Goal: Communication & Community: Answer question/provide support

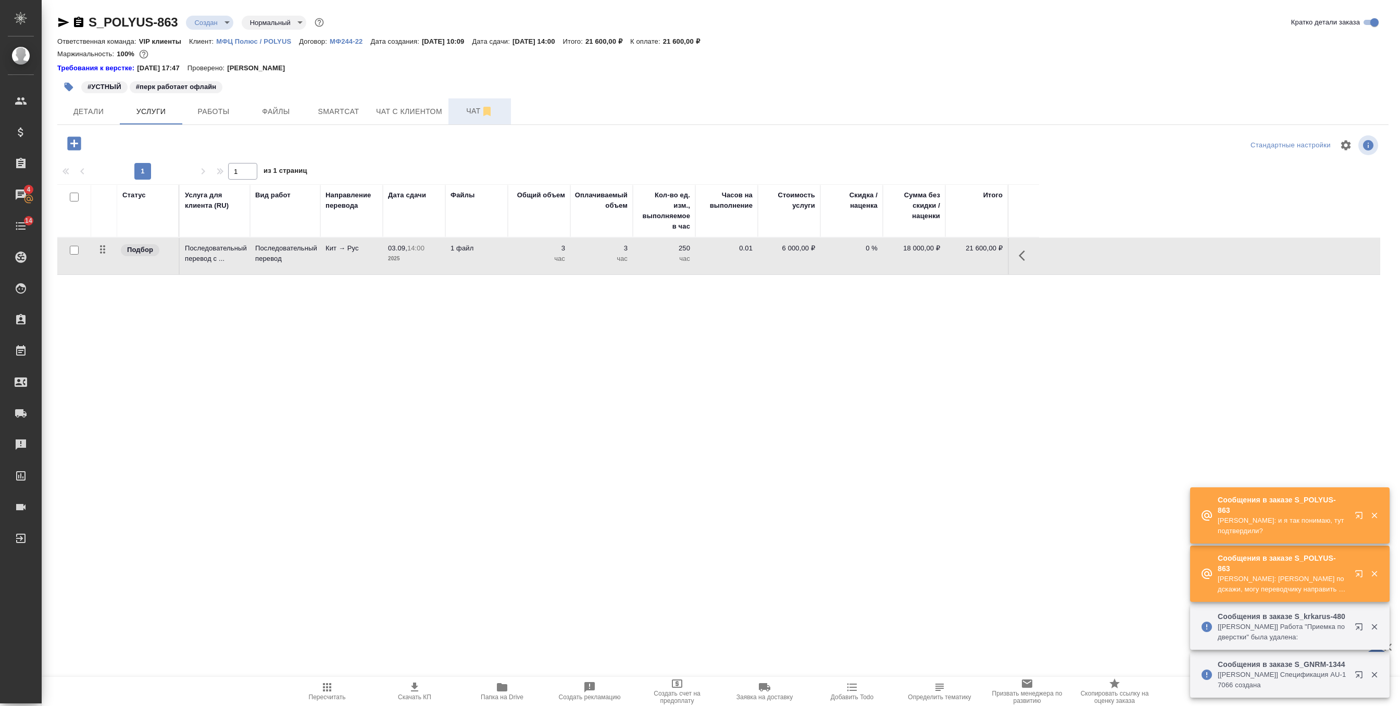
click at [469, 103] on button "Чат" at bounding box center [479, 111] width 62 height 26
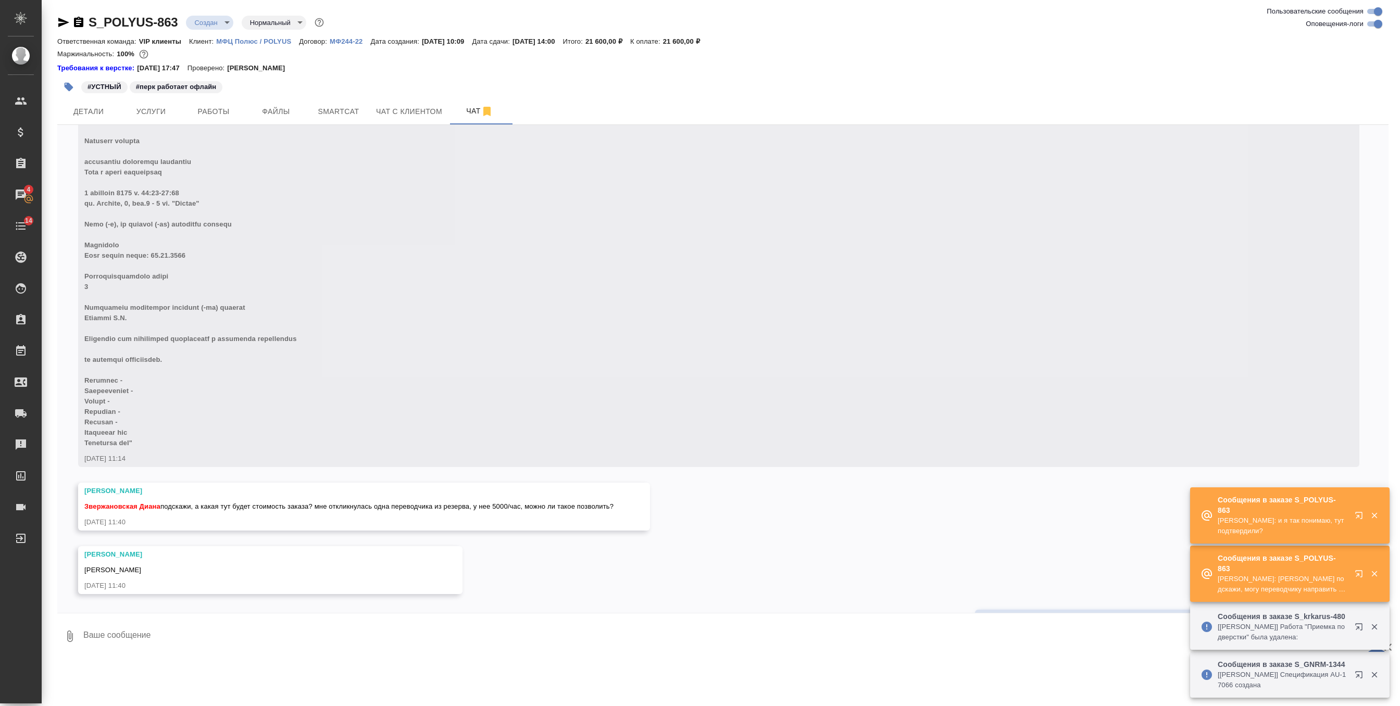
click at [201, 16] on body "🙏 .cls-1 fill:#fff; AWATERA Zverzhanovskaya Diana Клиенты Спецификации Заказы 4…" at bounding box center [700, 353] width 1400 height 706
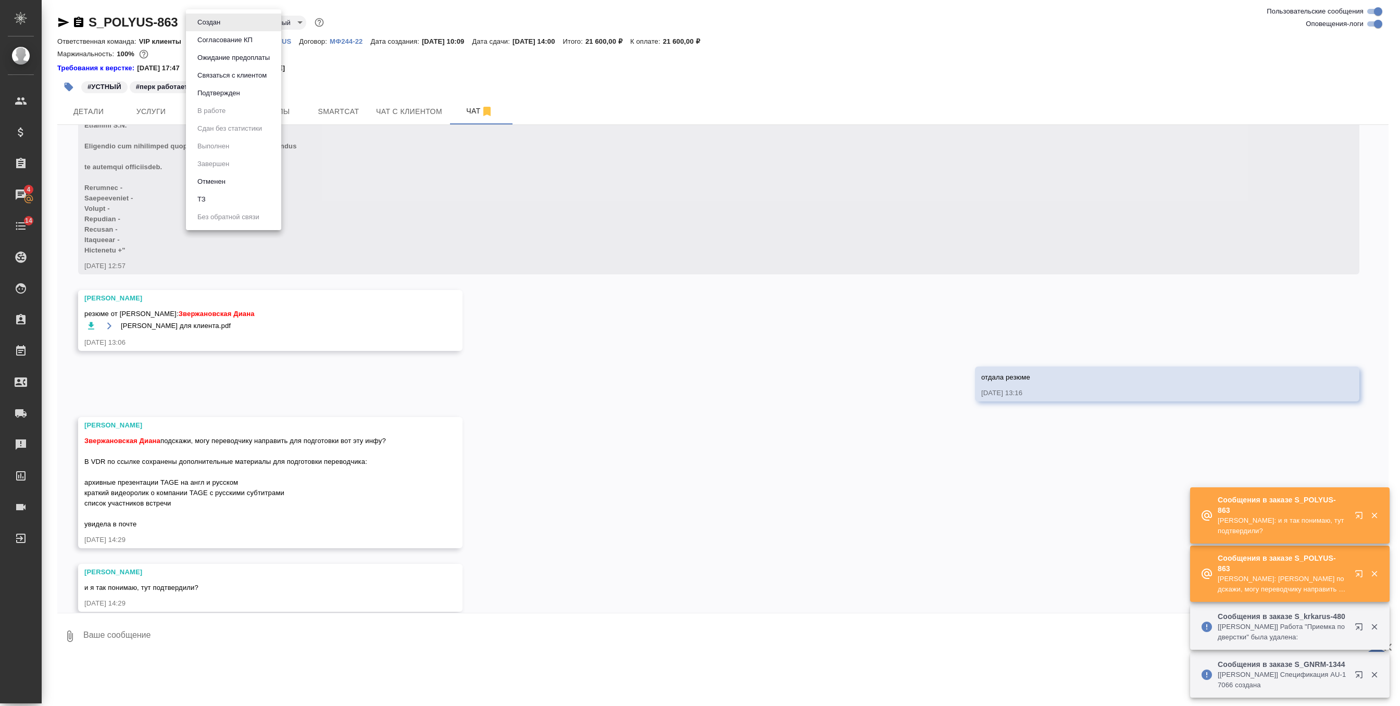
click at [240, 95] on button "Подтвержден" at bounding box center [218, 92] width 49 height 11
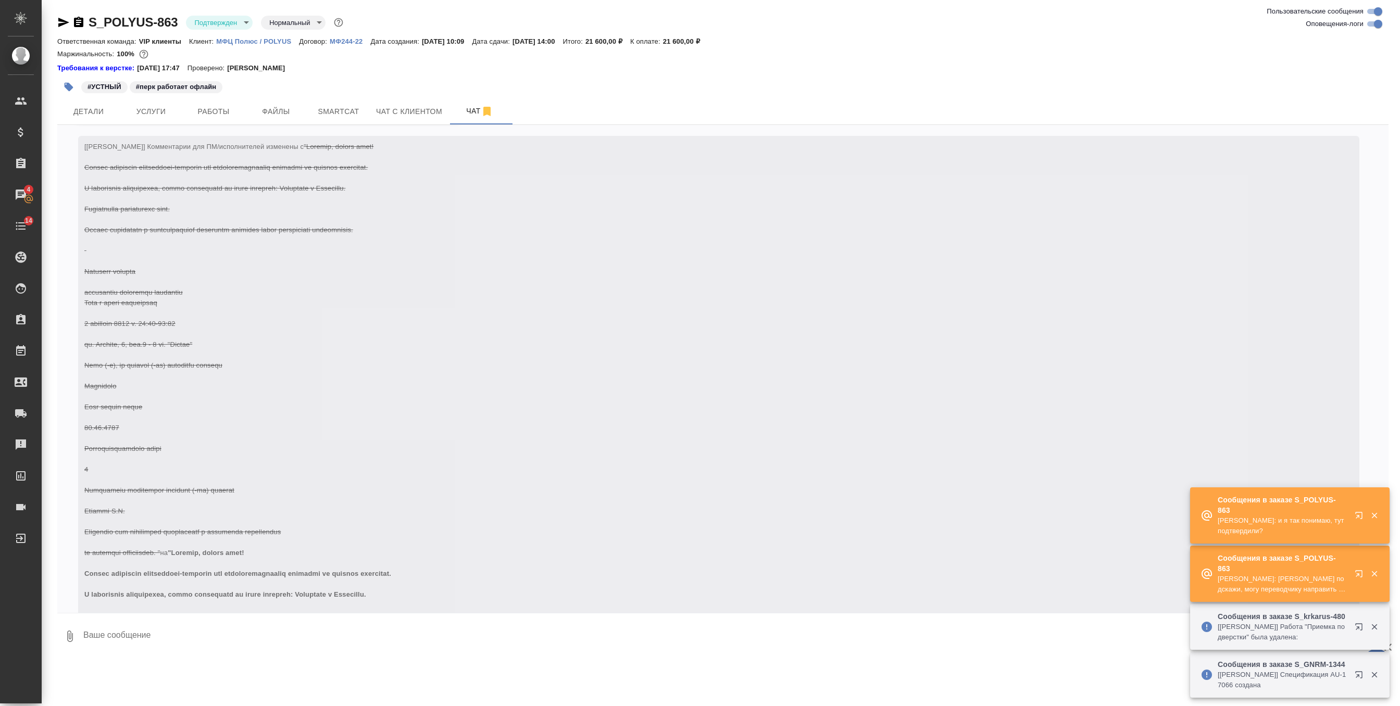
click at [163, 635] on textarea at bounding box center [735, 636] width 1306 height 35
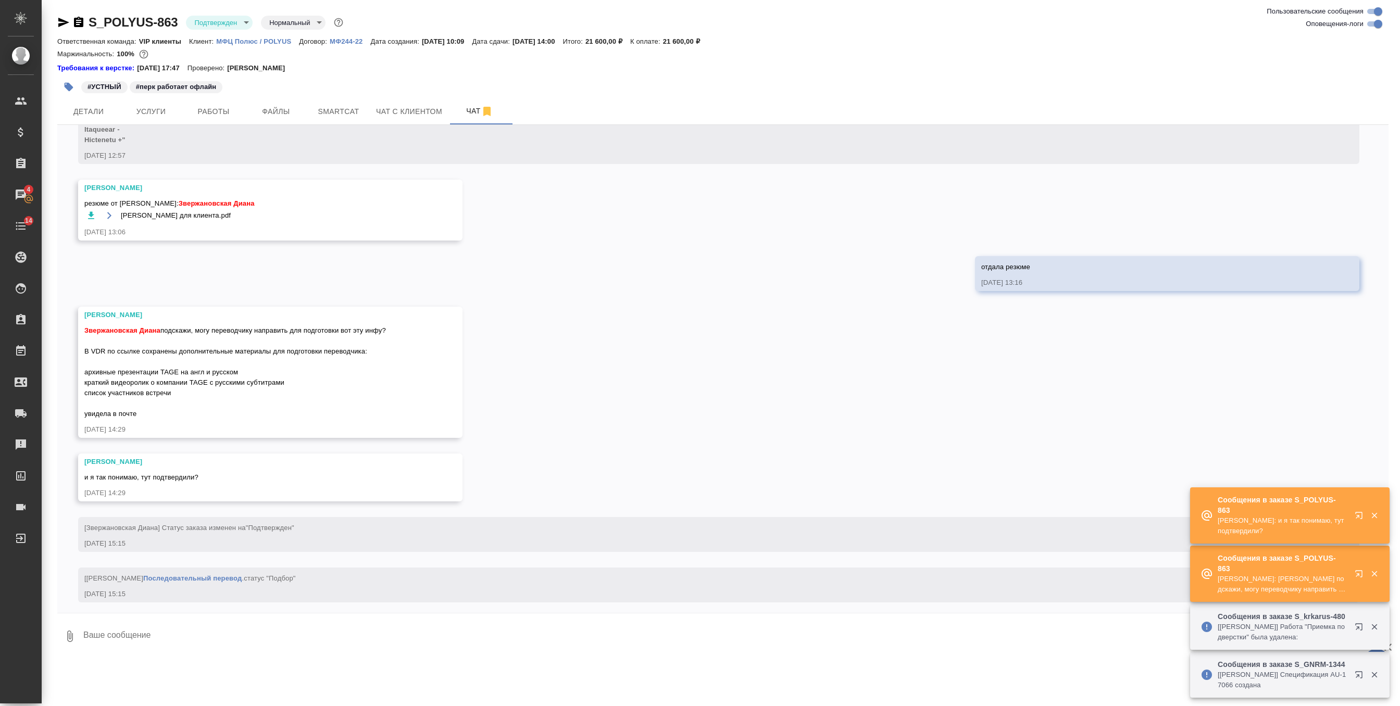
scroll to position [5597, 0]
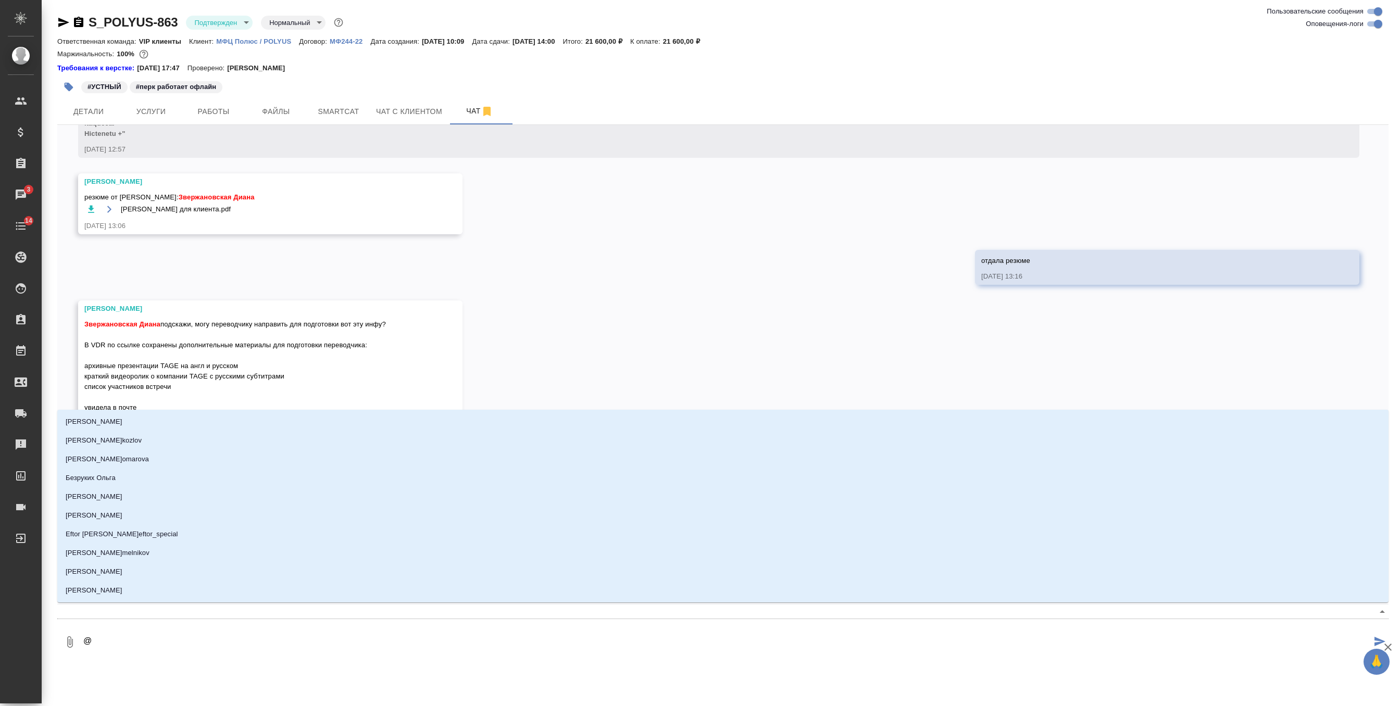
type textarea "@г"
type input "г"
type textarea "@го"
type input "го"
type textarea "@гор"
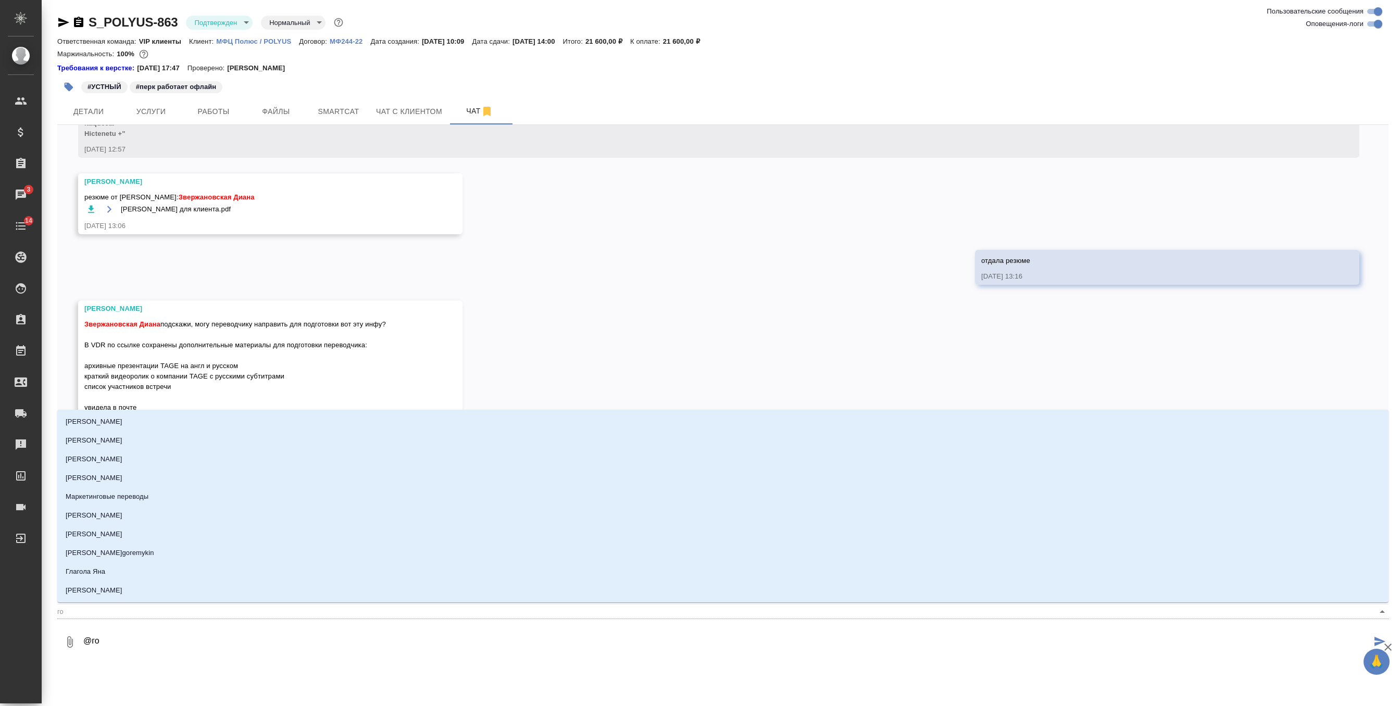
type input "гор"
type textarea "@горш"
type input "горш"
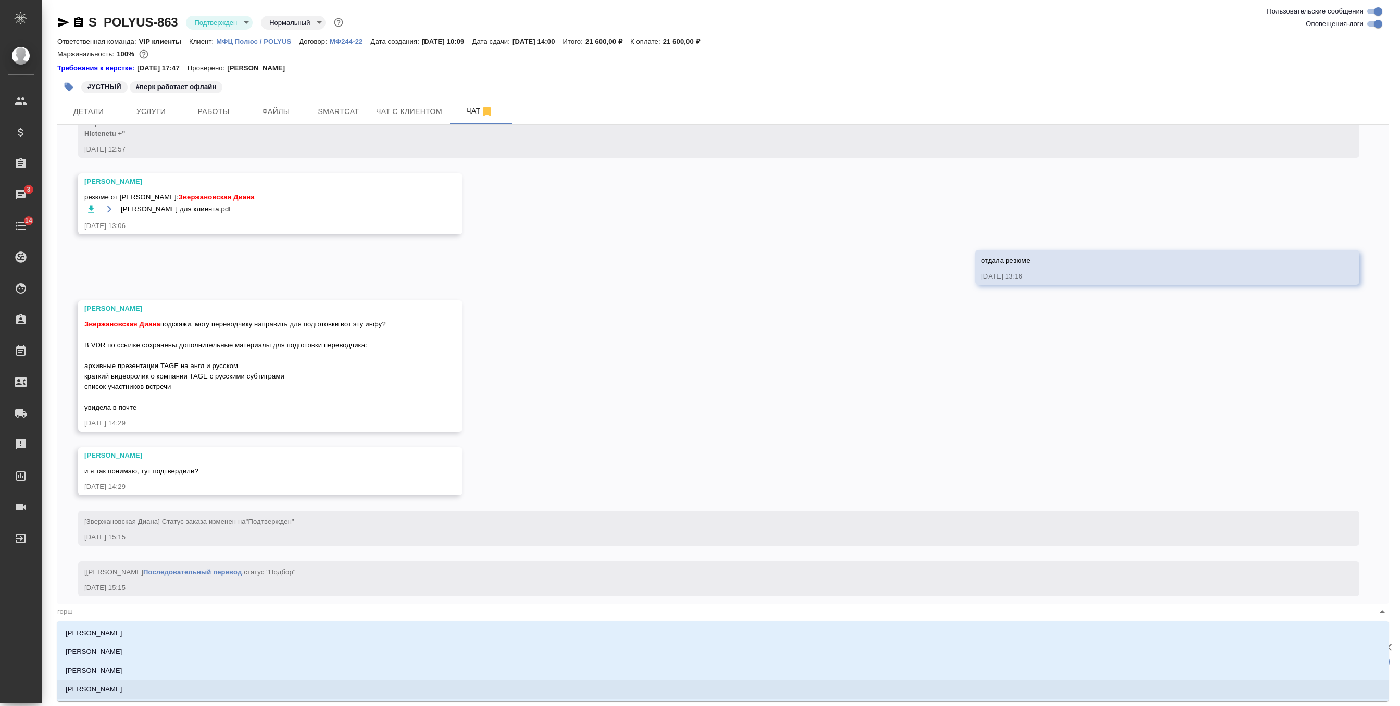
click at [122, 689] on p "Горшкова Валентина" at bounding box center [94, 689] width 57 height 10
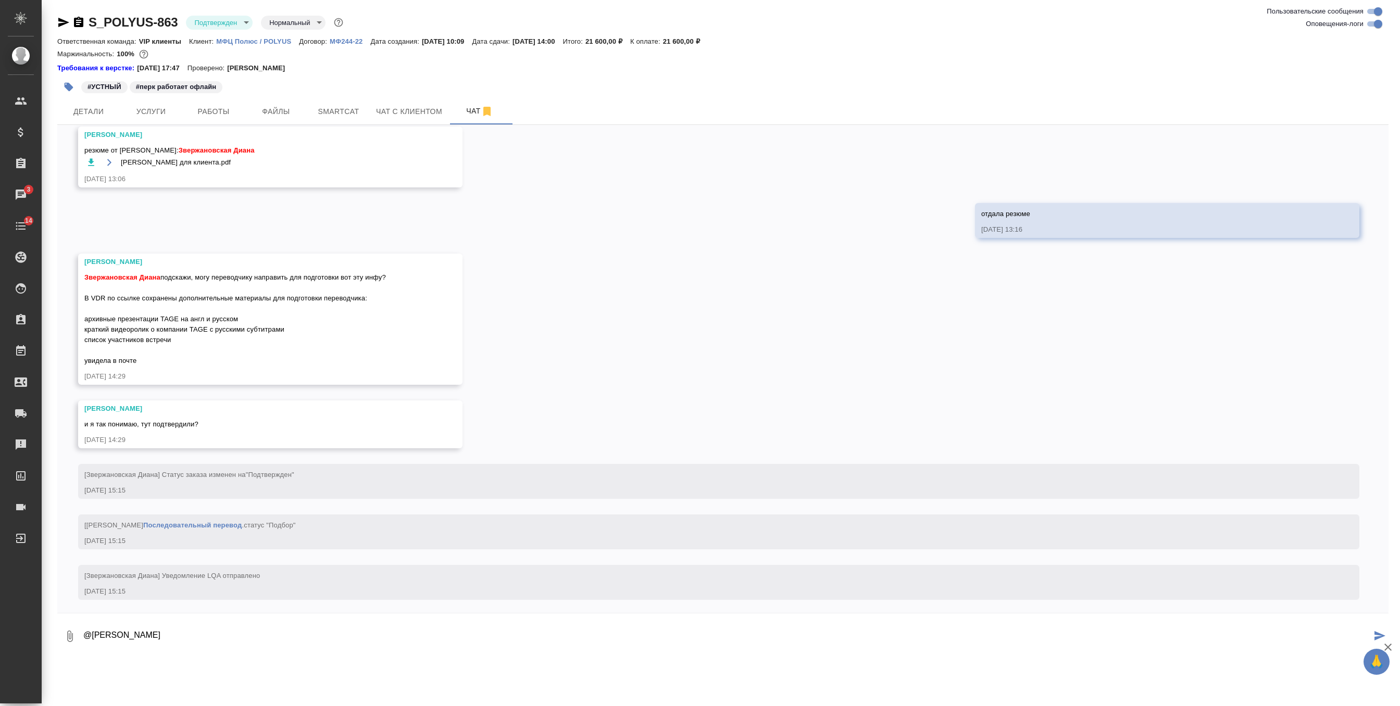
scroll to position [5647, 0]
click at [246, 634] on textarea "@Горшкова Валентина контакты" at bounding box center [726, 636] width 1289 height 35
paste textarea "+79164468292"
paste textarea "Федотов Константин Сергеевич"
type textarea "@Горшкова Валентина контакты с площадки: +79164468292 Федотов Константин Сергее…"
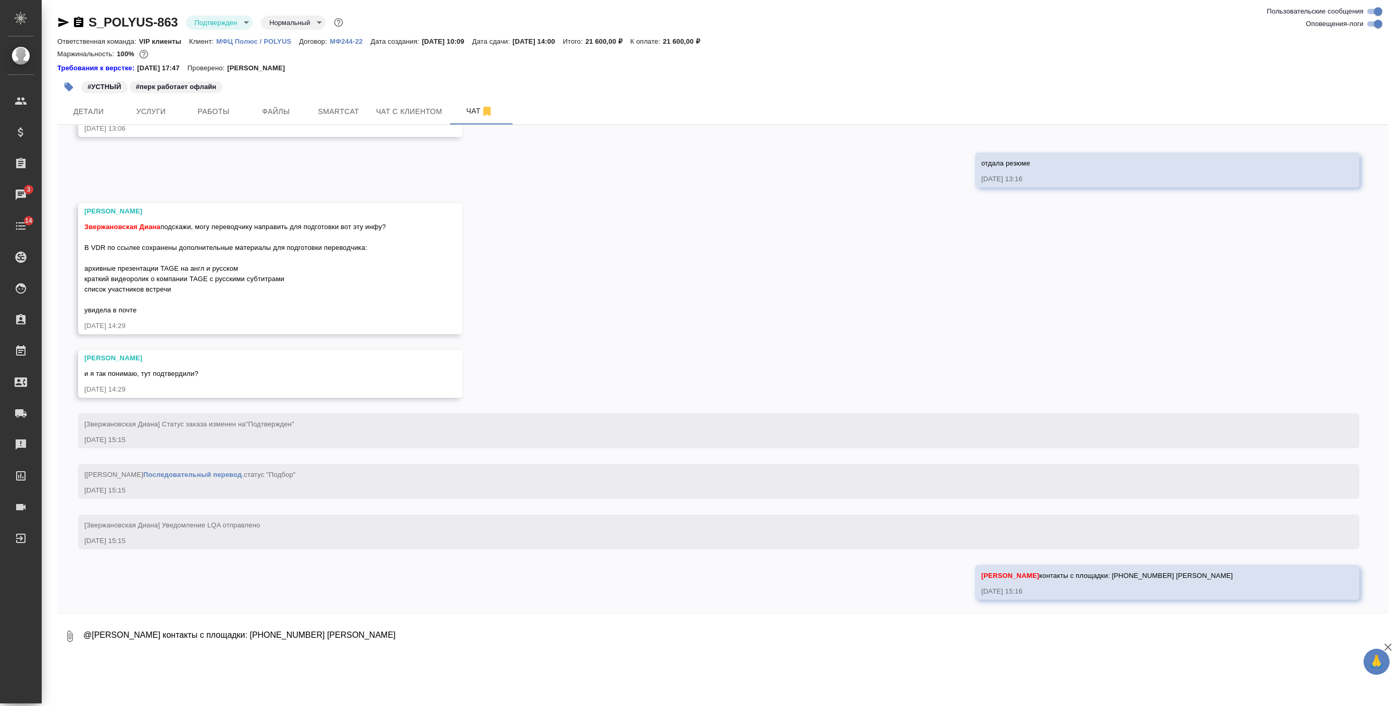
scroll to position [5698, 0]
type textarea "материалы да, я сейчас все загружу"
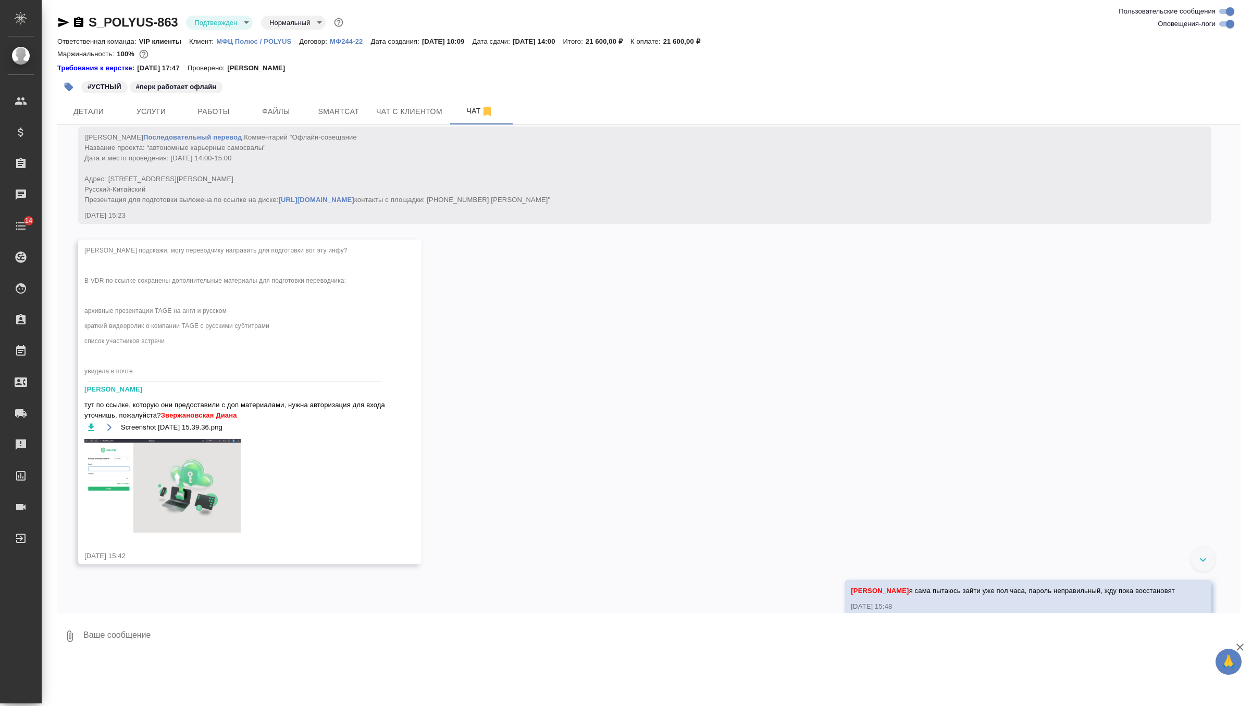
scroll to position [6884, 0]
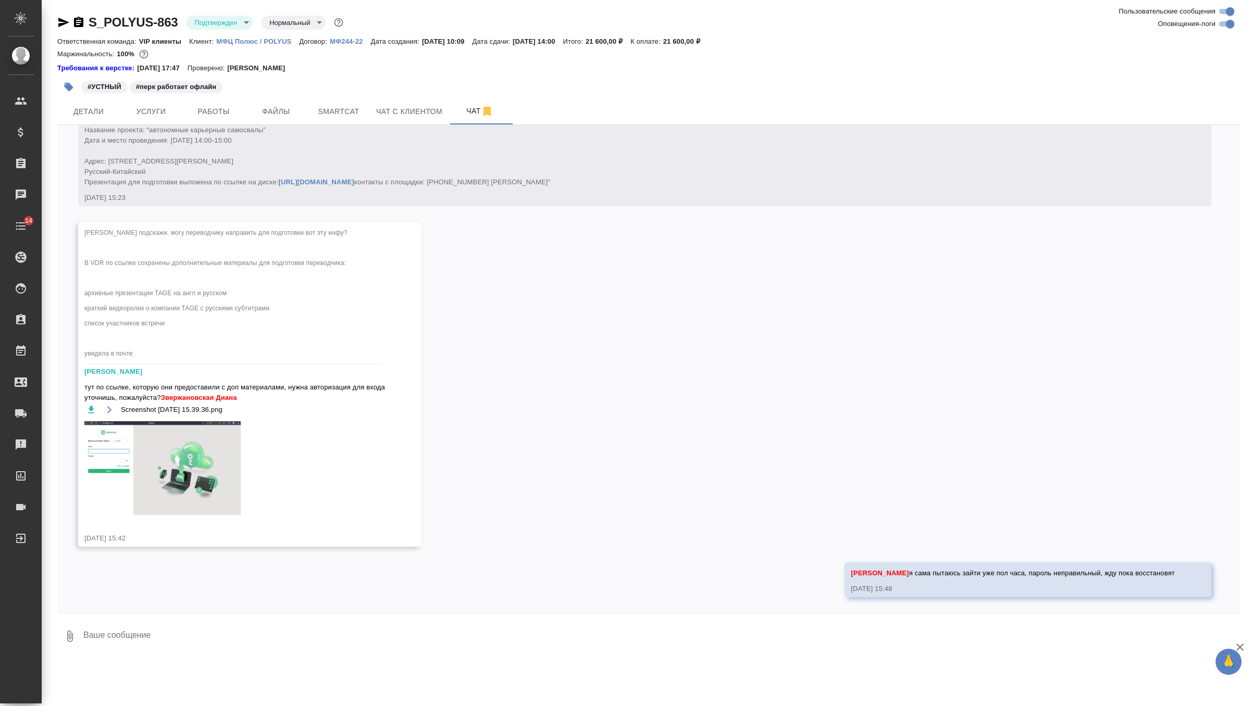
click at [181, 467] on img at bounding box center [162, 468] width 156 height 94
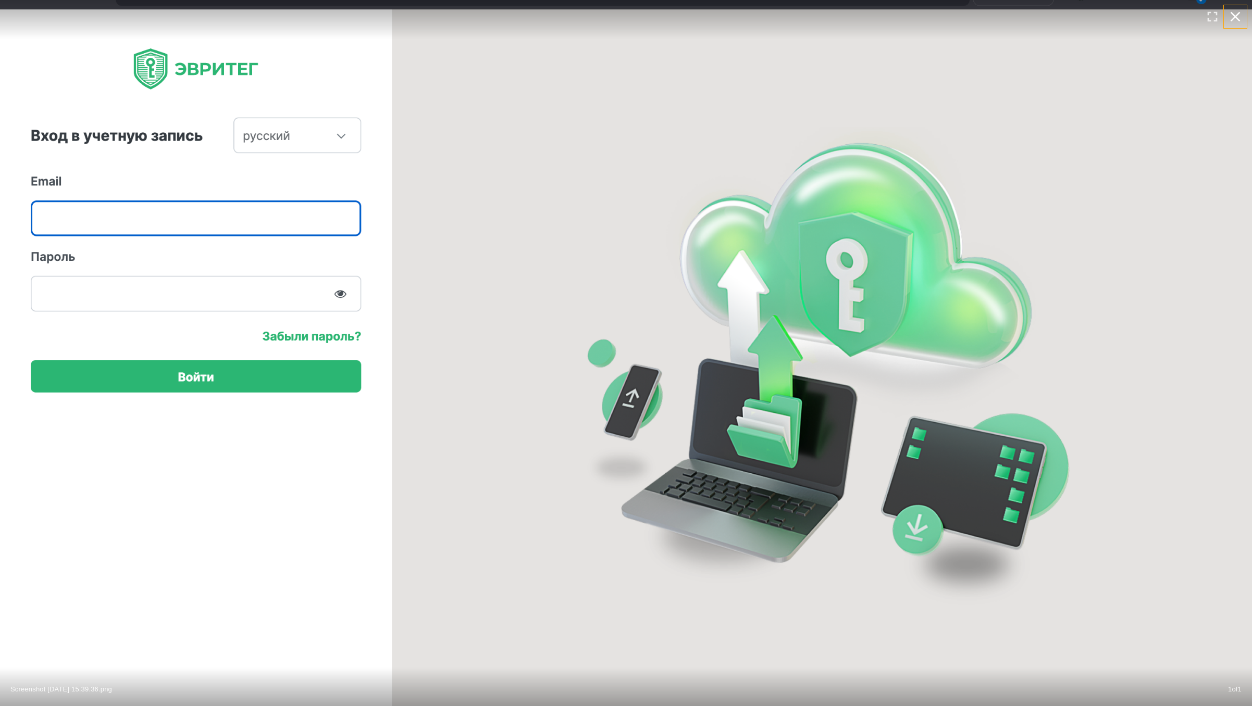
click at [1238, 21] on icon "button" at bounding box center [1235, 17] width 10 height 10
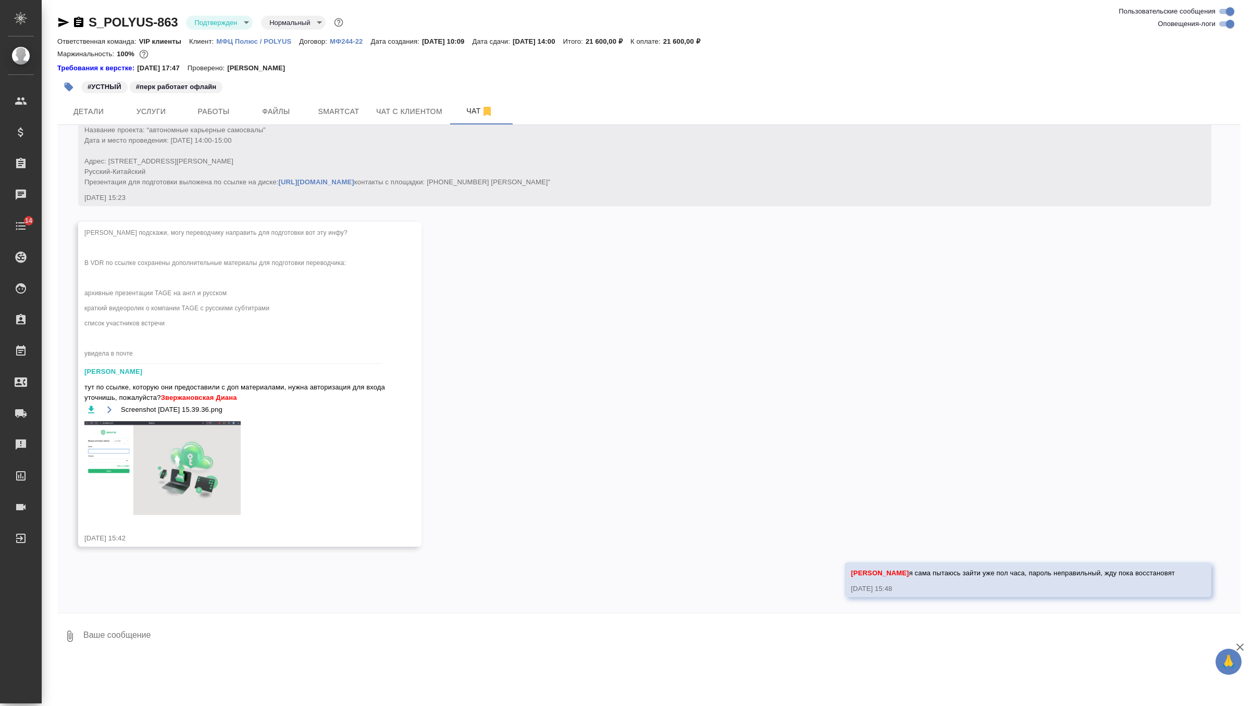
click at [310, 637] on textarea at bounding box center [661, 636] width 1158 height 35
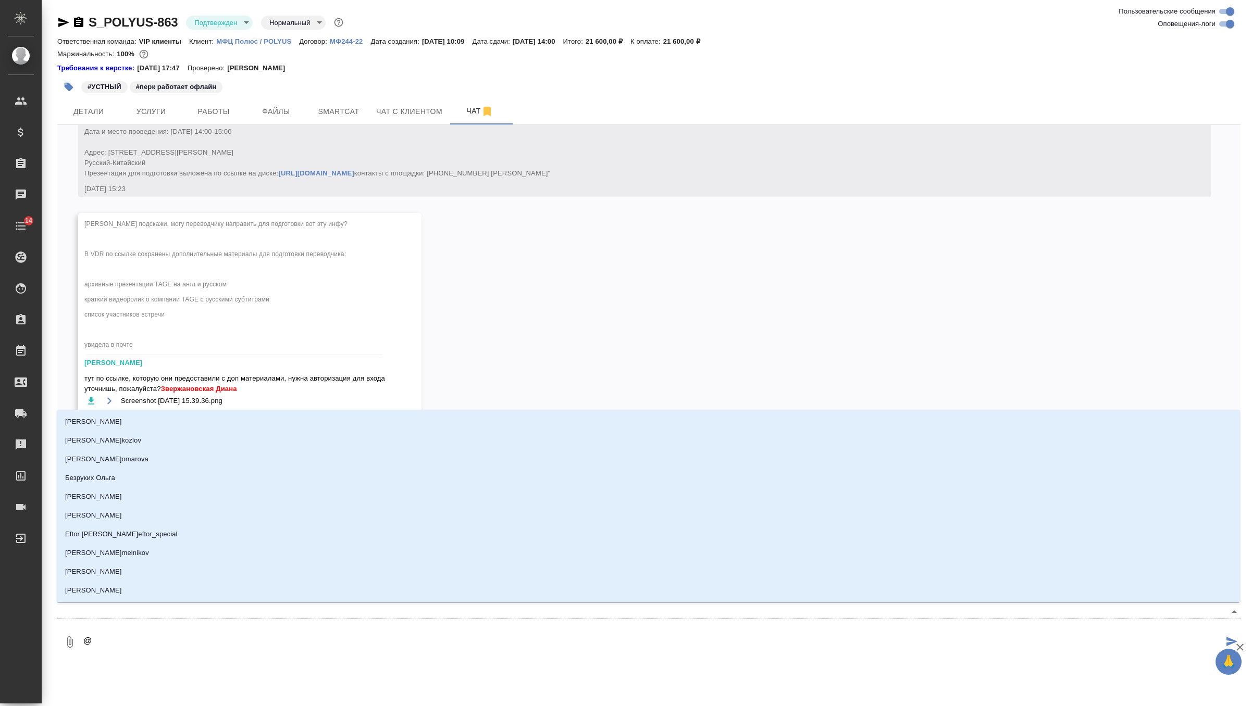
type textarea "@г"
type input "г"
type textarea "@го"
type input "го"
type textarea "@гор"
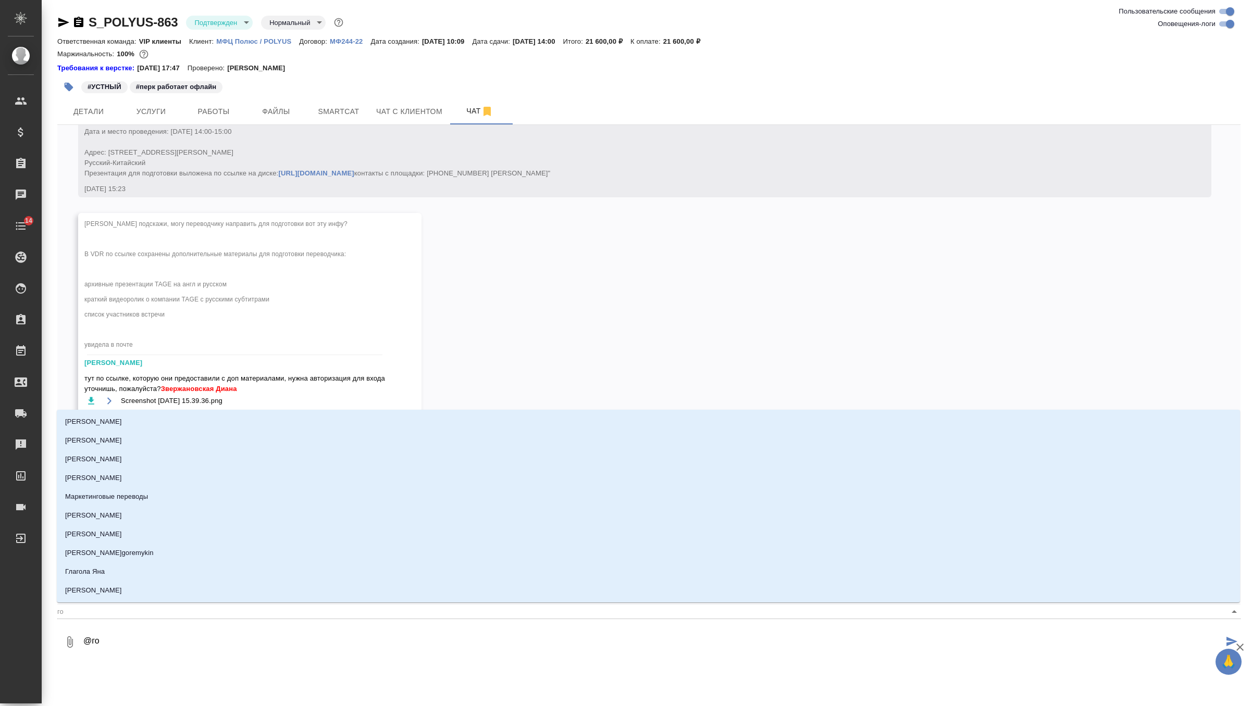
type input "гор"
type textarea "@горш"
type input "горш"
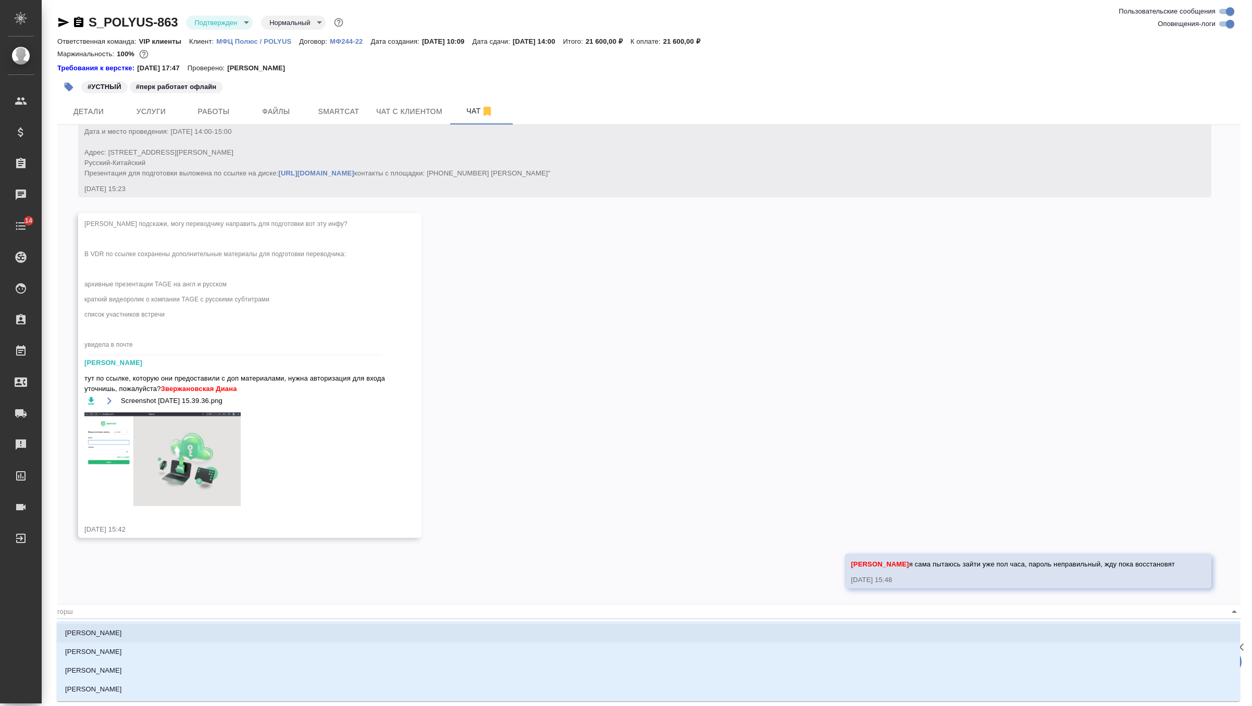
type textarea "@горшк"
type input "горшк"
type textarea "@горшко"
type input "горшко"
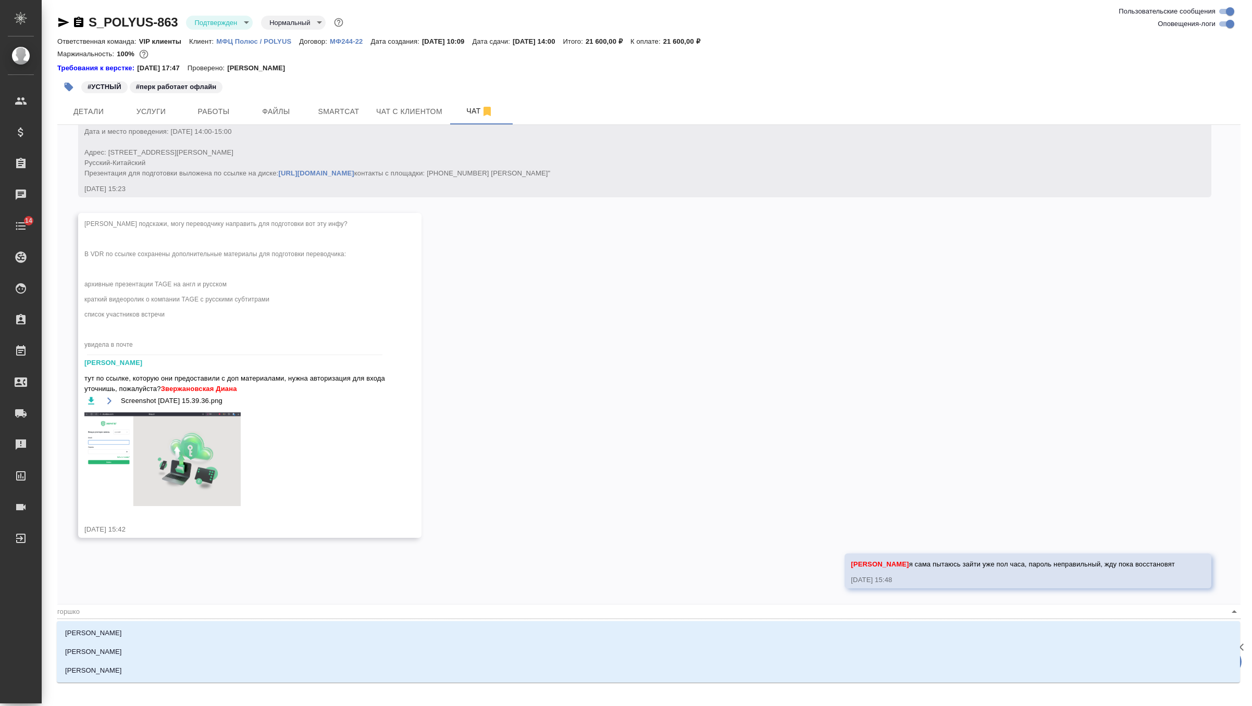
type textarea "@горшков"
type input "горшков"
type textarea "@горшкова"
type input "горшкова"
click at [220, 678] on li "Горшкова Валентина" at bounding box center [648, 670] width 1183 height 19
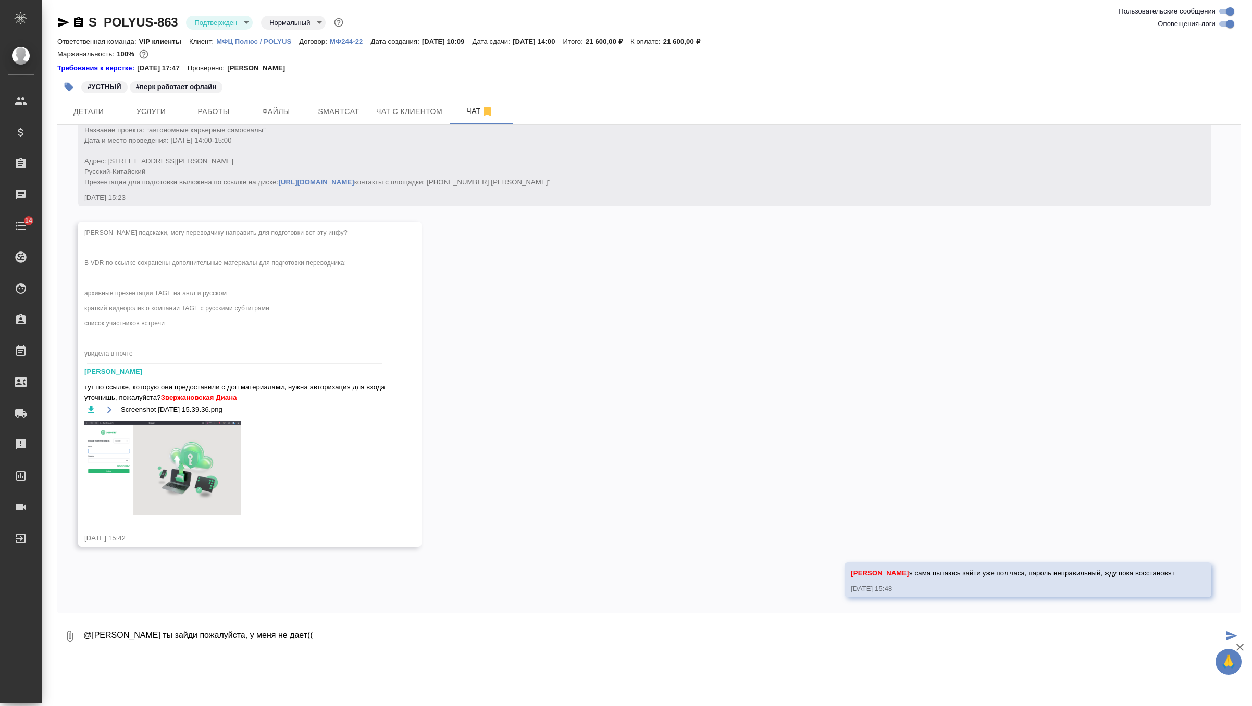
type textarea "@Горшкова Валентина попробуй ты зайди пожалуйста, у меня не дает(("
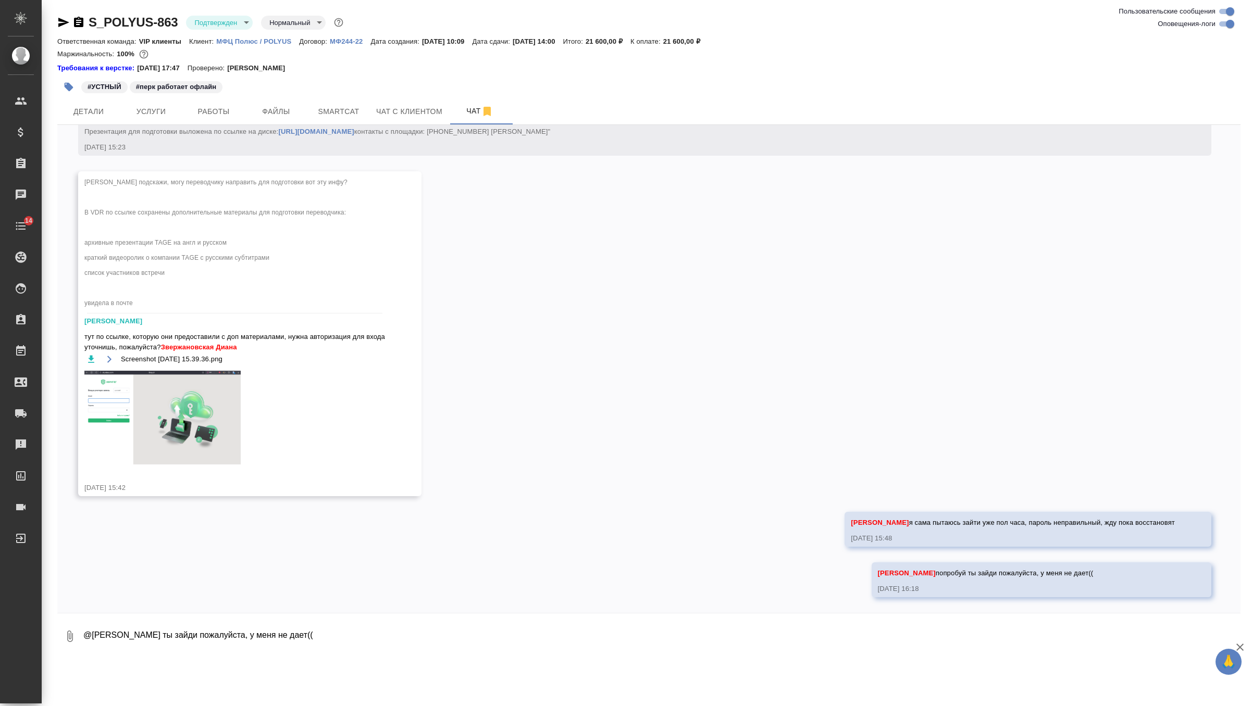
scroll to position [6935, 0]
click at [272, 45] on p "МФЦ Полюс / POLYUS" at bounding box center [257, 41] width 83 height 8
click at [193, 635] on textarea "@Горшкова Валентина попробуй ты зайди пожалуйста, у меня не дает((" at bounding box center [661, 636] width 1158 height 35
paste textarea "Логин: polyus@awatera.com Пароль: Awatera2024!!!"
type textarea "Логин: polyus@awatera.com Пароль: Awatera2024!!!"
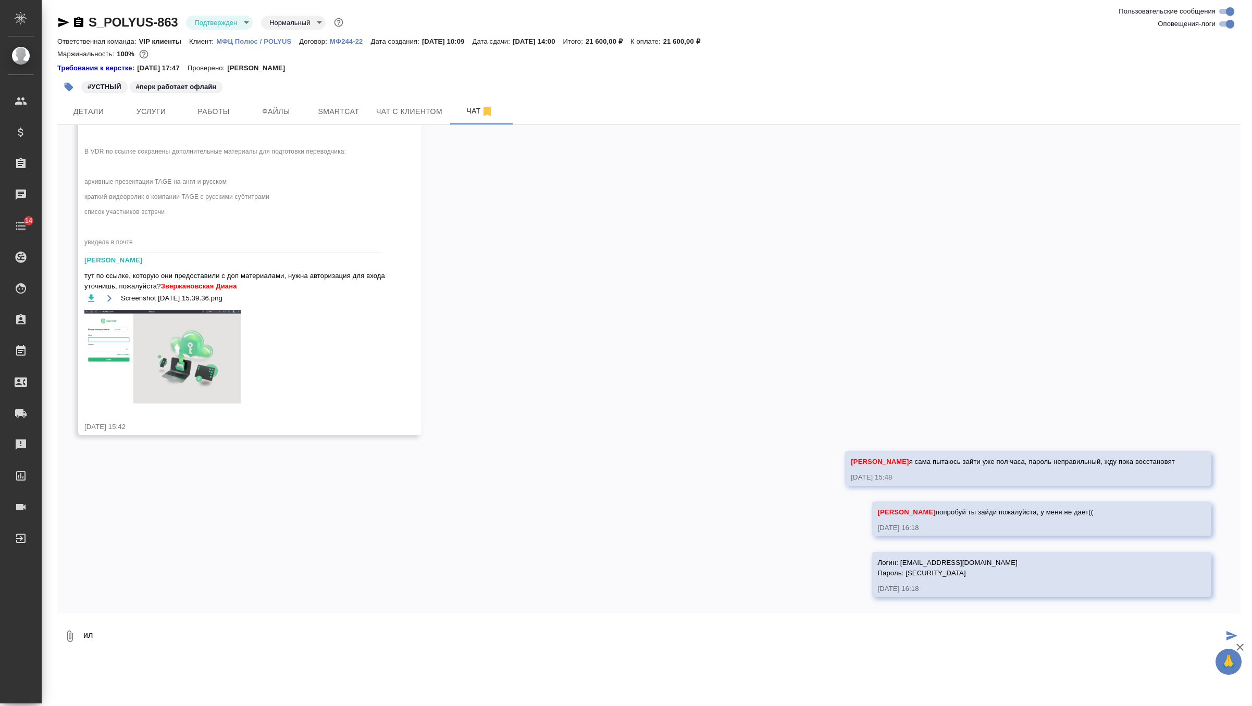
scroll to position [6996, 0]
paste textarea "Awatera2025.03"
type textarea "или пароль Awatera2025.03"
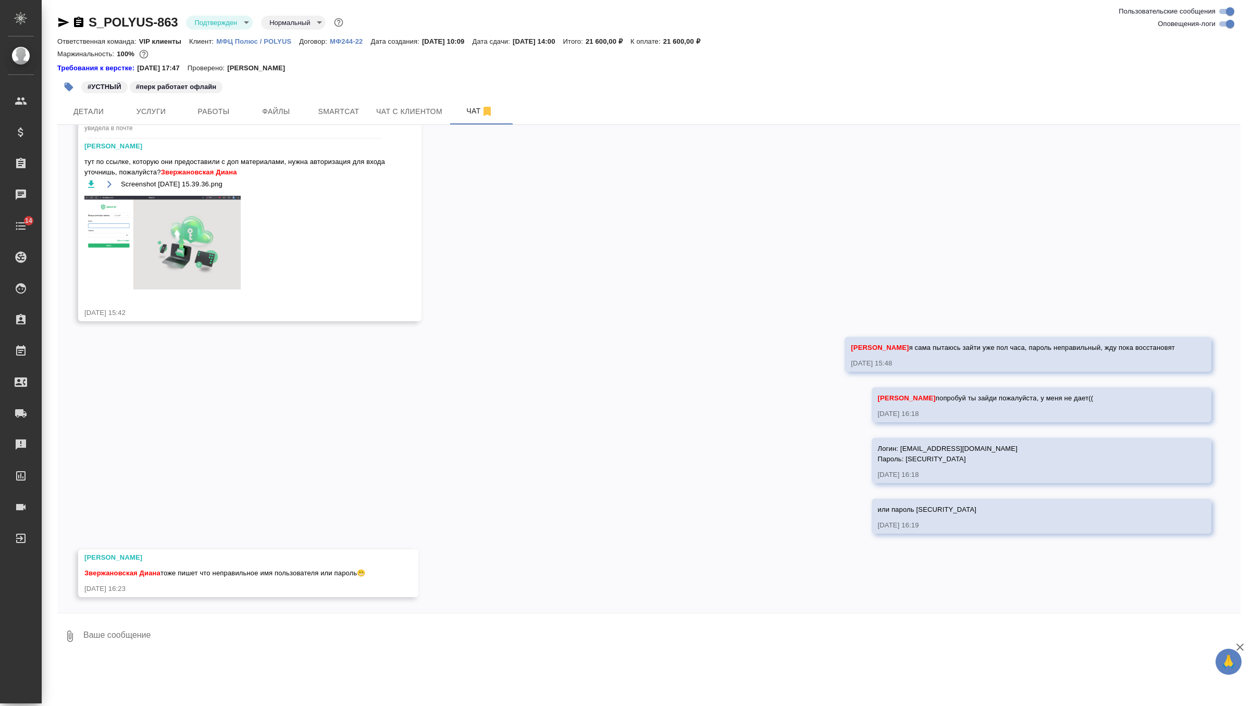
scroll to position [7110, 0]
type textarea "зашибись"
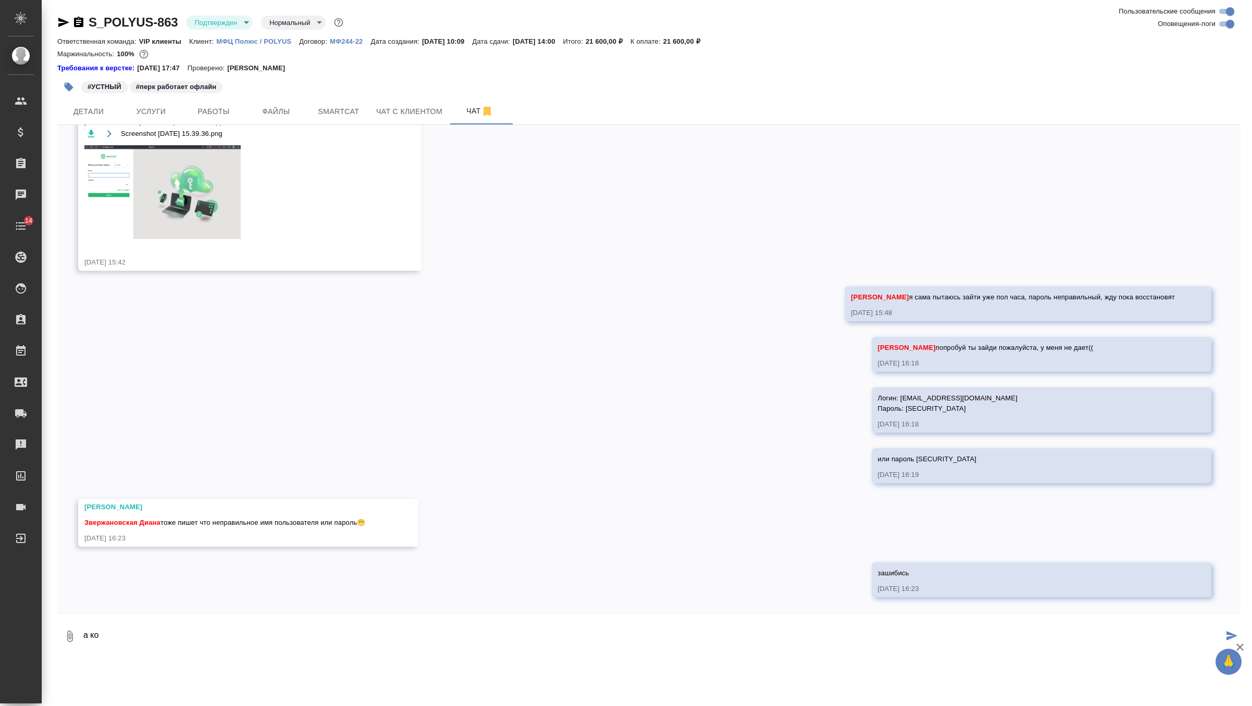
scroll to position [7161, 0]
type textarea "а когда я нажимаю Забыли пароль, письмо не приходит :)))"
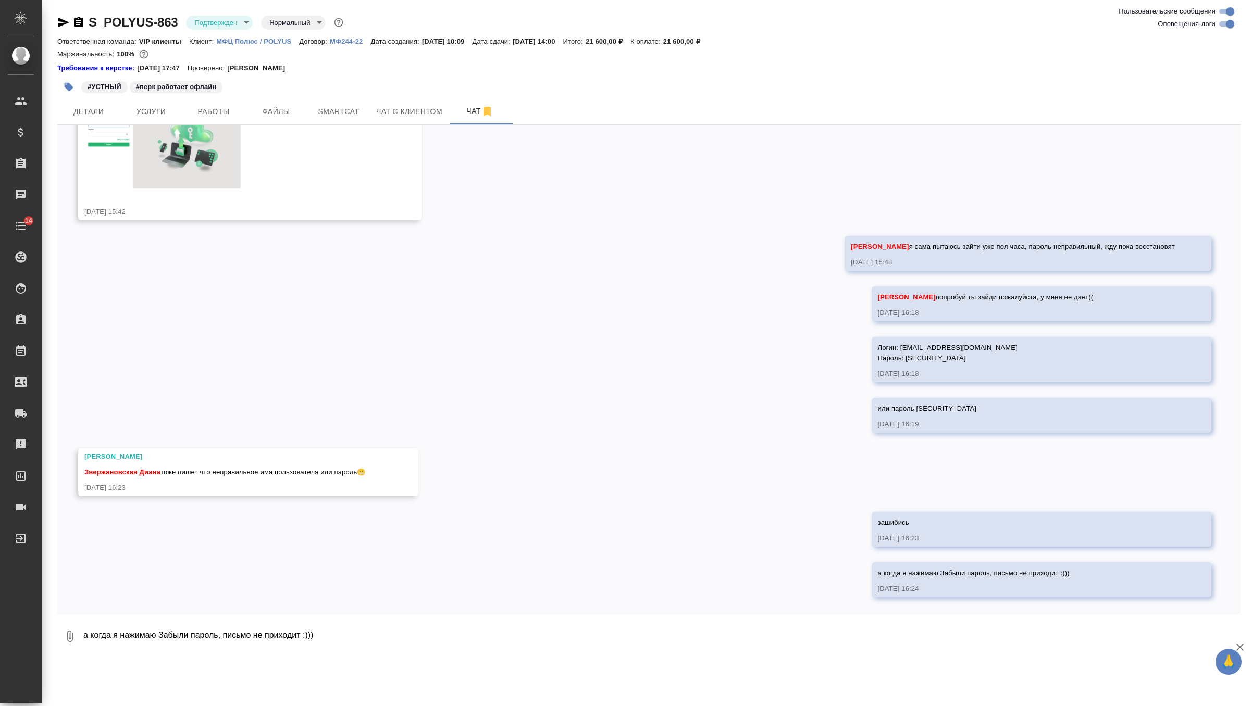
scroll to position [7211, 0]
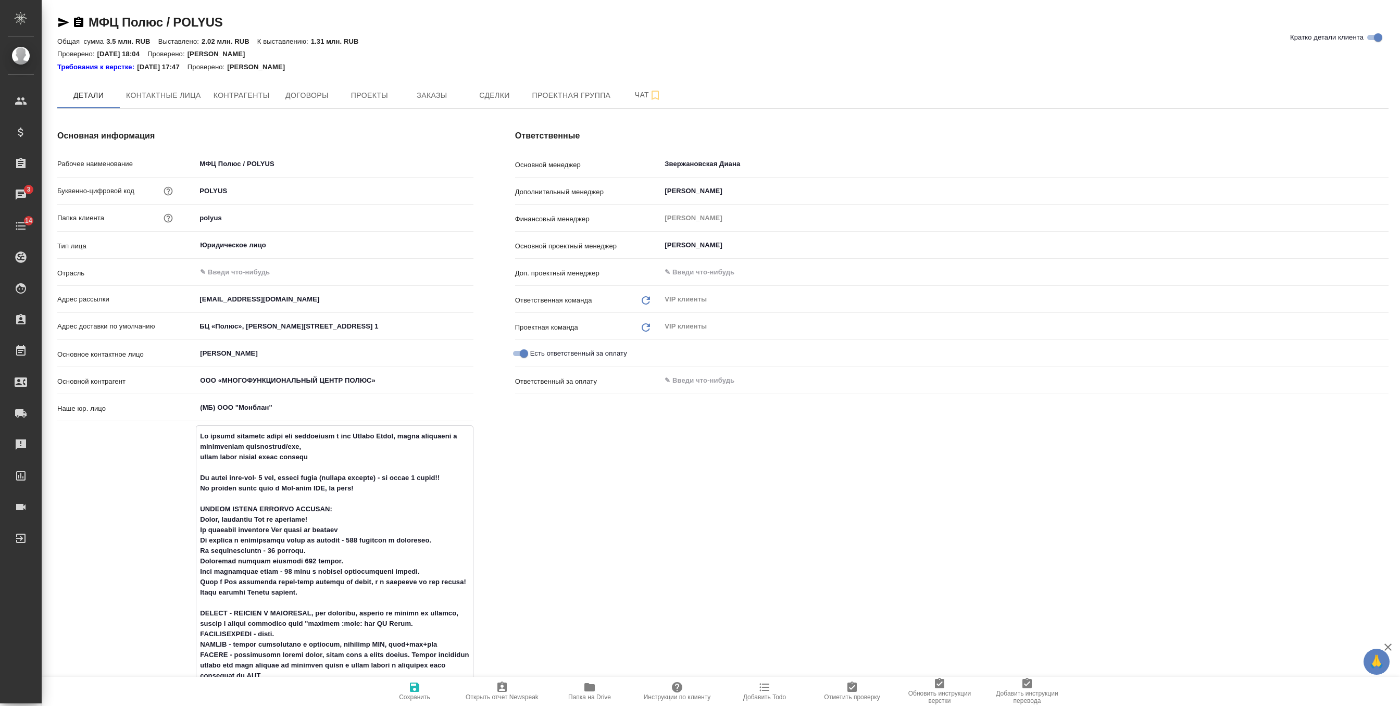
scroll to position [350, 0]
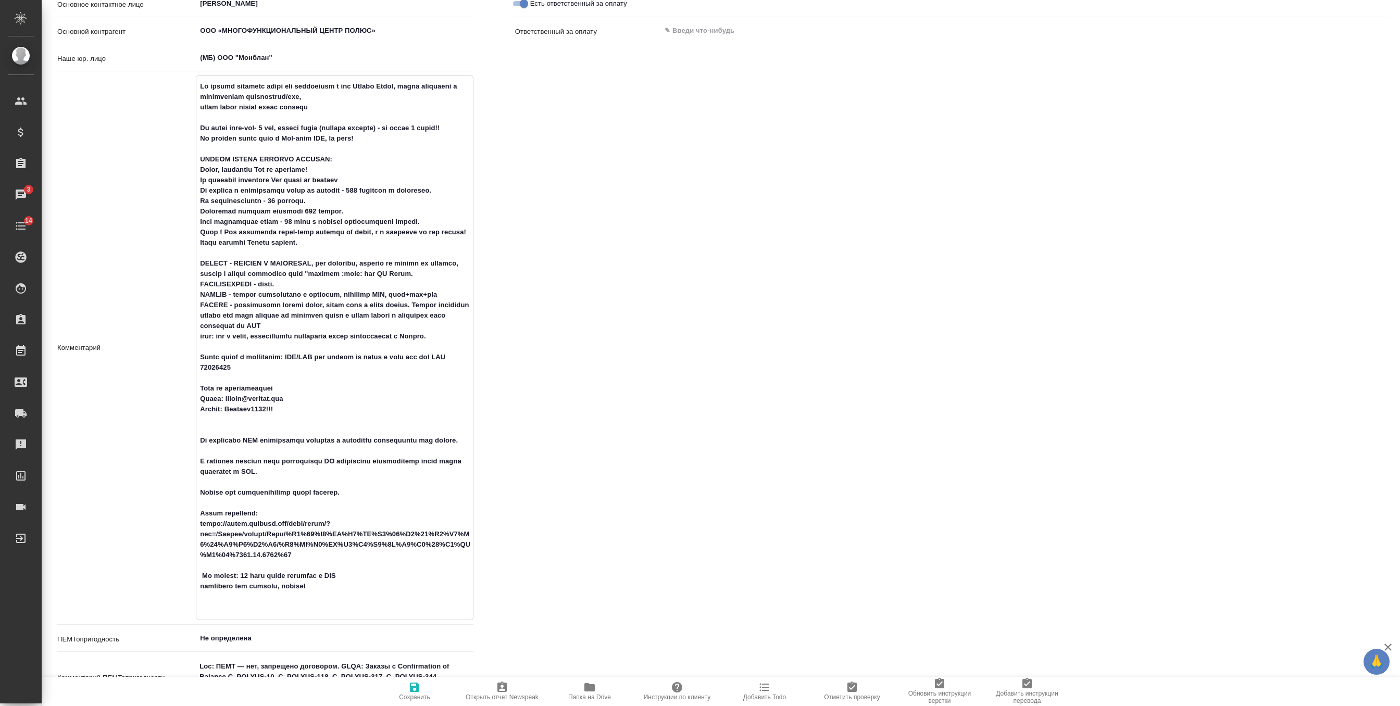
drag, startPoint x: 290, startPoint y: 422, endPoint x: 231, endPoint y: 420, distance: 58.9
click at [231, 420] on textarea at bounding box center [334, 347] width 276 height 539
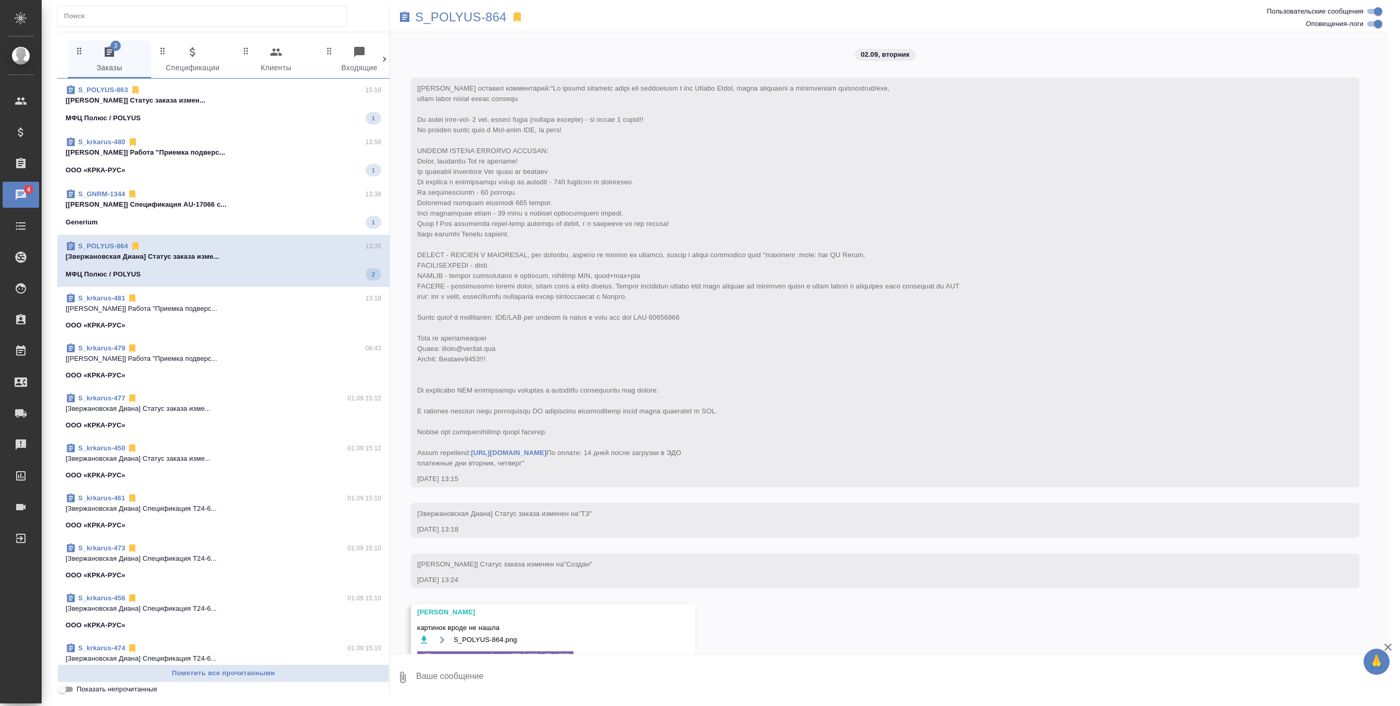
scroll to position [216, 0]
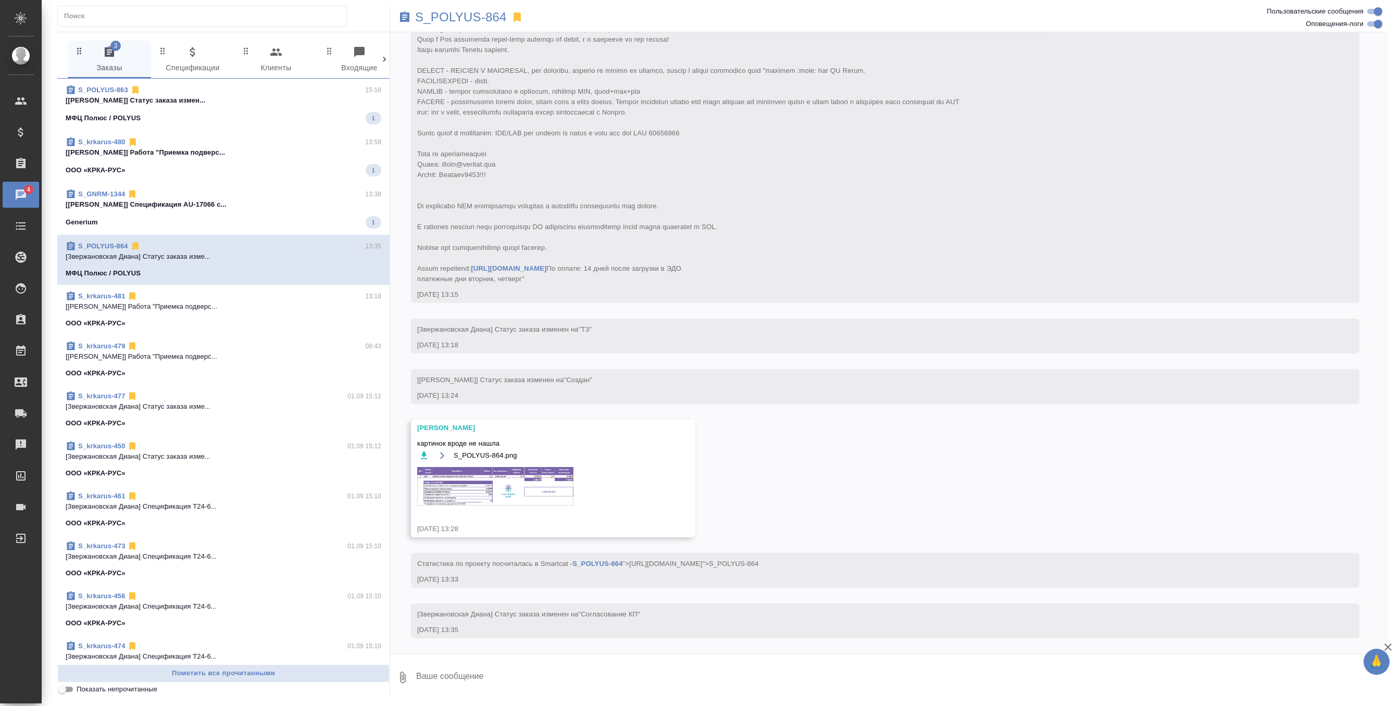
click at [280, 215] on span "S_GNRM-1344 13:38 [[PERSON_NAME]] Спецификация AU-17066 с... Generium 1" at bounding box center [224, 209] width 316 height 40
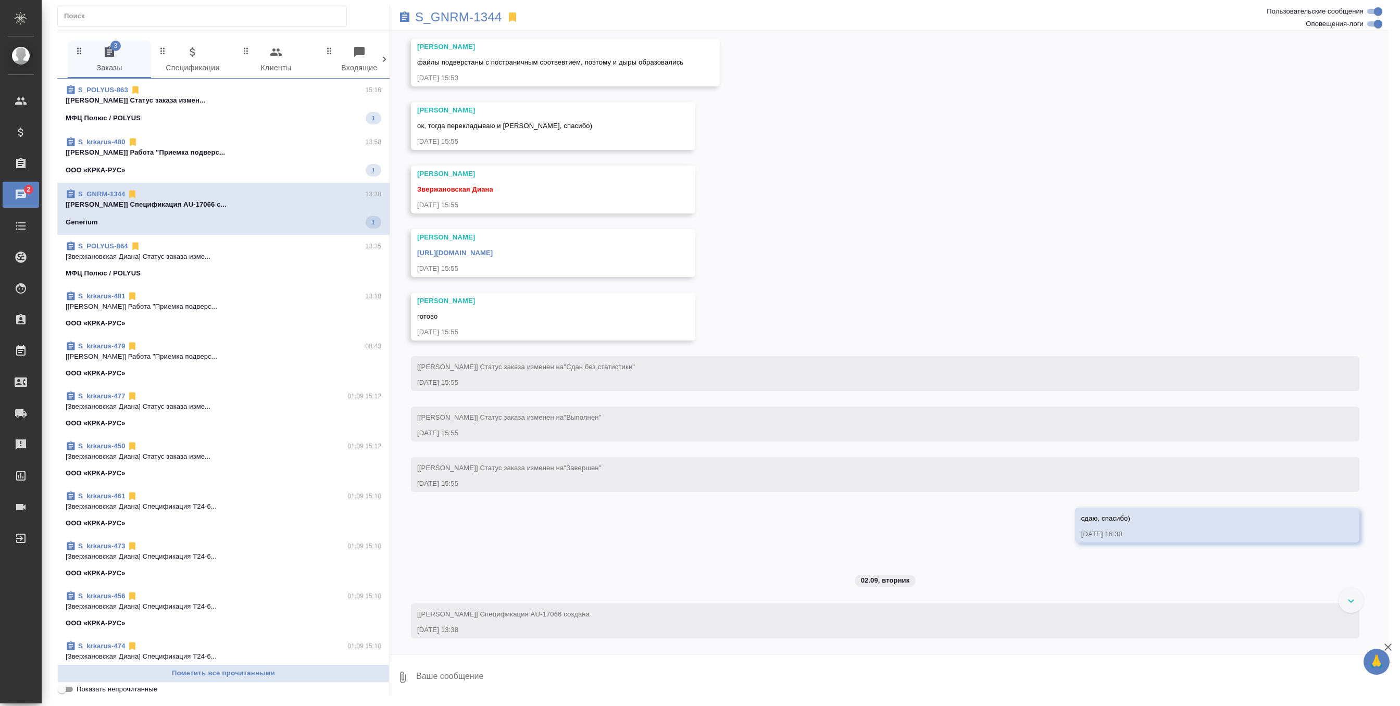
scroll to position [10665, 0]
click at [282, 163] on span "S_krkarus-480 13:58 [Грабко Мария] Работа "Приемка подверс... ООО «КРКА-РУС» 1" at bounding box center [224, 157] width 316 height 40
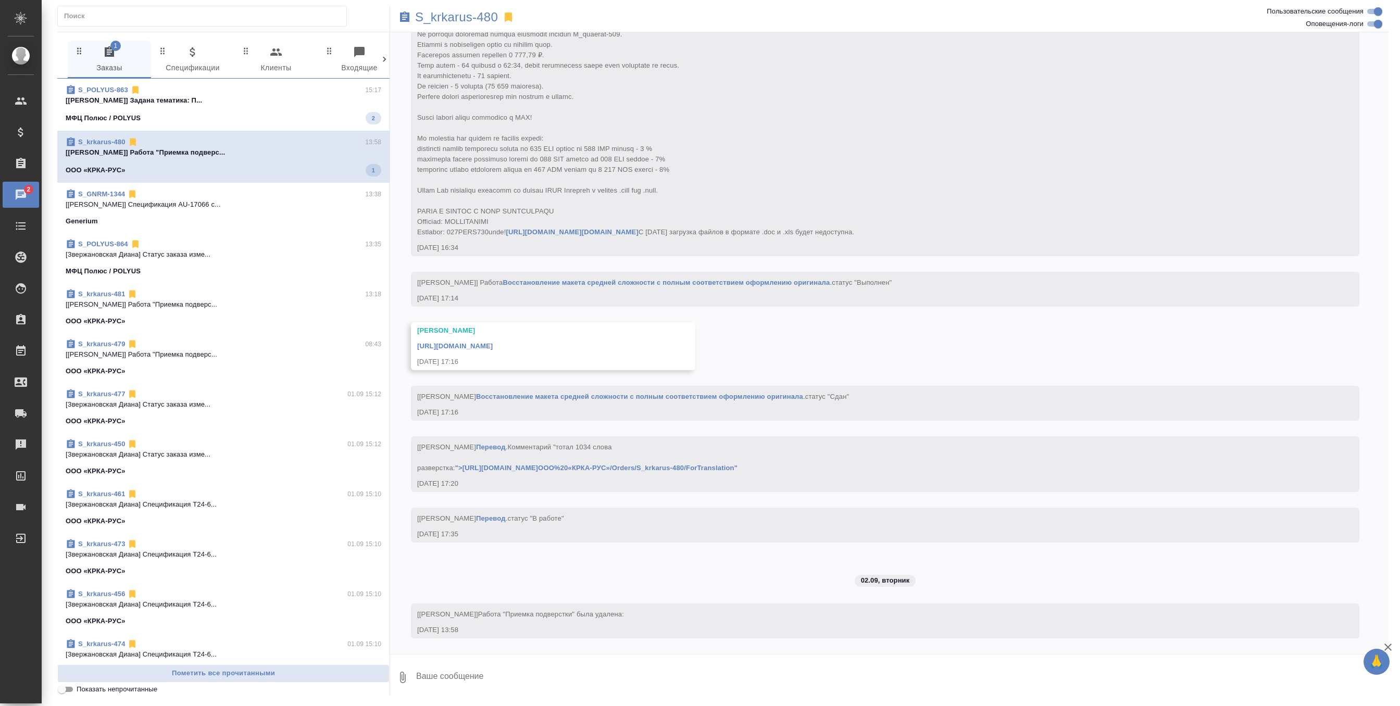
scroll to position [4854, 0]
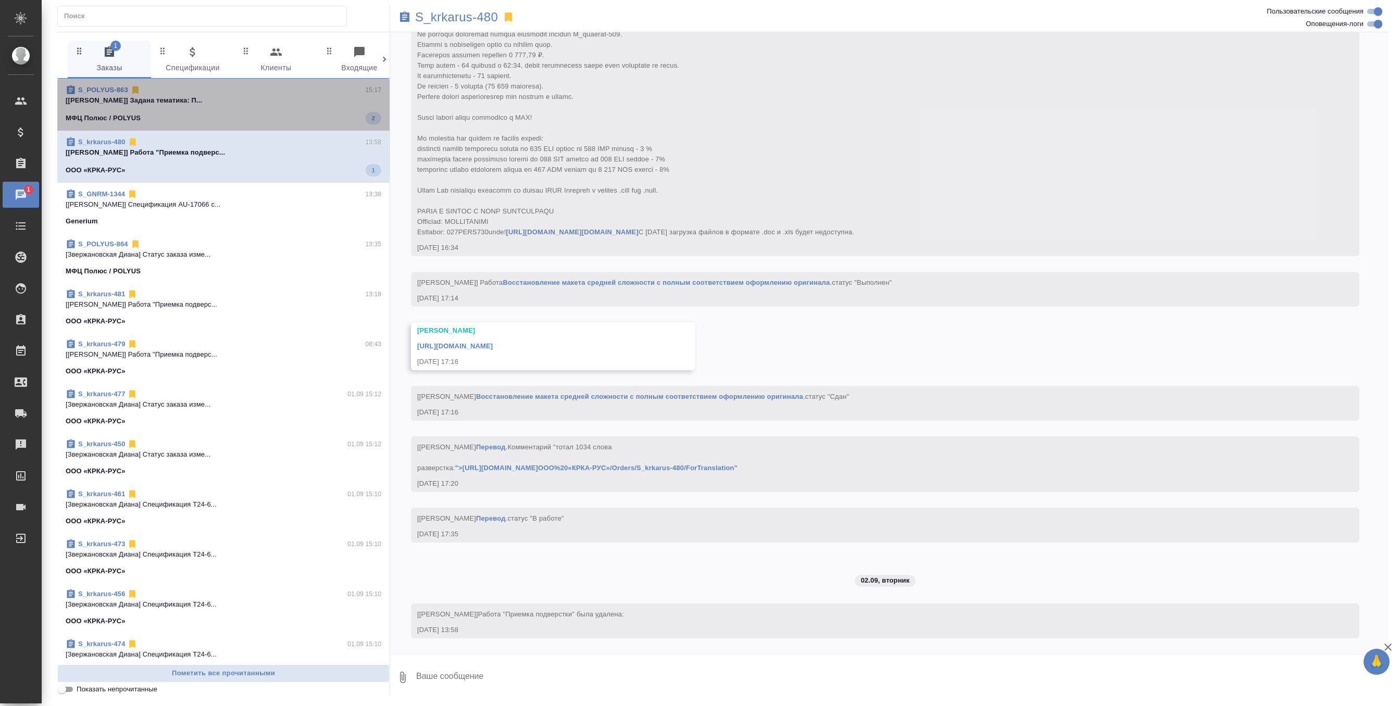
click at [306, 103] on p "[Горшкова Валентина] Задана тематика: П..." at bounding box center [224, 100] width 316 height 10
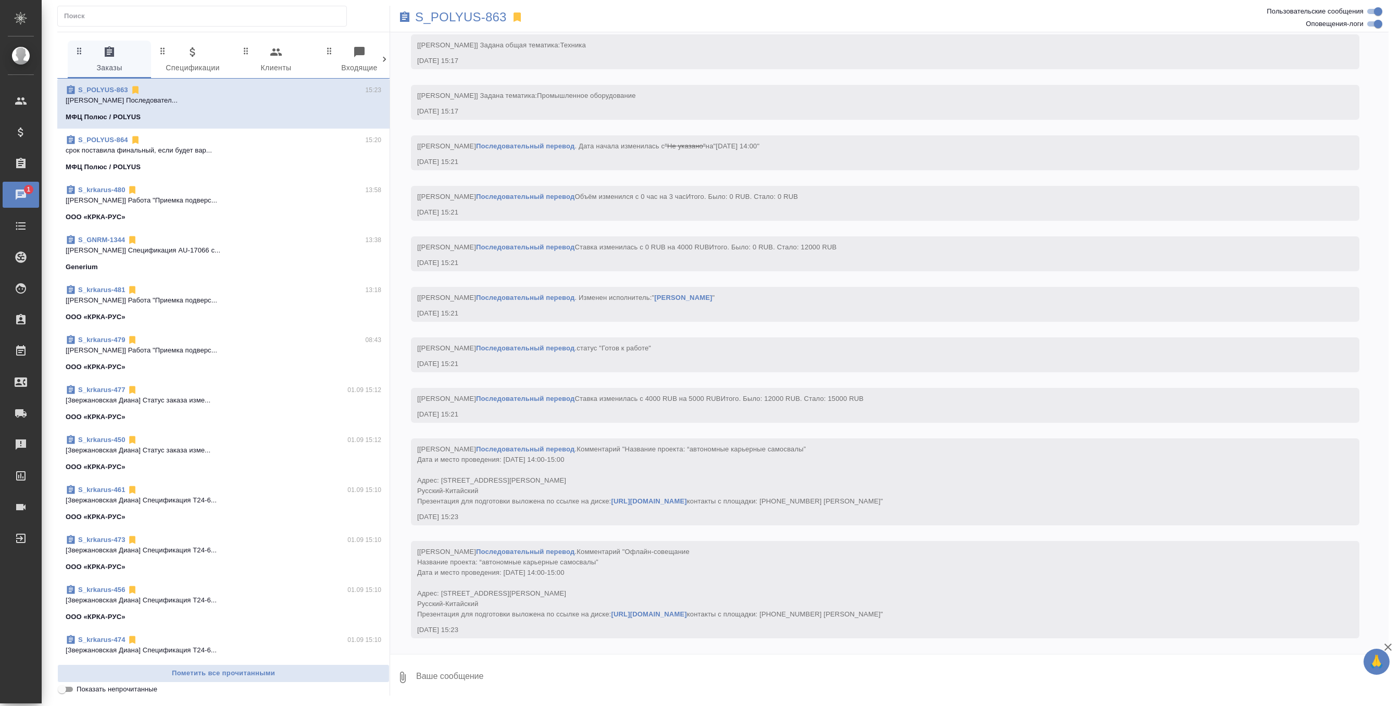
scroll to position [6341, 0]
click at [468, 18] on p "S_POLYUS-863" at bounding box center [461, 17] width 92 height 10
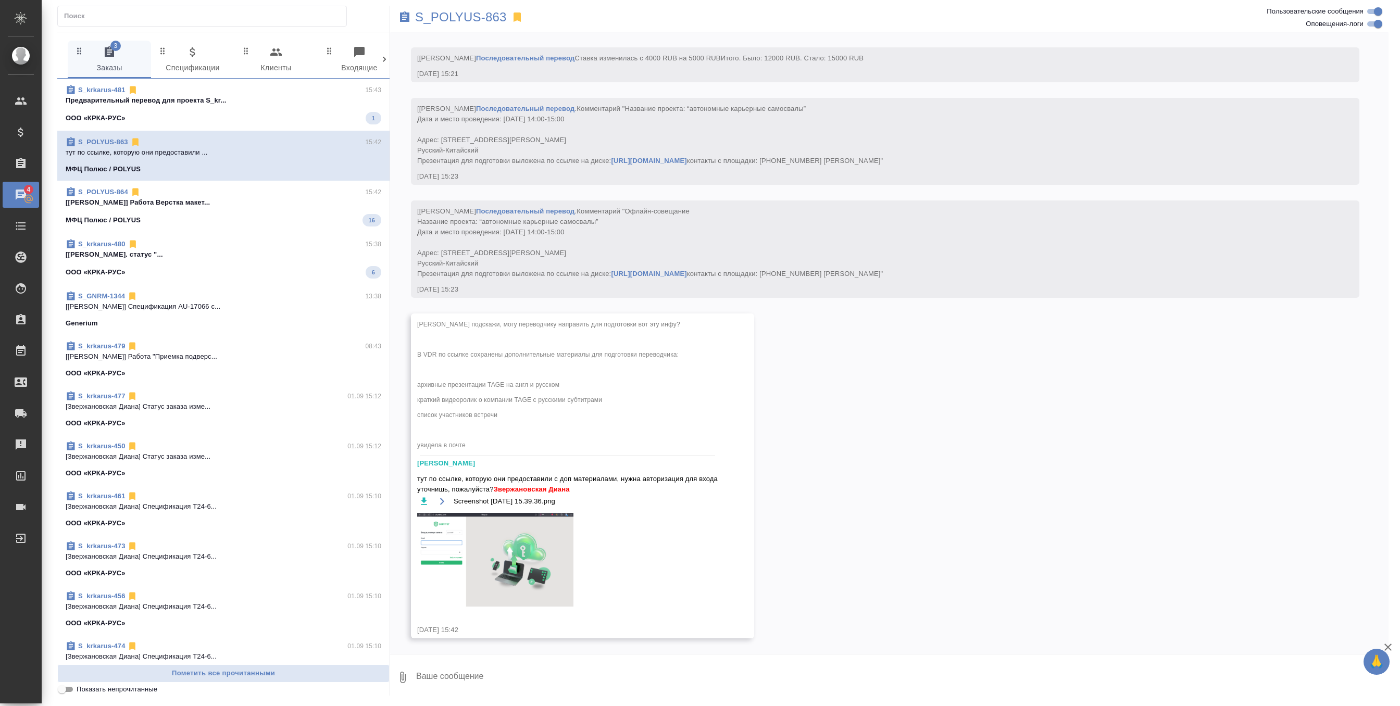
scroll to position [6700, 0]
click at [495, 676] on textarea at bounding box center [901, 677] width 973 height 35
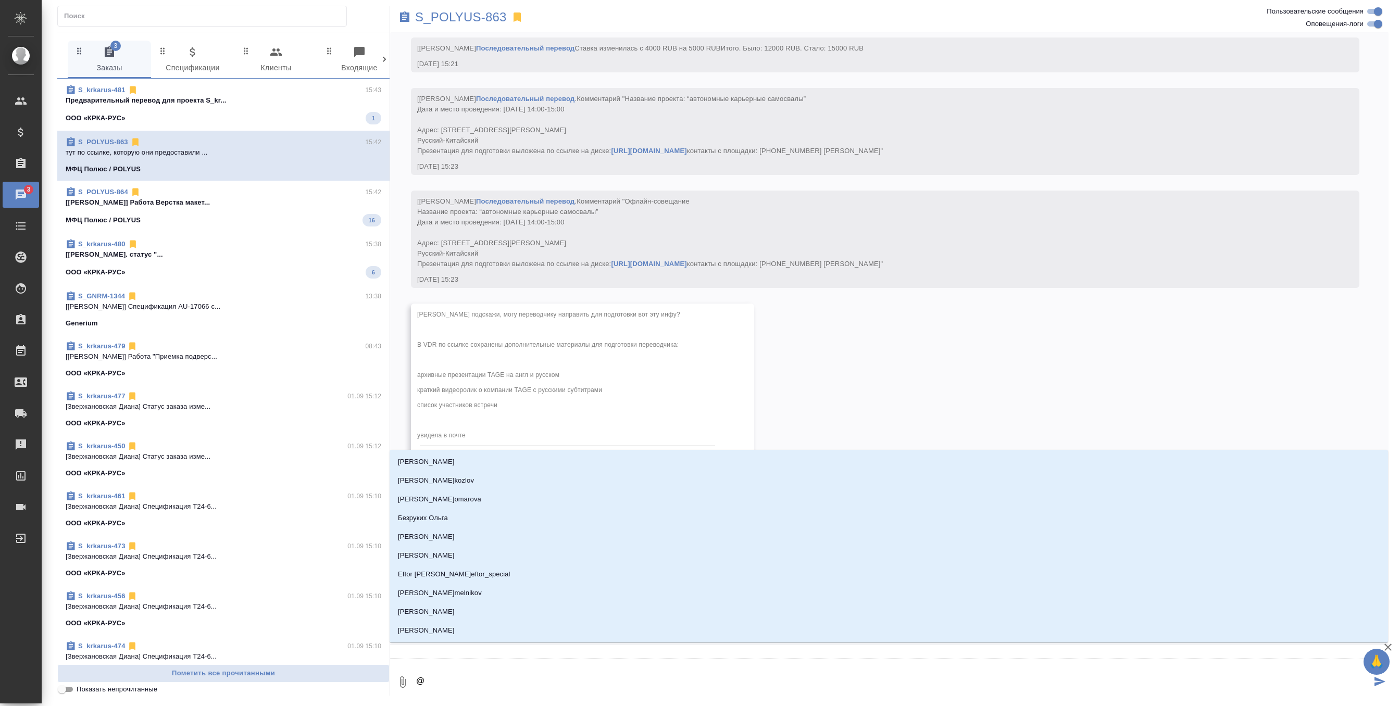
type textarea "@г"
type input "г"
type textarea "@го"
type input "го"
type textarea "@гор"
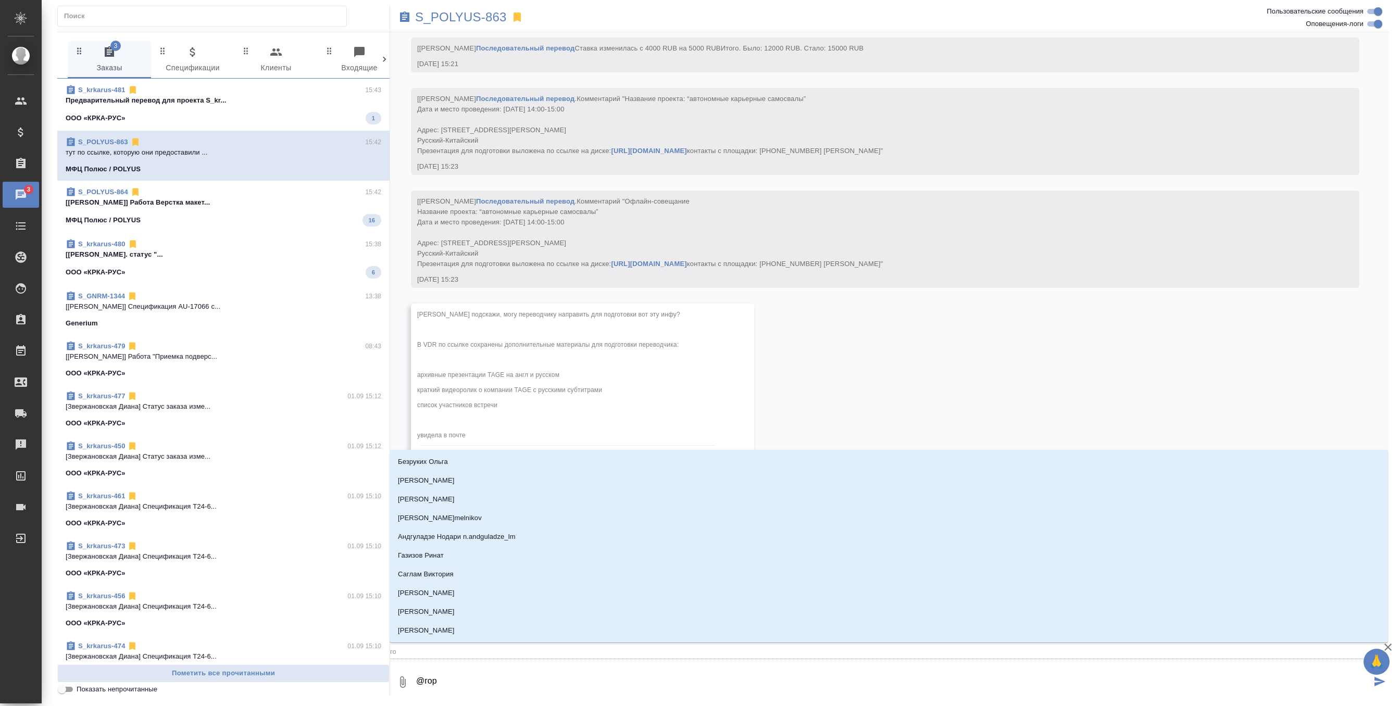
type input "гор"
type textarea "@горш"
type input "горш"
type textarea "@горшк"
type input "горшк"
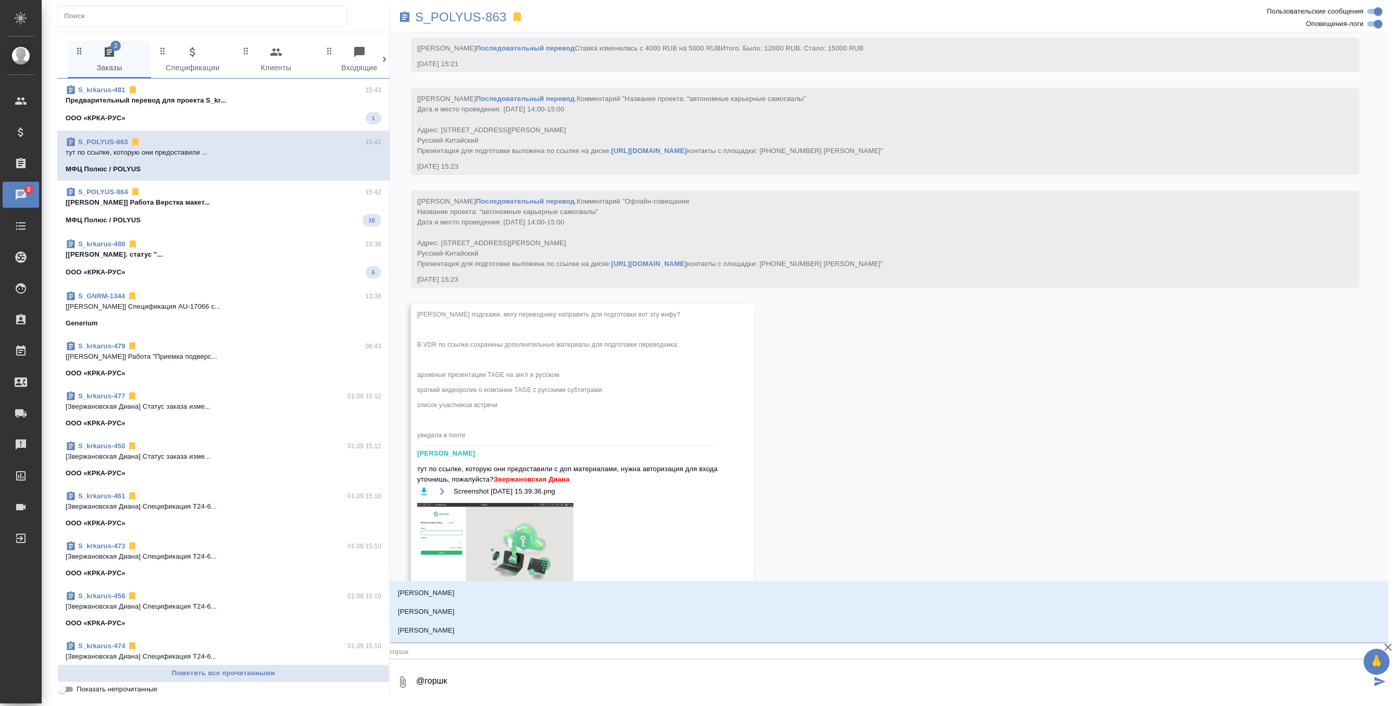
type textarea "@горшко"
type input "горшко"
click at [487, 628] on li "[PERSON_NAME]" at bounding box center [889, 630] width 998 height 19
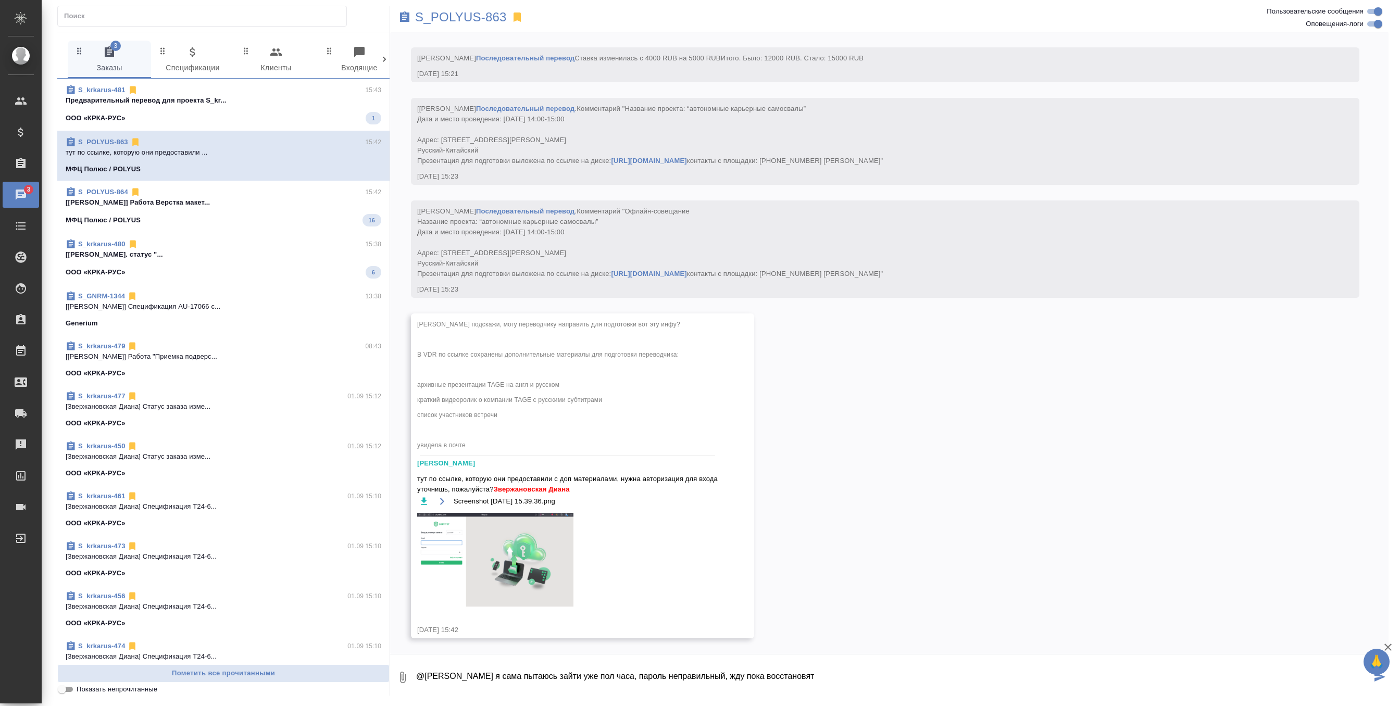
type textarea "@Горшкова Валентина я сама пытаюсь зайти уже пол часа, пароль неправильный, жду…"
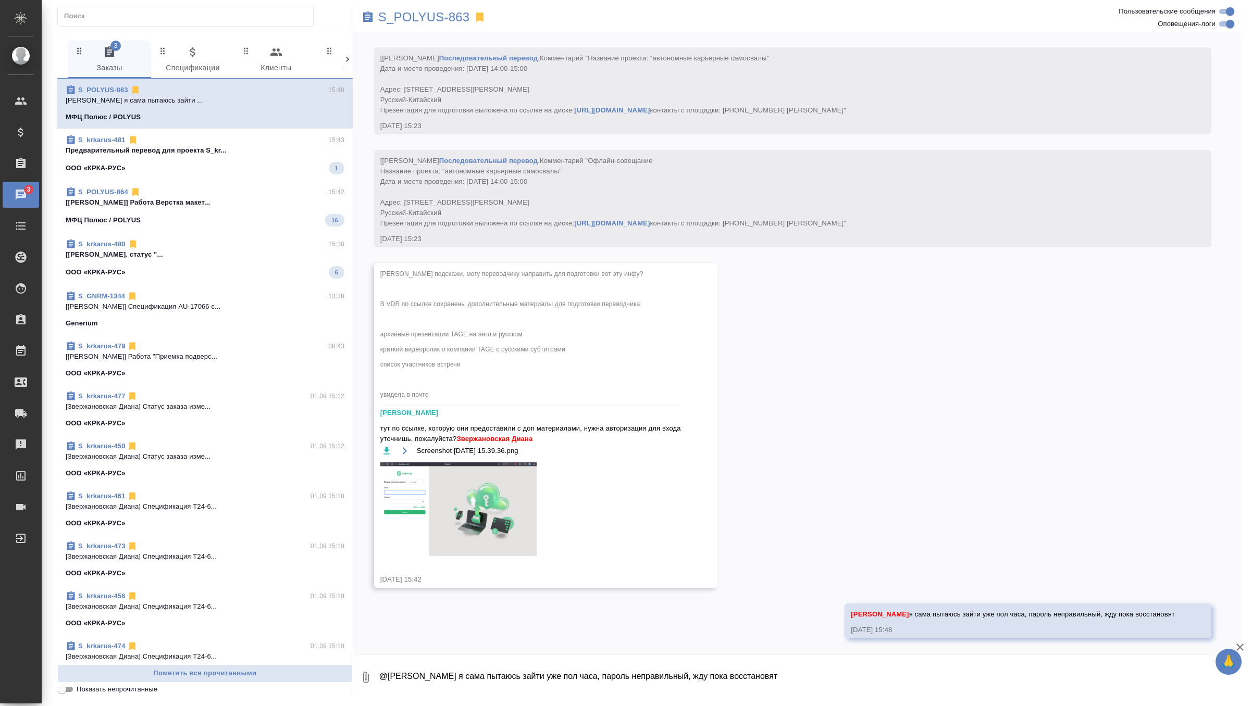
scroll to position [6771, 0]
click at [270, 184] on div "S_POLYUS-864 15:42 [Гусельников Роман] Работа Верстка макет... МФЦ Полюс / POLY…" at bounding box center [204, 207] width 295 height 52
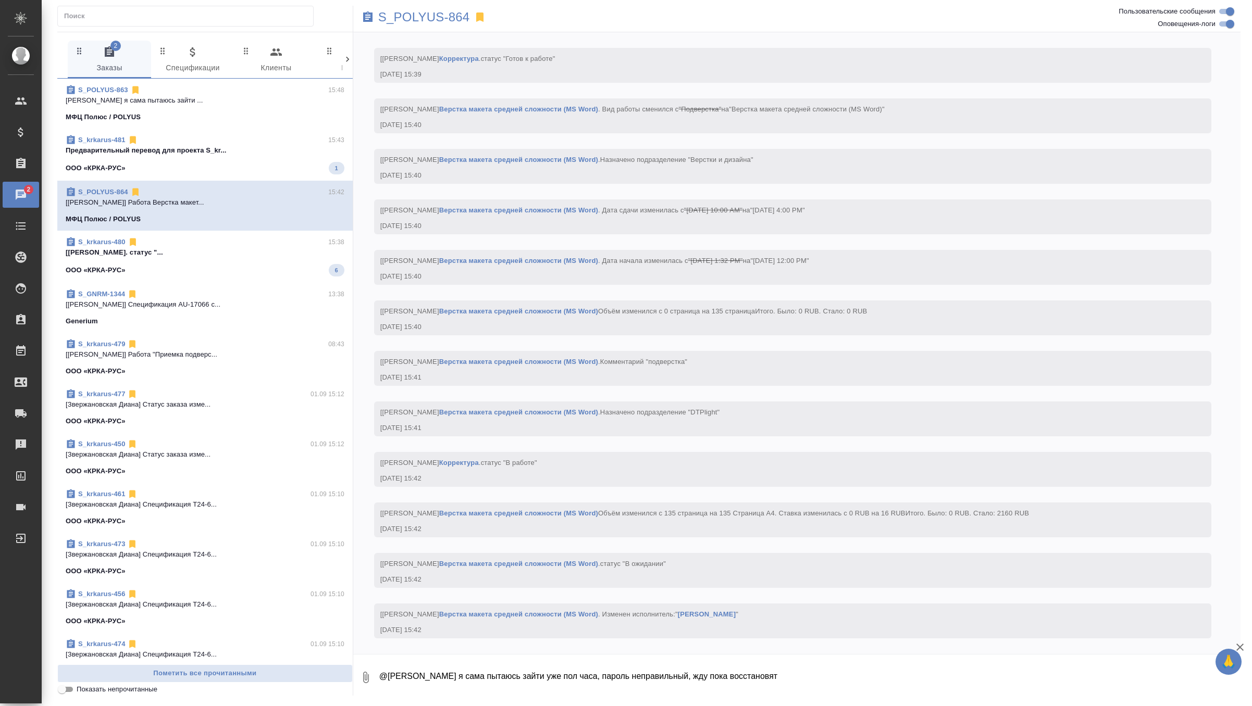
scroll to position [2609, 0]
click at [265, 137] on div "S_krkarus-481 15:43" at bounding box center [205, 140] width 279 height 10
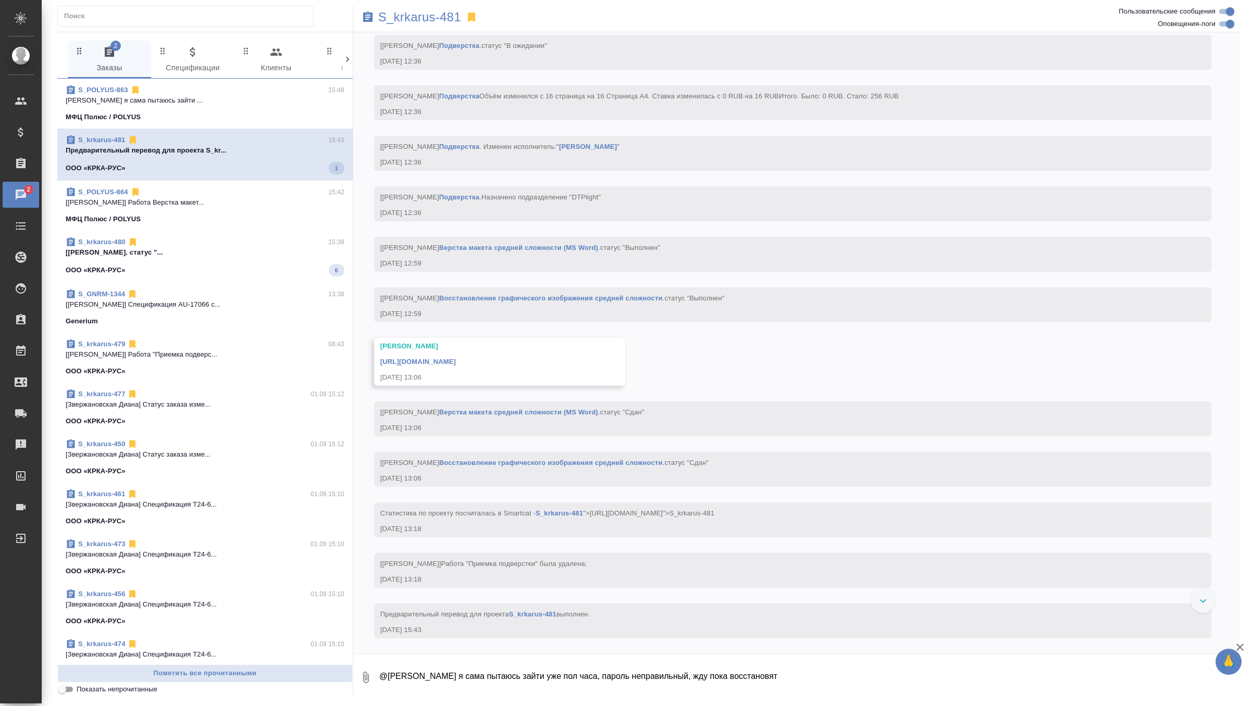
scroll to position [4010, 0]
click at [227, 260] on span "S_krkarus-480 15:38 [Грабко Мария] Работа Перевод. статус "... ООО «КРКА-РУС» 6" at bounding box center [205, 255] width 279 height 40
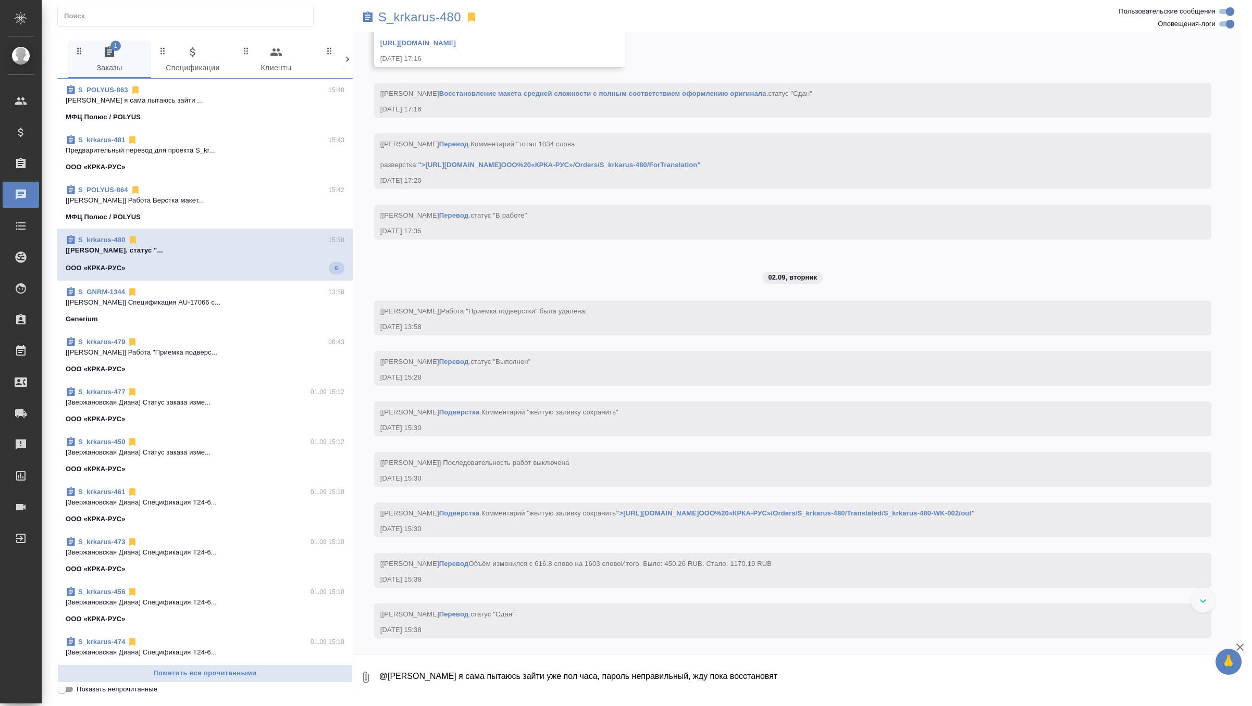
scroll to position [5141, 0]
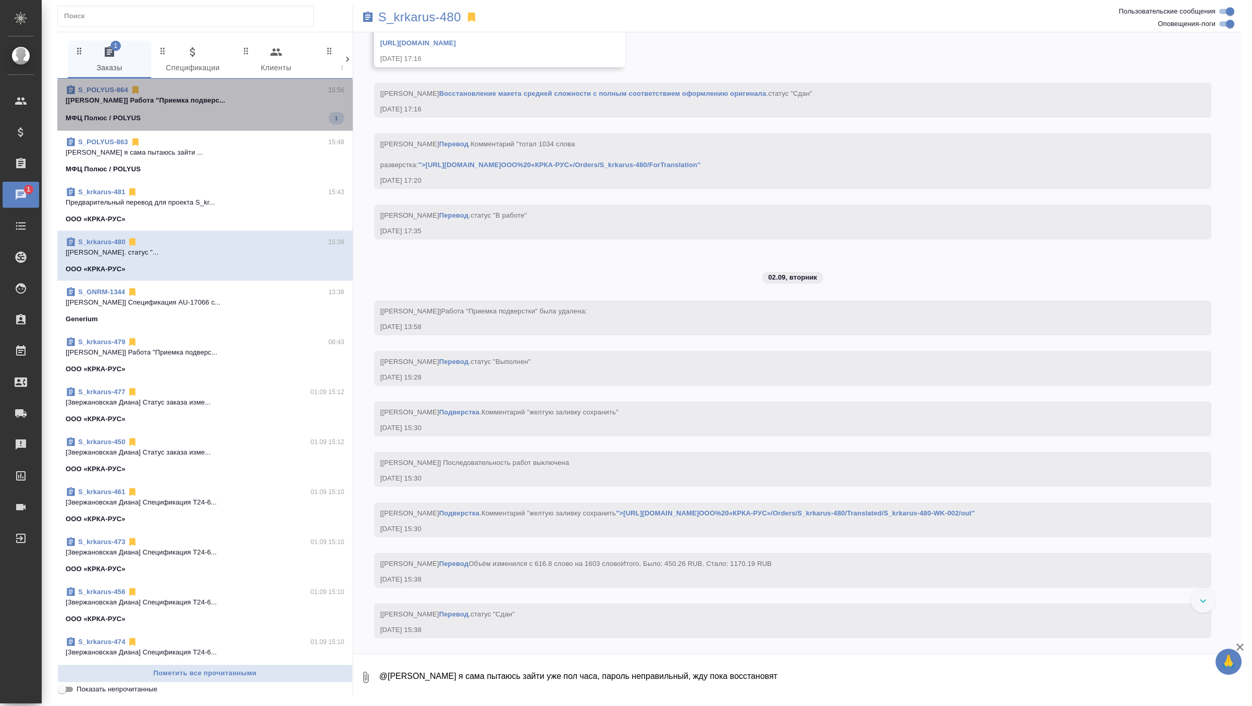
click at [261, 123] on div "МФЦ Полюс / POLYUS 1" at bounding box center [205, 118] width 279 height 12
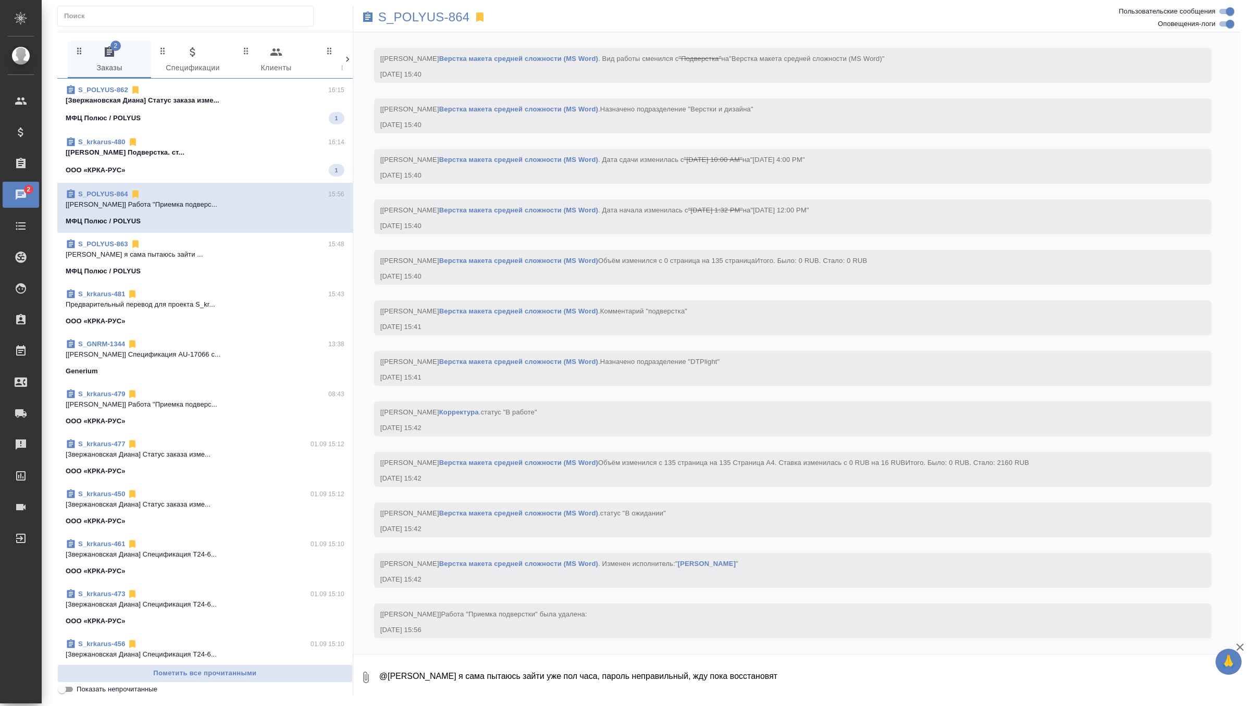
scroll to position [2660, 0]
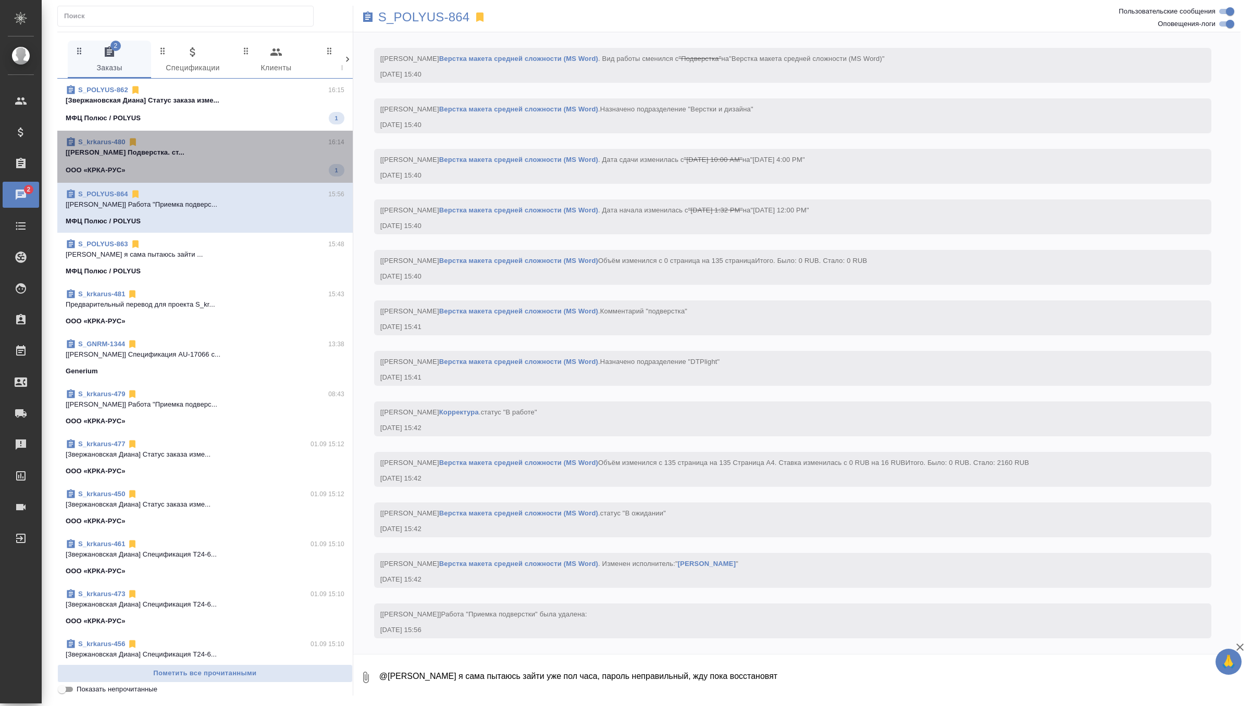
click at [276, 147] on p "[Оксютович Ирина] Работа Подверстка. ст..." at bounding box center [205, 152] width 279 height 10
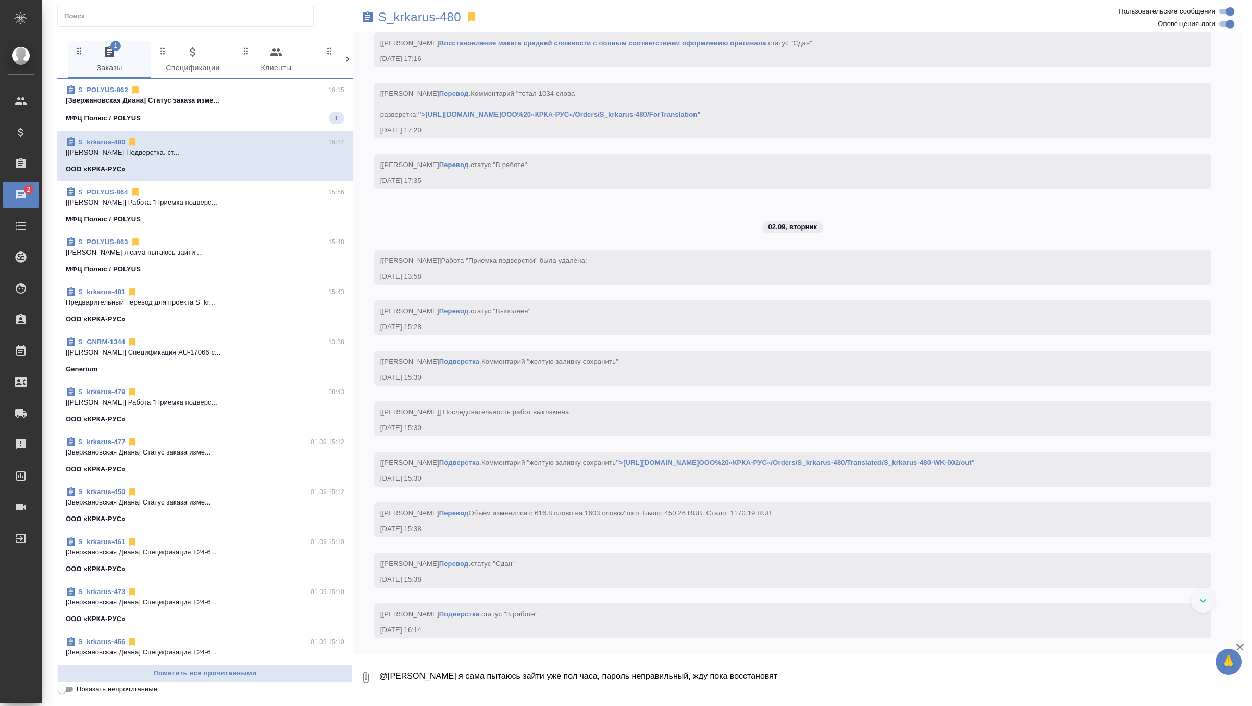
scroll to position [5239, 0]
click at [253, 104] on p "[Звержановская Диана] Статус заказа изме..." at bounding box center [205, 100] width 279 height 10
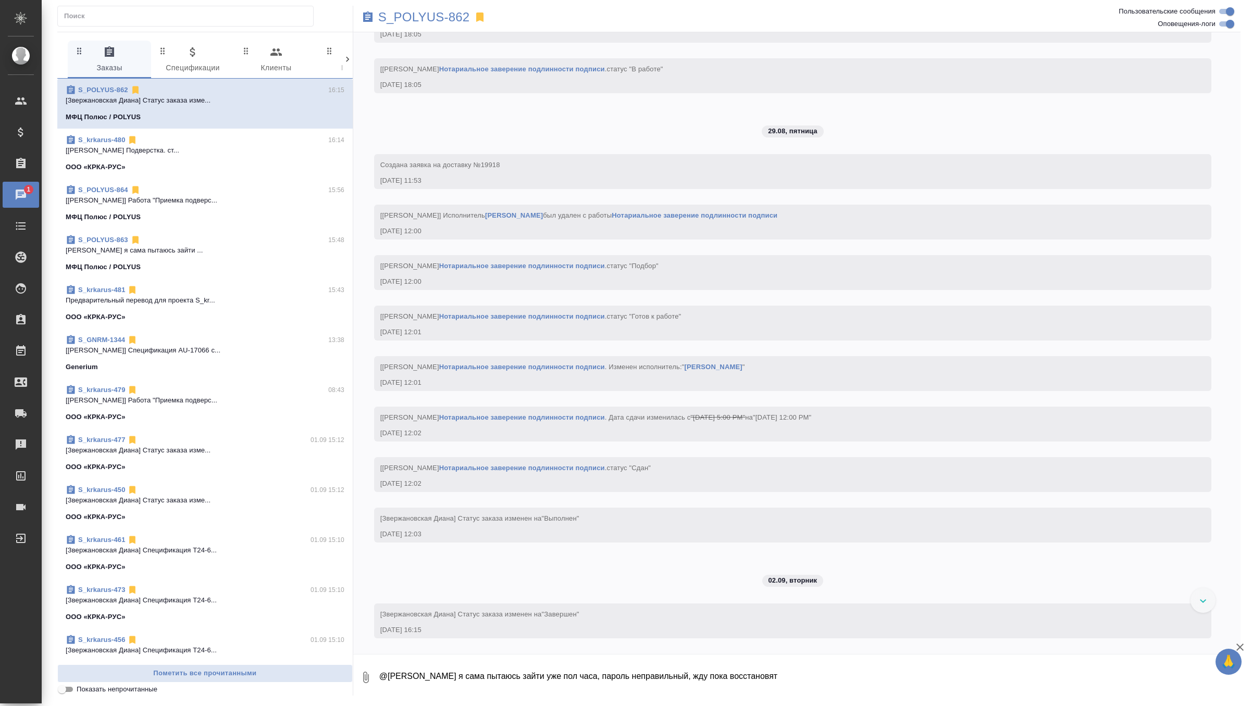
scroll to position [5867, 0]
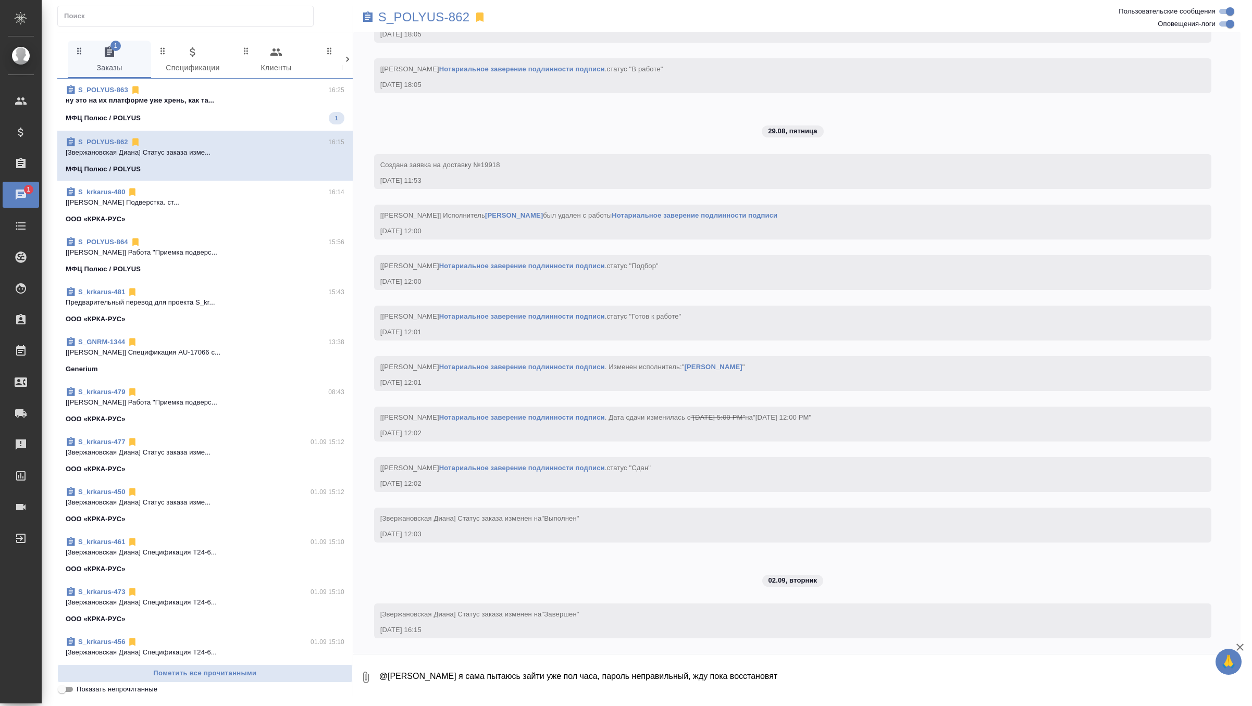
click at [266, 79] on div "S_POLYUS-863 16:25 ну это на их платформе уже хрень, как та... МФЦ Полюс / POLY…" at bounding box center [204, 105] width 295 height 52
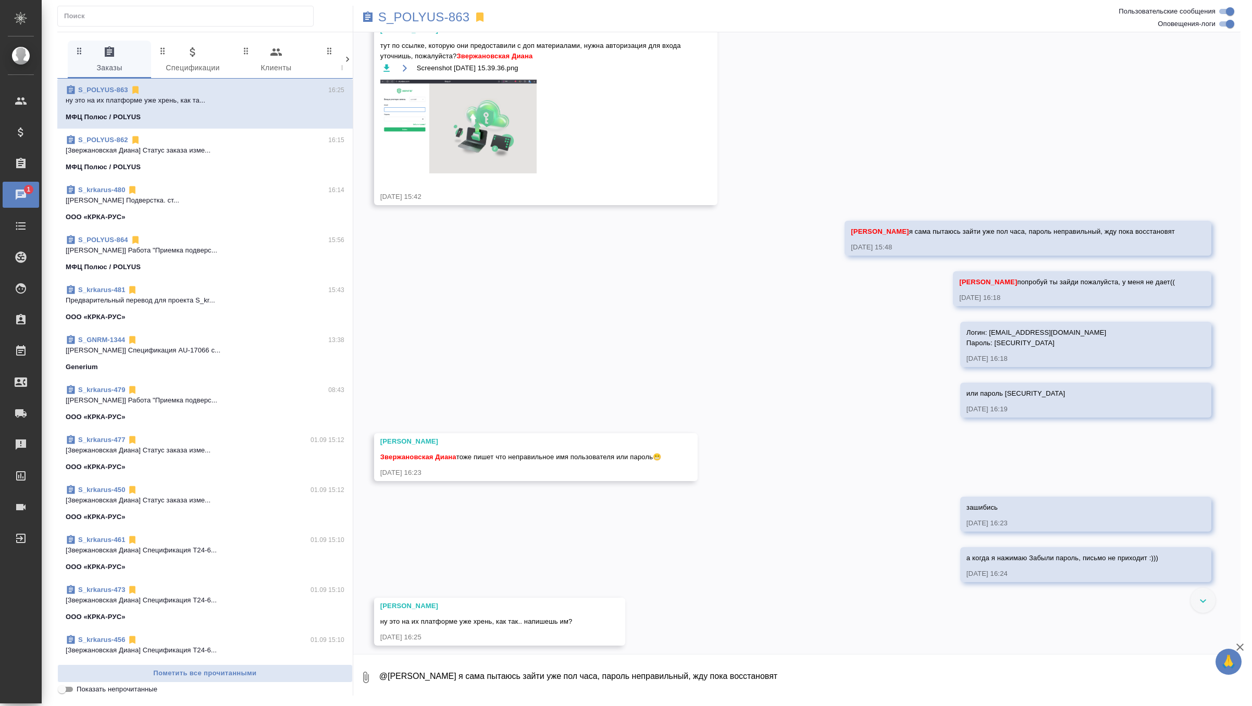
scroll to position [7161, 0]
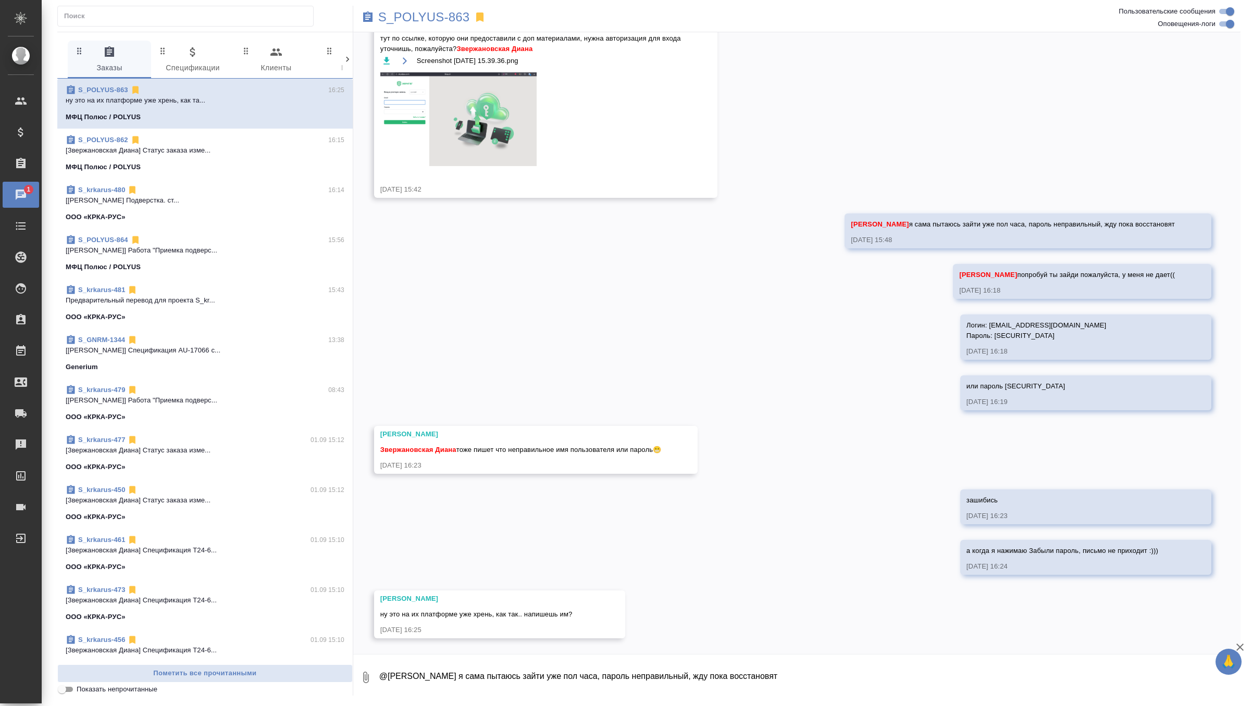
click at [455, 665] on textarea "@Горшкова Валентина я сама пытаюсь зайти уже пол часа, пароль неправильный, жду…" at bounding box center [809, 677] width 862 height 35
type textarea "да, уже написала, жду"
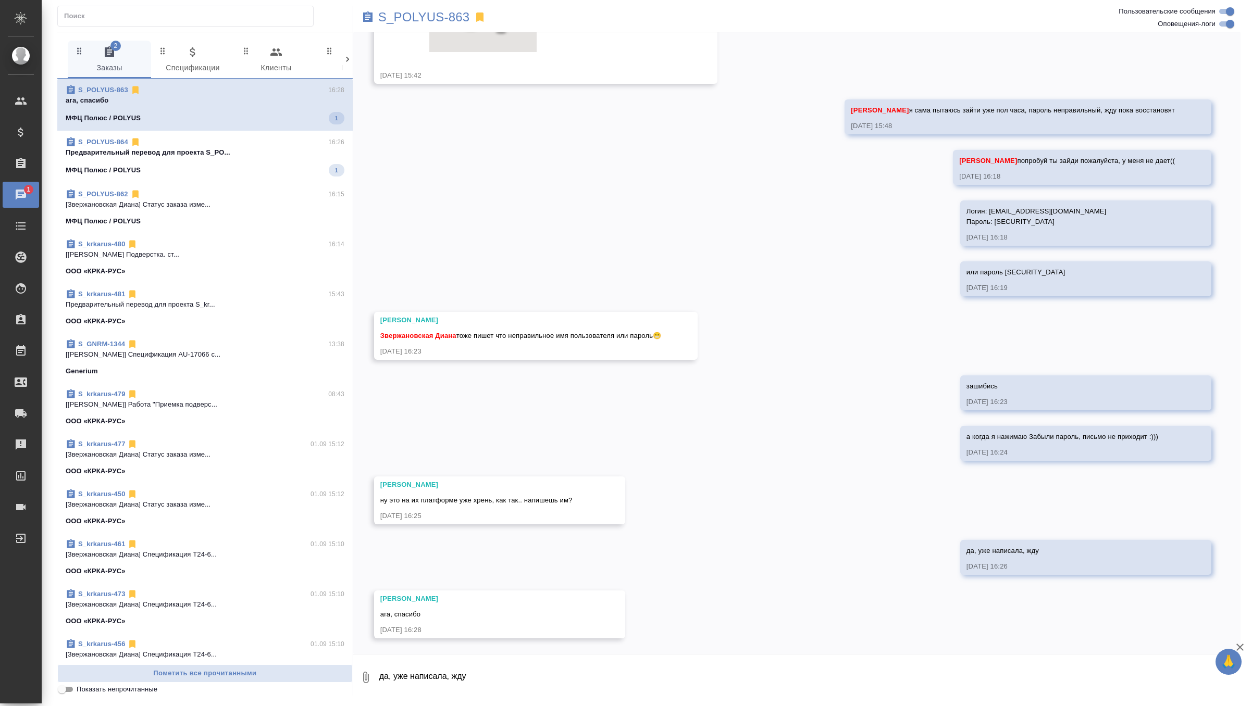
scroll to position [7275, 0]
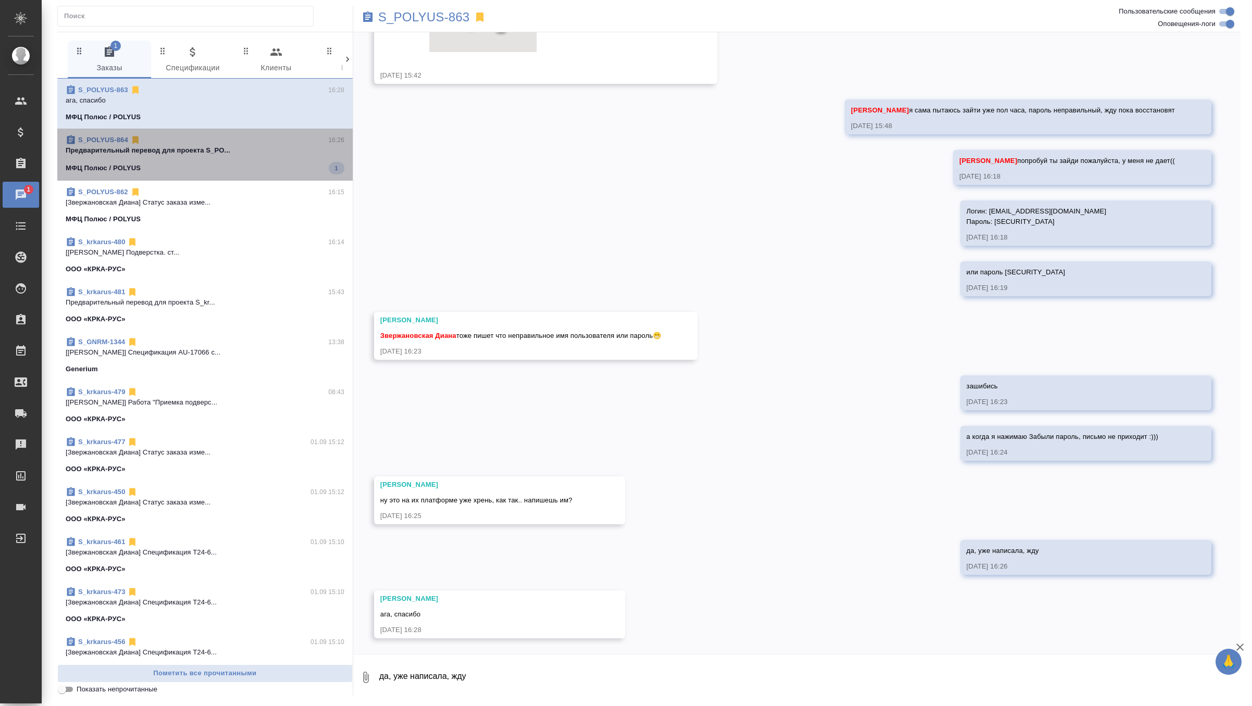
click at [277, 166] on div "МФЦ Полюс / POLYUS 1" at bounding box center [205, 168] width 279 height 12
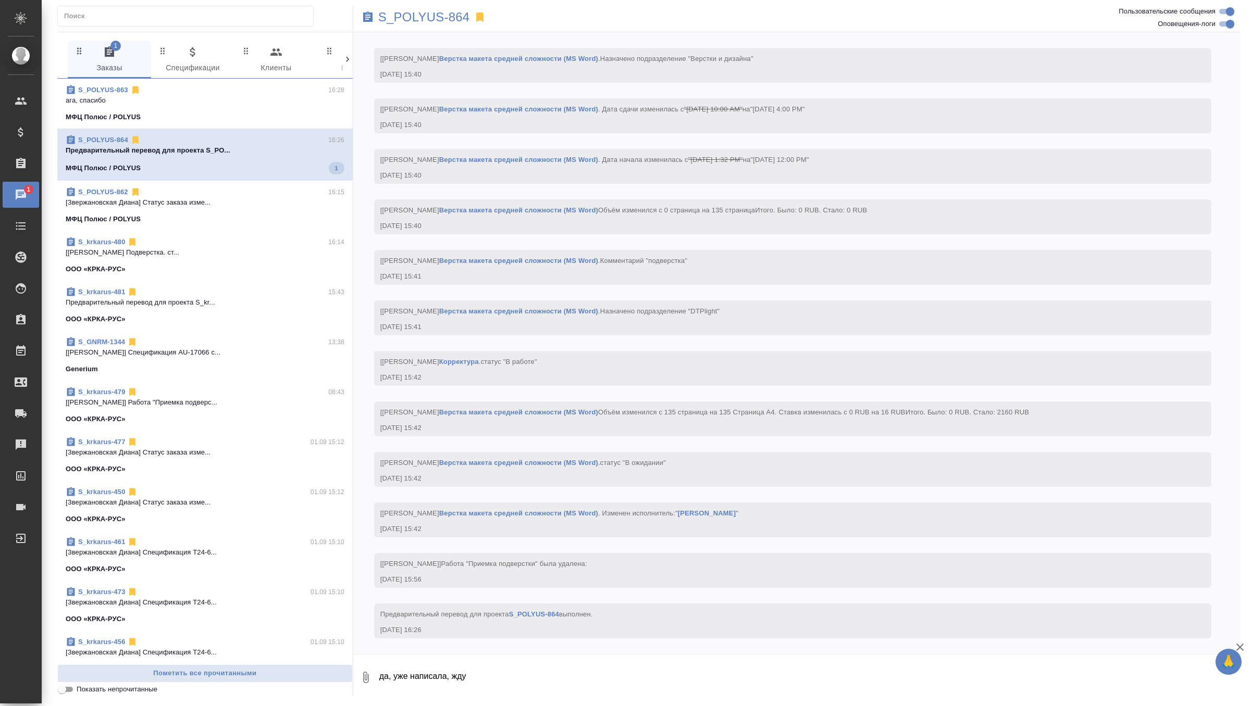
scroll to position [2710, 0]
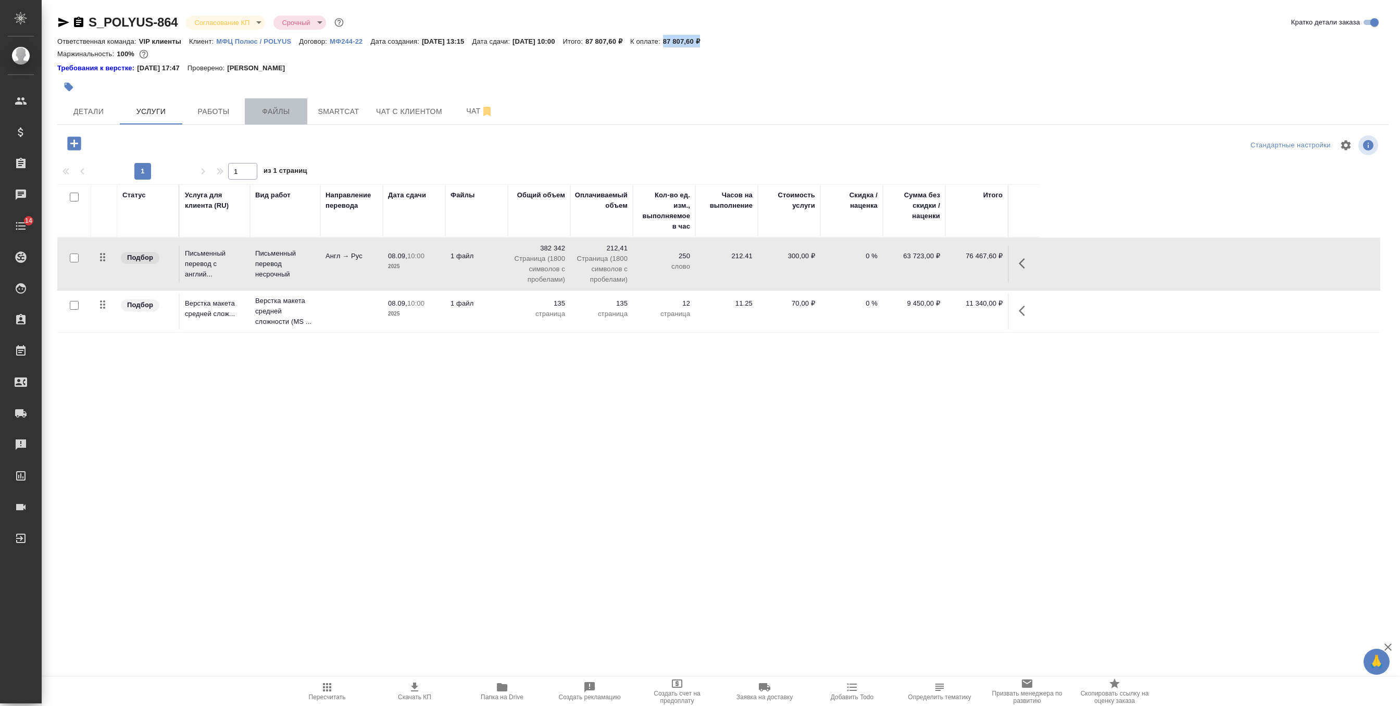
click at [269, 116] on span "Файлы" at bounding box center [276, 111] width 50 height 13
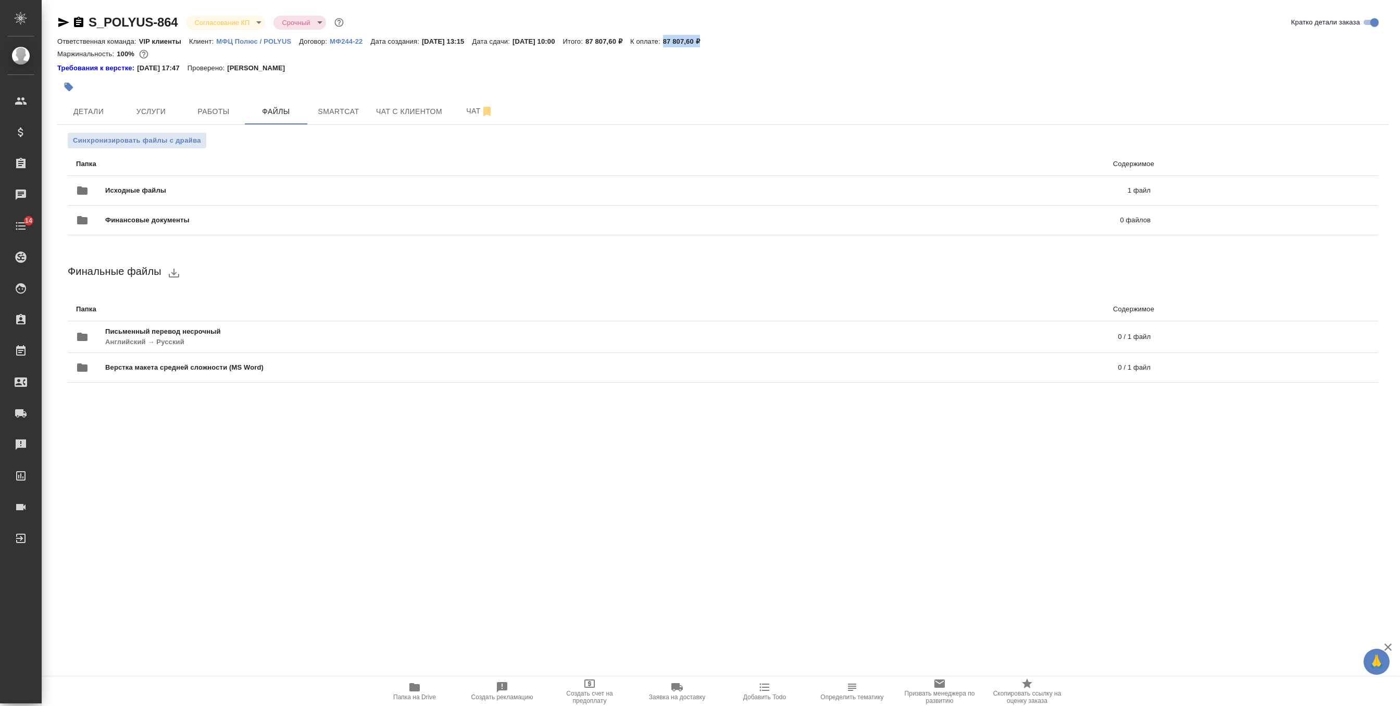
click at [412, 696] on span "Папка на Drive" at bounding box center [414, 697] width 43 height 7
click at [224, 24] on body "🙏 .cls-1 fill:#fff; AWATERA Zverzhanovskaya Diana Клиенты Спецификации Заказы 0…" at bounding box center [700, 353] width 1400 height 706
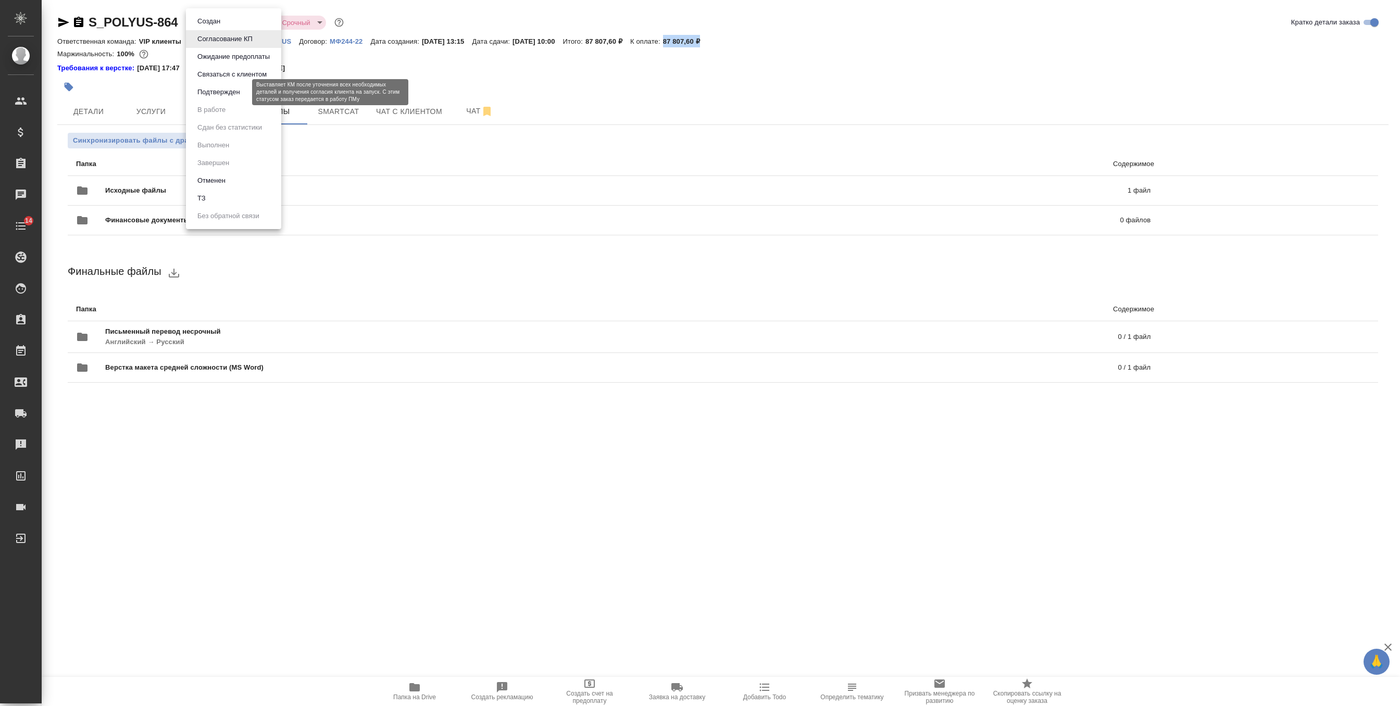
click at [231, 91] on button "Подтвержден" at bounding box center [218, 91] width 49 height 11
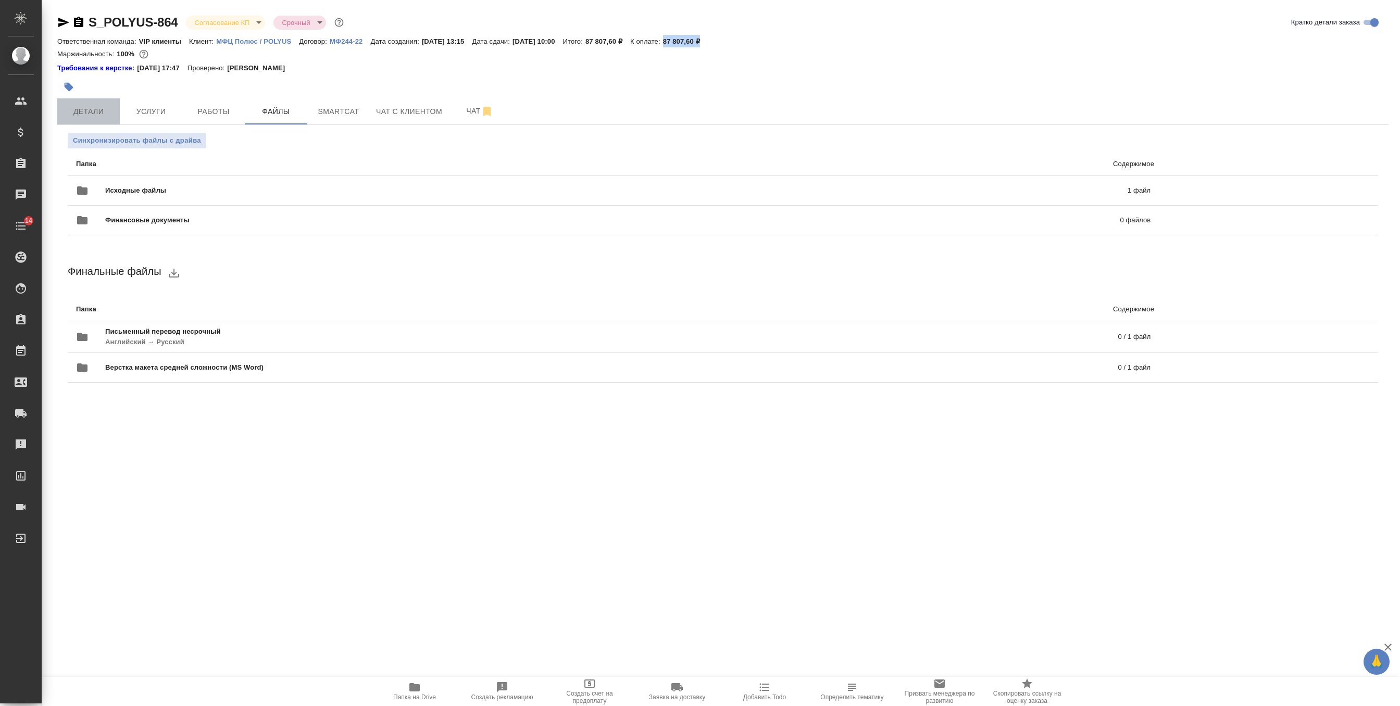
click at [96, 108] on span "Детали" at bounding box center [89, 111] width 50 height 13
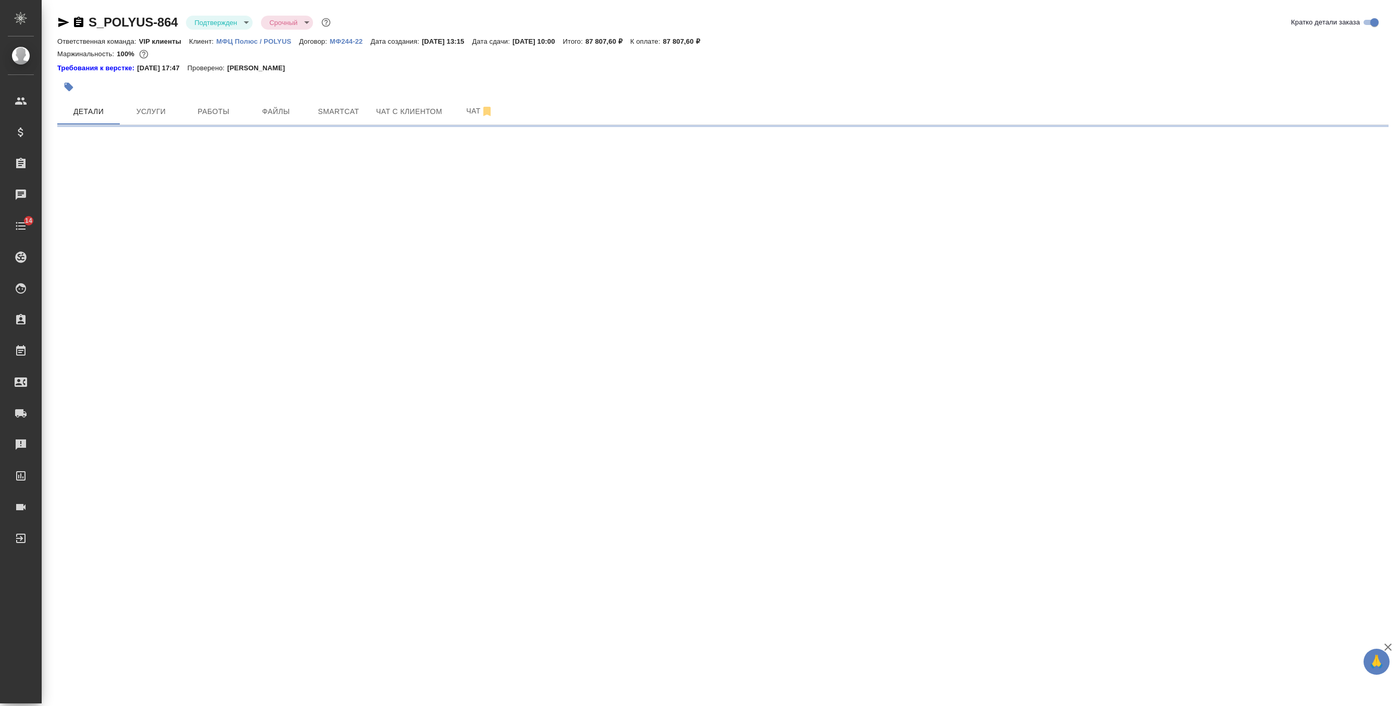
select select "RU"
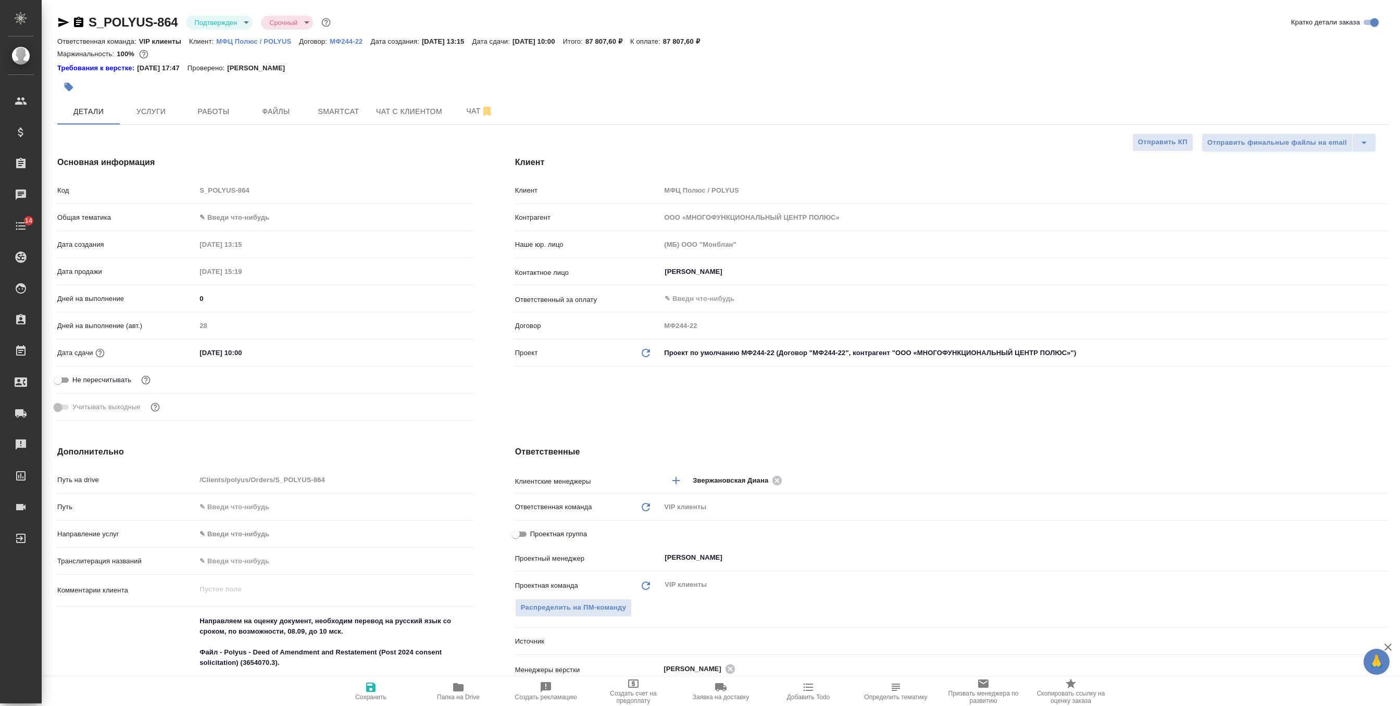
type textarea "x"
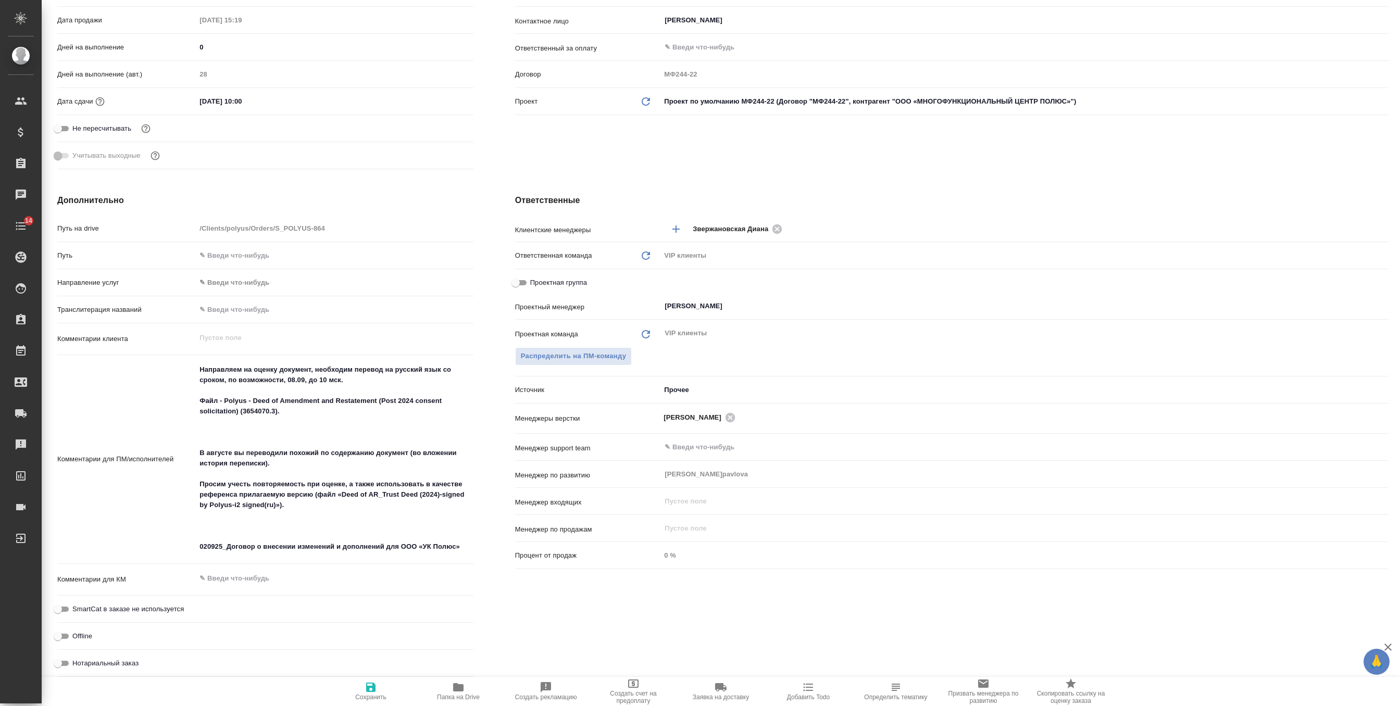
scroll to position [268, 0]
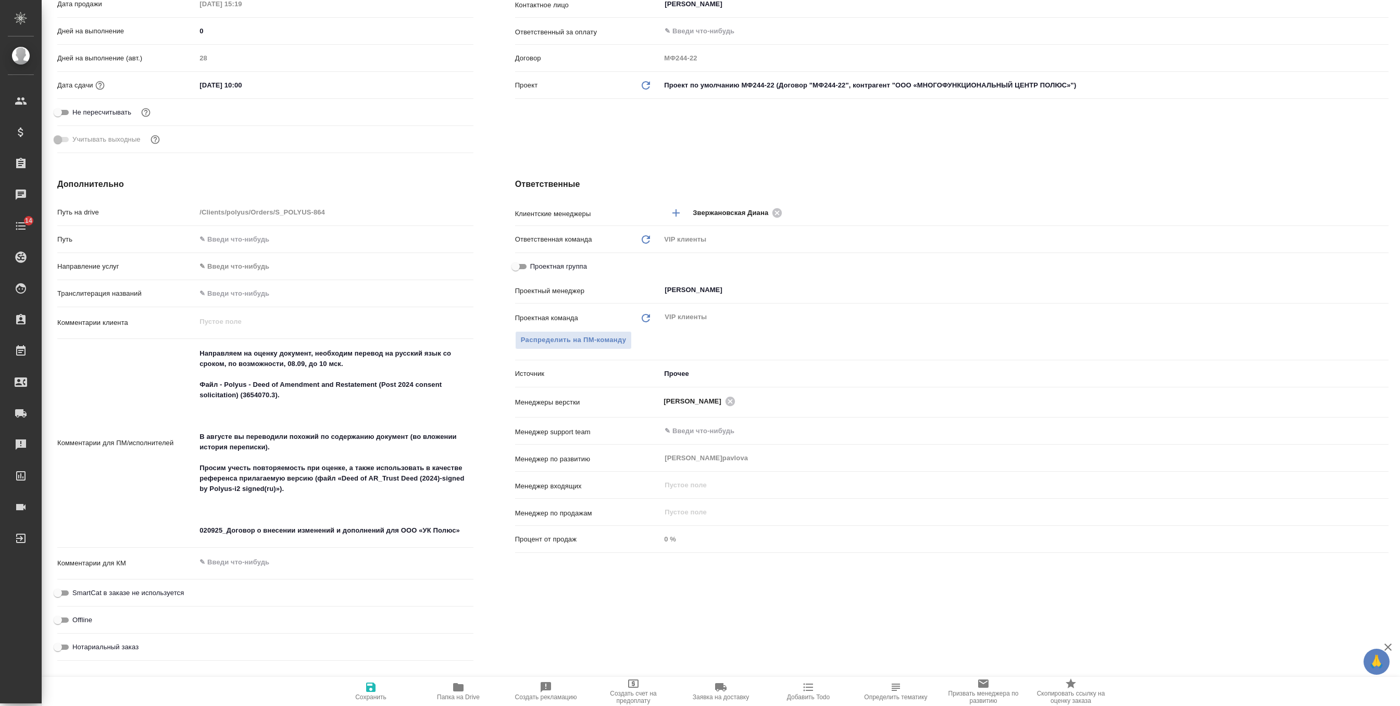
type textarea "x"
click at [236, 420] on textarea "Направляем на оценку документ, необходим перевод на русский язык со сроком, по …" at bounding box center [334, 442] width 277 height 195
type textarea "x"
type textarea "Направляем на оценку документ, необходим перевод на русский язык со сроком, по …"
type textarea "x"
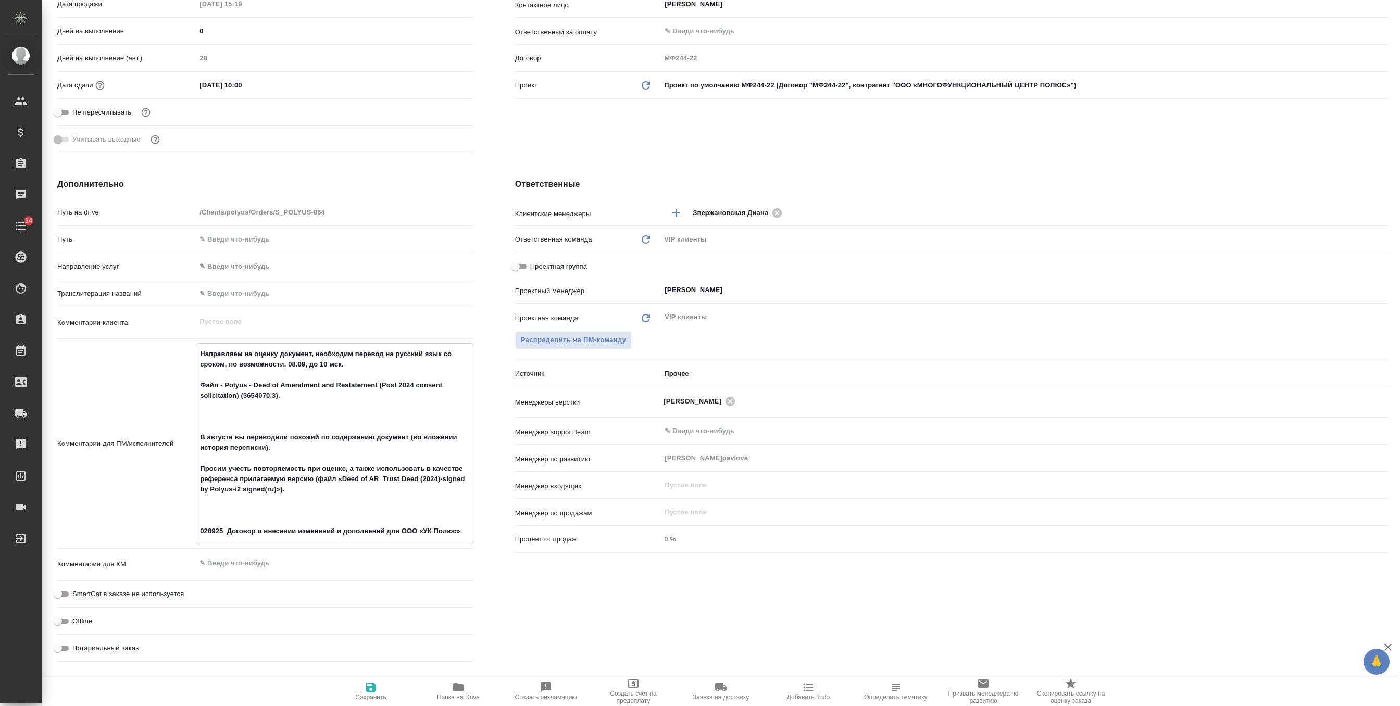
type textarea "x"
type textarea "Направляем на оценку документ, необходим перевод на русский язык со сроком, по …"
type textarea "x"
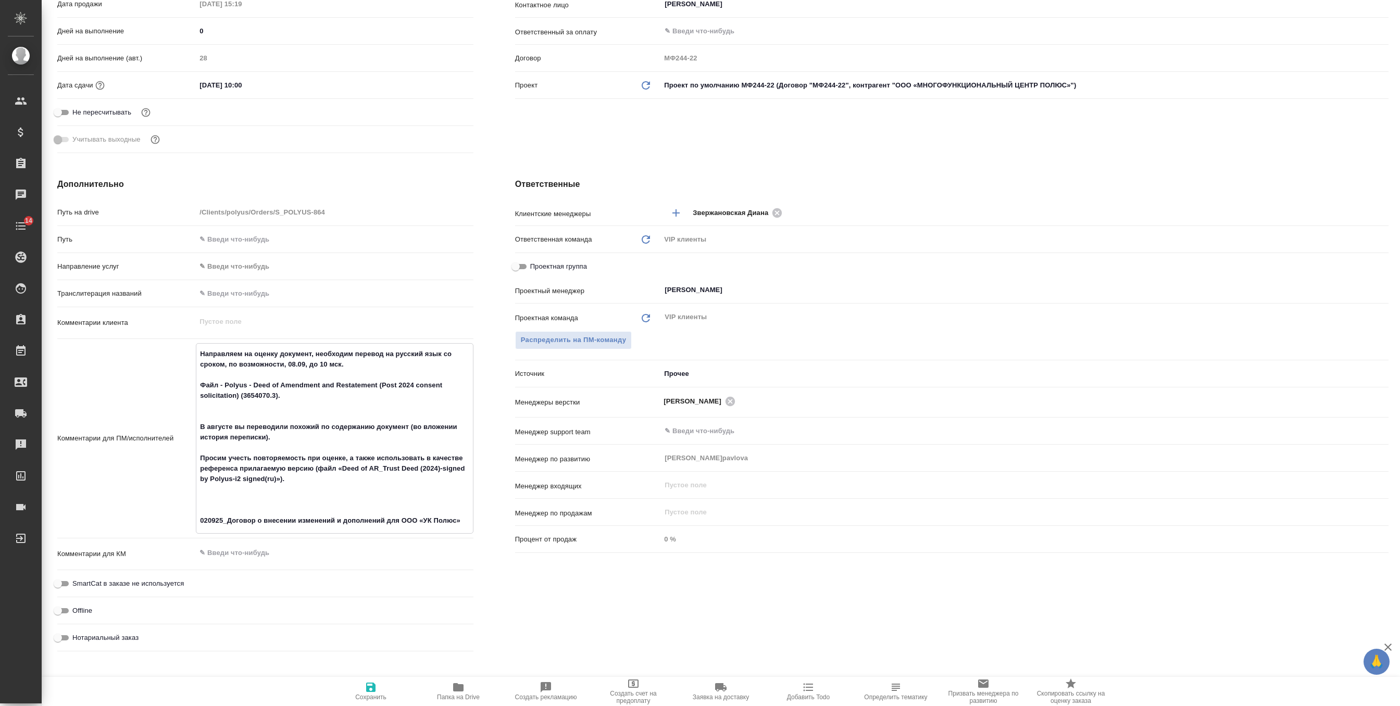
drag, startPoint x: 357, startPoint y: 365, endPoint x: 187, endPoint y: 342, distance: 171.8
click at [187, 343] on div "Комментарии для ПМ/исполнителей Направляем на оценку документ, необходим перево…" at bounding box center [265, 438] width 416 height 191
type textarea "x"
type textarea "Файл - Polyus - Deed of Amendment and Restatement (Post 2024 consent solicitati…"
type textarea "x"
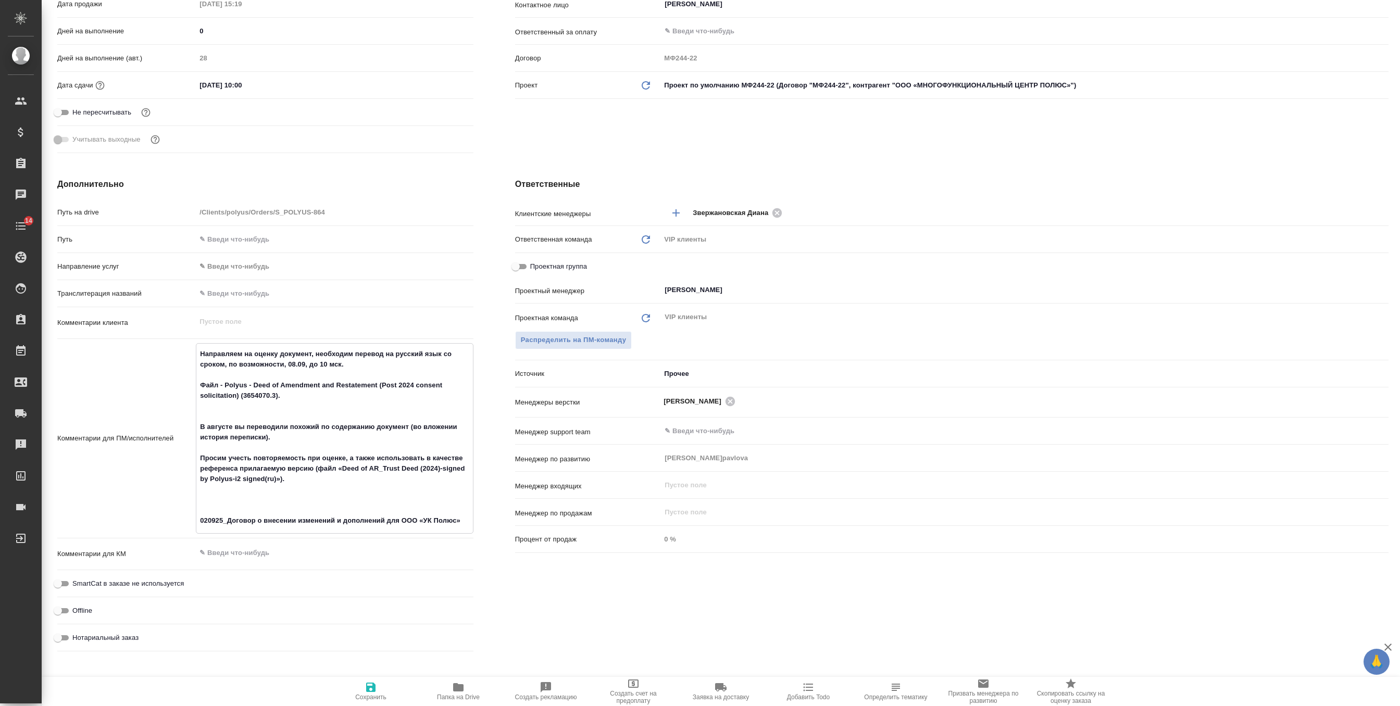
type textarea "x"
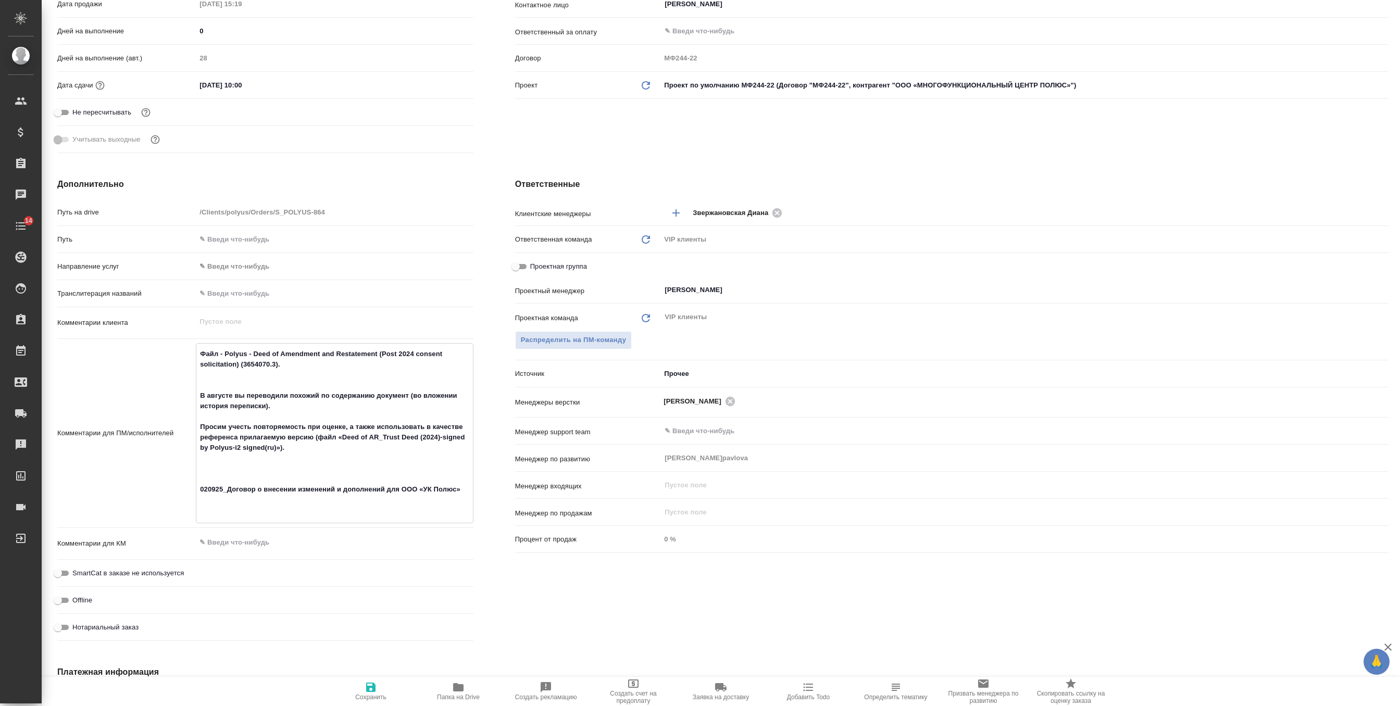
drag, startPoint x: 283, startPoint y: 431, endPoint x: 131, endPoint y: 417, distance: 152.2
click at [131, 417] on div "Комментарии для ПМ/исполнителей Файл - Polyus - Deed of Amendment and Restateme…" at bounding box center [265, 433] width 416 height 180
click at [292, 424] on textarea "Файл - Polyus - Deed of Amendment and Restatement (Post 2024 consent solicitati…" at bounding box center [334, 432] width 276 height 174
drag, startPoint x: 412, startPoint y: 418, endPoint x: 427, endPoint y: 430, distance: 19.6
click at [427, 430] on textarea "Файл - Polyus - Deed of Amendment and Restatement (Post 2024 consent solicitati…" at bounding box center [334, 432] width 276 height 174
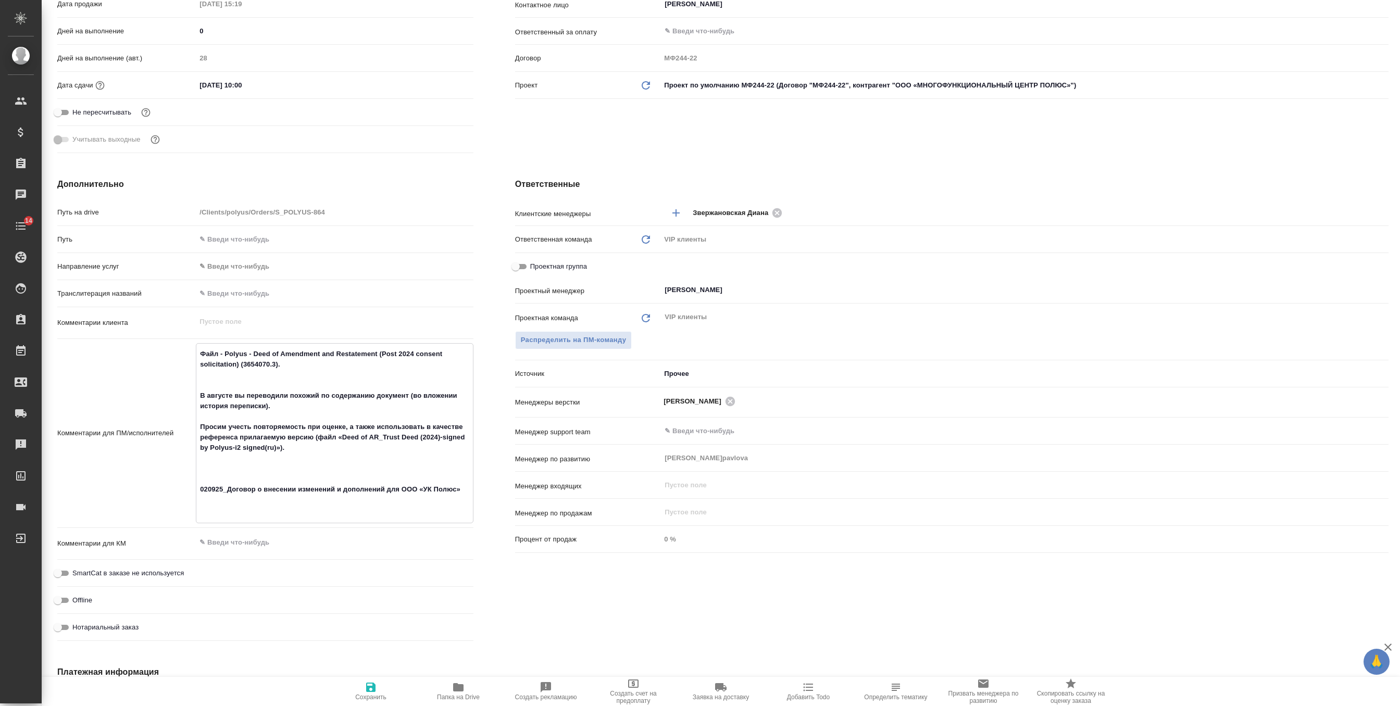
type textarea "Файл - Polyus - Deed of Amendment and Restatement (Post 2024 consent solicitati…"
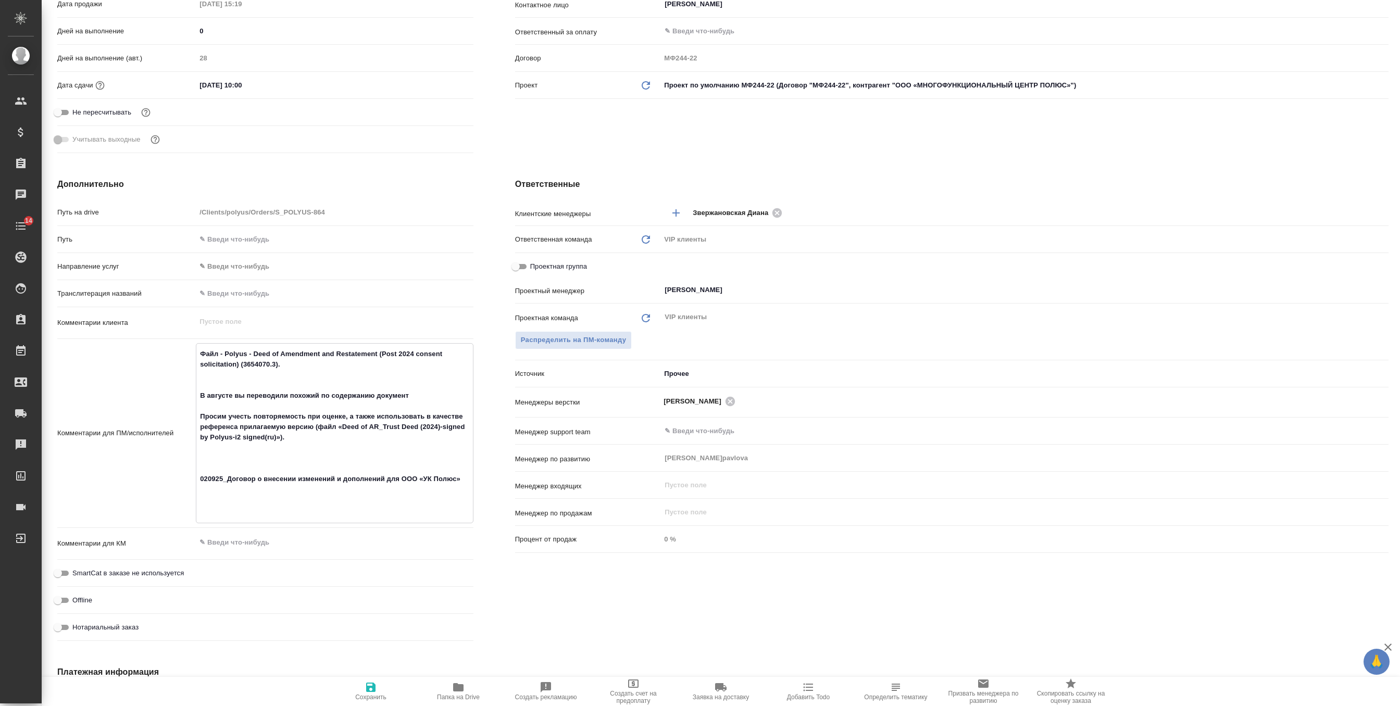
type textarea "x"
type textarea "Файл - Polyus - Deed of Amendment and Restatement (Post 2024 consent solicitati…"
type textarea "x"
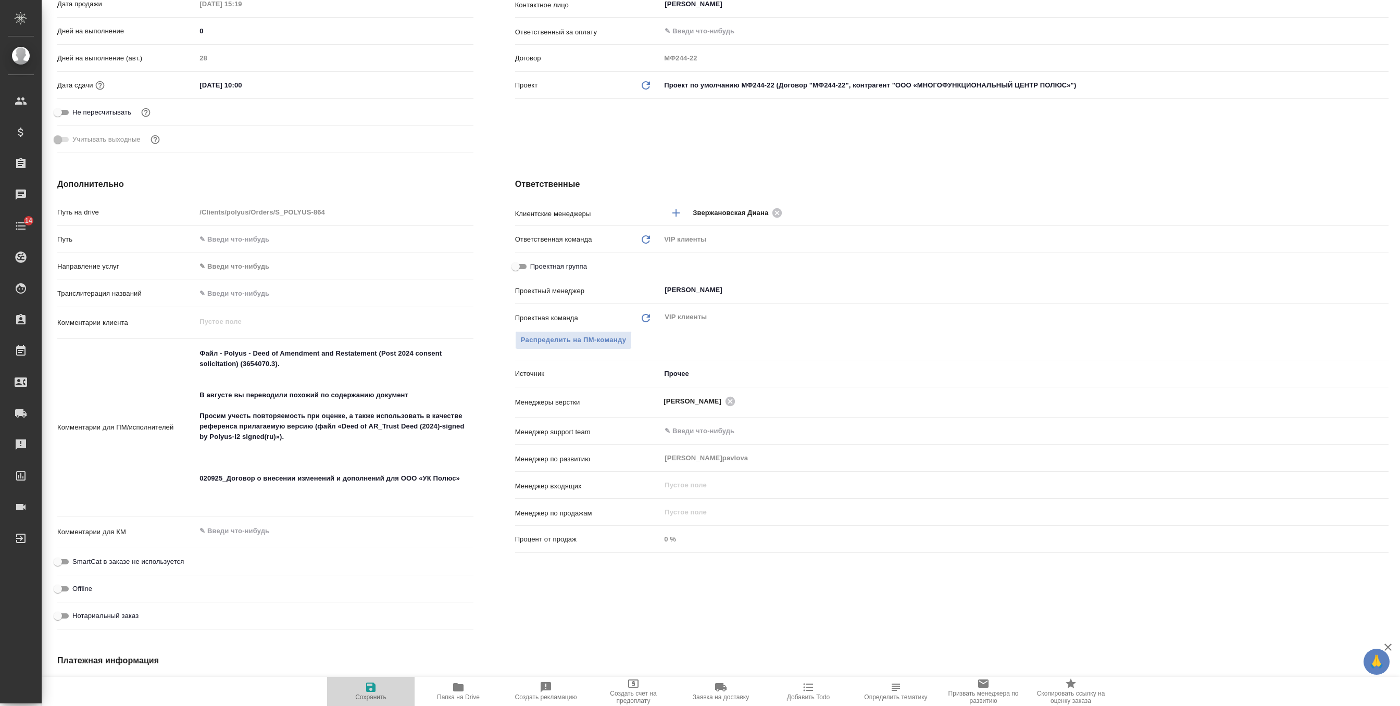
click at [365, 693] on icon "button" at bounding box center [371, 687] width 12 height 12
type textarea "x"
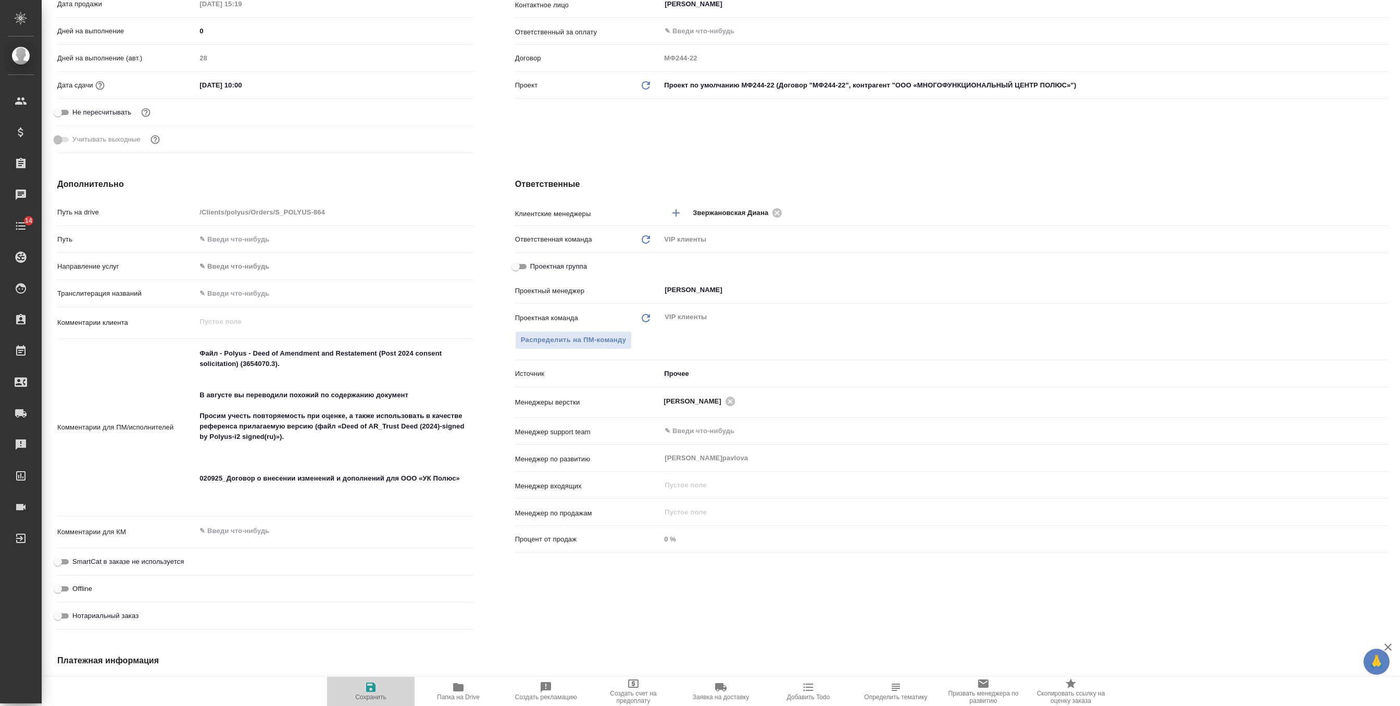
type textarea "x"
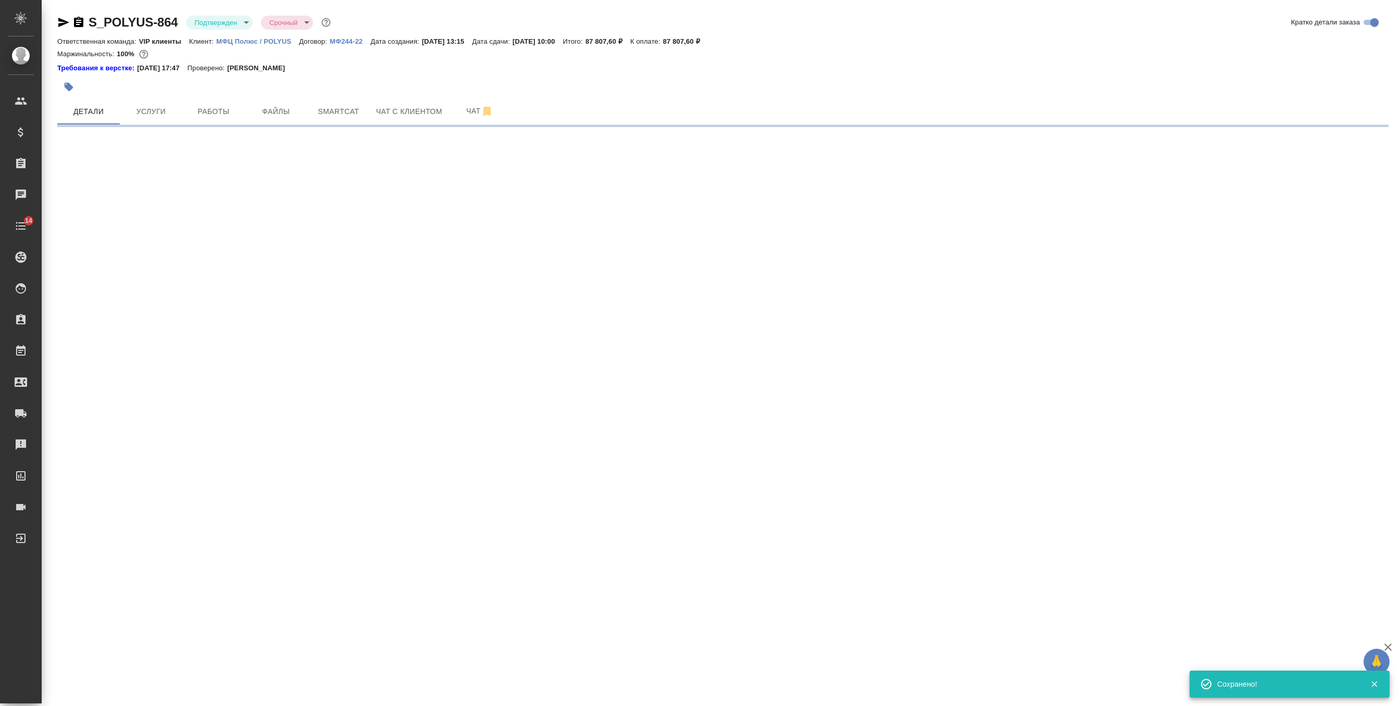
scroll to position [0, 0]
select select "RU"
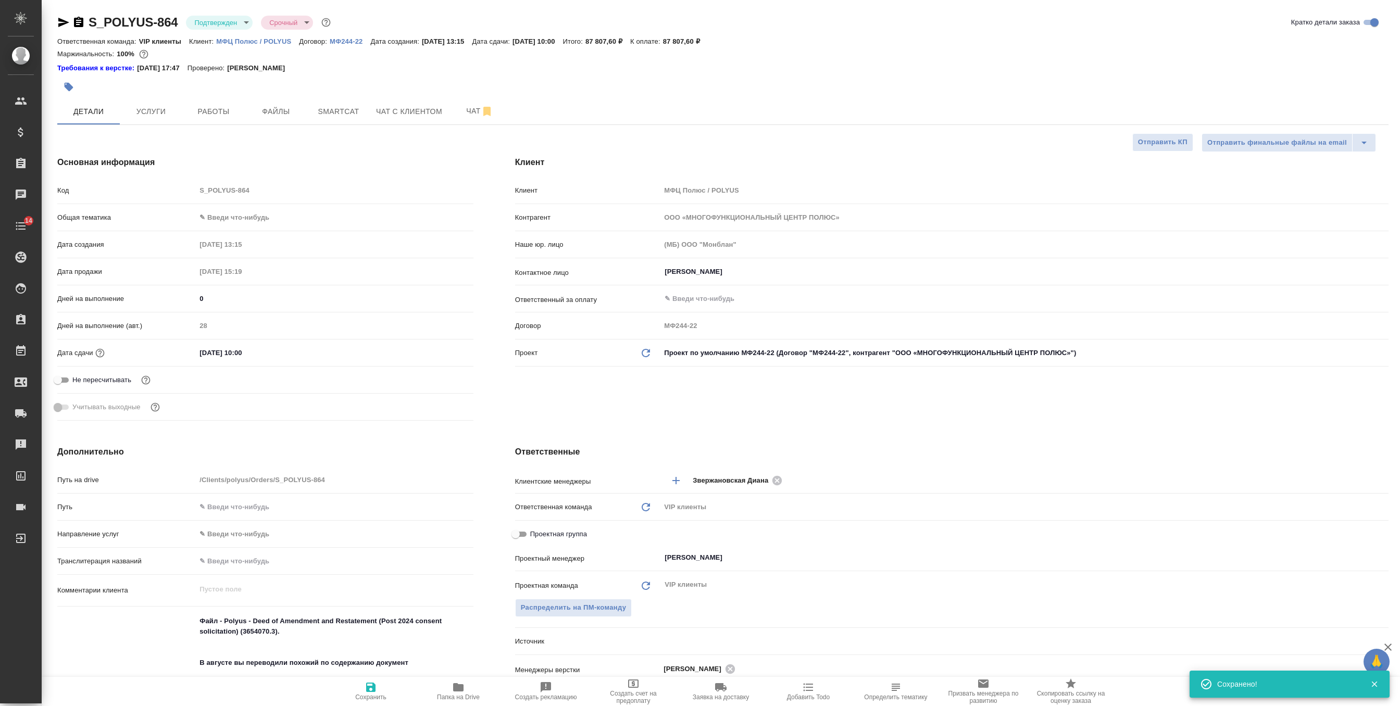
type textarea "x"
click at [470, 102] on button "Чат" at bounding box center [479, 111] width 62 height 26
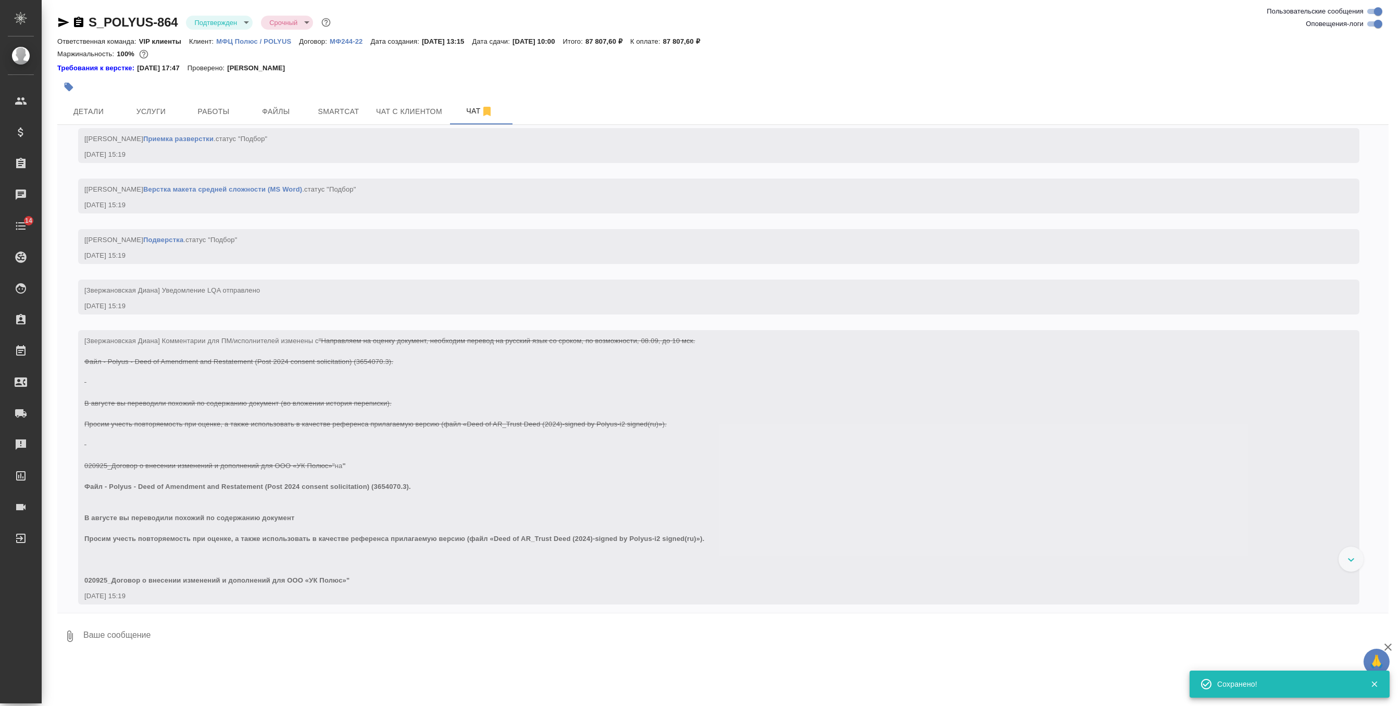
scroll to position [1195, 0]
click at [131, 628] on textarea at bounding box center [735, 636] width 1306 height 35
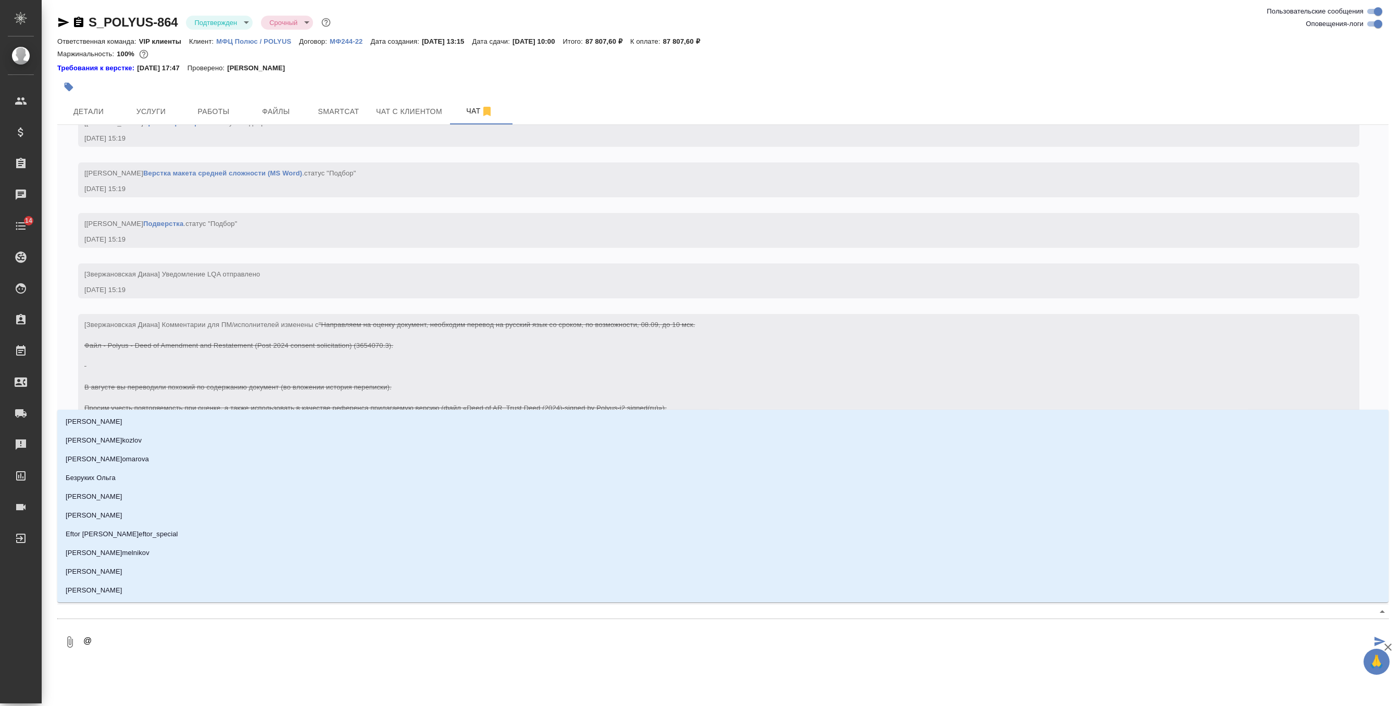
type textarea "@г"
type input "г"
type textarea "@гр"
type input "гр"
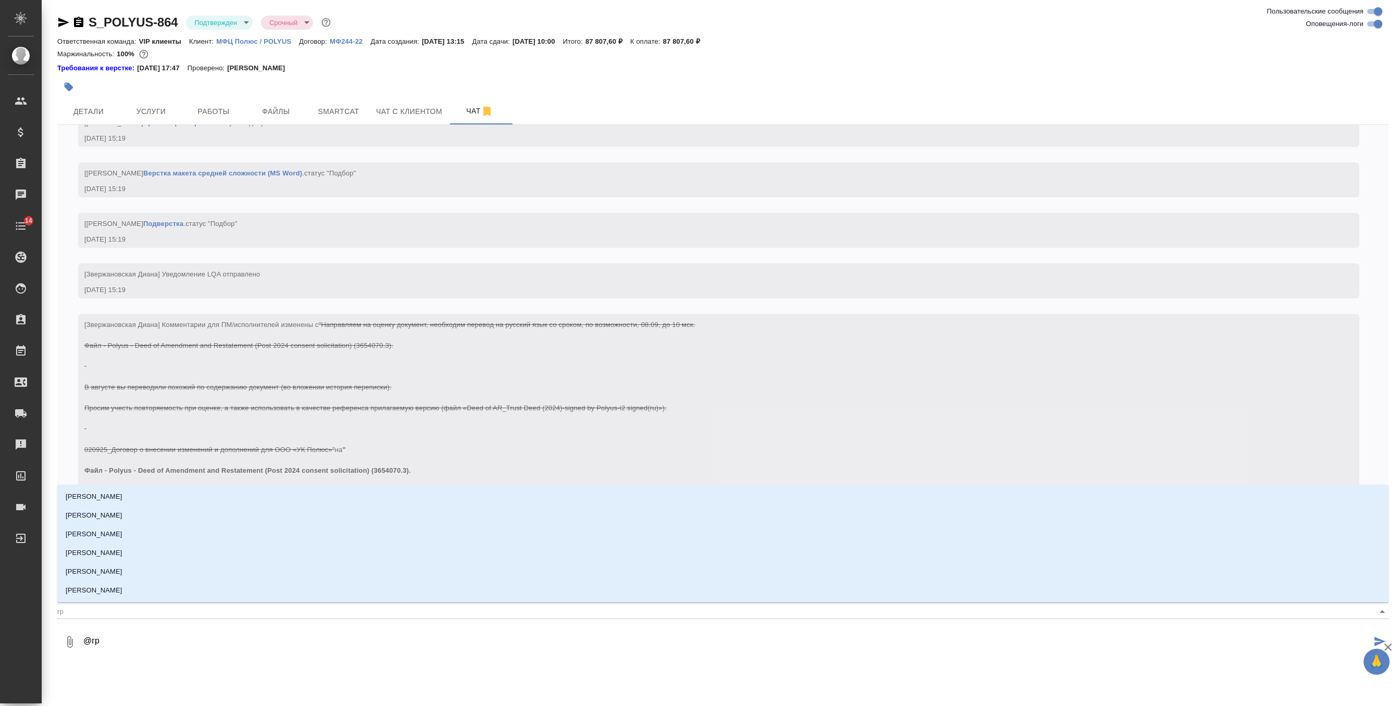
type textarea "@гра"
type input "гра"
type textarea "@граб"
type input "граб"
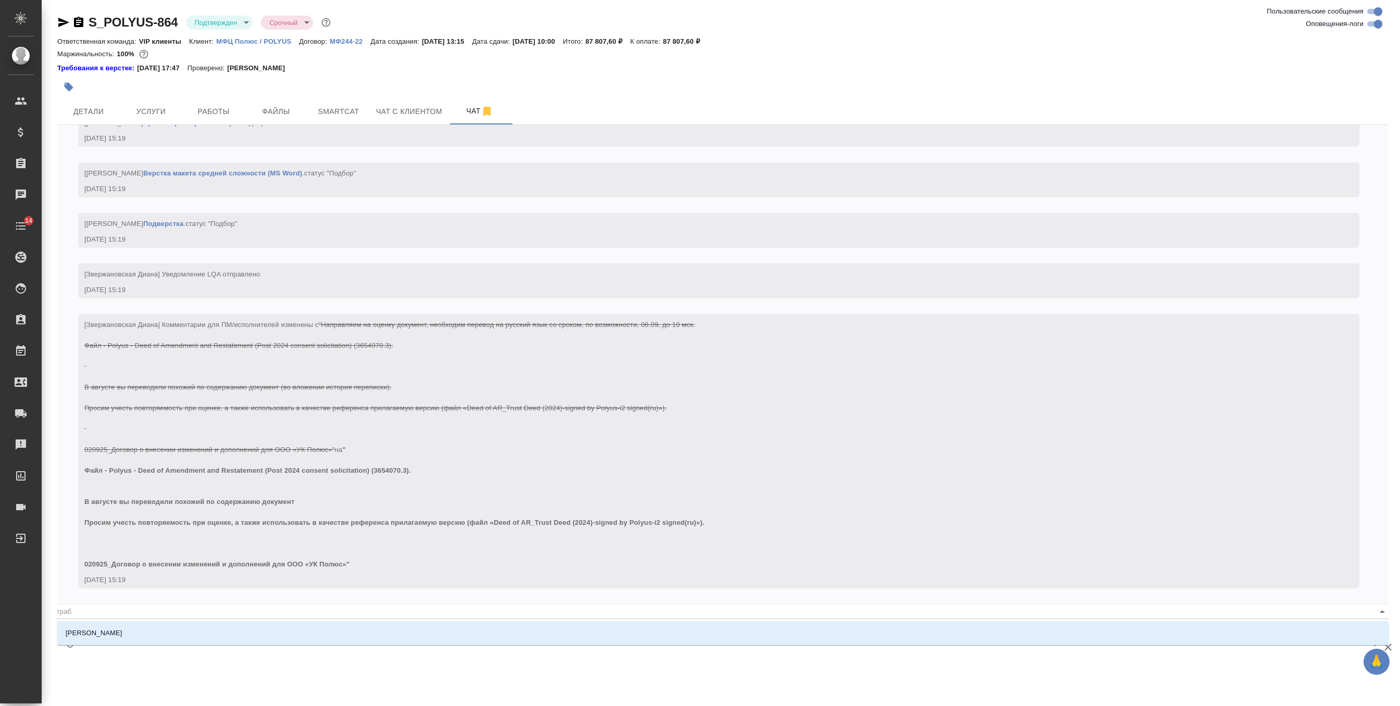
type textarea "@грабк"
type input "грабк"
type textarea "@грабко"
type input "грабко"
click at [124, 632] on li "[PERSON_NAME]" at bounding box center [722, 633] width 1331 height 19
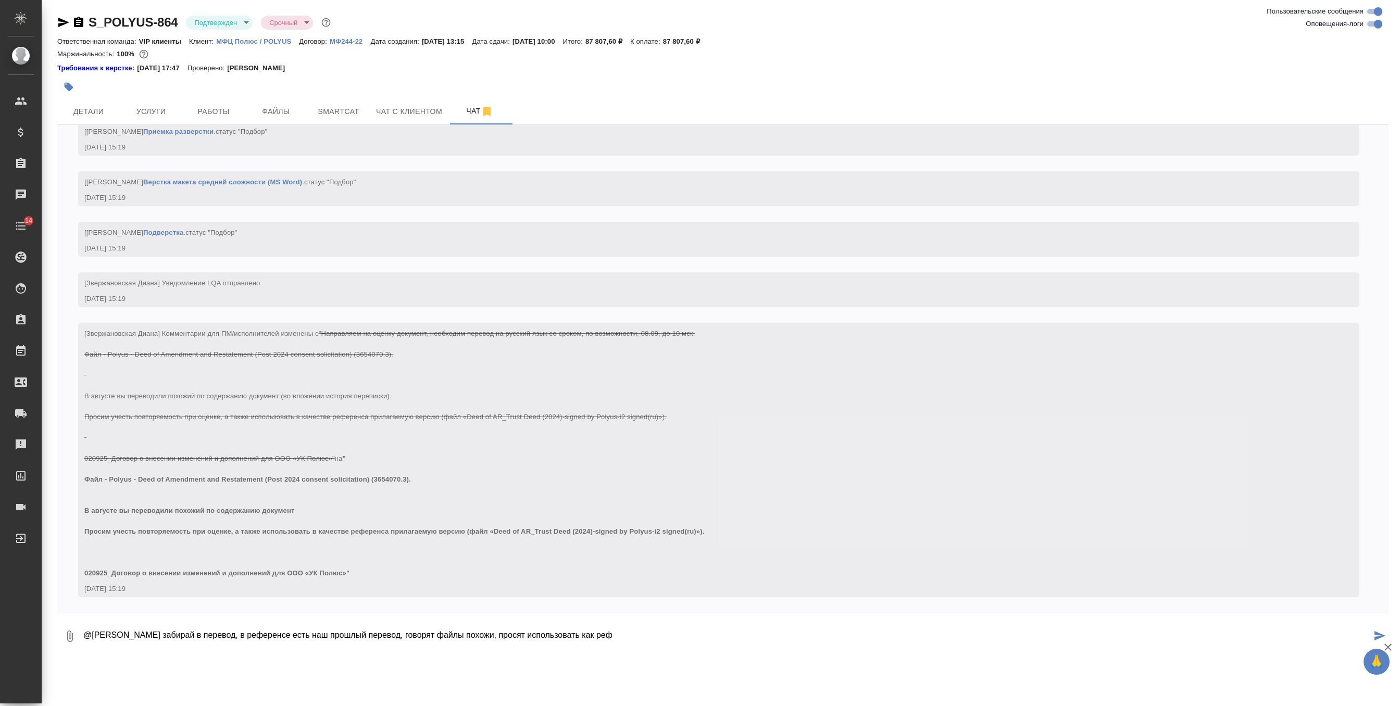
type textarea "@Грабко Мария забирай в перевод, в референсе есть наш прошлый перевод, говорят …"
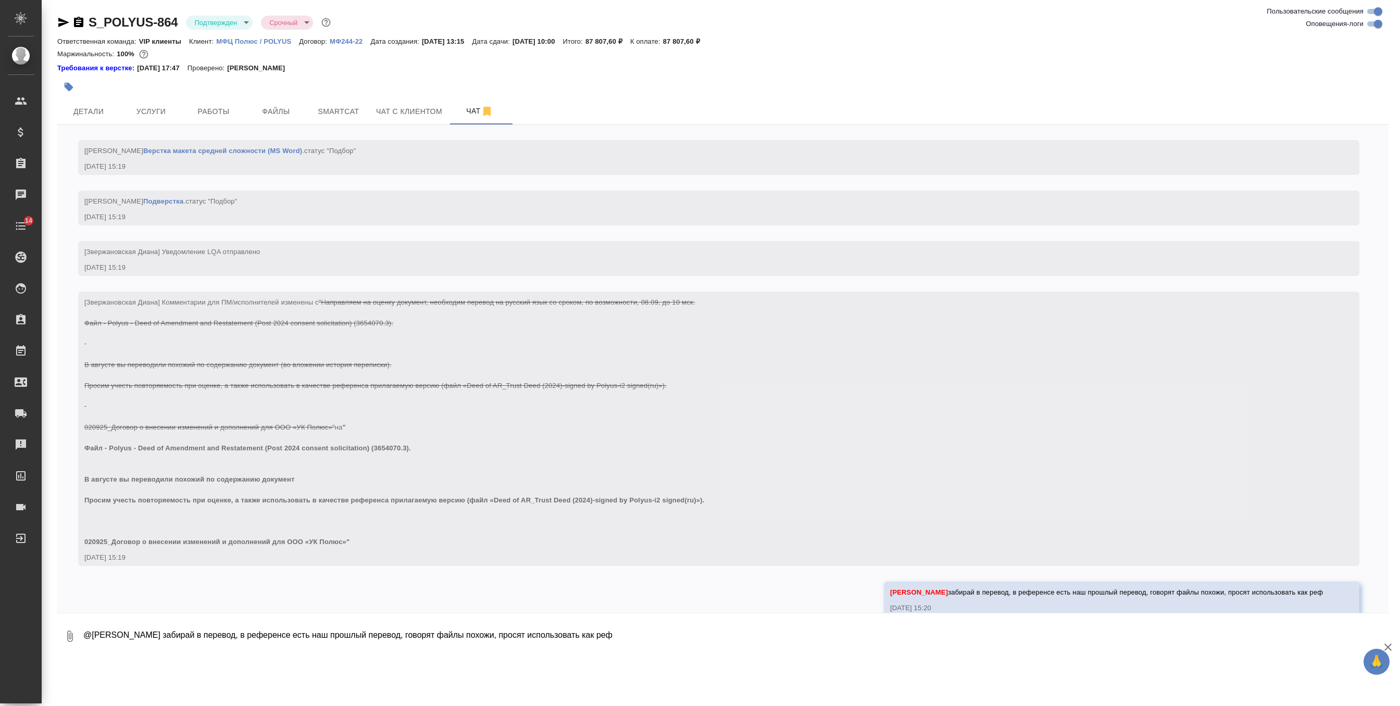
scroll to position [1246, 0]
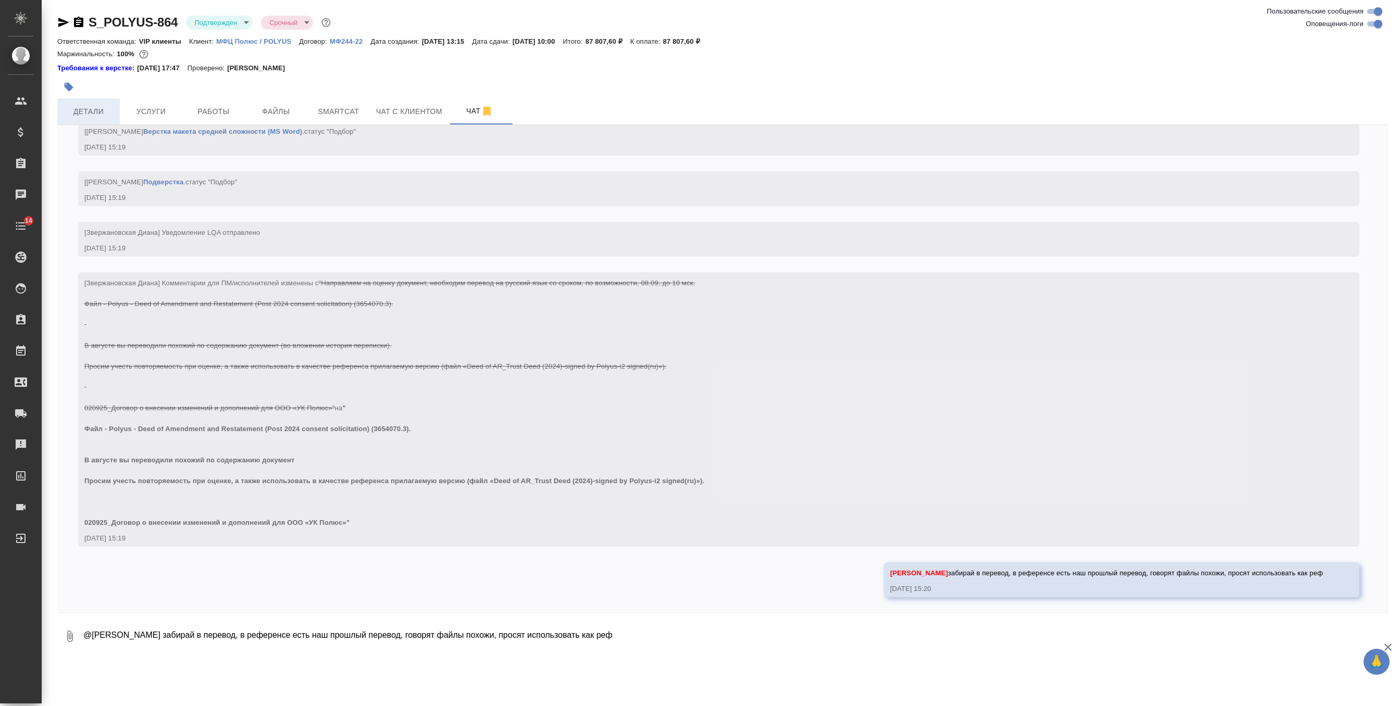
click at [87, 121] on button "Детали" at bounding box center [88, 111] width 62 height 26
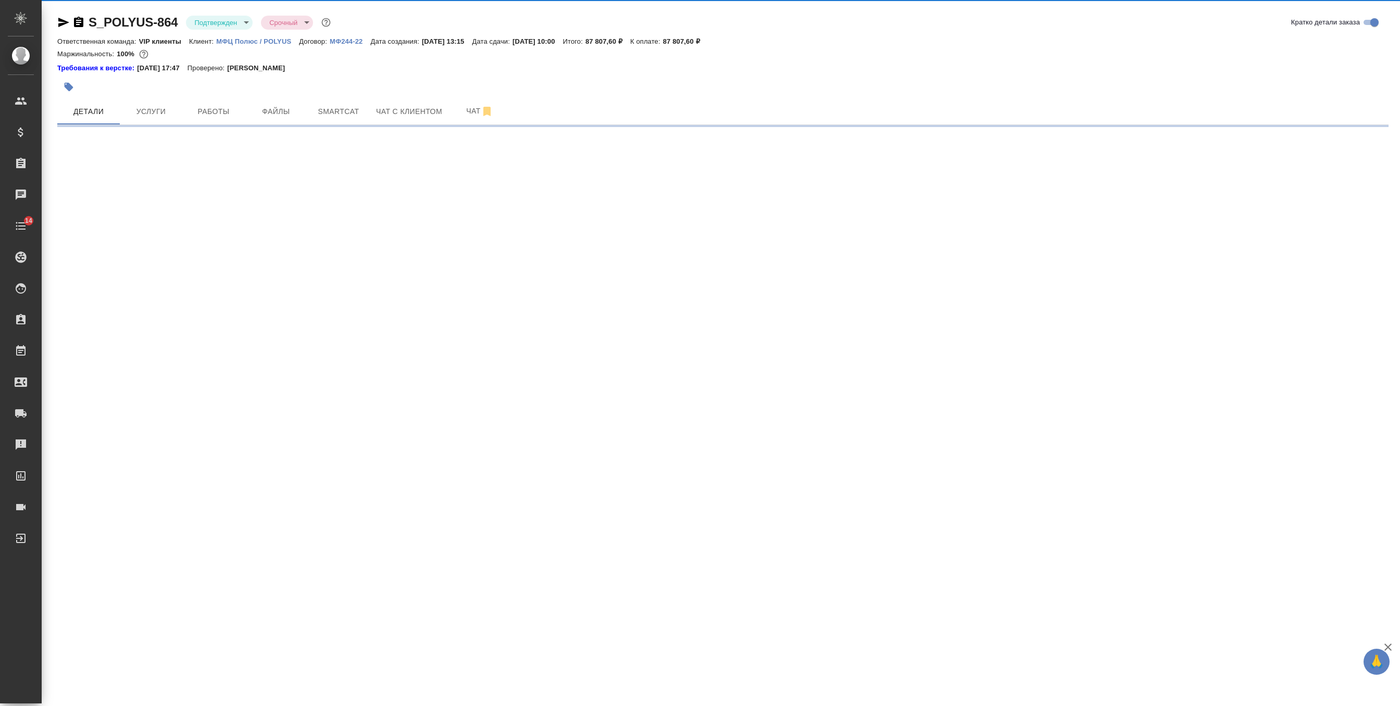
select select "RU"
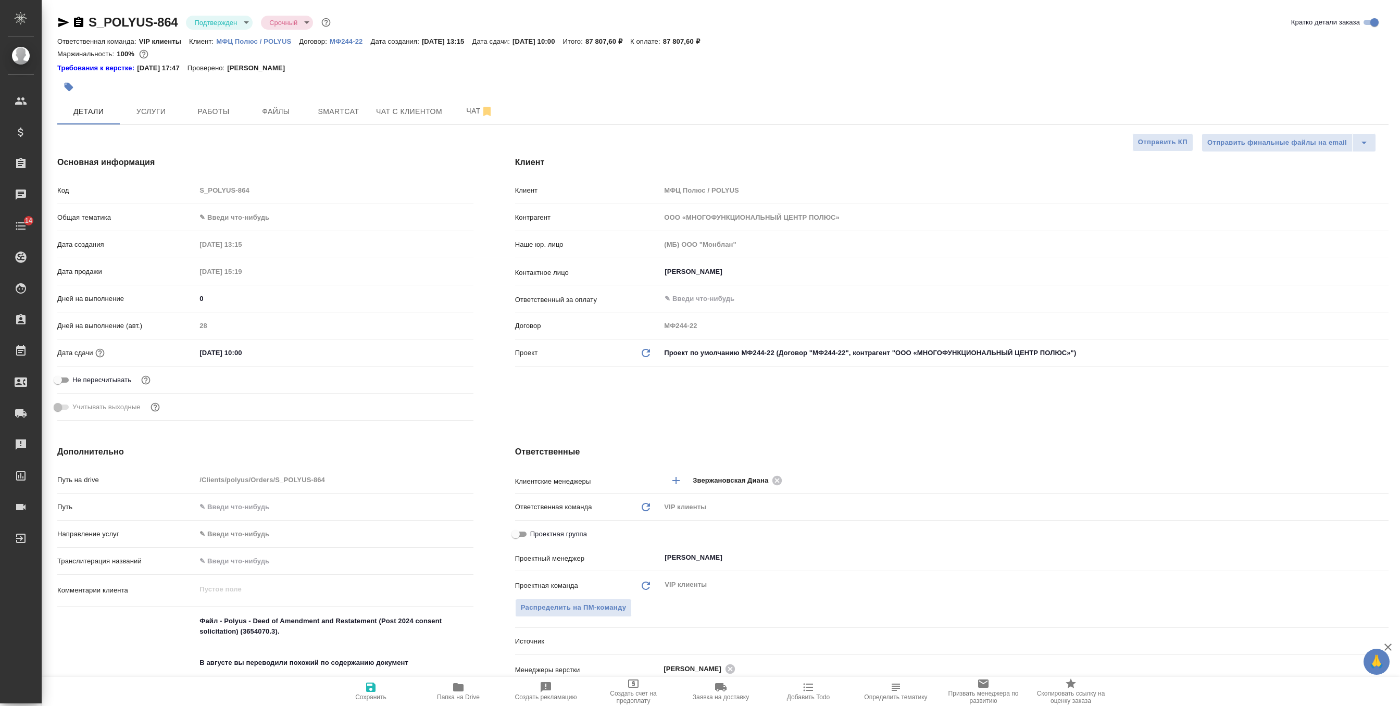
type textarea "x"
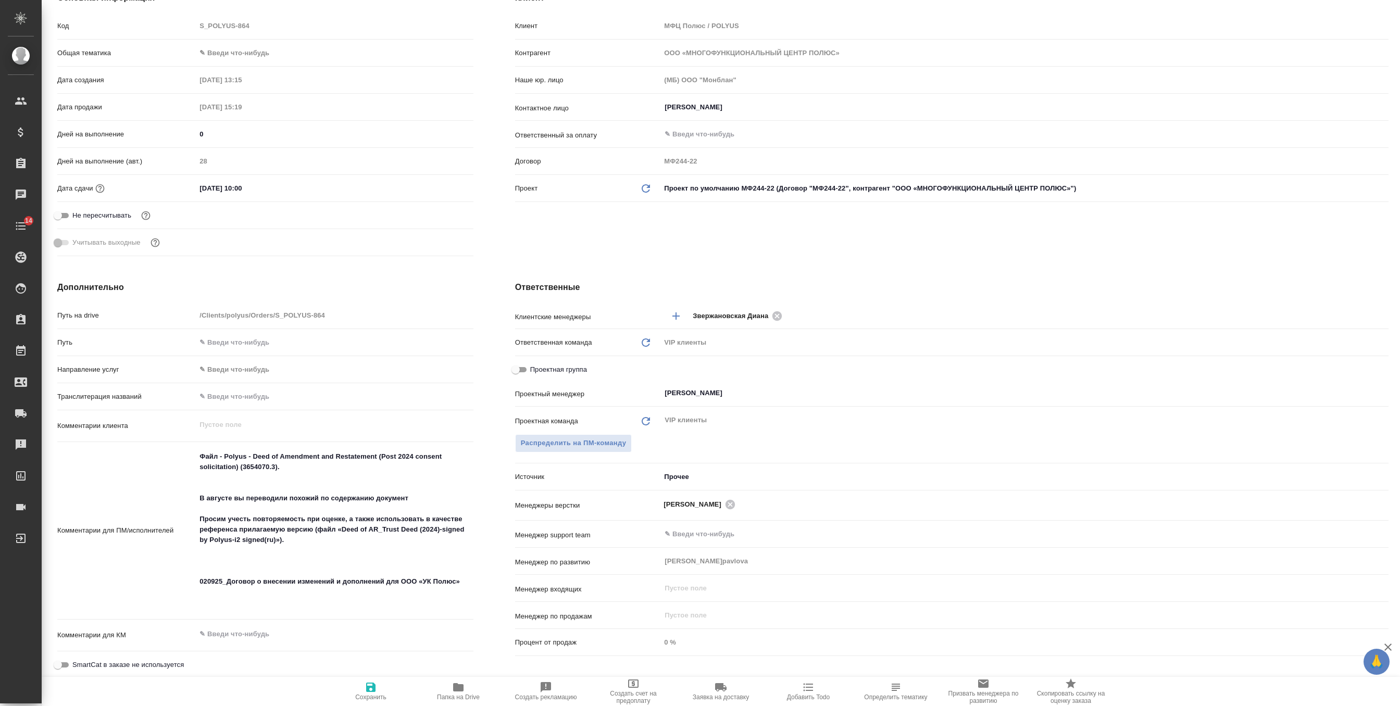
scroll to position [190, 0]
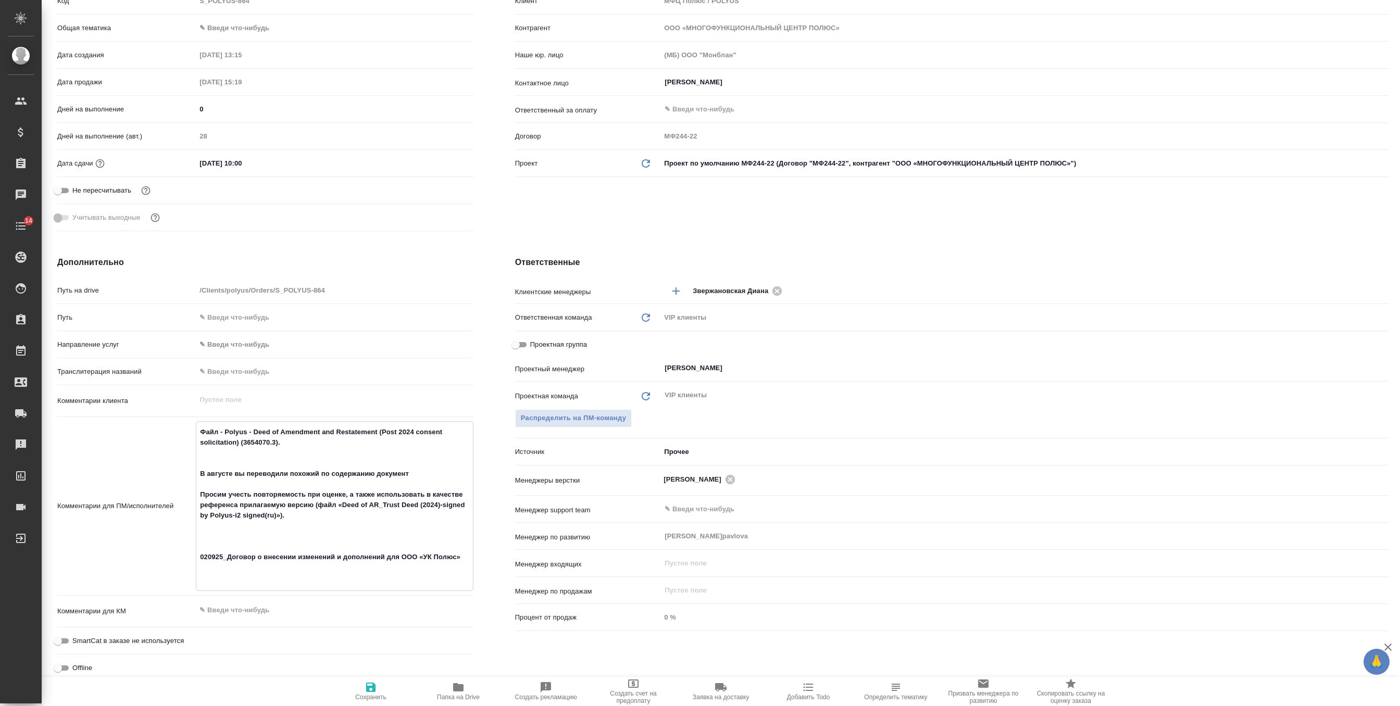
click at [463, 577] on textarea "Файл - Polyus - Deed of Amendment and Restatement (Post 2024 consent solicitati…" at bounding box center [334, 505] width 276 height 164
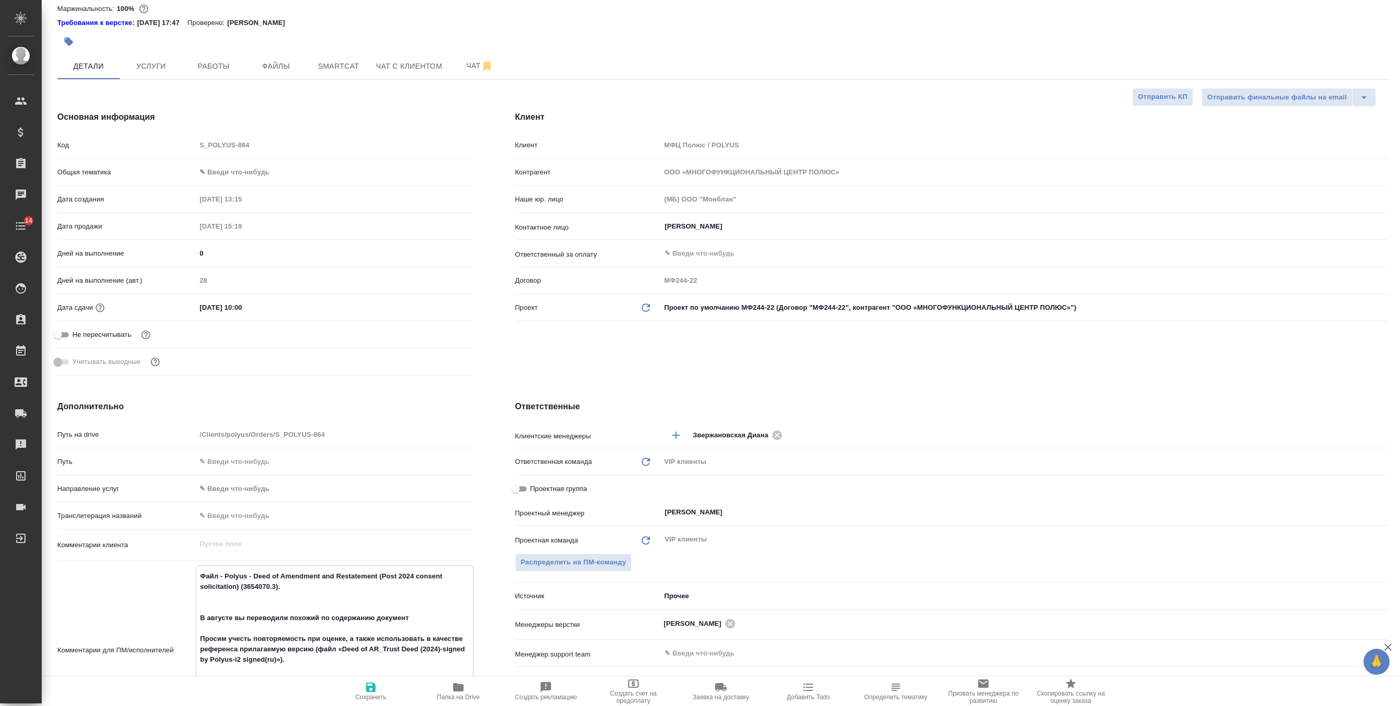
scroll to position [0, 0]
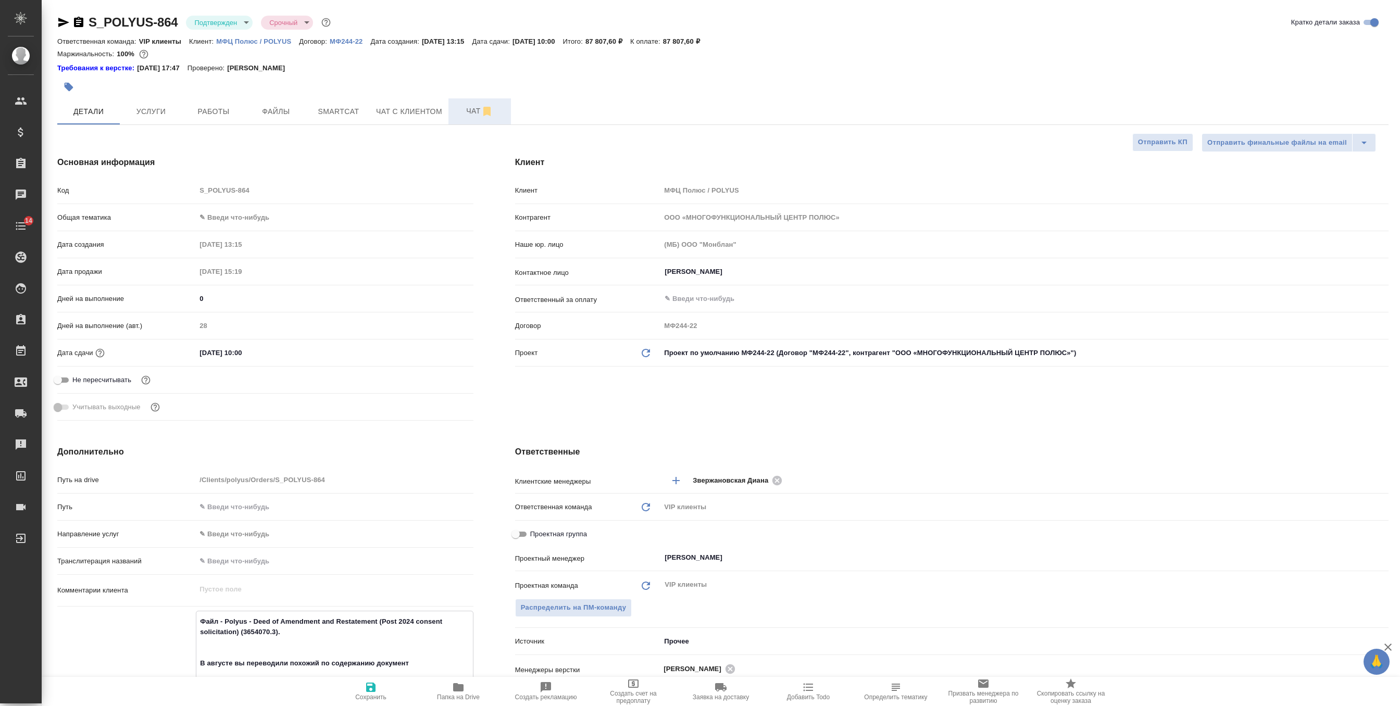
type textarea "x"
click at [474, 109] on span "Чат" at bounding box center [480, 111] width 50 height 13
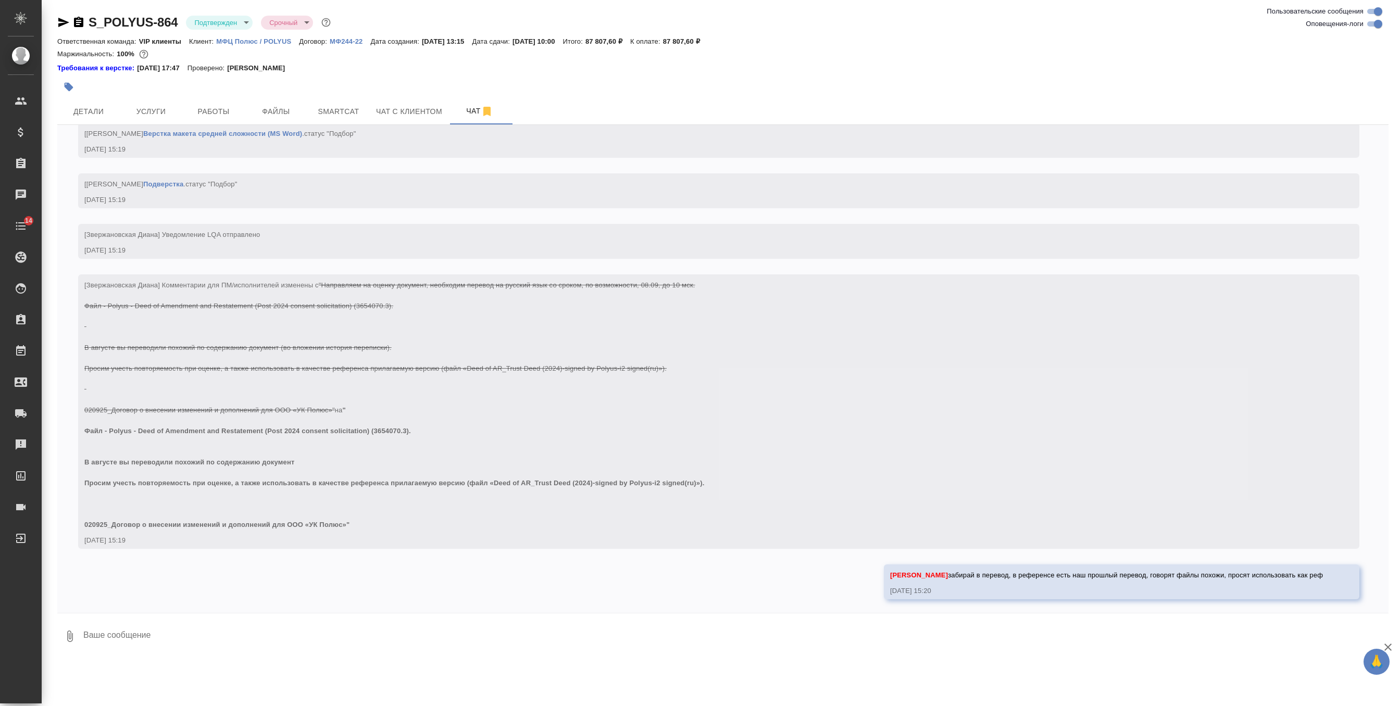
scroll to position [1246, 0]
click at [264, 631] on textarea at bounding box center [735, 636] width 1306 height 35
type textarea "срок поставила финальный, если будет вариант, сдать пораньше"
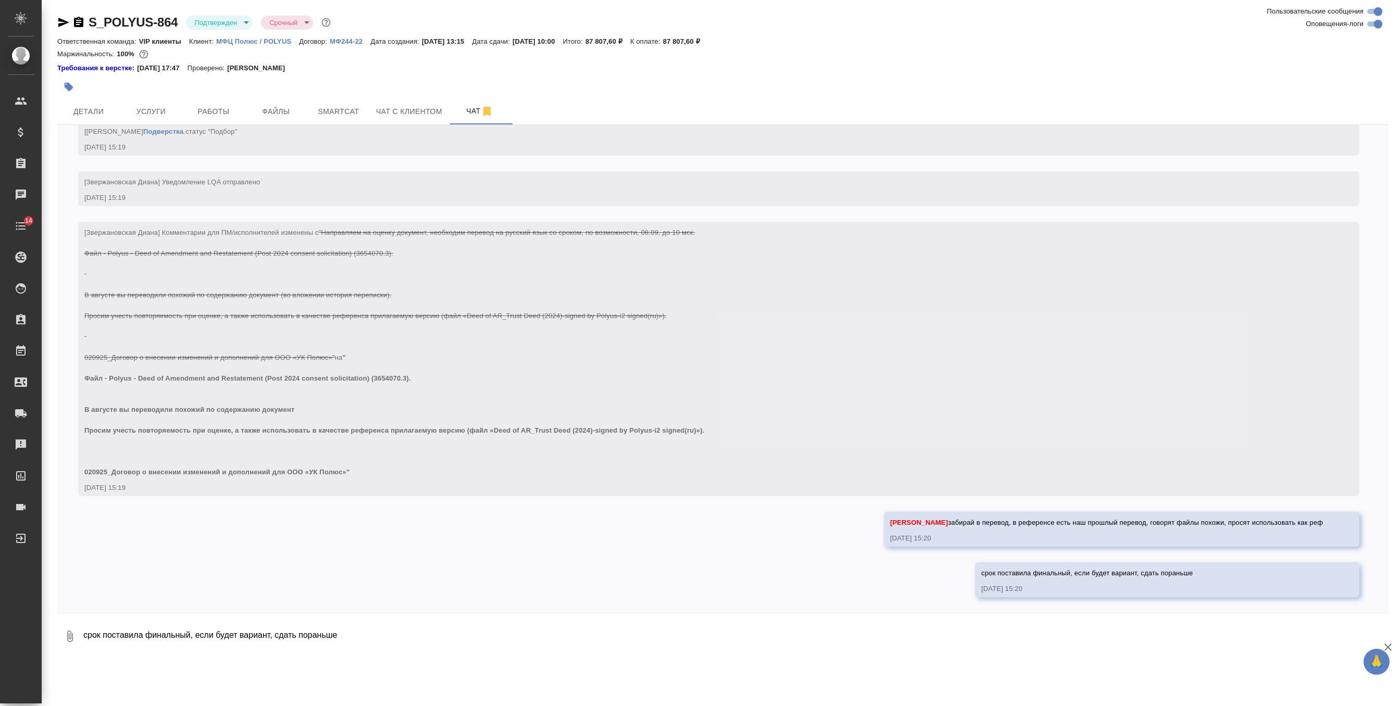
scroll to position [1296, 0]
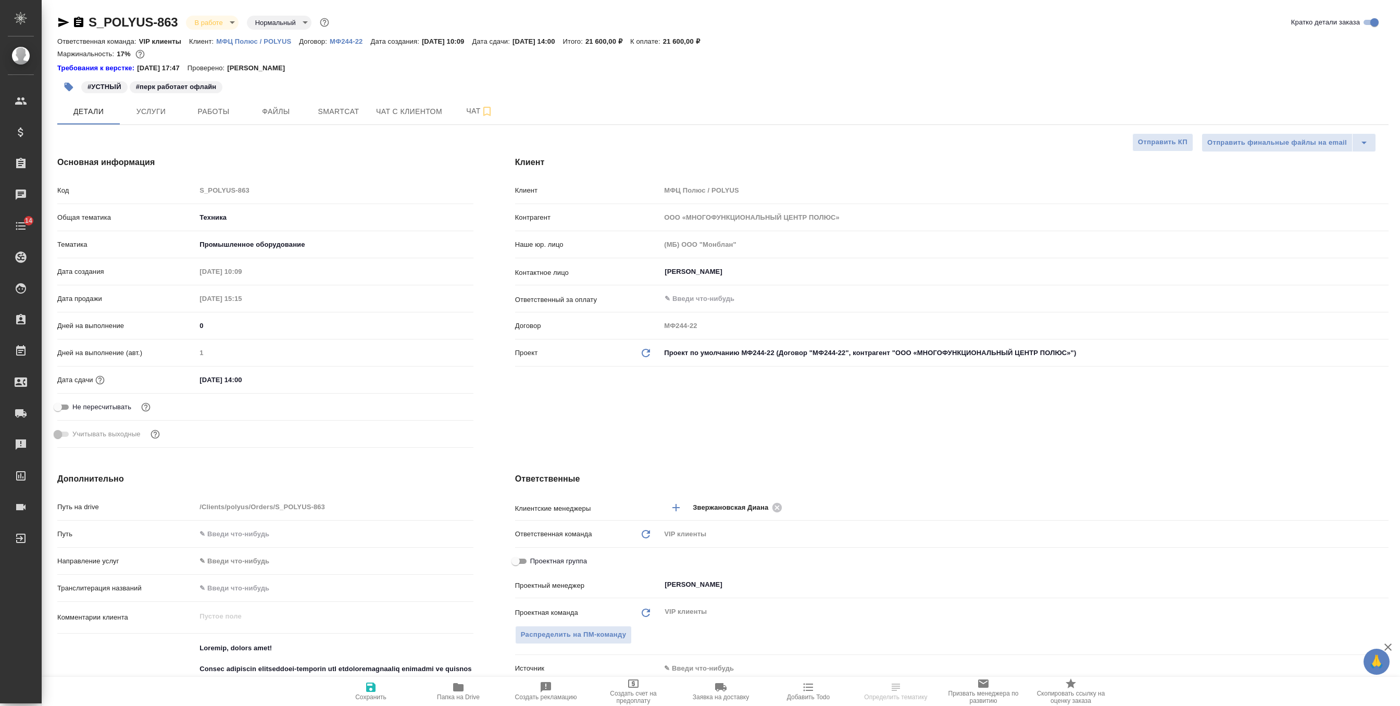
select select "RU"
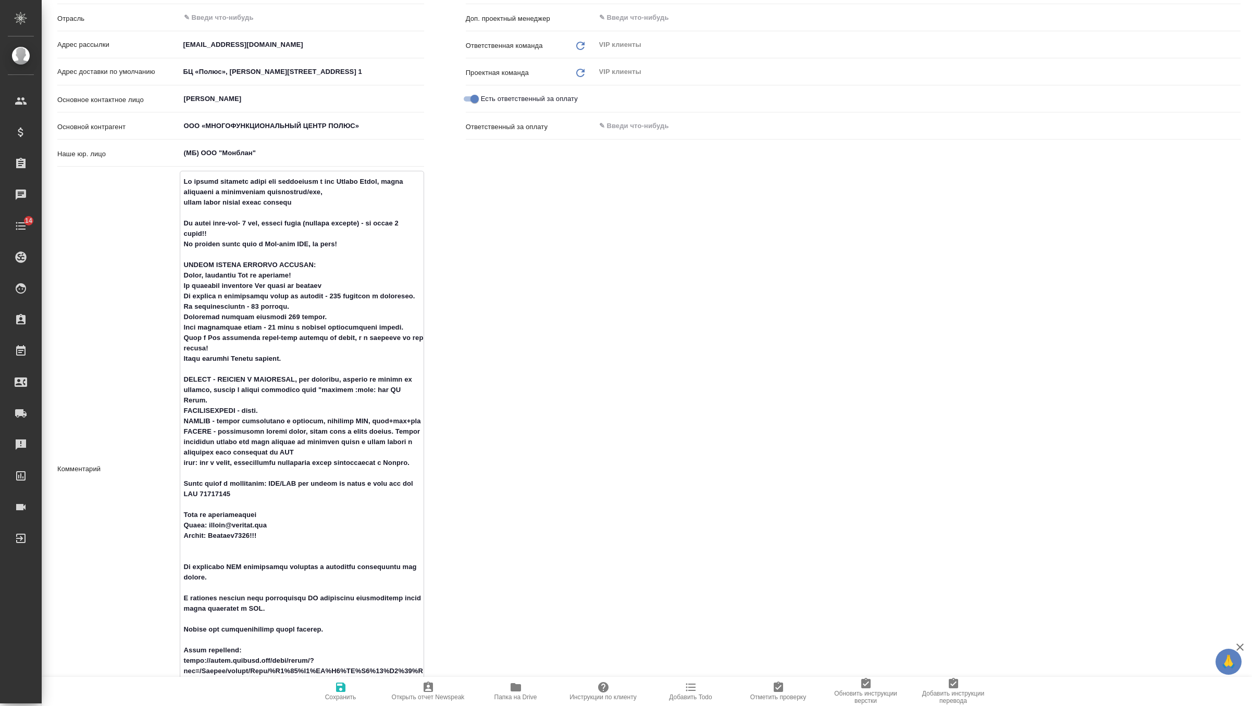
scroll to position [221, 0]
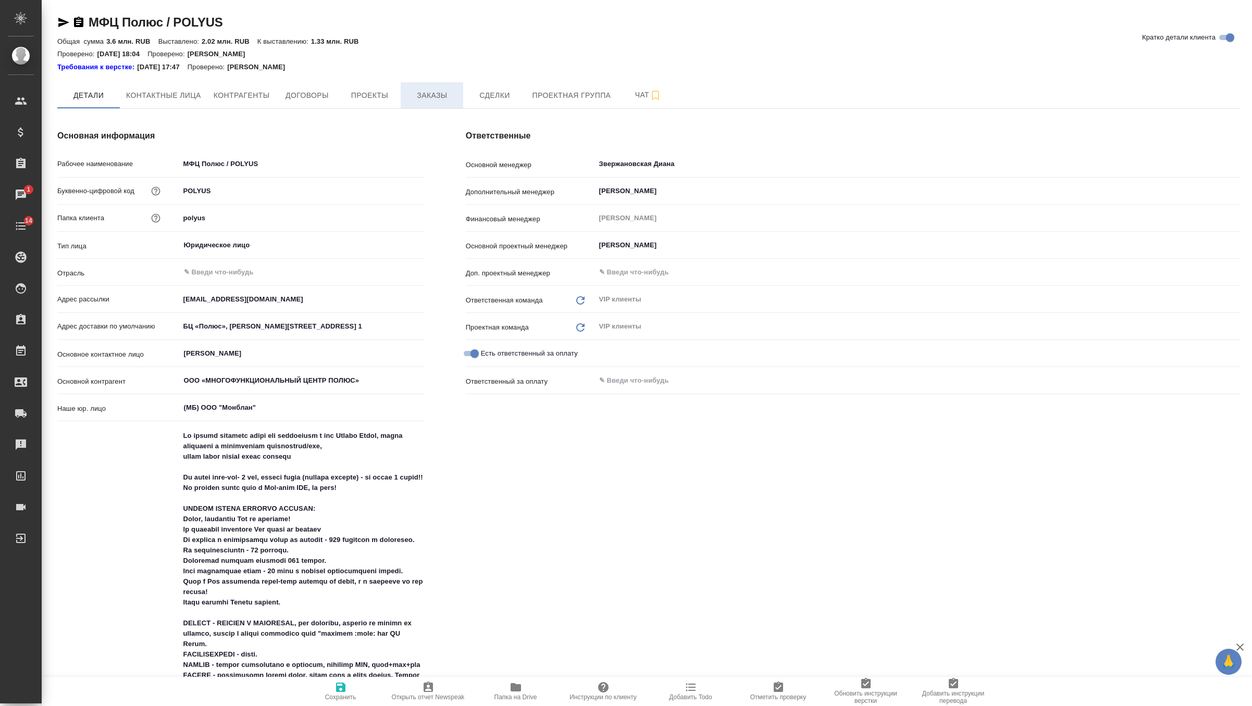
click at [431, 98] on span "Заказы" at bounding box center [432, 95] width 50 height 13
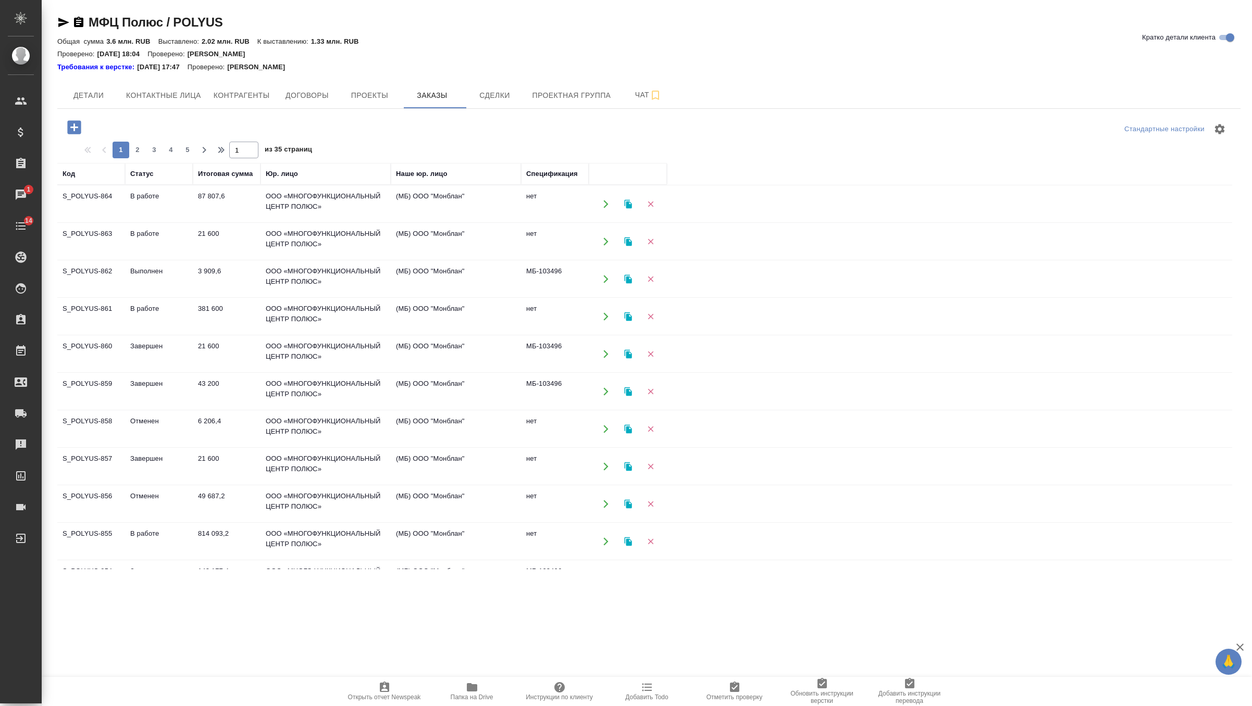
click at [232, 274] on td "3 909,6" at bounding box center [227, 279] width 68 height 36
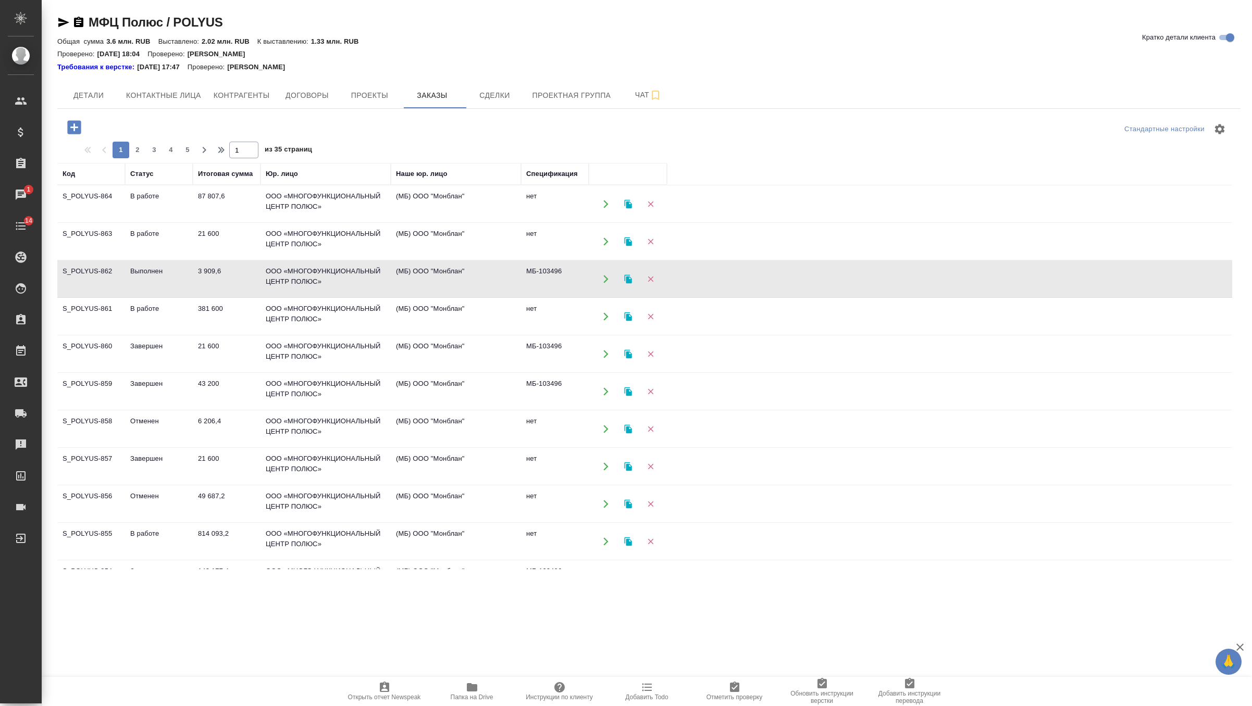
click at [232, 274] on td "3 909,6" at bounding box center [227, 279] width 68 height 36
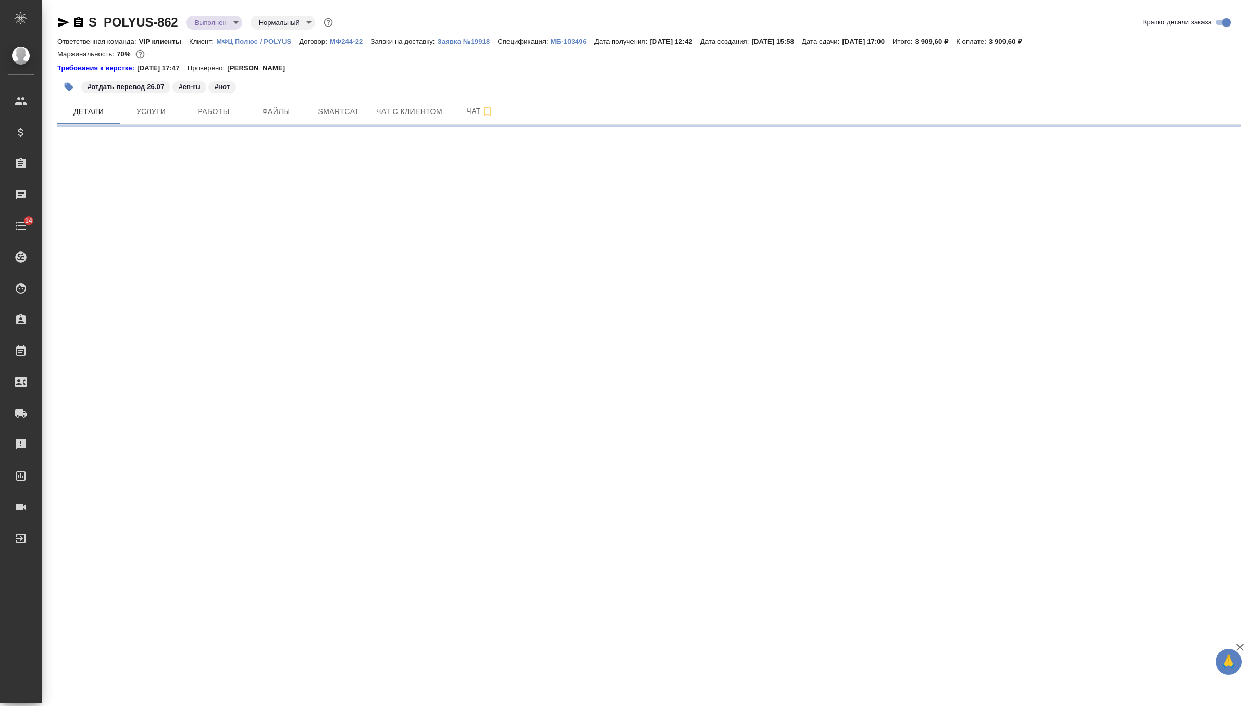
select select "RU"
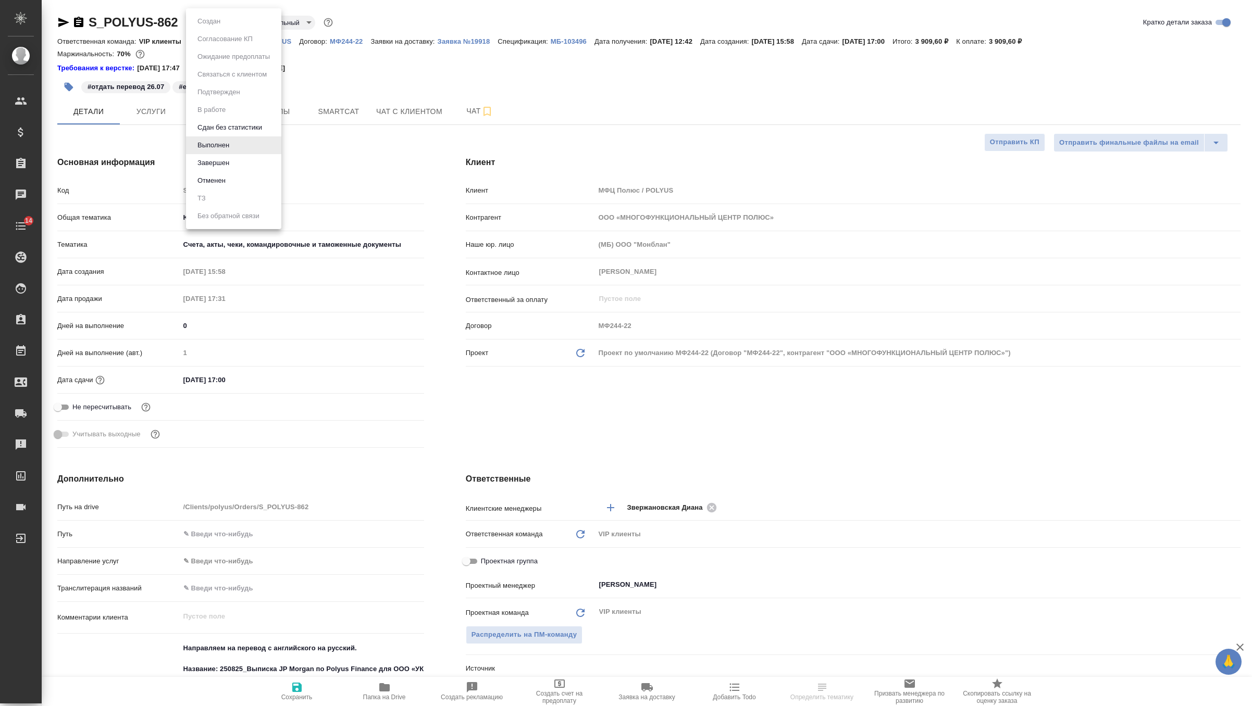
click at [232, 21] on body "🙏 .cls-1 fill:#fff; AWATERA Zverzhanovskaya [PERSON_NAME] Спецификации Заказы Ч…" at bounding box center [626, 353] width 1252 height 706
type textarea "x"
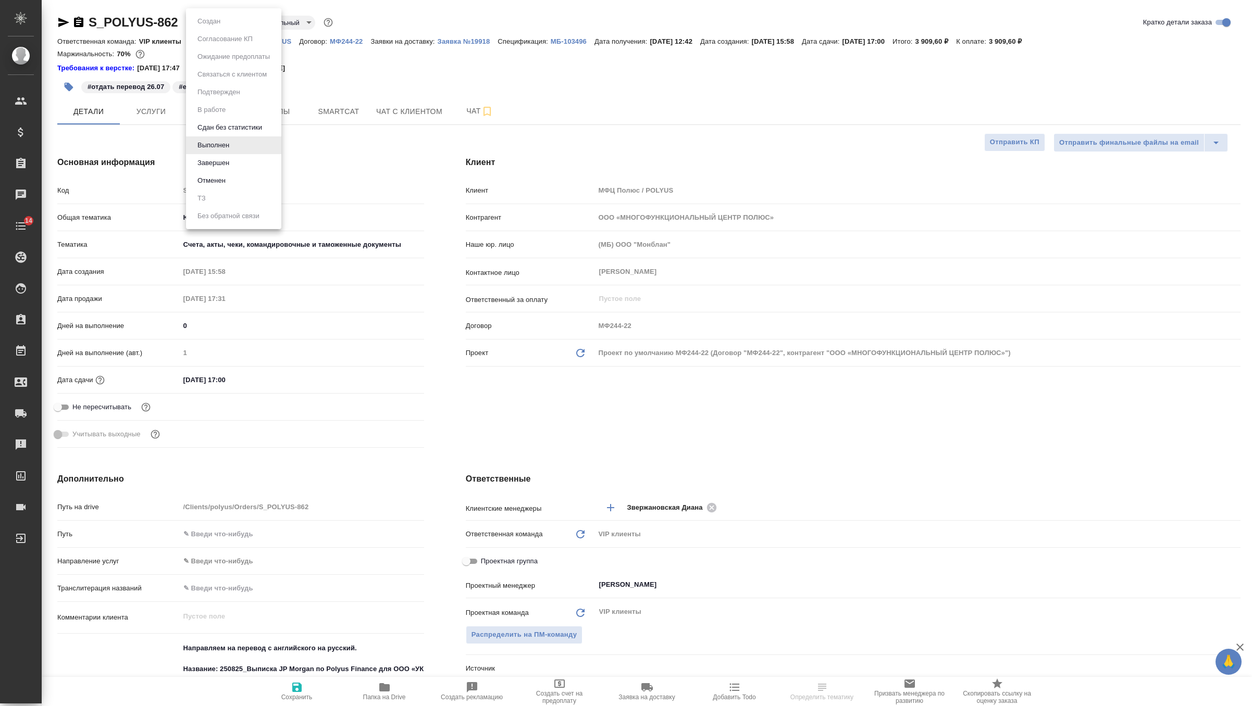
type textarea "x"
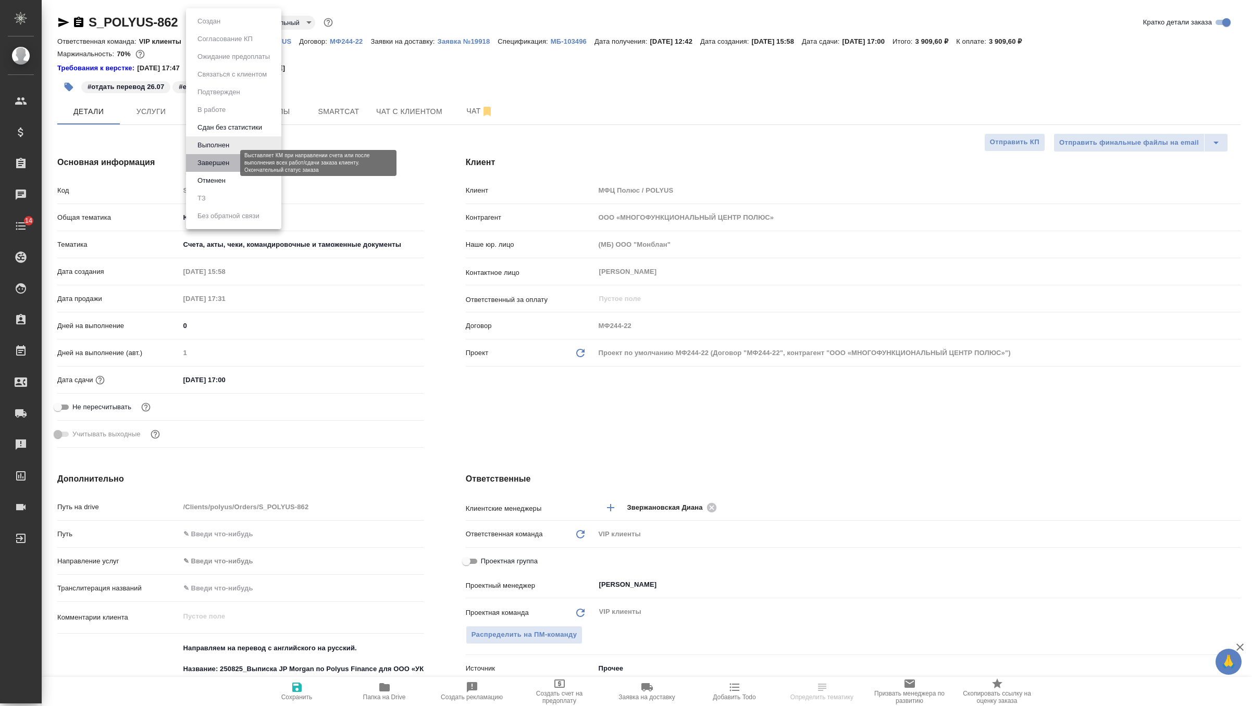
click at [231, 161] on button "Завершен" at bounding box center [213, 162] width 38 height 11
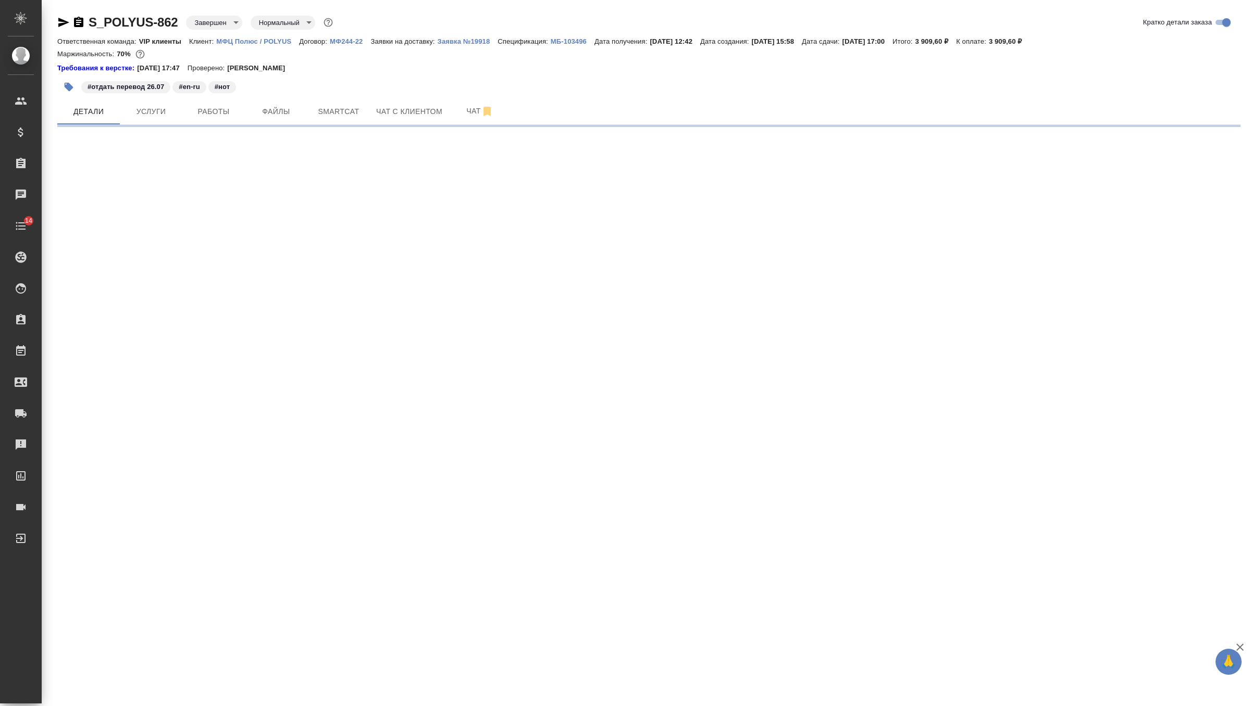
select select "RU"
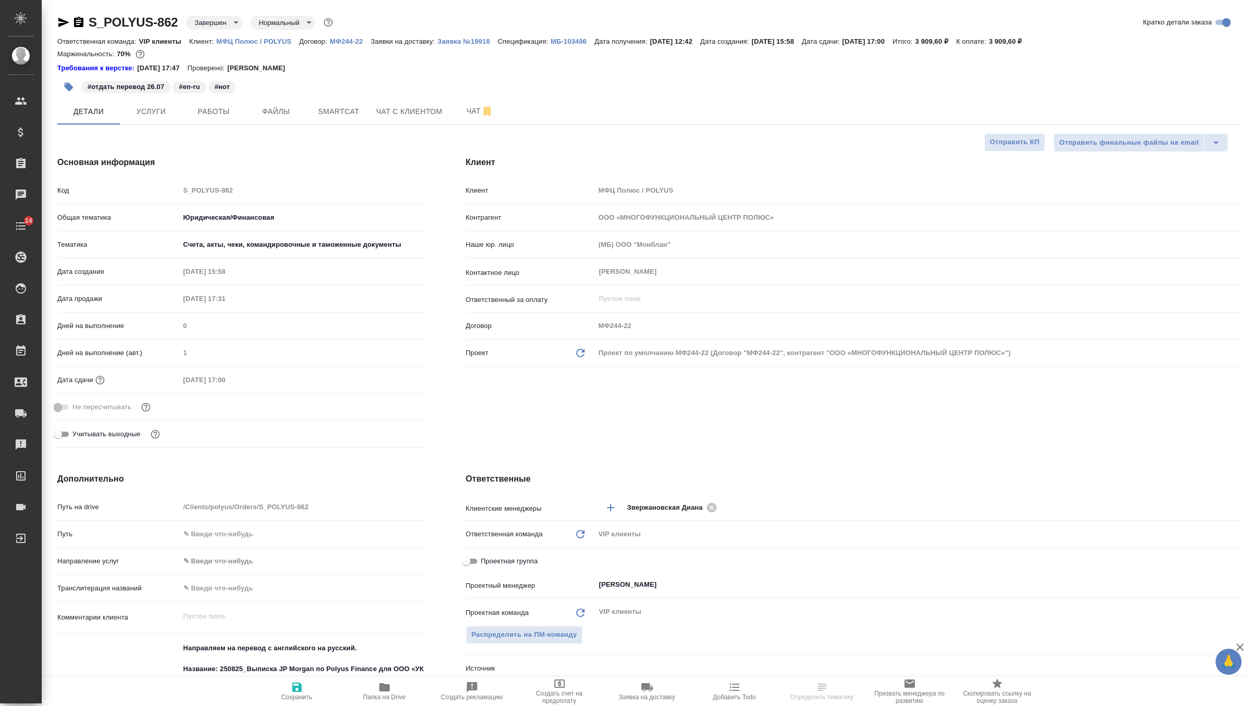
type textarea "x"
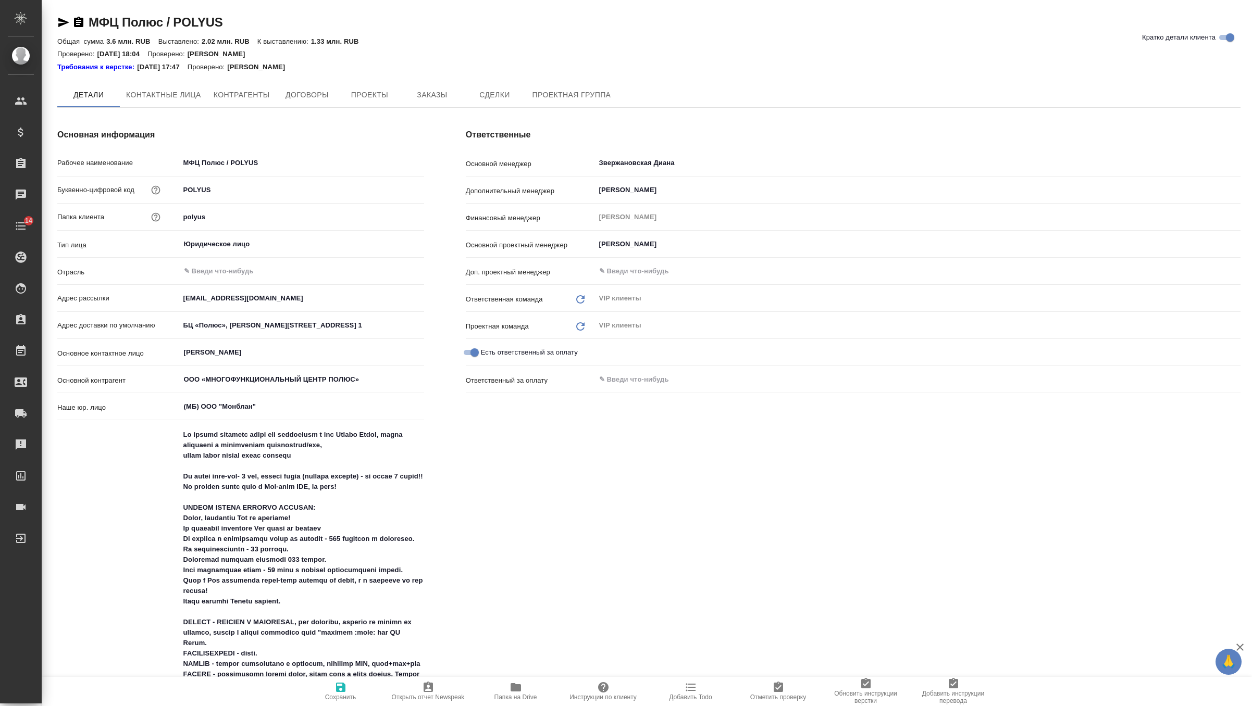
type textarea "x"
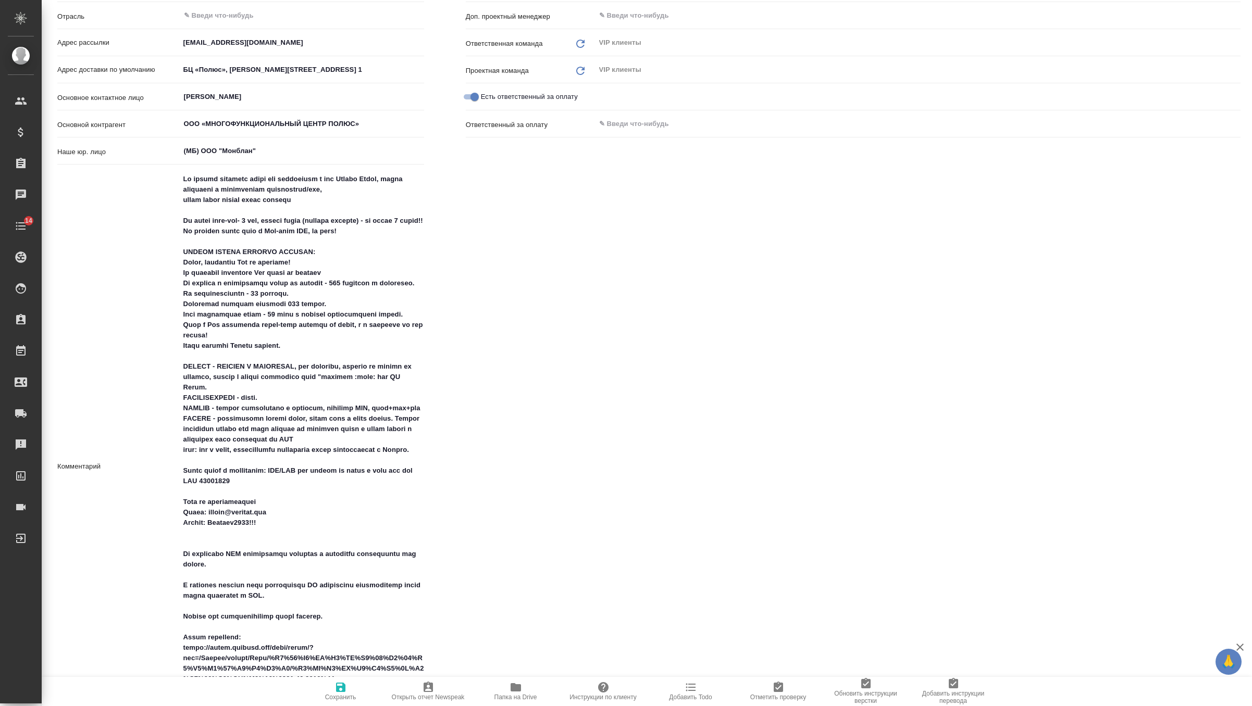
type textarea "x"
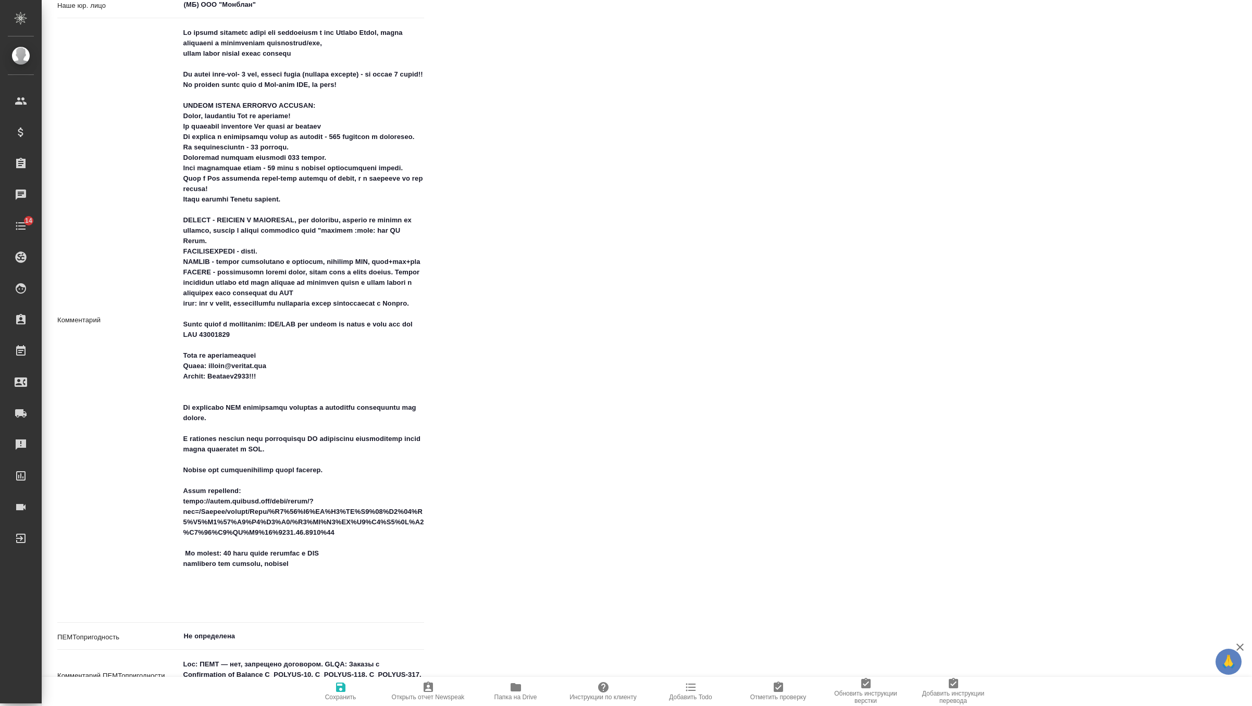
scroll to position [430, 0]
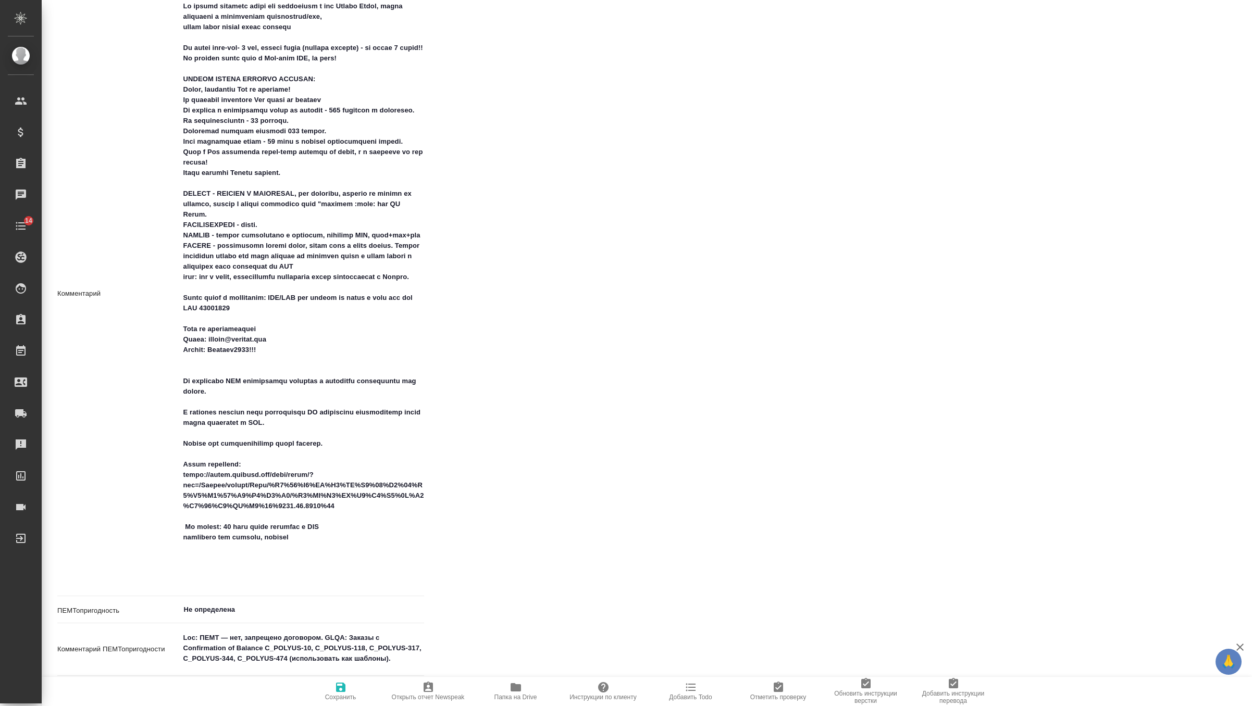
type textarea "x"
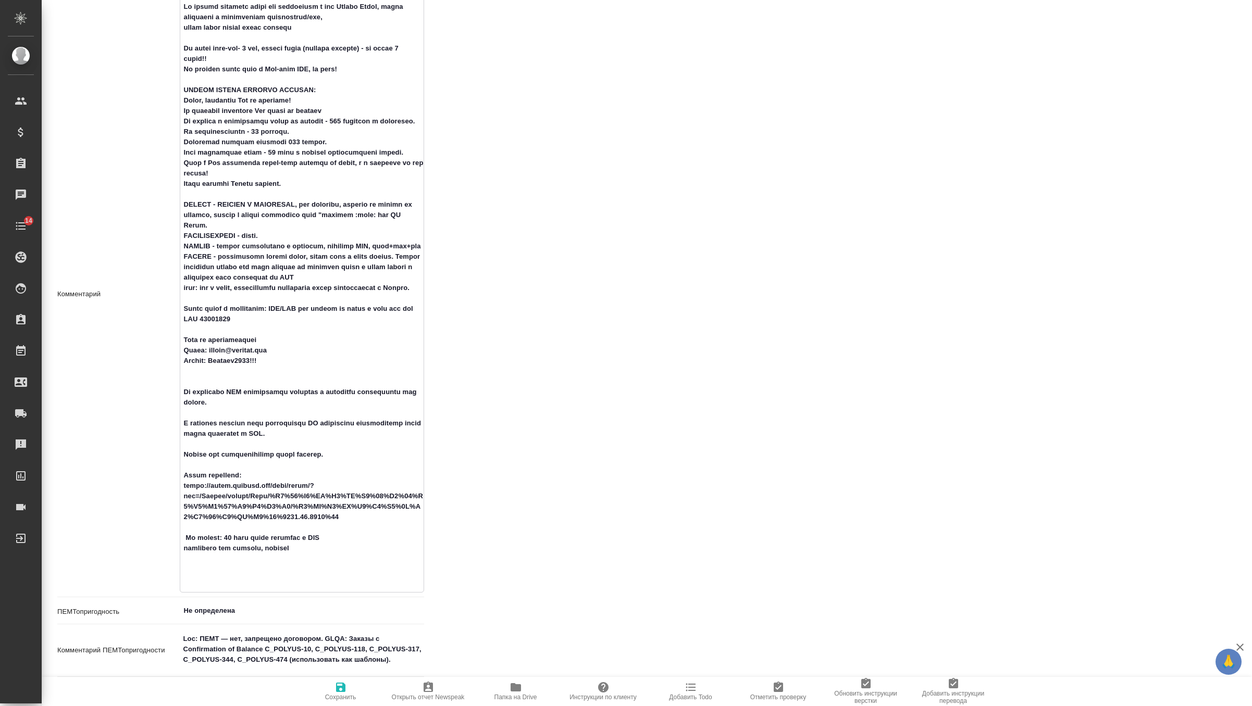
drag, startPoint x: 183, startPoint y: 376, endPoint x: 295, endPoint y: 392, distance: 113.2
click at [295, 392] on textarea at bounding box center [301, 293] width 243 height 591
drag, startPoint x: 282, startPoint y: 392, endPoint x: 168, endPoint y: 378, distance: 115.4
click at [168, 378] on div "Комментарий x" at bounding box center [240, 294] width 367 height 597
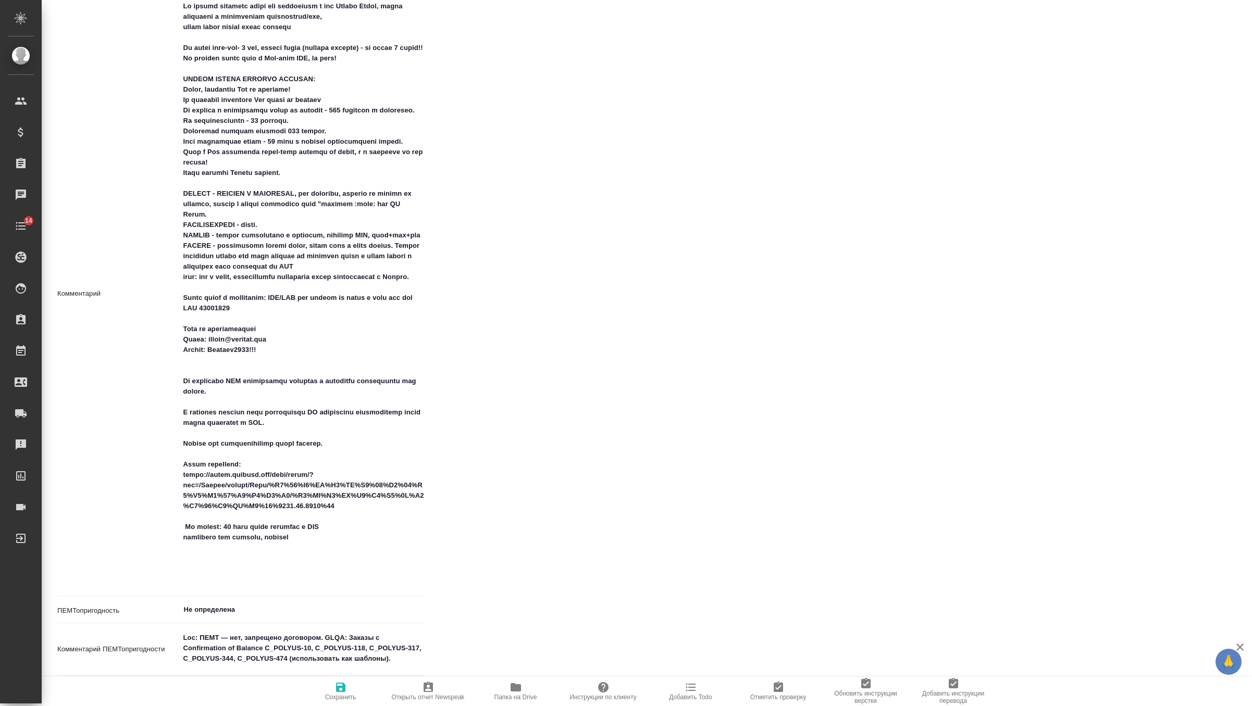
type textarea "x"
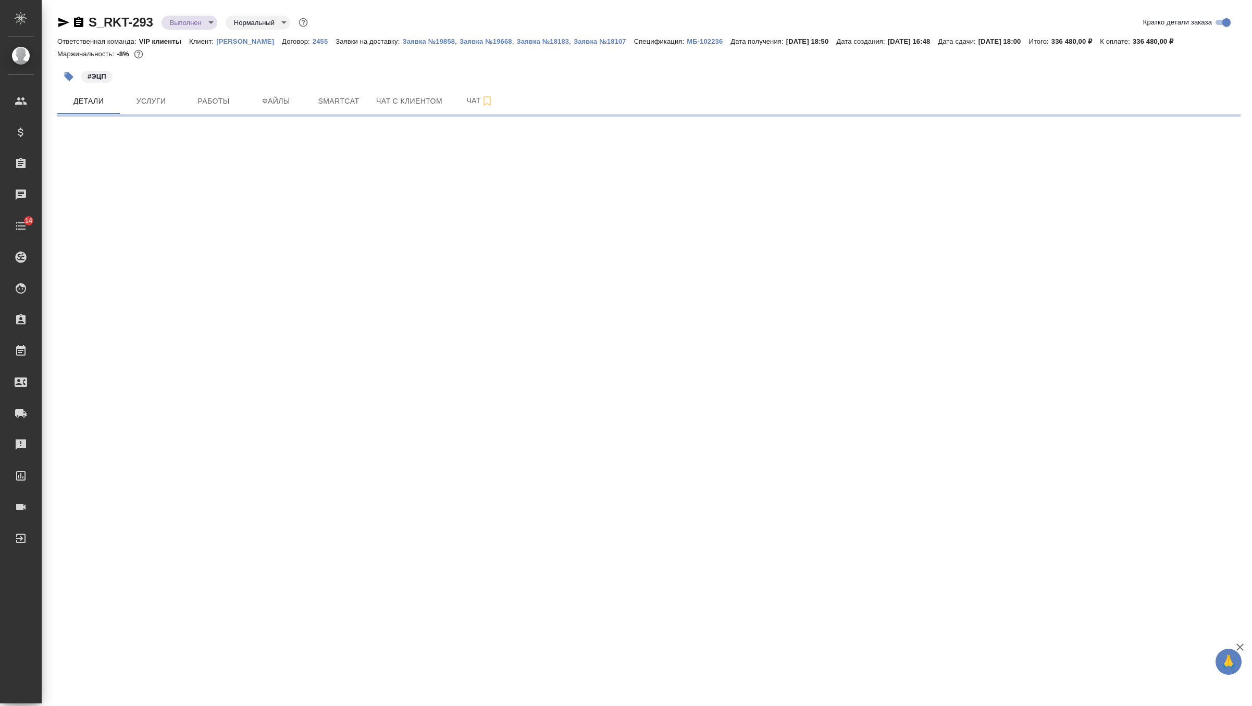
select select "RU"
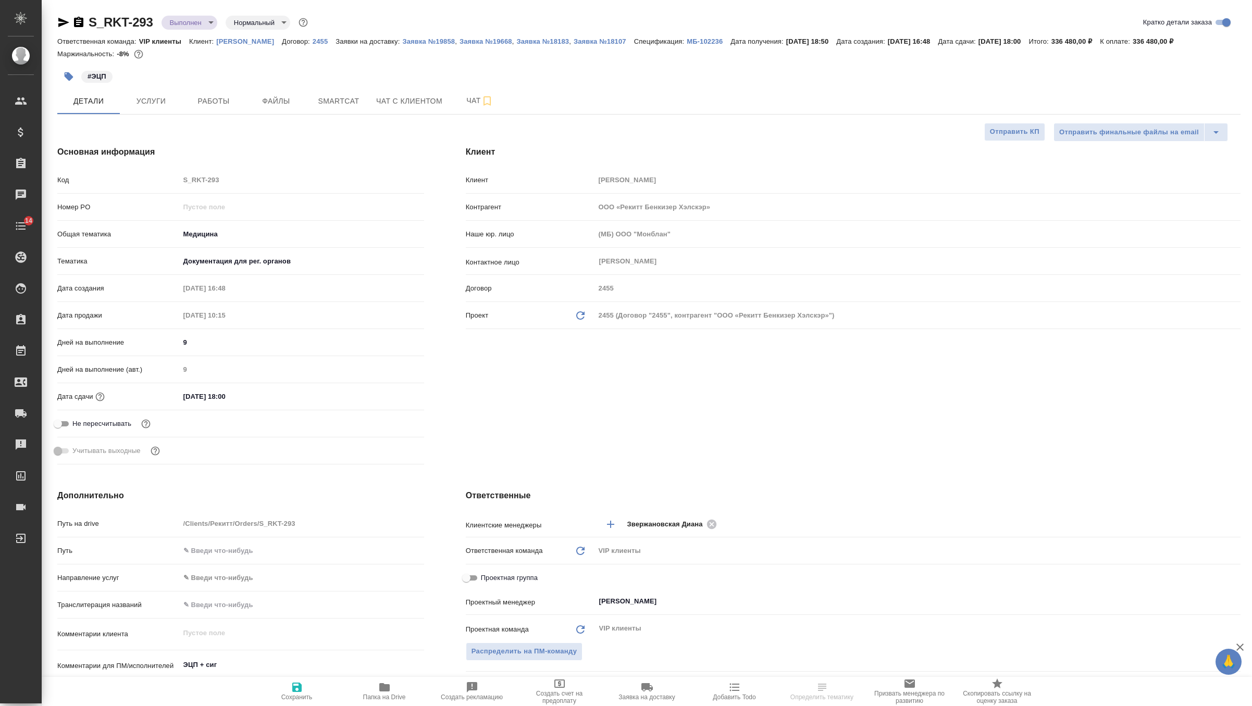
type textarea "x"
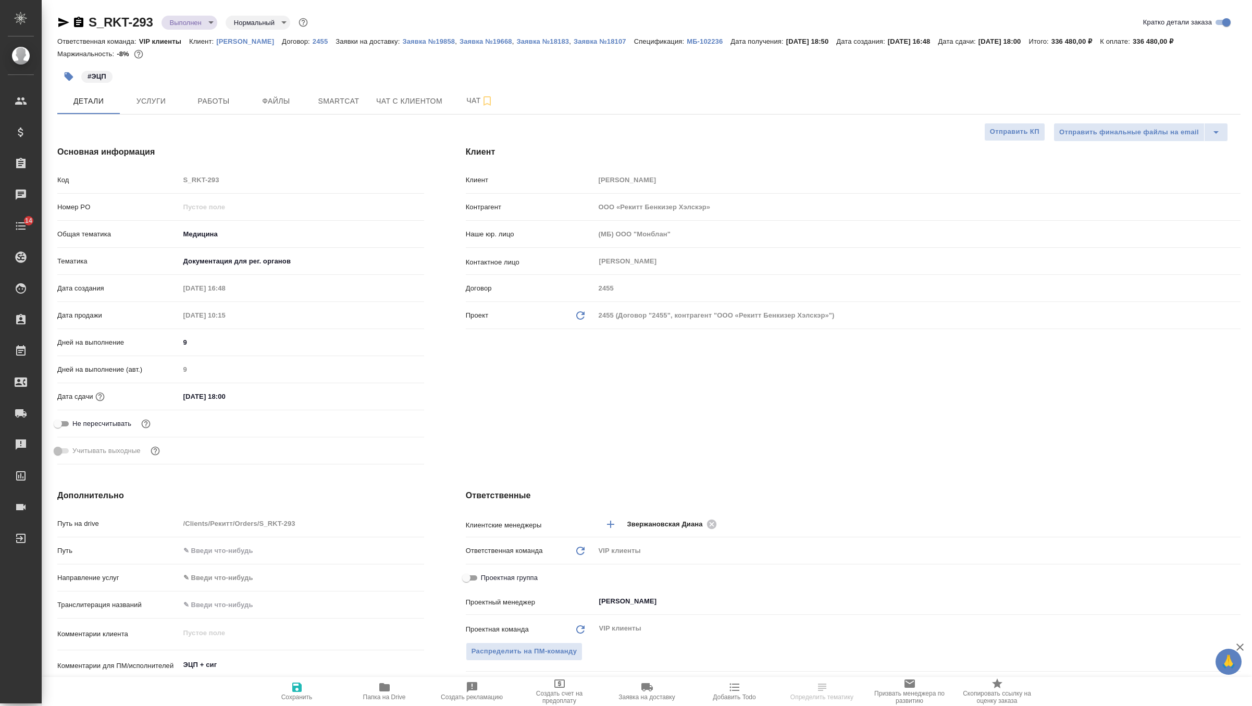
type textarea "x"
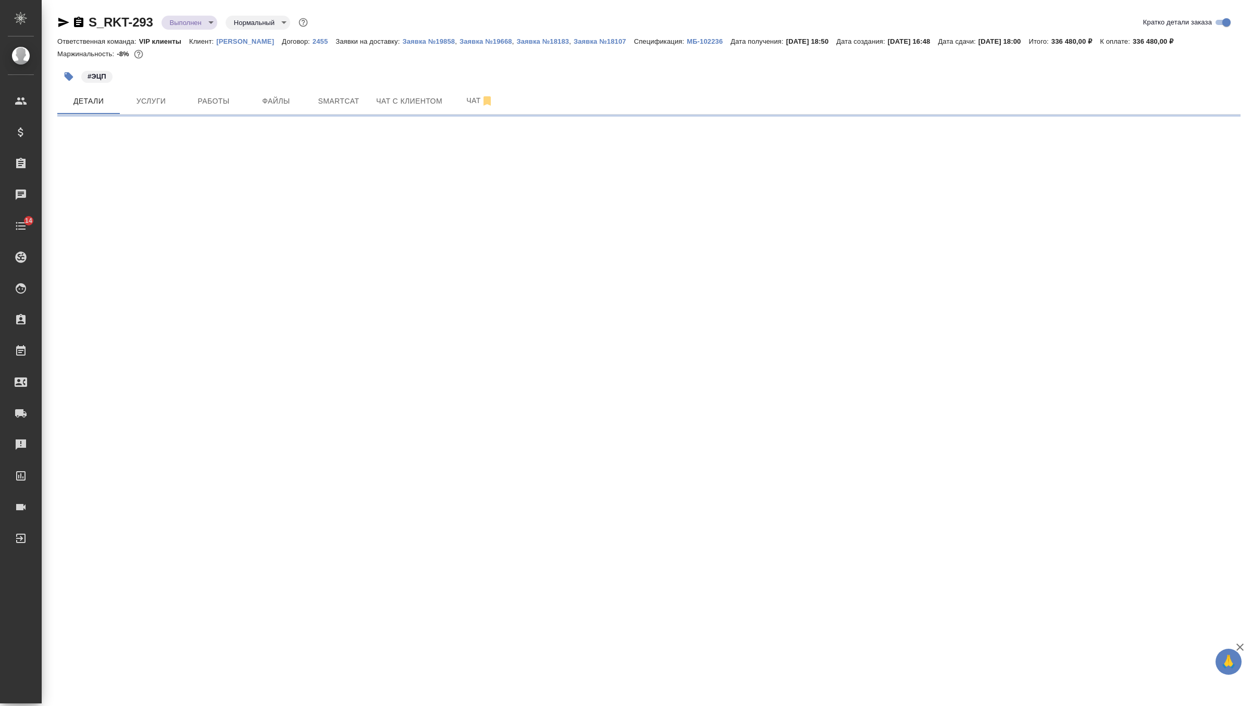
select select "RU"
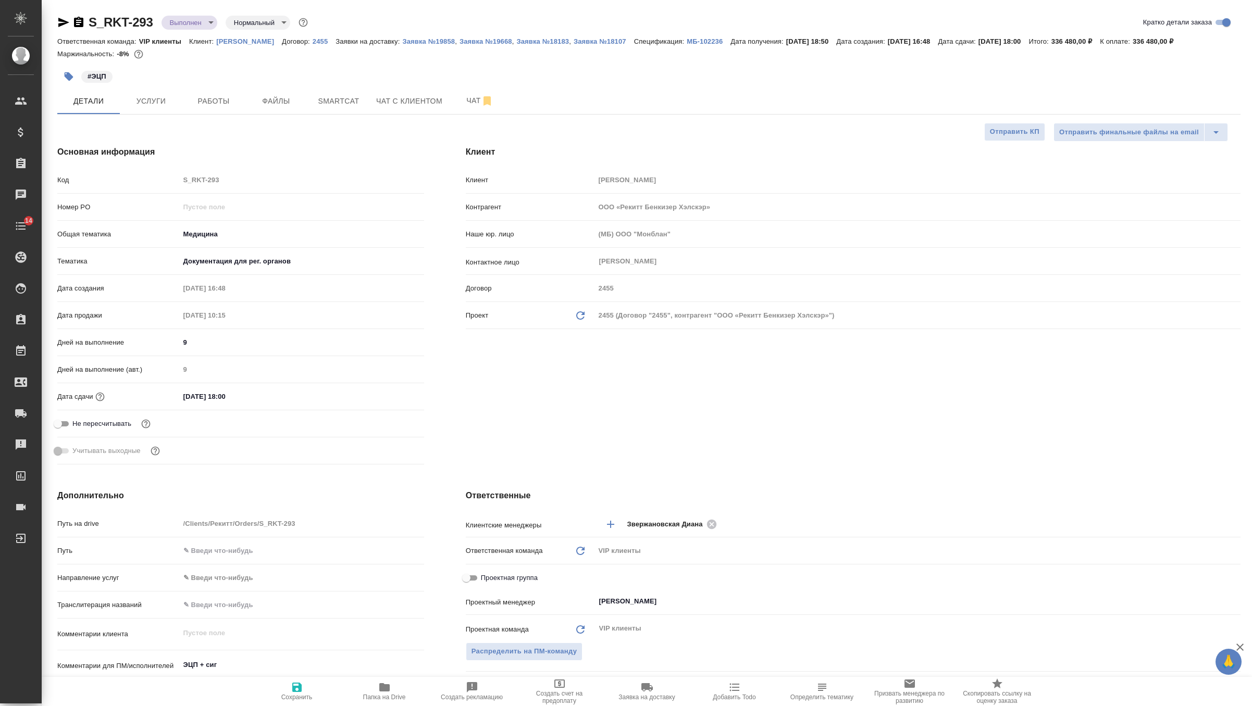
type textarea "x"
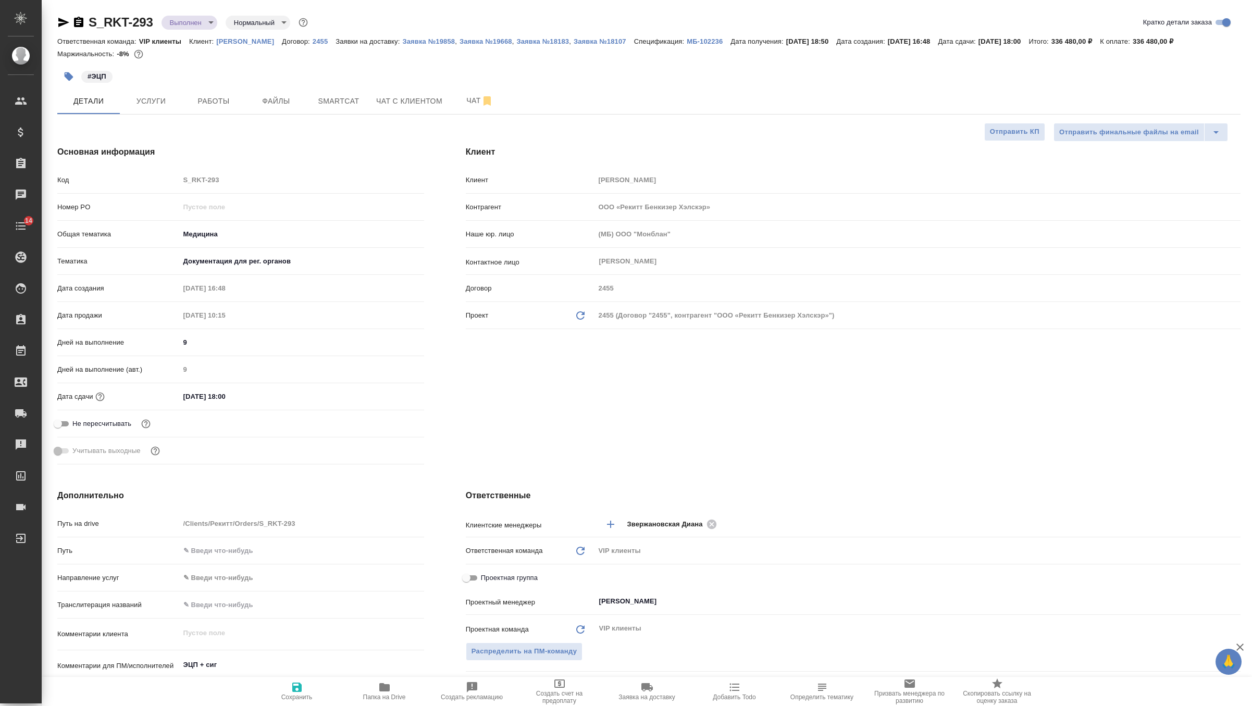
type textarea "x"
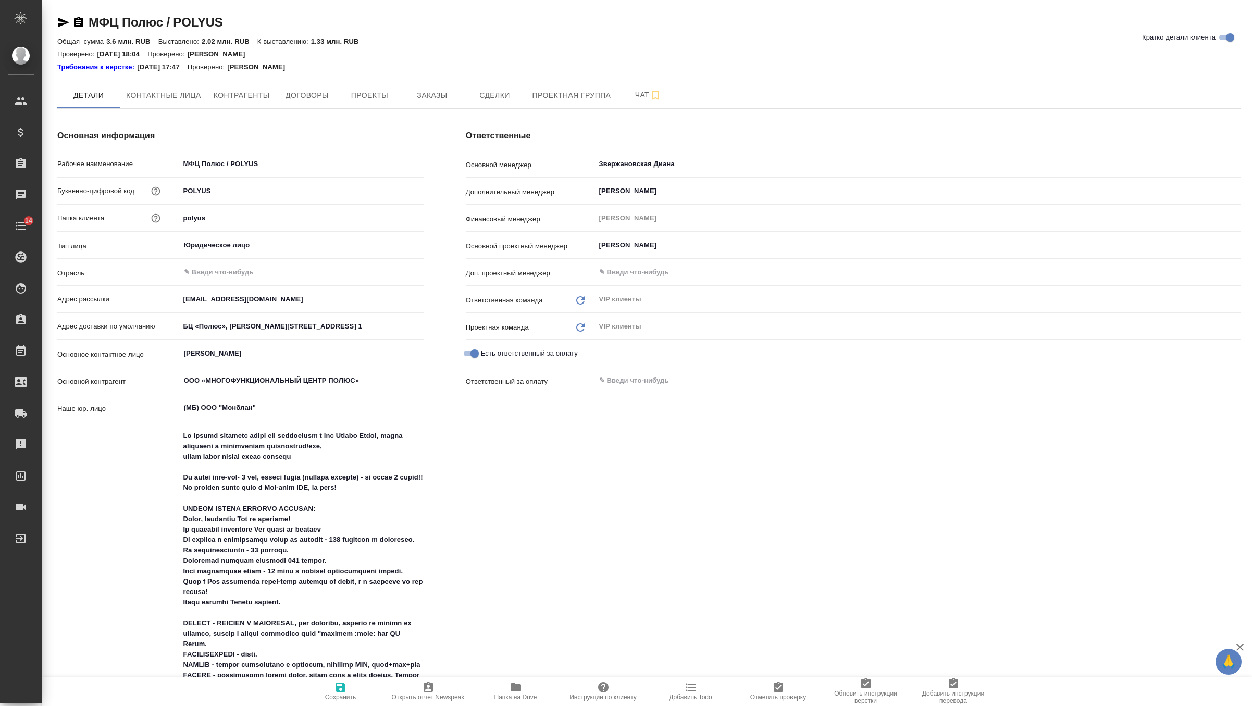
click at [509, 689] on icon "button" at bounding box center [515, 687] width 12 height 12
click at [440, 96] on span "Заказы" at bounding box center [432, 95] width 50 height 13
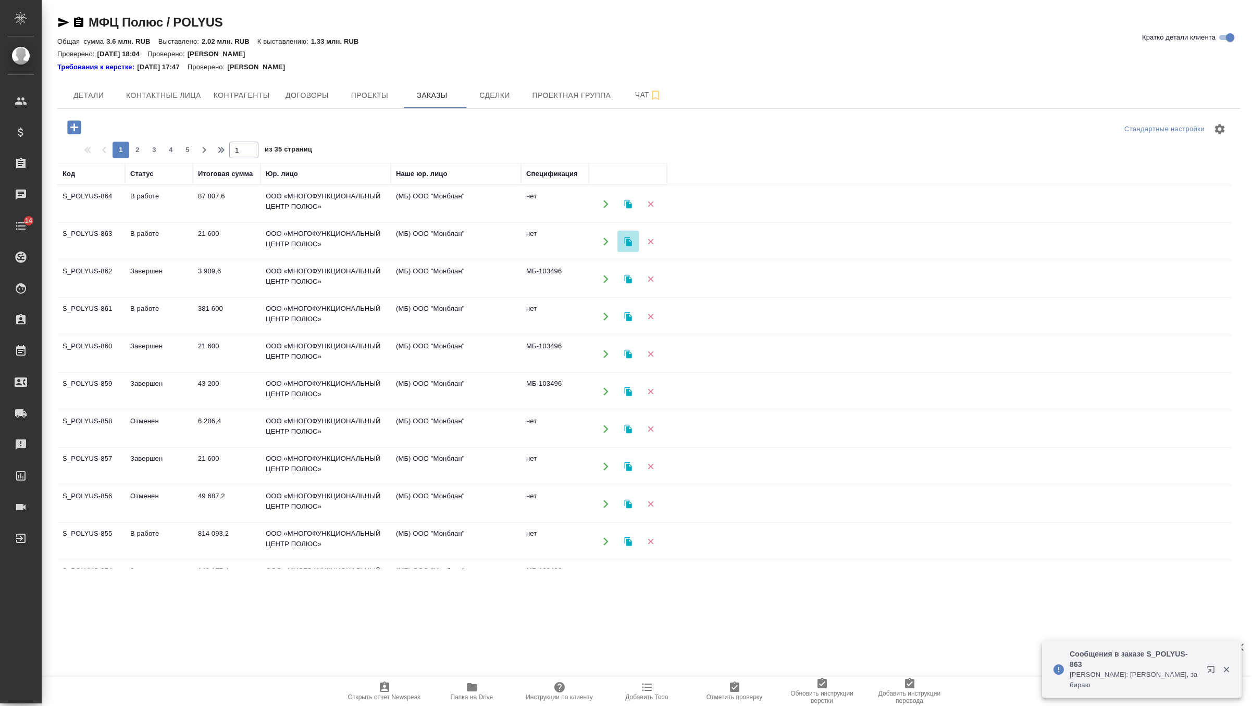
click at [625, 244] on icon "button" at bounding box center [627, 241] width 9 height 9
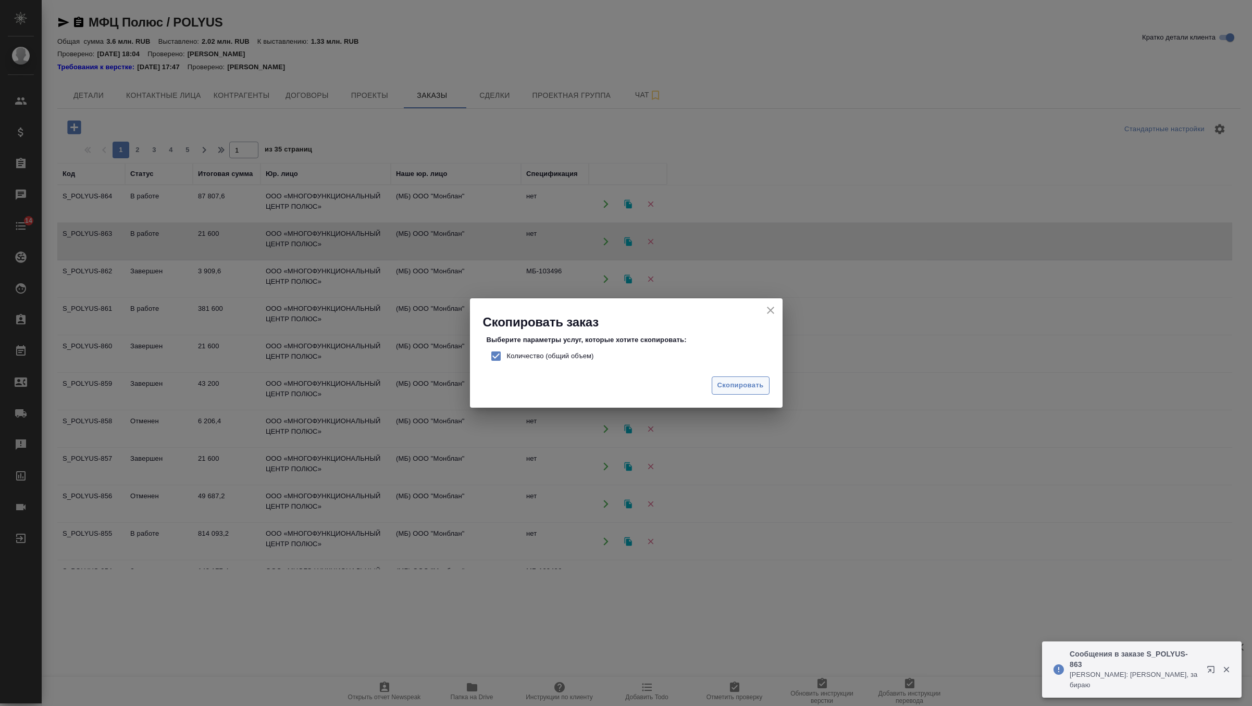
click at [732, 387] on span "Скопировать" at bounding box center [740, 386] width 46 height 12
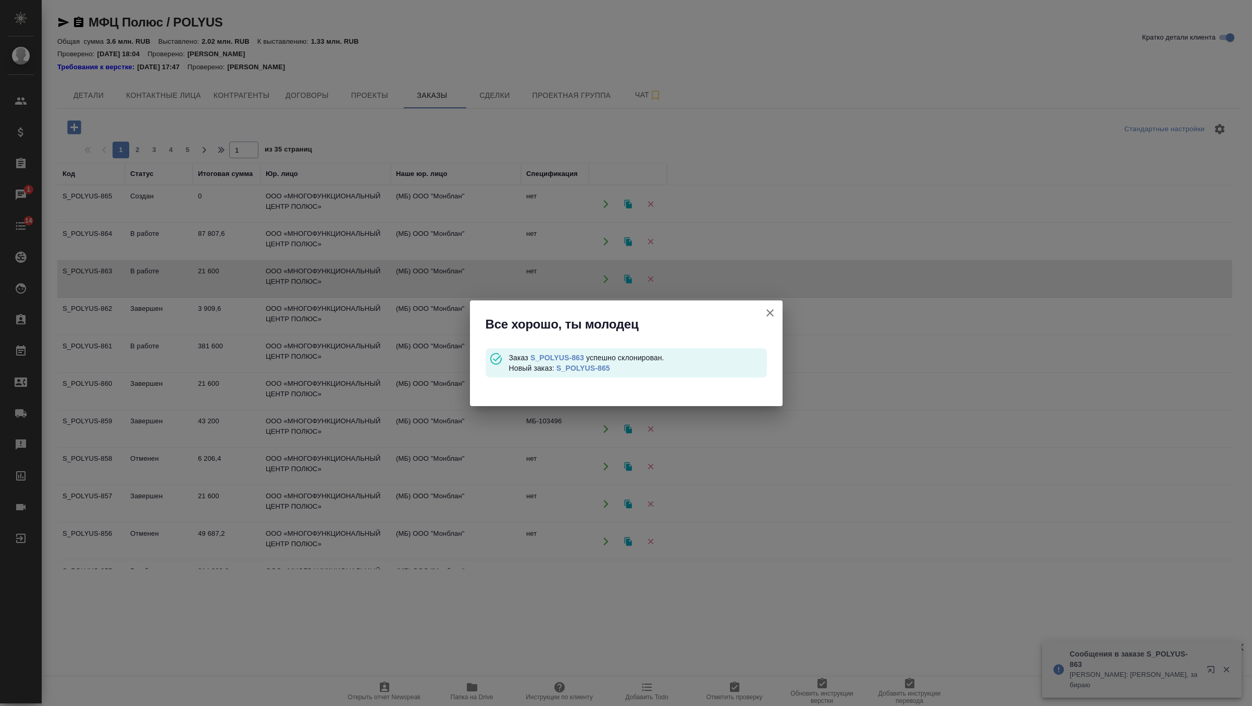
click at [609, 367] on link "S_POLYUS-865" at bounding box center [583, 368] width 54 height 8
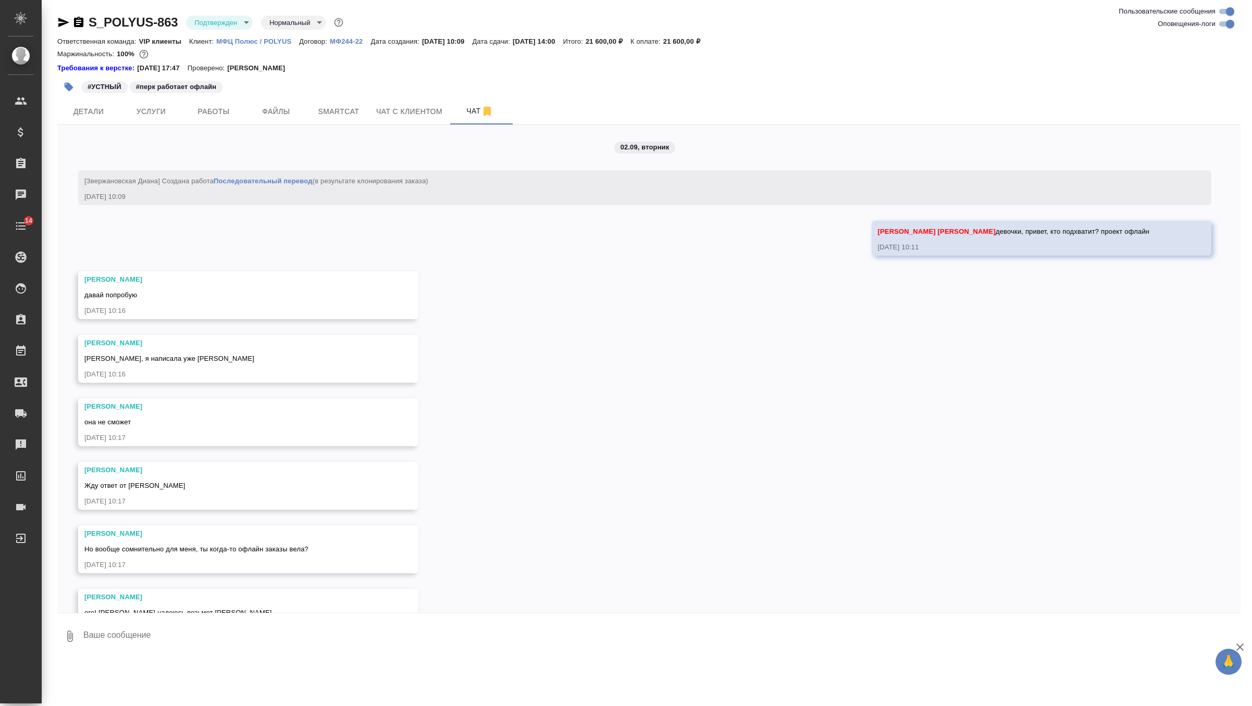
scroll to position [7389, 0]
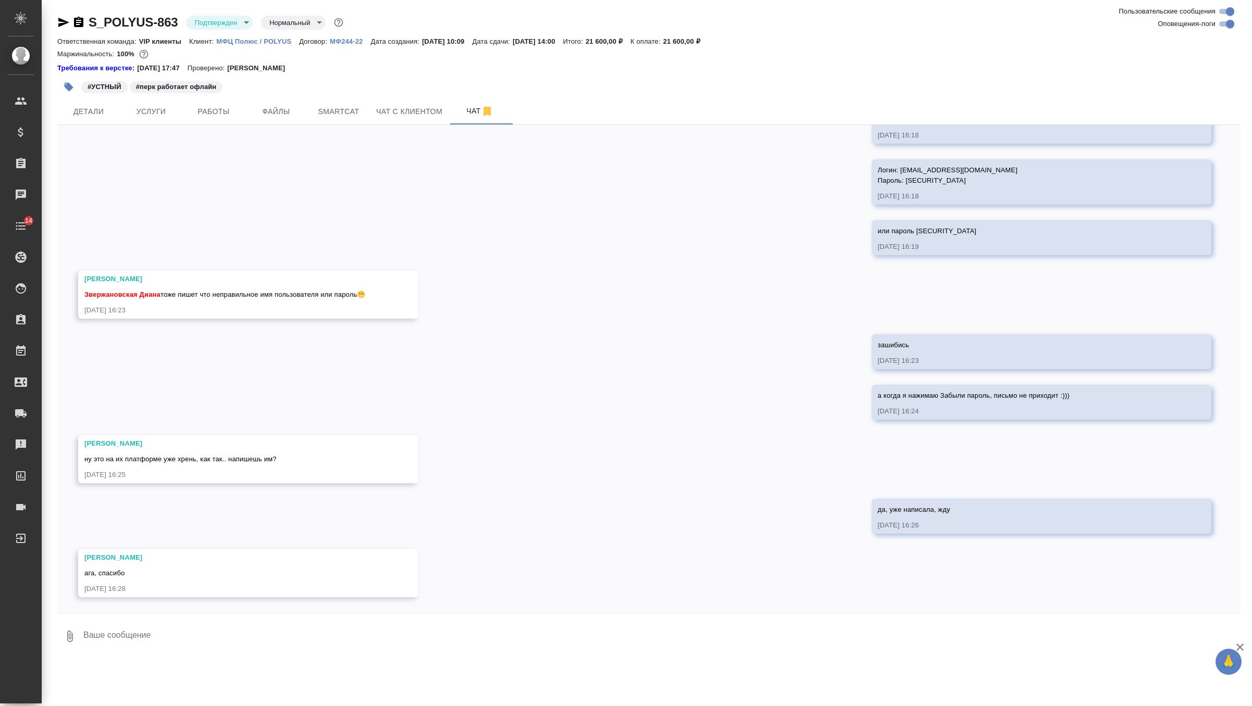
click at [192, 645] on textarea at bounding box center [661, 636] width 1158 height 35
type textarea "все материалы положила в [GEOGRAPHIC_DATA]"
click at [290, 97] on div "#УСТНЫЙ #перк работает офлайн" at bounding box center [451, 87] width 789 height 23
click at [289, 110] on span "Файлы" at bounding box center [276, 111] width 50 height 13
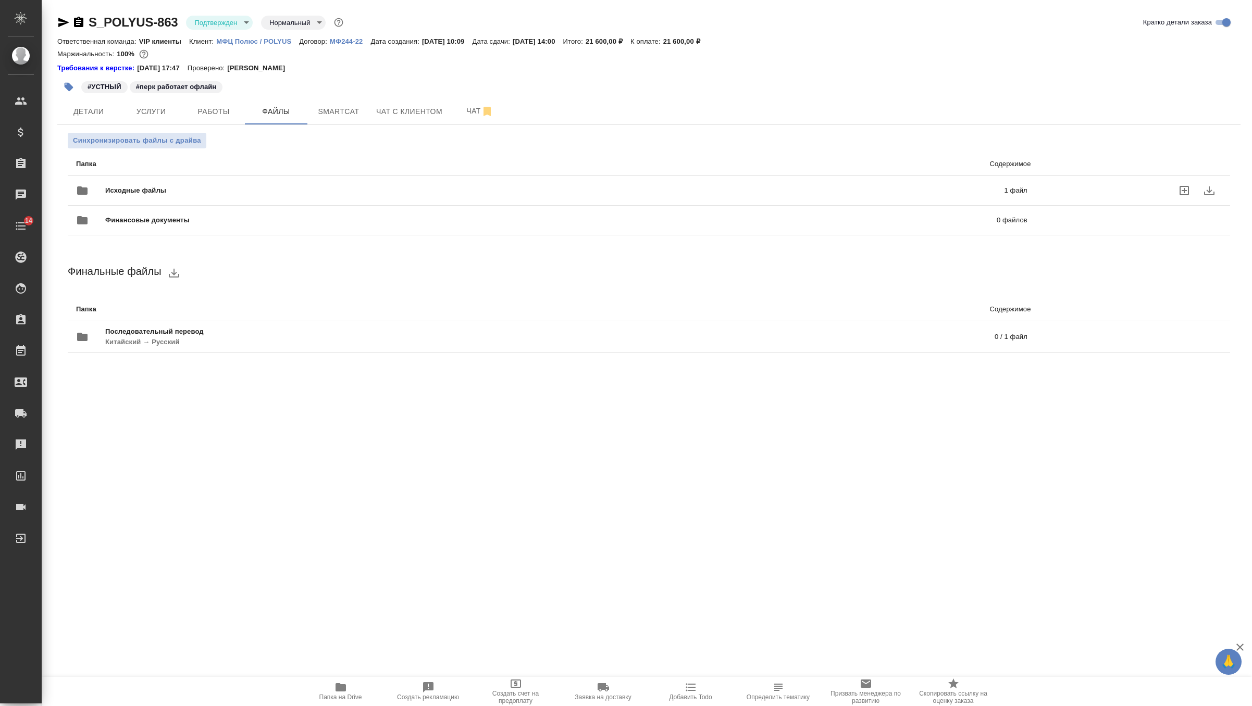
click at [171, 188] on span "Исходные файлы" at bounding box center [345, 190] width 480 height 10
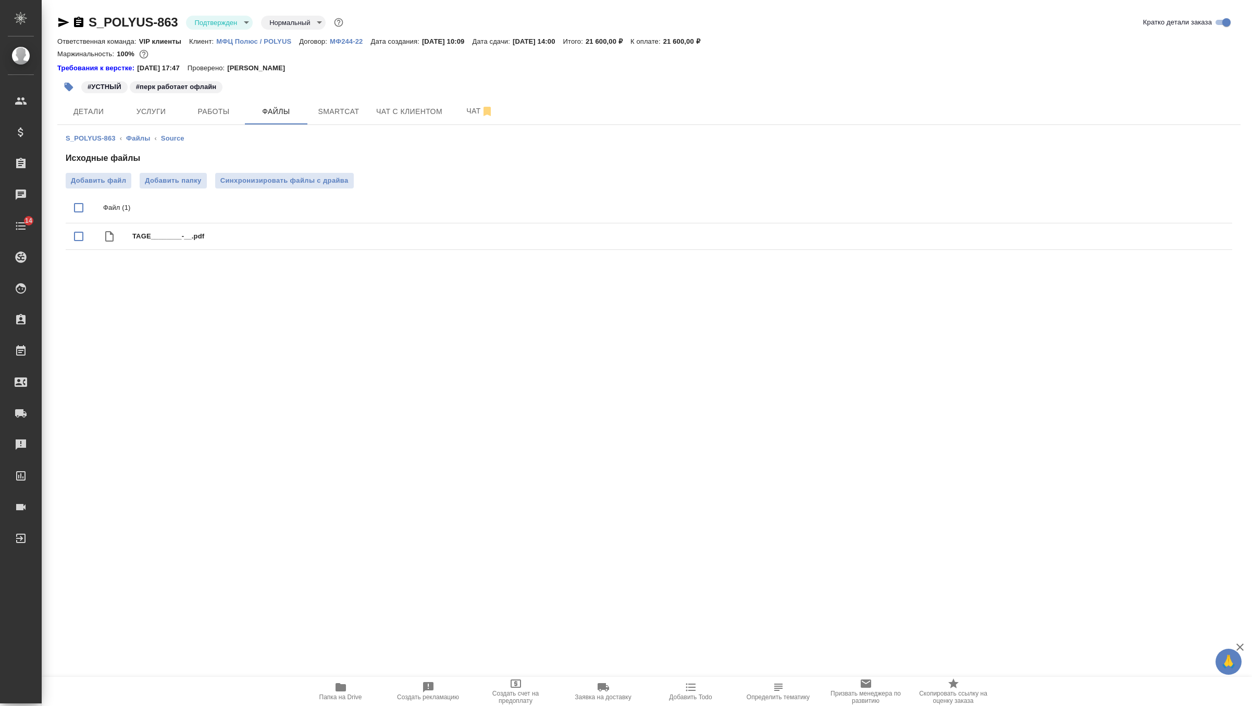
click at [107, 190] on ul "Файл (1) TAGE________-__.pdf" at bounding box center [649, 222] width 1166 height 66
click at [109, 180] on span "Добавить файл" at bounding box center [98, 181] width 55 height 10
click at [0, 0] on input "Добавить файл" at bounding box center [0, 0] width 0 height 0
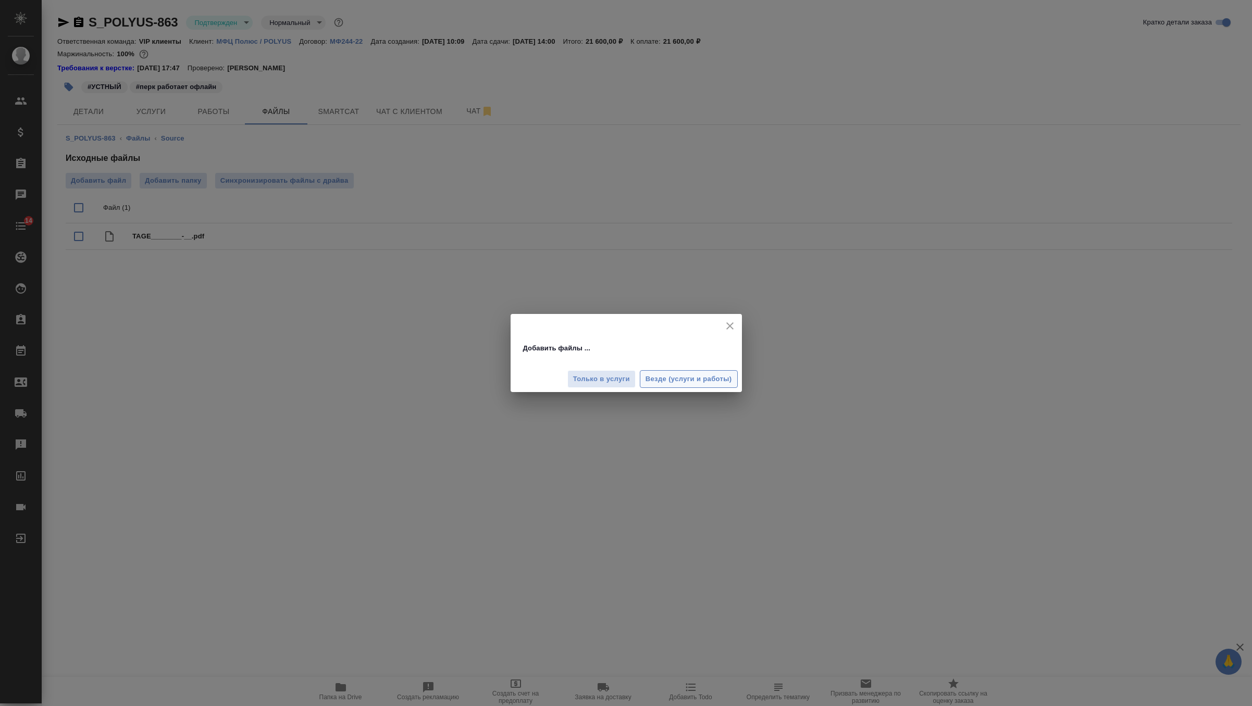
click at [677, 380] on span "Везде (услуги и работы)" at bounding box center [688, 379] width 86 height 12
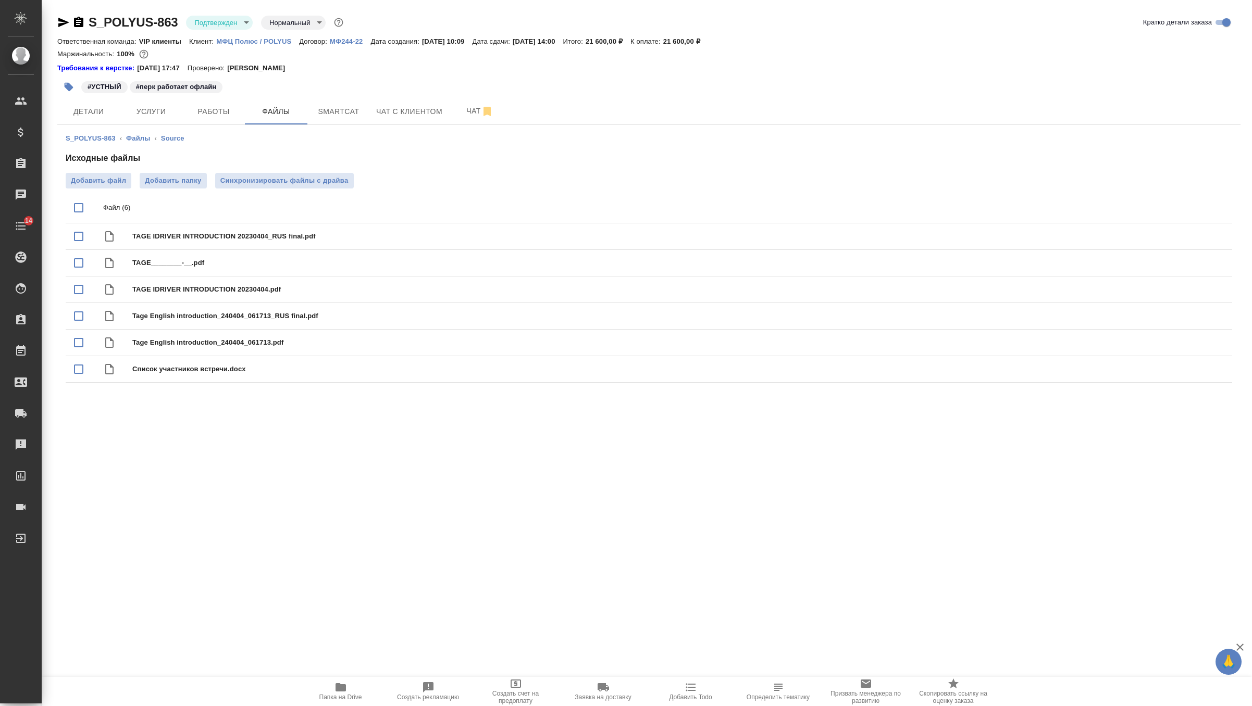
click at [472, 109] on span "Чат" at bounding box center [480, 111] width 50 height 13
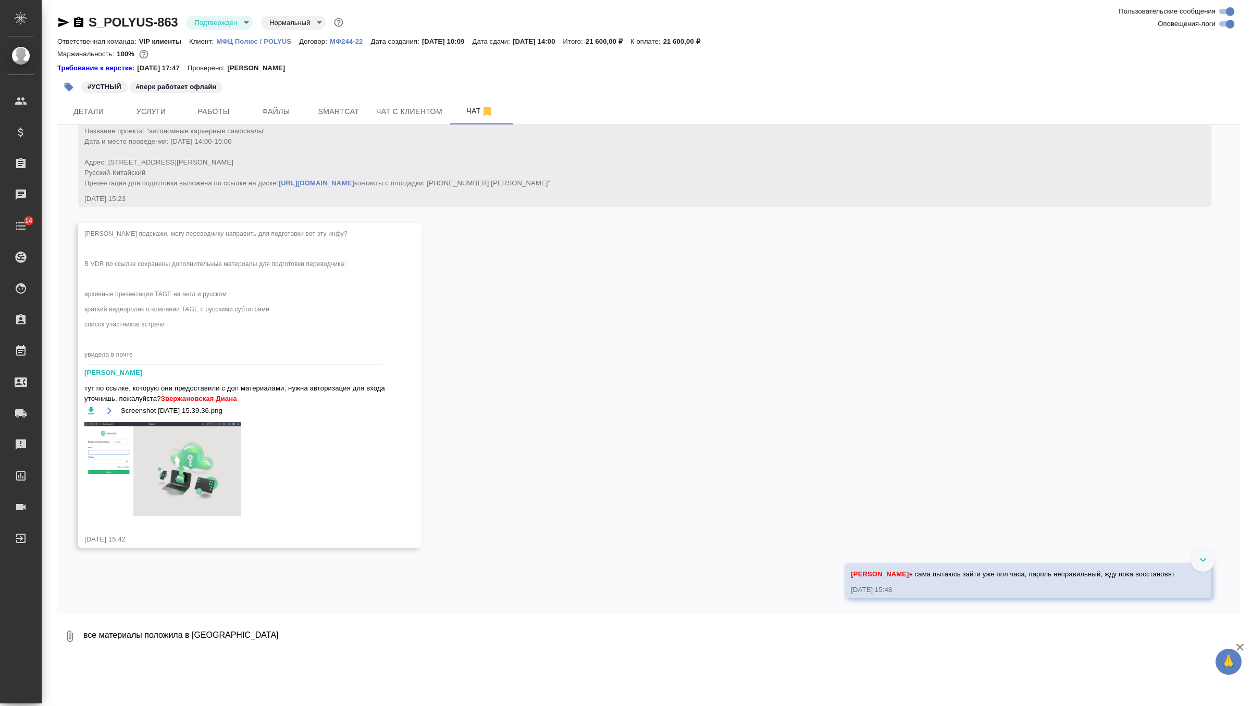
click at [260, 637] on textarea "все материалы положила в сорс" at bounding box center [661, 636] width 1158 height 35
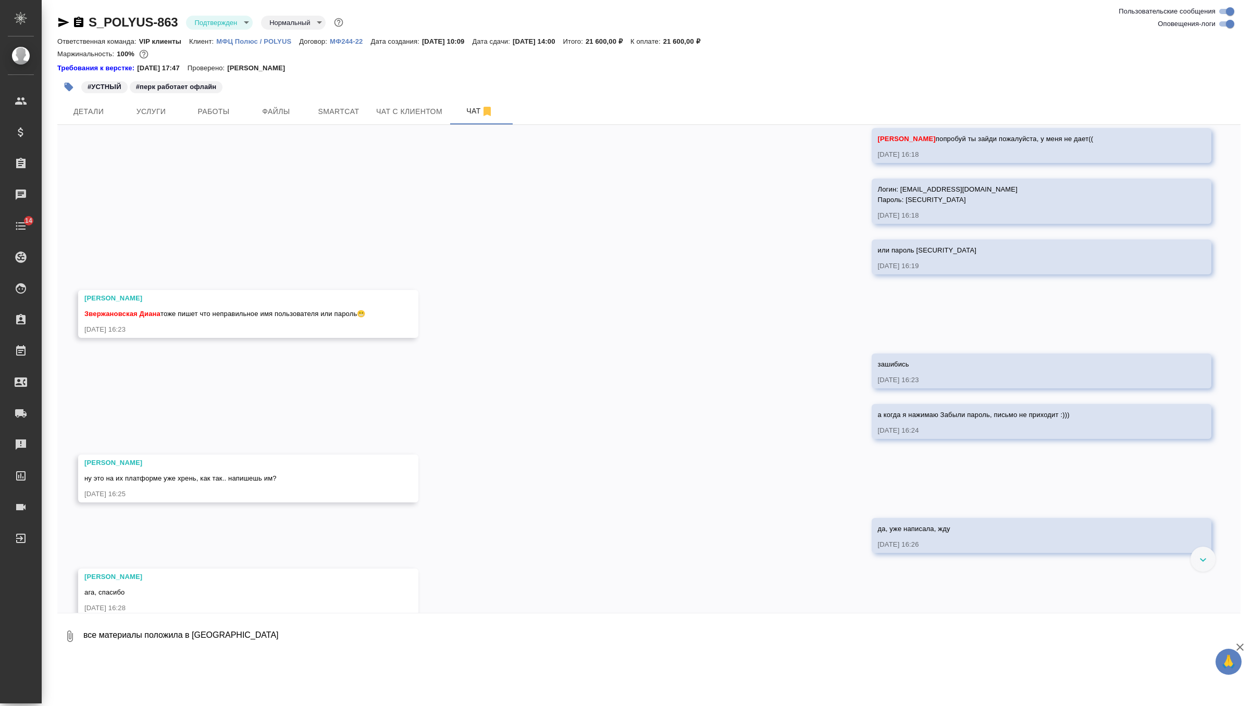
scroll to position [7295, 0]
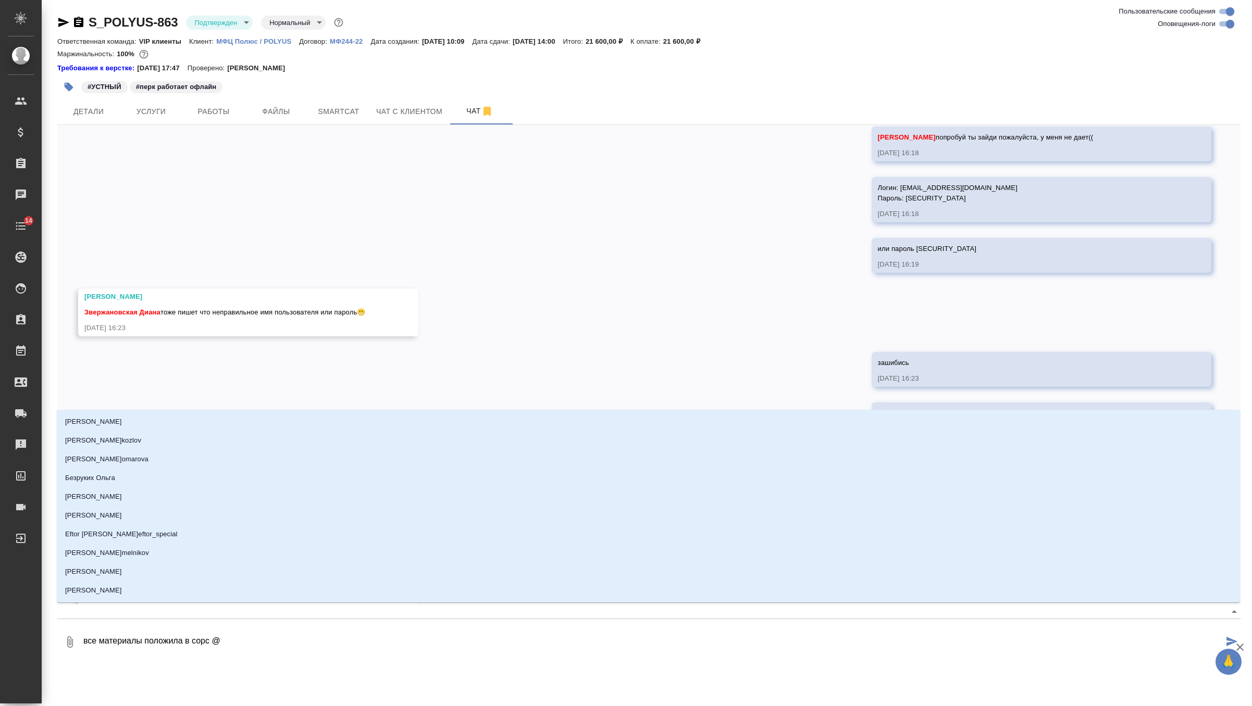
type textarea "все материалы положила в сорс @г"
type input "г"
type textarea "все материалы положила в сорс @го"
type input "го"
type textarea "все материалы положила в сорс @гор"
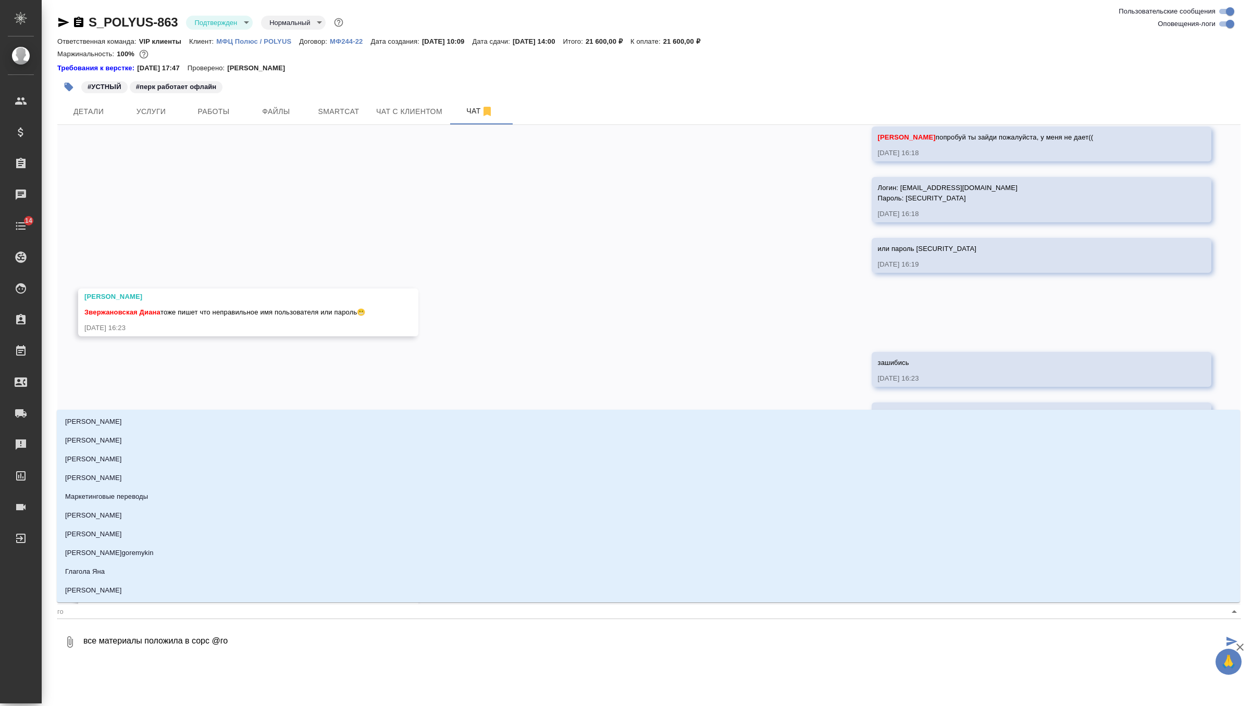
type input "гор"
type textarea "все материалы положила в сорс @горш"
type input "горш"
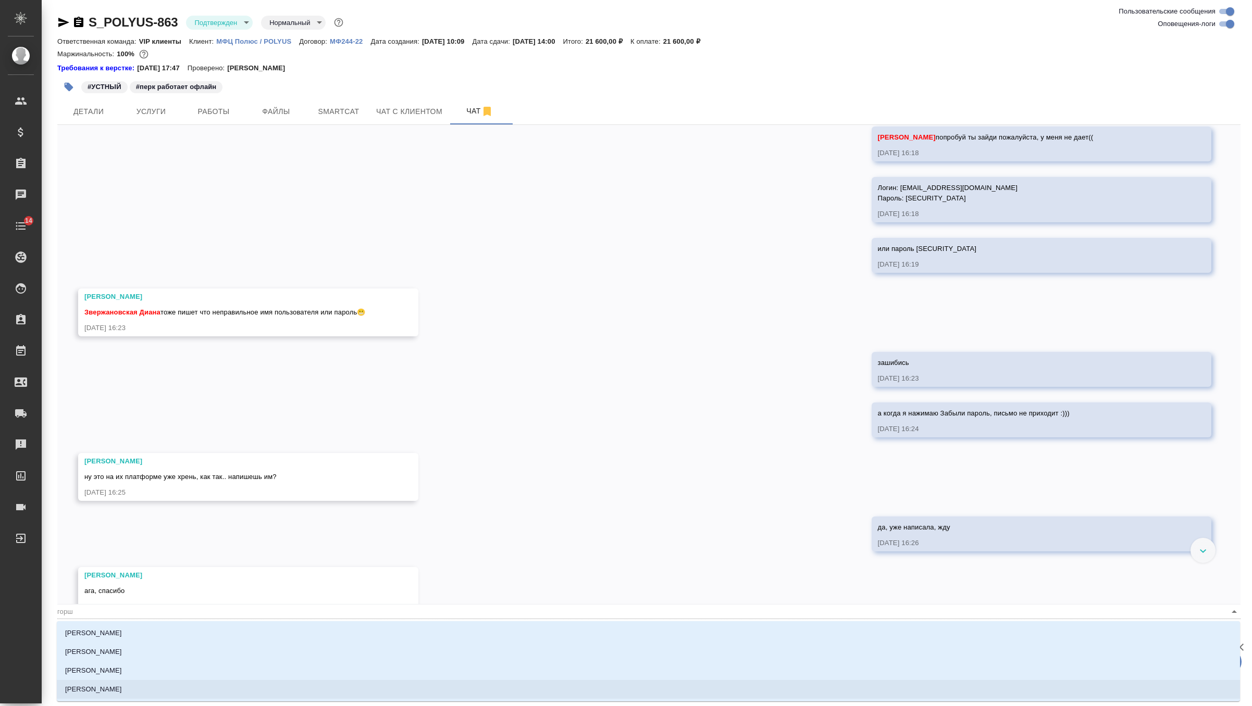
click at [171, 690] on li "[PERSON_NAME]" at bounding box center [648, 689] width 1183 height 19
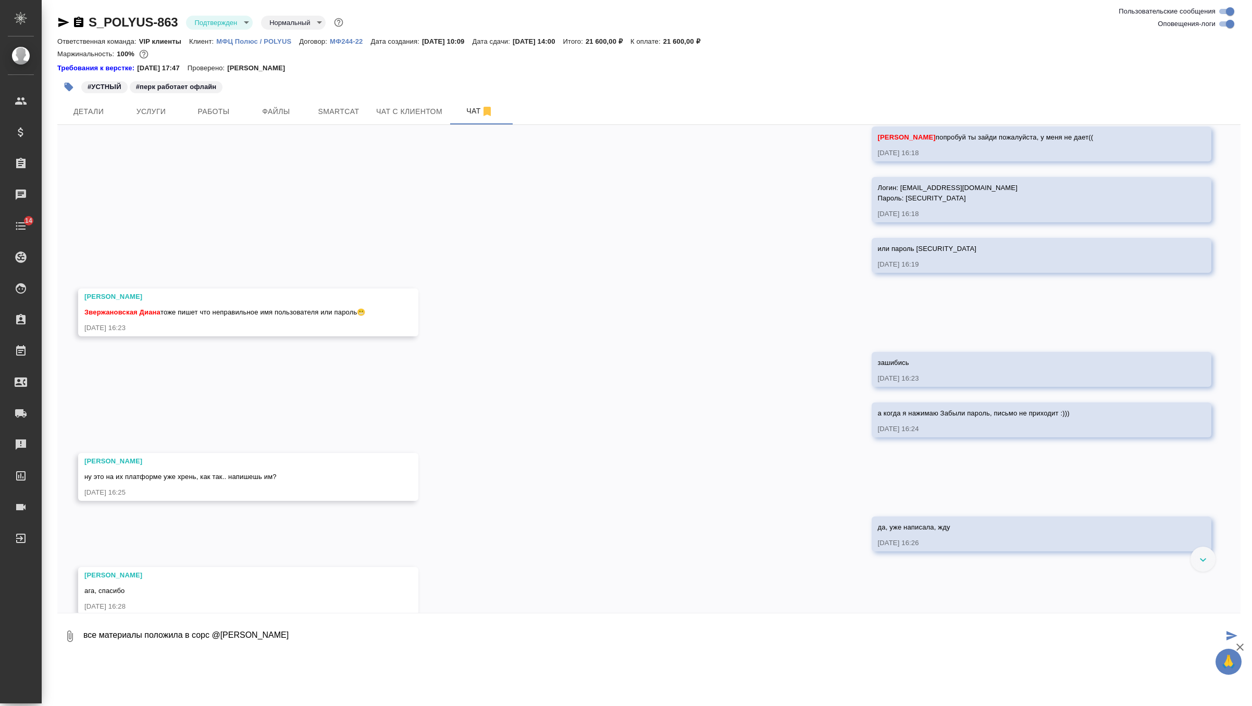
type textarea "все материалы положила в сорс @Горшкова Валентина"
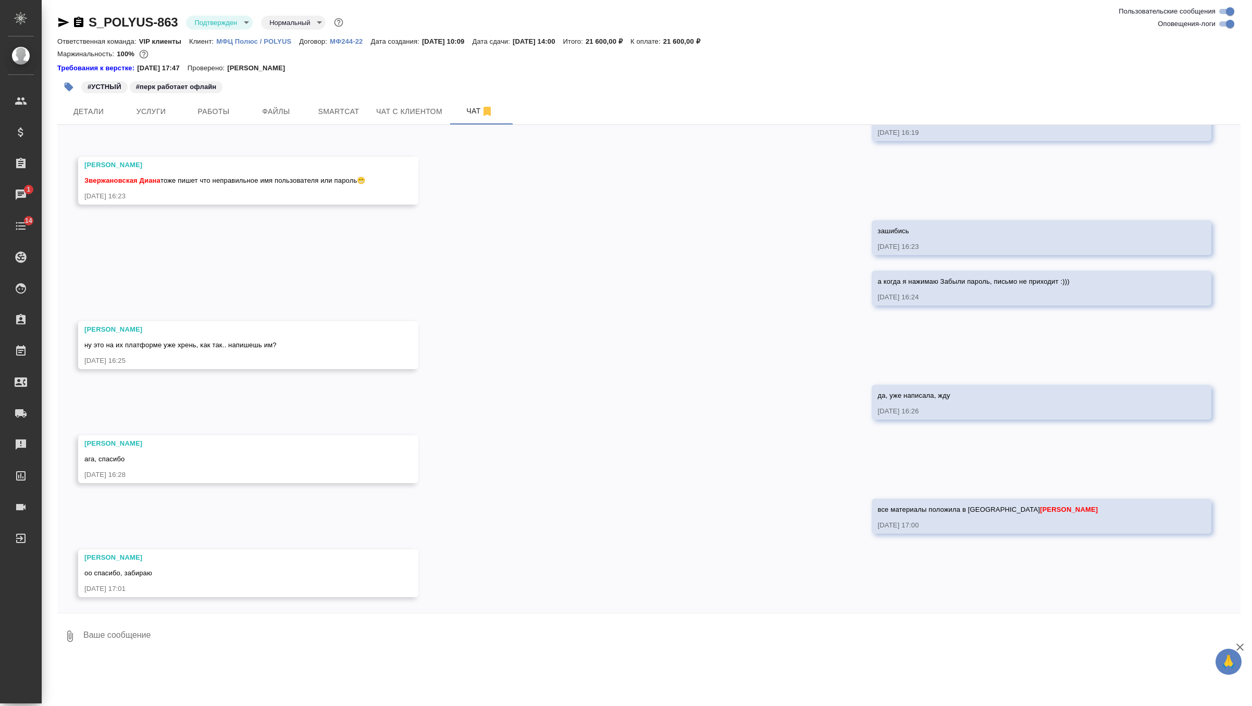
scroll to position [7503, 0]
click at [94, 115] on span "Детали" at bounding box center [89, 111] width 50 height 13
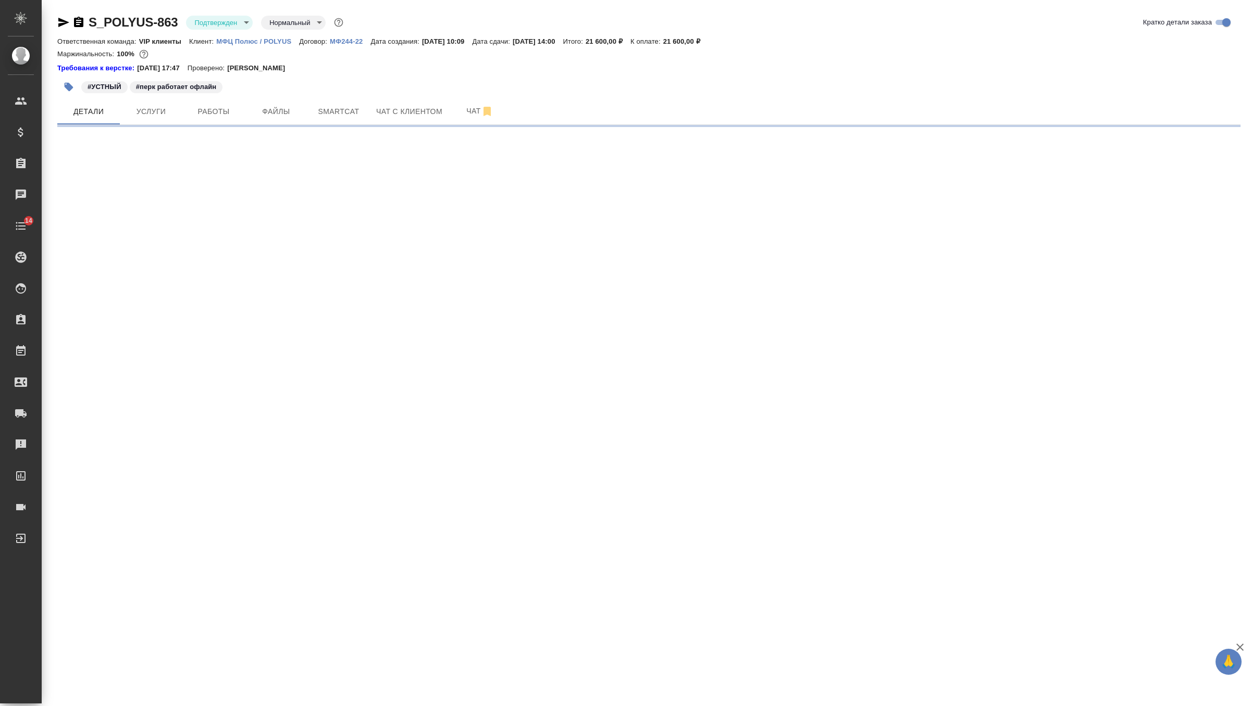
select select "RU"
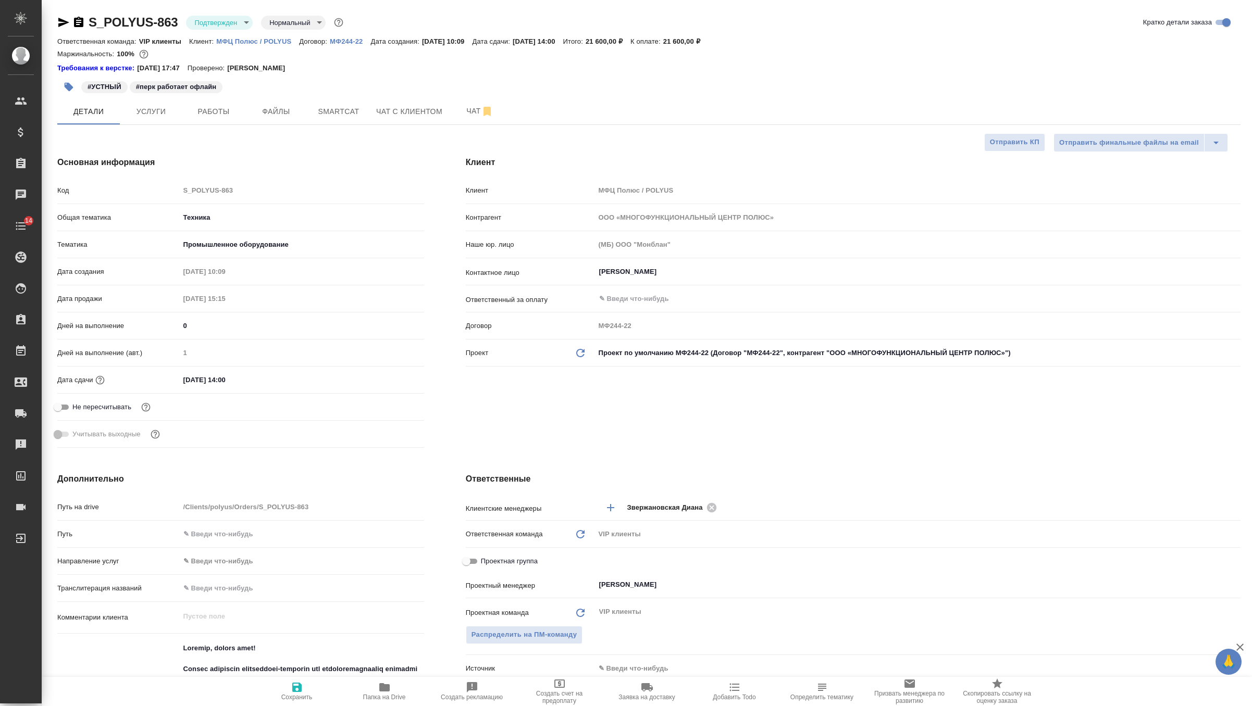
type textarea "x"
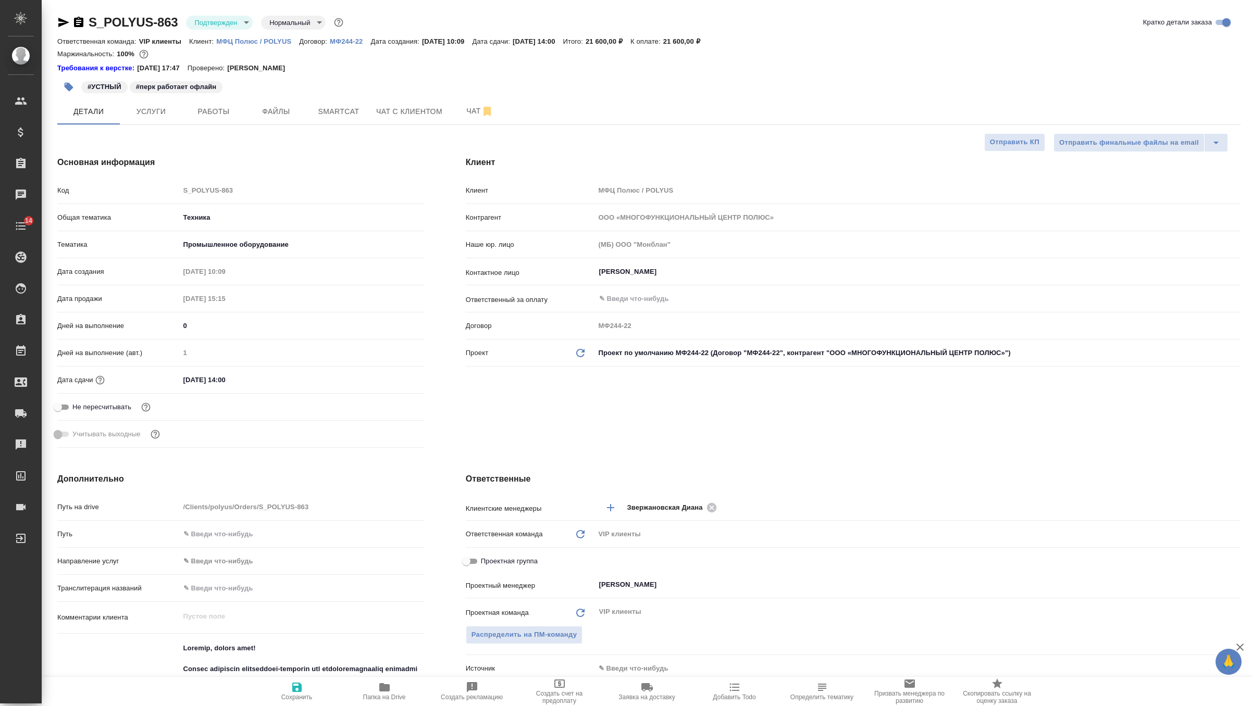
type textarea "x"
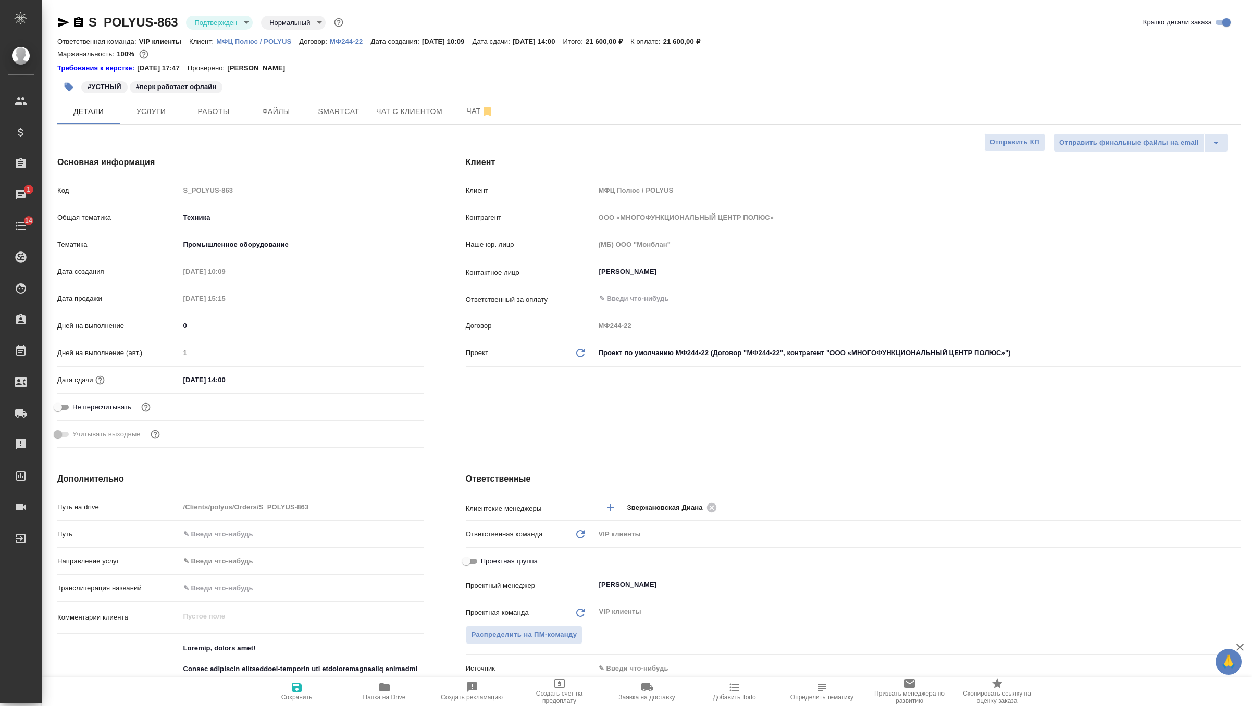
type textarea "x"
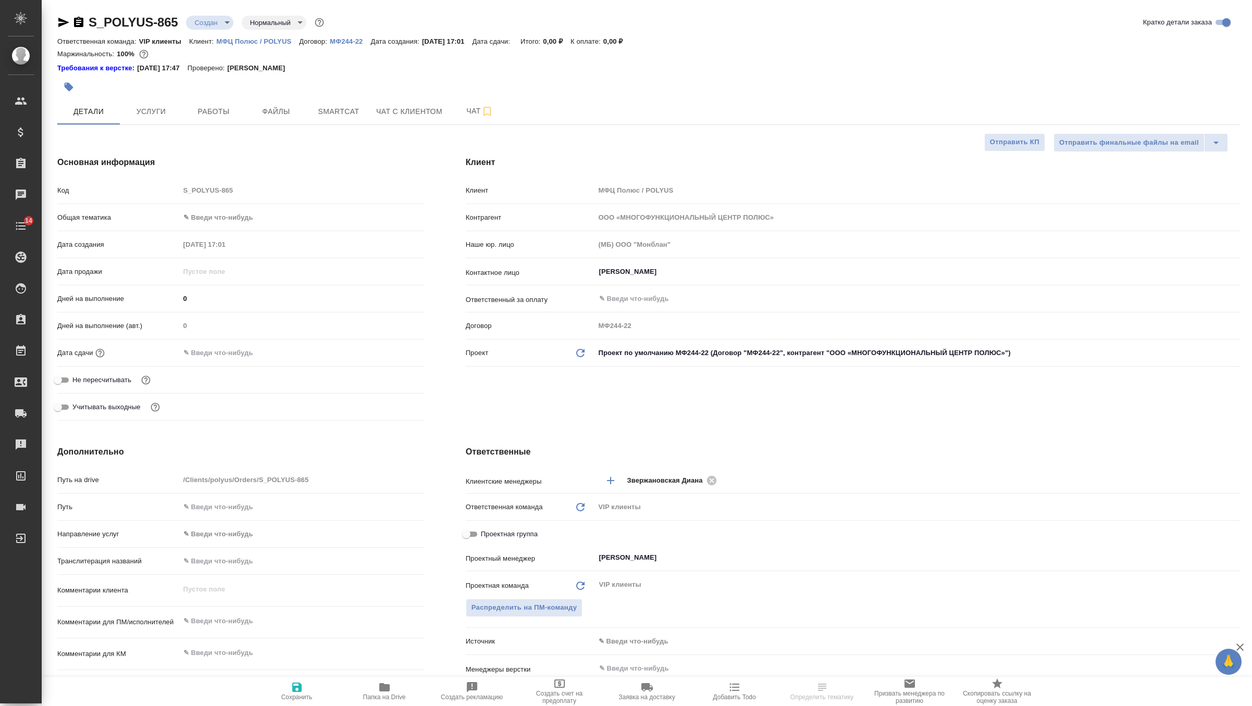
select select "RU"
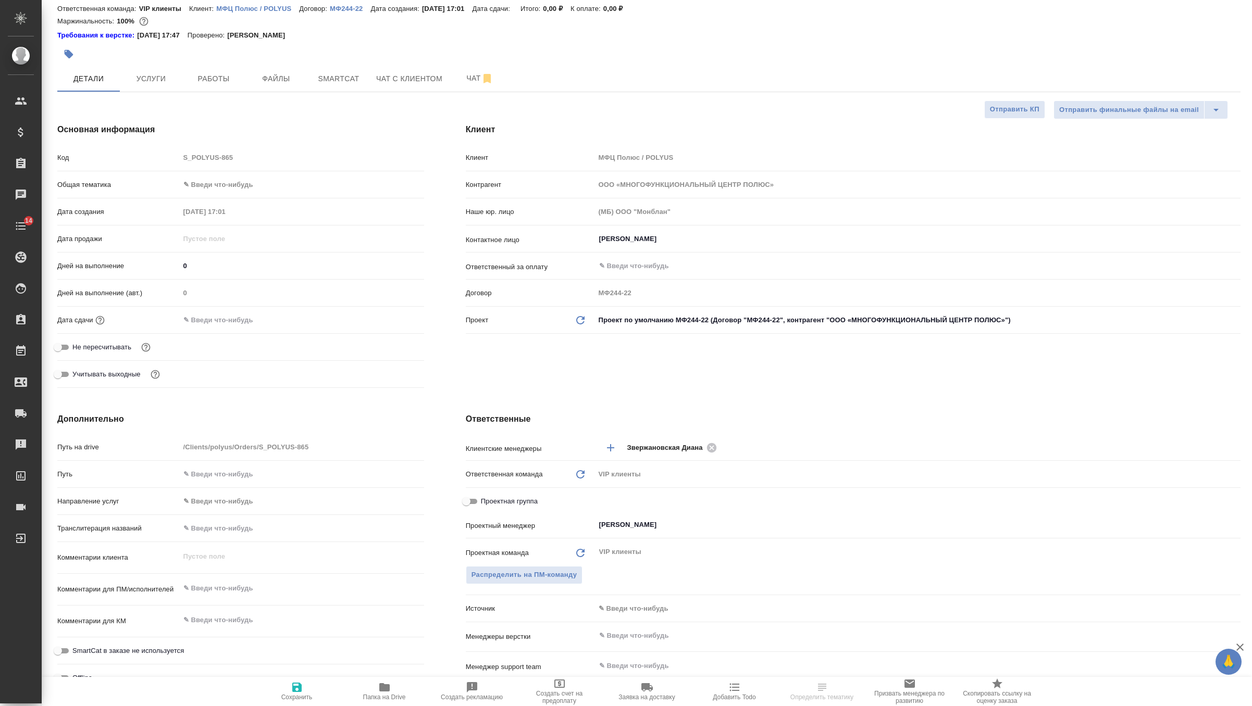
scroll to position [79, 0]
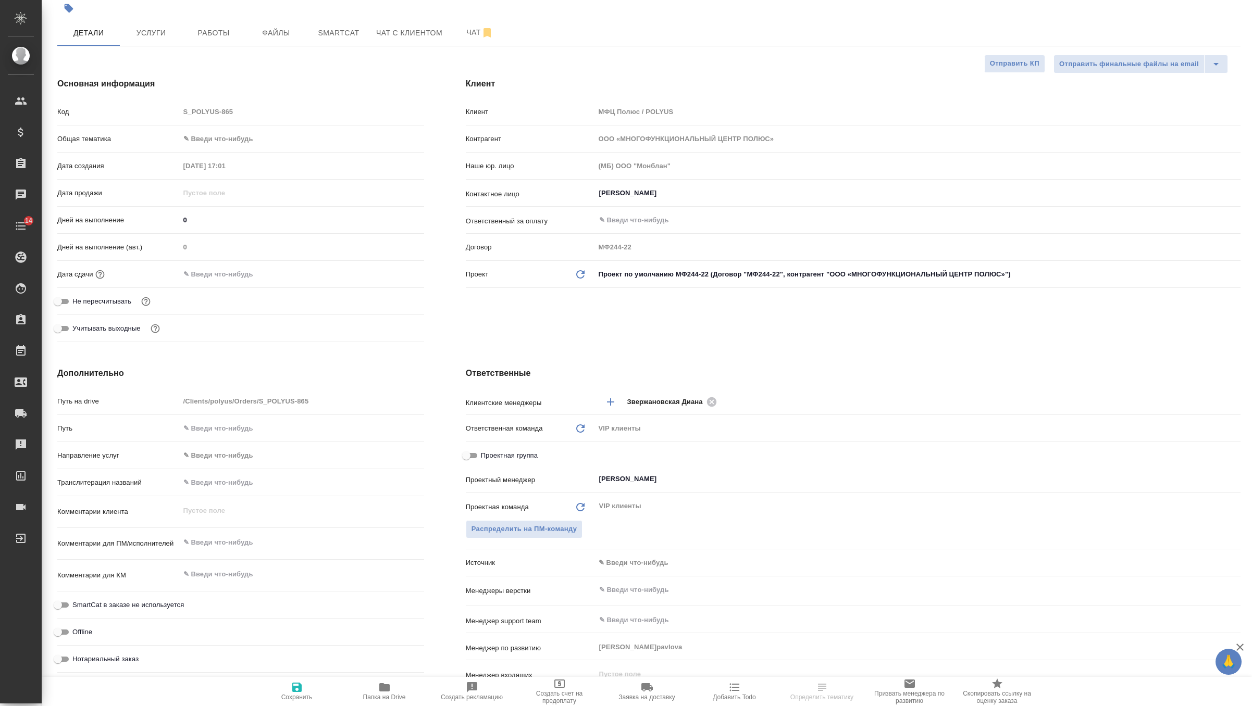
click at [207, 541] on textarea at bounding box center [302, 543] width 244 height 18
paste textarea "Просим предоставить услуги устного переводчика в паре [DEMOGRAPHIC_DATA] на два…"
type textarea "Просим предоставить услуги устного переводчика в паре [DEMOGRAPHIC_DATA] на два…"
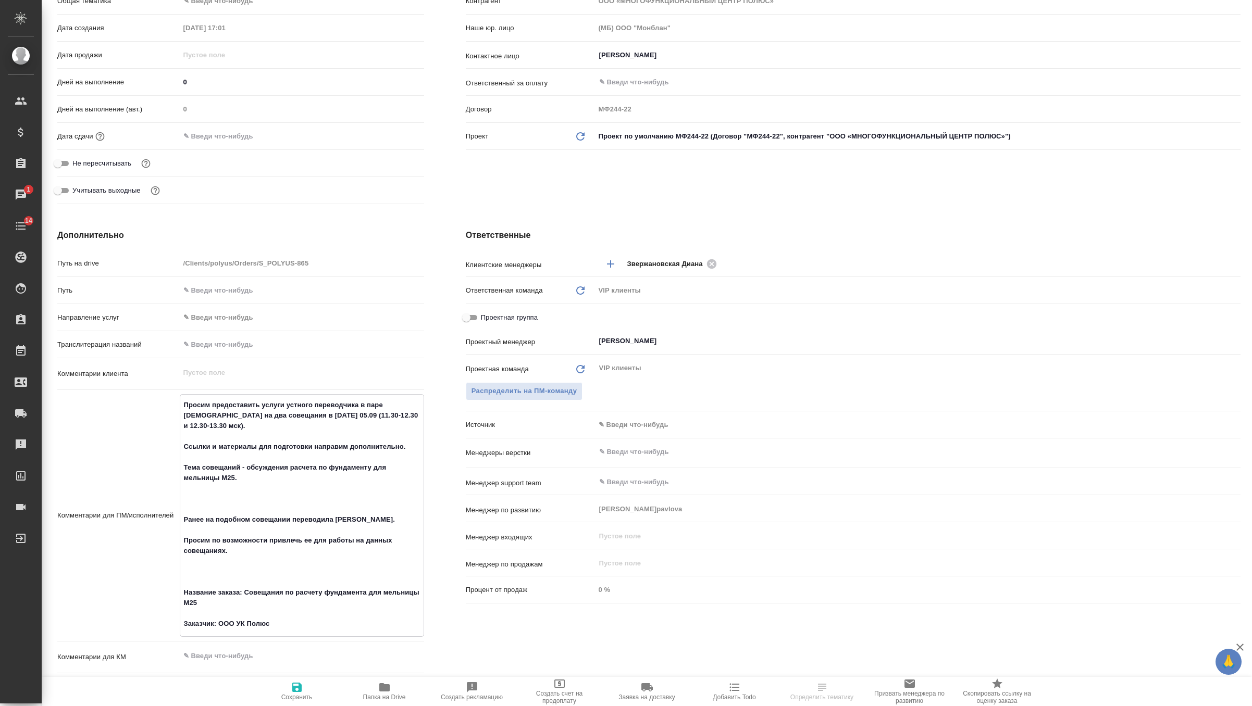
scroll to position [224, 0]
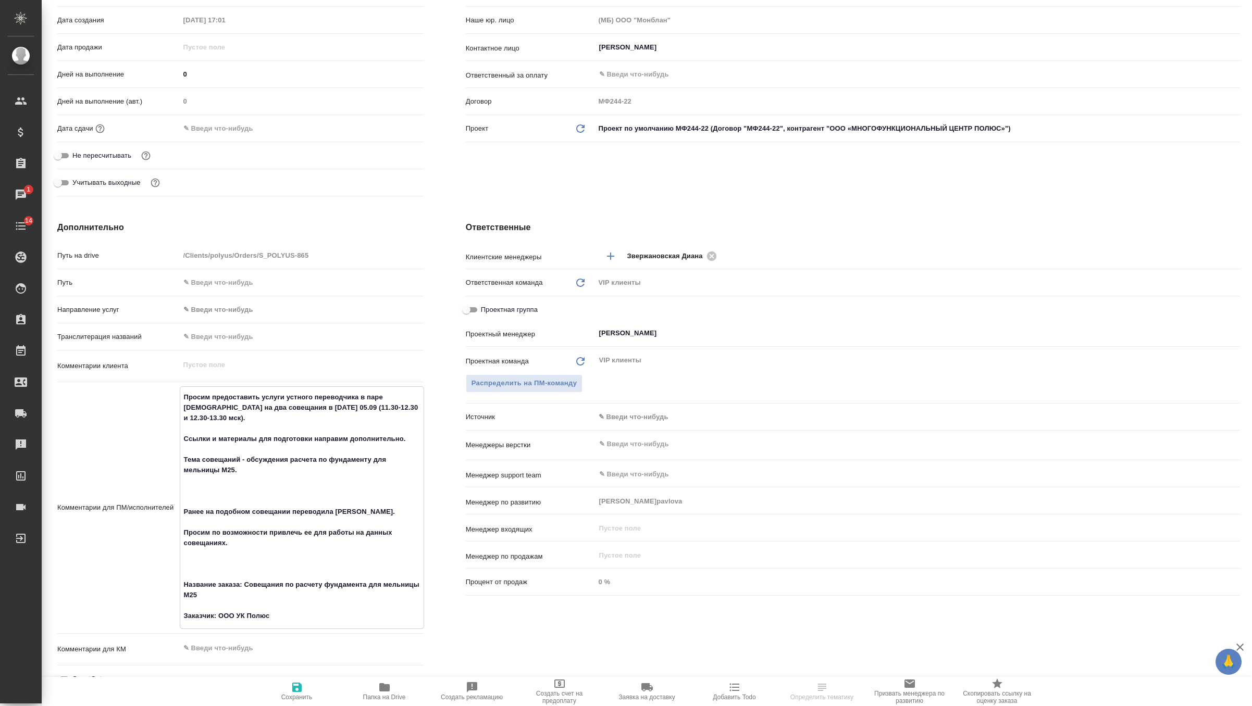
drag, startPoint x: 243, startPoint y: 581, endPoint x: 295, endPoint y: 616, distance: 62.4
click at [295, 616] on textarea "Просим предоставить услуги устного переводчика в паре [DEMOGRAPHIC_DATA] на два…" at bounding box center [301, 507] width 243 height 236
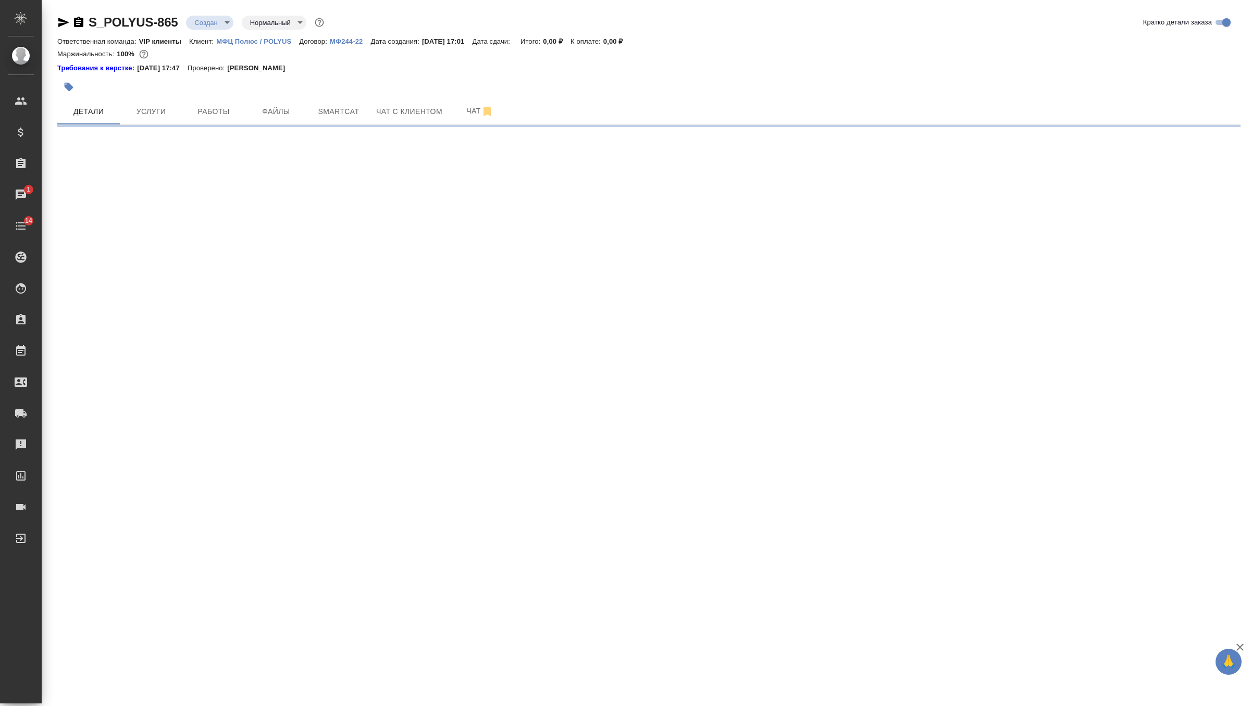
click at [292, 687] on div ".cls-1 fill:#fff; AWATERA Zverzhanovskaya [PERSON_NAME] Спецификации Заказы 1 Ч…" at bounding box center [626, 353] width 1252 height 706
select select "RU"
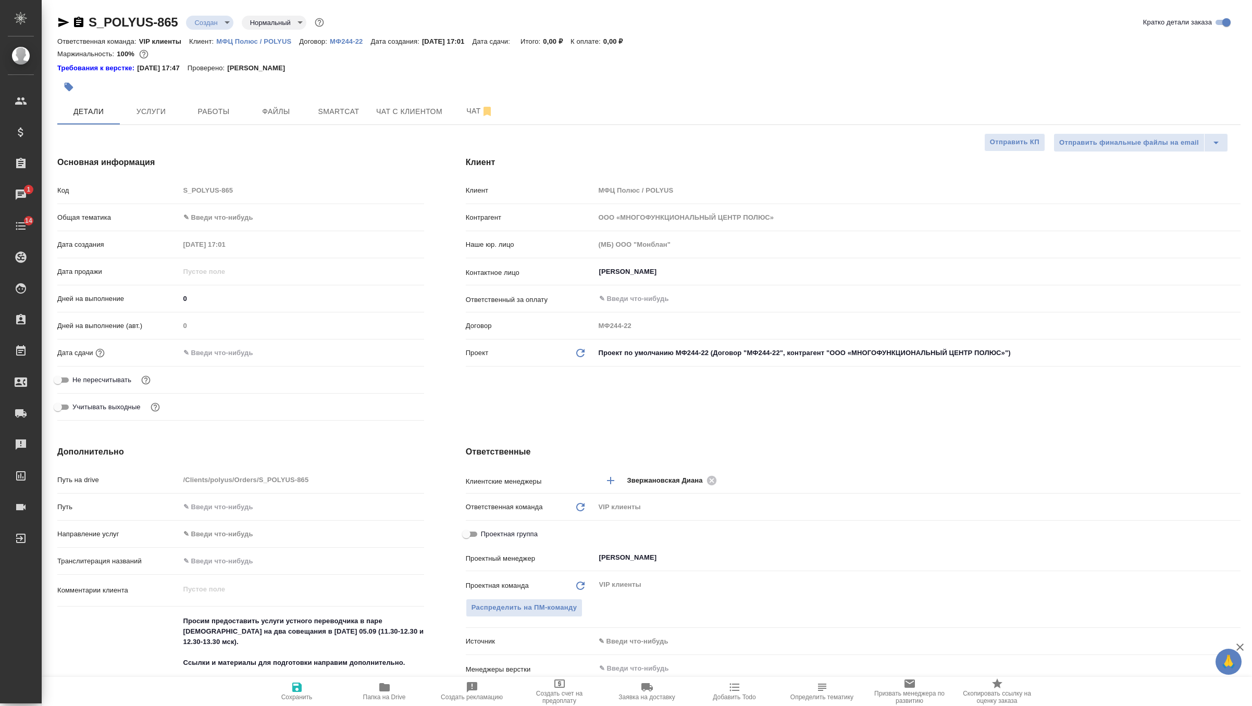
type textarea "x"
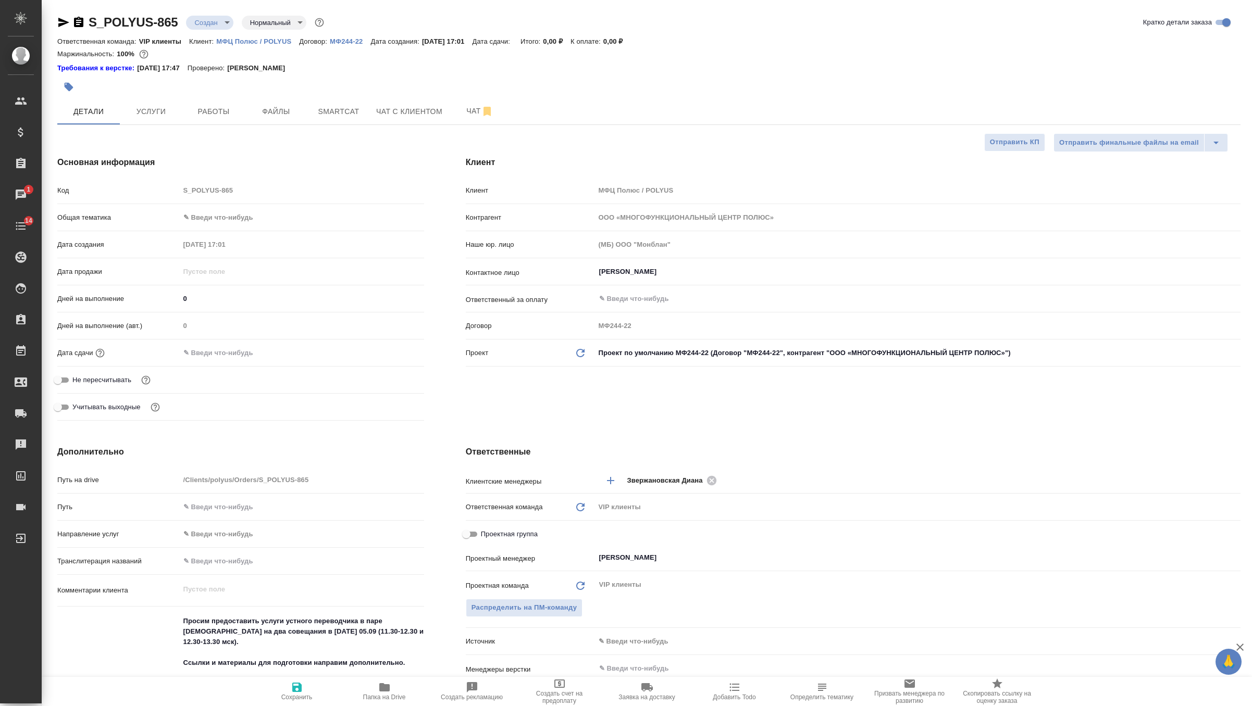
type textarea "x"
click at [67, 86] on icon "button" at bounding box center [69, 87] width 9 height 9
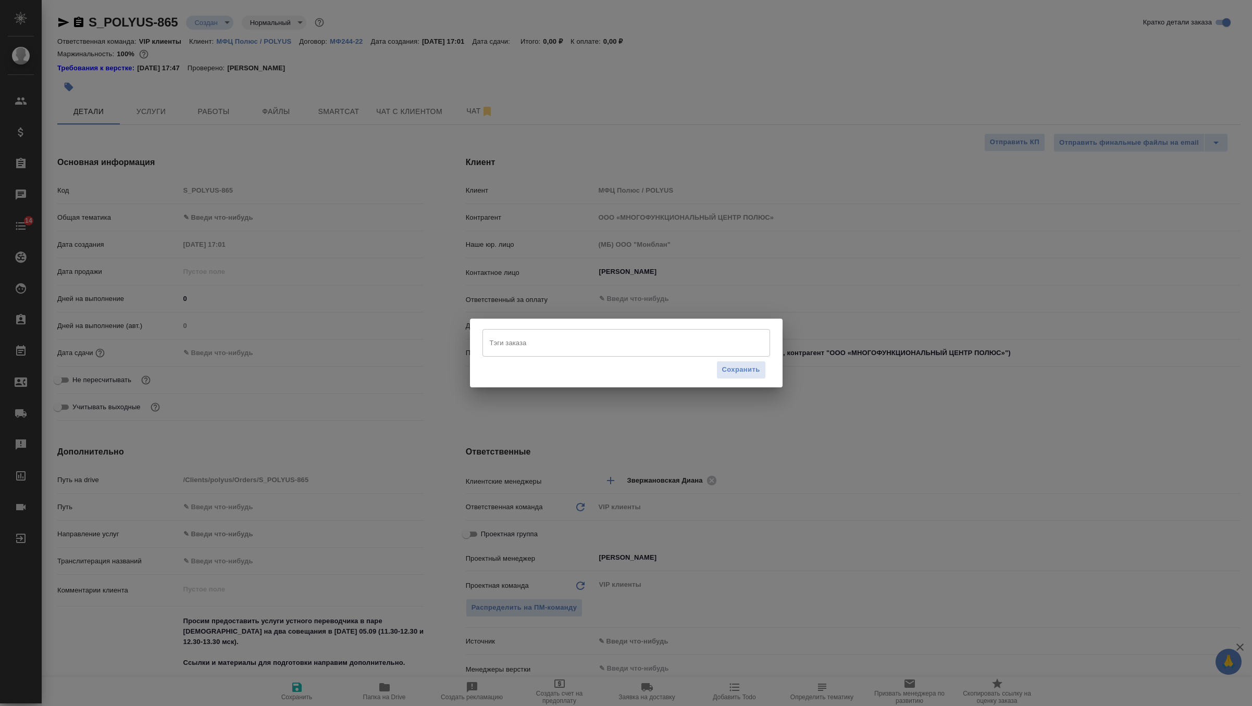
click at [540, 345] on input "Тэги заказа" at bounding box center [616, 343] width 258 height 18
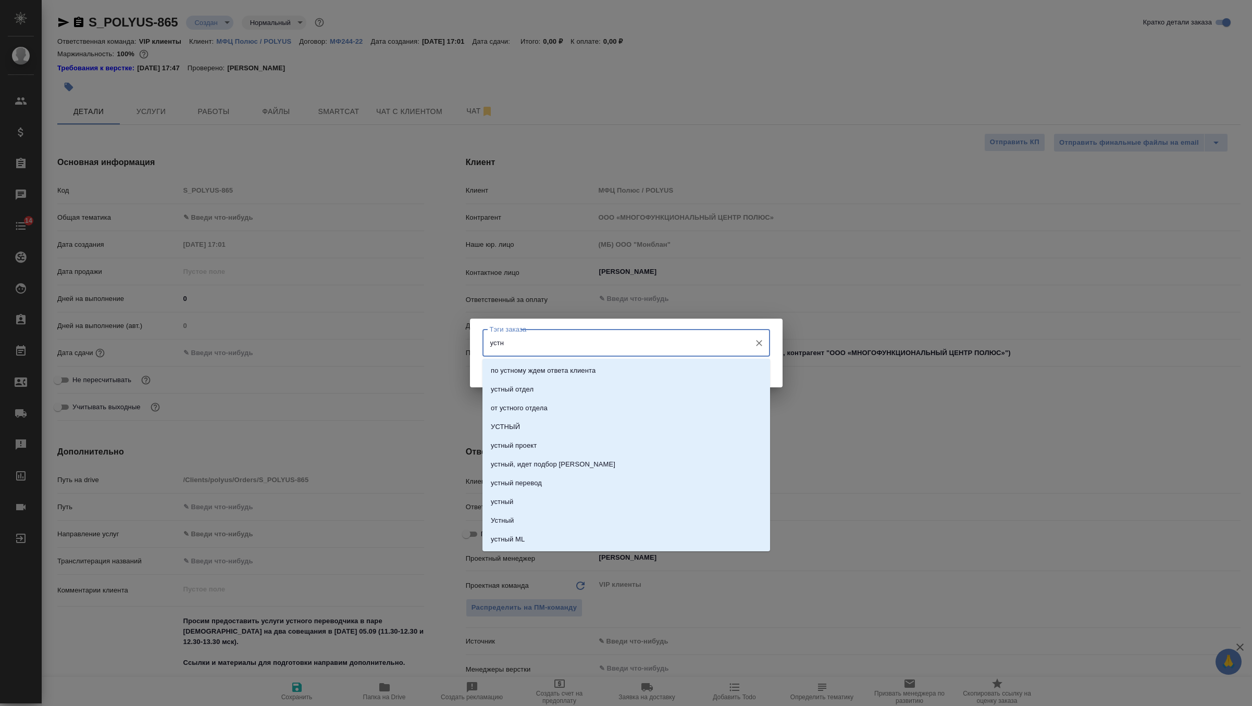
type input "устны"
click at [540, 392] on li "УСТНЫЙ" at bounding box center [625, 389] width 287 height 19
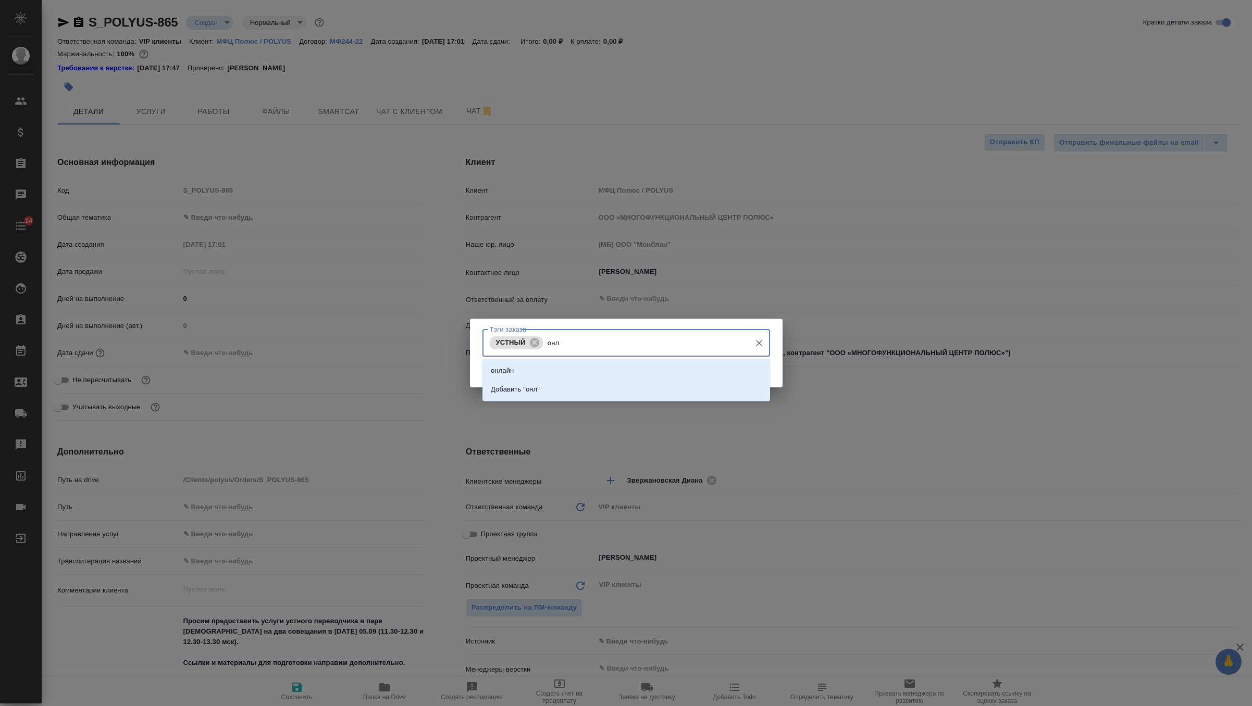
type input "онла"
click at [572, 369] on li "онлайн" at bounding box center [625, 370] width 287 height 19
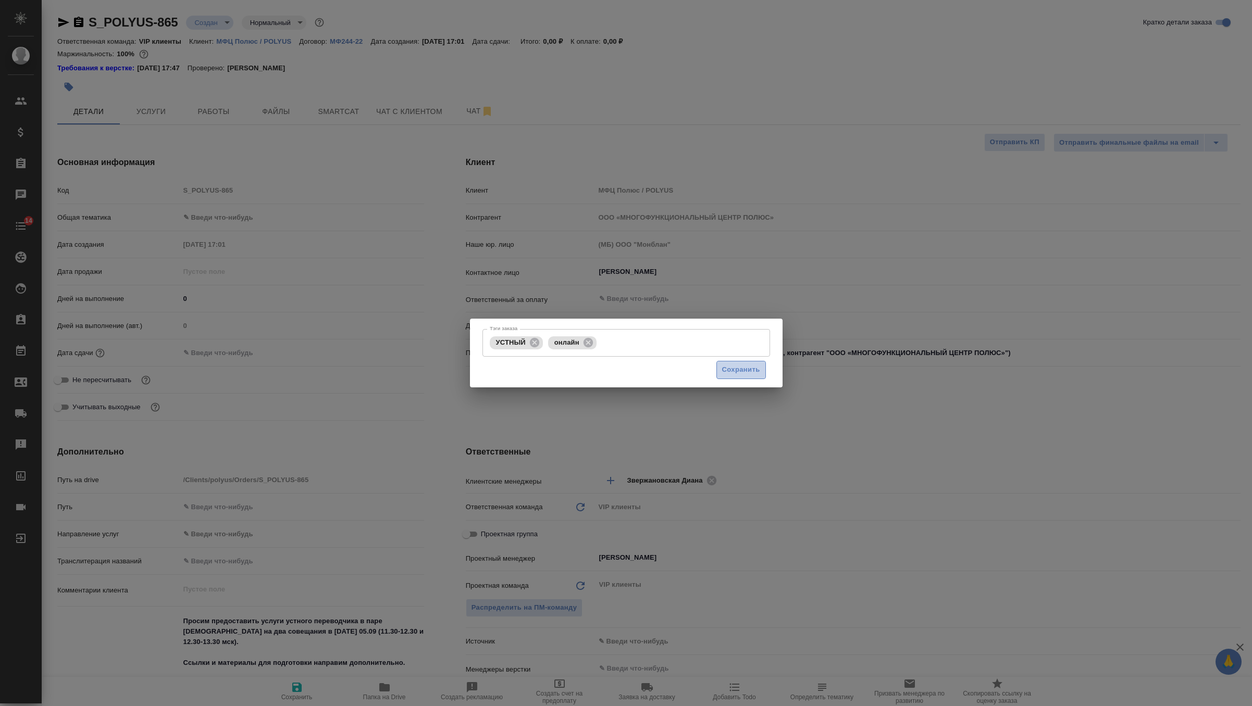
click at [741, 368] on span "Сохранить" at bounding box center [741, 370] width 38 height 12
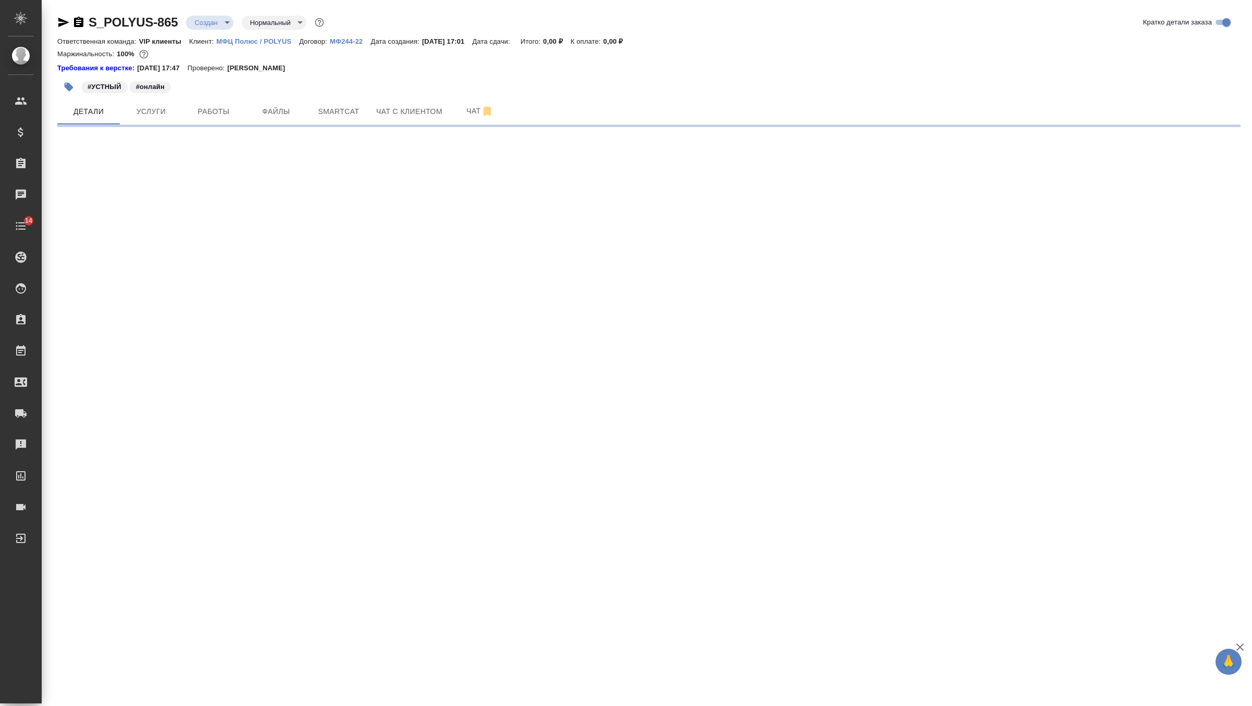
select select "RU"
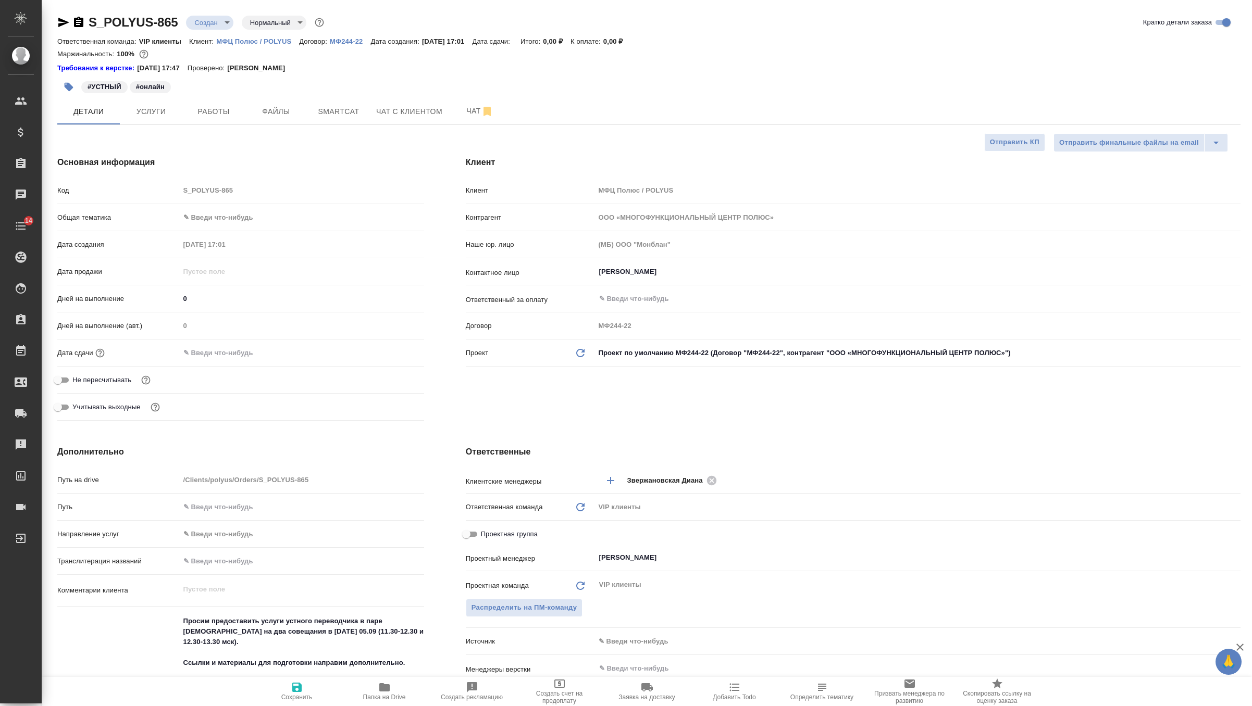
type textarea "x"
click at [212, 356] on input "text" at bounding box center [225, 352] width 91 height 15
click at [649, 268] on input "Григоренко Мария" at bounding box center [900, 272] width 604 height 12
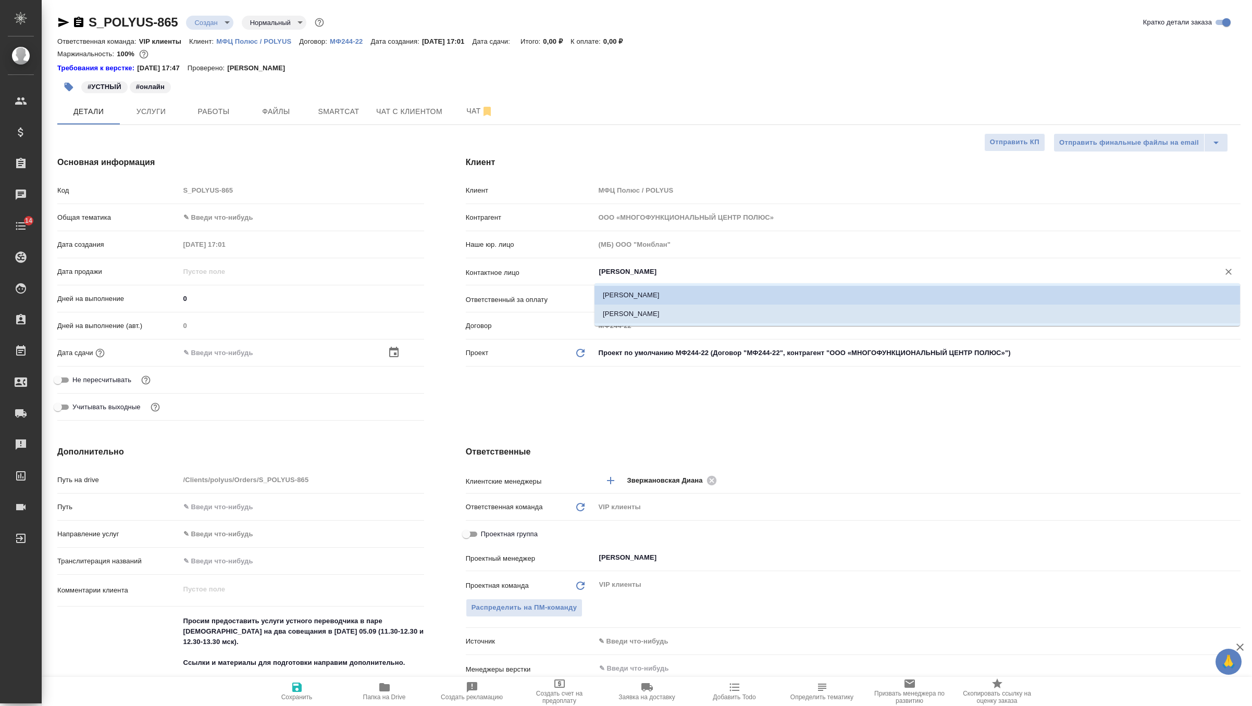
click at [676, 317] on li "Башмакова Мария" at bounding box center [916, 314] width 645 height 19
type input "Башмакова Мария"
type textarea "x"
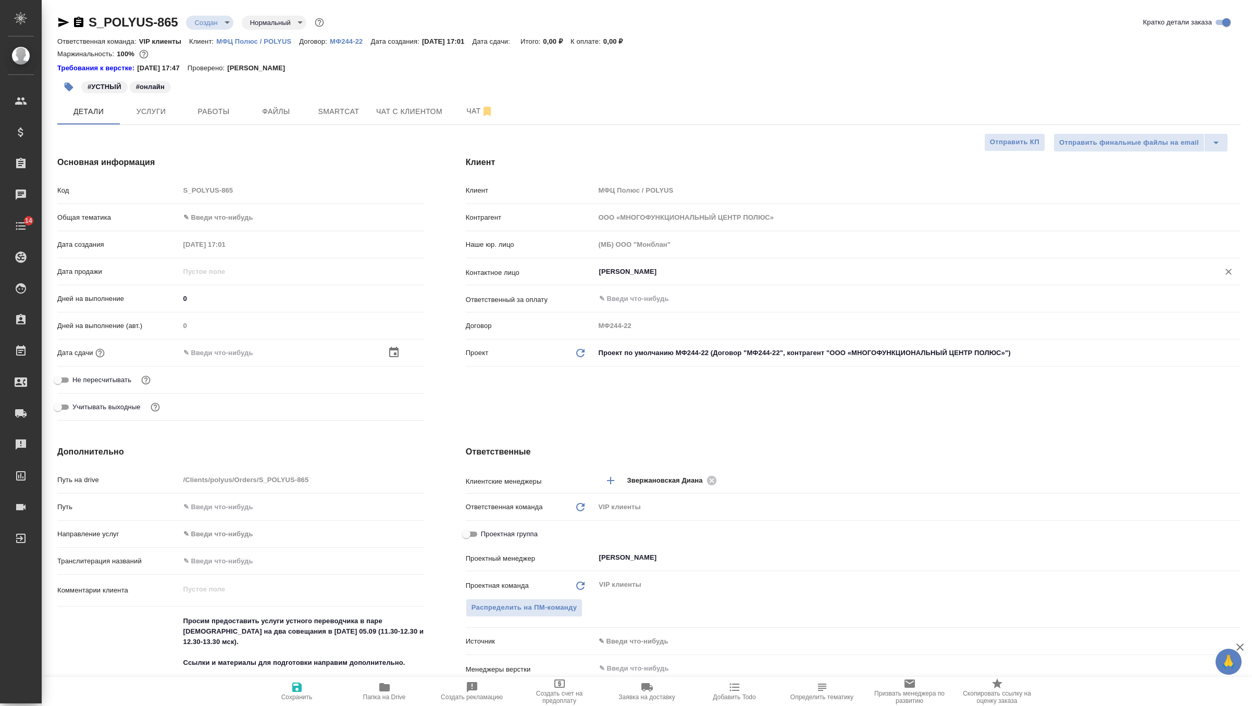
type input "Башмакова Мария"
click at [296, 693] on icon "button" at bounding box center [297, 687] width 12 height 12
type textarea "x"
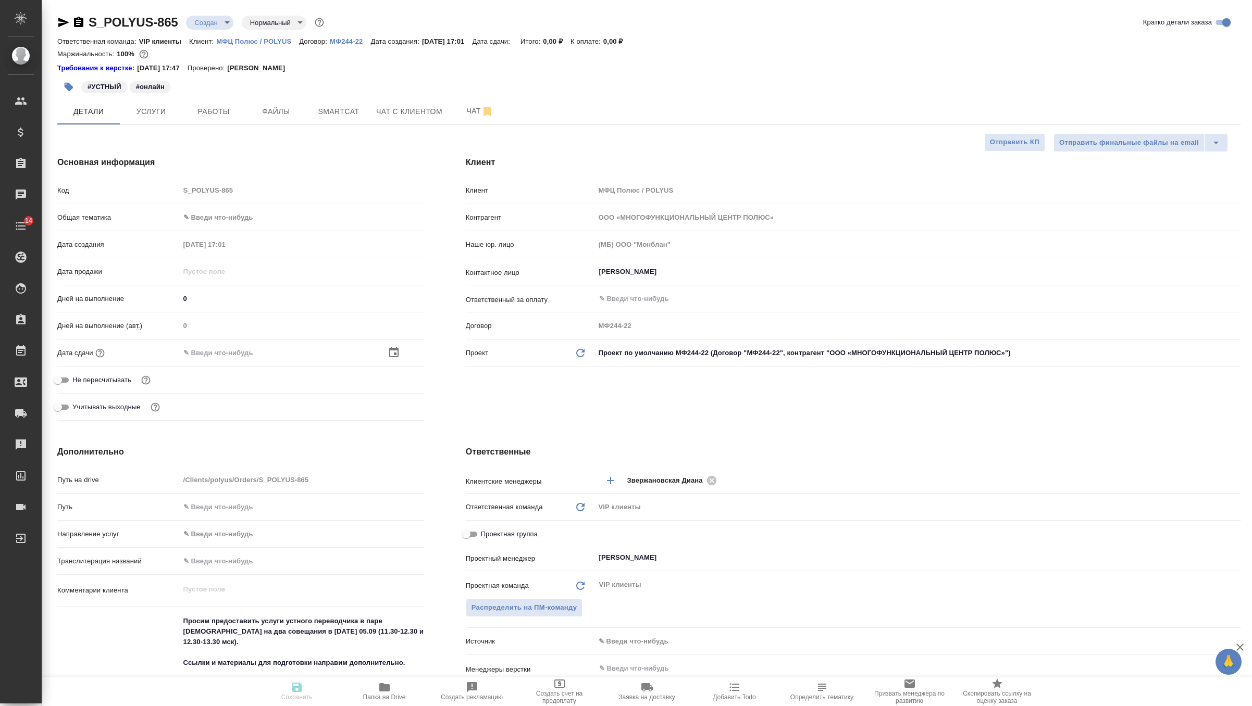
type textarea "x"
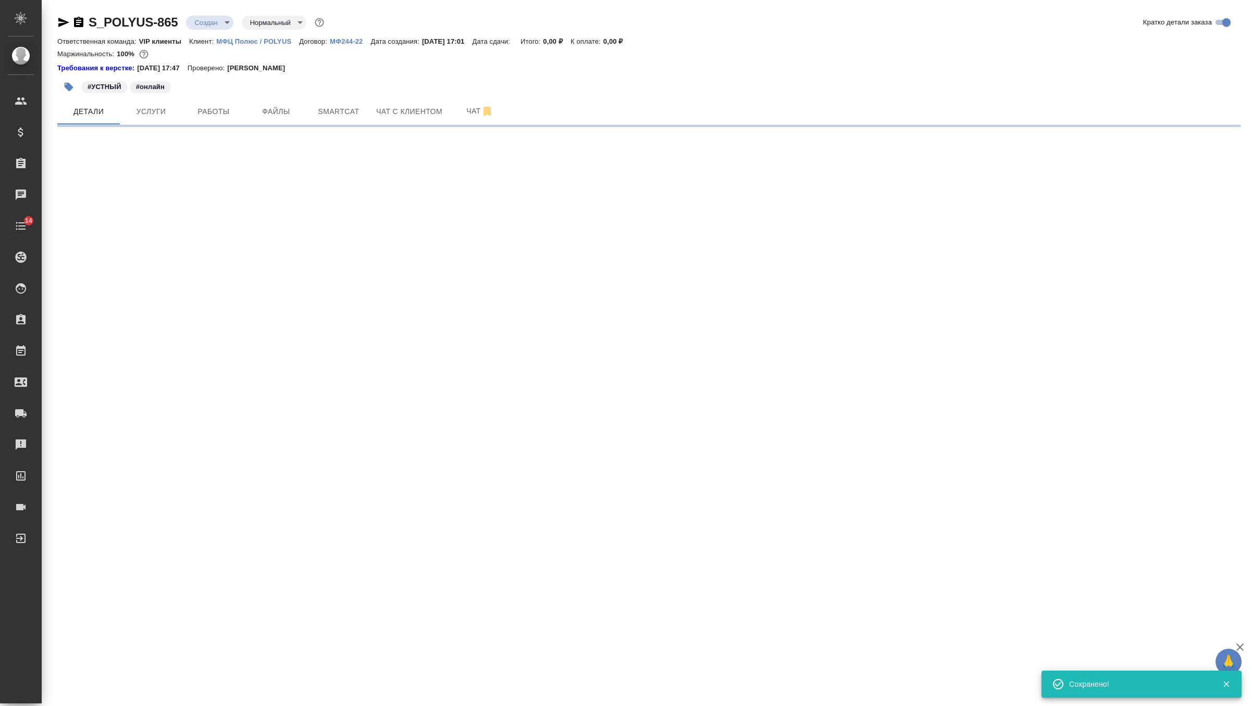
select select "RU"
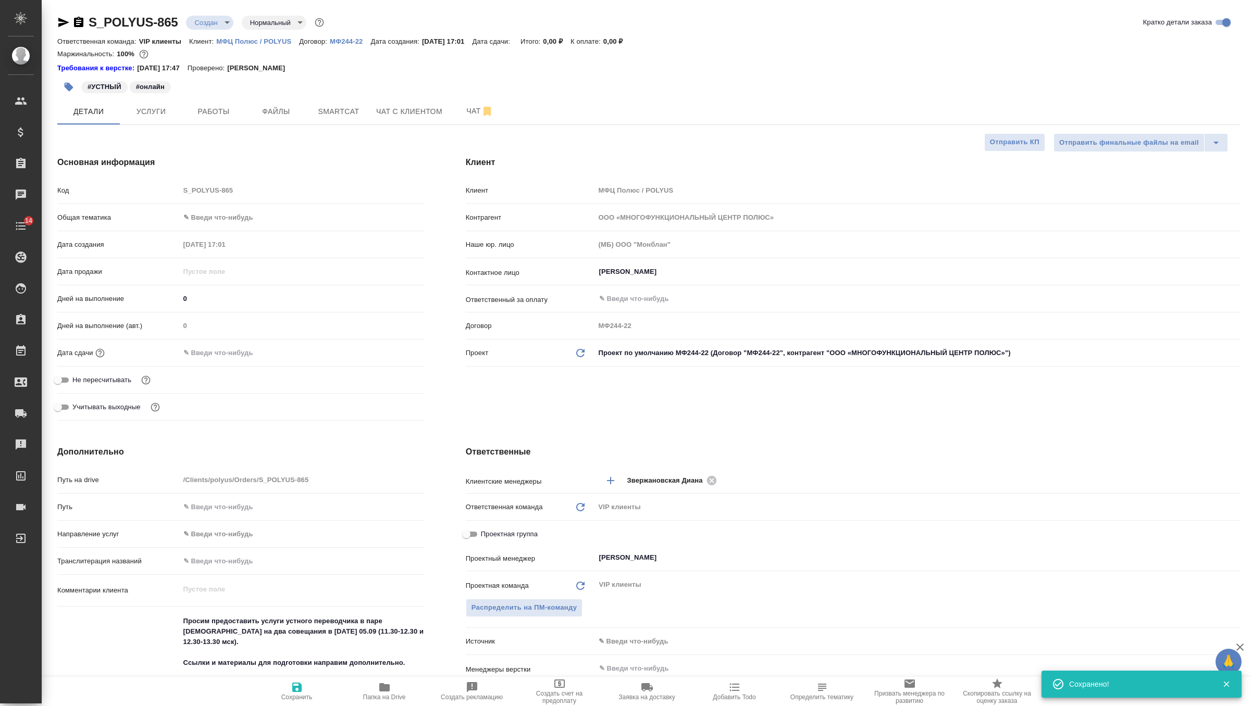
type textarea "x"
click at [317, 347] on div at bounding box center [302, 352] width 244 height 15
click at [234, 353] on input "text" at bounding box center [225, 352] width 91 height 15
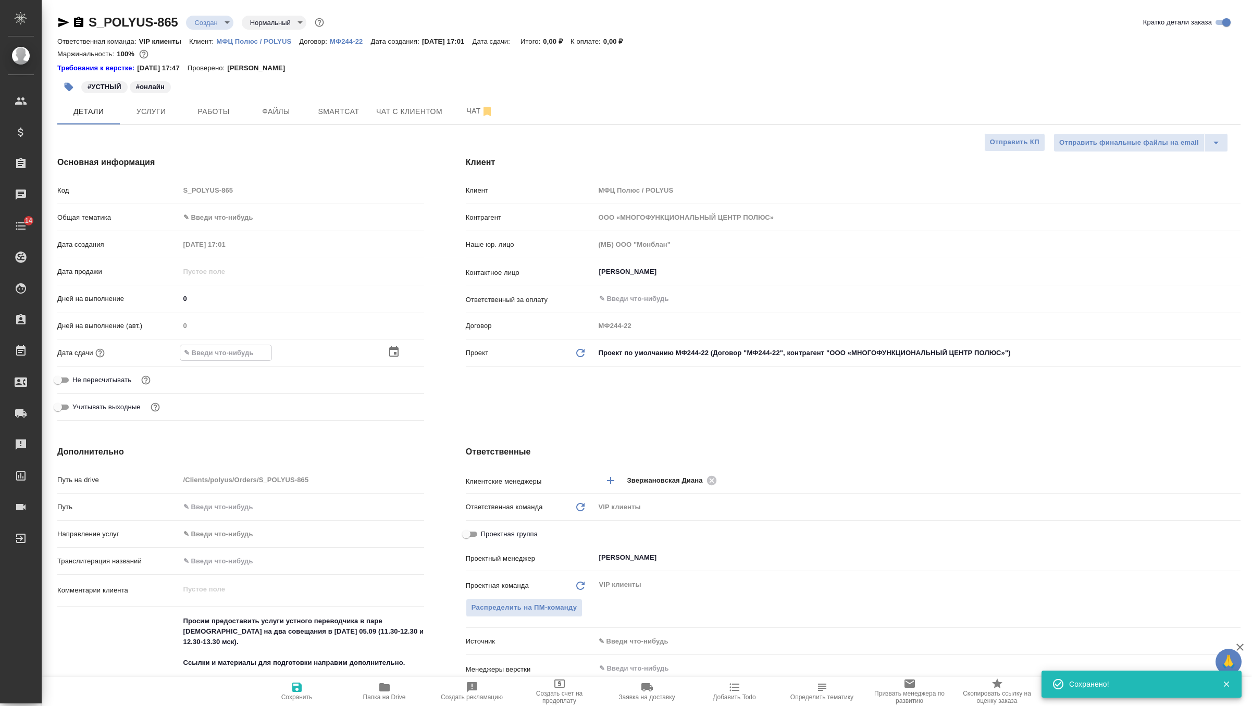
click at [393, 349] on icon "button" at bounding box center [393, 351] width 9 height 10
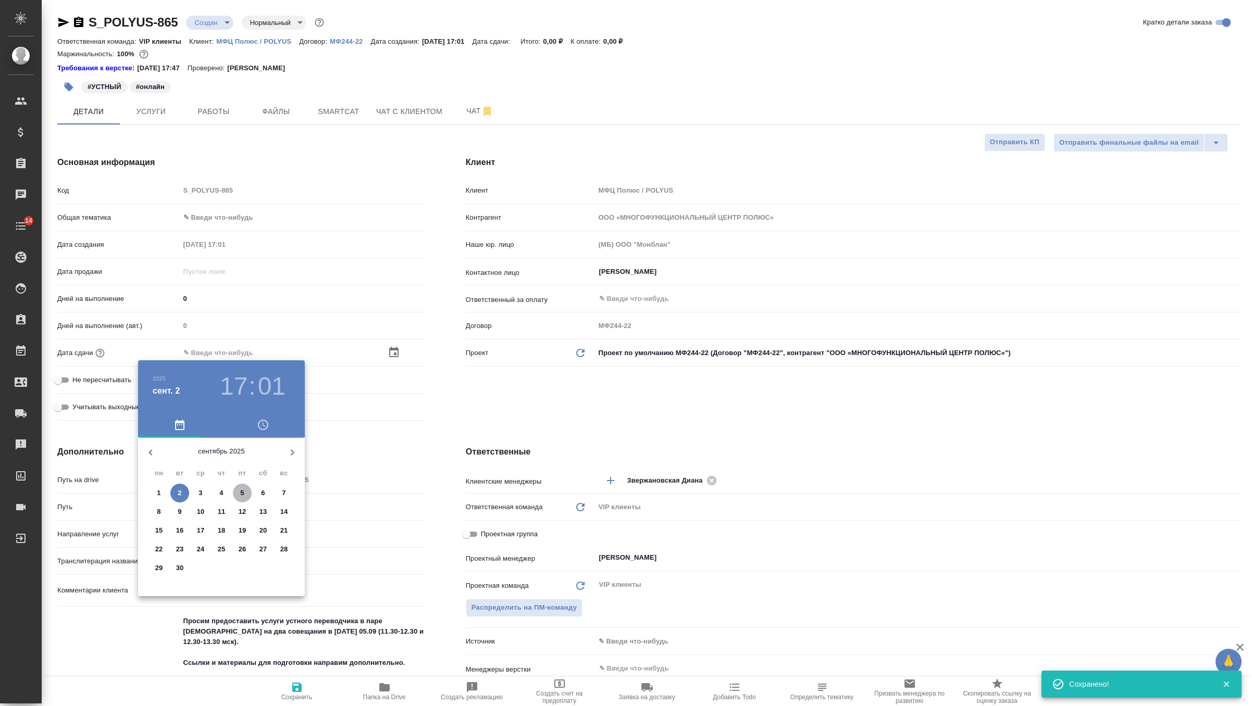
click at [240, 491] on p "5" at bounding box center [242, 493] width 4 height 10
type input "05.09.2025 17:01"
type textarea "x"
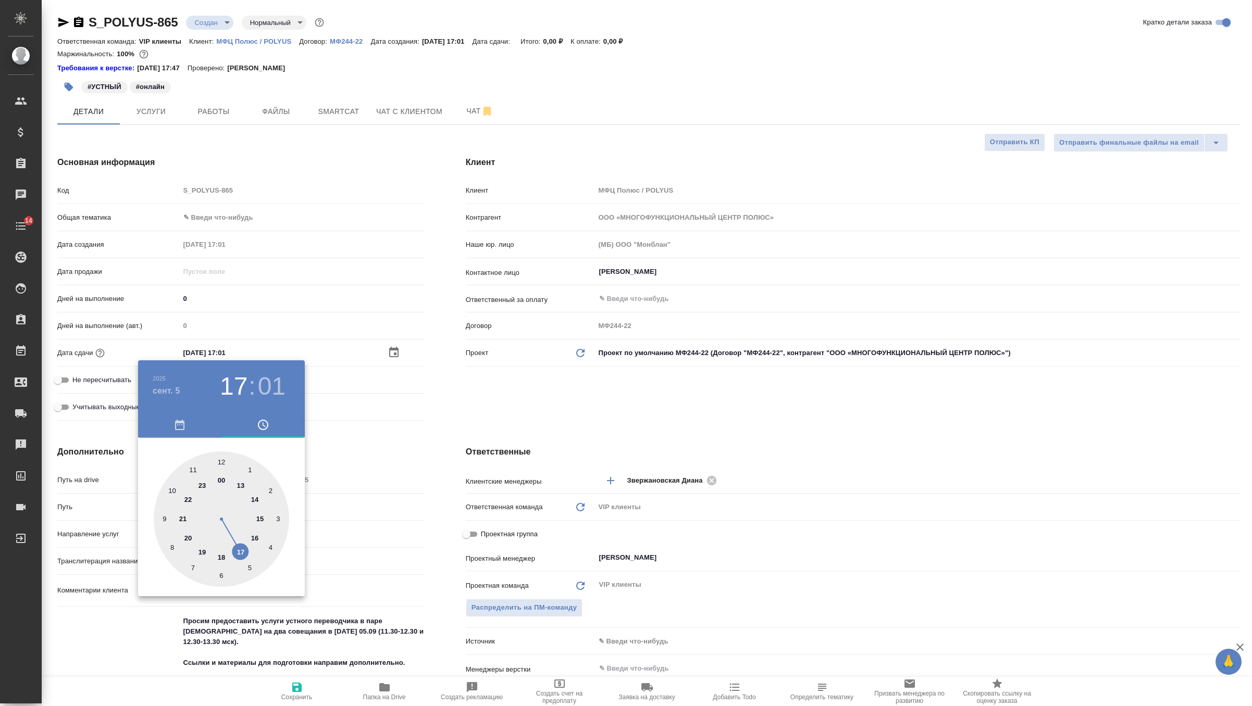
click at [193, 471] on div at bounding box center [221, 519] width 135 height 135
type input "05.09.2025 11:01"
type textarea "x"
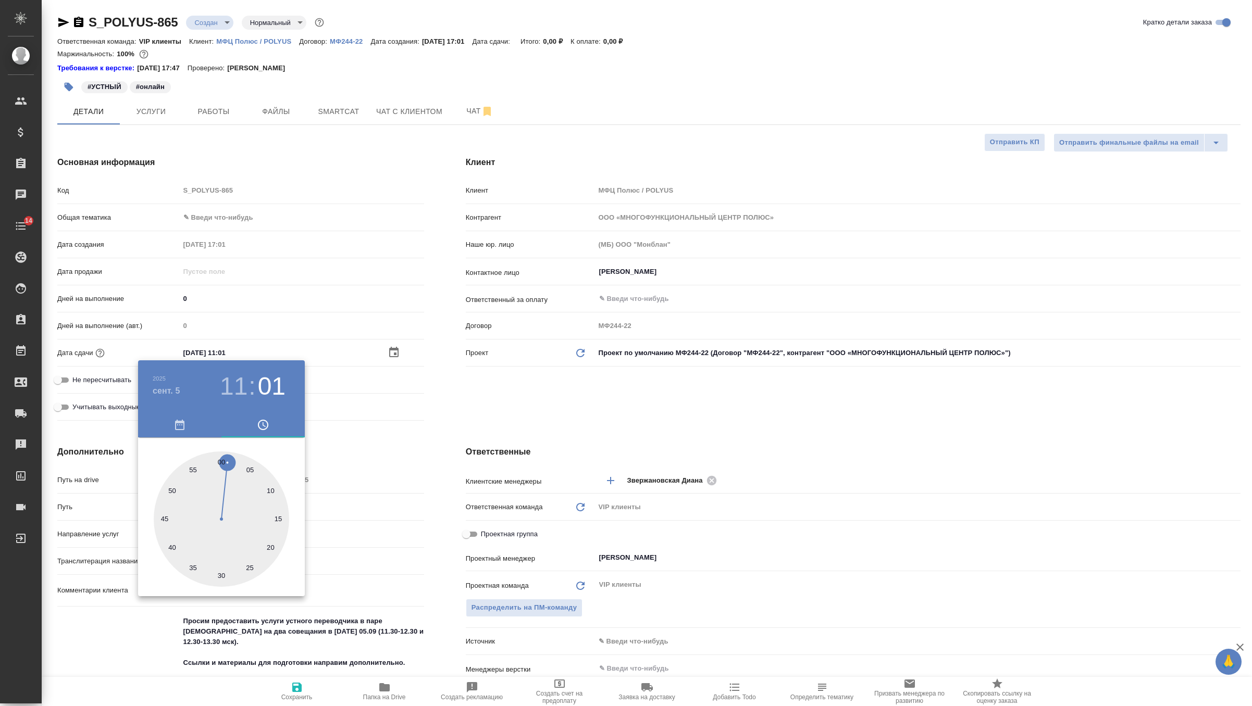
click at [222, 576] on div at bounding box center [221, 519] width 135 height 135
type input "05.09.2025 11:30"
type textarea "x"
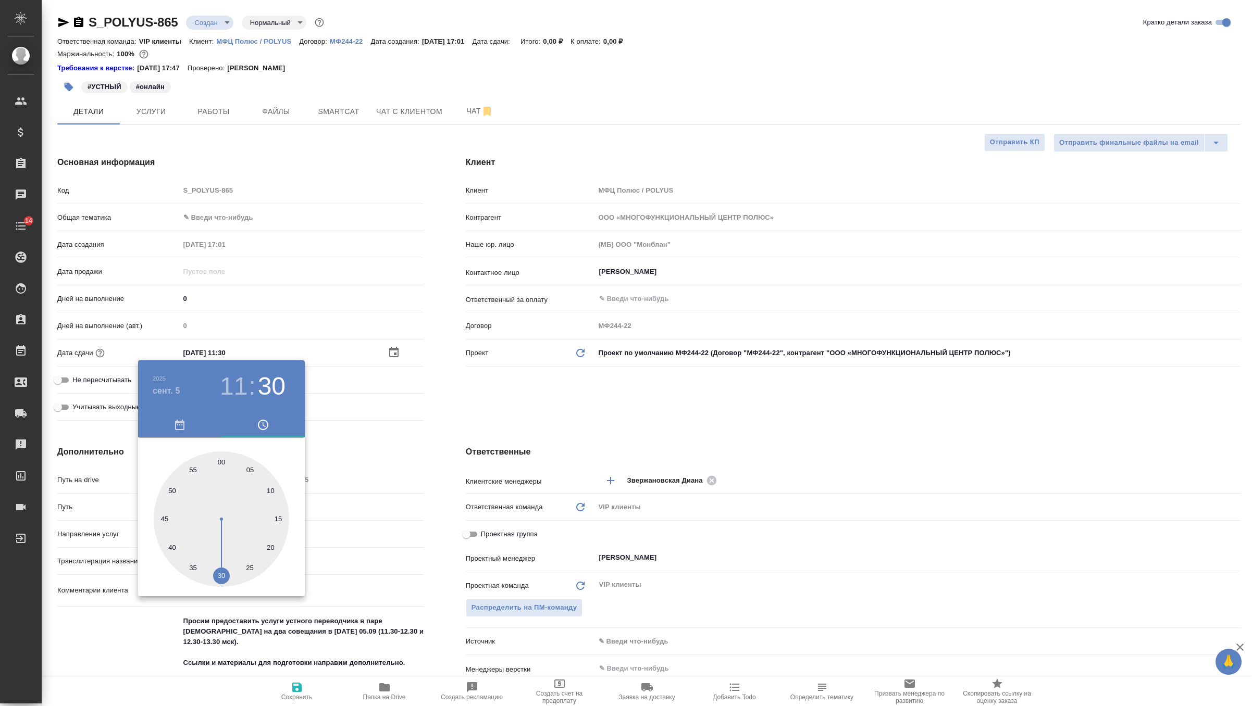
click at [488, 392] on div at bounding box center [626, 353] width 1252 height 706
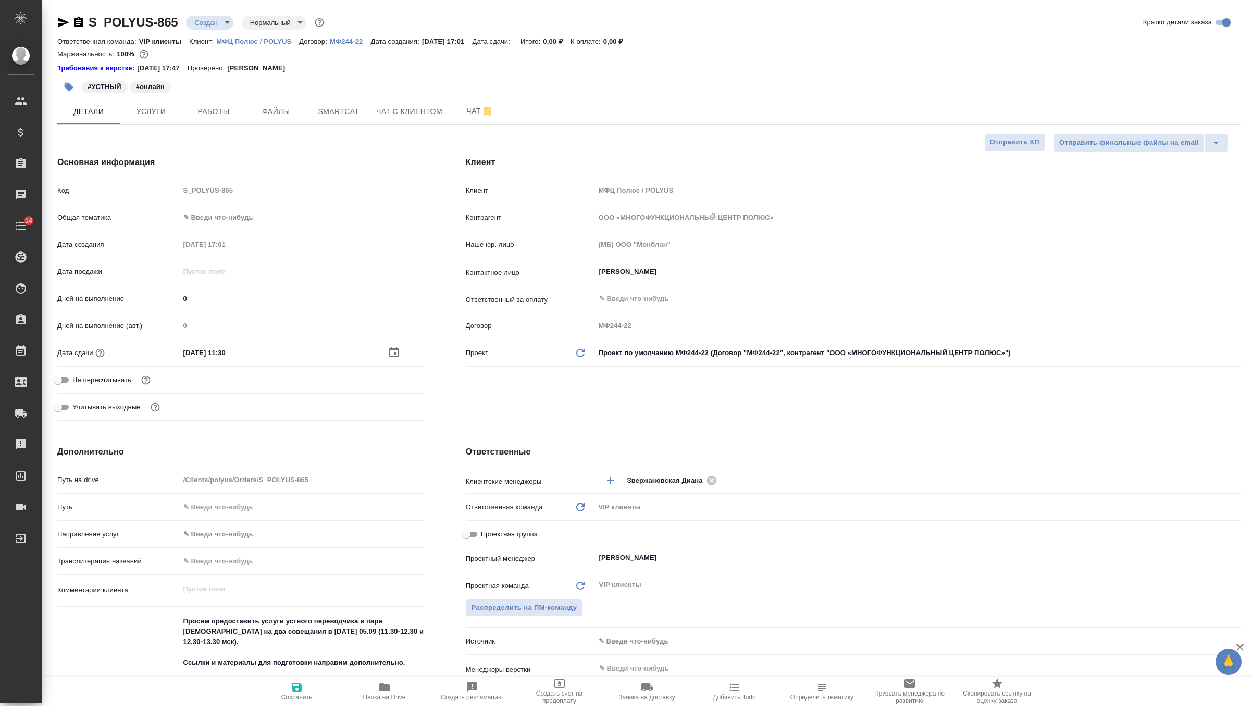
click at [299, 693] on span "Сохранить" at bounding box center [296, 691] width 75 height 20
type textarea "x"
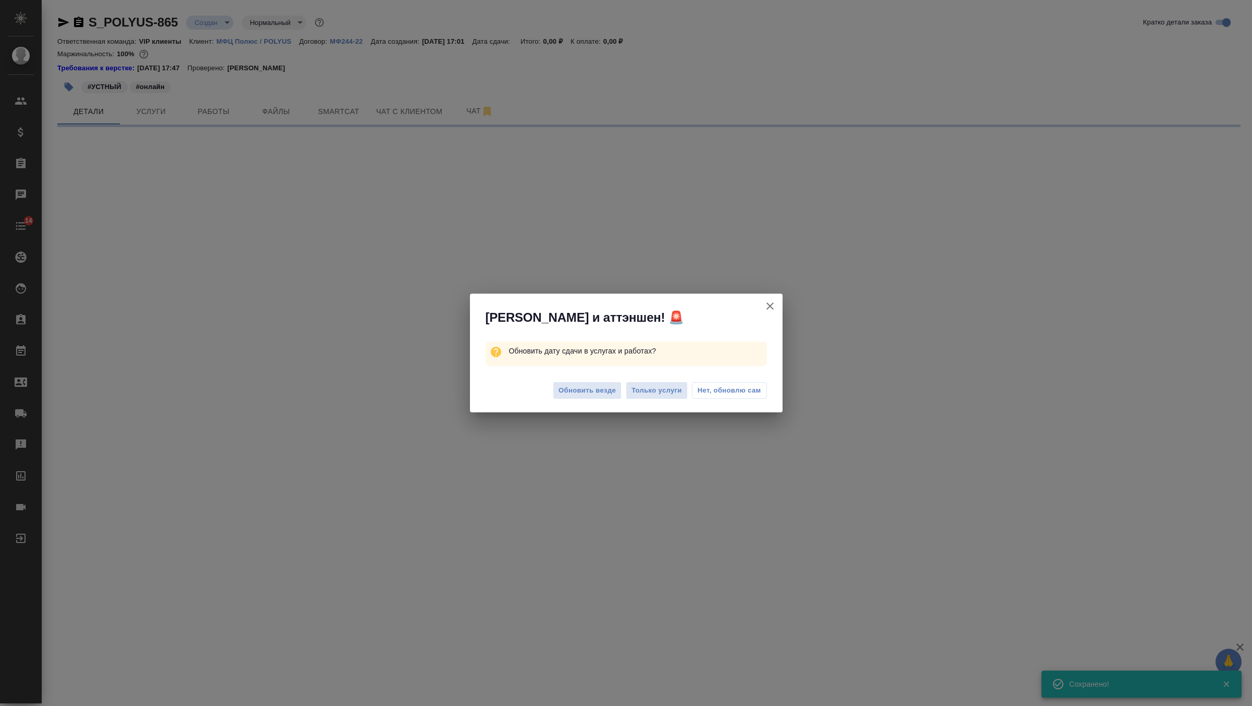
select select "RU"
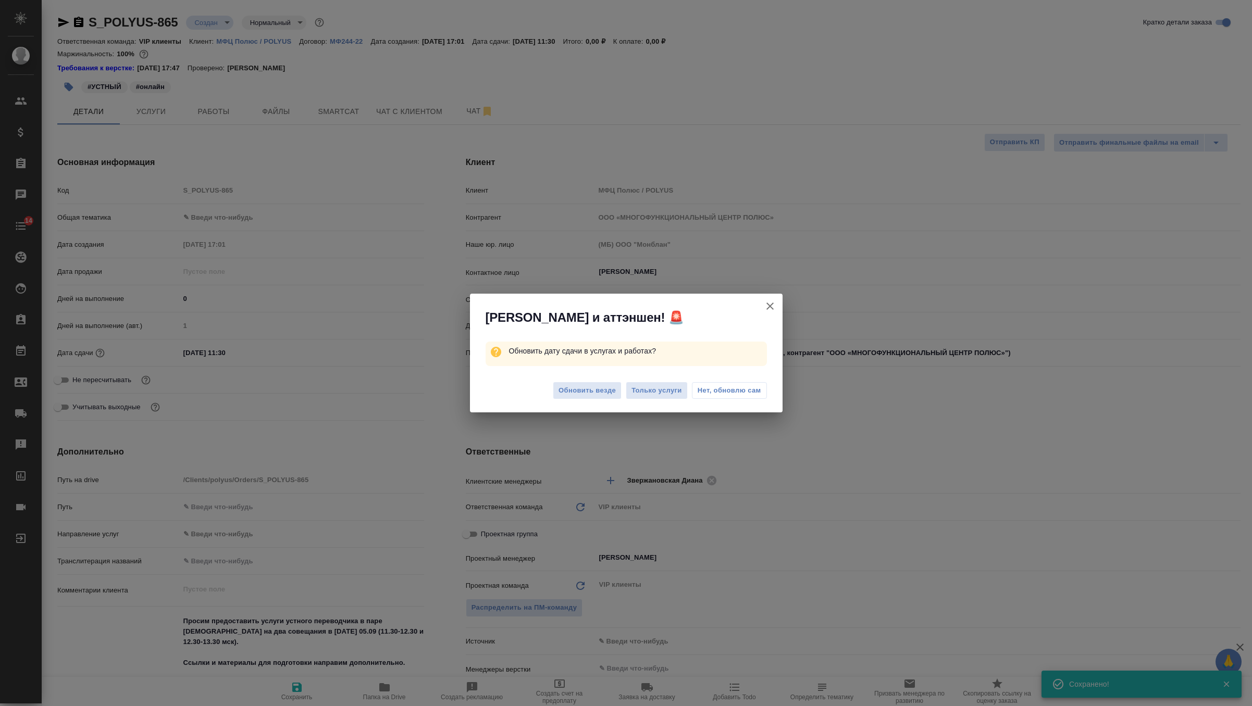
type textarea "x"
click at [596, 391] on span "Обновить везде" at bounding box center [586, 391] width 57 height 12
type textarea "x"
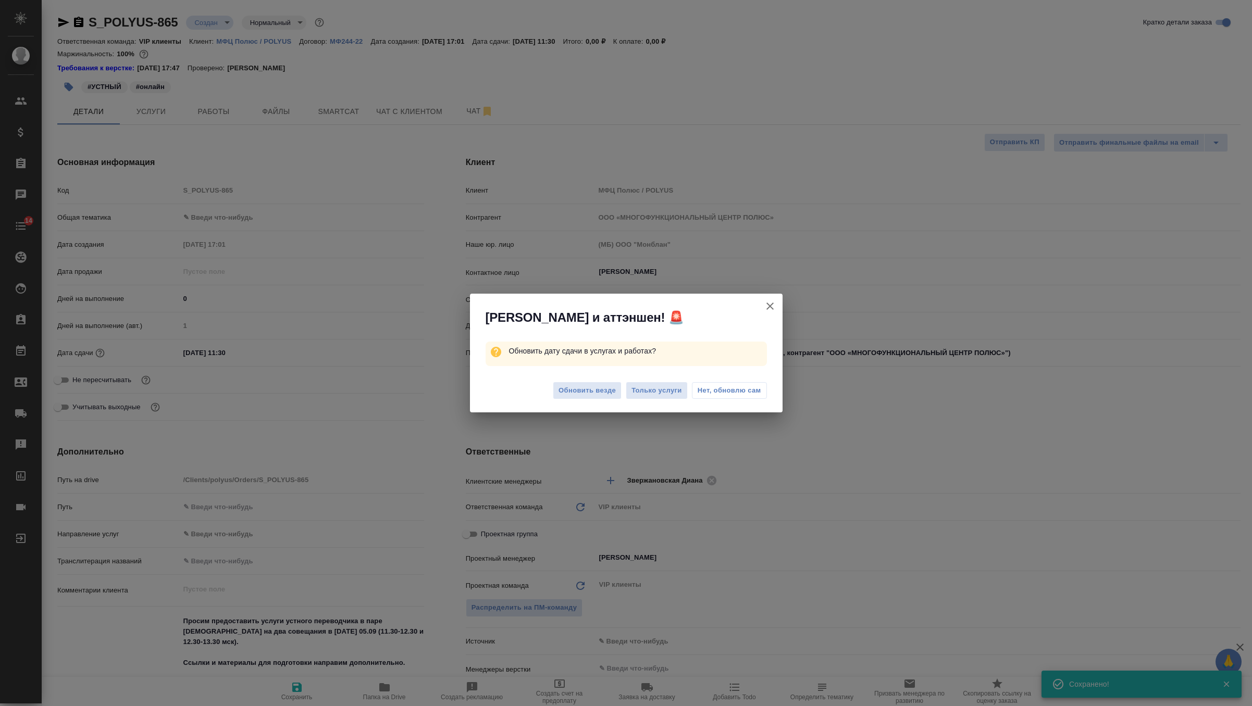
type textarea "x"
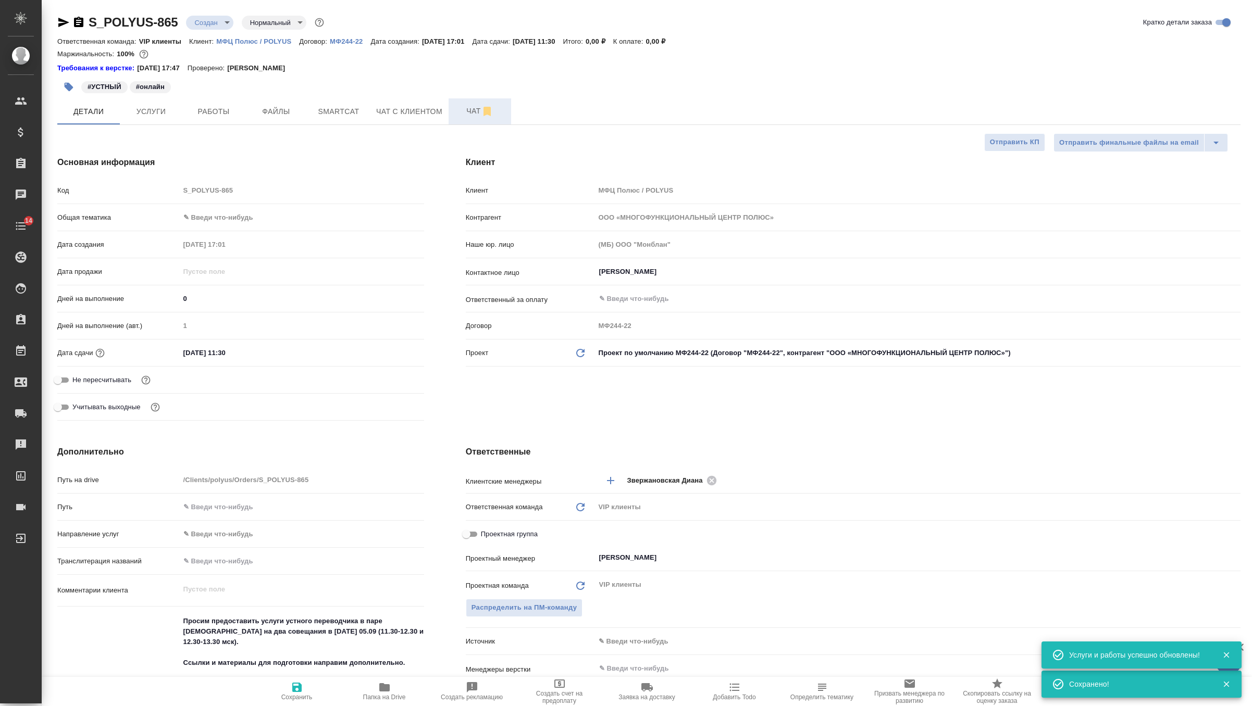
click at [469, 110] on span "Чат" at bounding box center [480, 111] width 50 height 13
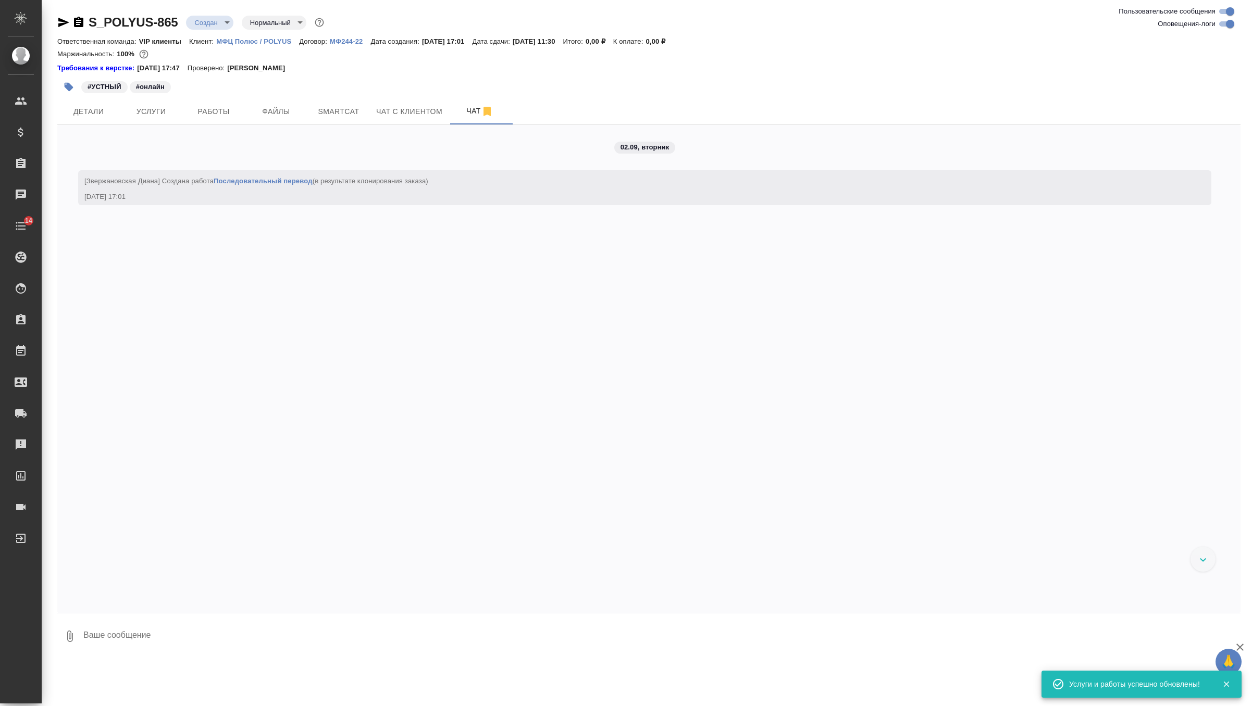
click at [191, 642] on textarea at bounding box center [661, 636] width 1158 height 35
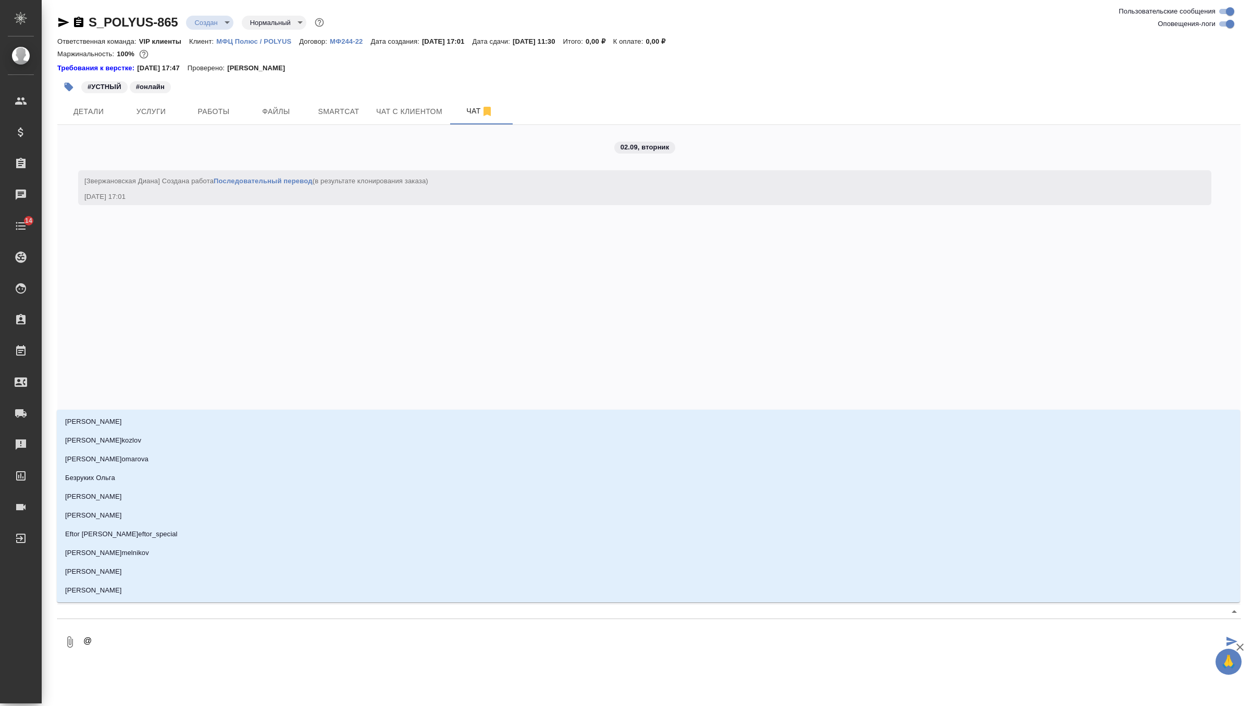
type textarea "@г"
type input "г"
type textarea "@гр"
type input "гр"
type textarea "@гра"
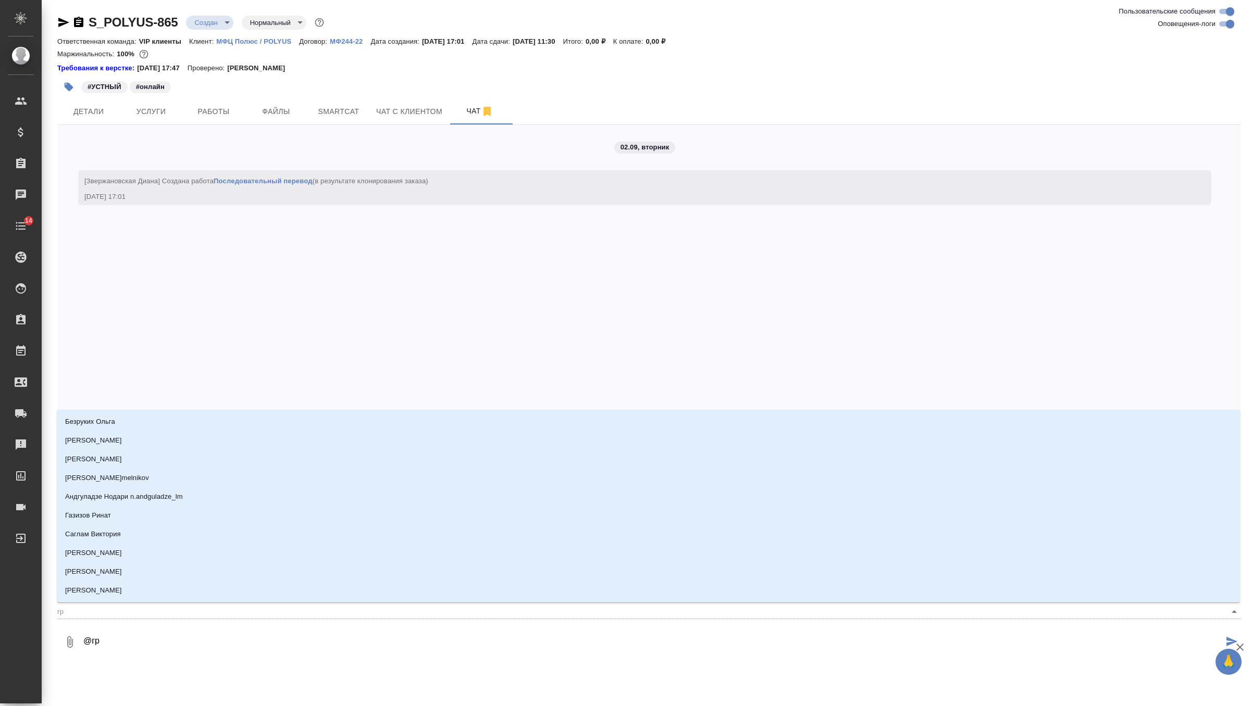
type input "гра"
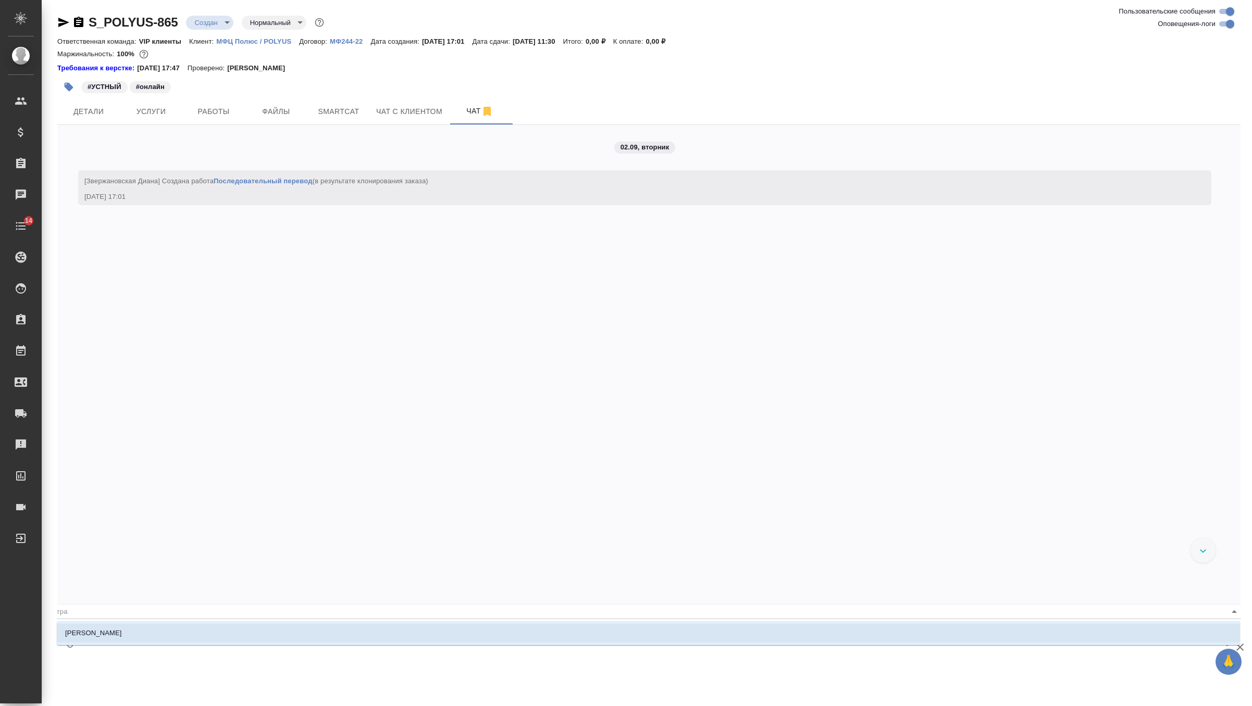
click at [76, 630] on p "[PERSON_NAME]" at bounding box center [93, 633] width 57 height 10
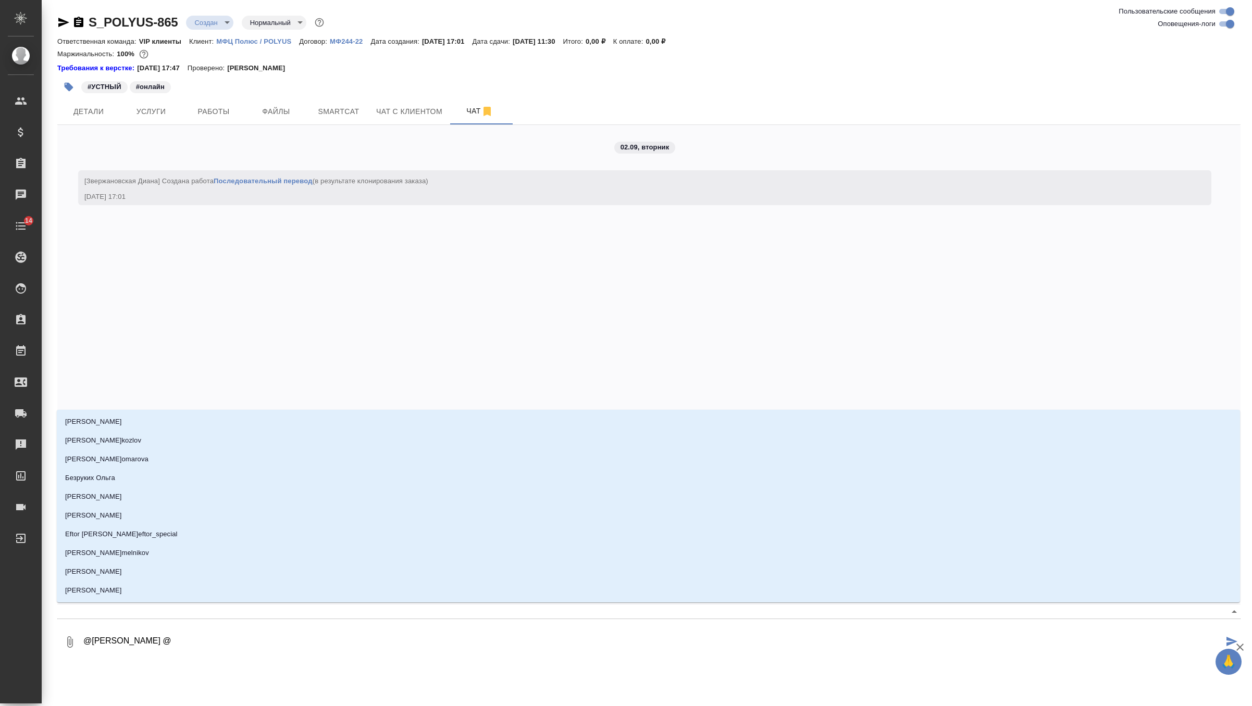
type textarea "@Грабко Мария @г"
type input "г"
type textarea "@Грабко Мария @го"
type input "го"
type textarea "@Грабко Мария @гор"
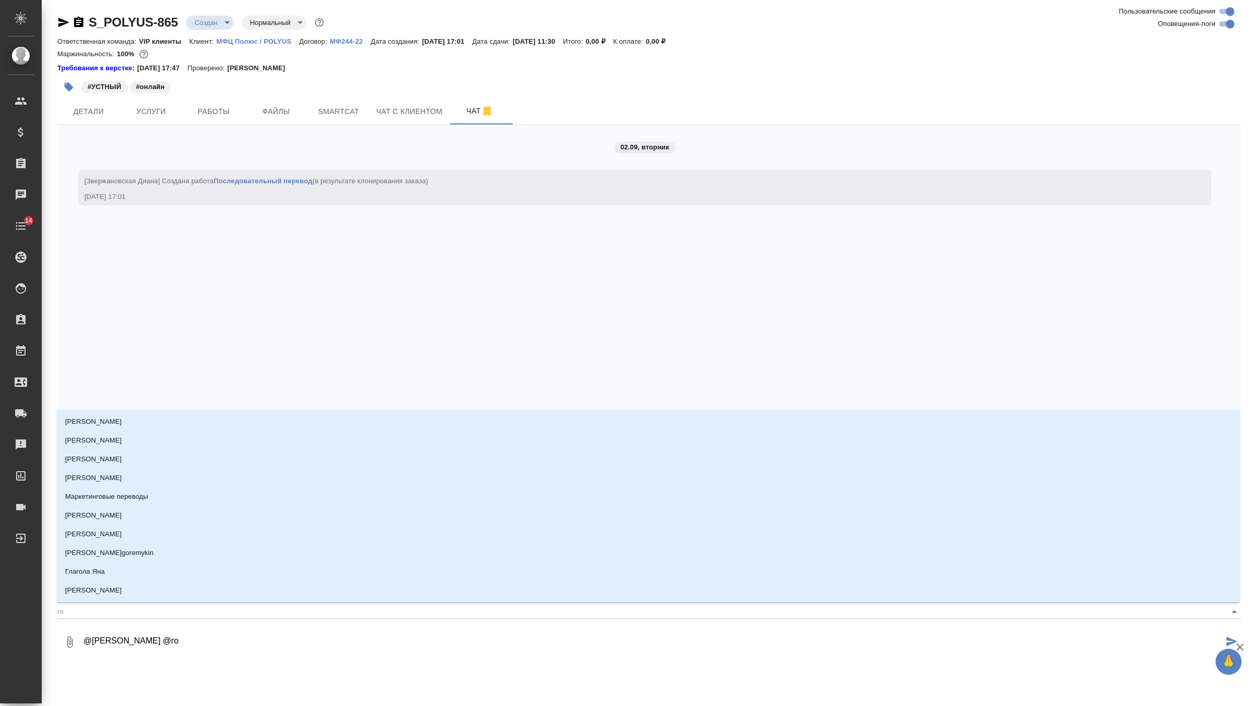
type input "гор"
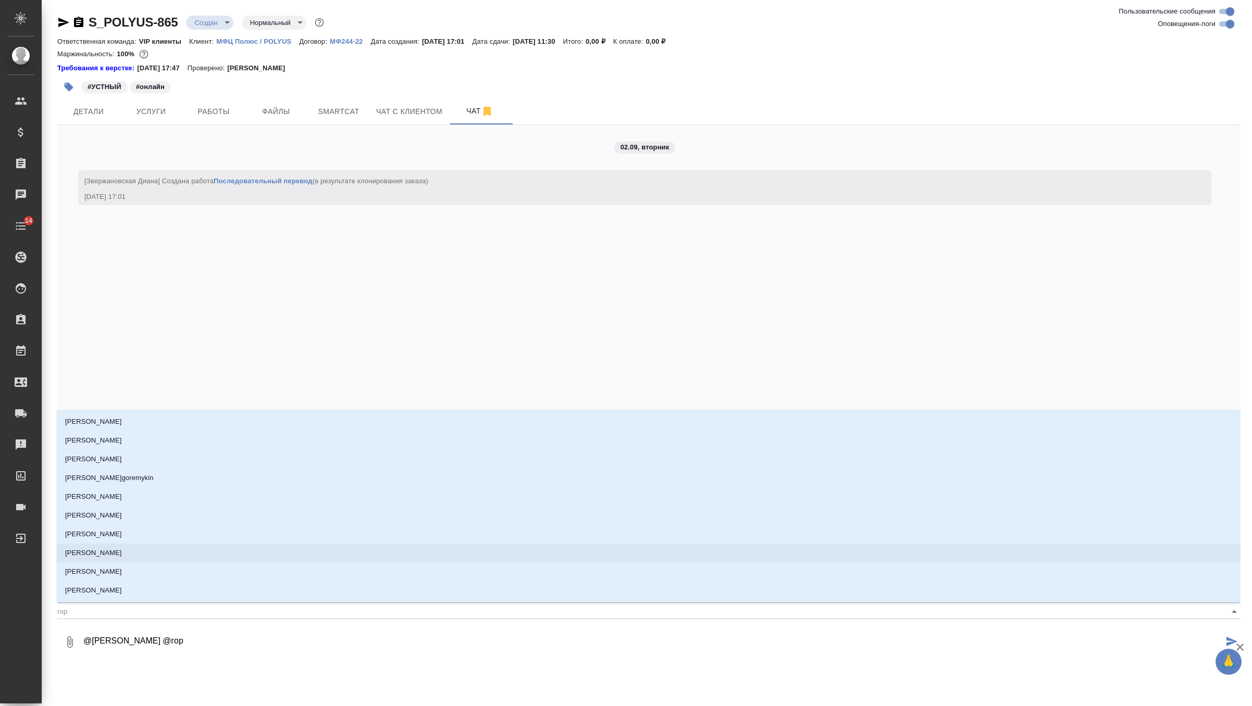
type textarea "@Грабко Мария @горш"
type input "горш"
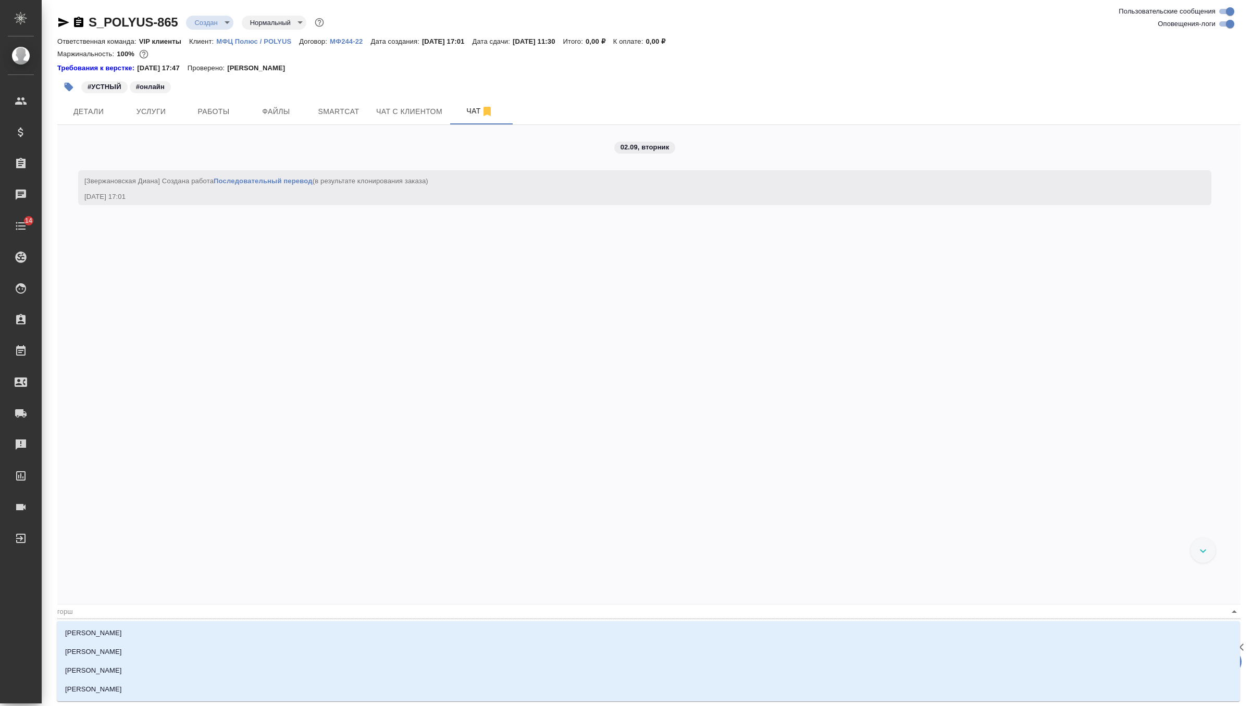
type textarea "@Грабко Мария @горшк"
type input "горшк"
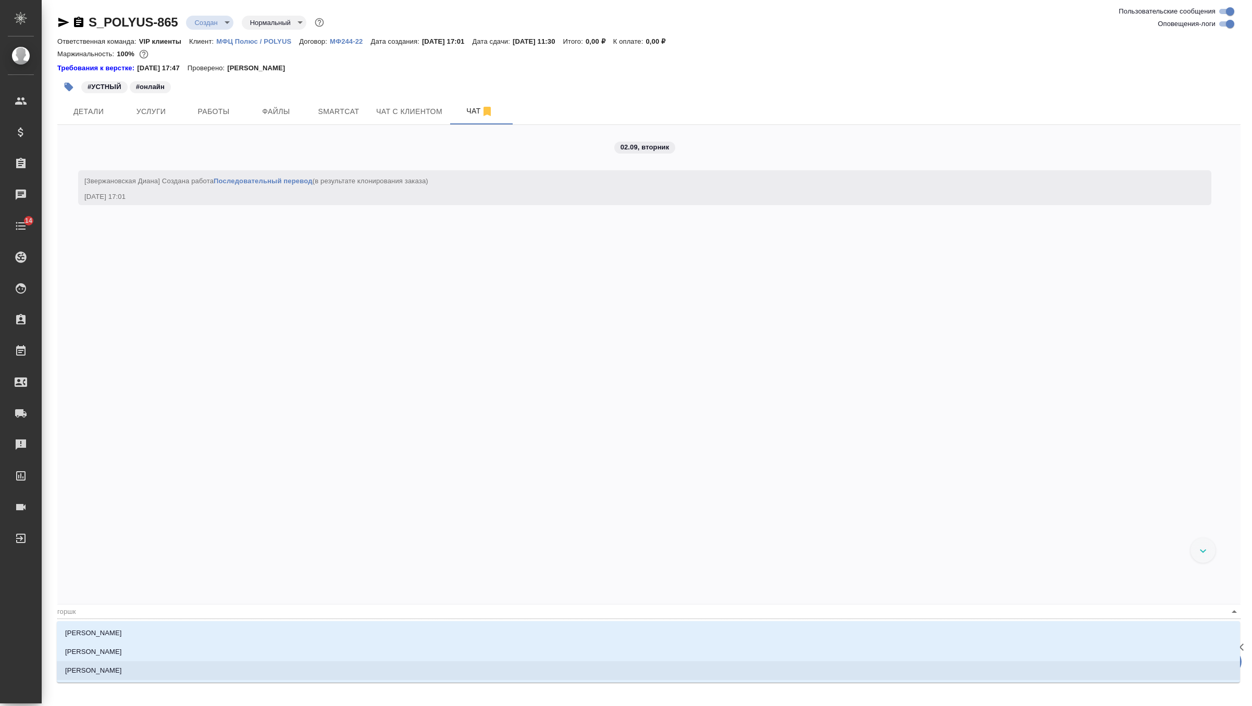
click at [106, 667] on p "[PERSON_NAME]" at bounding box center [93, 671] width 57 height 10
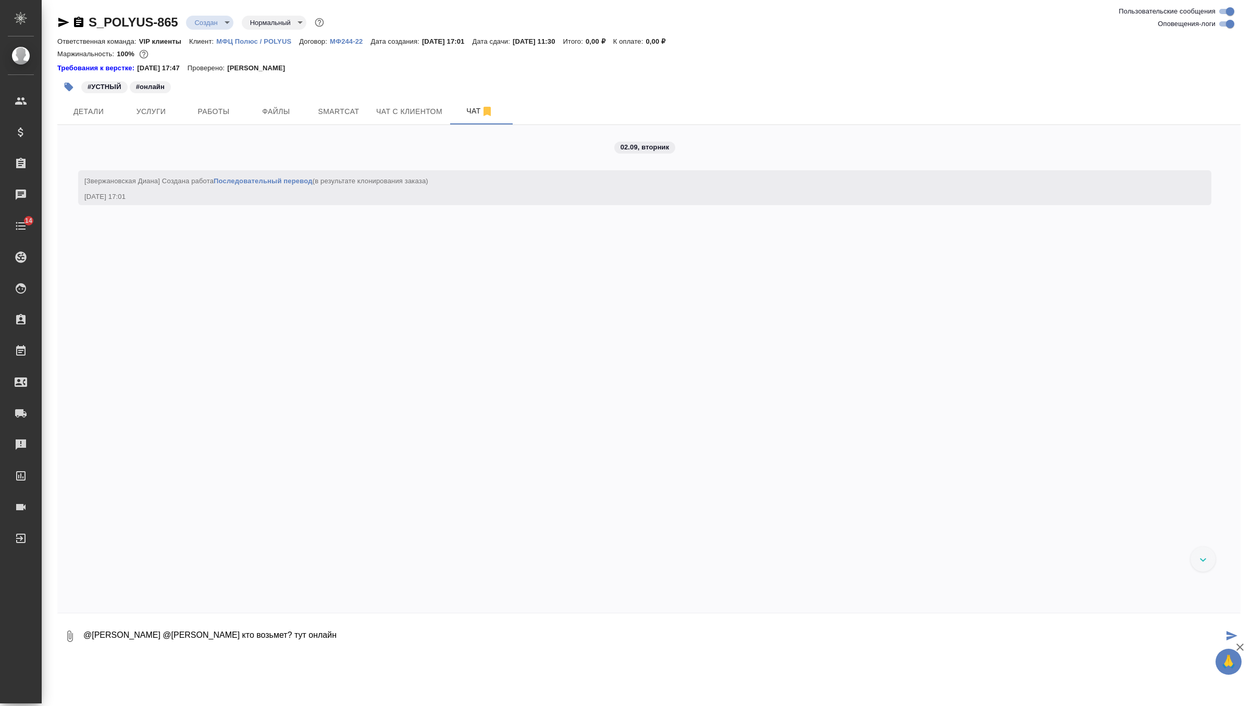
type textarea "@Грабко Мария @Горшкова Валентина кто возьмет? тут онлайн"
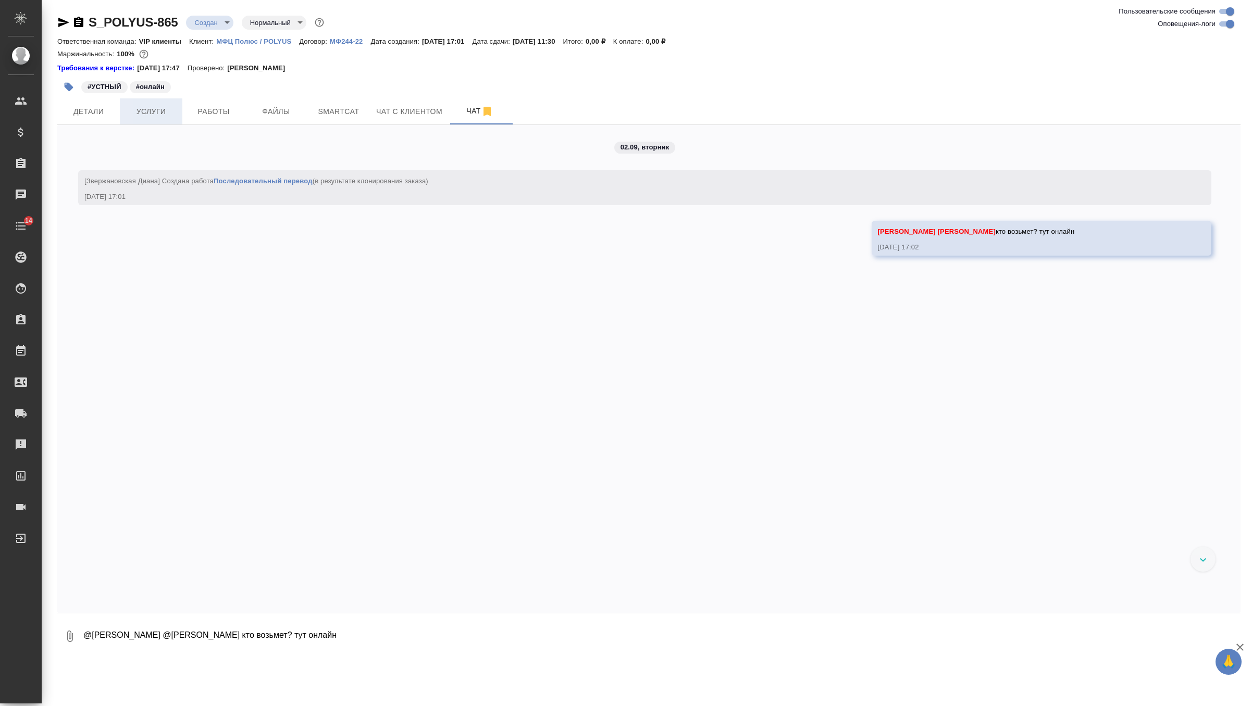
click at [148, 120] on button "Услуги" at bounding box center [151, 111] width 62 height 26
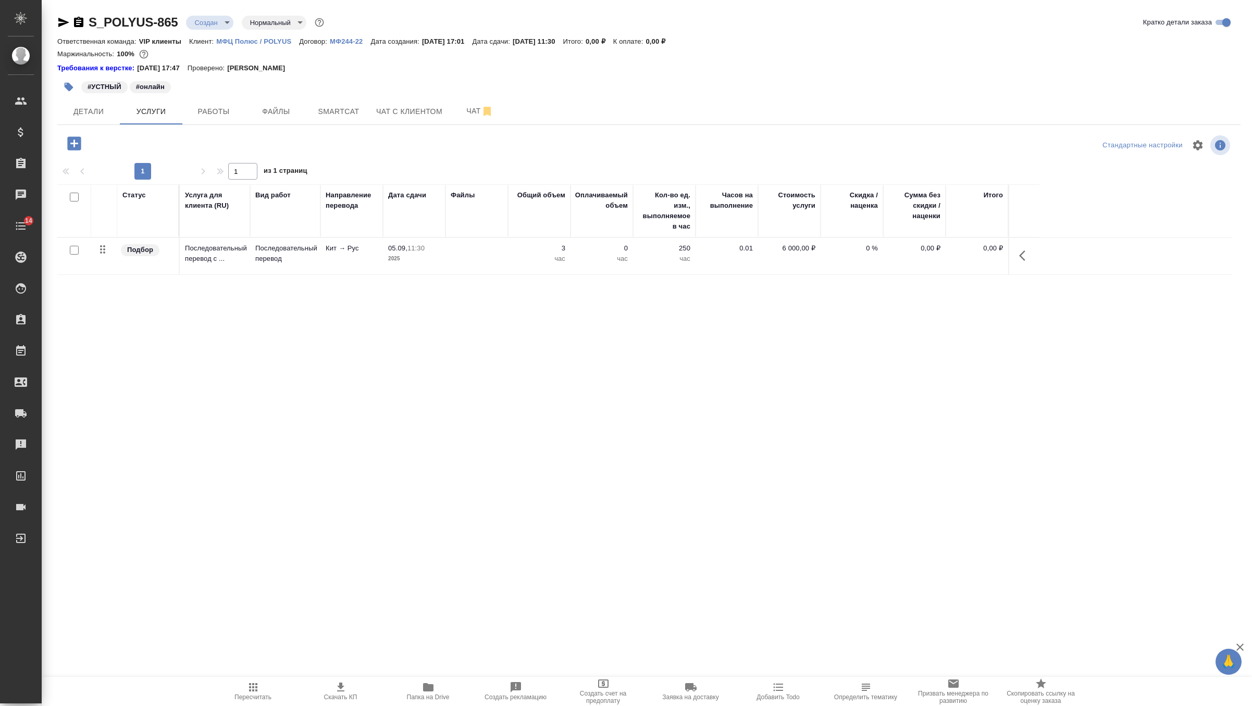
click at [452, 256] on td at bounding box center [476, 256] width 62 height 36
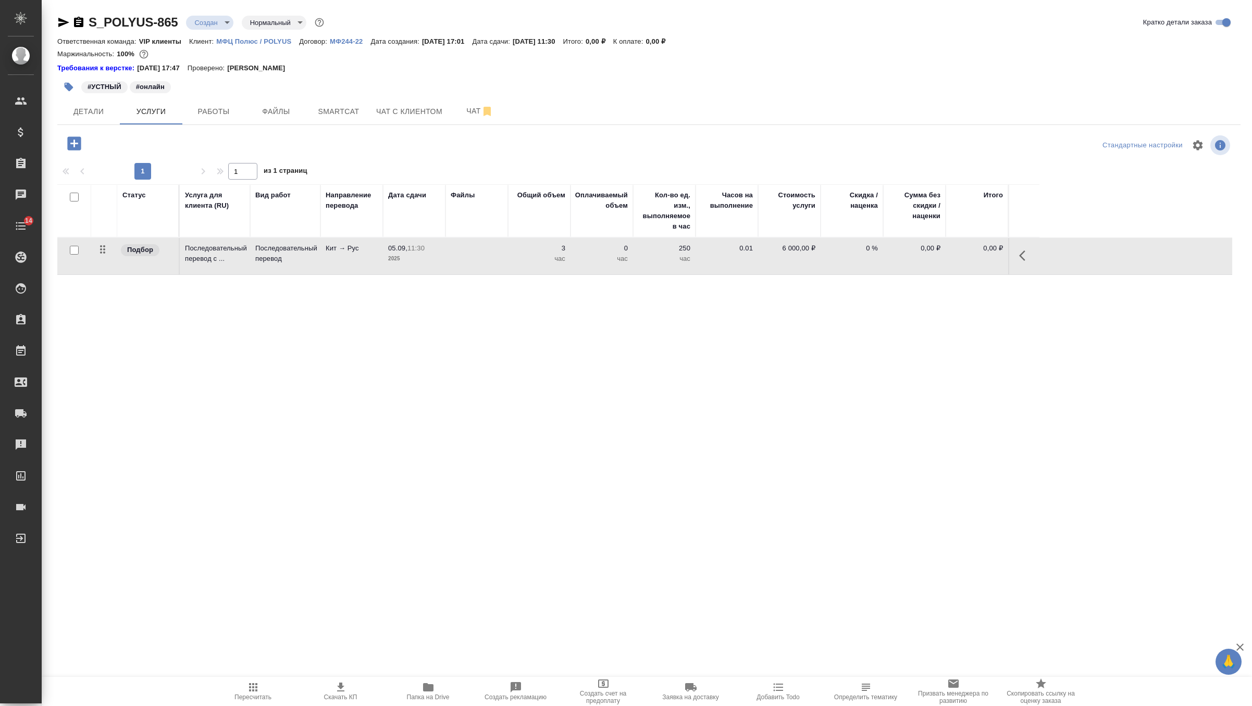
click at [452, 256] on td at bounding box center [476, 256] width 62 height 36
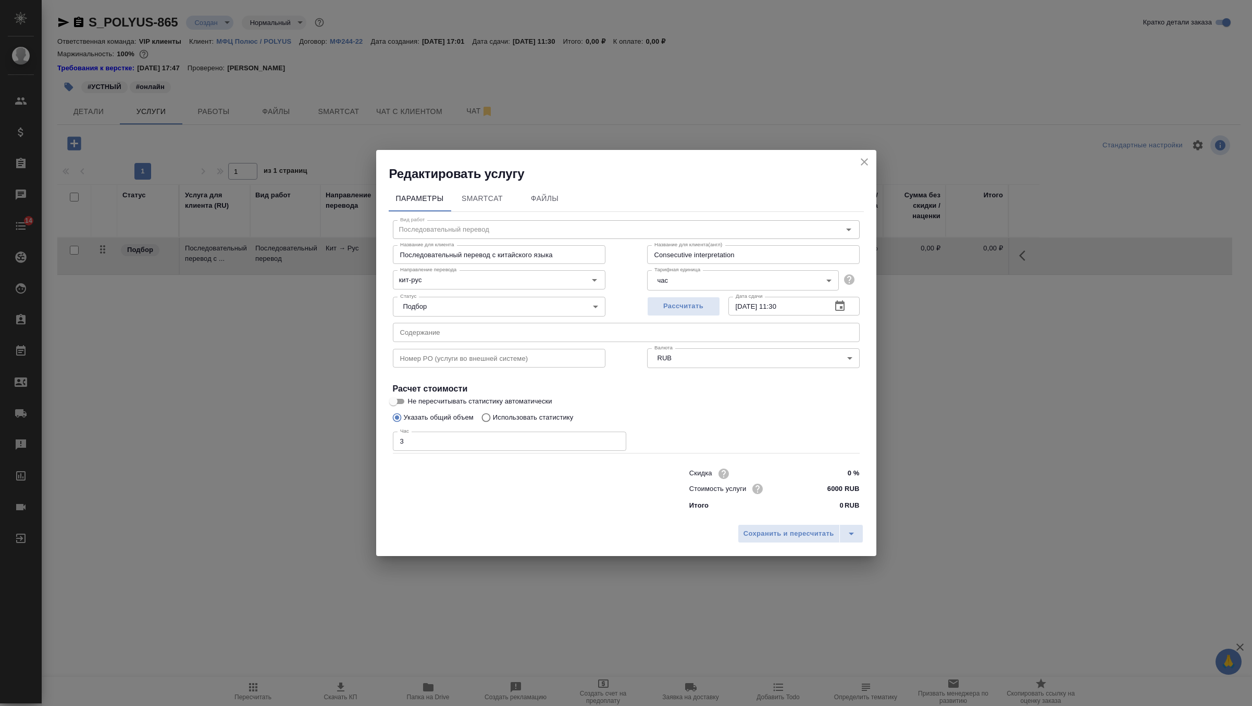
click at [526, 333] on input "text" at bounding box center [626, 332] width 467 height 19
paste input "Совещания по расчету фундамента для мельницы М25 Заказчик: ООО УК Полюс"
drag, startPoint x: 620, startPoint y: 333, endPoint x: 593, endPoint y: 332, distance: 27.6
click at [593, 332] on input "Совещания по расчету фундамента для мельницы М25 Заказчик: ООО УК Полюс" at bounding box center [626, 332] width 467 height 19
type input "Совещания по расчету фундамента для мельницы М25 для ООО УК Полюс"
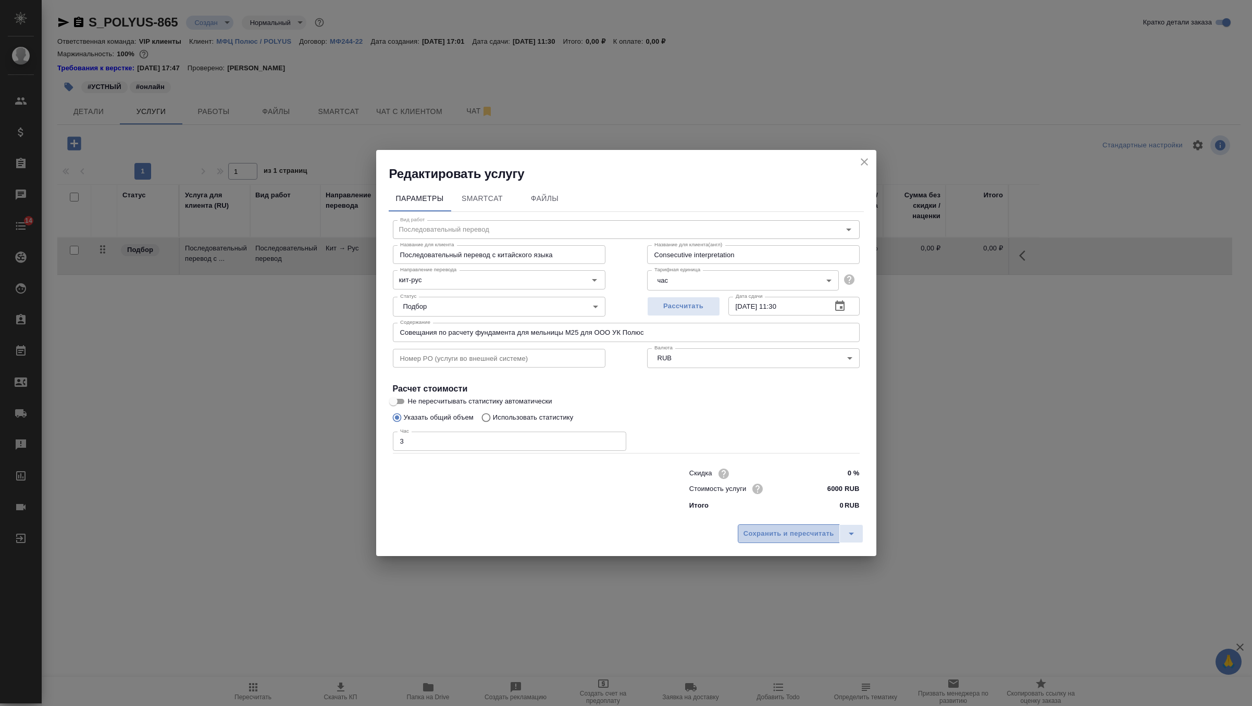
click at [790, 530] on span "Сохранить и пересчитать" at bounding box center [788, 534] width 91 height 12
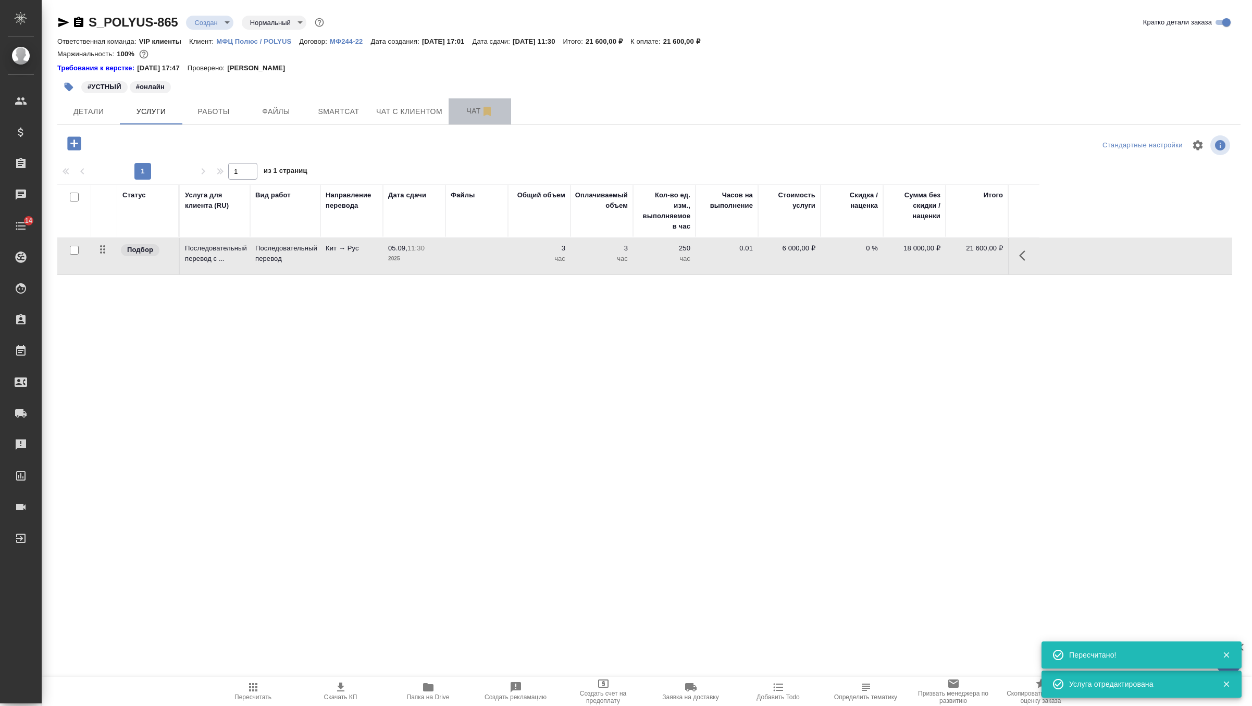
click at [465, 120] on button "Чат" at bounding box center [479, 111] width 62 height 26
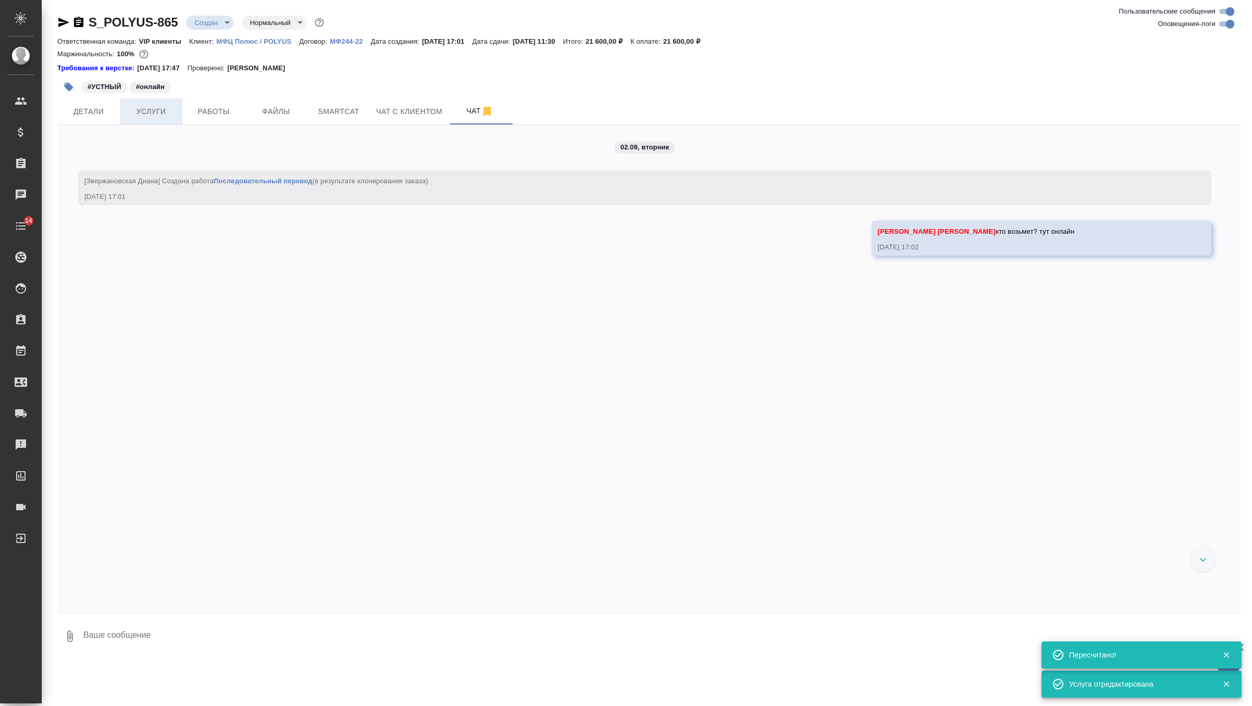
click at [162, 114] on span "Услуги" at bounding box center [151, 111] width 50 height 13
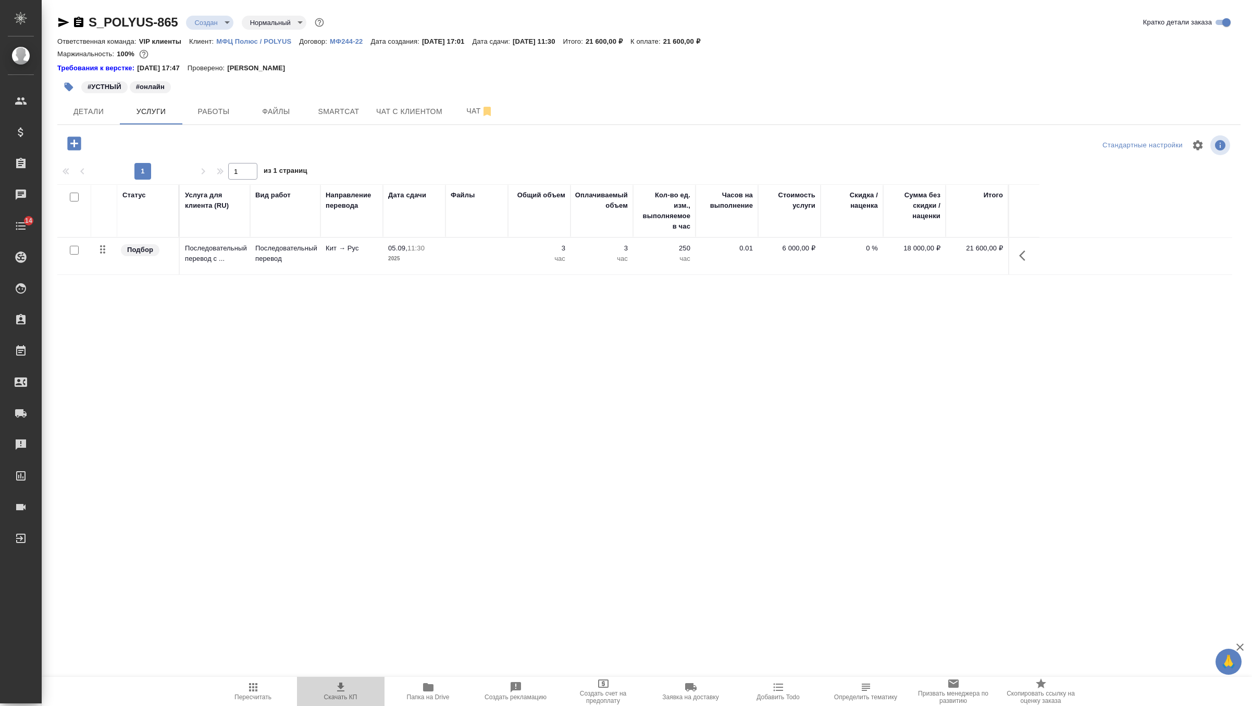
click at [339, 687] on icon "button" at bounding box center [340, 687] width 7 height 9
click at [471, 109] on span "Чат" at bounding box center [480, 111] width 50 height 13
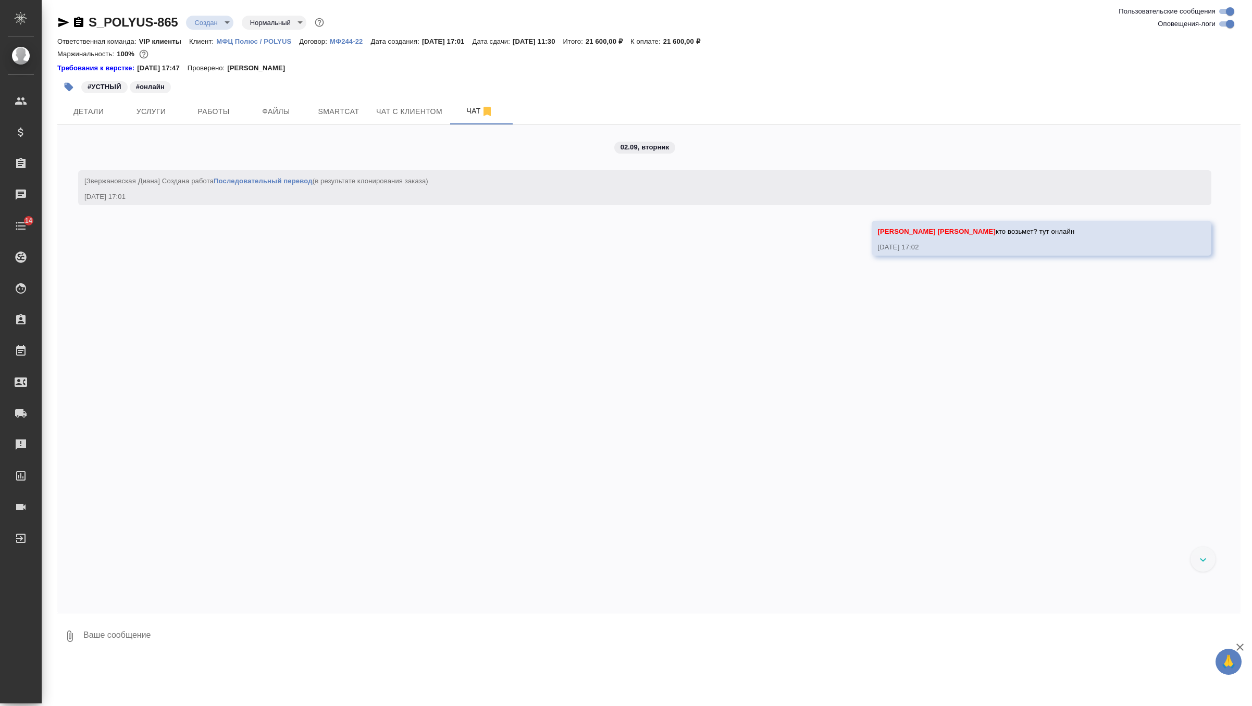
click at [244, 644] on textarea at bounding box center [661, 636] width 1158 height 35
type textarea "хотят [PERSON_NAME]"
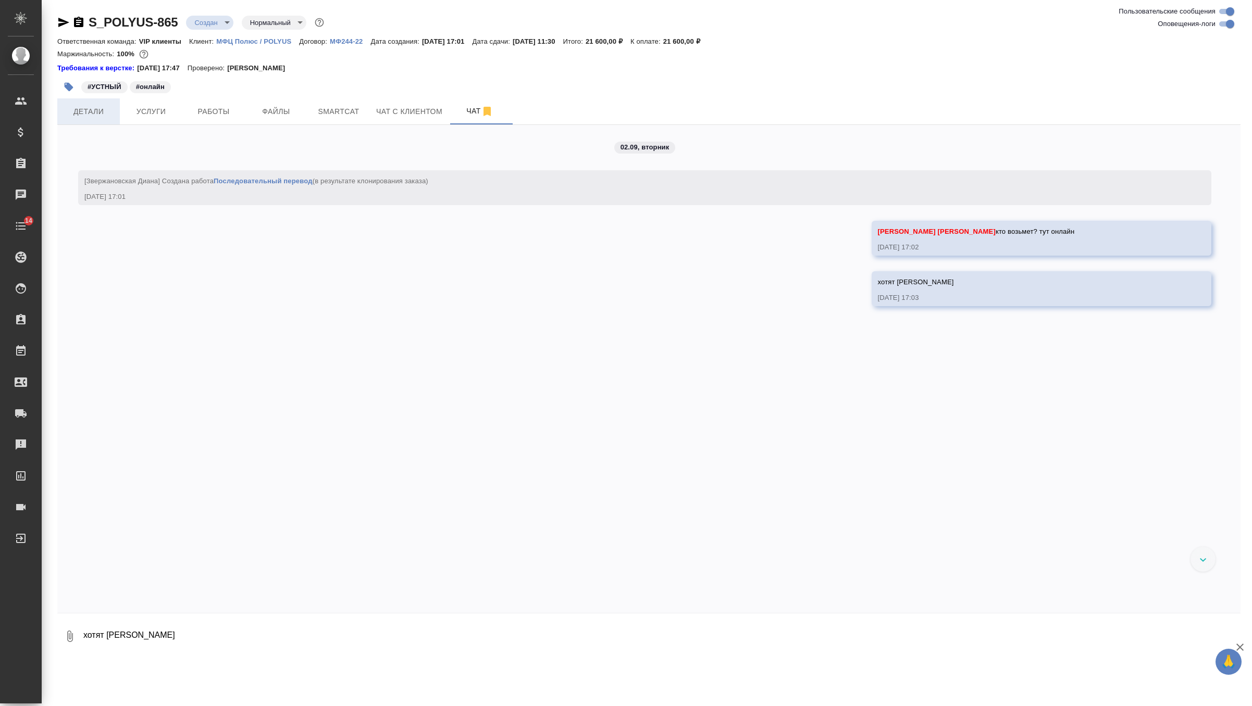
click at [93, 111] on span "Детали" at bounding box center [89, 111] width 50 height 13
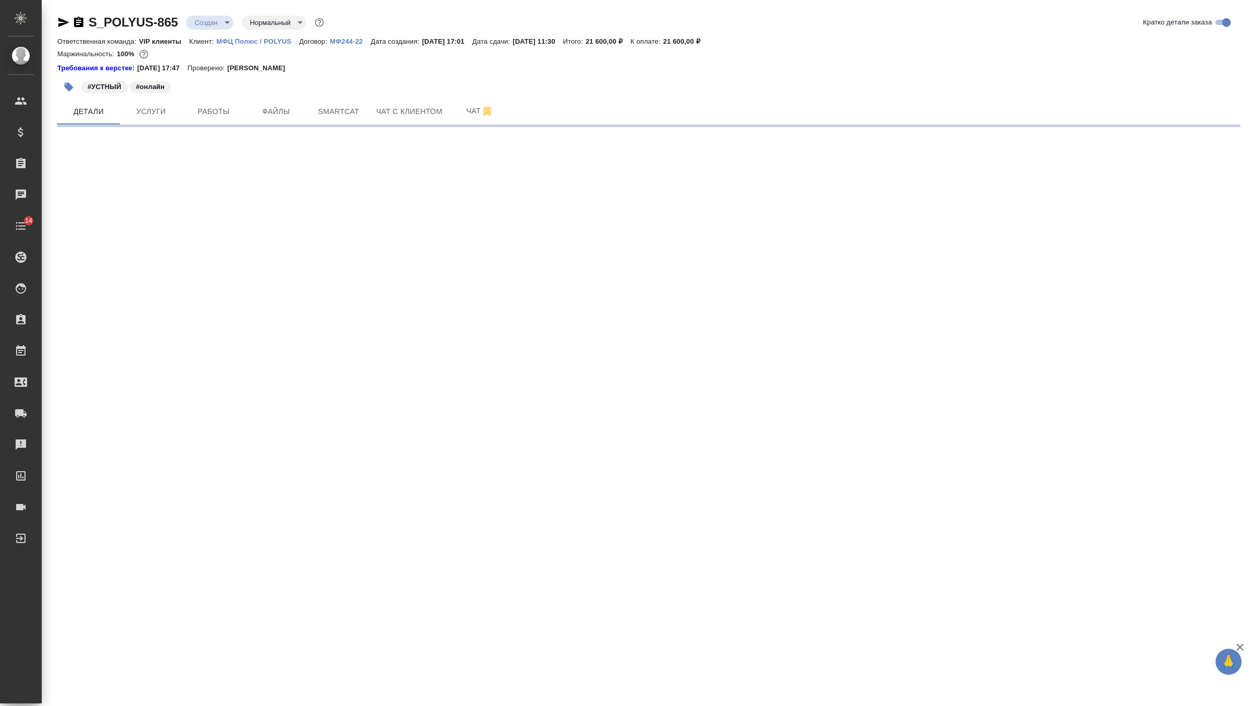
select select "RU"
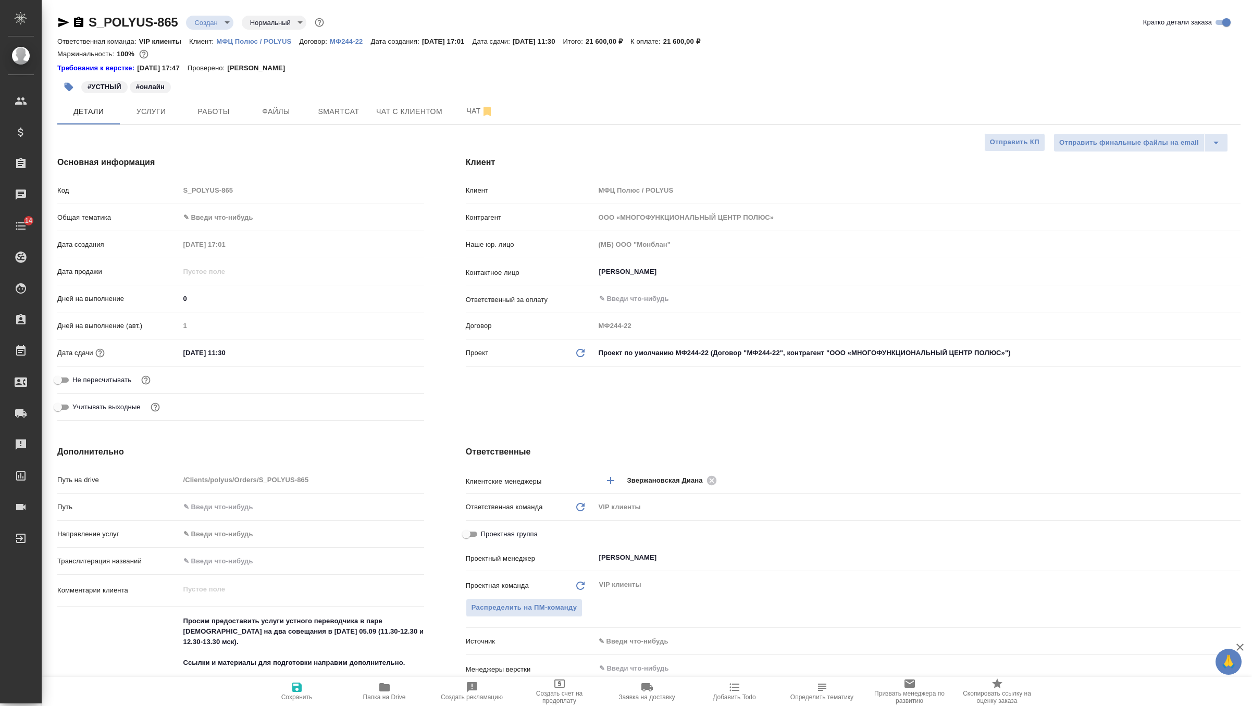
type textarea "x"
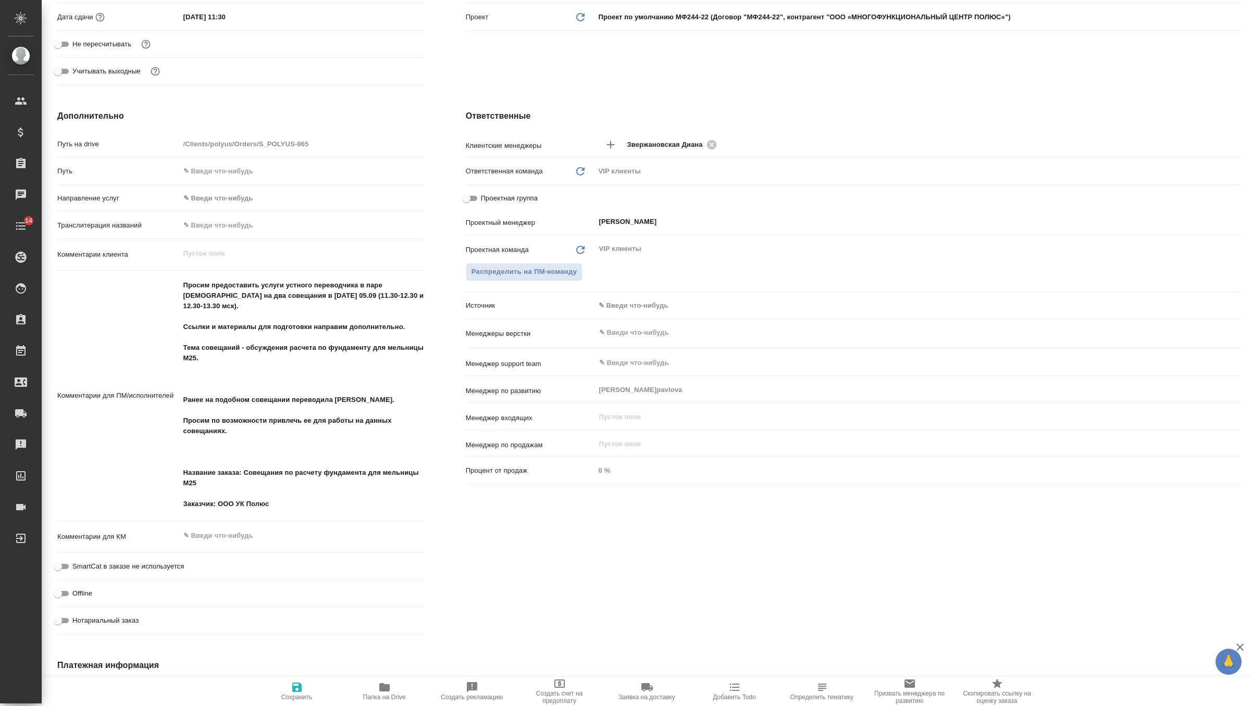
scroll to position [341, 0]
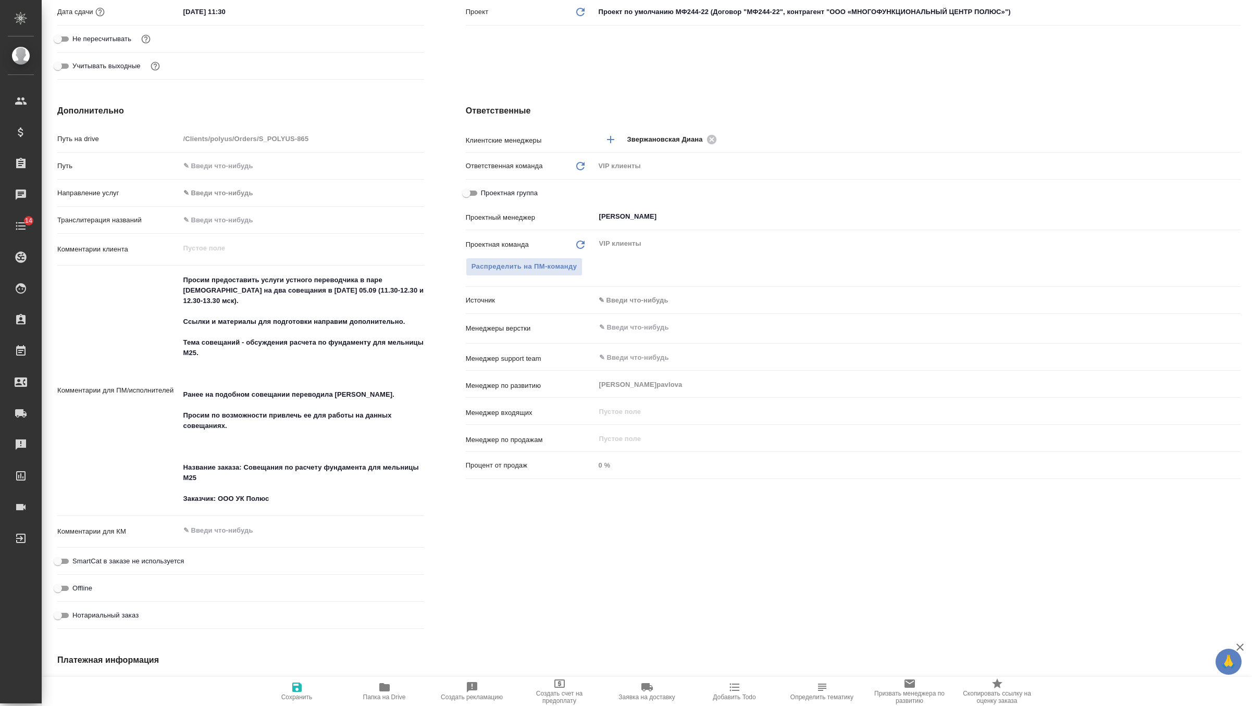
type textarea "x"
drag, startPoint x: 353, startPoint y: 291, endPoint x: 374, endPoint y: 300, distance: 23.1
click at [374, 300] on textarea "Просим предоставить услуги устного переводчика в паре китайский-русский на два …" at bounding box center [301, 390] width 243 height 236
click at [281, 306] on textarea "Просим предоставить услуги устного переводчика в паре китайский-русский на два …" at bounding box center [301, 390] width 243 height 236
type textarea "x"
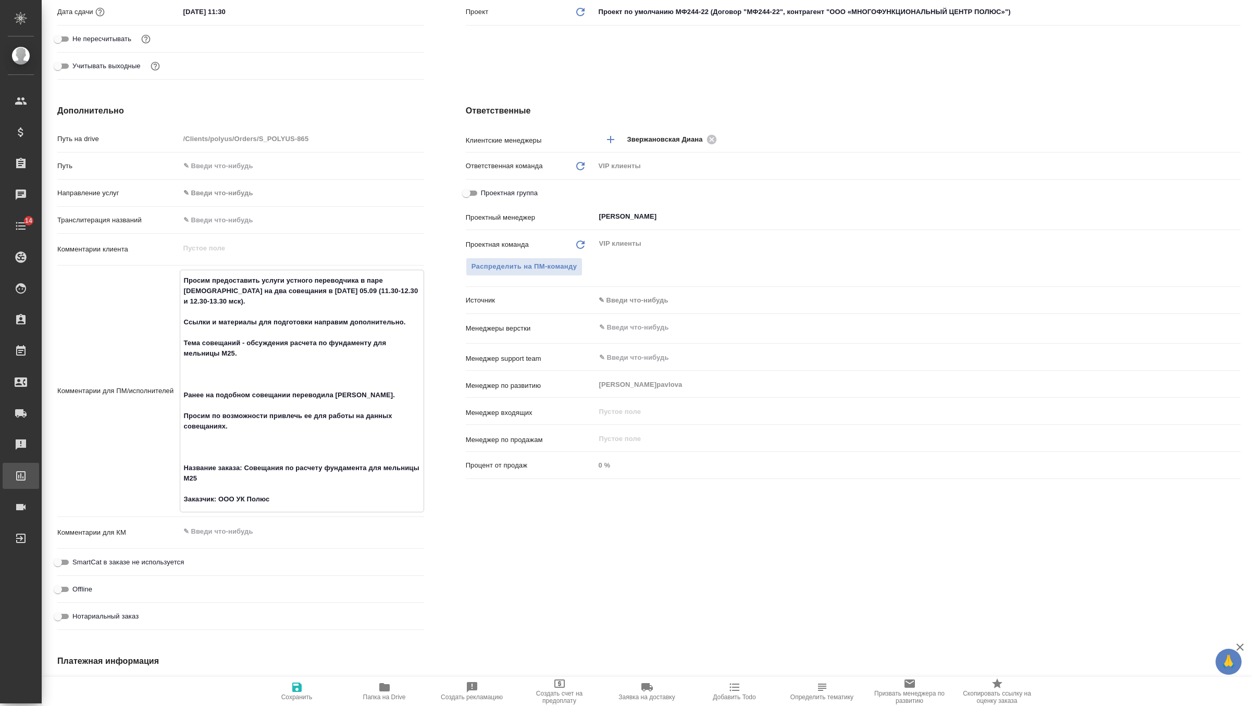
type textarea "x"
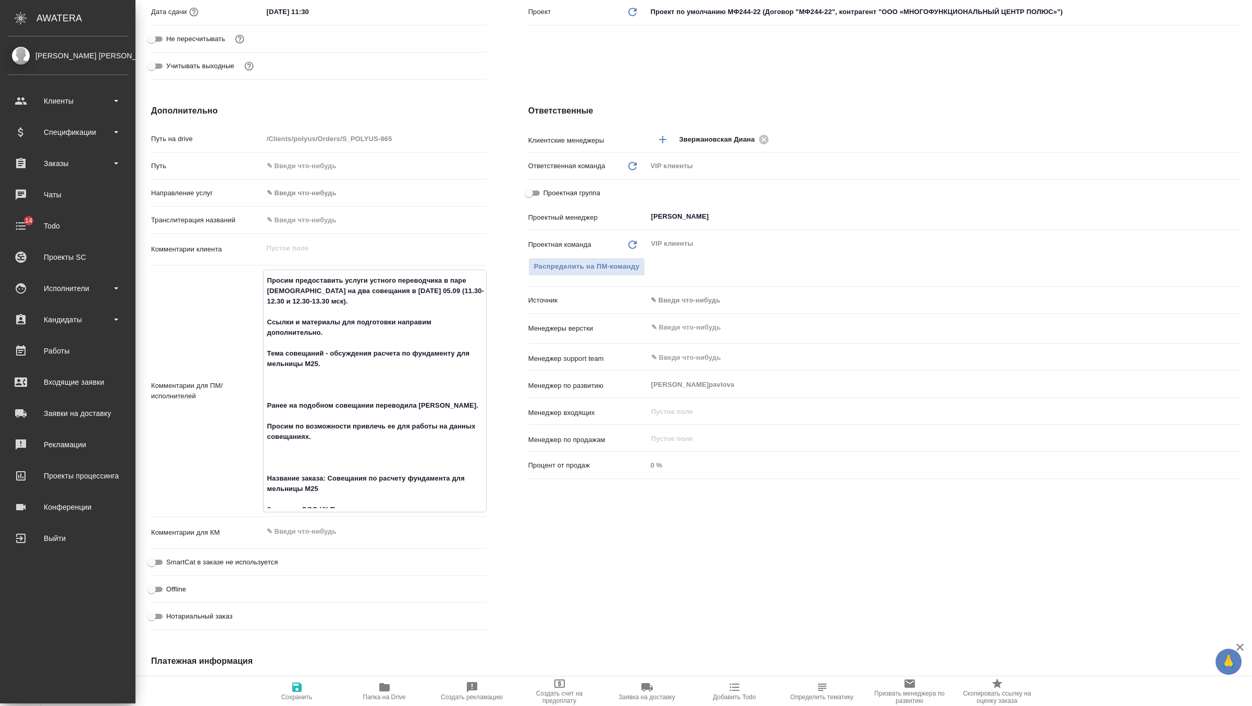
type textarea "x"
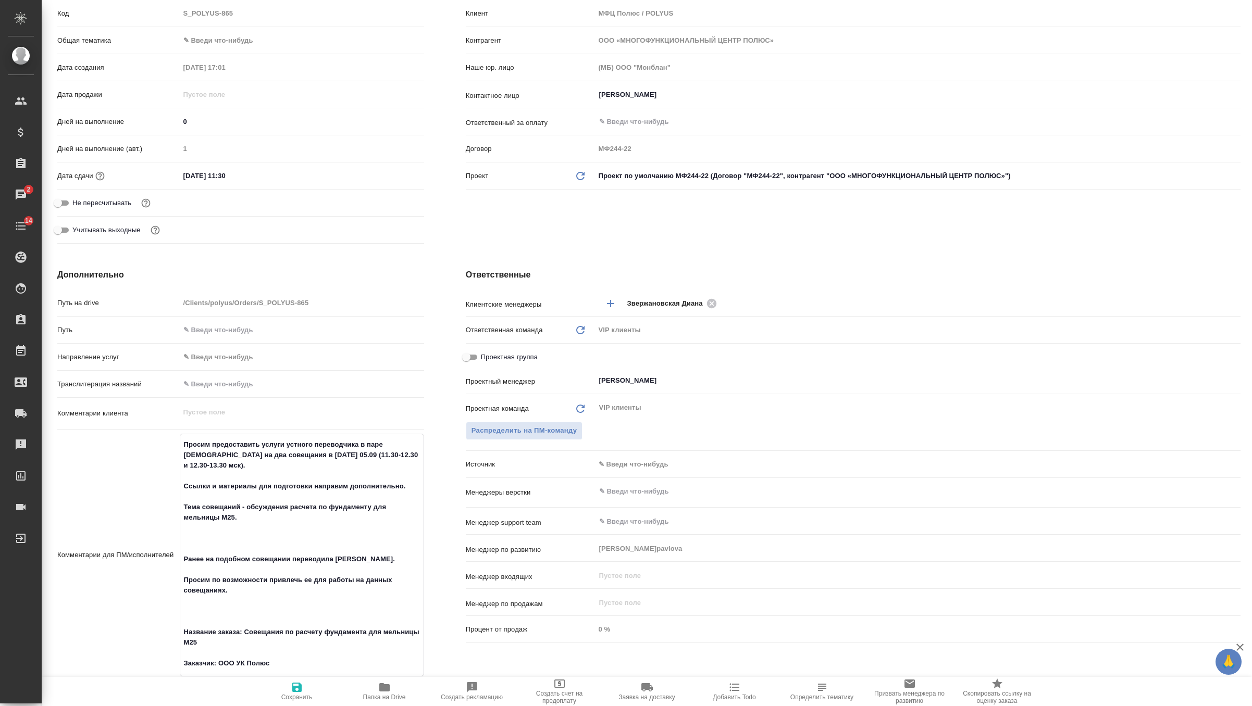
scroll to position [0, 0]
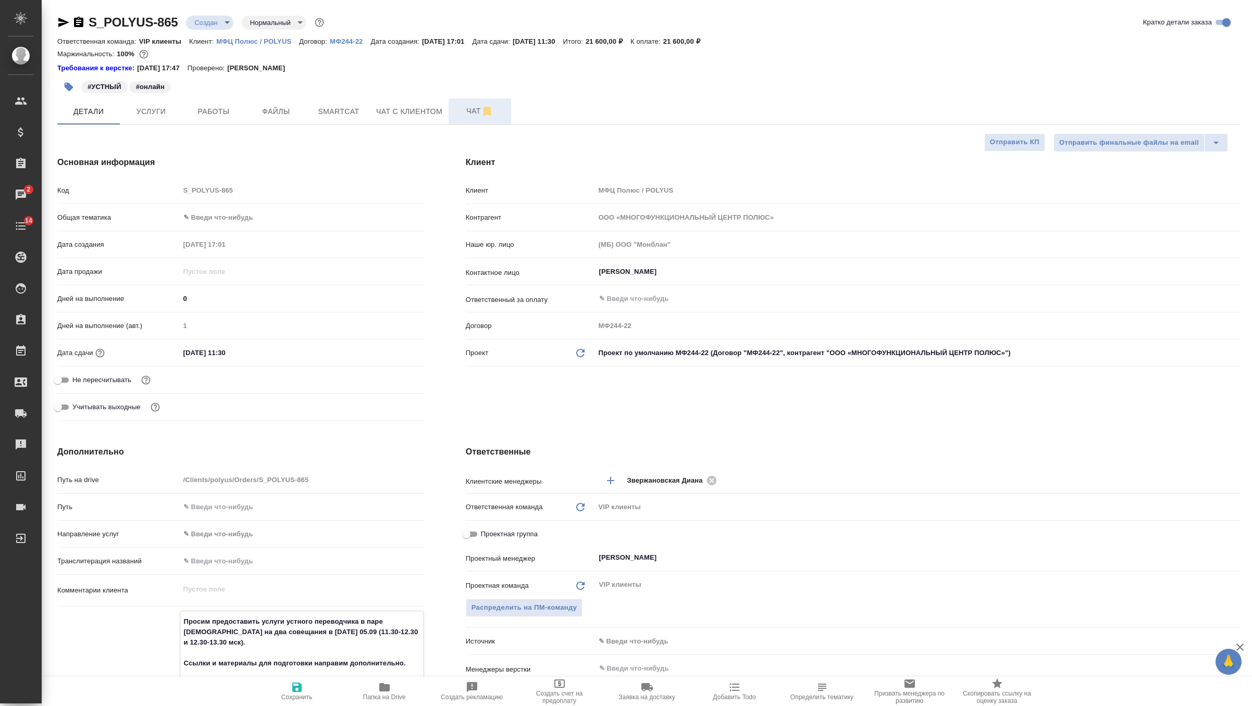
type textarea "x"
click at [472, 111] on span "Чат" at bounding box center [480, 111] width 50 height 13
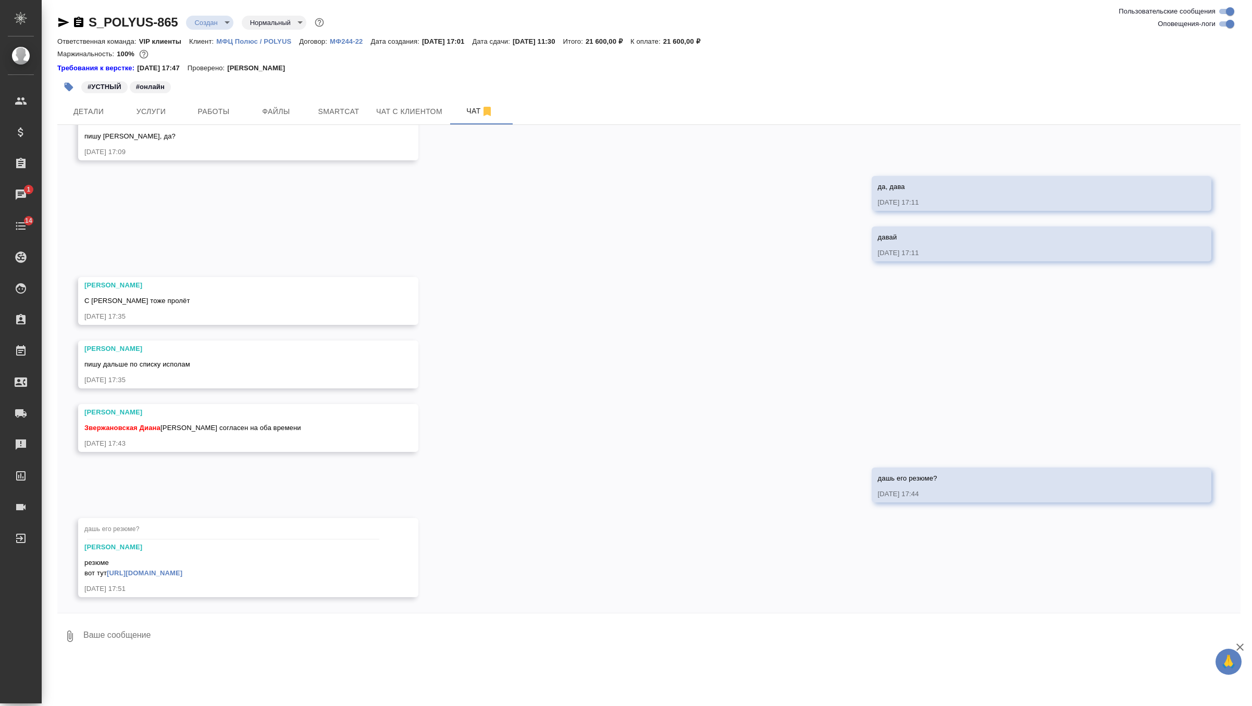
scroll to position [431, 0]
click at [182, 572] on link "https://disk.360.yandex.ru/i/42Dt5JCk7U5IzA" at bounding box center [145, 573] width 76 height 8
click at [161, 636] on textarea at bounding box center [661, 636] width 1158 height 35
type textarea "отдала, спасибо!)"
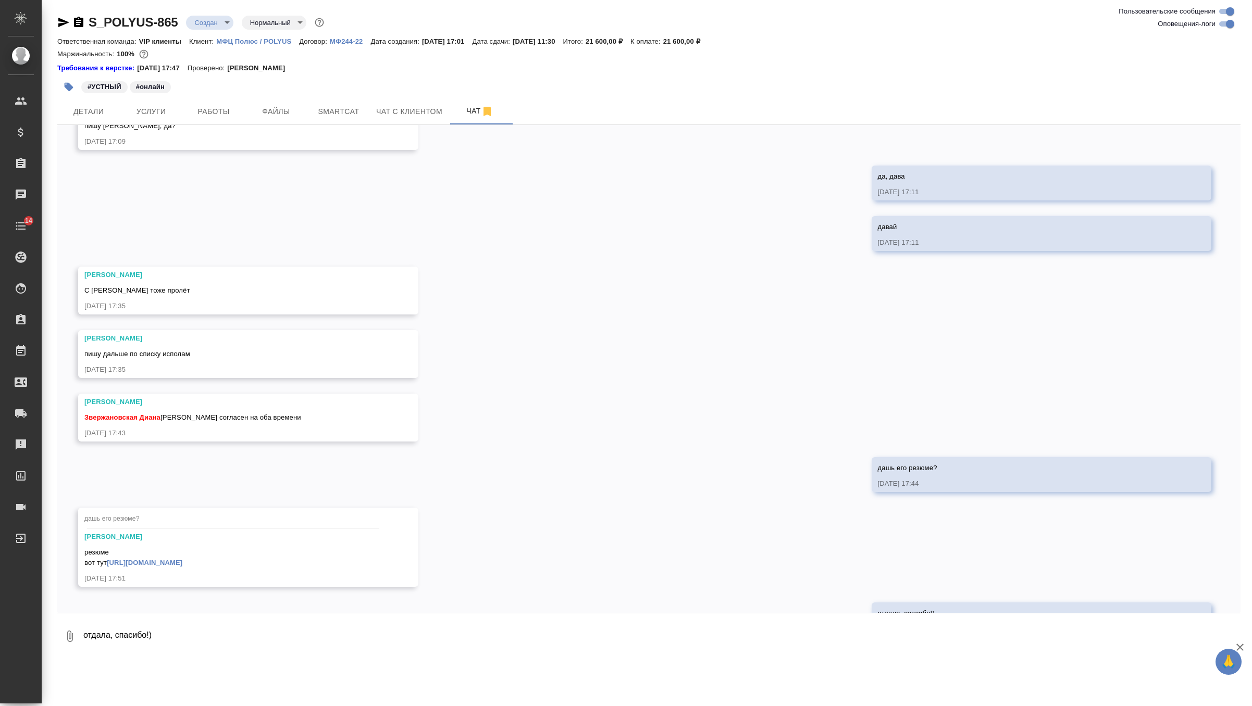
scroll to position [482, 0]
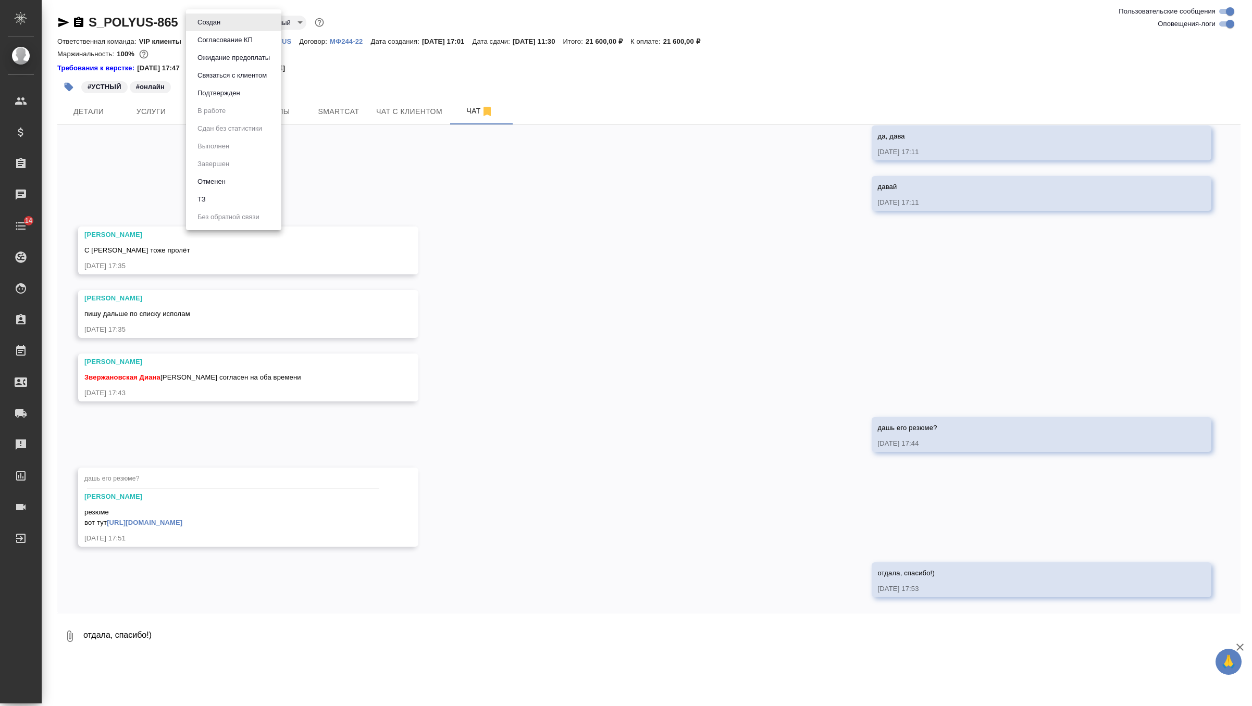
click at [217, 28] on body "🙏 .cls-1 fill:#fff; AWATERA Zverzhanovskaya Diana Клиенты Спецификации Заказы 0…" at bounding box center [626, 353] width 1252 height 706
click at [226, 45] on button "Согласование КП" at bounding box center [224, 39] width 61 height 11
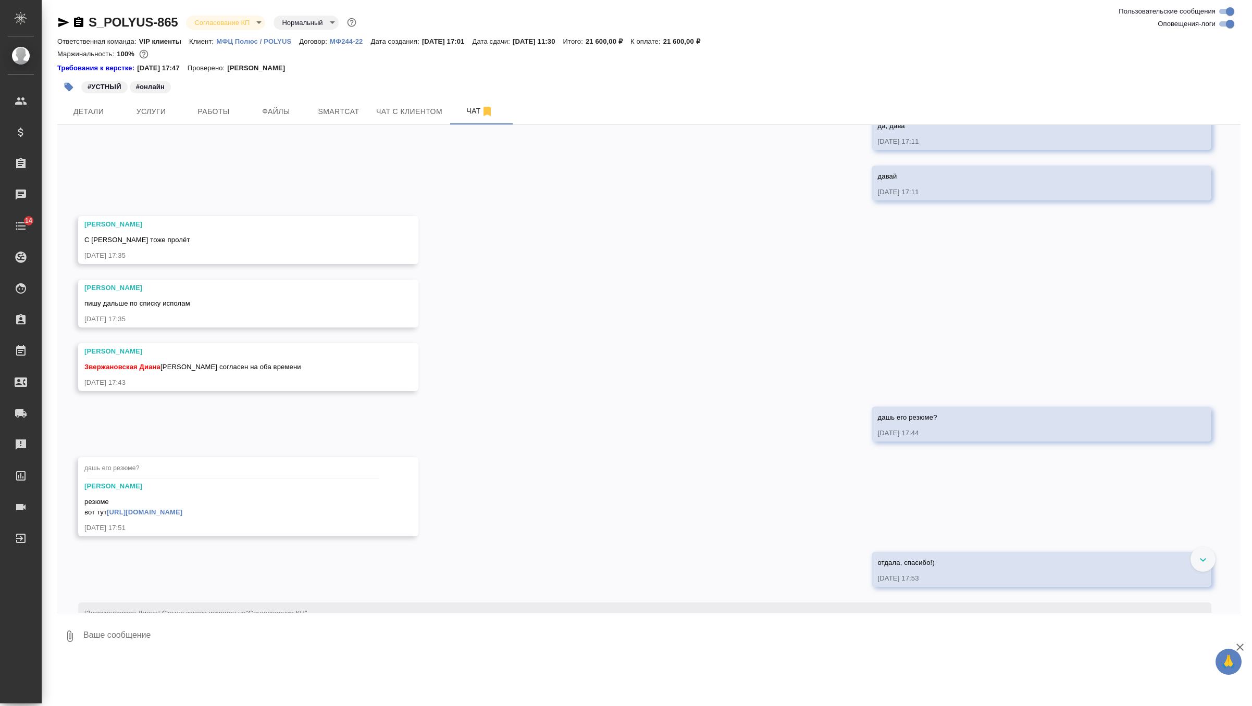
scroll to position [532, 0]
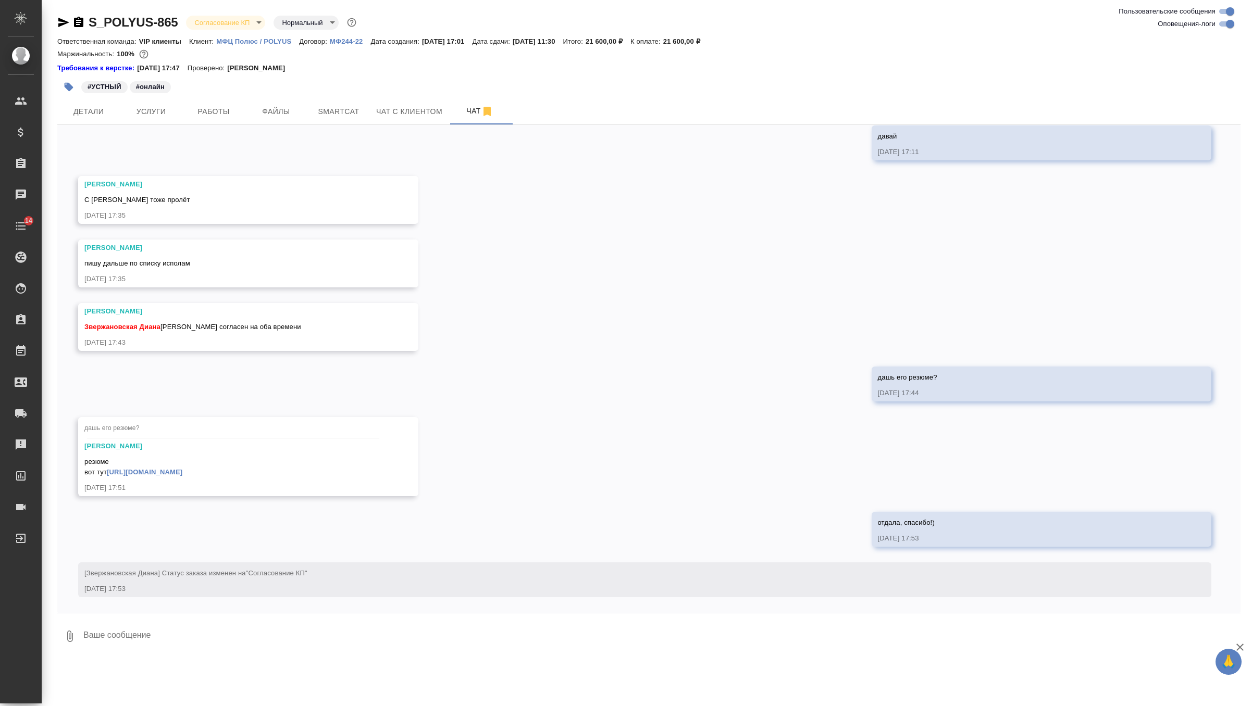
click at [203, 634] on textarea at bounding box center [661, 636] width 1158 height 35
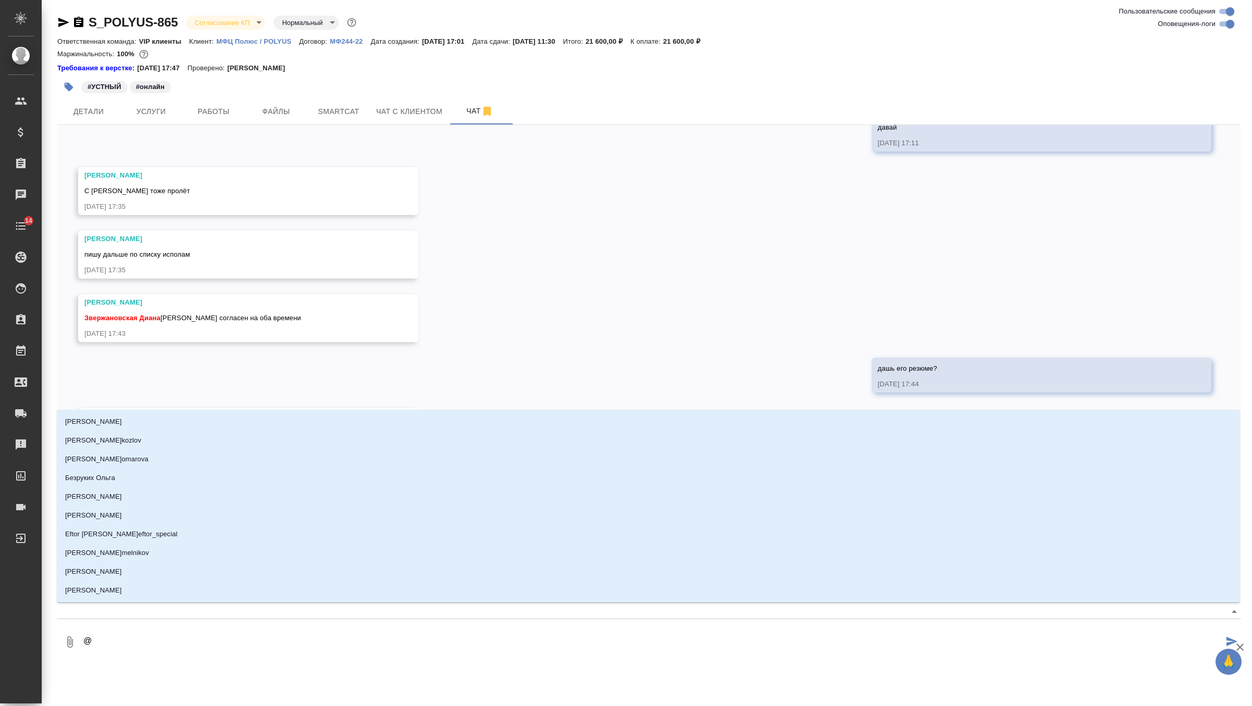
type textarea "@г"
type input "г"
type textarea "@гр"
type input "гр"
type textarea "@гра"
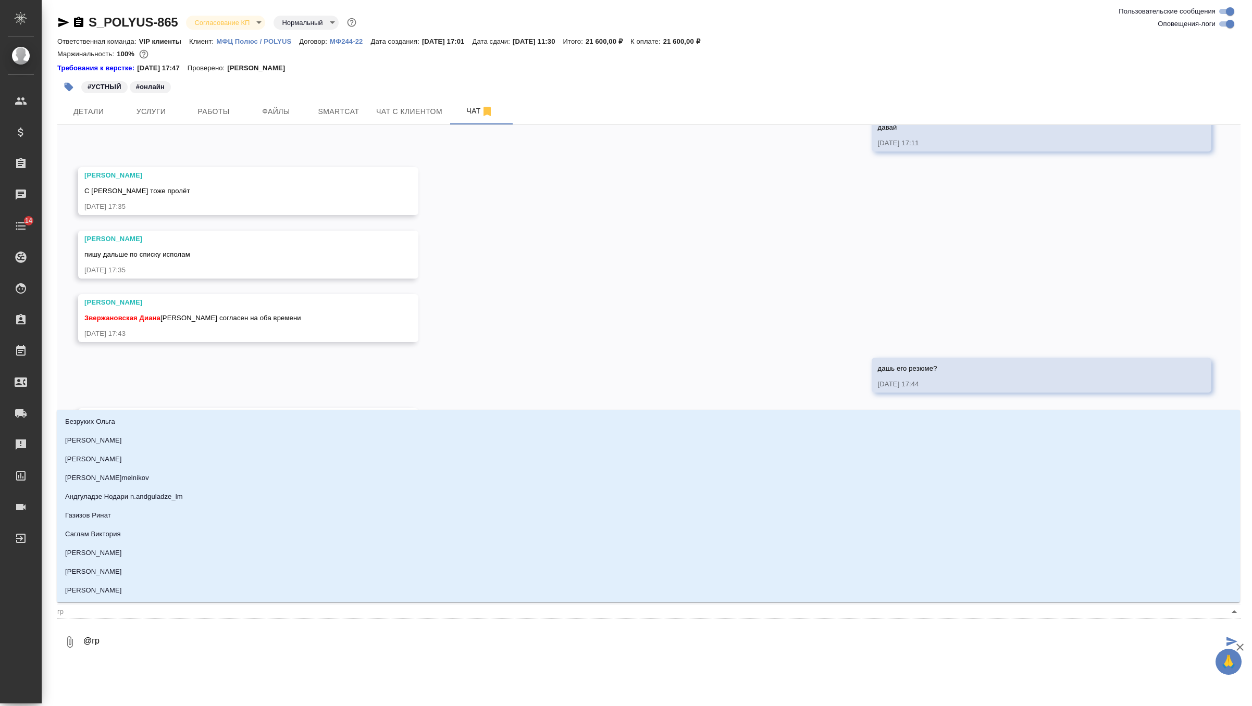
type input "гра"
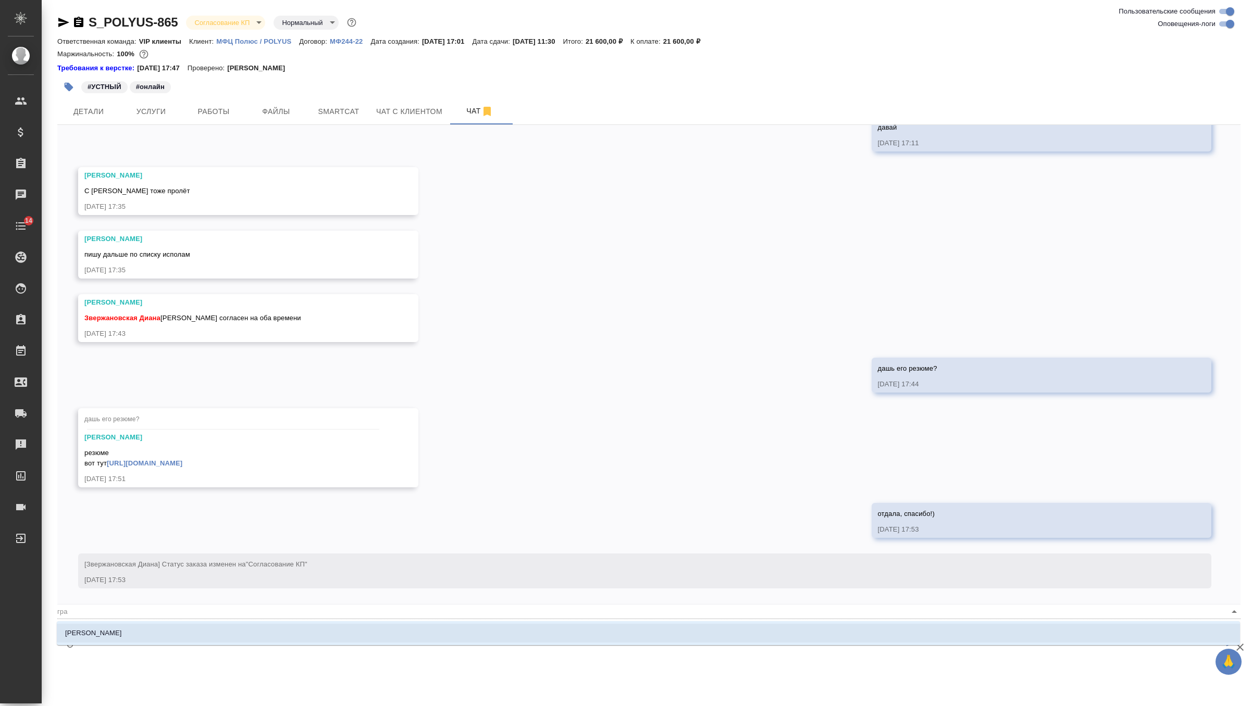
type textarea "@граб"
type input "граб"
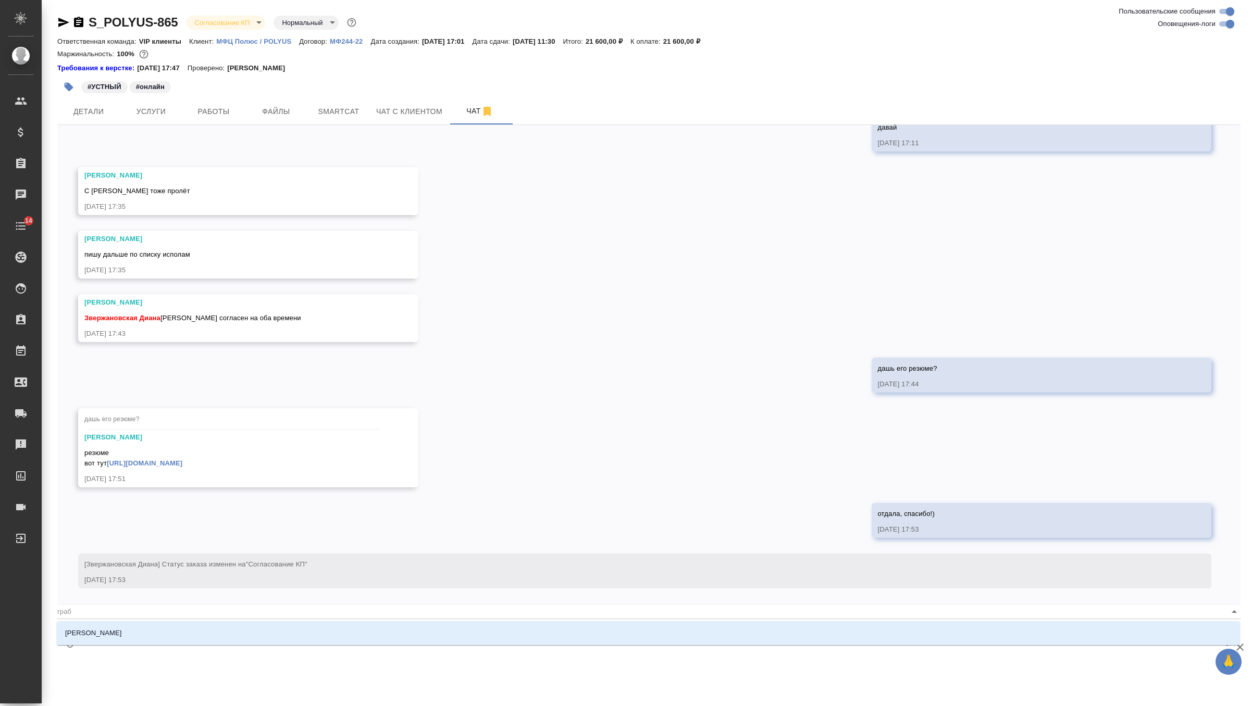
click at [161, 639] on li "[PERSON_NAME]" at bounding box center [648, 633] width 1183 height 19
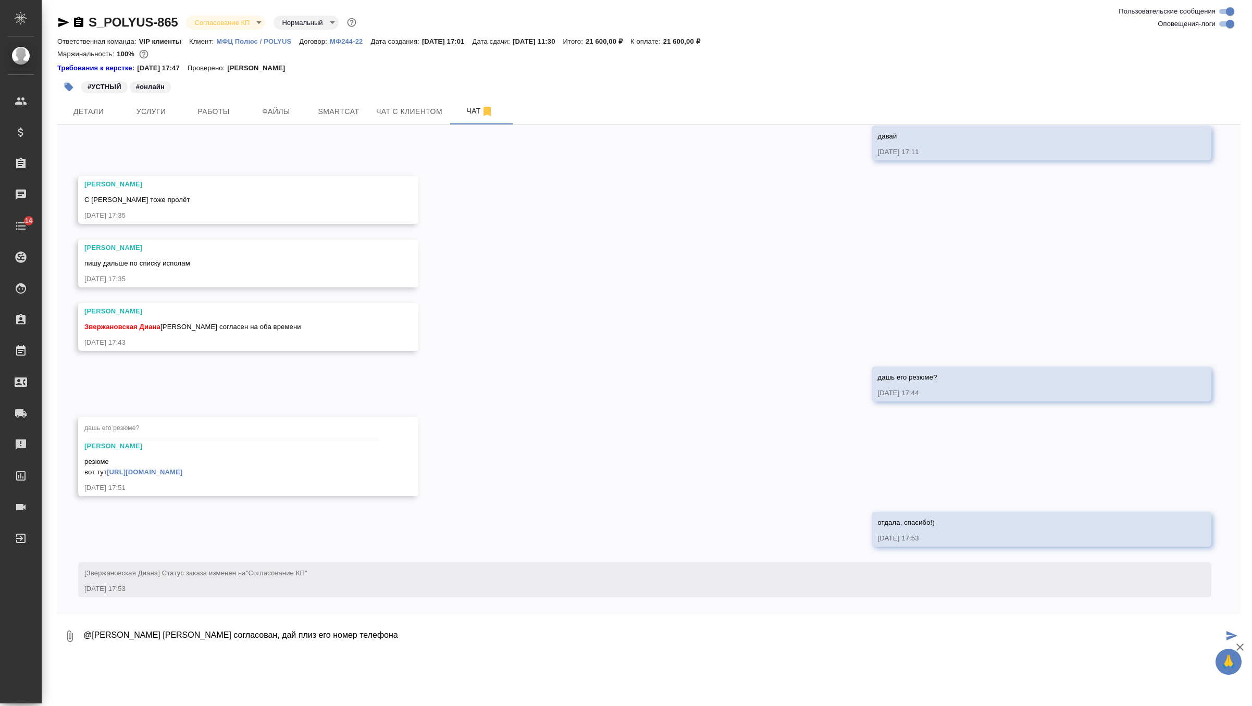
type textarea "@Грабко Мария Александр согласован, дай плиз его номер телефона"
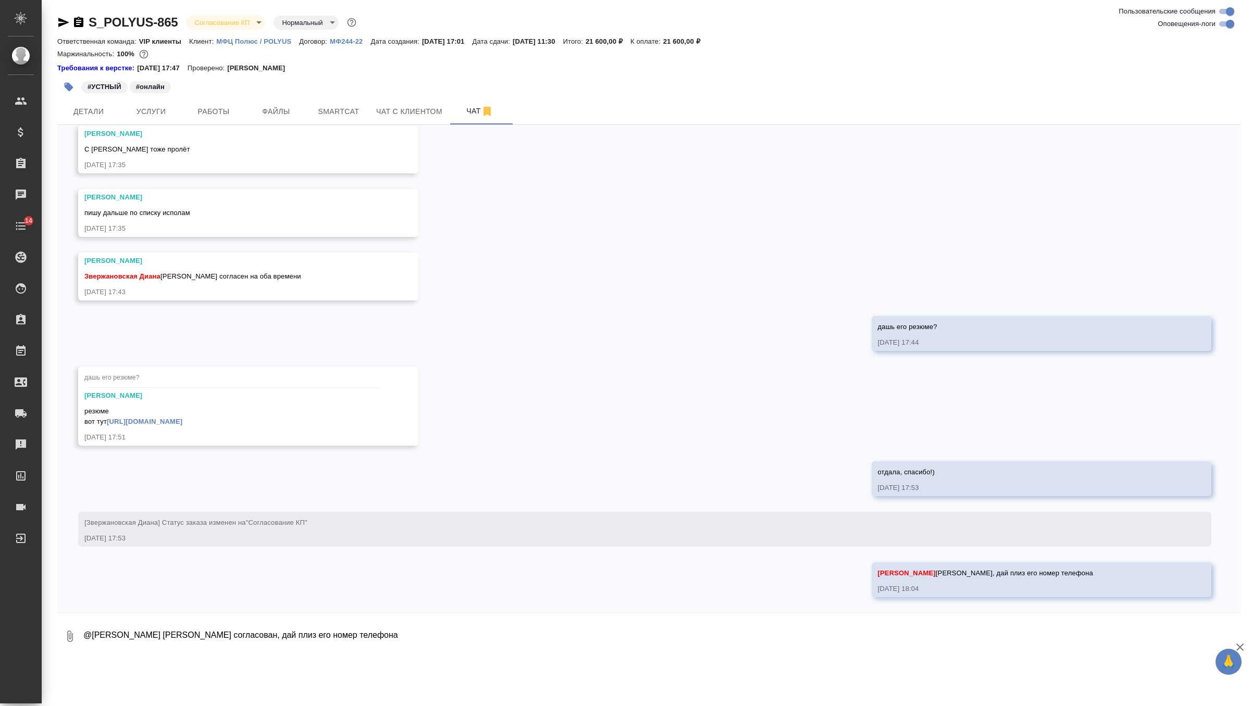
scroll to position [583, 0]
type textarea "ссылка будет позже"
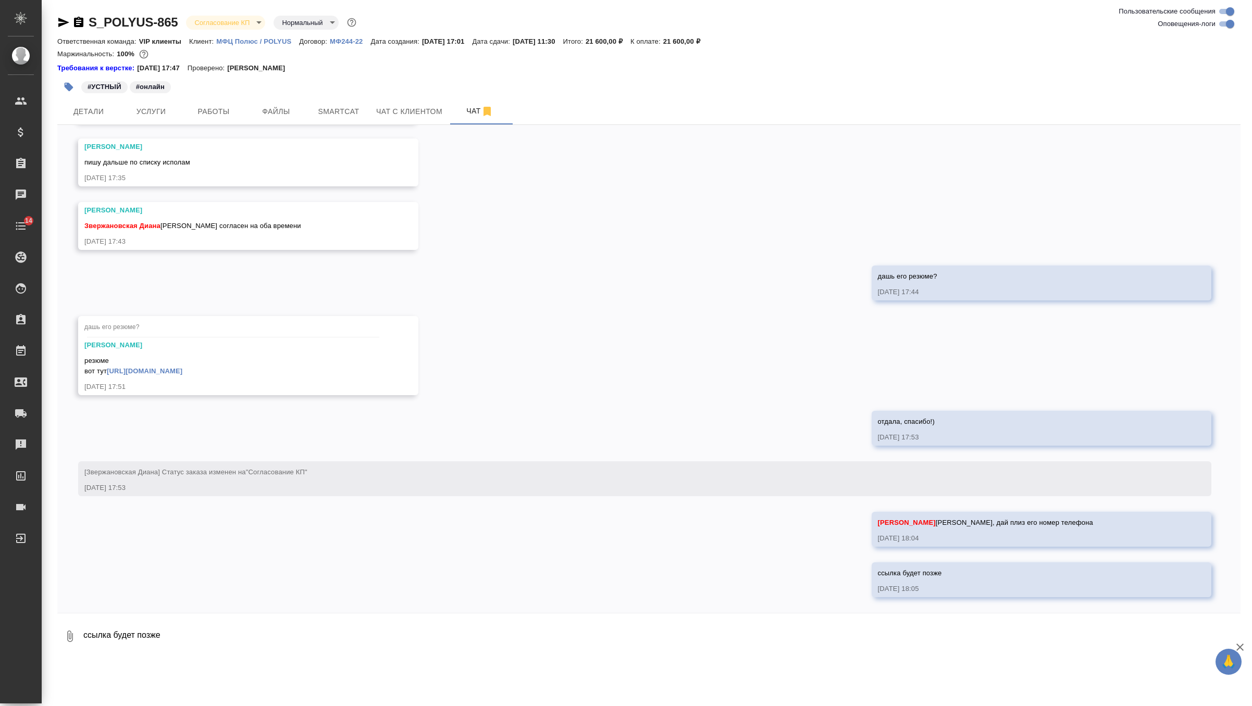
scroll to position [633, 0]
click at [239, 28] on body "🙏 .cls-1 fill:#fff; AWATERA Zverzhanovskaya Diana Клиенты Спецификации Заказы 0…" at bounding box center [626, 353] width 1252 height 706
click at [231, 92] on button "Подтвержден" at bounding box center [218, 91] width 49 height 11
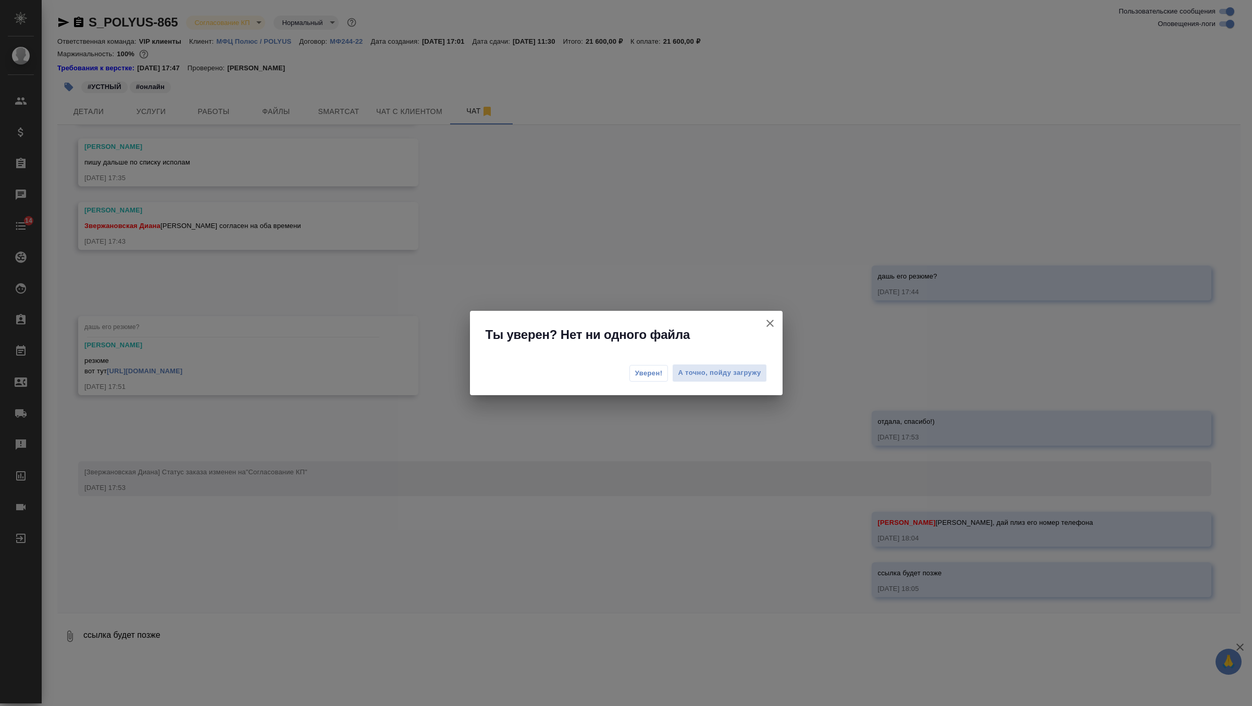
click at [655, 370] on span "Уверен!" at bounding box center [649, 373] width 28 height 10
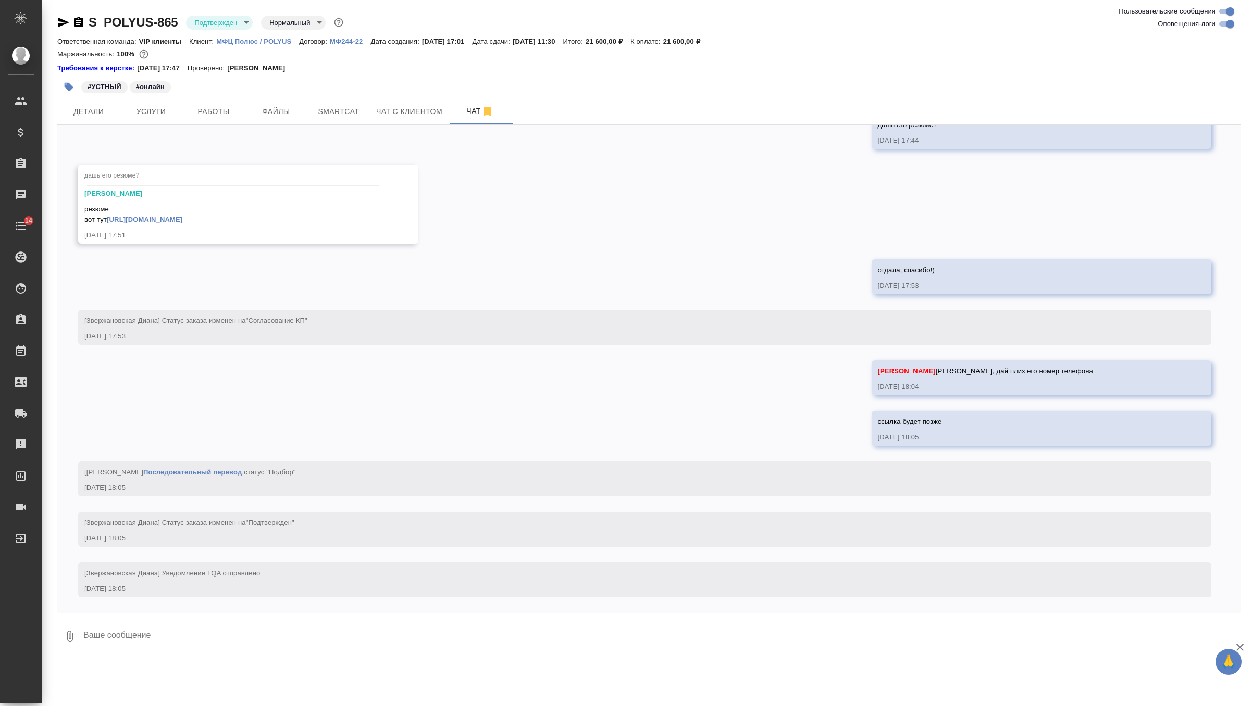
scroll to position [785, 0]
click at [357, 647] on textarea at bounding box center [661, 636] width 1158 height 35
type textarea "и материалы тоже"
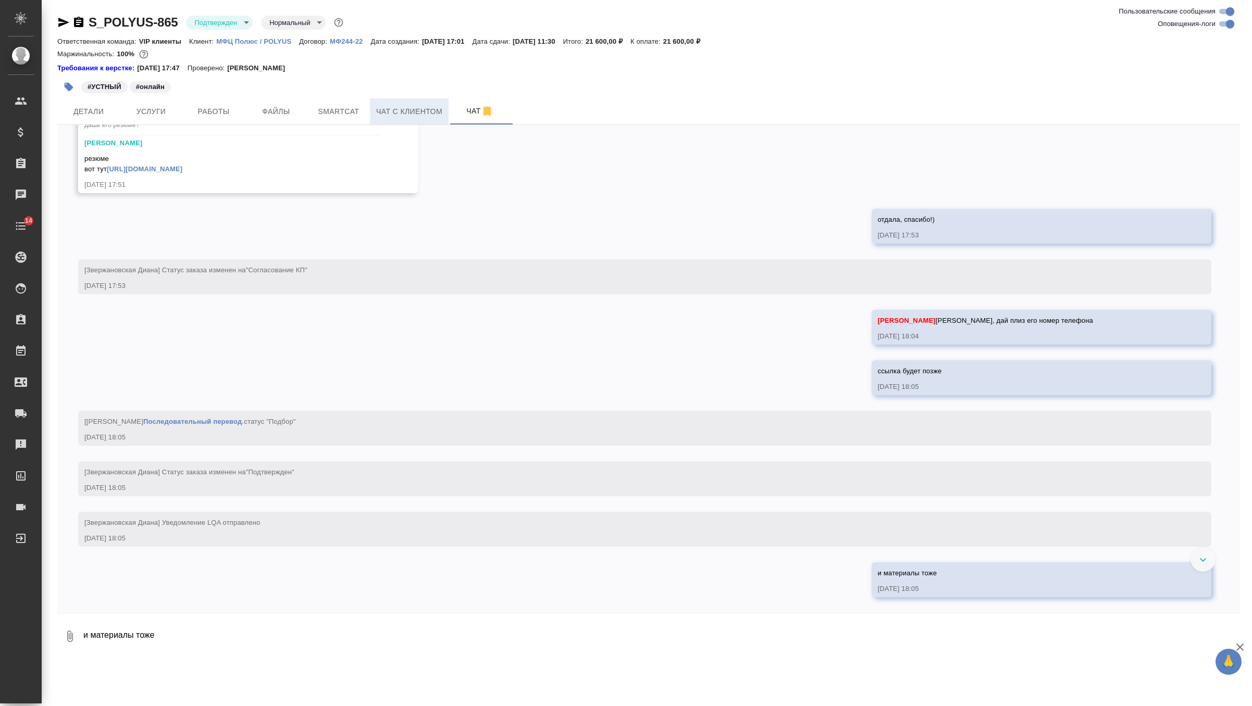
scroll to position [835, 0]
paste textarea "https://teams.live.com/meet/9398567484629?p=WKZcaPF3rvLxmtUFgj"
paste textarea "Мельница М25 пятница, 5 сентября 2025 г. 11:30 - 12:30 (RST)"
paste textarea "Ссылка для подключения: Мельница М25 пятница, 5 сентября 2025 г. 12:30 - 13:30 …"
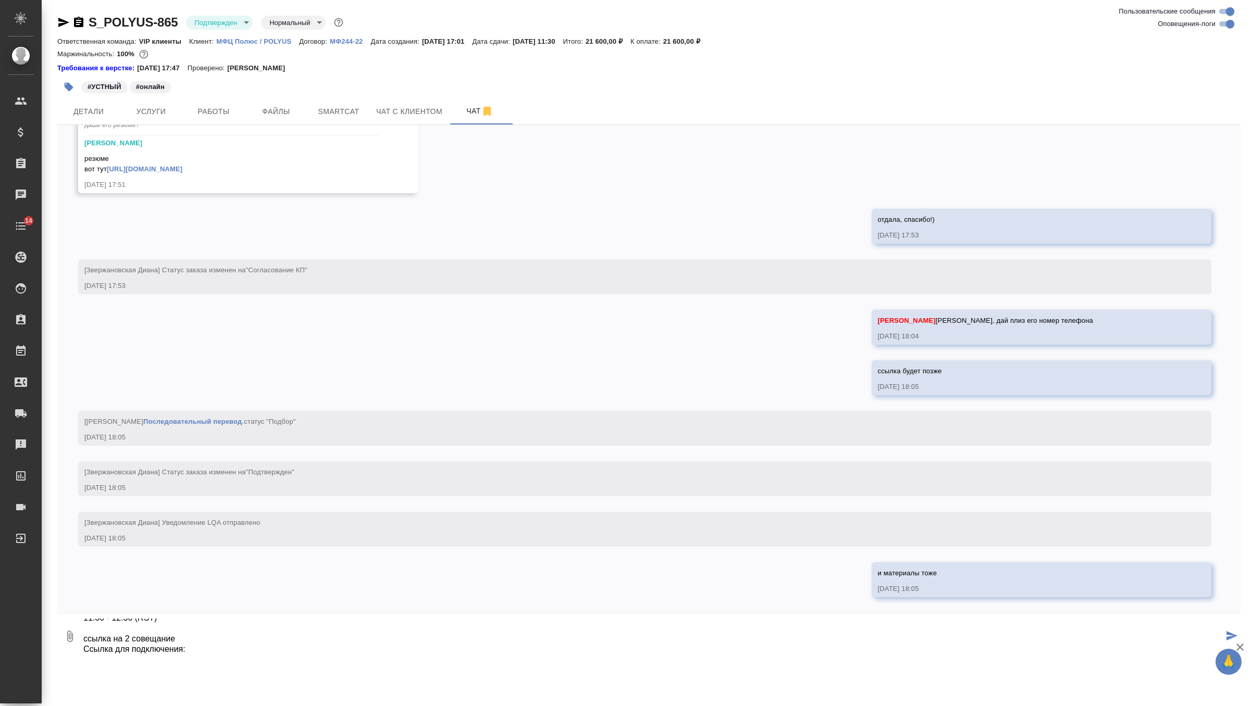
scroll to position [80, 0]
click at [185, 642] on textarea "ссылка на 1 совещание https://teams.live.com/meet/9398567484629?p=WKZcaPF3rvLxm…" at bounding box center [652, 636] width 1141 height 35
click at [191, 624] on textarea "ссылка на 1 совещание https://teams.live.com/meet/9398567484629?p=WKZcaPF3rvLxm…" at bounding box center [652, 636] width 1141 height 35
paste textarea "https://teams.live.com/meet/9356368507603?p=S7YDCHWSXXpB4dDddW"
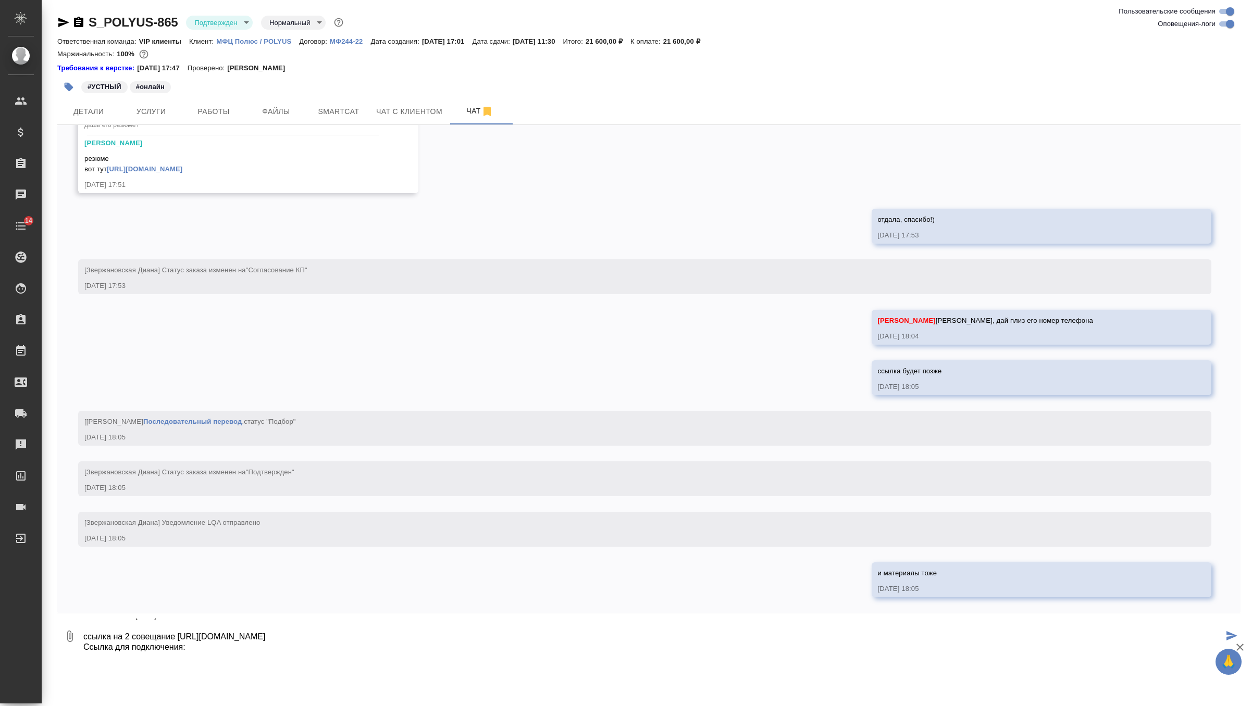
type textarea "ссылка на 1 совещание https://teams.live.com/meet/9398567484629?p=WKZcaPF3rvLxm…"
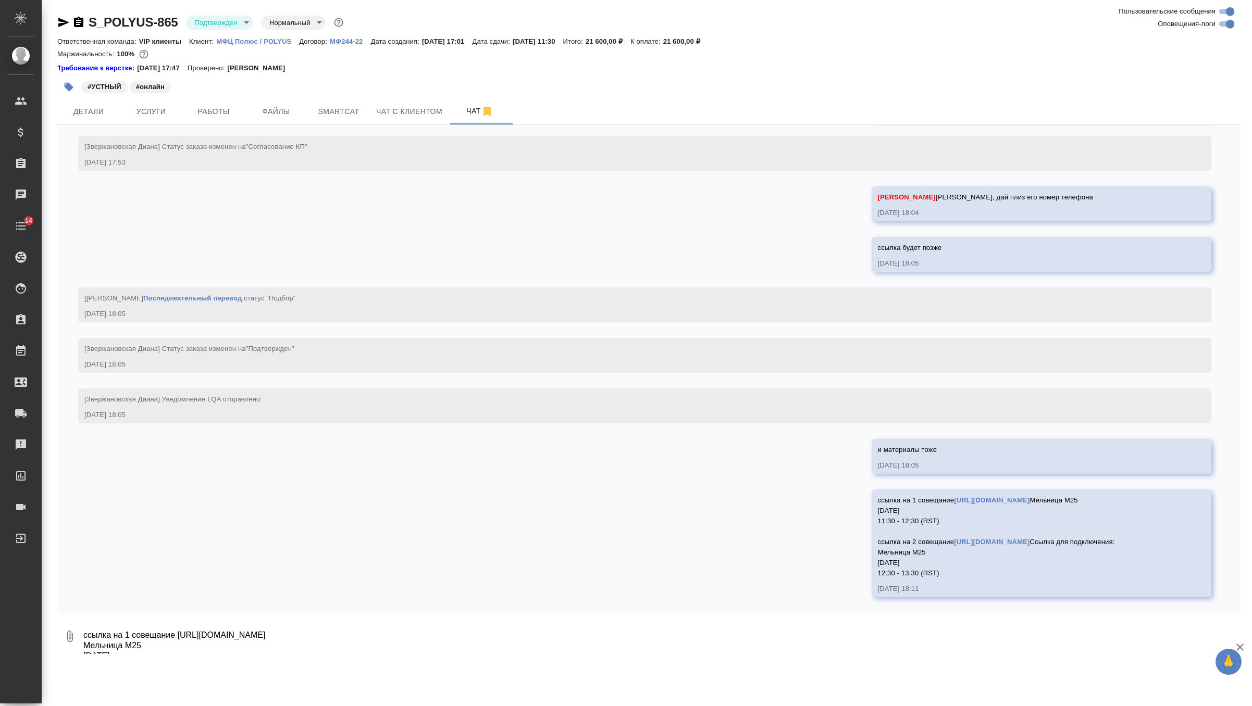
scroll to position [990, 0]
drag, startPoint x: 920, startPoint y: 571, endPoint x: 833, endPoint y: 453, distance: 147.5
click at [833, 453] on div "02.09, вторник [Звержановская Диана] Создана работа Последовательный перевод (в…" at bounding box center [648, 369] width 1183 height 488
copy span "ссылка на 1 совещание https://teams.live.com/meet/9398567484629?p=WKZcaPF3rvLxm…"
click at [101, 109] on span "Детали" at bounding box center [89, 111] width 50 height 13
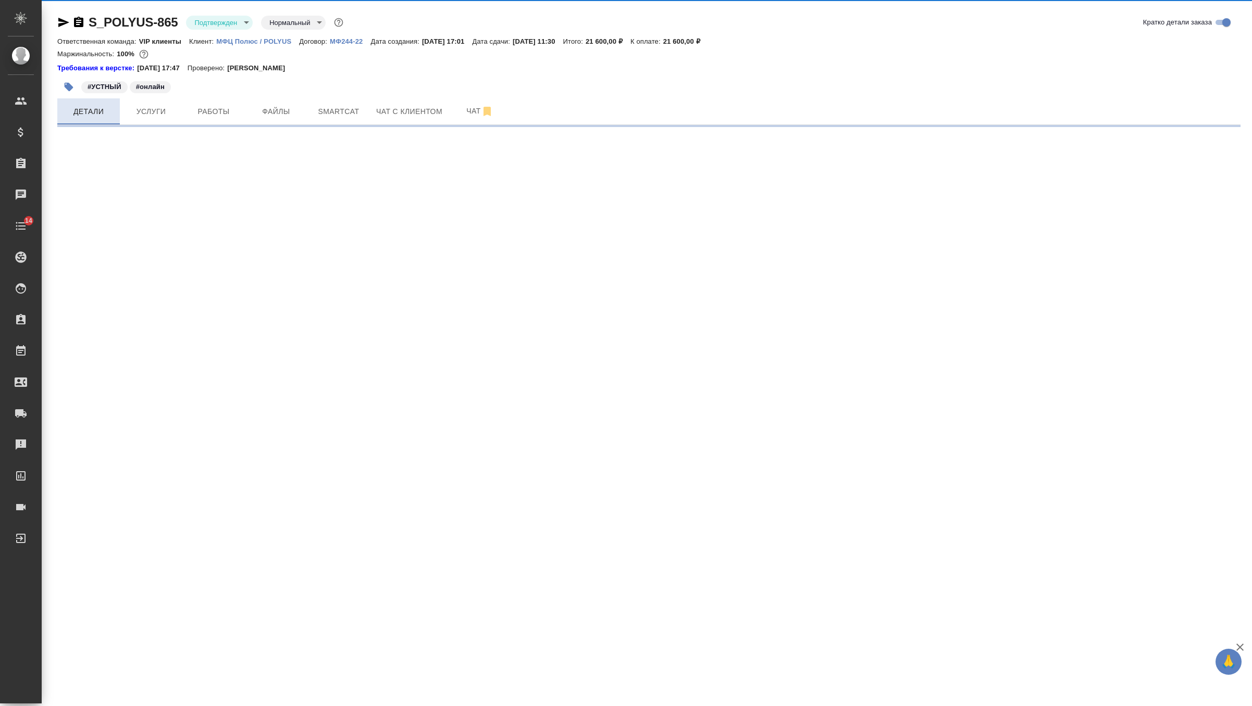
select select "RU"
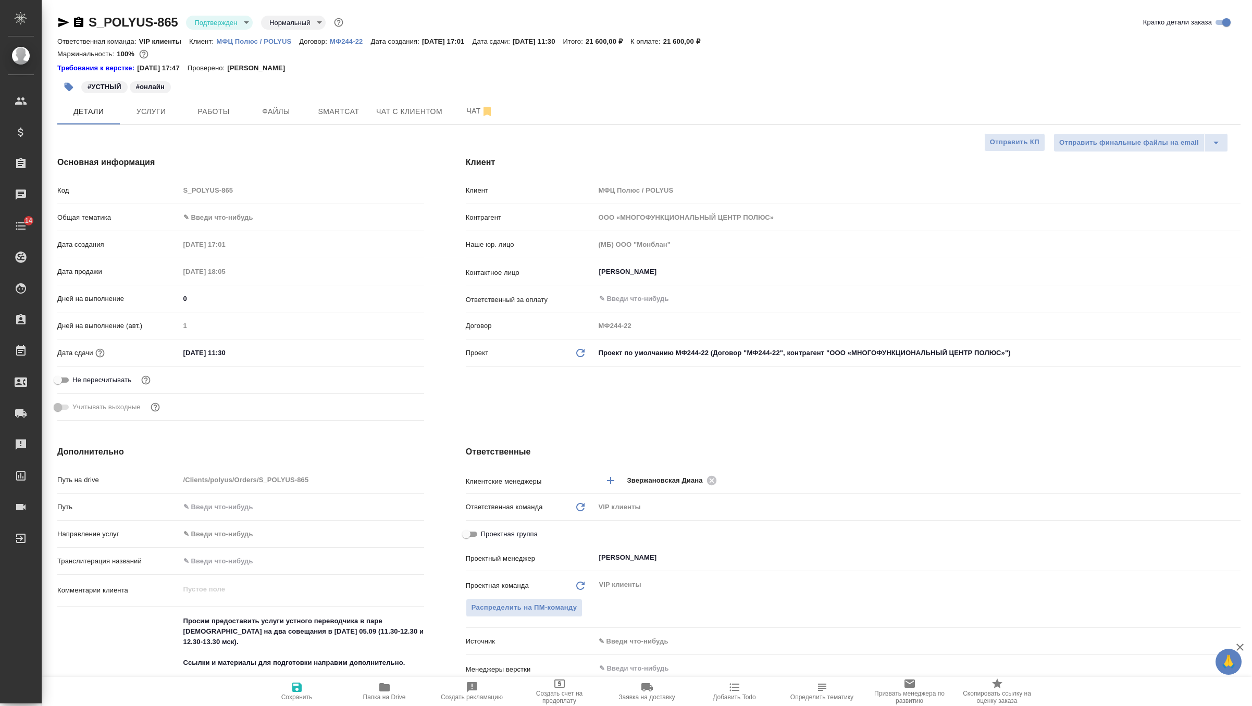
type textarea "x"
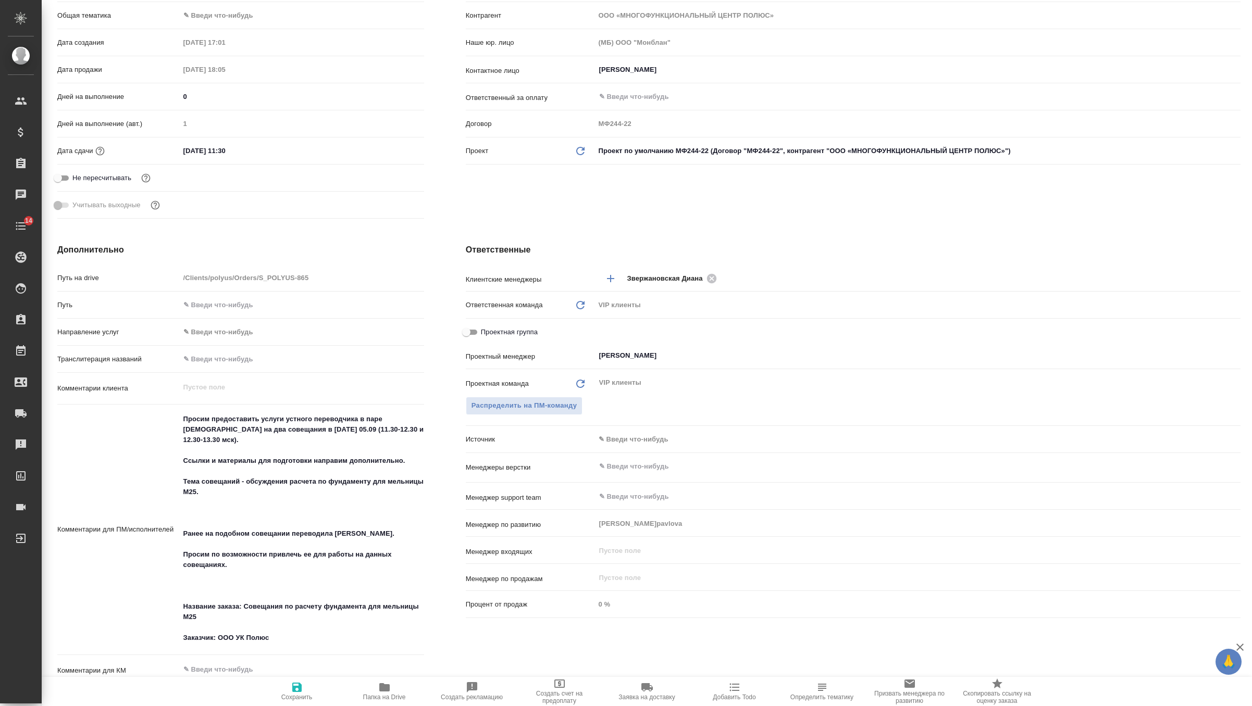
scroll to position [219, 0]
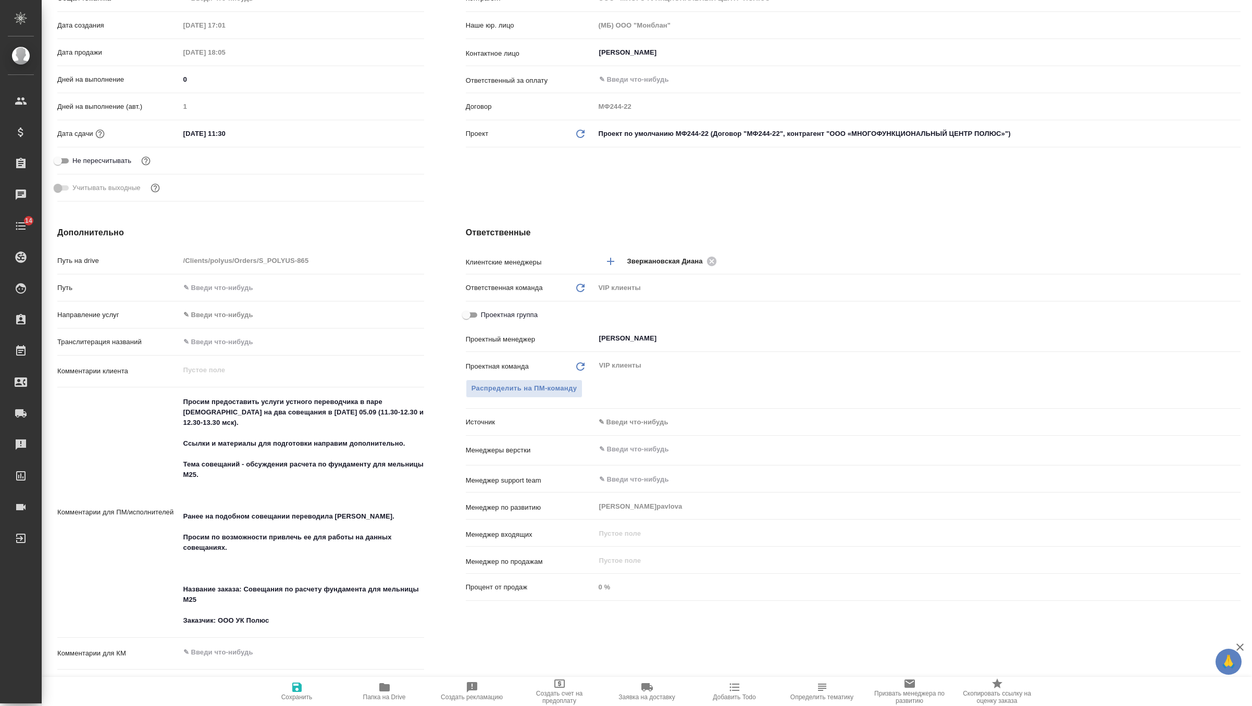
type textarea "x"
click at [296, 615] on textarea "Просим предоставить услуги устного переводчика в паре китайский-русский на два …" at bounding box center [302, 511] width 244 height 236
type textarea "Просим предоставить услуги устного переводчика в паре китайский-русский на два …"
type textarea "x"
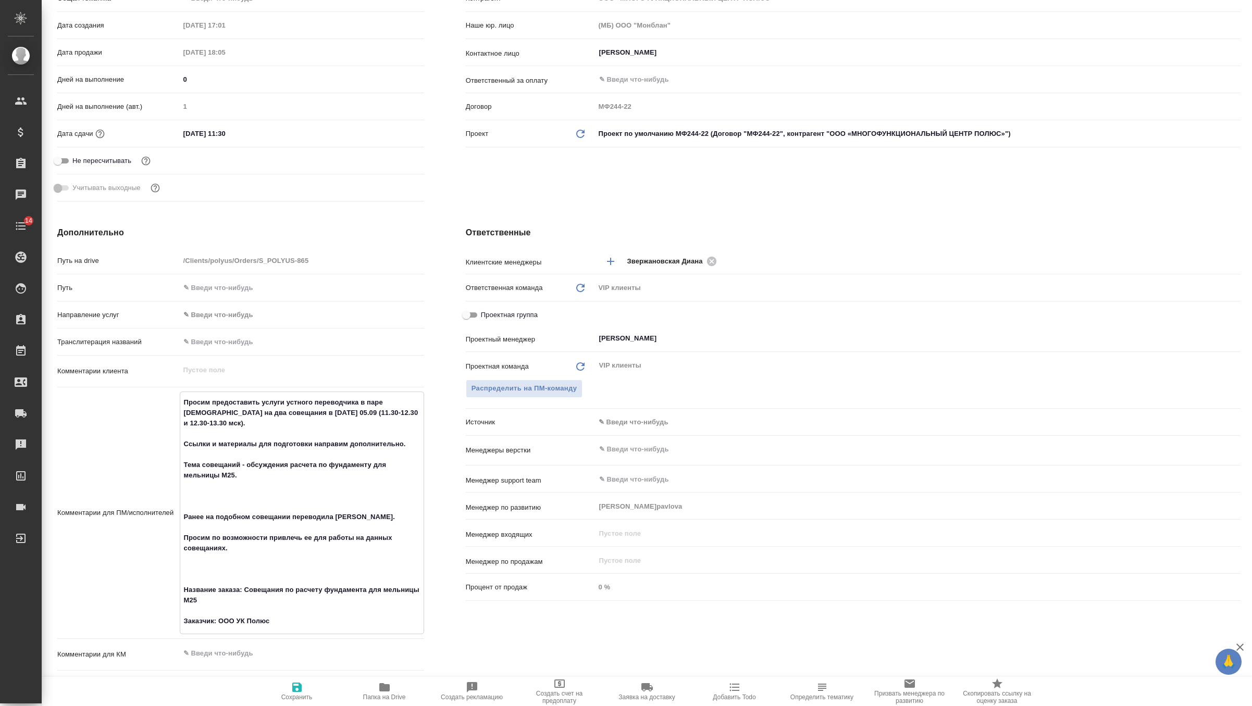
type textarea "x"
type textarea "Просим предоставить услуги устного переводчика в паре китайский-русский на два …"
type textarea "x"
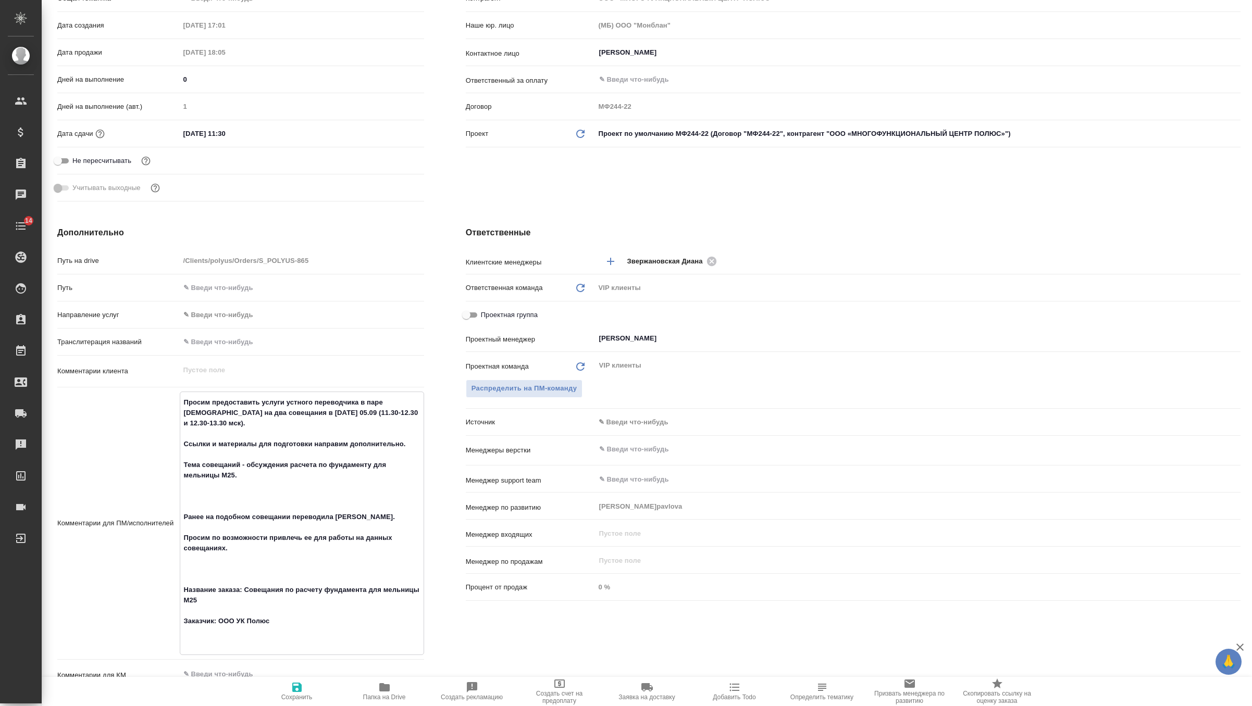
paste textarea "ссылка на 1 совещание https://teams.live.com/meet/9398567484629?p=WKZcaPF3rvLxm…"
type textarea "x"
type textarea "Просим предоставить услуги устного переводчика в паре китайский-русский на два …"
type textarea "x"
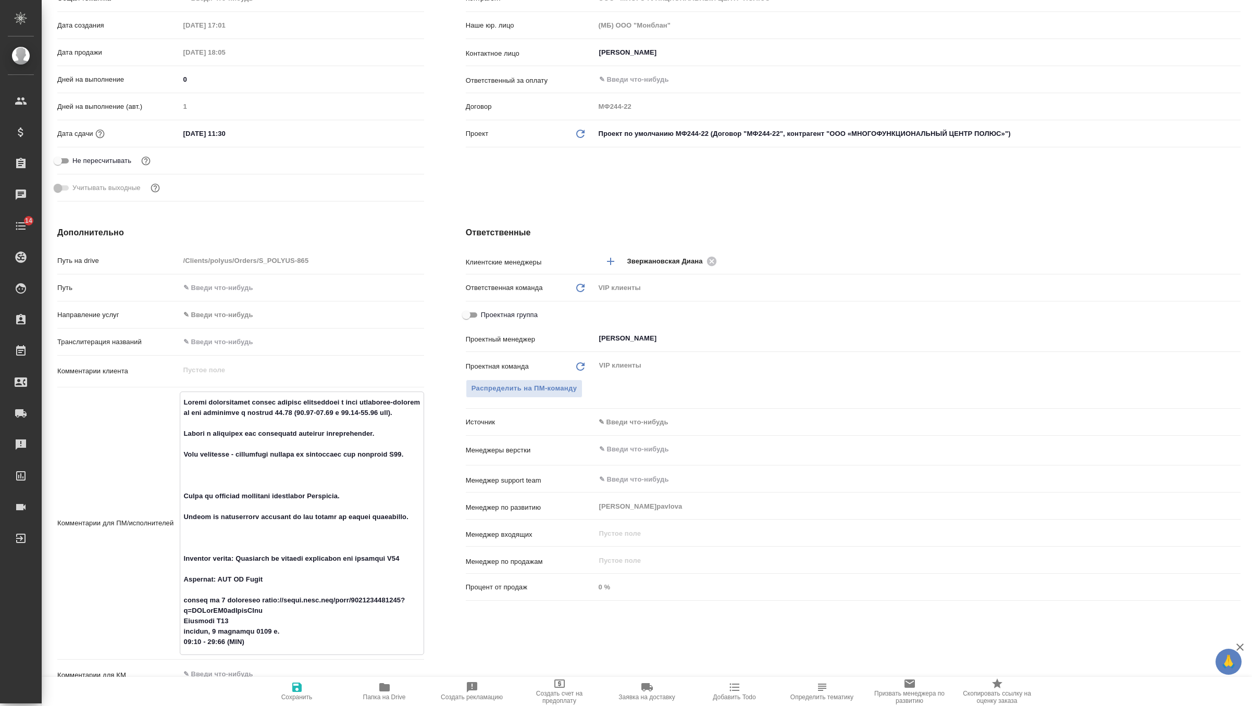
scroll to position [283, 0]
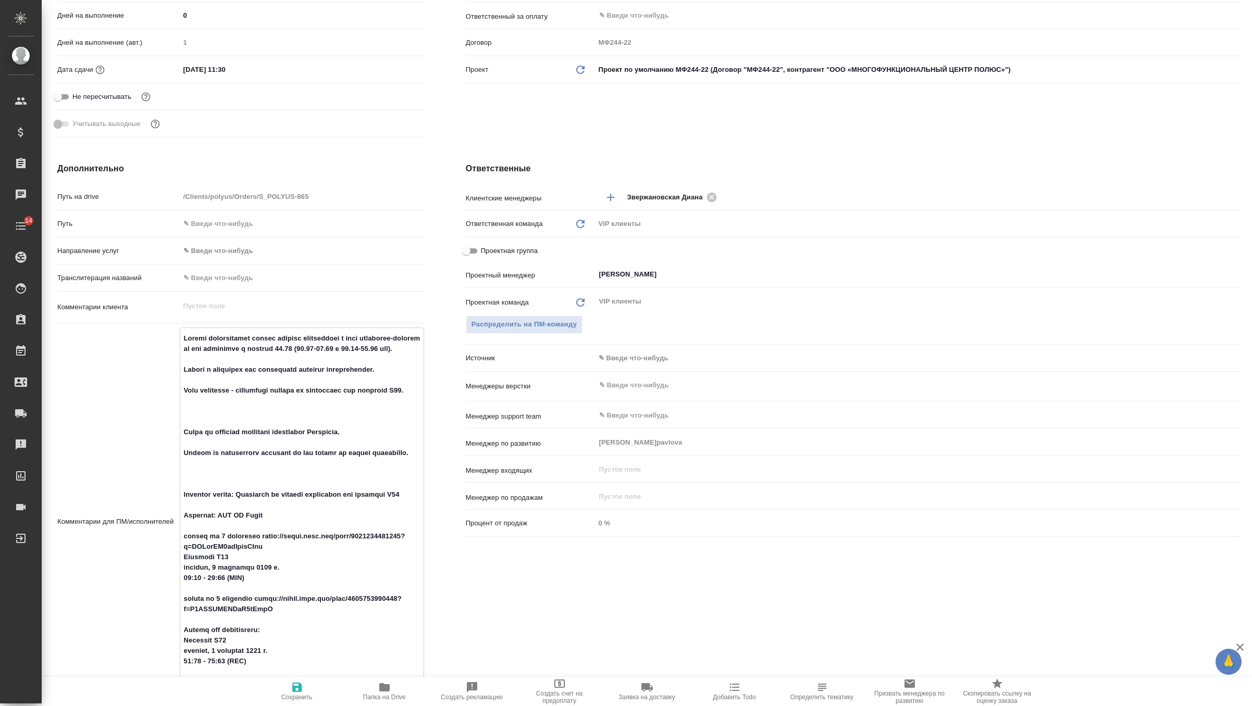
type textarea "Просим предоставить услуги устного переводчика в паре китайский-русский на два …"
type textarea "x"
click at [289, 686] on span "Сохранить" at bounding box center [296, 691] width 75 height 20
type textarea "x"
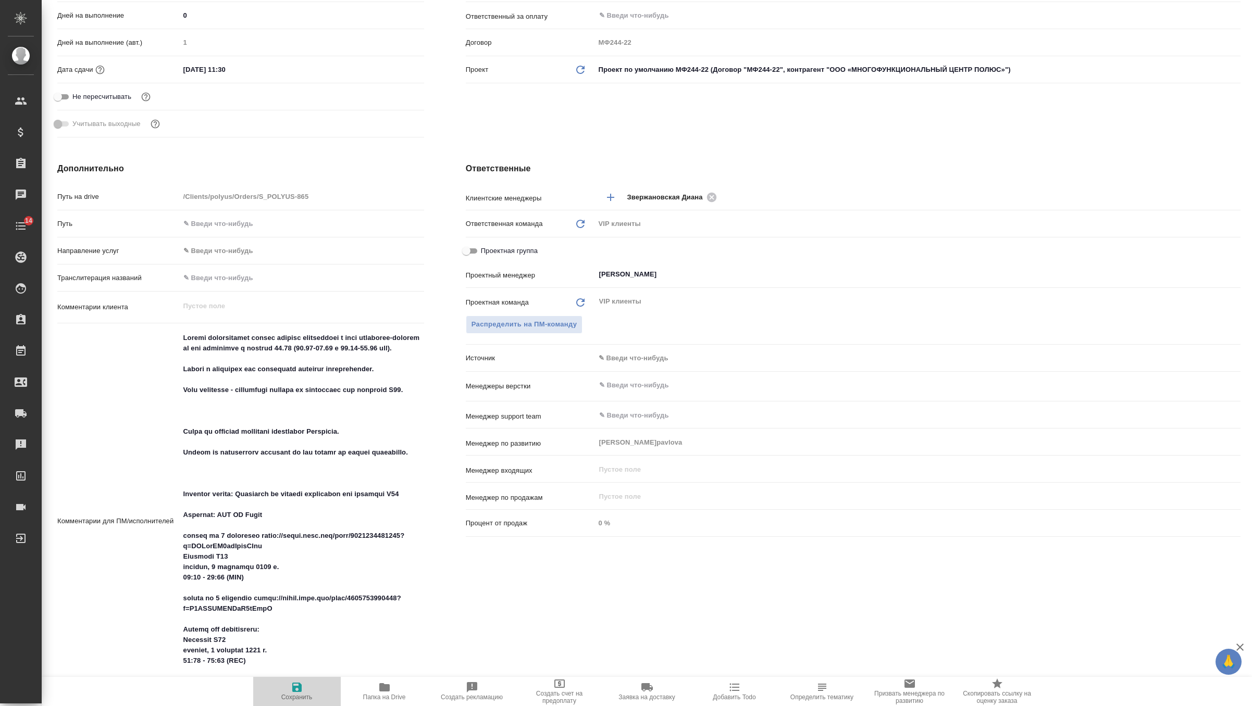
type textarea "x"
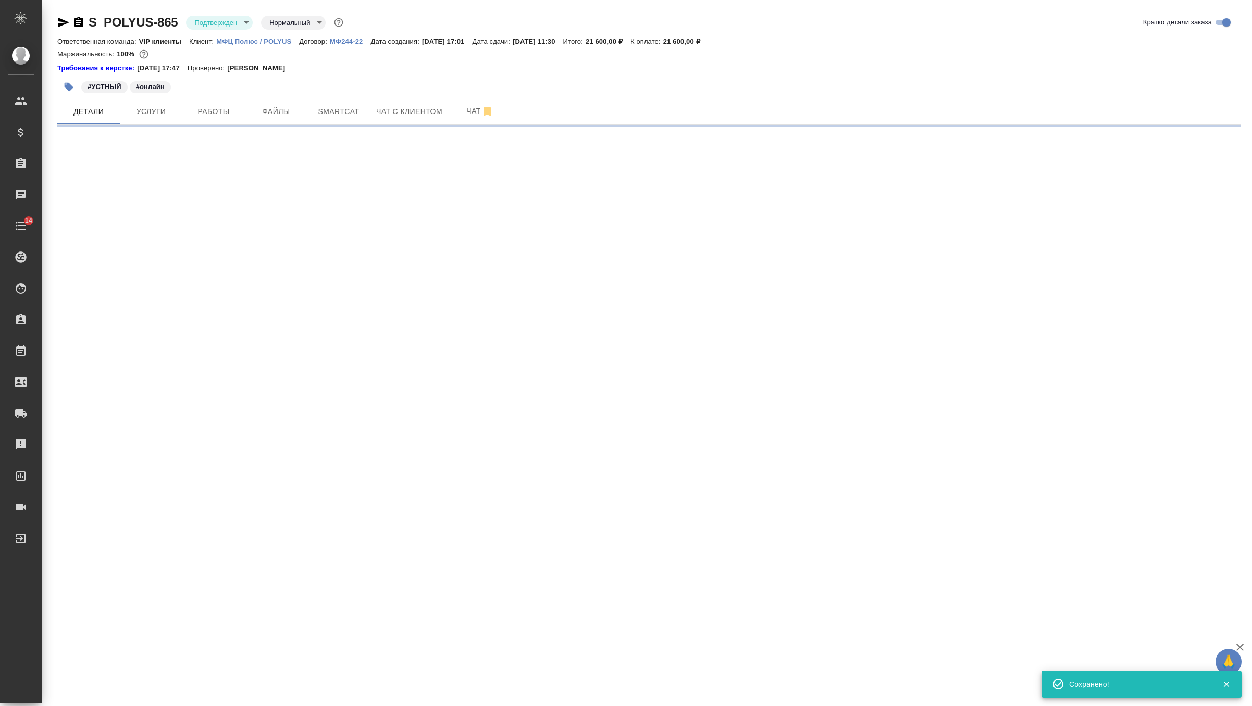
scroll to position [0, 0]
select select "RU"
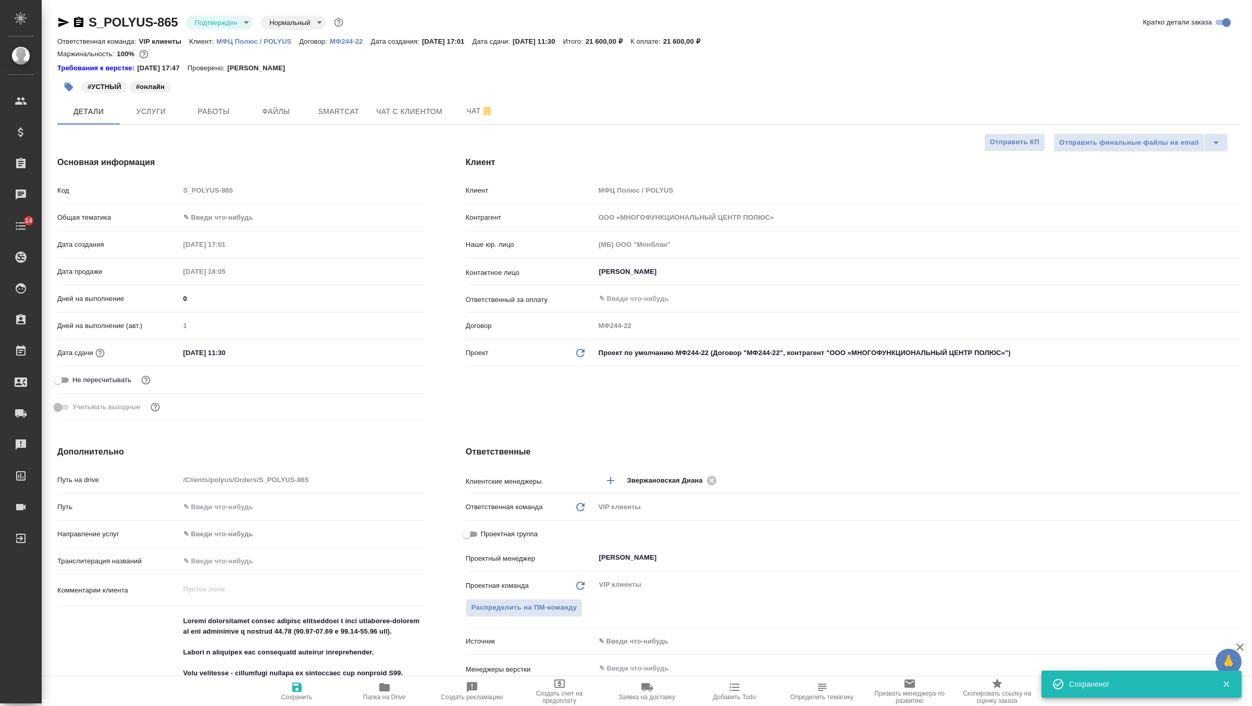
type textarea "x"
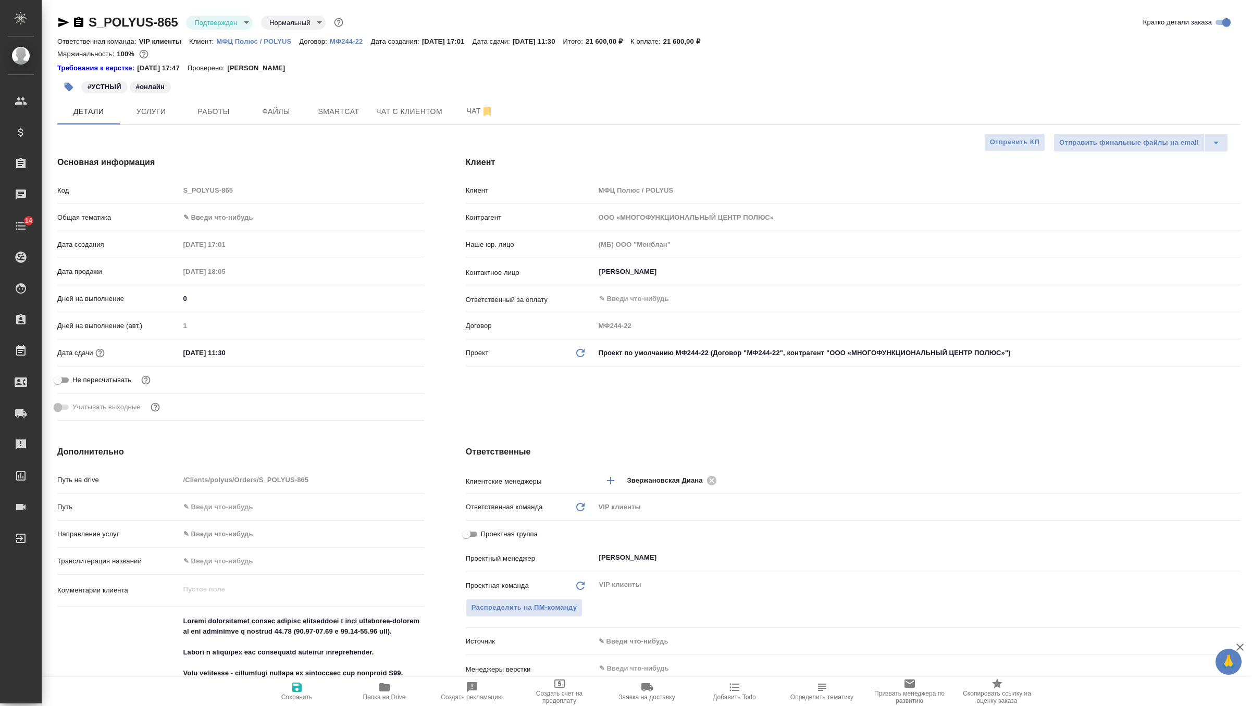
type textarea "x"
click at [471, 112] on span "Чат" at bounding box center [480, 111] width 50 height 13
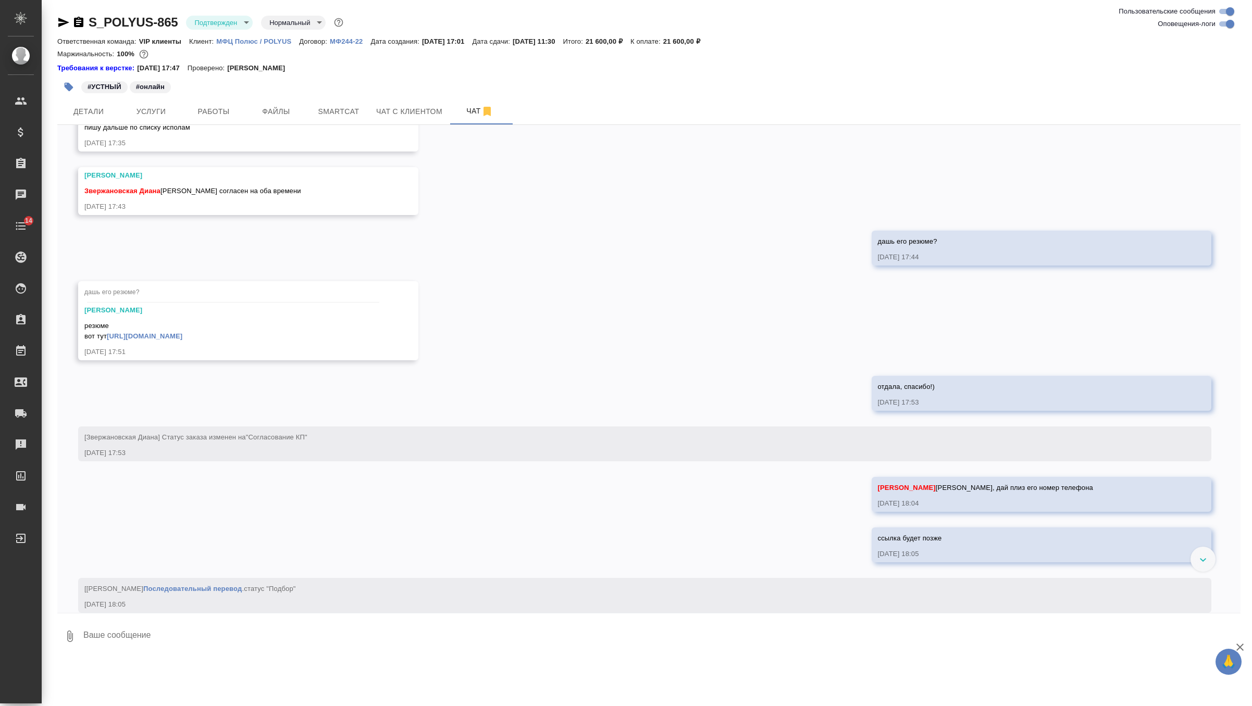
scroll to position [655, 0]
click at [159, 634] on textarea at bounding box center [661, 636] width 1158 height 35
paste textarea "+7(960) 754-35-06 (Александр Сытин)"
type textarea "телефон для связи +7(960) 754-35-06 (Александр Сытин)"
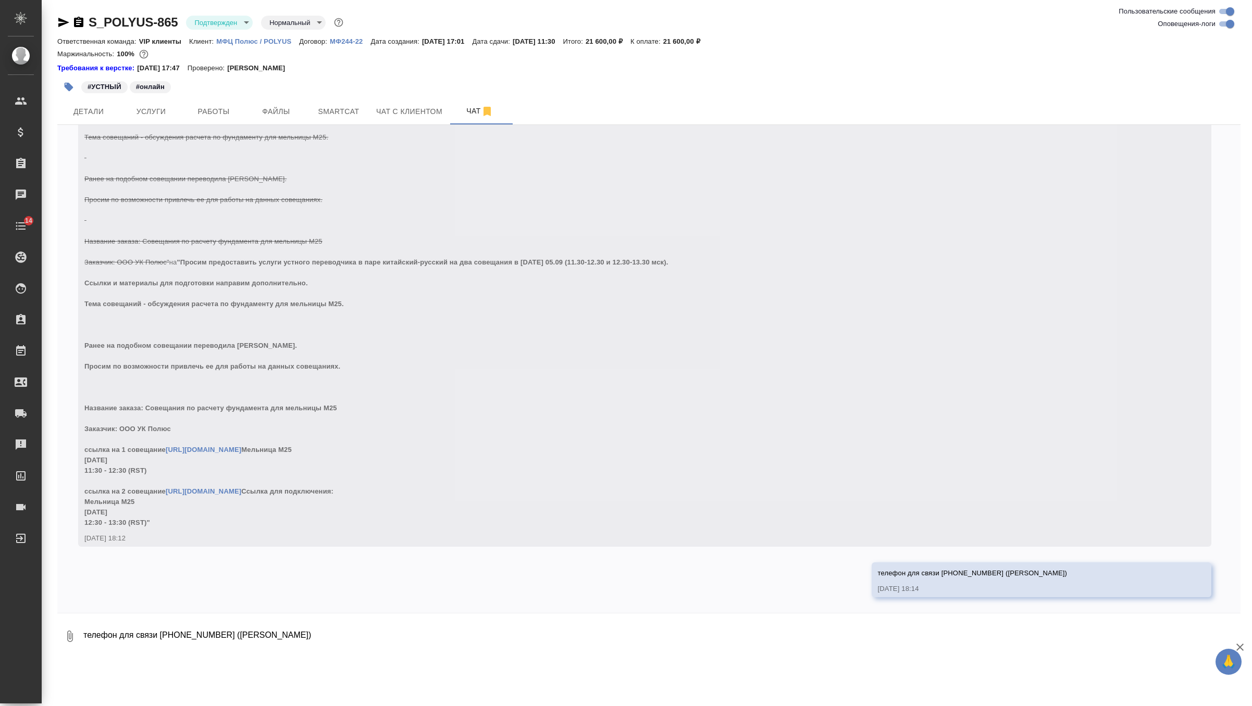
scroll to position [1550, 0]
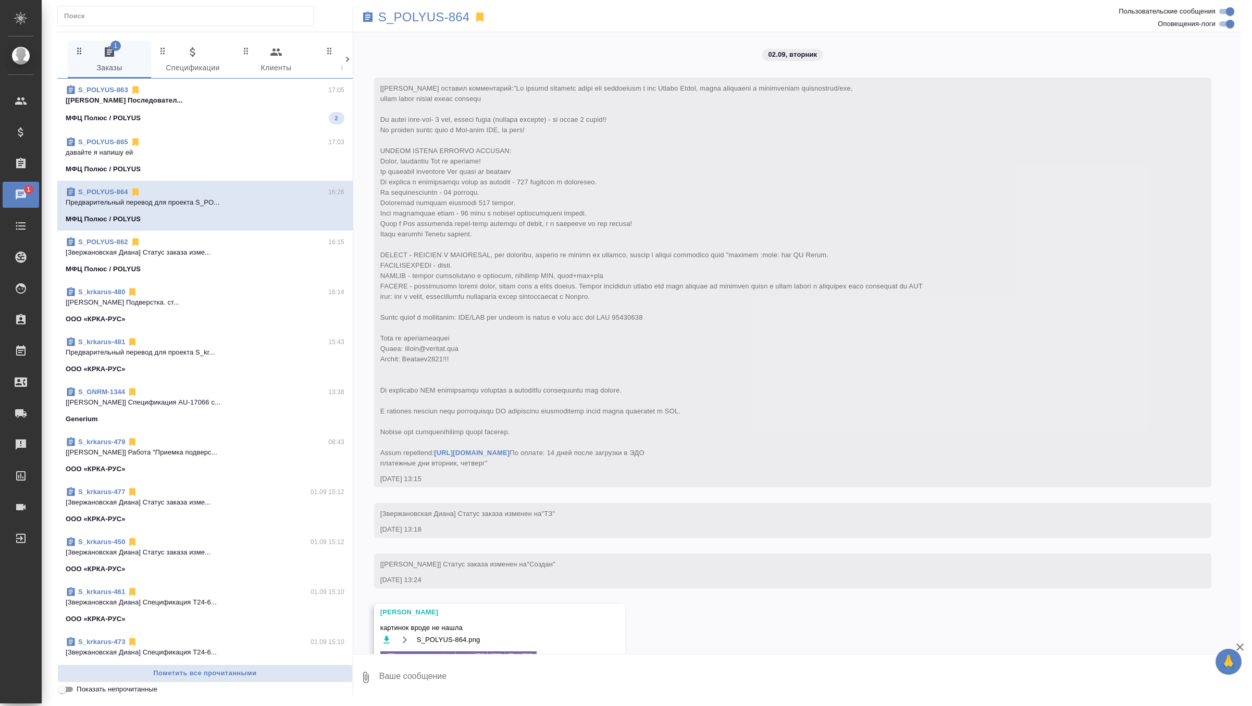
scroll to position [2710, 0]
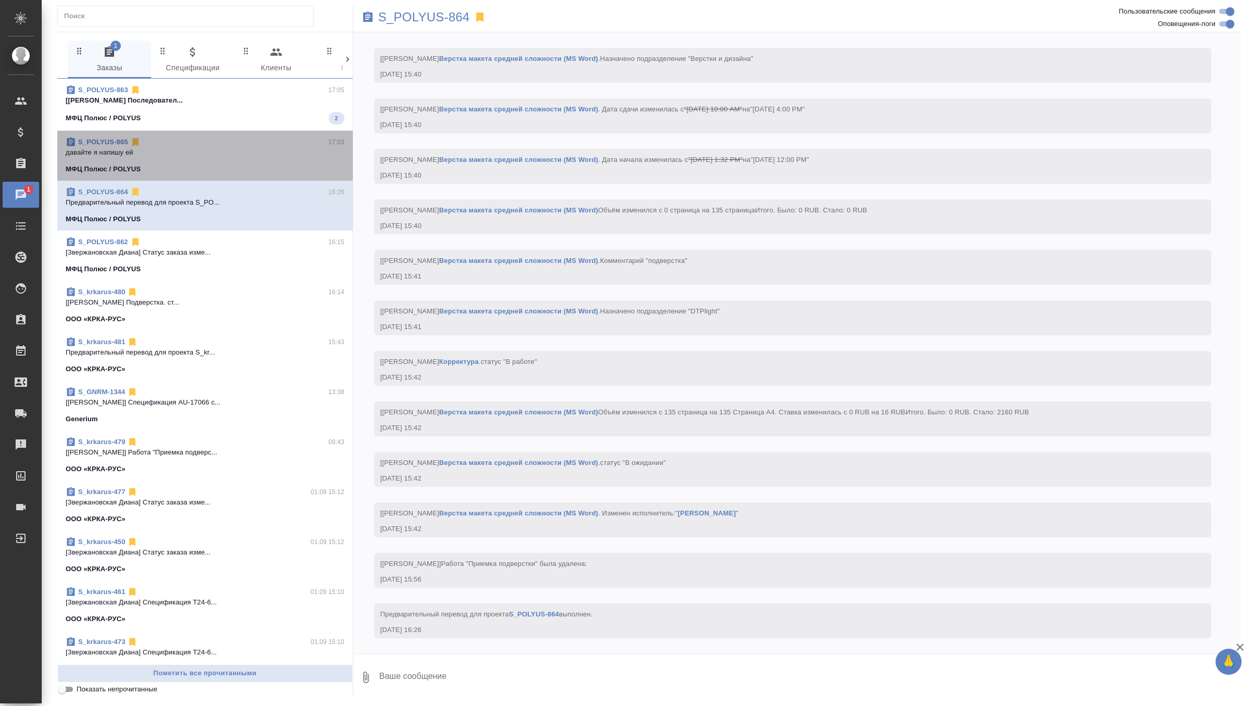
click at [306, 145] on div "S_POLYUS-865 17:03" at bounding box center [205, 142] width 279 height 10
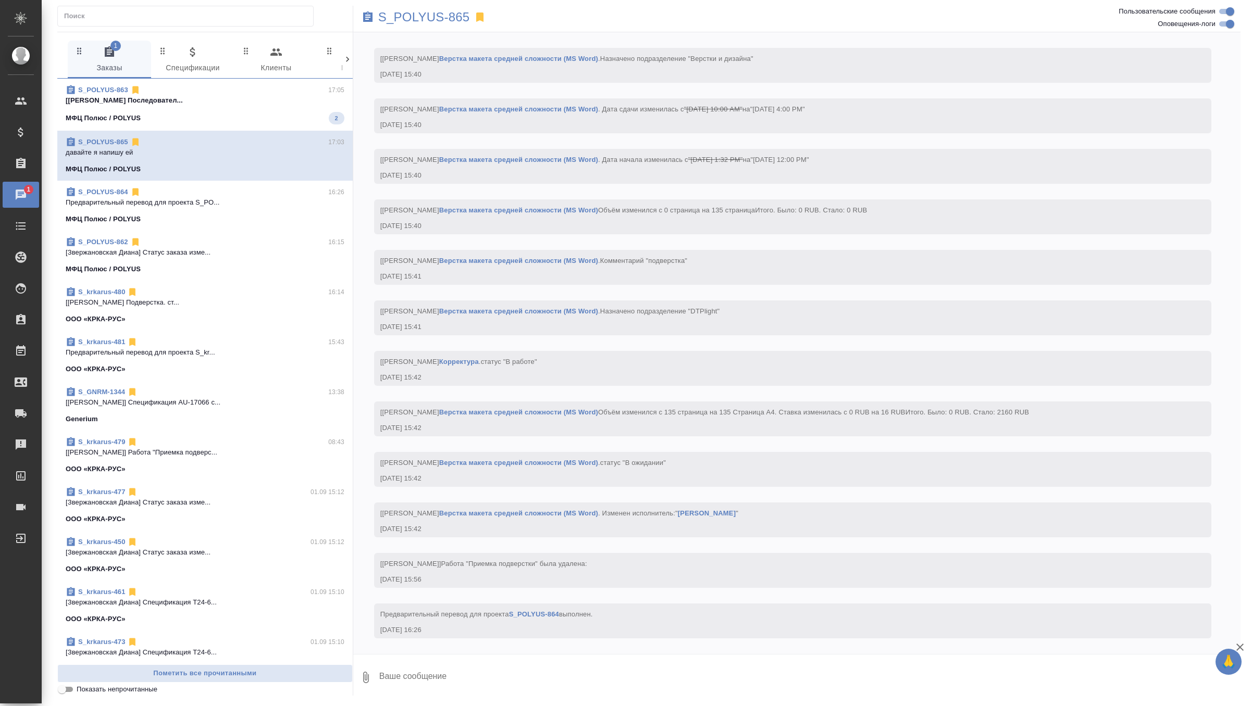
scroll to position [0, 0]
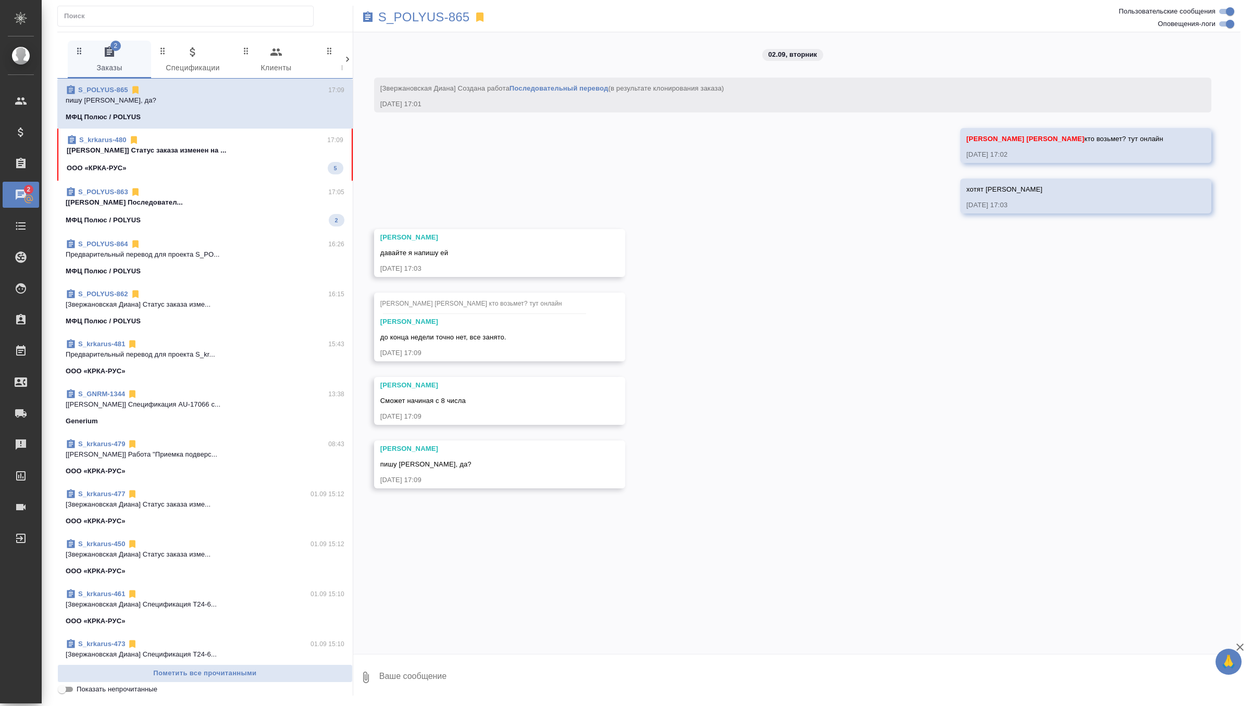
click at [404, 680] on textarea at bounding box center [809, 677] width 862 height 35
type textarea "да, дава"
click button "submit" at bounding box center [1231, 677] width 17 height 35
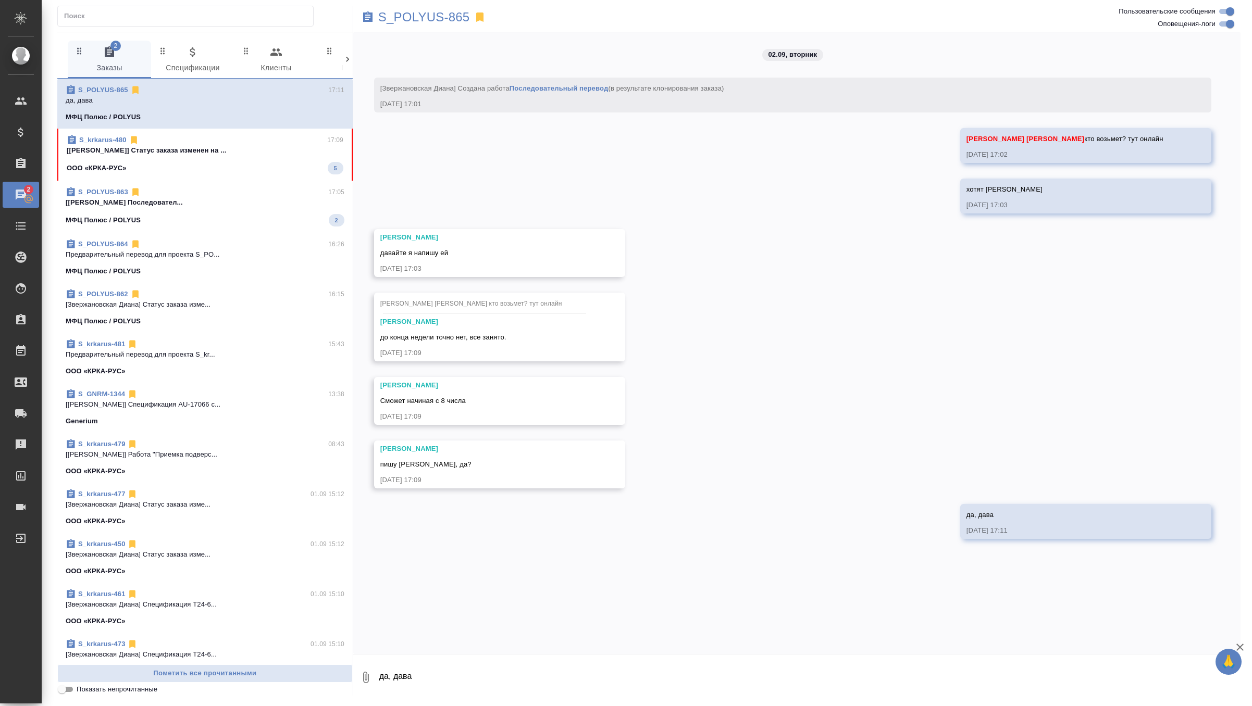
click at [408, 681] on textarea "да, дава" at bounding box center [809, 677] width 862 height 35
type textarea "давай"
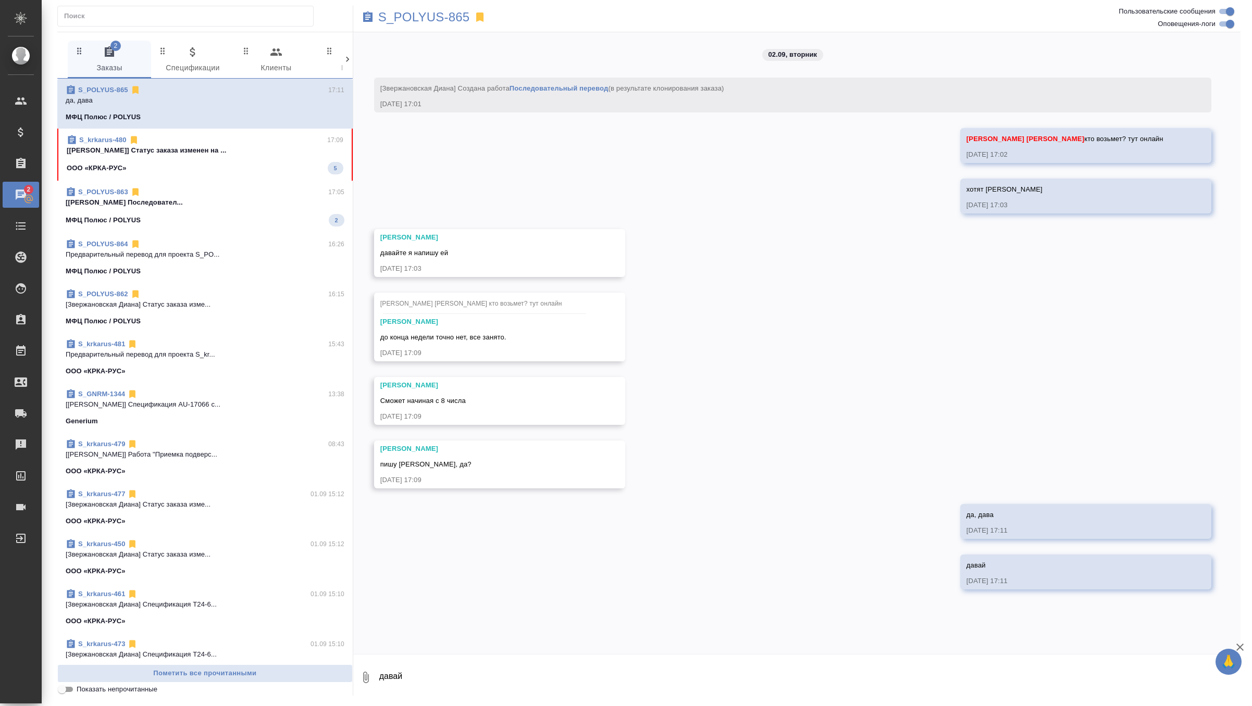
click at [261, 153] on p "[[PERSON_NAME]] Статус заказа изменен на ..." at bounding box center [205, 150] width 277 height 10
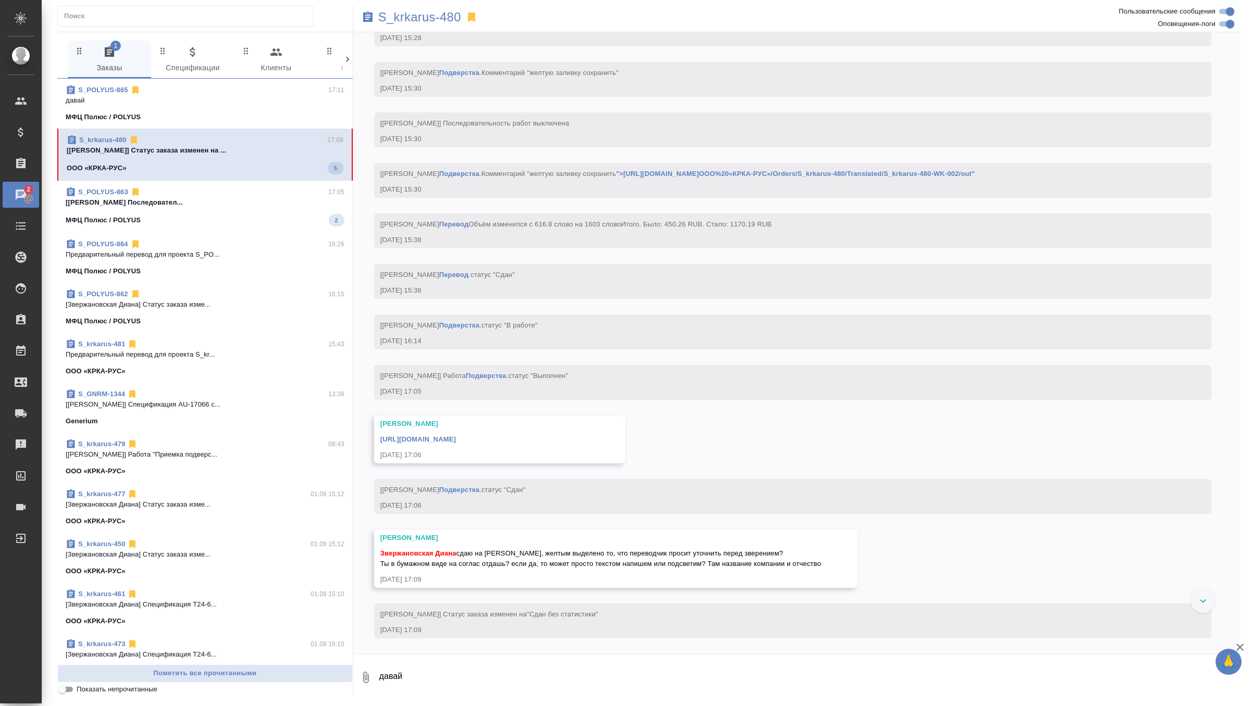
scroll to position [5501, 0]
click at [428, 679] on textarea "давай" at bounding box center [809, 677] width 862 height 35
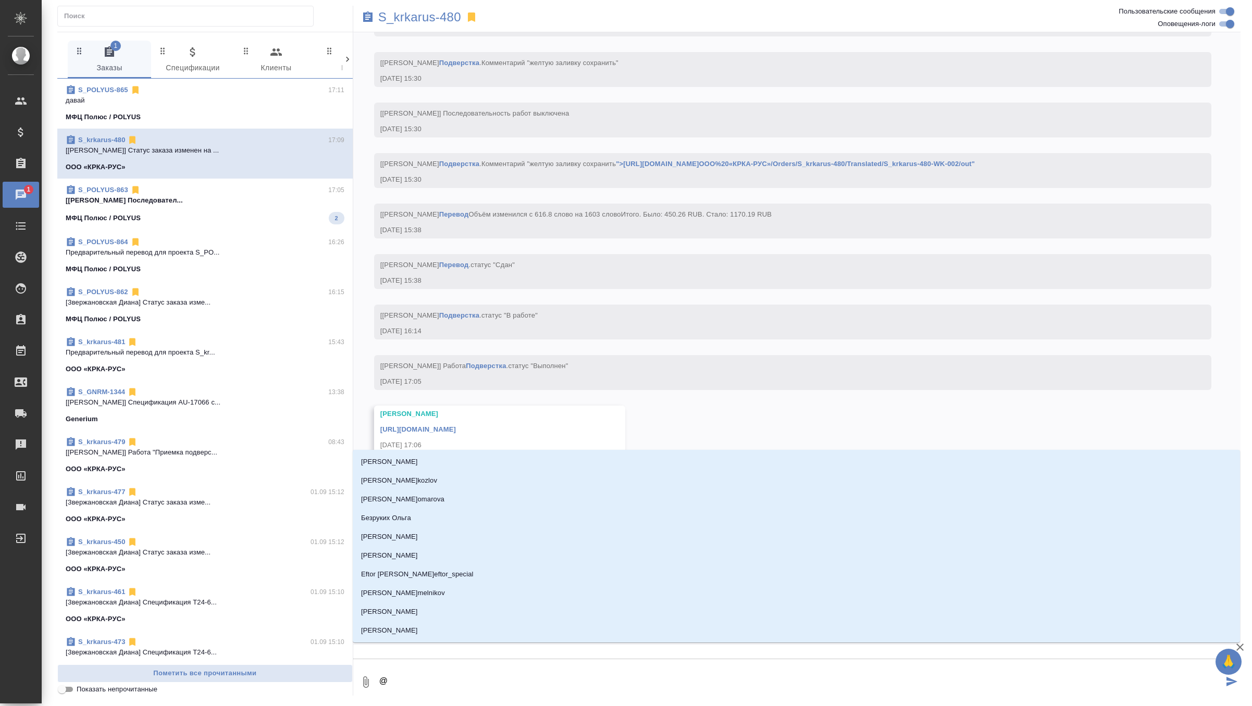
type textarea "@г"
type input "г"
type textarea "@гр"
type input "гр"
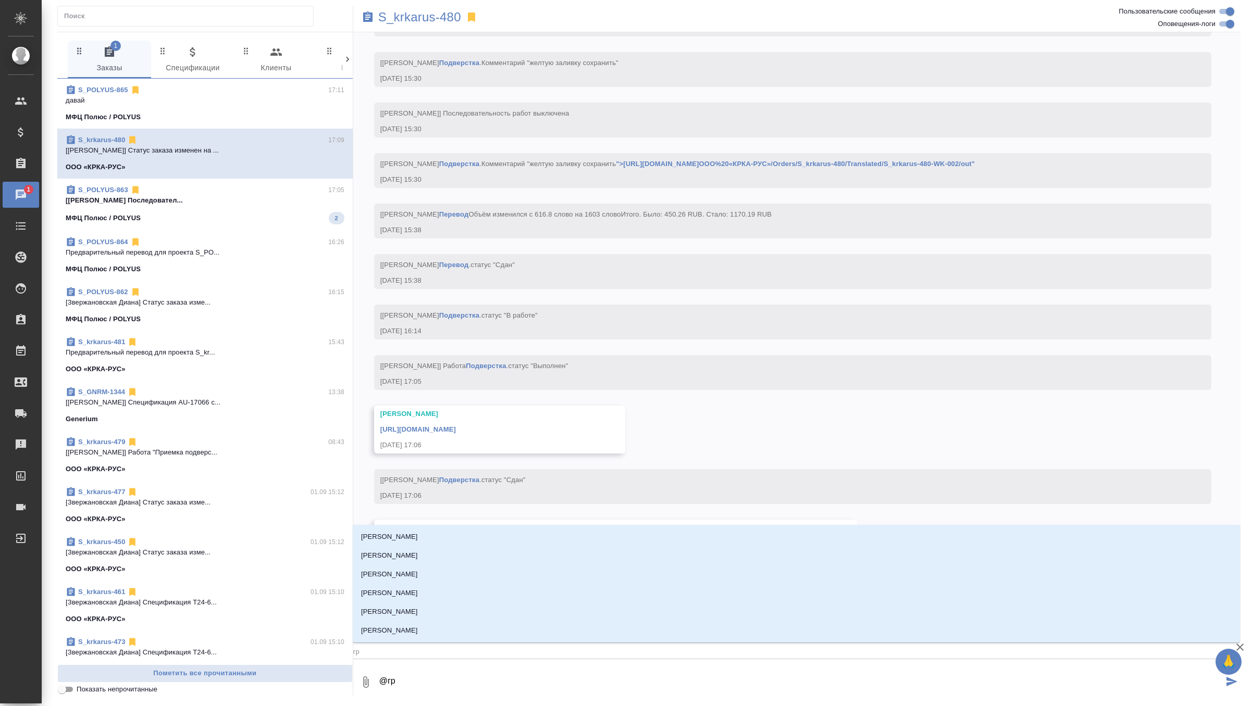
type textarea "@гра"
type input "гра"
type textarea "@граб"
type input "граб"
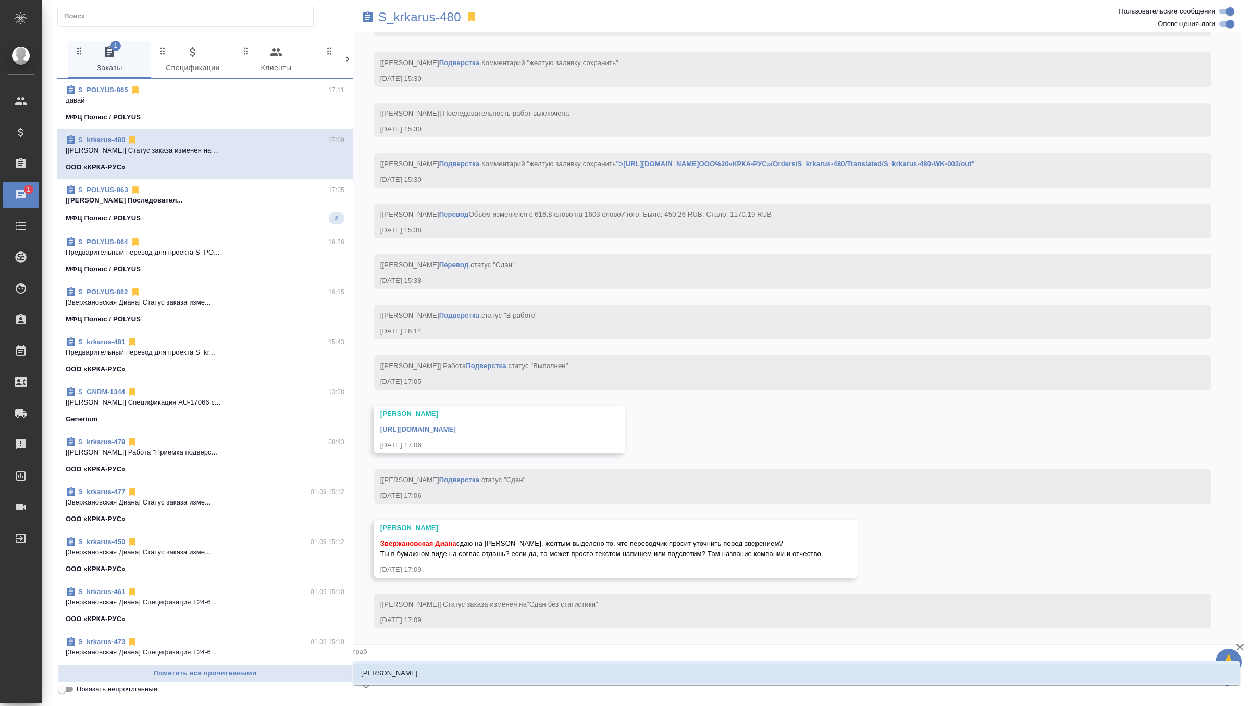
click at [382, 672] on p "[PERSON_NAME]" at bounding box center [389, 673] width 57 height 10
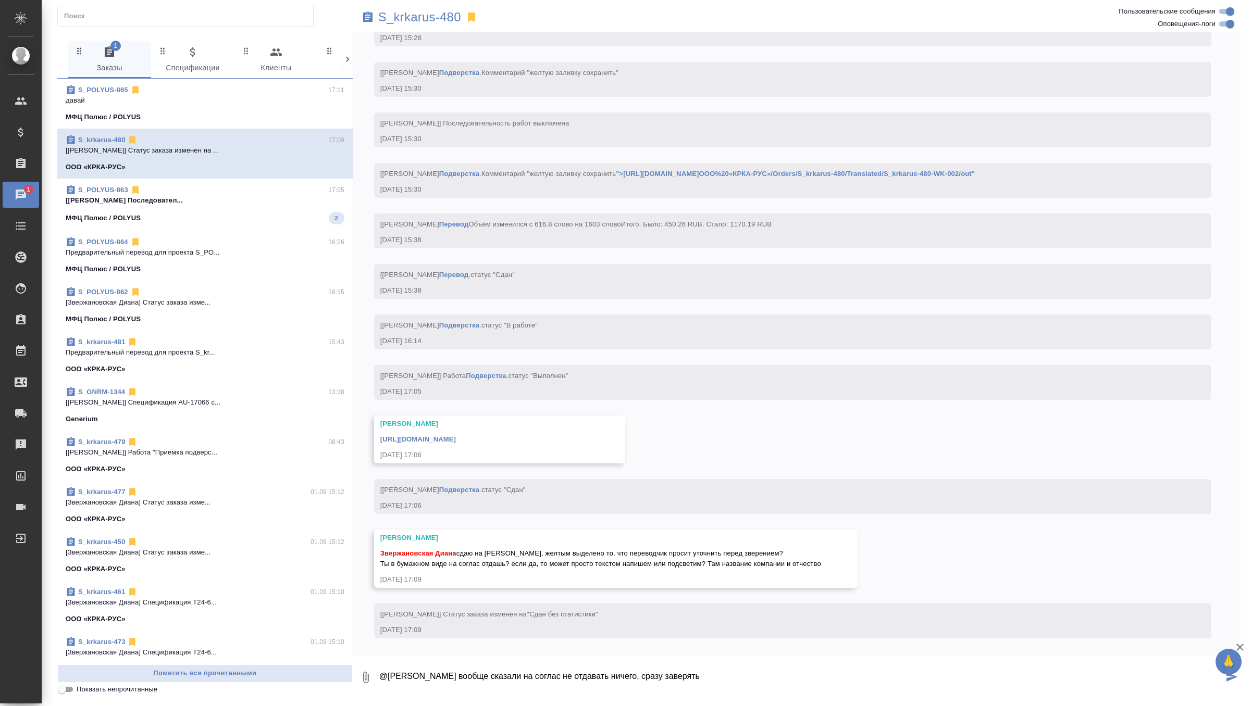
type textarea "@Грабко Мария вообще сказали на соглас не отдавать ничего, сразу заверять"
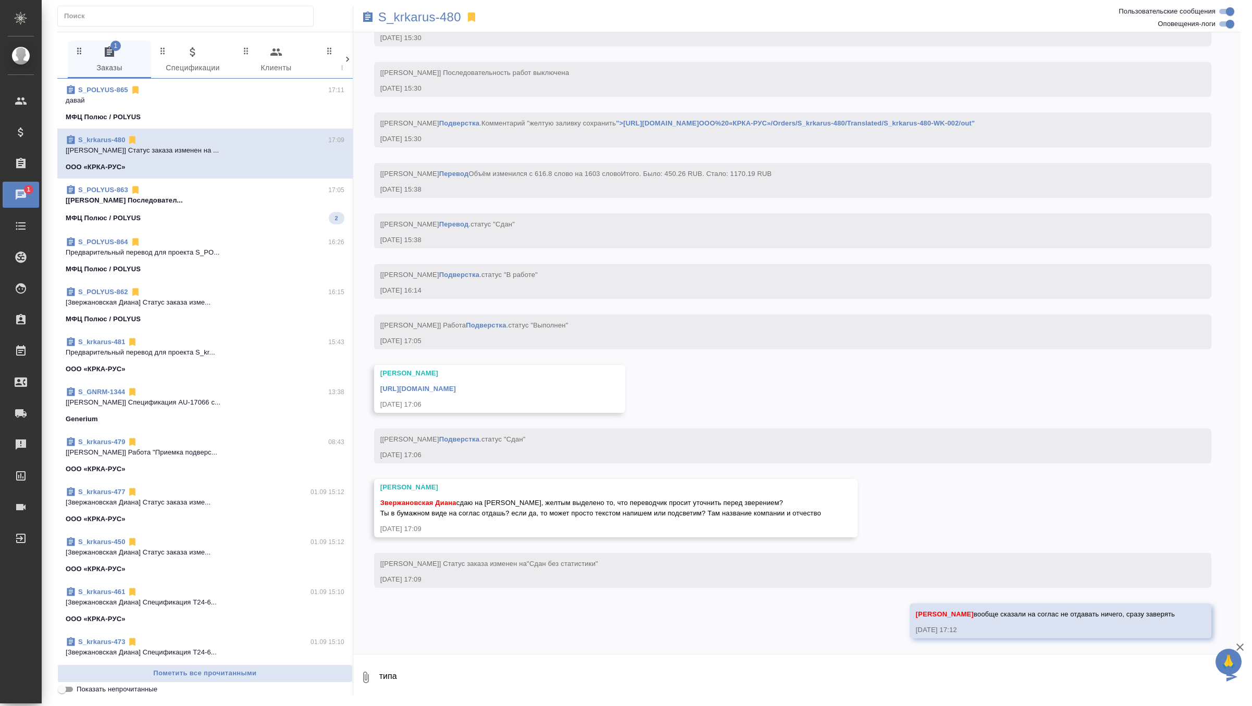
scroll to position [5599, 0]
type textarea "типа перевод с листа"
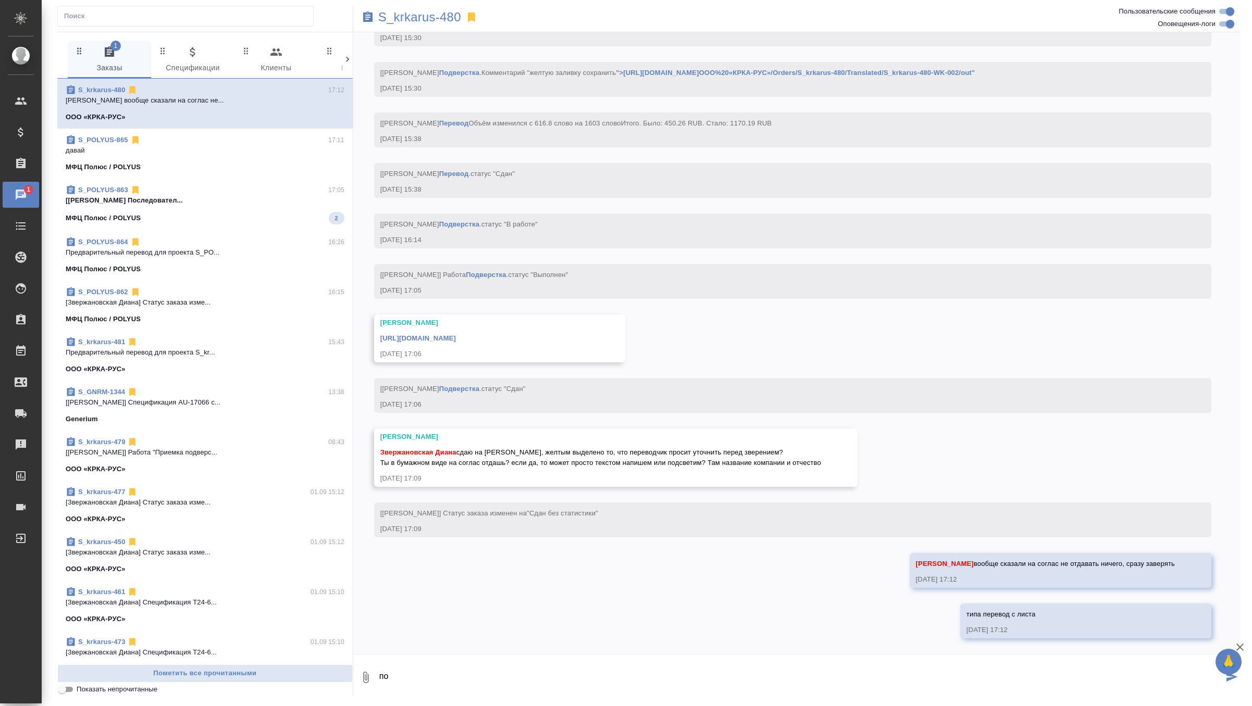
scroll to position [5650, 0]
type textarea "поэтому можем просто уточнить словами, только напиши что именно"
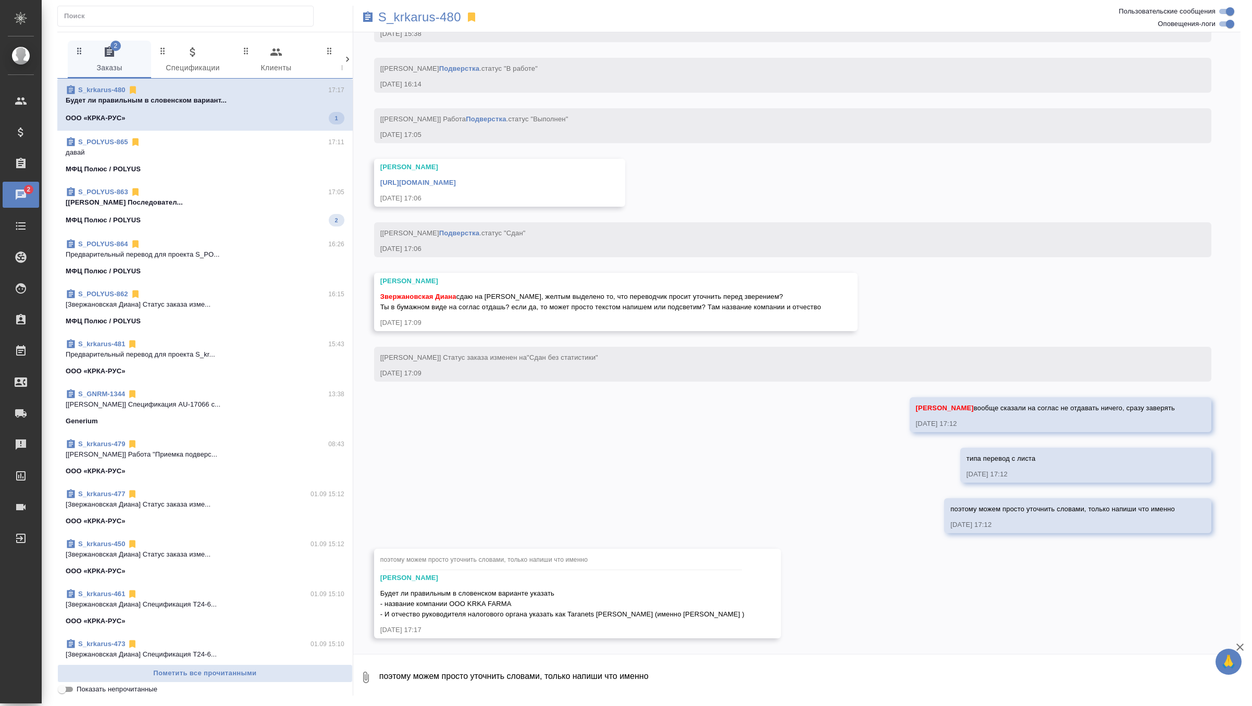
scroll to position [5806, 0]
drag, startPoint x: 381, startPoint y: 594, endPoint x: 746, endPoint y: 614, distance: 365.1
click at [746, 614] on div "поэтому можем просто уточнить словами, только напиши что именно Грабко Мария Бу…" at bounding box center [577, 594] width 407 height 90
copy span "Будет ли правильным в словенском варианте указать - название компании OOO KRKA …"
click at [420, 684] on textarea "поэтому можем просто уточнить словами, только напиши что именно" at bounding box center [809, 677] width 862 height 35
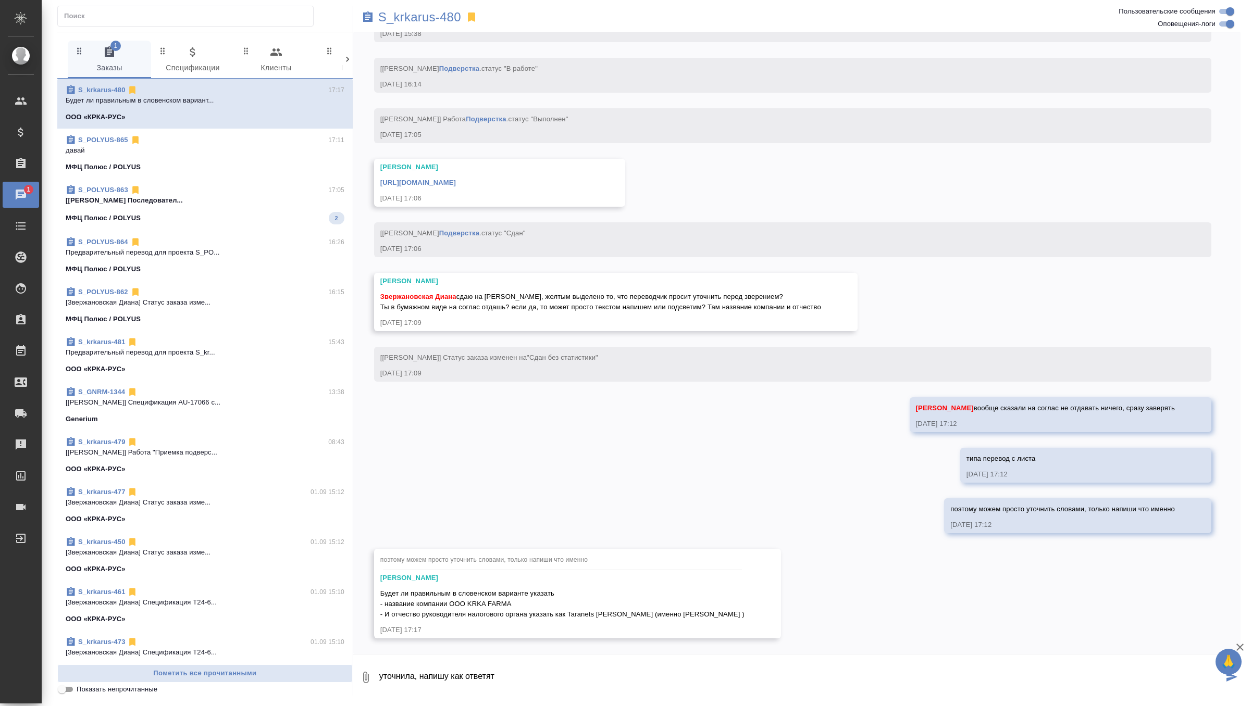
type textarea "уточнила, напишу как ответят"
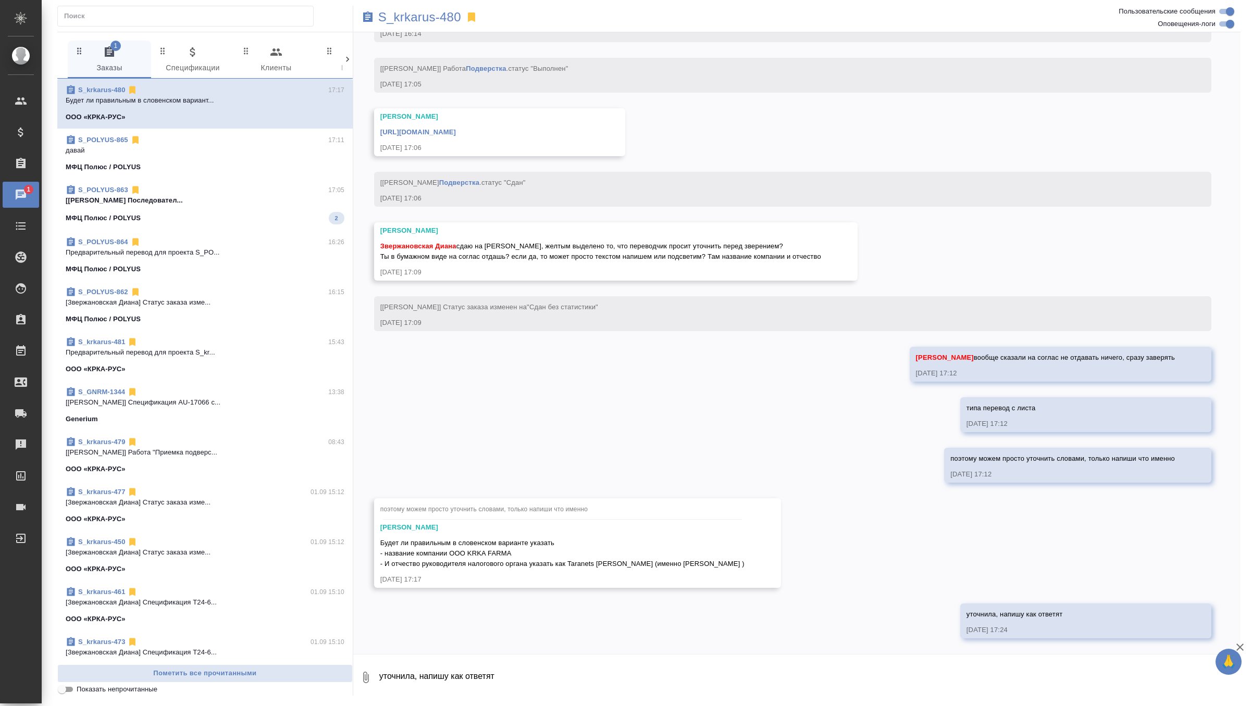
scroll to position [5856, 0]
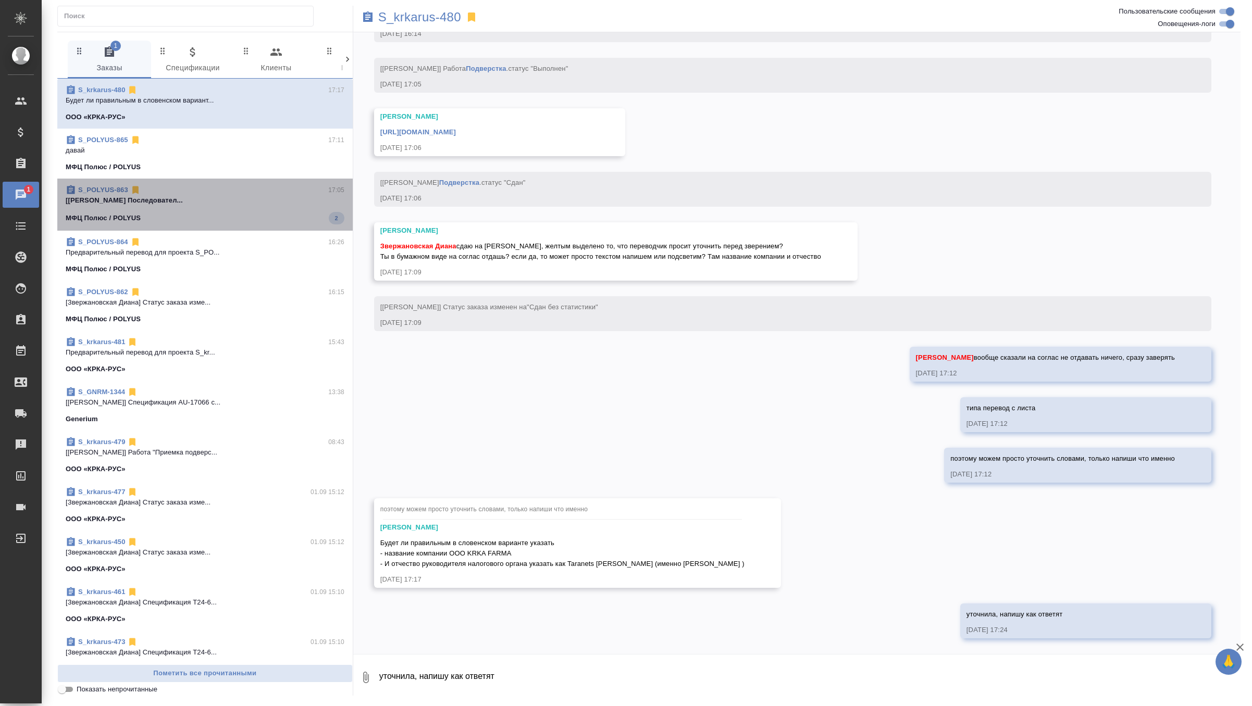
click at [295, 205] on p "[[PERSON_NAME] Последовател..." at bounding box center [205, 200] width 279 height 10
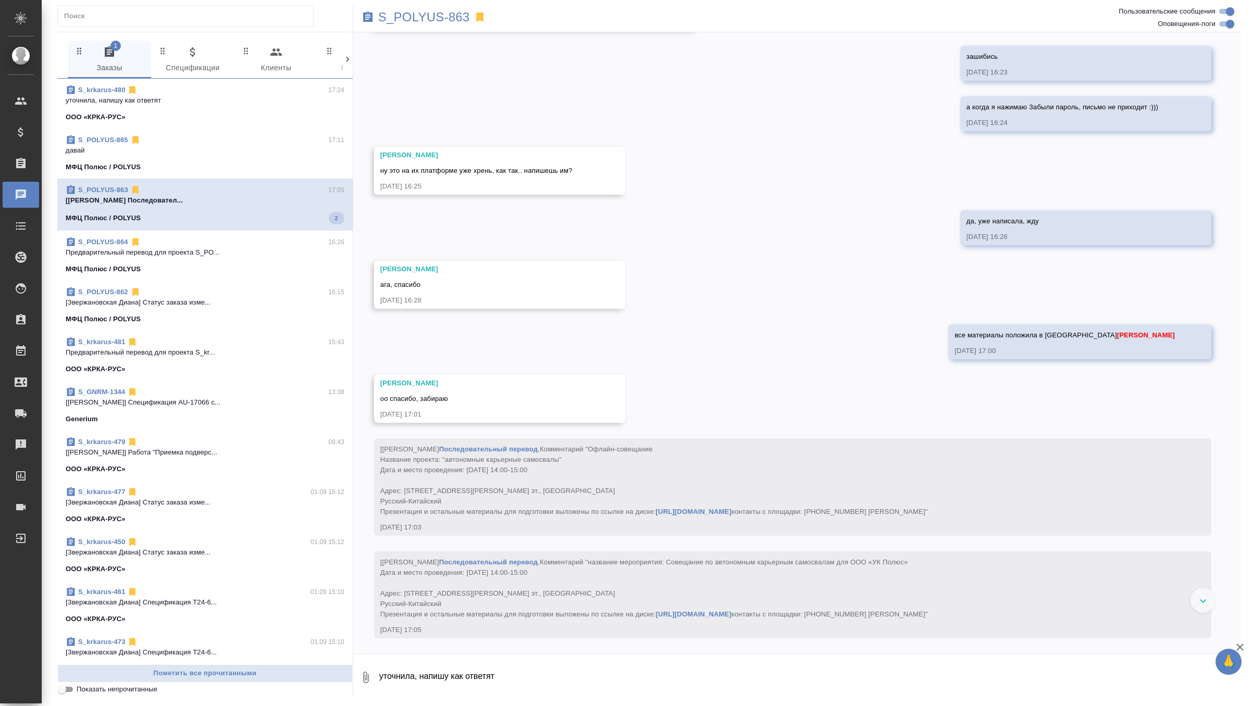
scroll to position [7553, 0]
click at [304, 114] on div "ООО «КРКА-РУС»" at bounding box center [205, 117] width 279 height 10
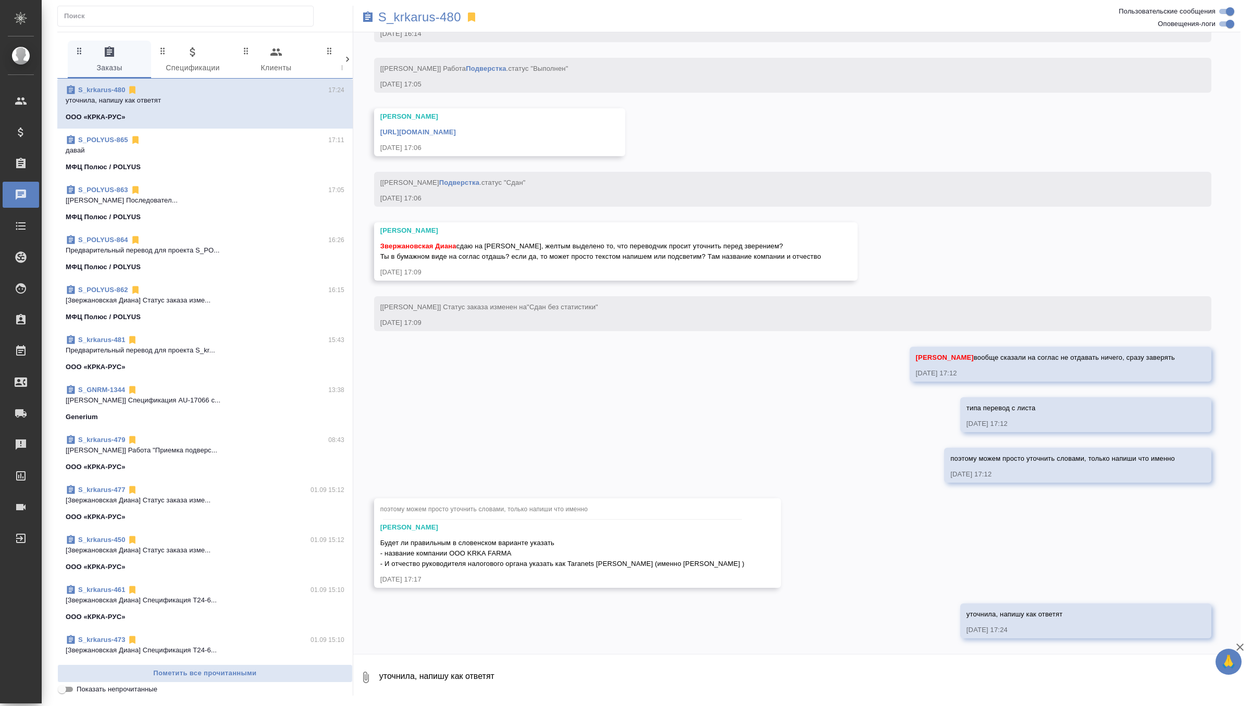
scroll to position [5856, 0]
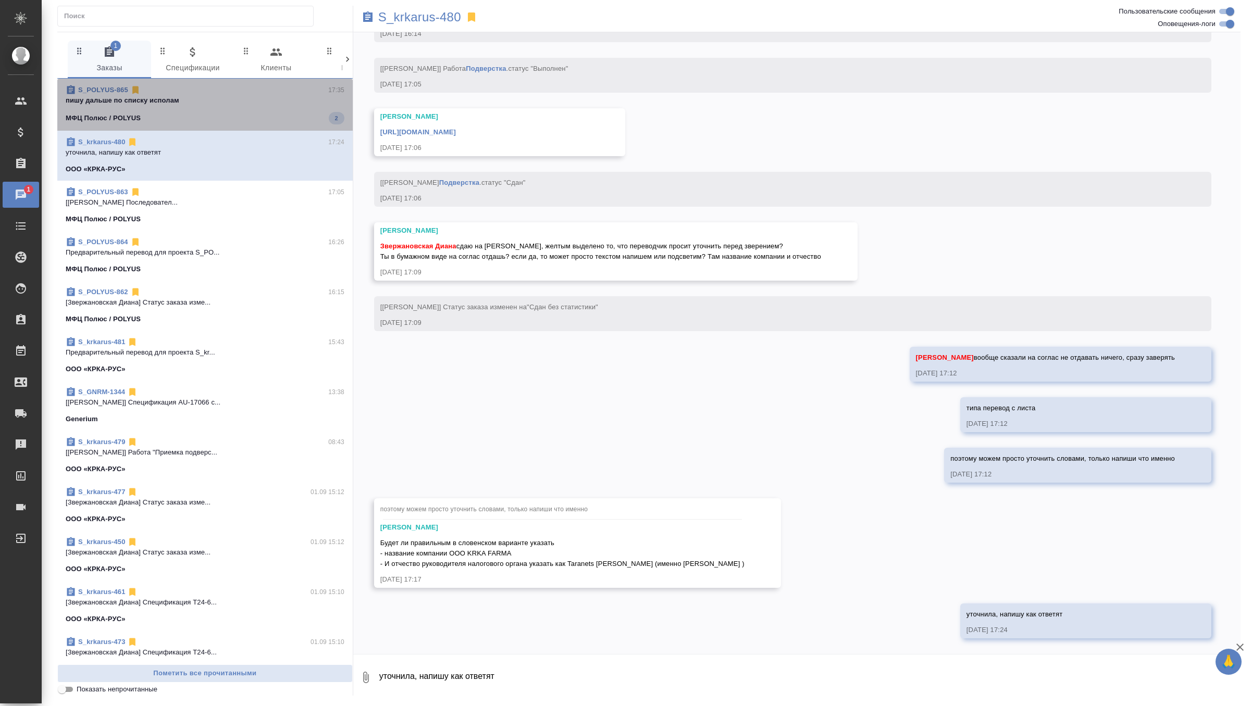
click at [288, 120] on div "МФЦ Полюс / POLYUS 2" at bounding box center [205, 118] width 279 height 12
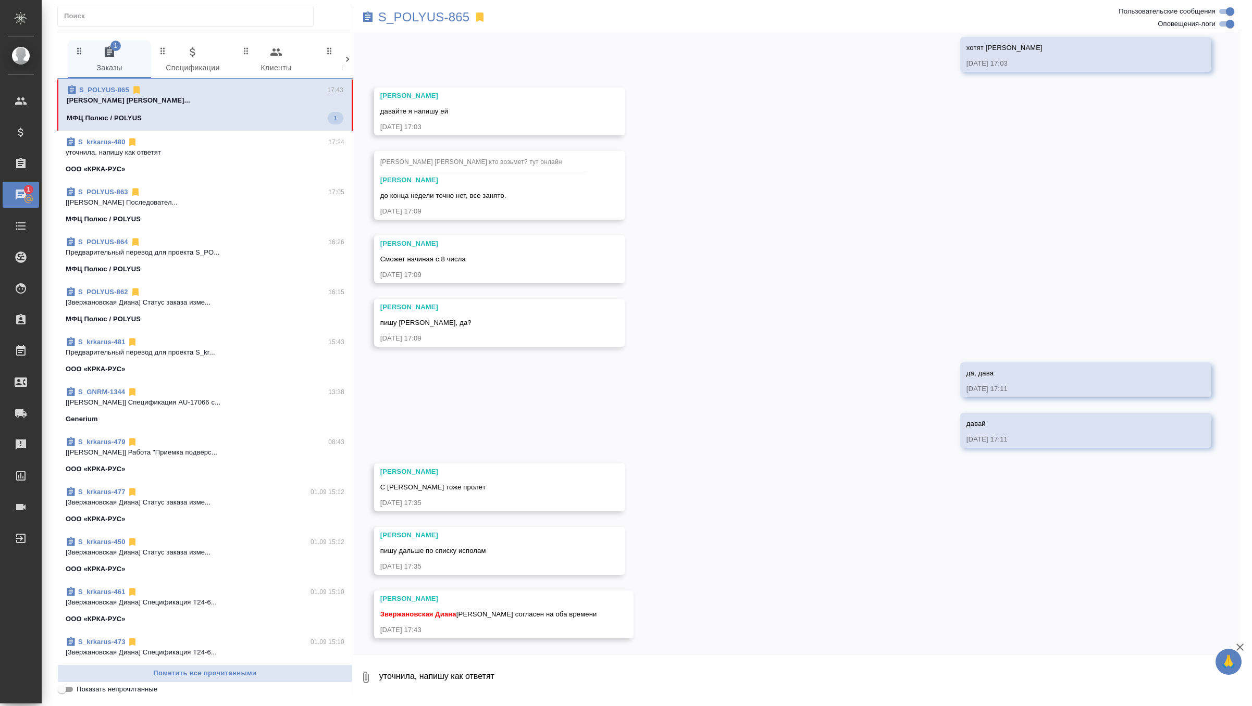
scroll to position [152, 0]
click at [457, 675] on textarea "уточнила, напишу как ответят" at bounding box center [809, 677] width 862 height 35
type textarea "дашь его резюме?"
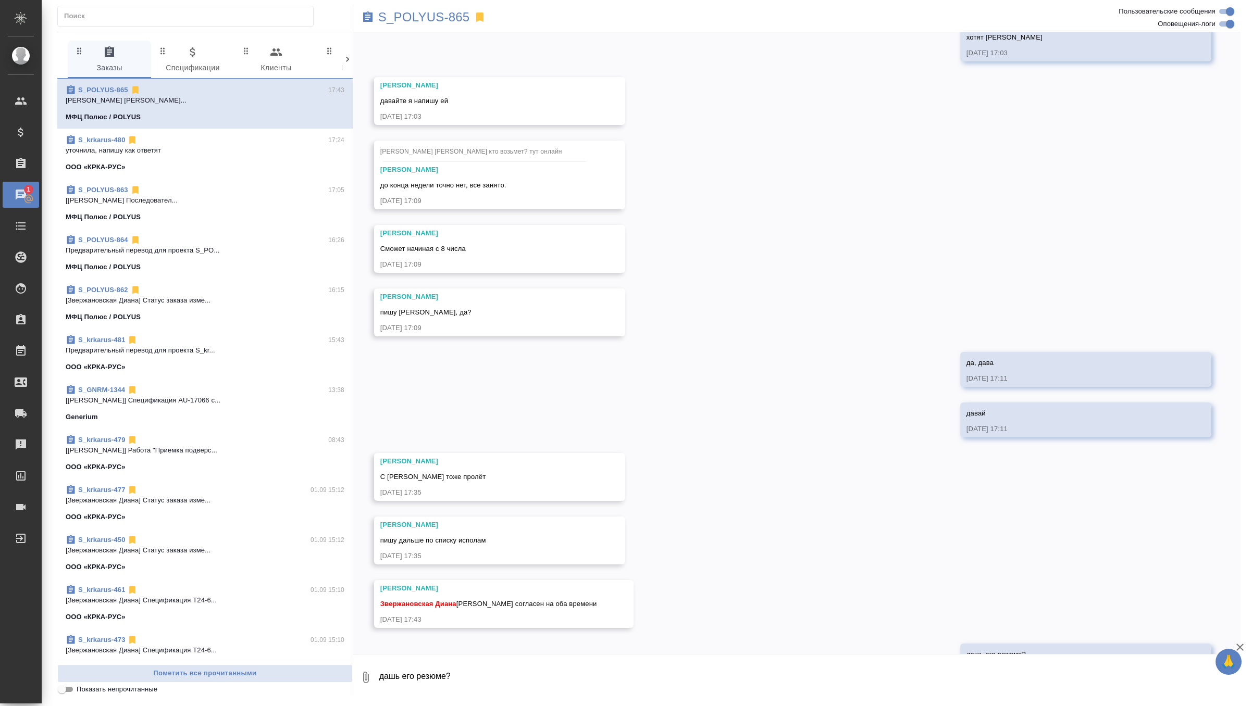
scroll to position [203, 0]
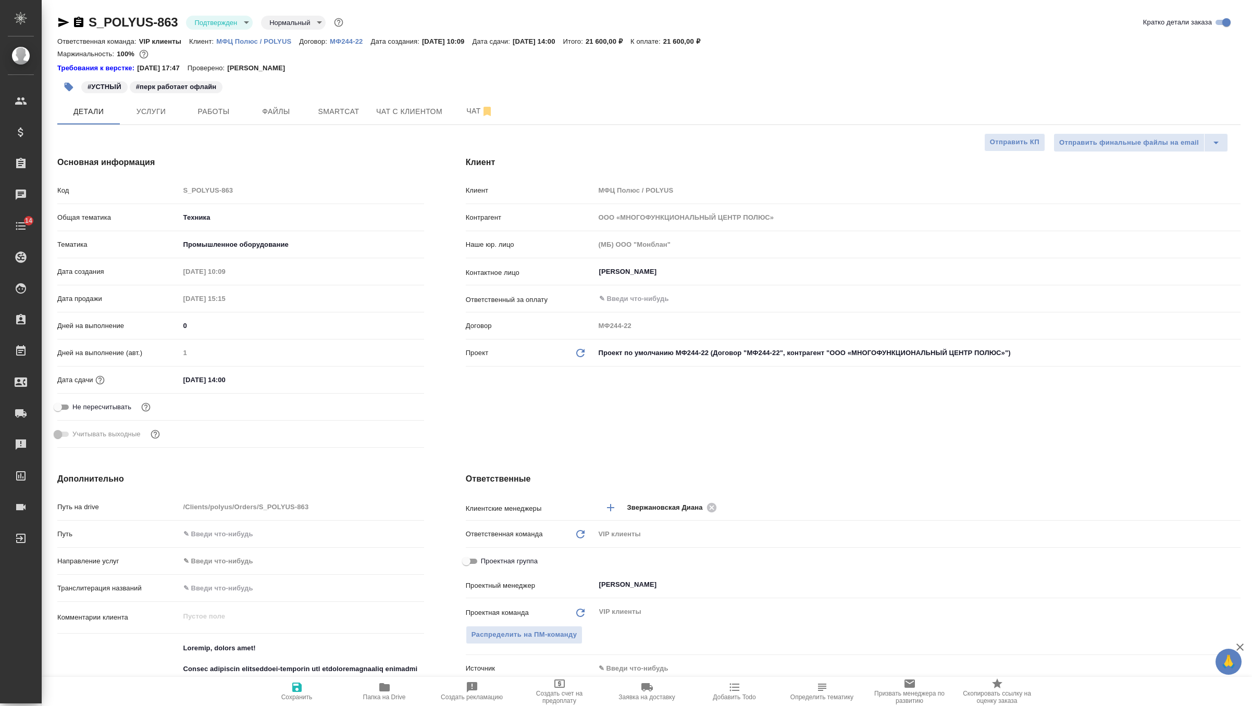
select select "RU"
click at [474, 109] on span "Чат" at bounding box center [480, 111] width 50 height 13
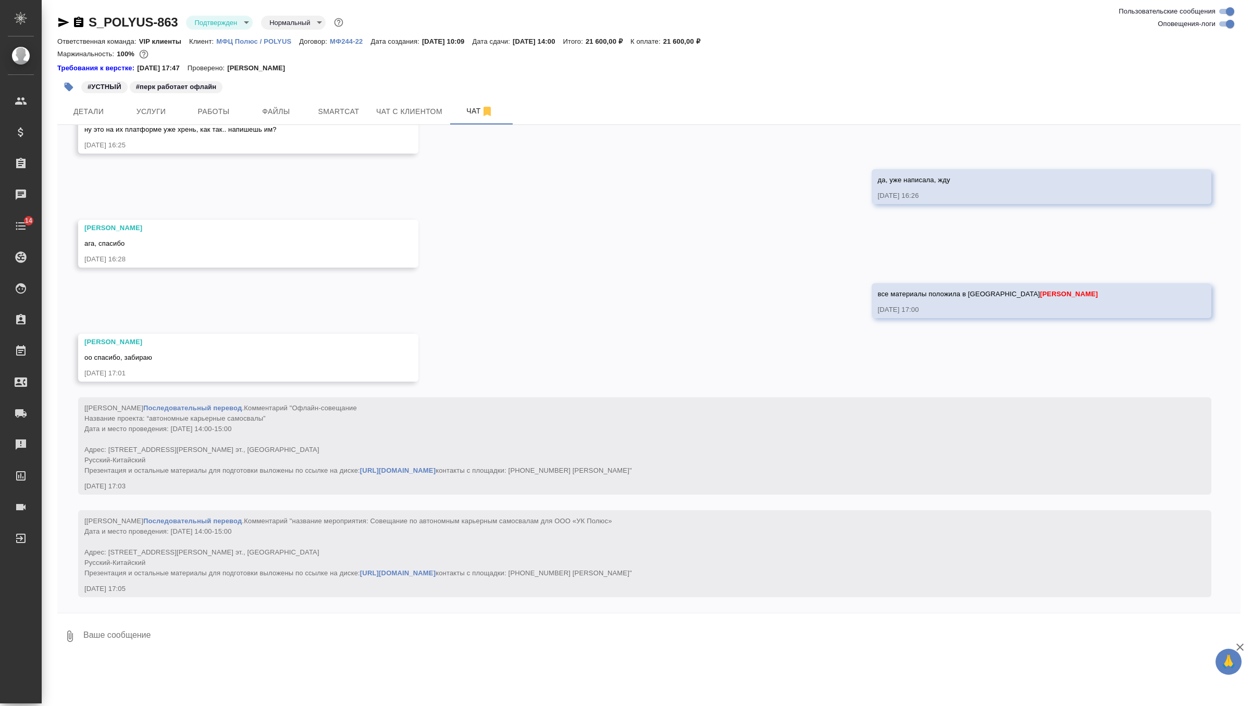
scroll to position [7760, 0]
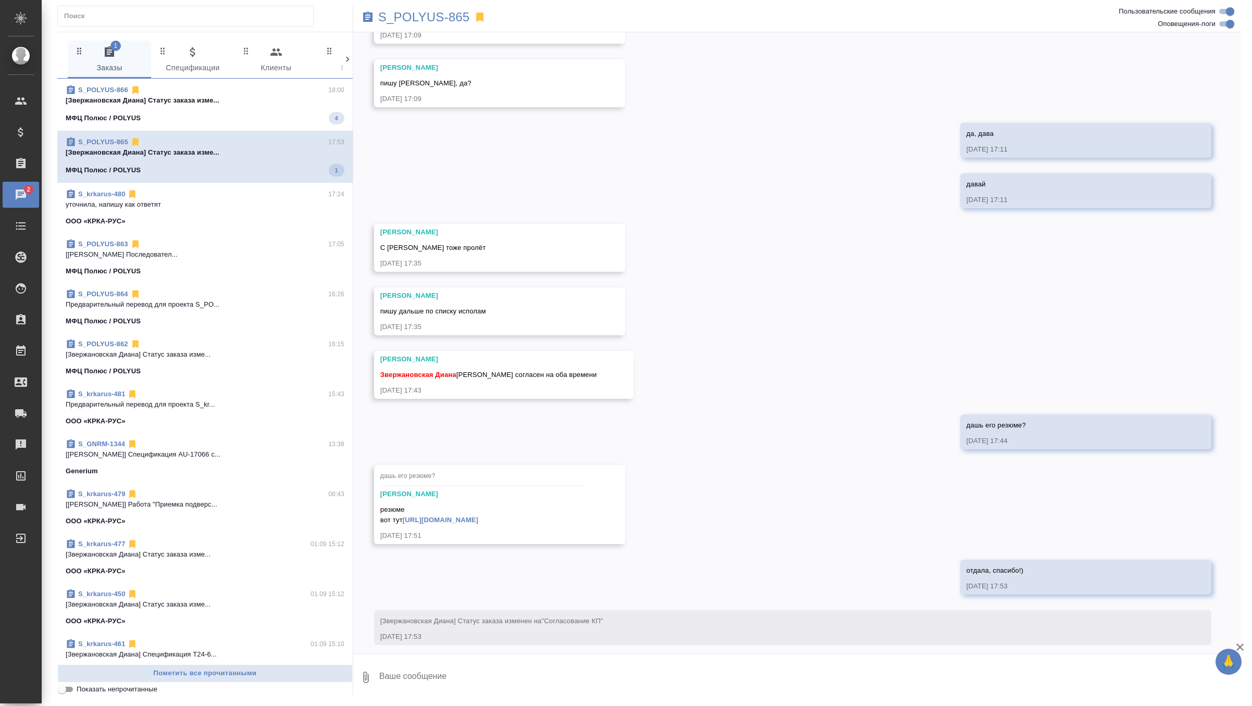
scroll to position [398, 0]
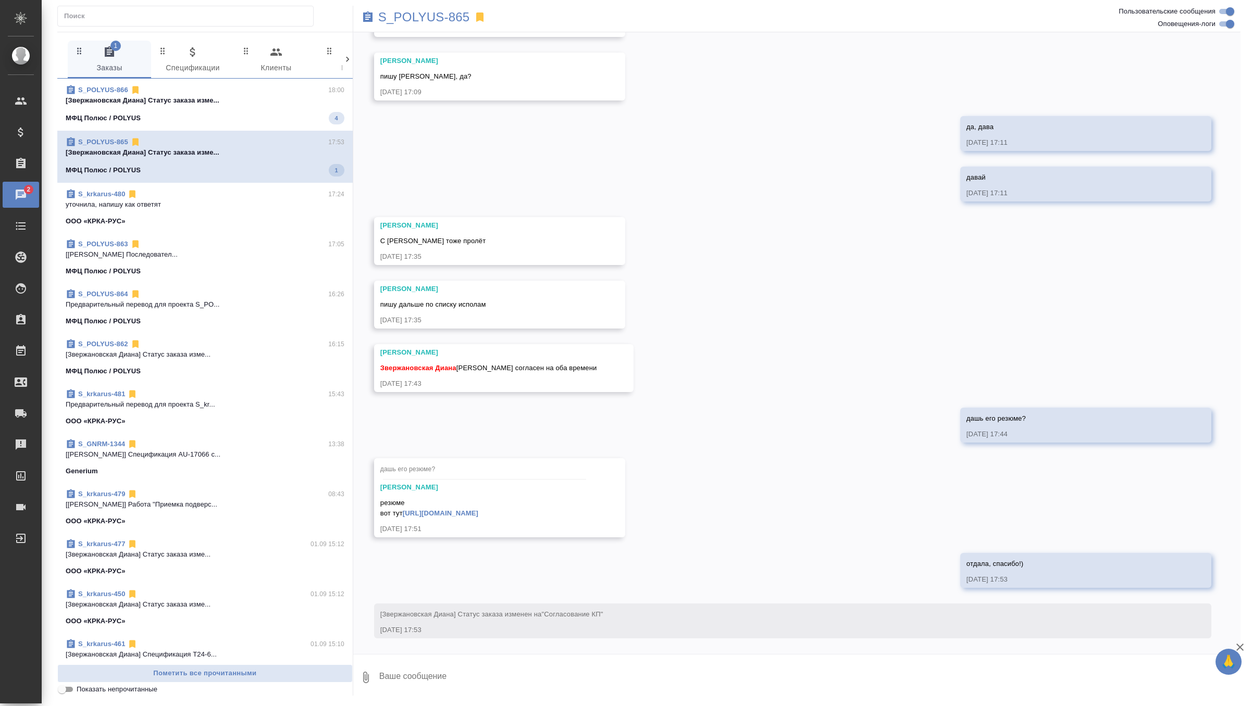
click at [271, 104] on p "[Звержановская Диана] Статус заказа изме..." at bounding box center [205, 100] width 279 height 10
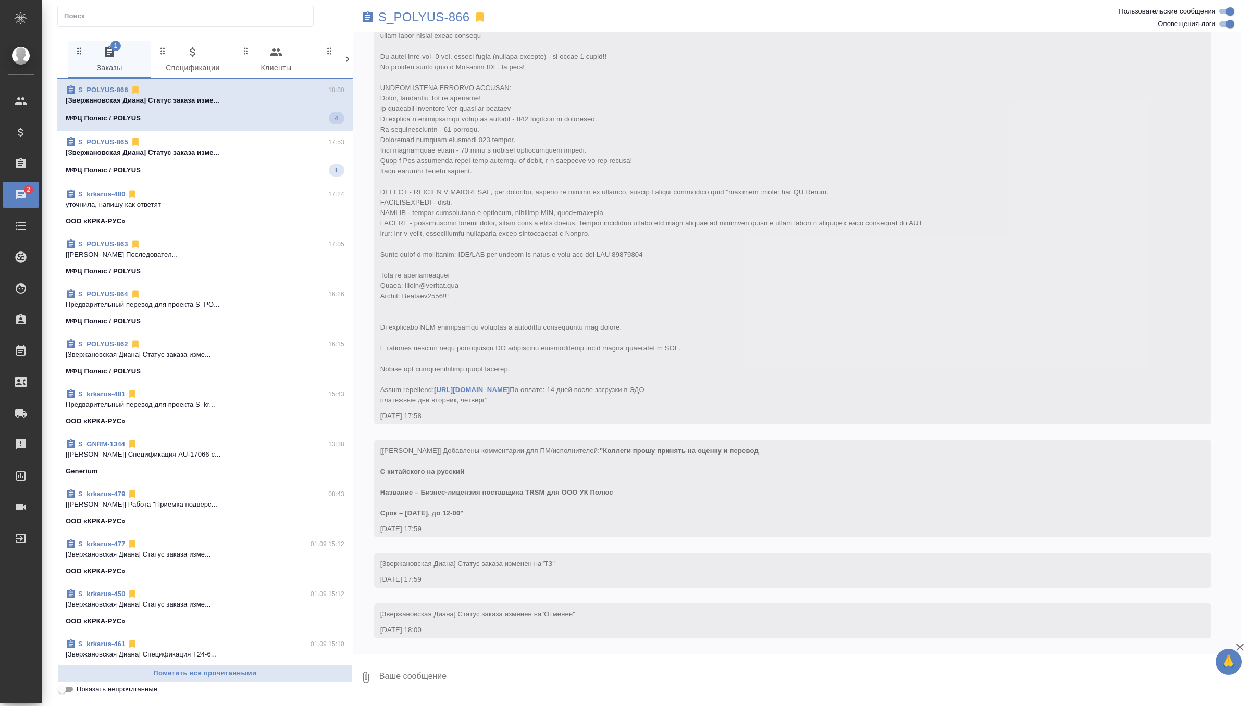
scroll to position [94, 0]
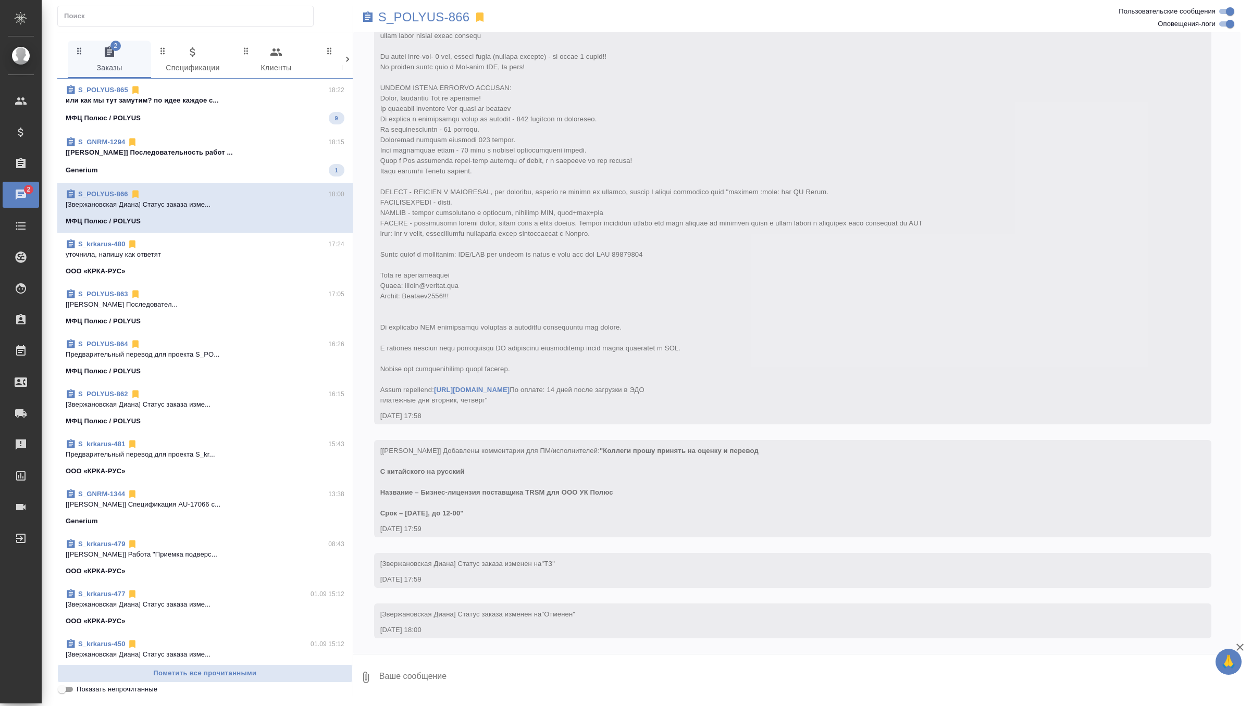
click at [246, 117] on div "МФЦ Полюс / POLYUS 9" at bounding box center [205, 118] width 279 height 12
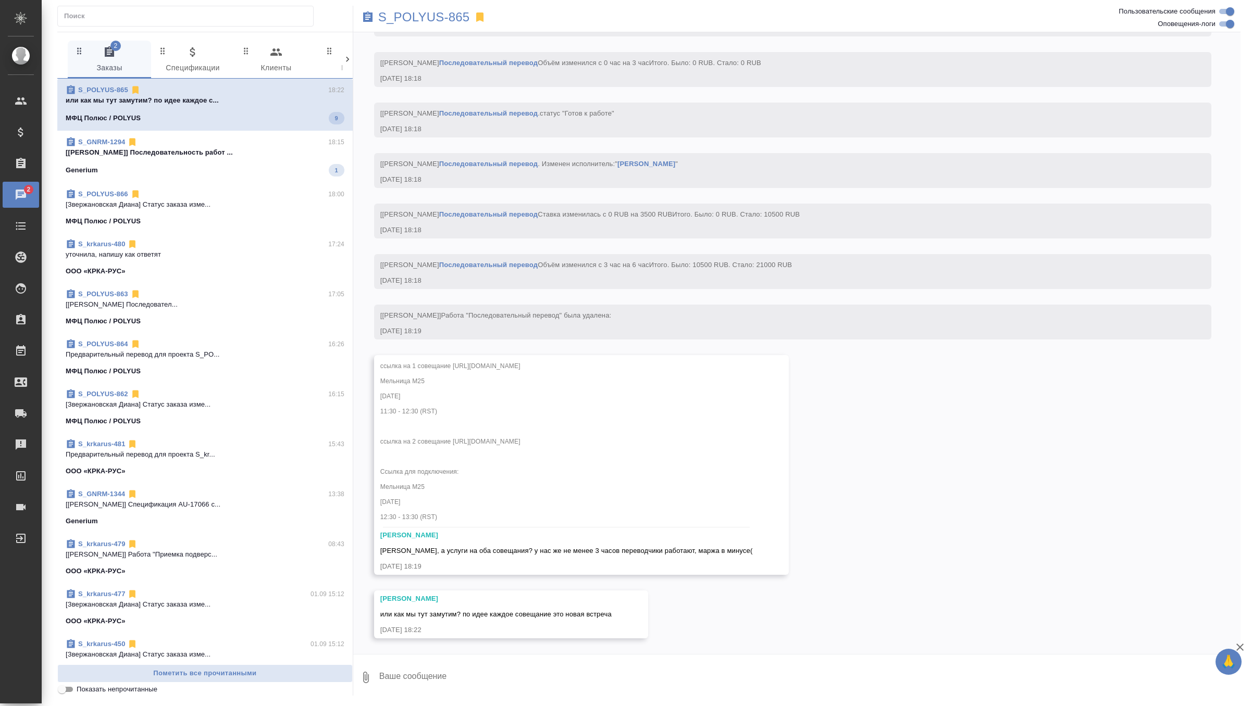
scroll to position [2237, 0]
click at [452, 680] on textarea at bounding box center [809, 677] width 862 height 35
type textarea "а можем просто посчитать как 2часа работы подряд?"
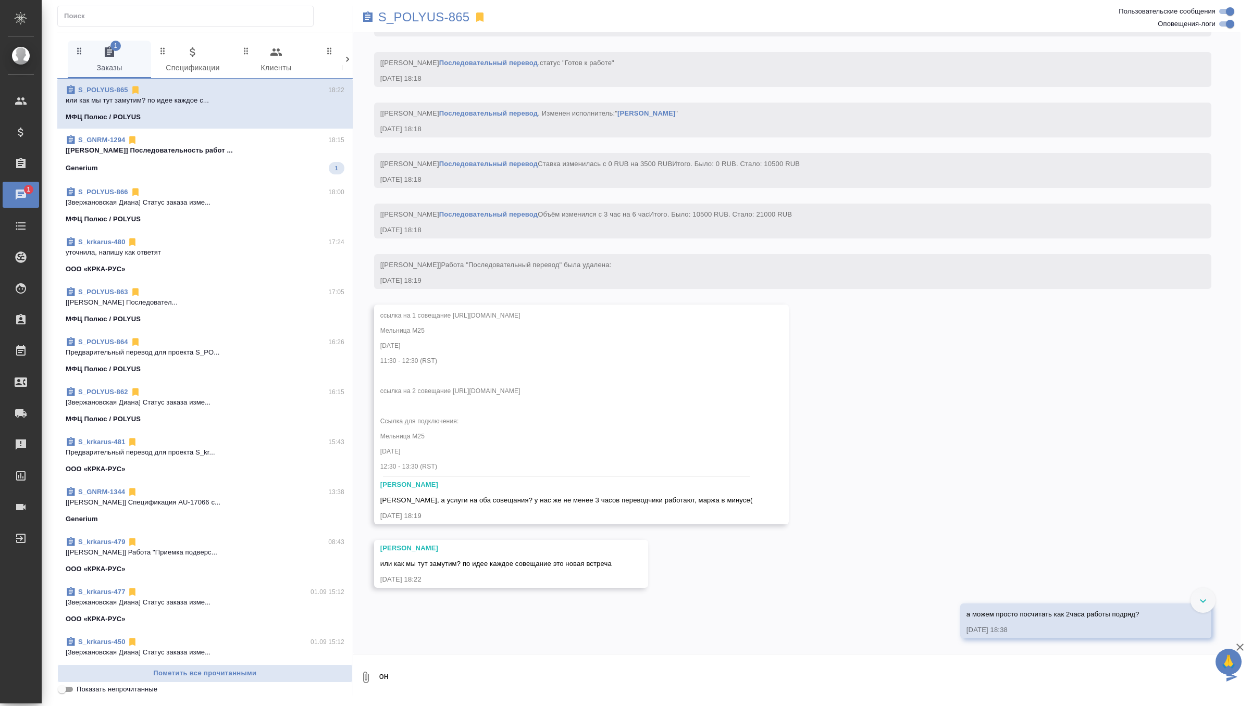
scroll to position [2287, 0]
type textarea "он же сразу с одного в другое перейдет с тем же"
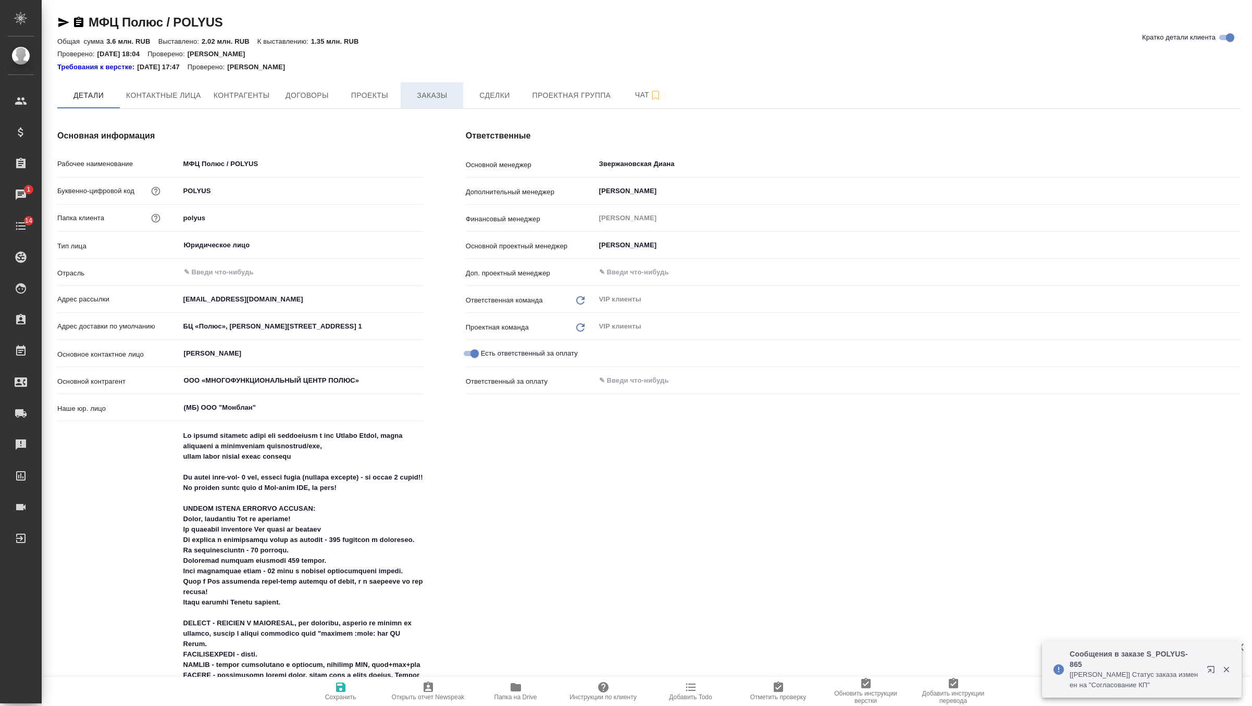
click at [440, 96] on span "Заказы" at bounding box center [432, 95] width 50 height 13
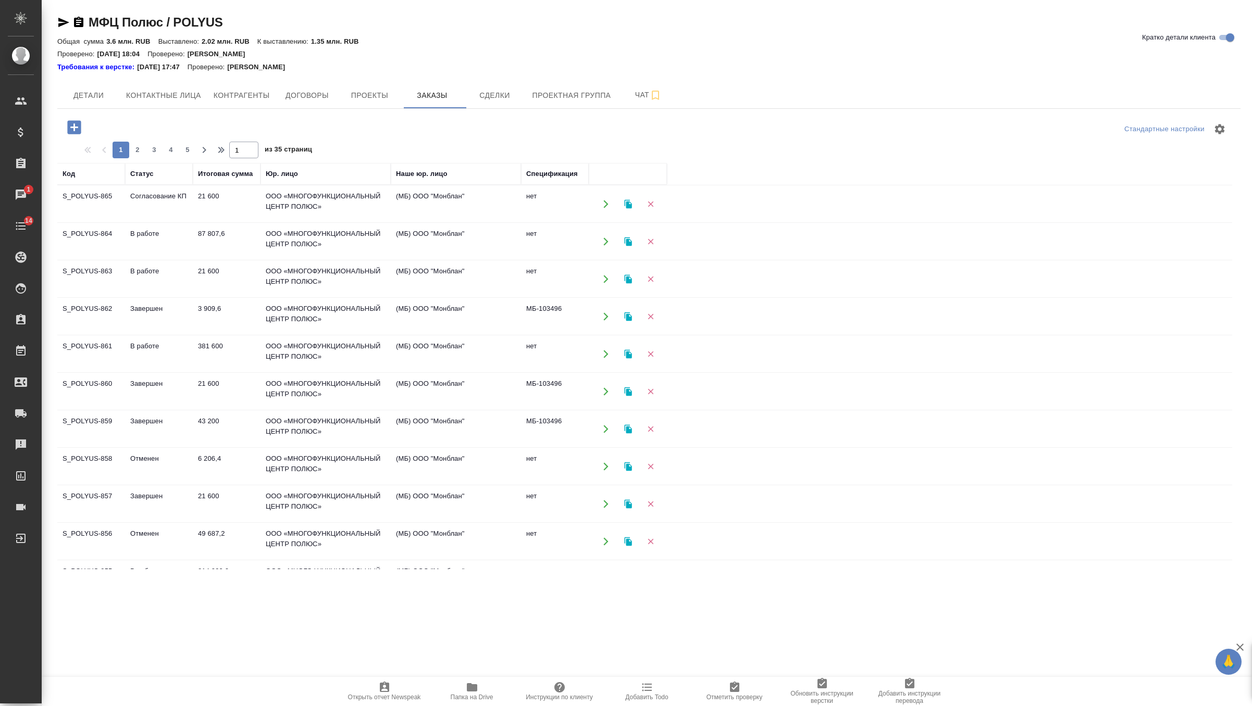
click at [79, 126] on icon "button" at bounding box center [74, 127] width 14 height 14
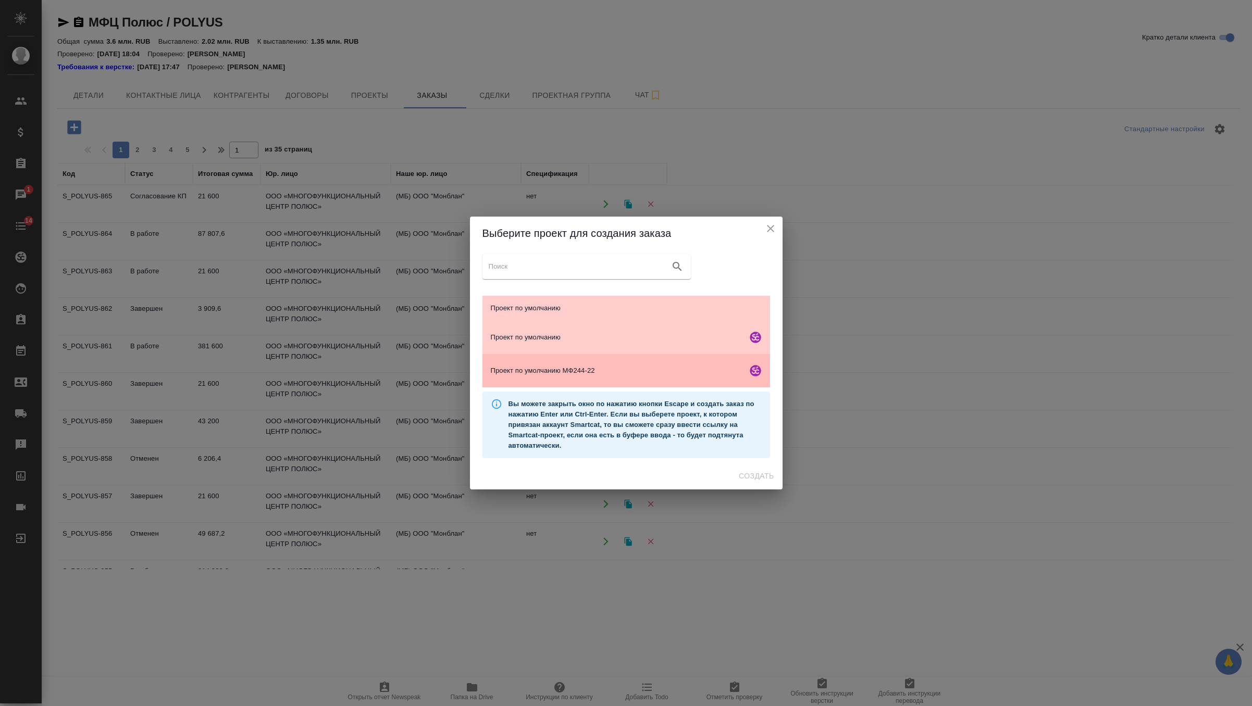
click at [577, 370] on span "Проект по умолчанию МФ244-22" at bounding box center [617, 371] width 252 height 10
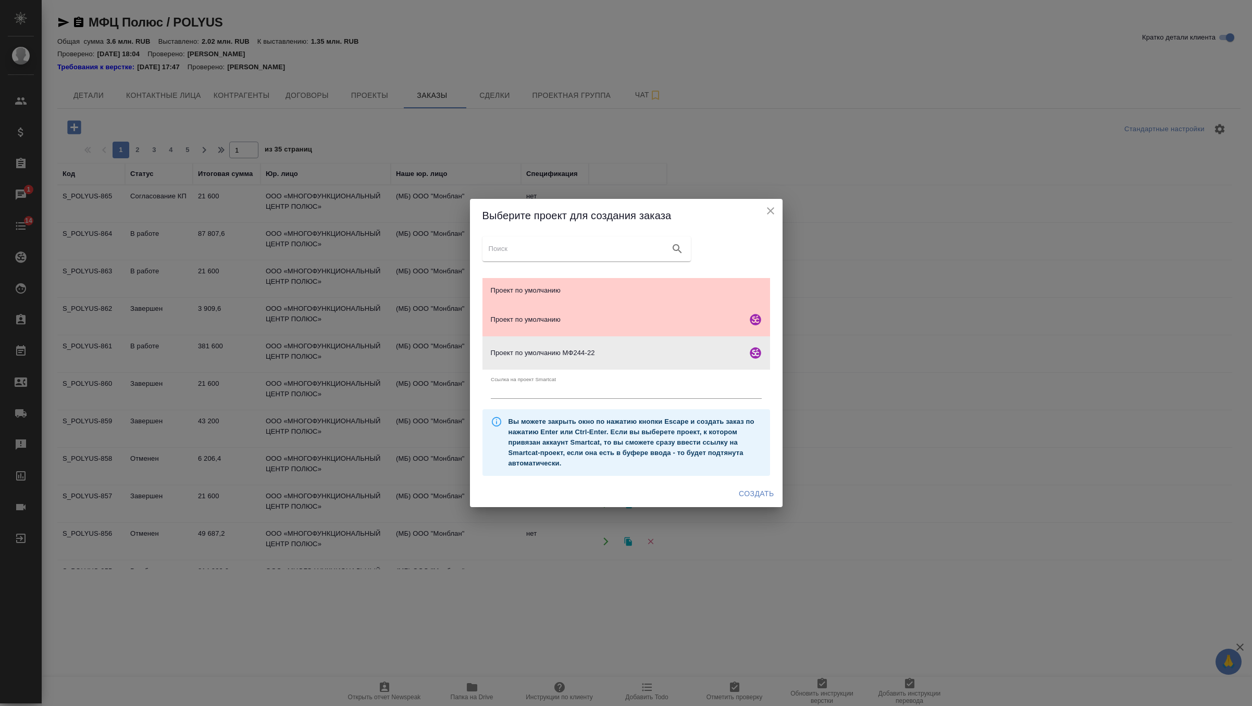
click at [765, 497] on span "Создать" at bounding box center [756, 493] width 35 height 13
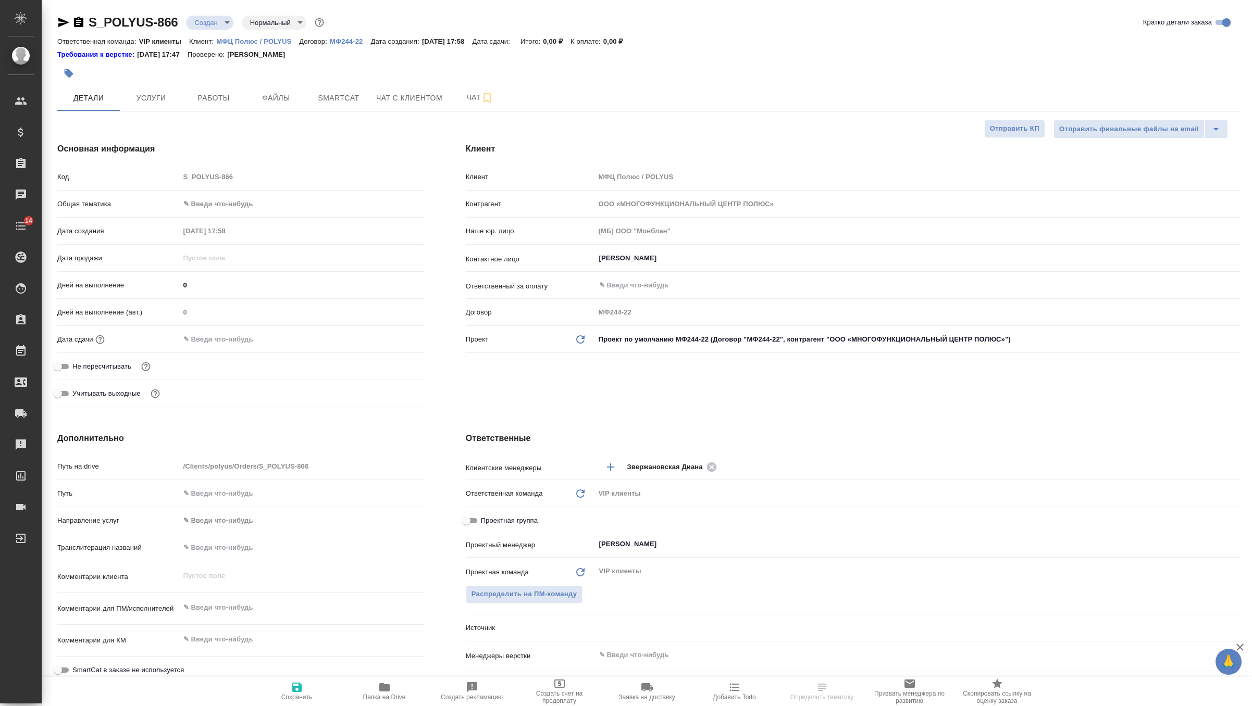
select select "RU"
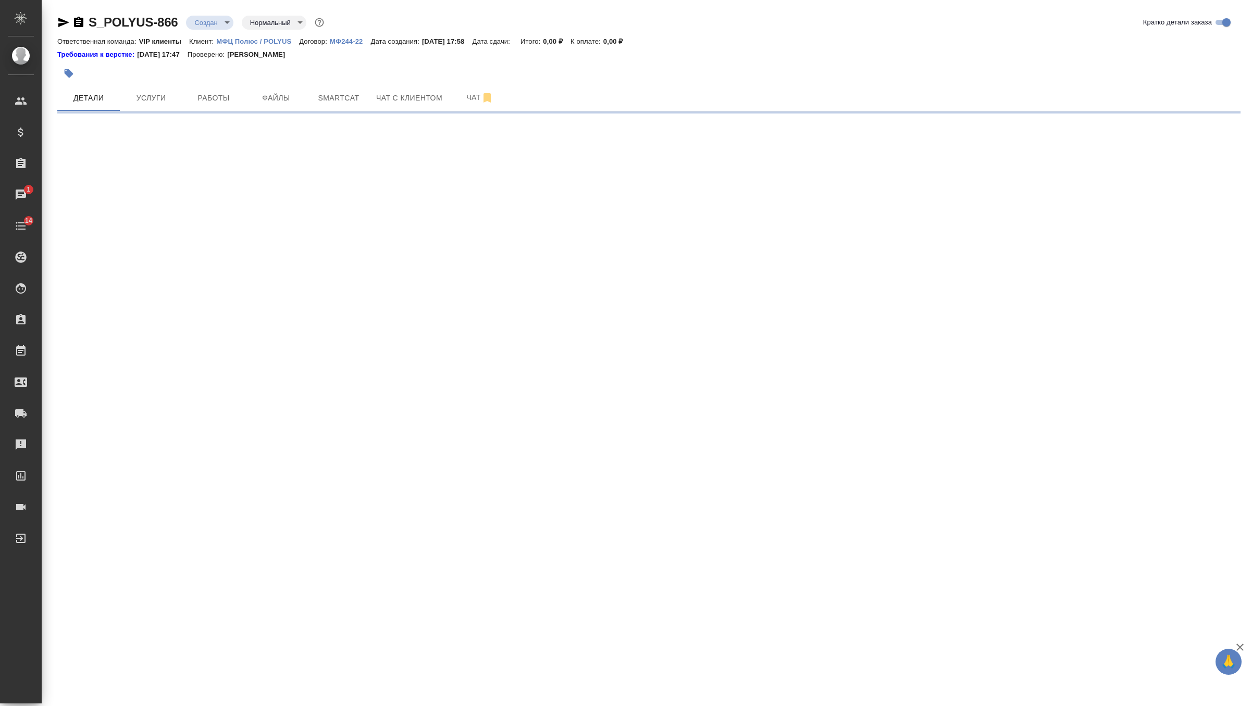
select select "RU"
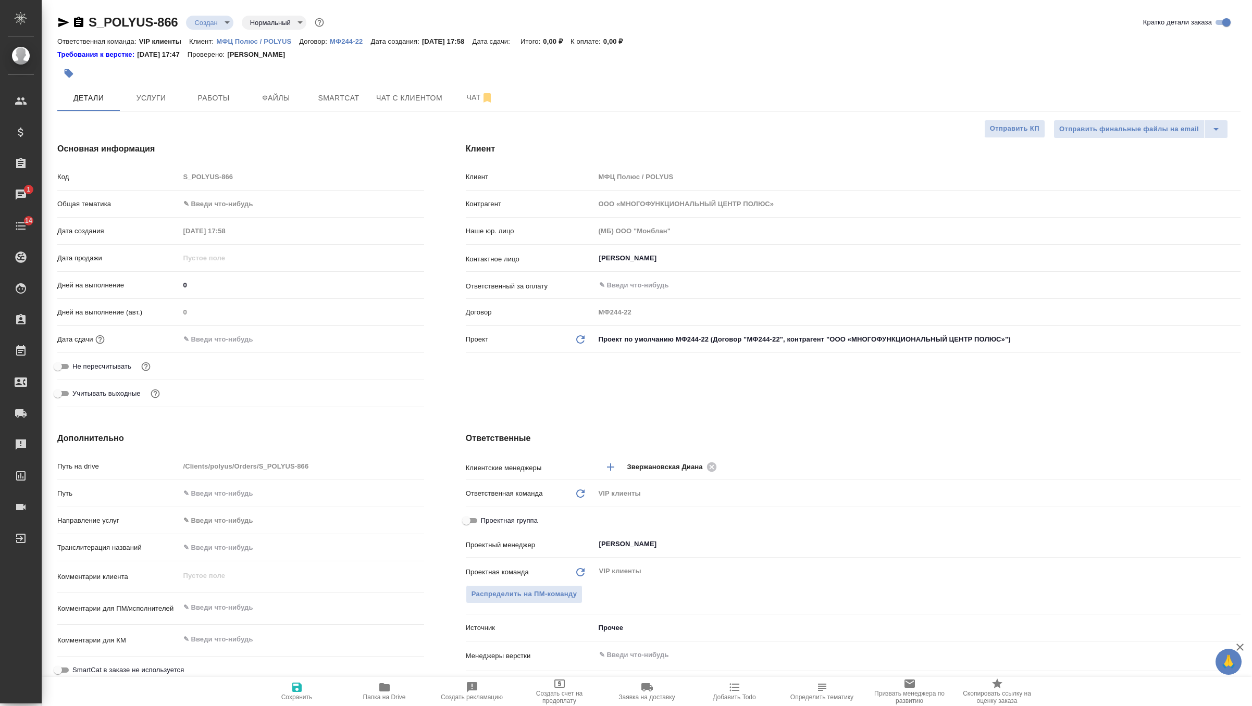
type textarea "x"
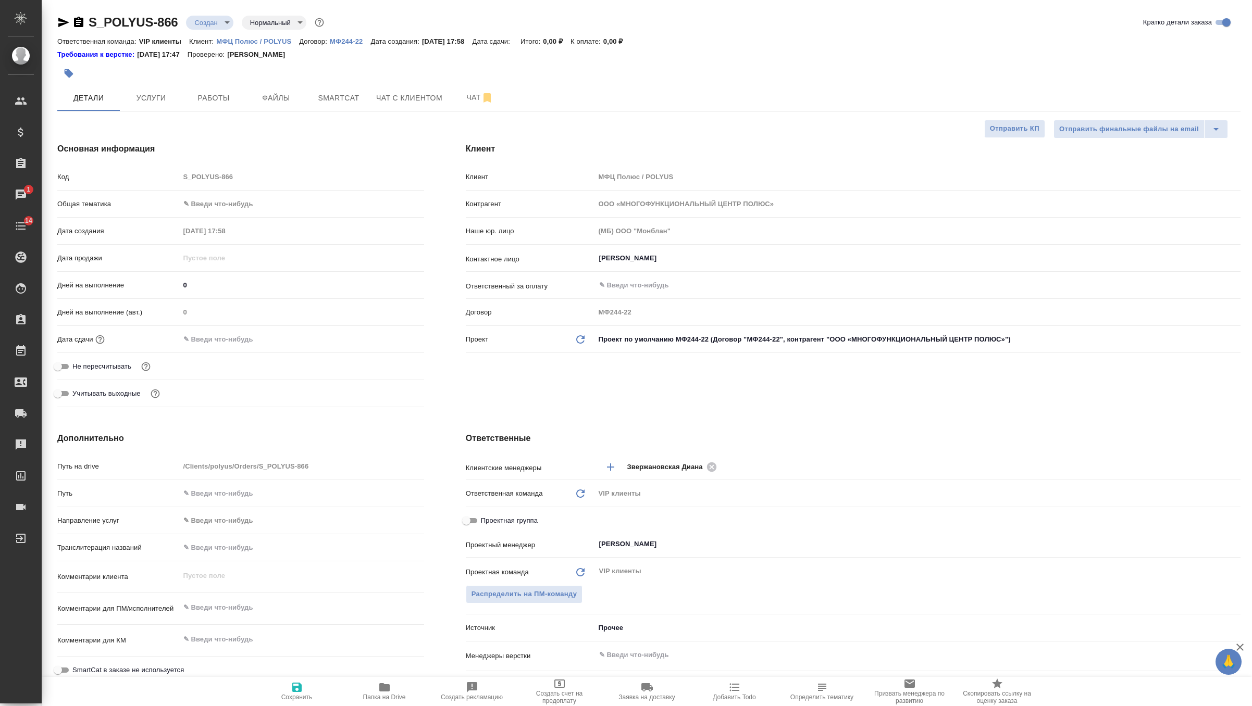
type textarea "x"
click at [298, 108] on button "Файлы" at bounding box center [276, 98] width 62 height 26
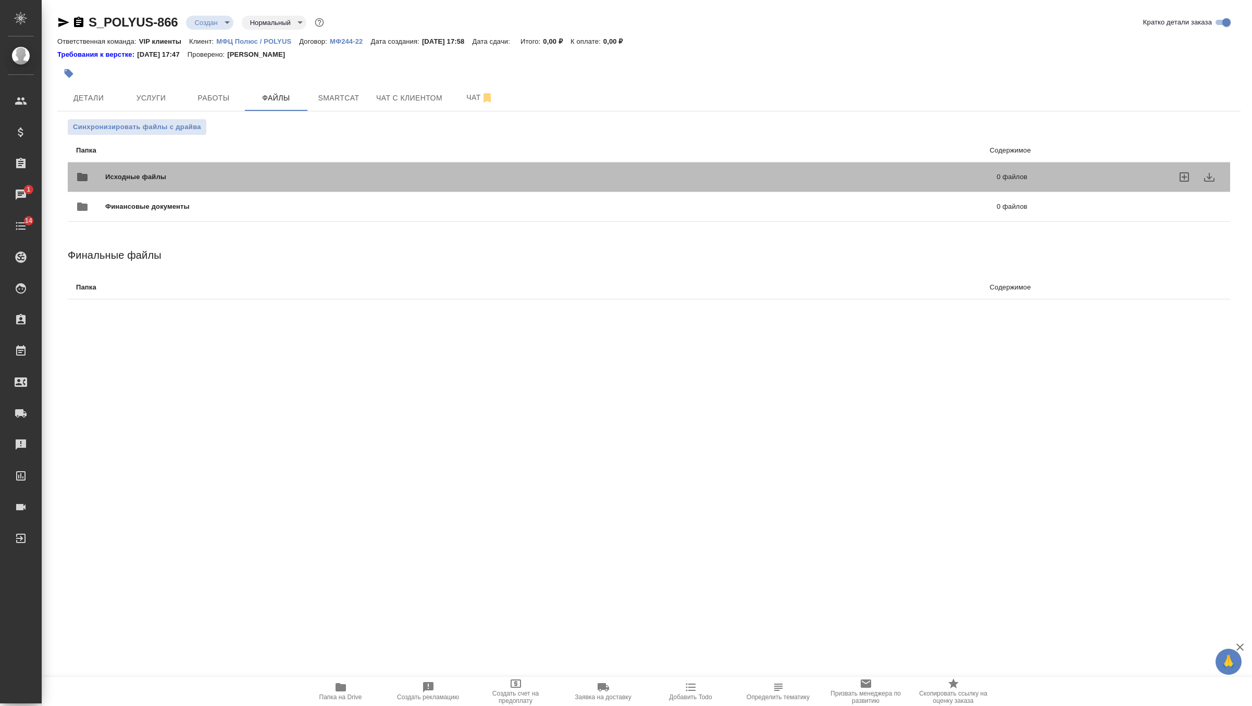
click at [152, 169] on div "Исходные файлы 0 файлов" at bounding box center [551, 177] width 951 height 25
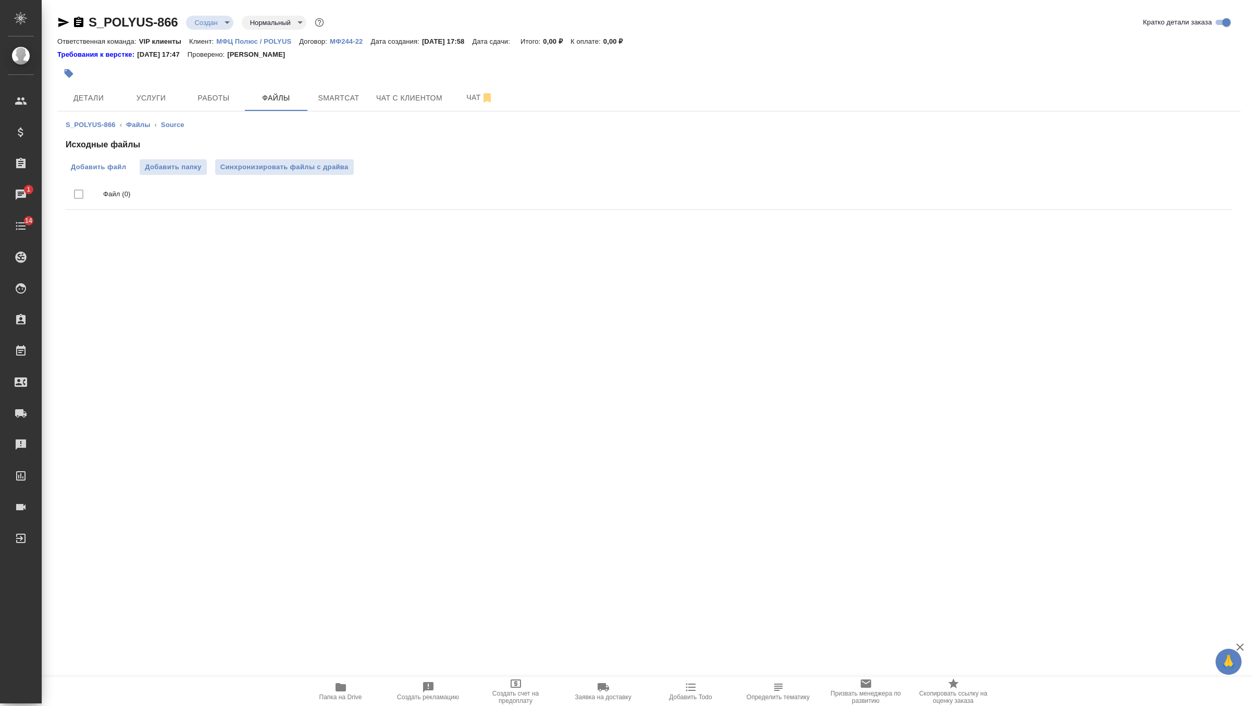
click at [99, 171] on span "Добавить файл" at bounding box center [98, 167] width 55 height 10
click at [0, 0] on input "Добавить файл" at bounding box center [0, 0] width 0 height 0
click at [279, 172] on span "Синхронизировать файлы с драйва" at bounding box center [284, 167] width 128 height 10
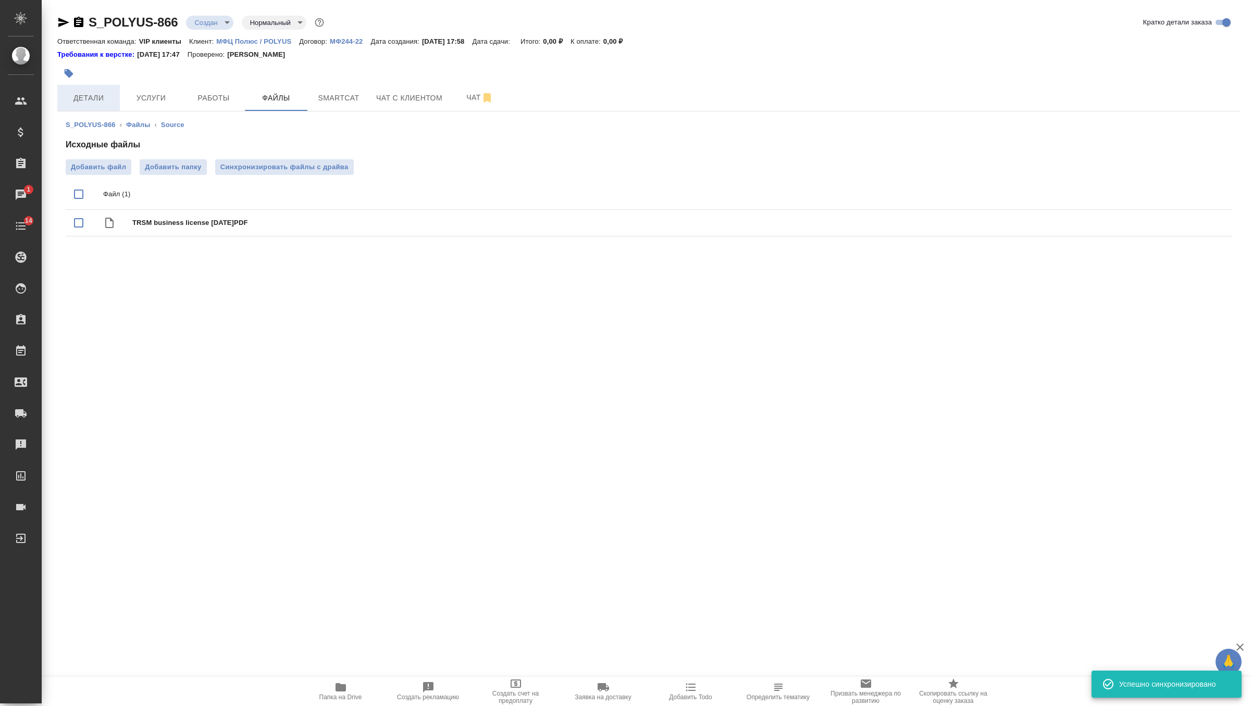
click at [107, 104] on button "Детали" at bounding box center [88, 98] width 62 height 26
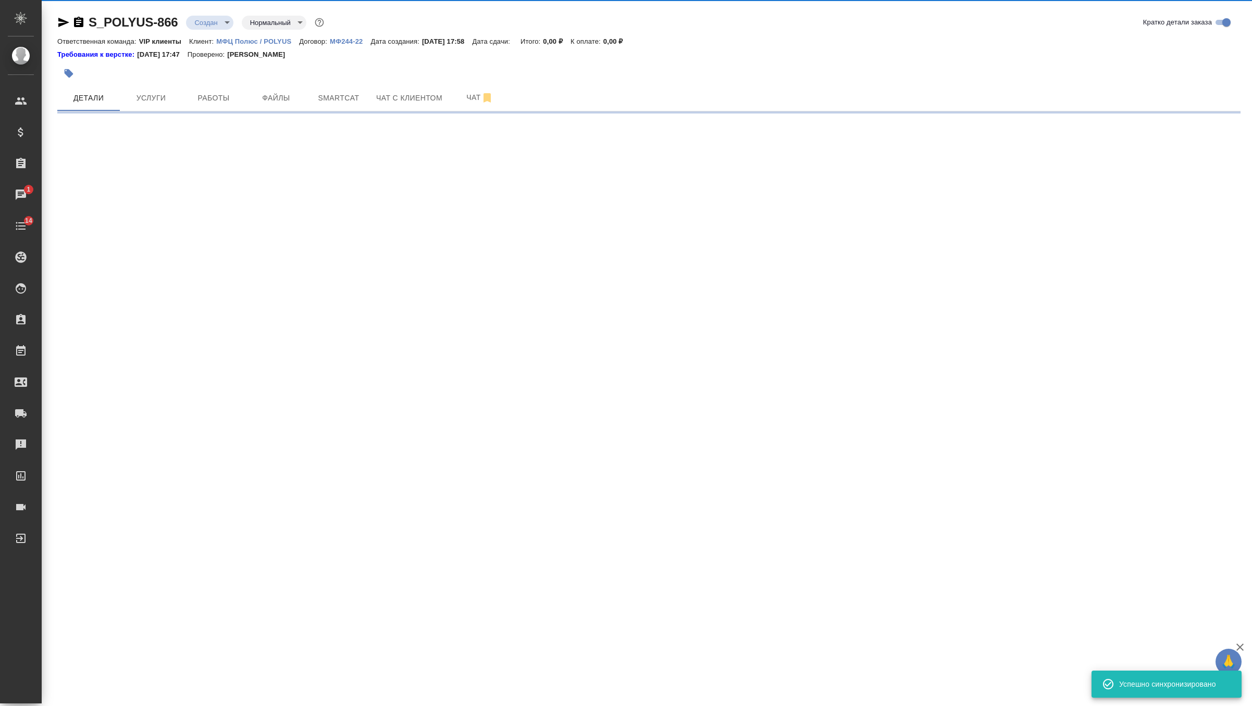
select select "RU"
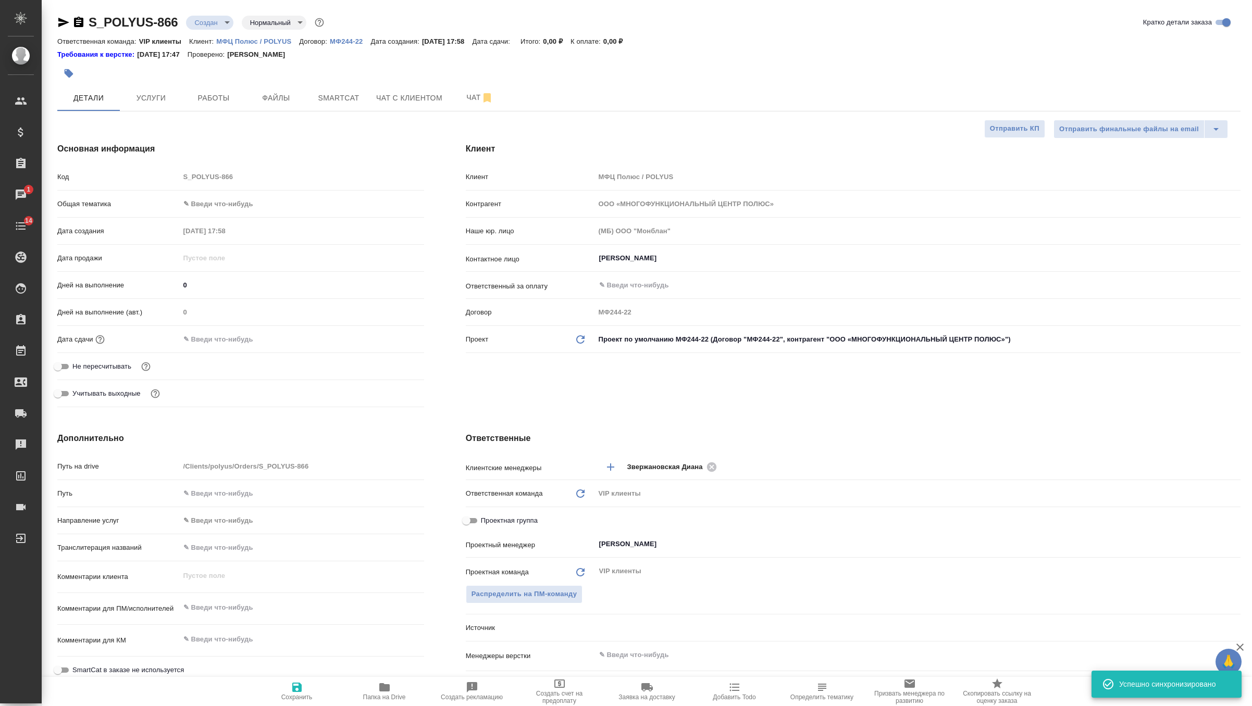
type textarea "x"
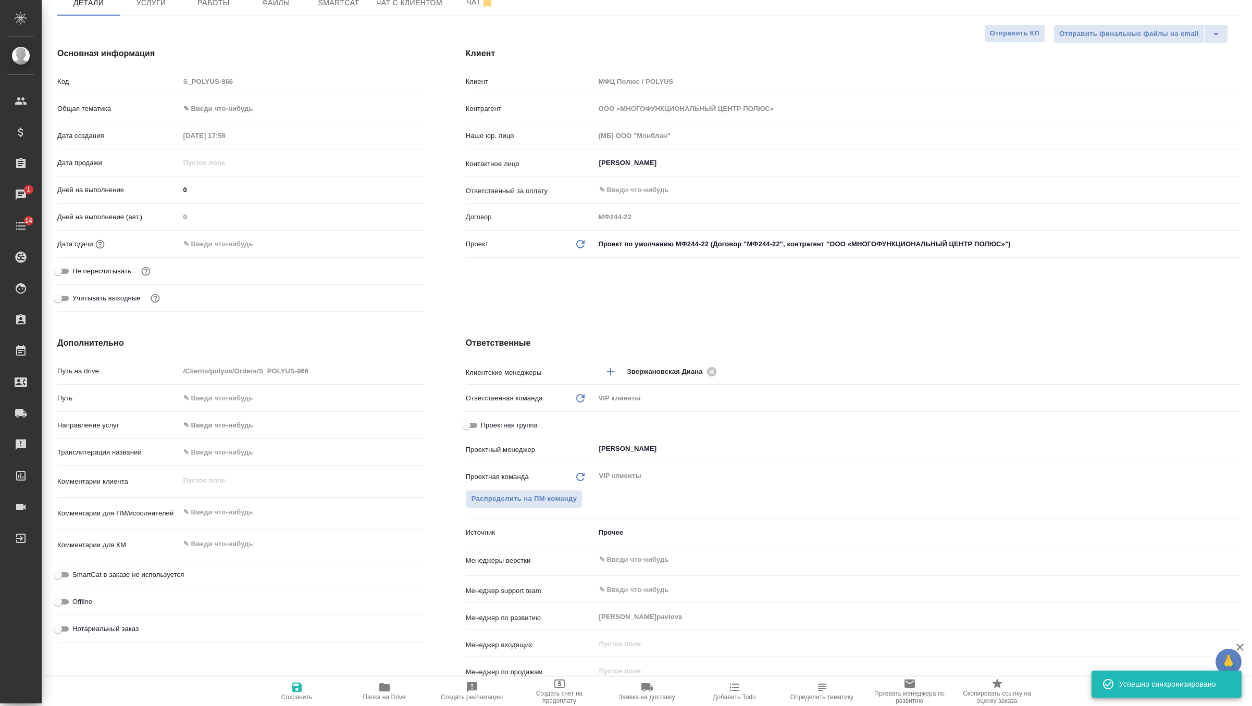
scroll to position [111, 0]
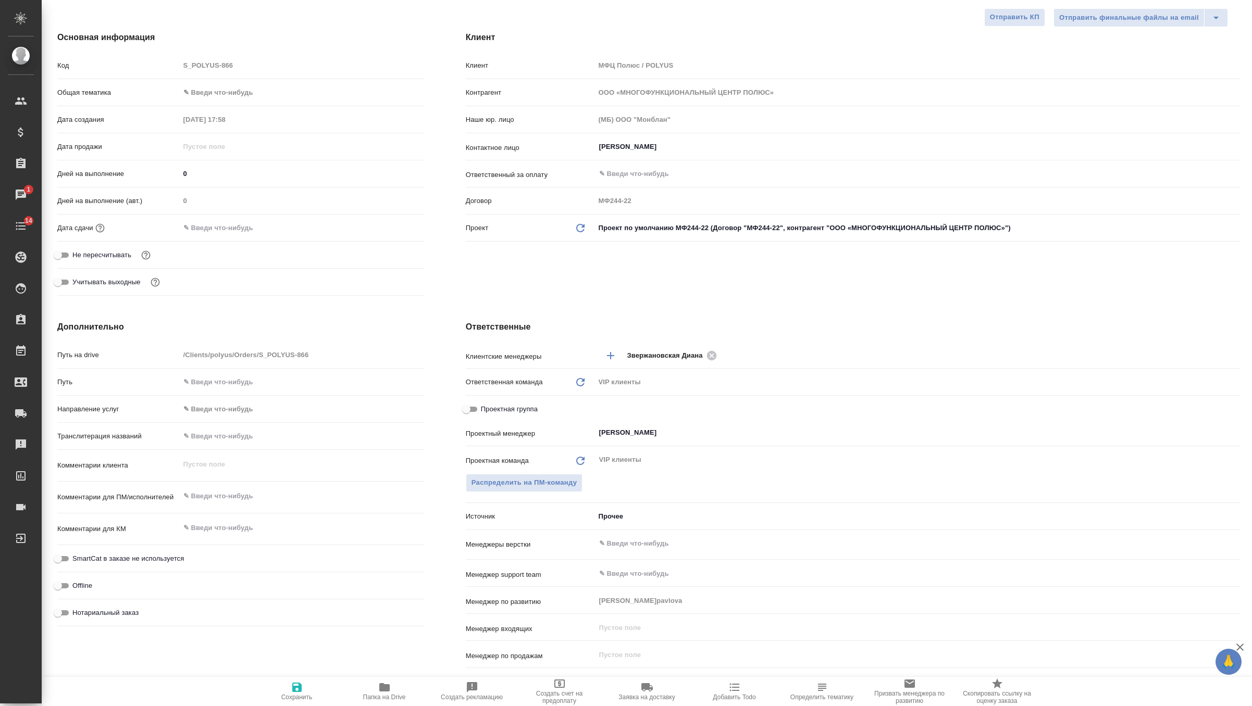
click at [257, 226] on input "text" at bounding box center [225, 227] width 91 height 15
click at [394, 223] on icon "button" at bounding box center [393, 227] width 9 height 10
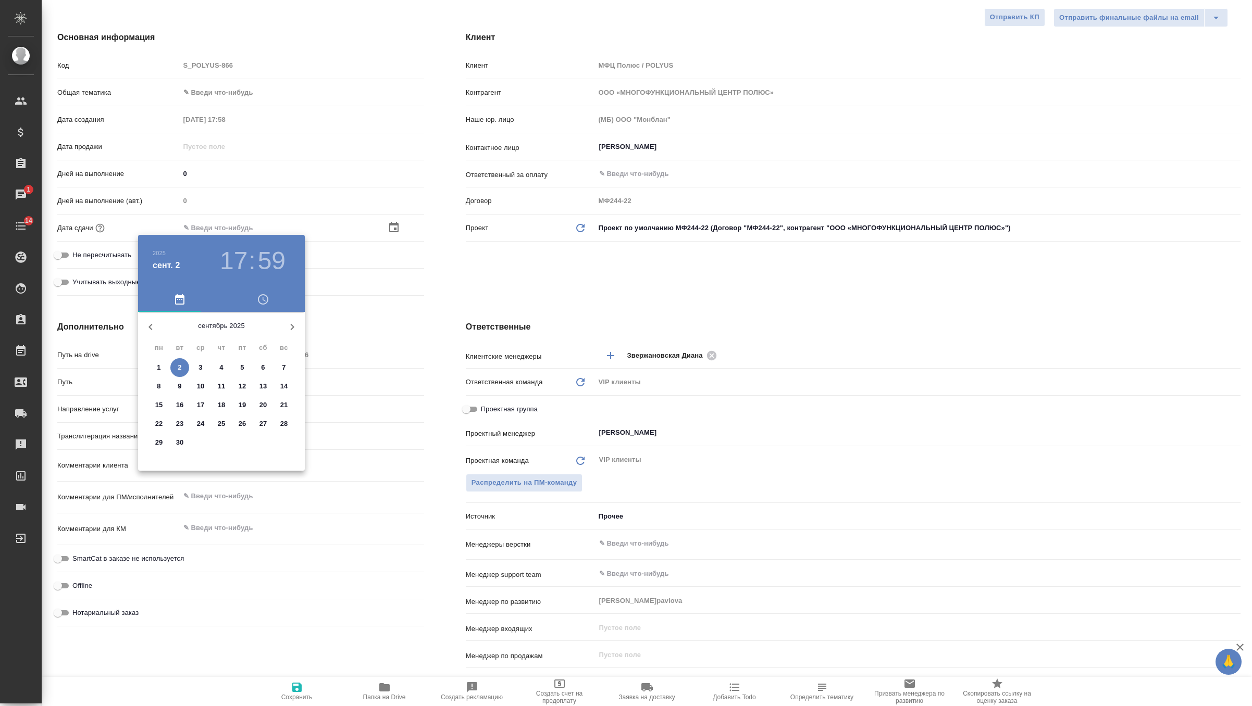
click at [196, 367] on span "3" at bounding box center [200, 367] width 19 height 10
type input "03.09.2025 17:59"
type textarea "x"
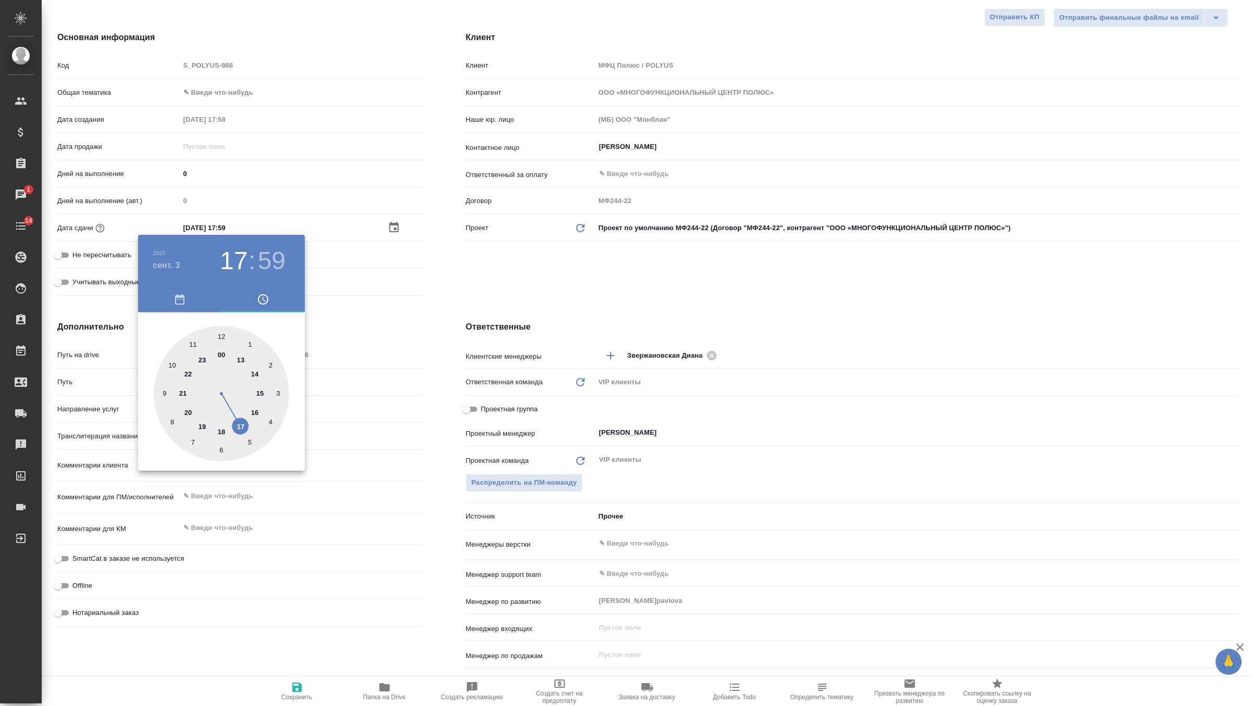
click at [222, 336] on div at bounding box center [221, 393] width 135 height 135
type input "03.09.2025 12:59"
type textarea "x"
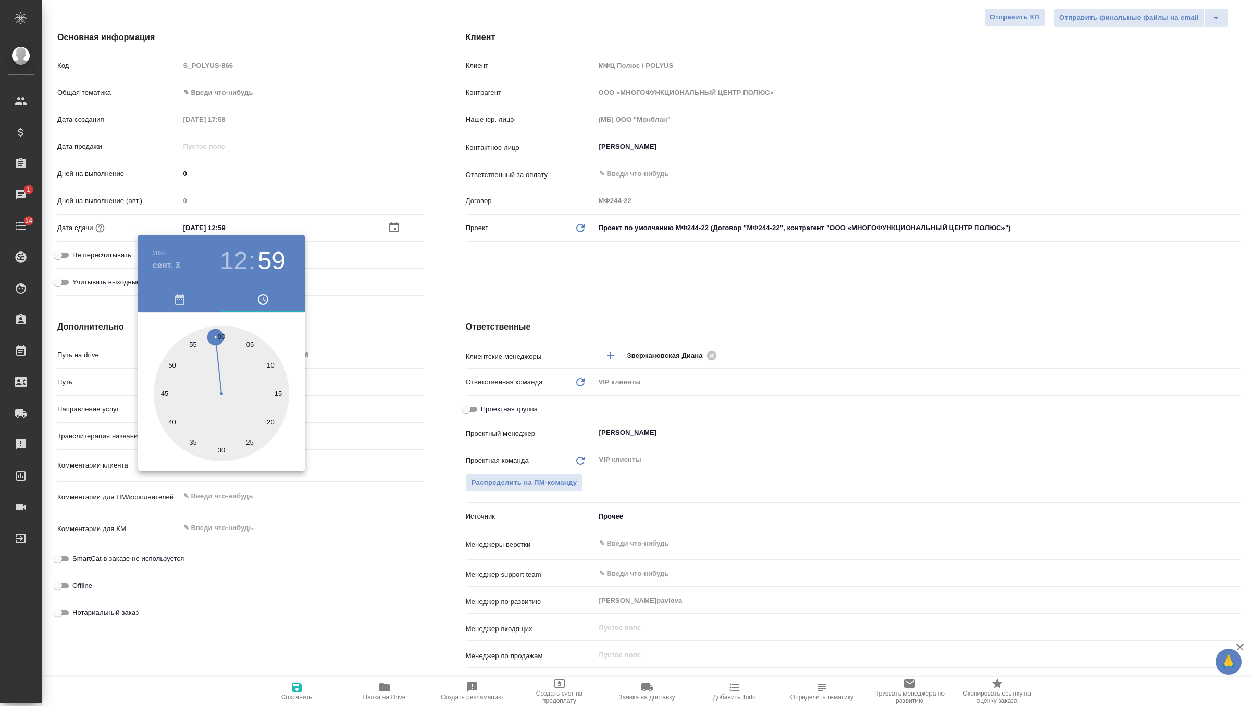
click at [222, 336] on div at bounding box center [221, 393] width 135 height 135
type input "03.09.2025 12:00"
type textarea "x"
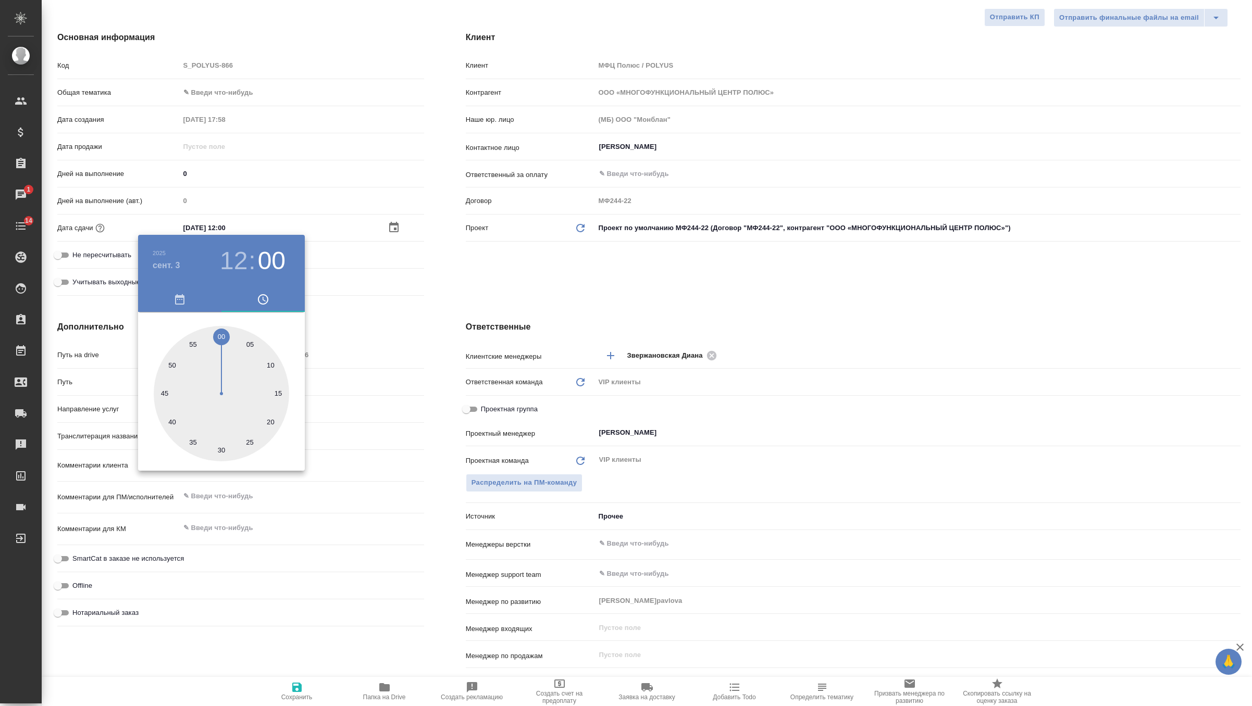
click at [465, 249] on div at bounding box center [626, 353] width 1252 height 706
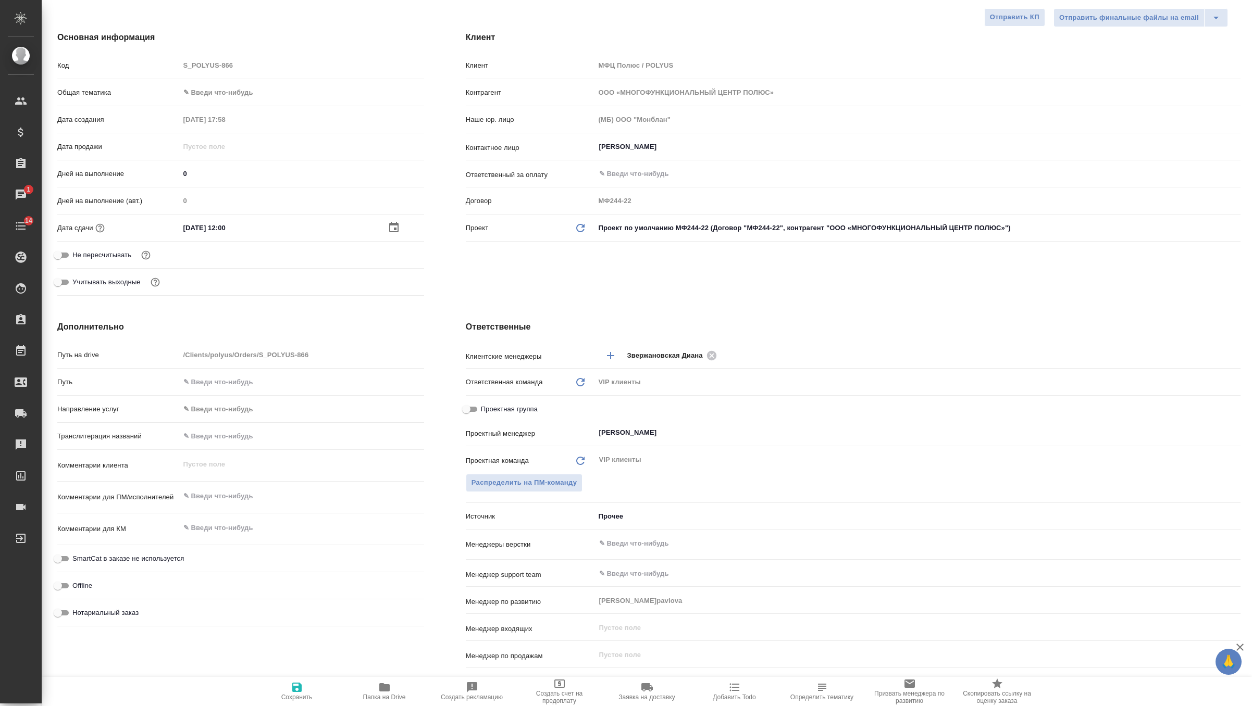
click at [289, 688] on span "Сохранить" at bounding box center [296, 691] width 75 height 20
type textarea "x"
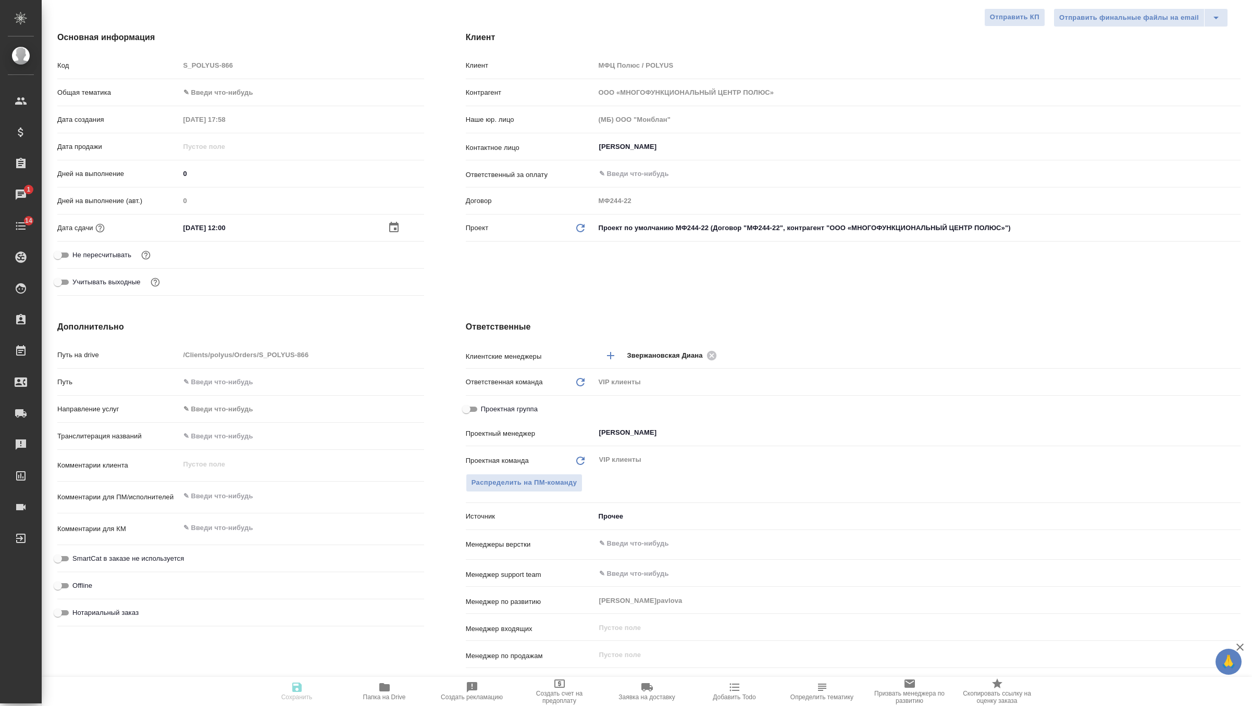
type textarea "x"
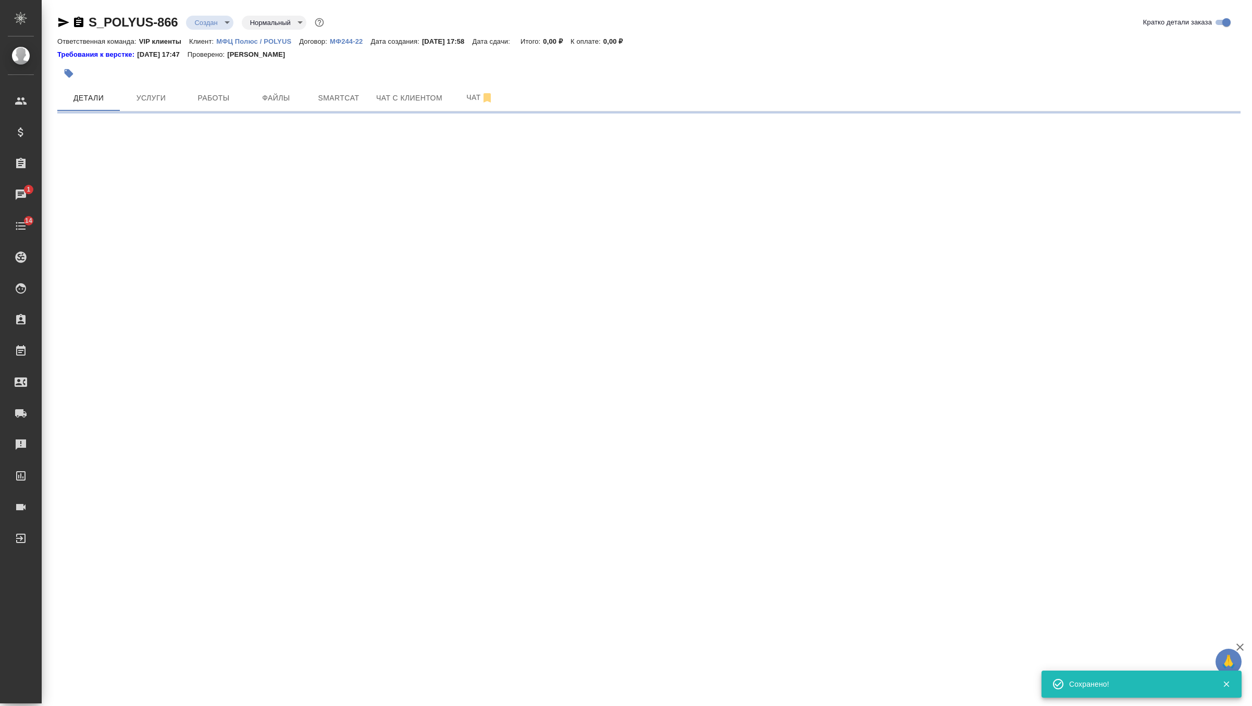
scroll to position [0, 0]
select select "RU"
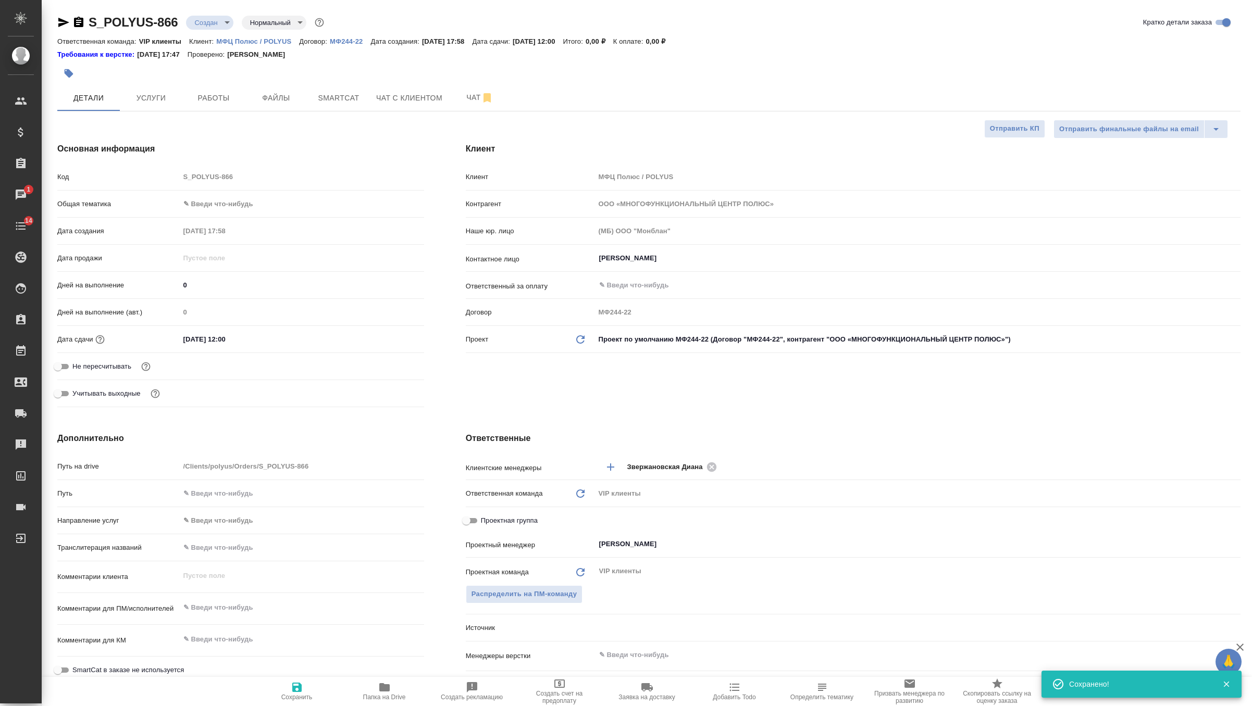
type textarea "x"
click at [644, 259] on input "Галущак Алексей" at bounding box center [900, 258] width 604 height 12
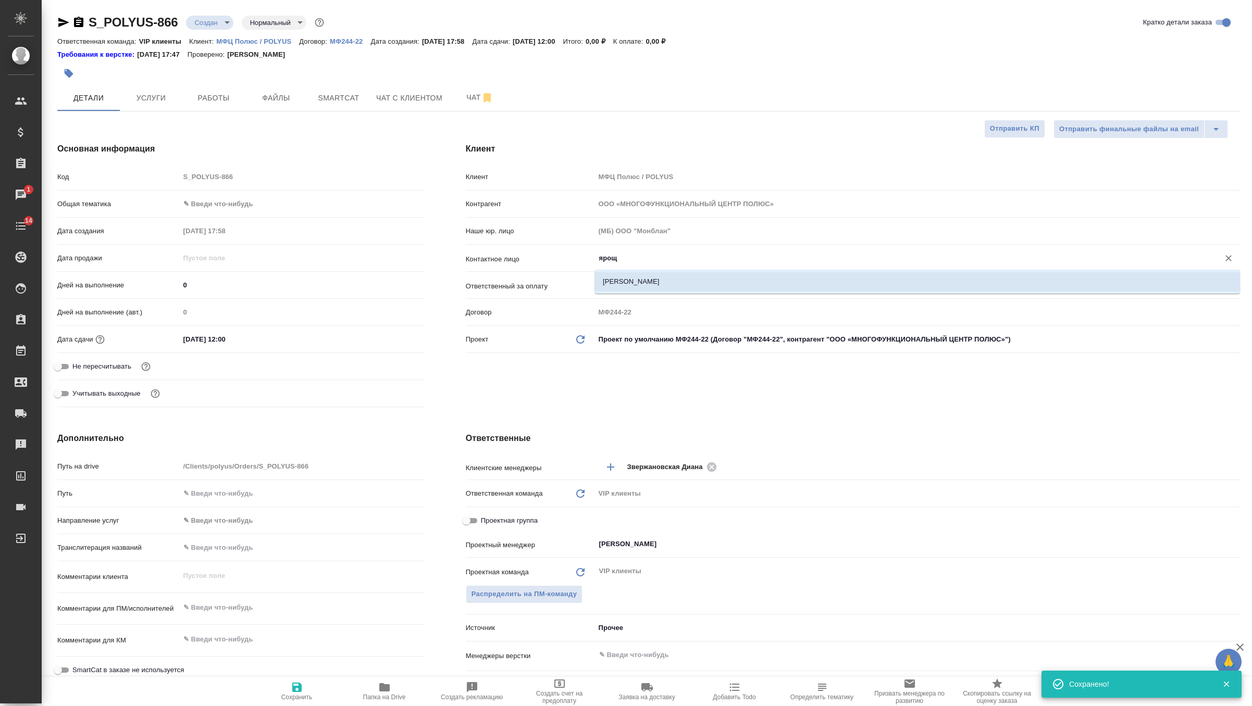
click at [641, 287] on li "Ярощук Дмитрий Игоревич" at bounding box center [916, 281] width 645 height 19
type input "Ярощук Дмитрий Игоревич"
type textarea "x"
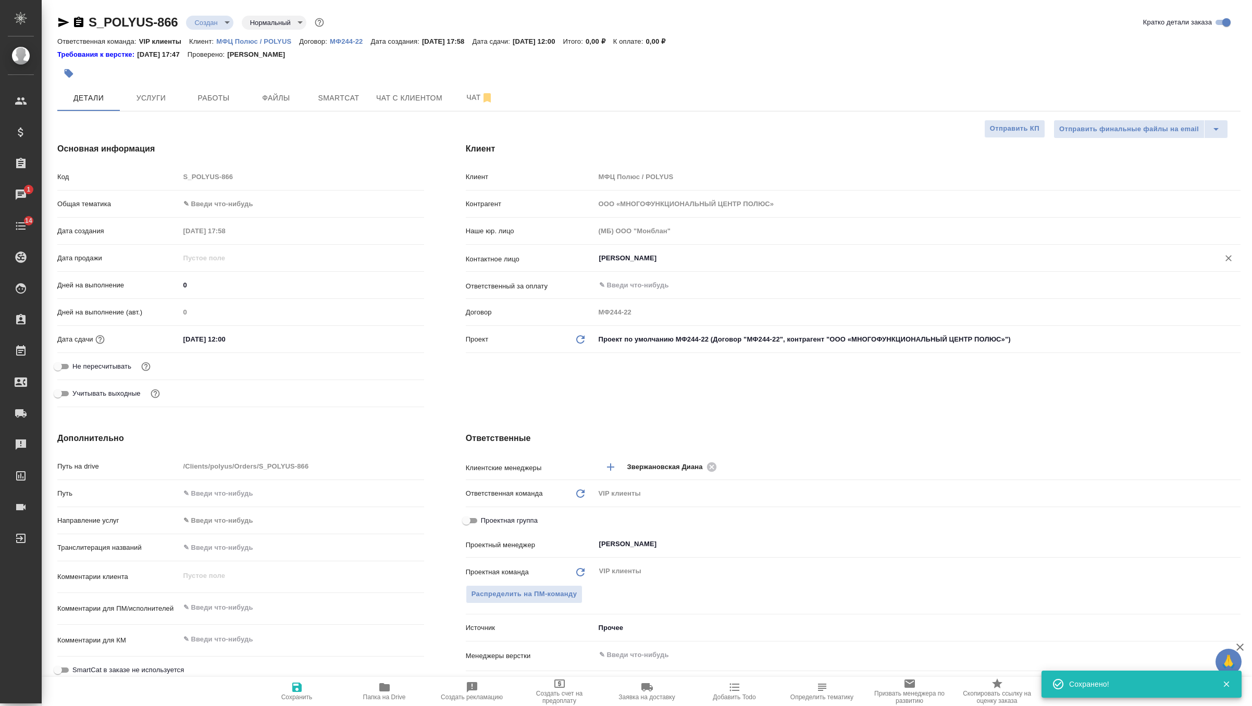
type input "Ярощук Дмитрий Игоревич"
click at [305, 682] on span "Сохранить" at bounding box center [296, 691] width 75 height 20
type textarea "x"
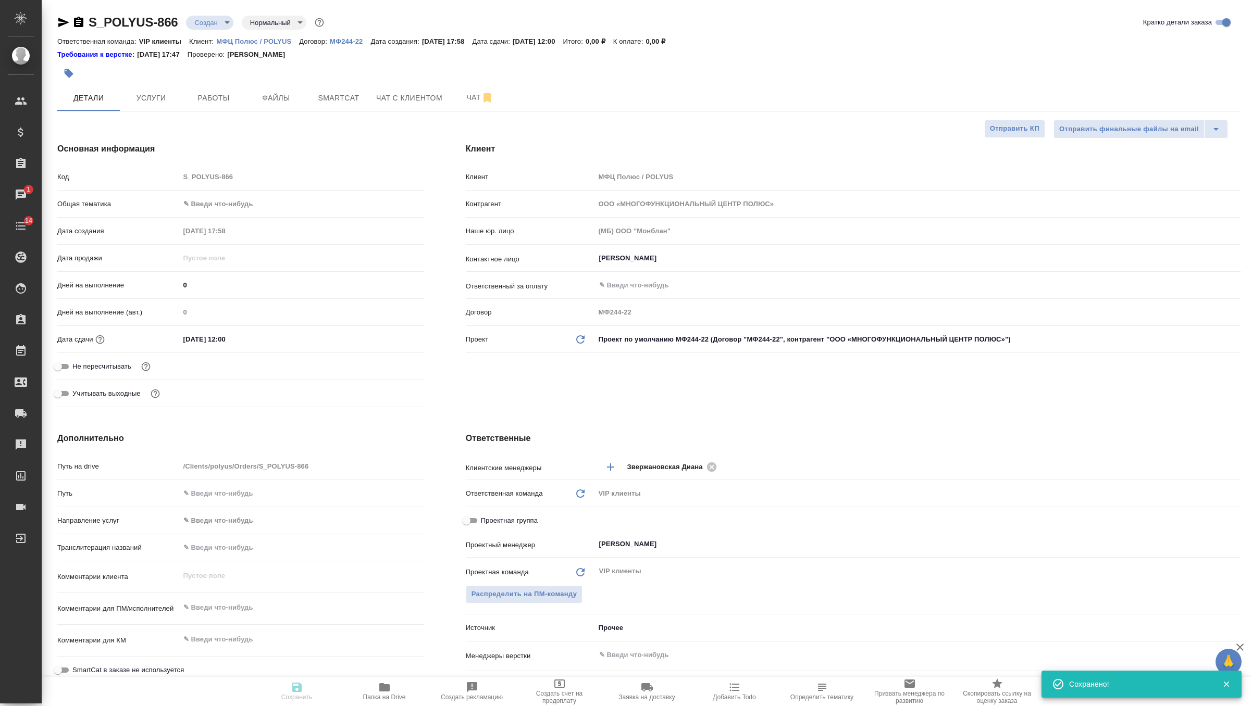
type textarea "x"
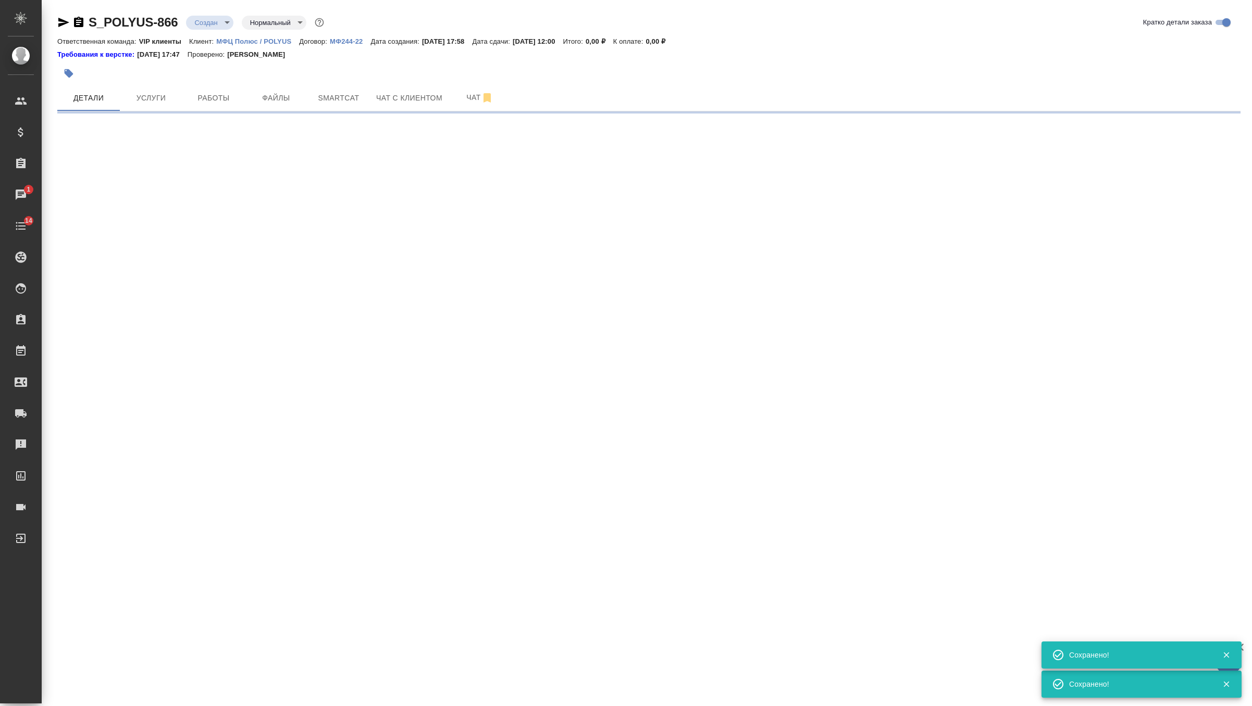
select select "RU"
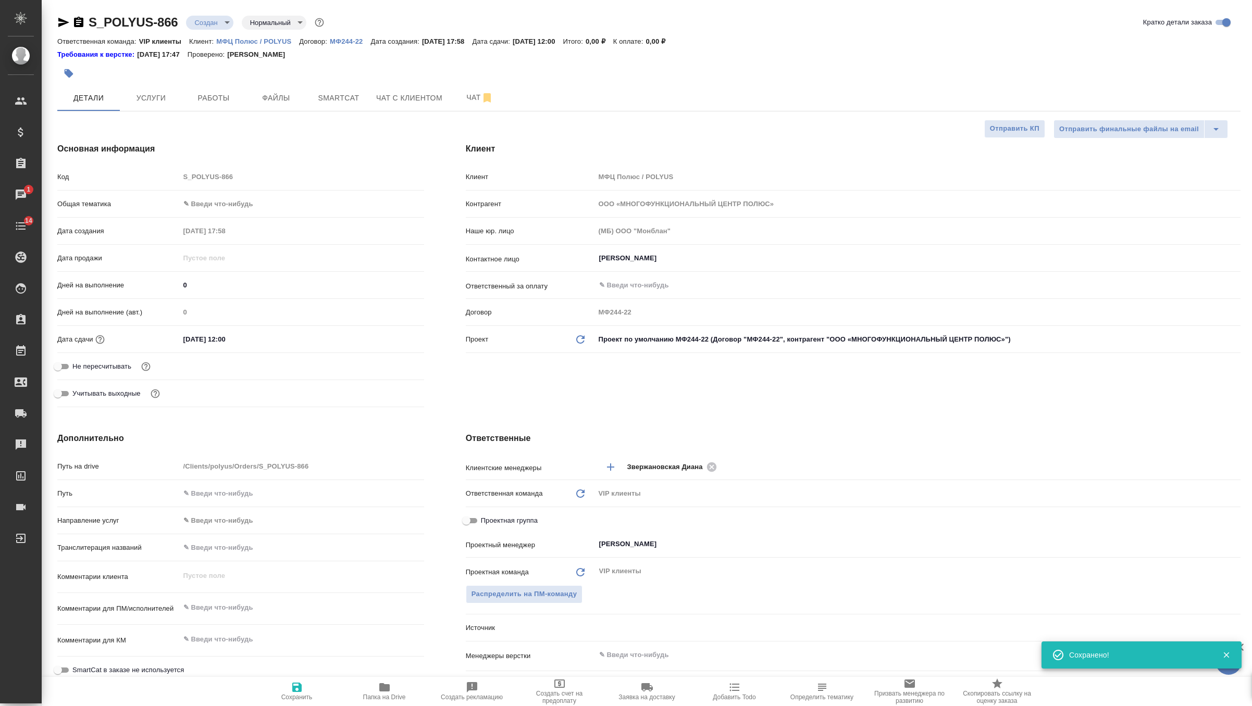
type textarea "x"
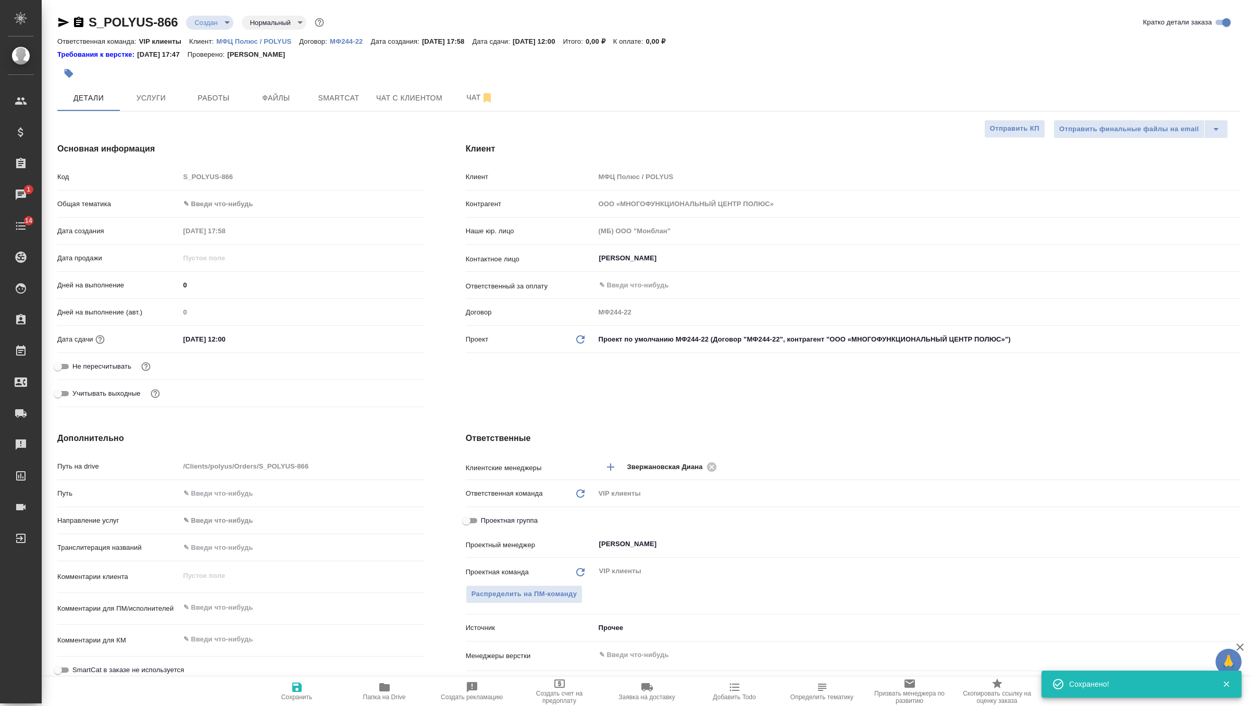
type textarea "x"
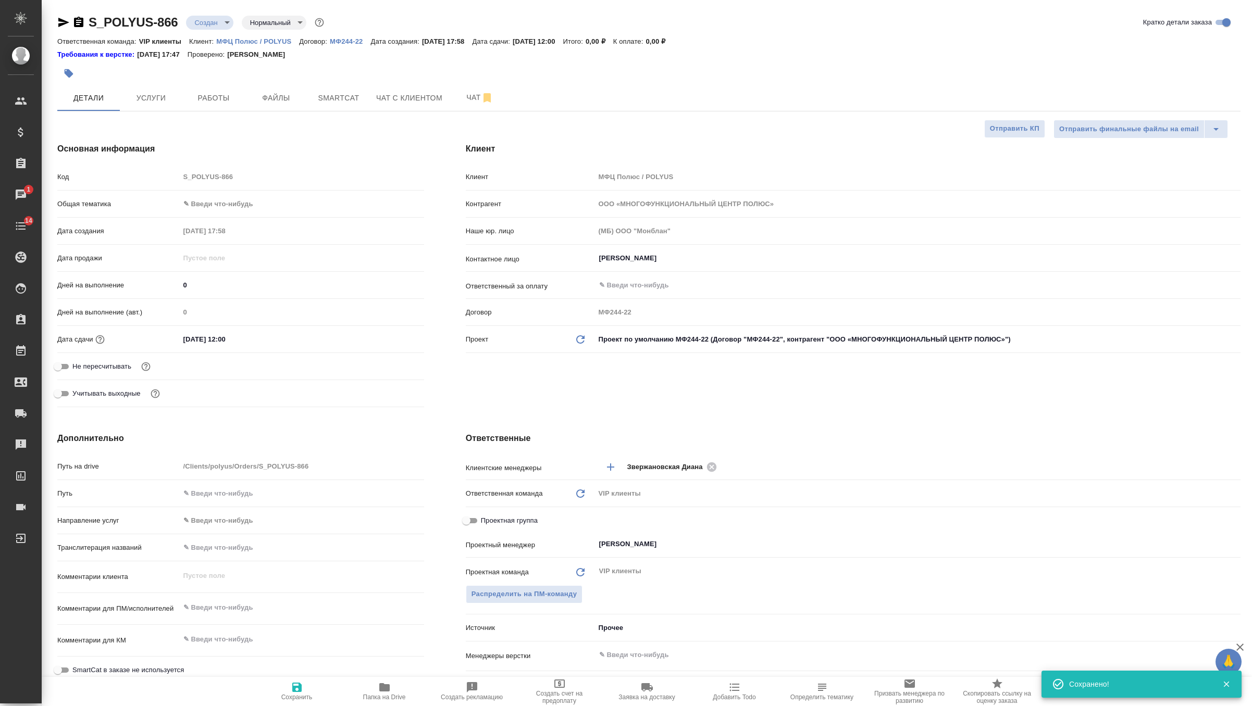
type textarea "x"
click at [214, 611] on textarea at bounding box center [302, 608] width 244 height 18
paste textarea "Коллеги прошу принять на оценку и перевод С китайского на русский Название – Би…"
type textarea "x"
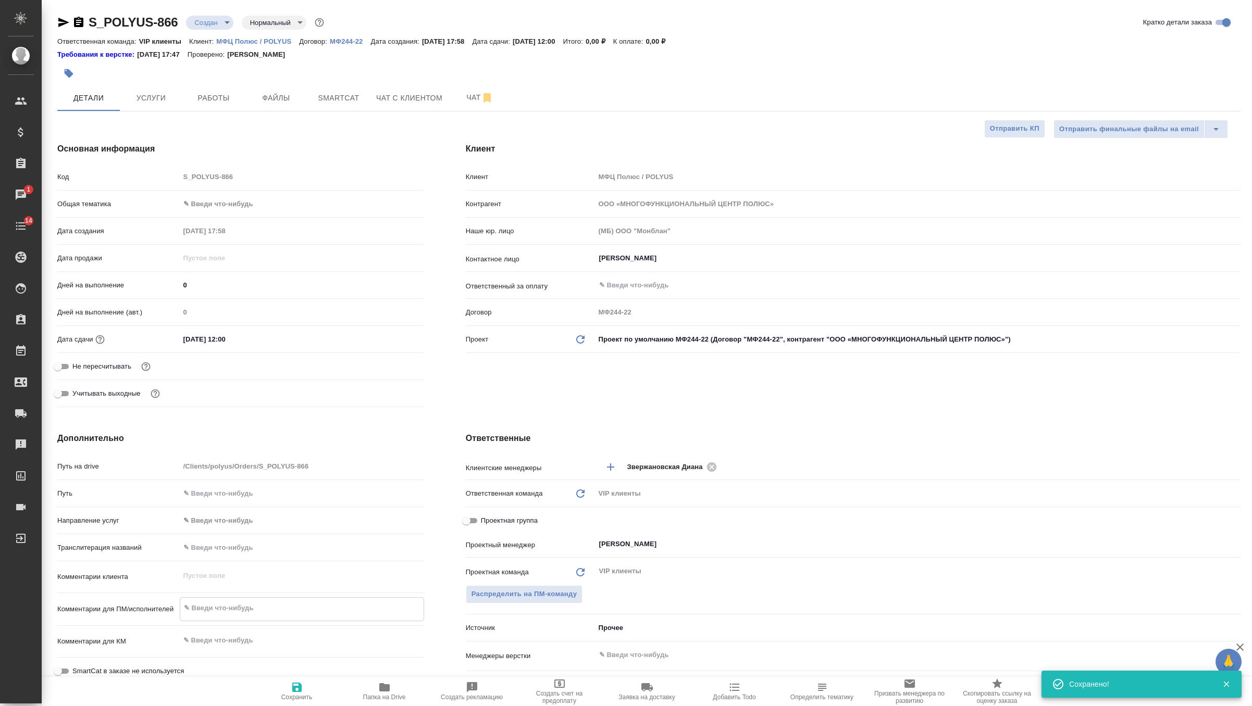
type textarea "Коллеги прошу принять на оценку и перевод С китайского на русский Название – Би…"
type textarea "x"
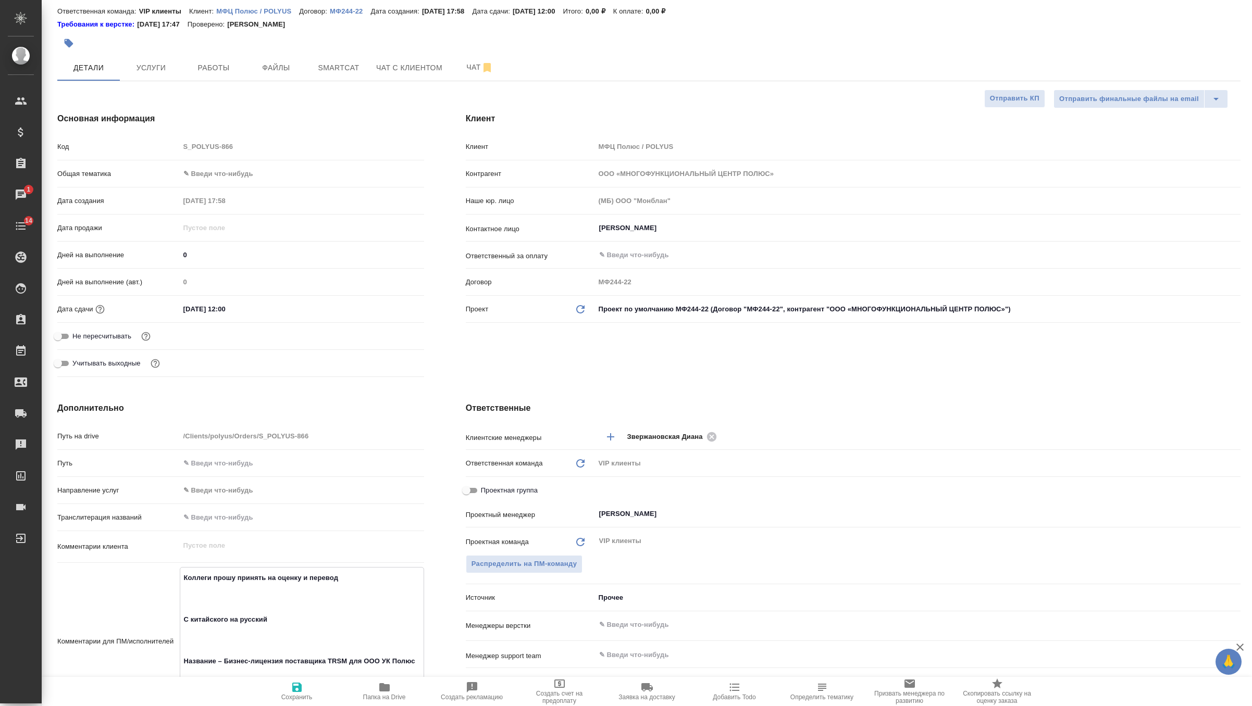
scroll to position [107, 0]
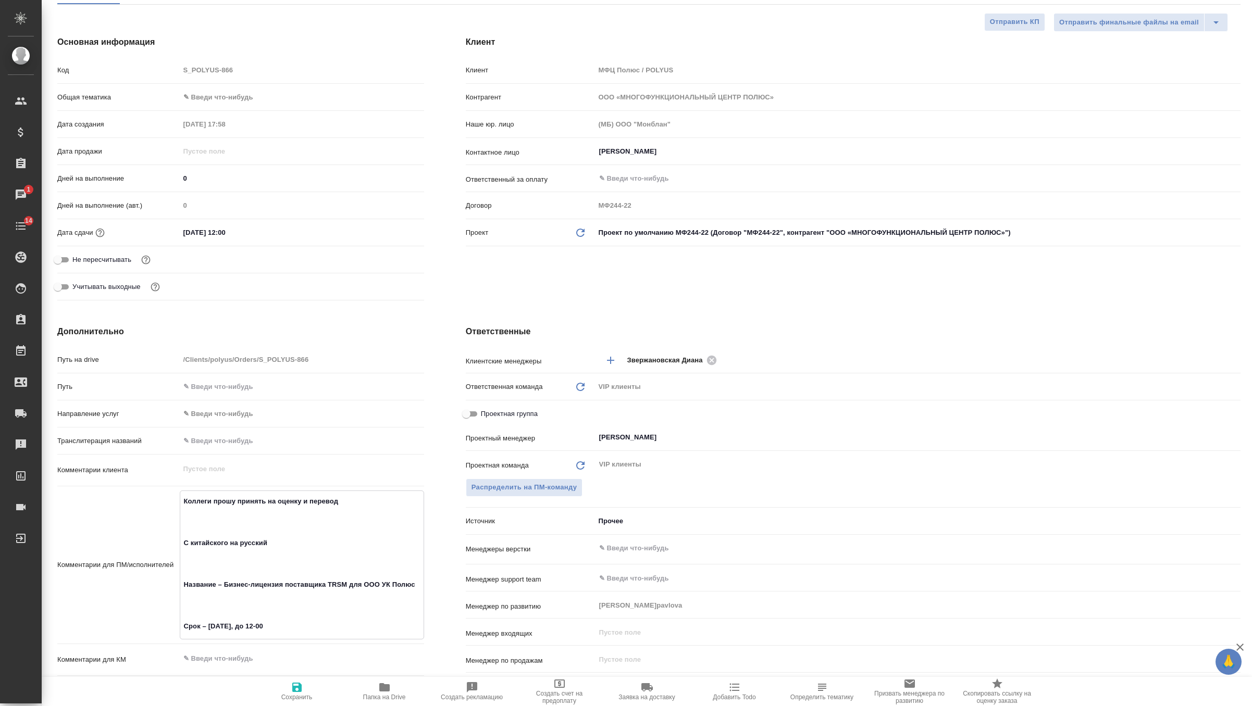
click at [208, 612] on textarea "Коллеги прошу принять на оценку и перевод С китайского на русский Название – Би…" at bounding box center [301, 564] width 243 height 143
type textarea "x"
type textarea "Коллеги прошу принять на оценку и перевод С китайского на русский Название – Би…"
type textarea "x"
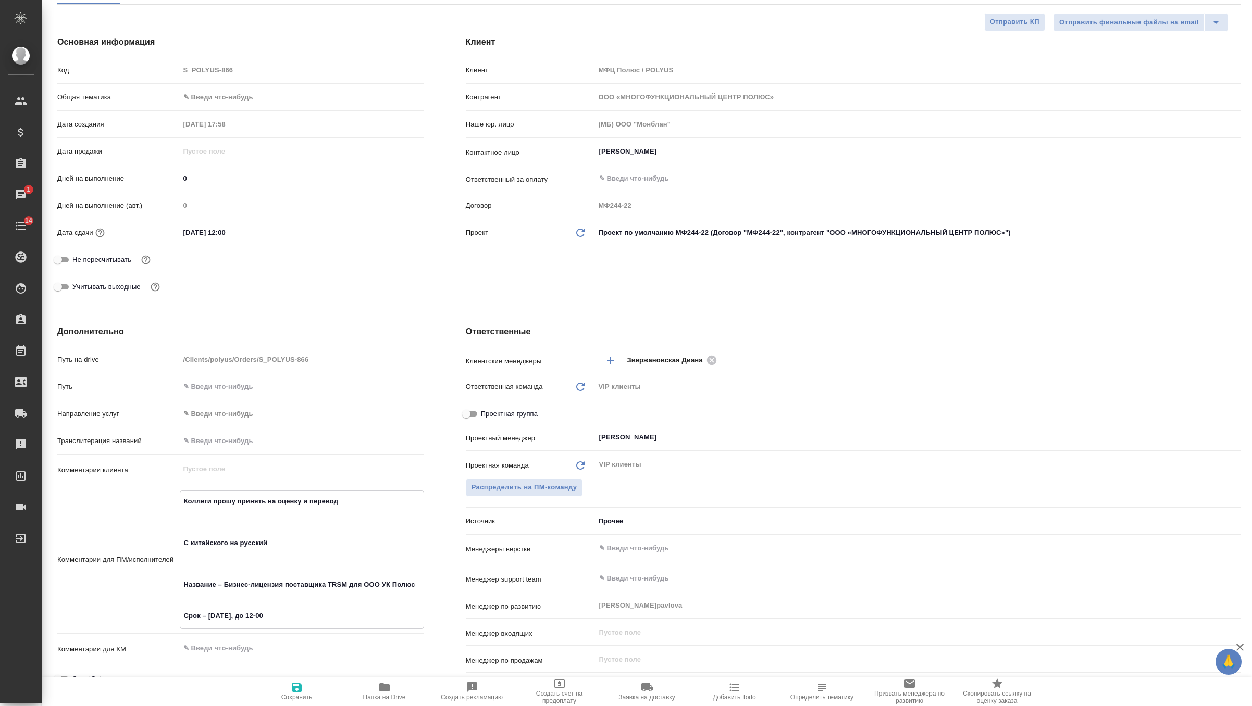
type textarea "x"
type textarea "Коллеги прошу принять на оценку и перевод С китайского на русский Название – Би…"
type textarea "x"
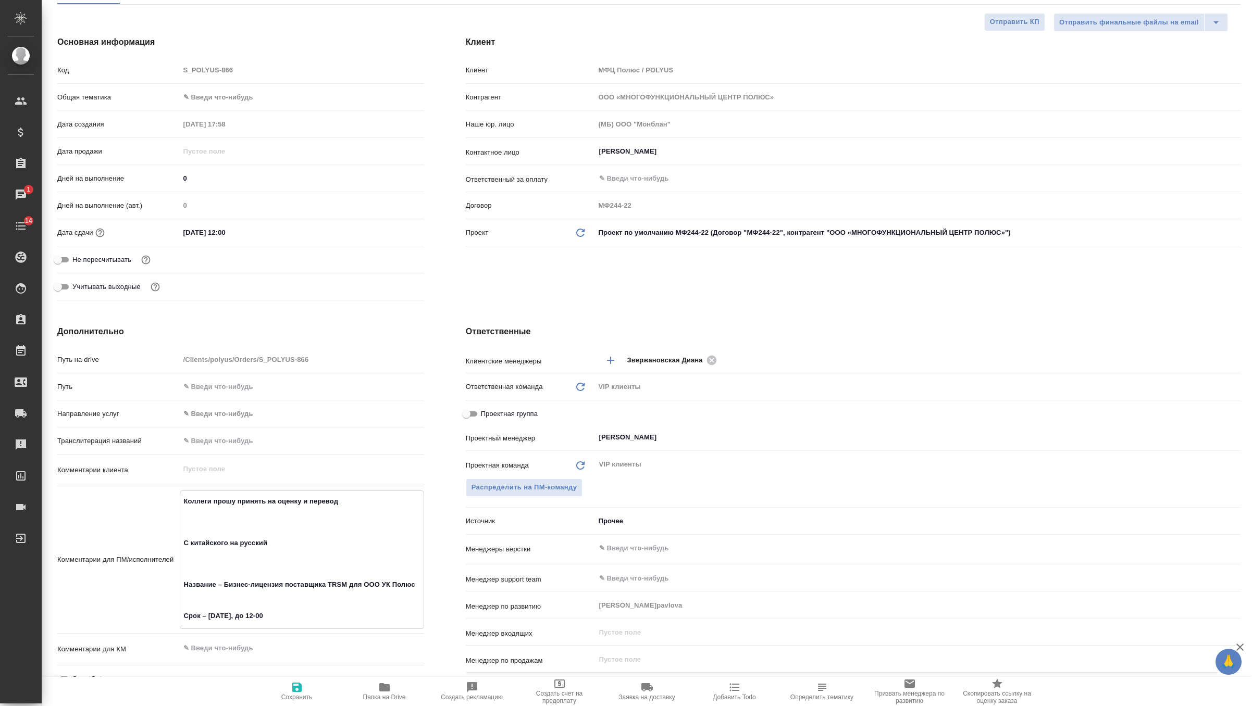
type textarea "Коллеги прошу принять на оценку и перевод С китайского на русский Название – Би…"
type textarea "x"
click at [217, 567] on textarea "Коллеги прошу принять на оценку и перевод С китайского на русский Название – Би…" at bounding box center [301, 554] width 243 height 122
type textarea "x"
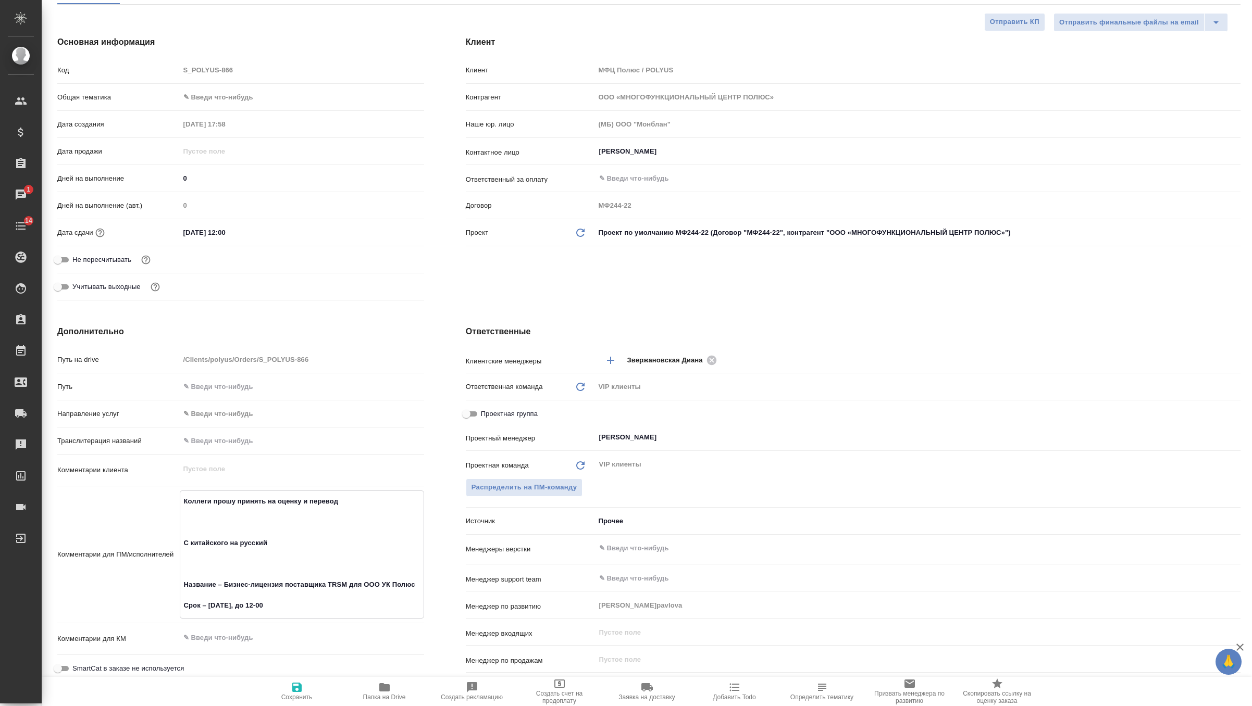
type textarea "Коллеги прошу принять на оценку и перевод С китайского на русский Название – Би…"
type textarea "x"
type textarea "Коллеги прошу принять на оценку и перевод С китайского на русский Название – Би…"
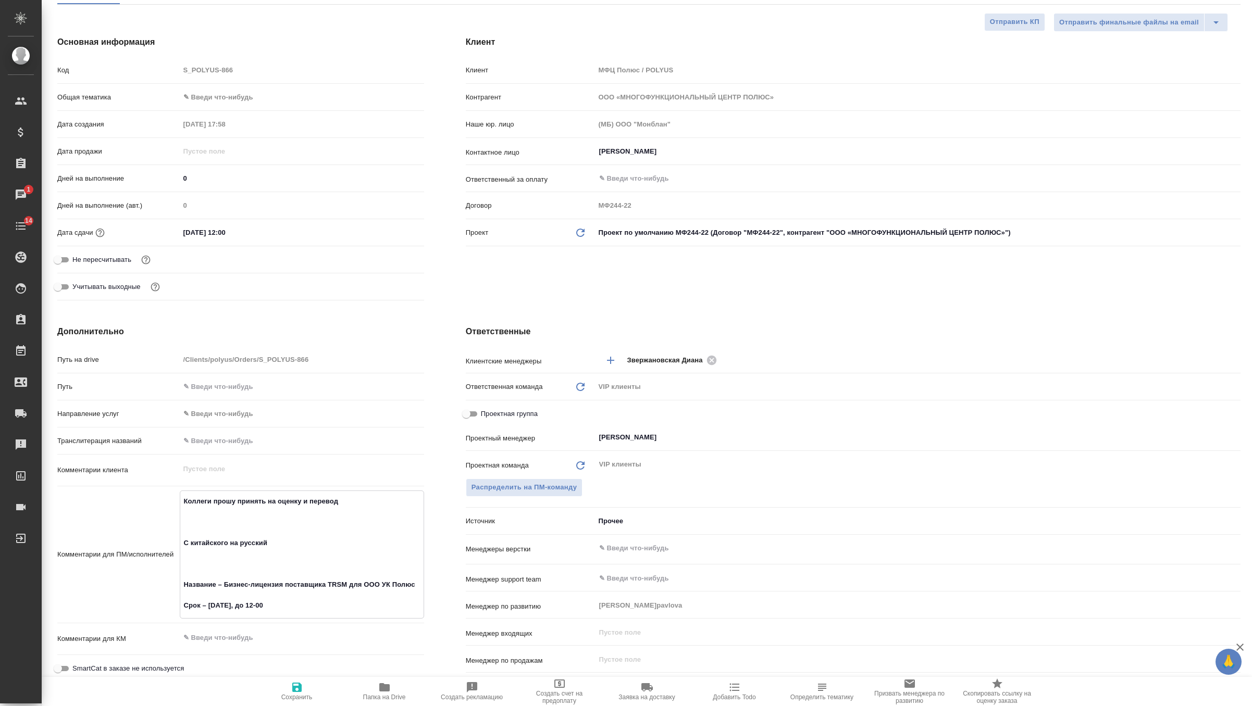
type textarea "x"
type textarea "Коллеги прошу принять на оценку и перевод С китайского на русский Название – Би…"
type textarea "x"
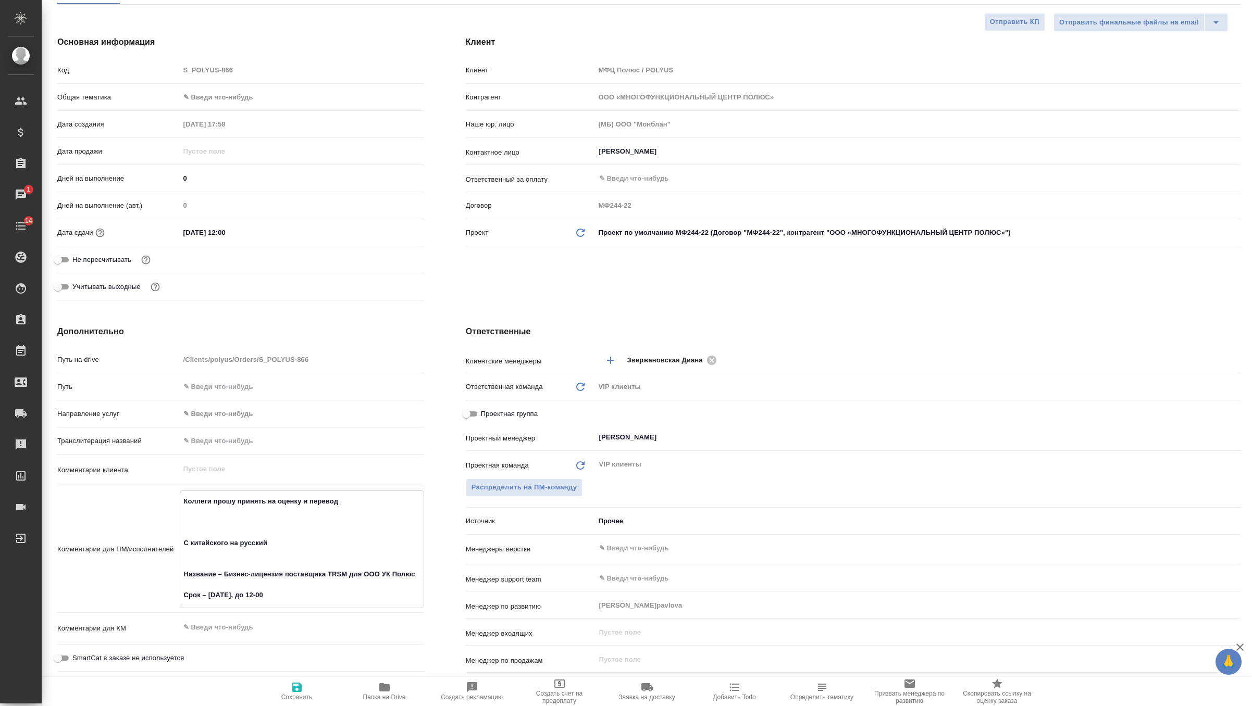
type textarea "x"
click at [214, 531] on textarea "Коллеги прошу принять на оценку и перевод С китайского на русский Название – Би…" at bounding box center [301, 543] width 243 height 101
type textarea "x"
type textarea "Коллеги прошу принять на оценку и перевод С китайского на русский Название – Би…"
type textarea "x"
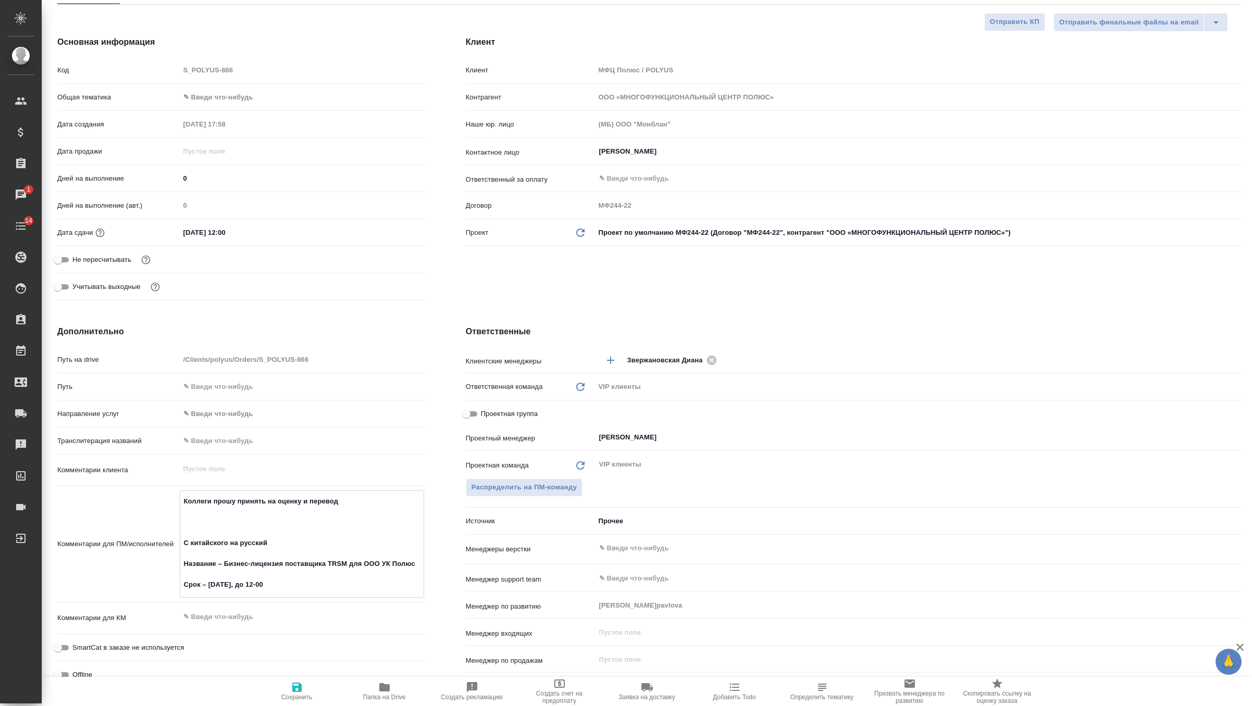
type textarea "x"
type textarea "Коллеги прошу принять на оценку и перевод С китайского на русский Название – Би…"
type textarea "x"
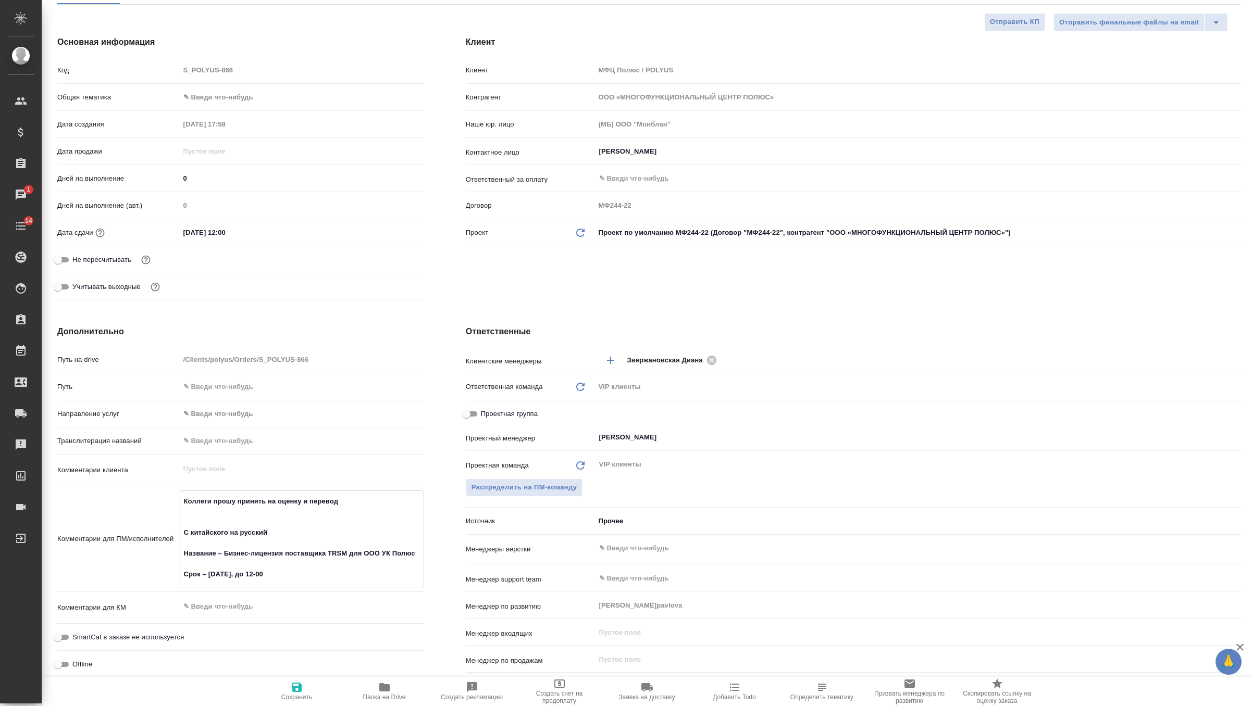
type textarea "x"
type textarea "Коллеги прошу принять на оценку и перевод С китайского на русский Название – Би…"
type textarea "x"
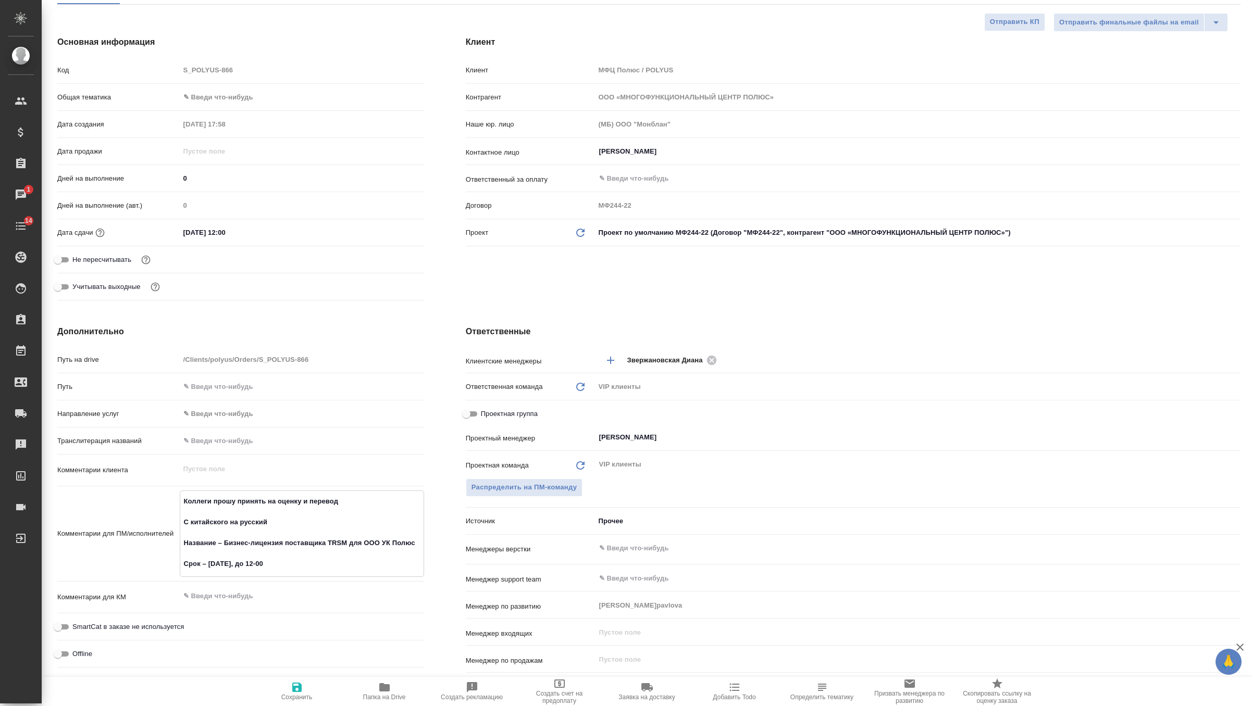
type textarea "Коллеги прошу принять на оценку и перевод С китайского на русский Название – Би…"
type textarea "x"
click at [298, 691] on icon "button" at bounding box center [296, 687] width 9 height 9
type textarea "x"
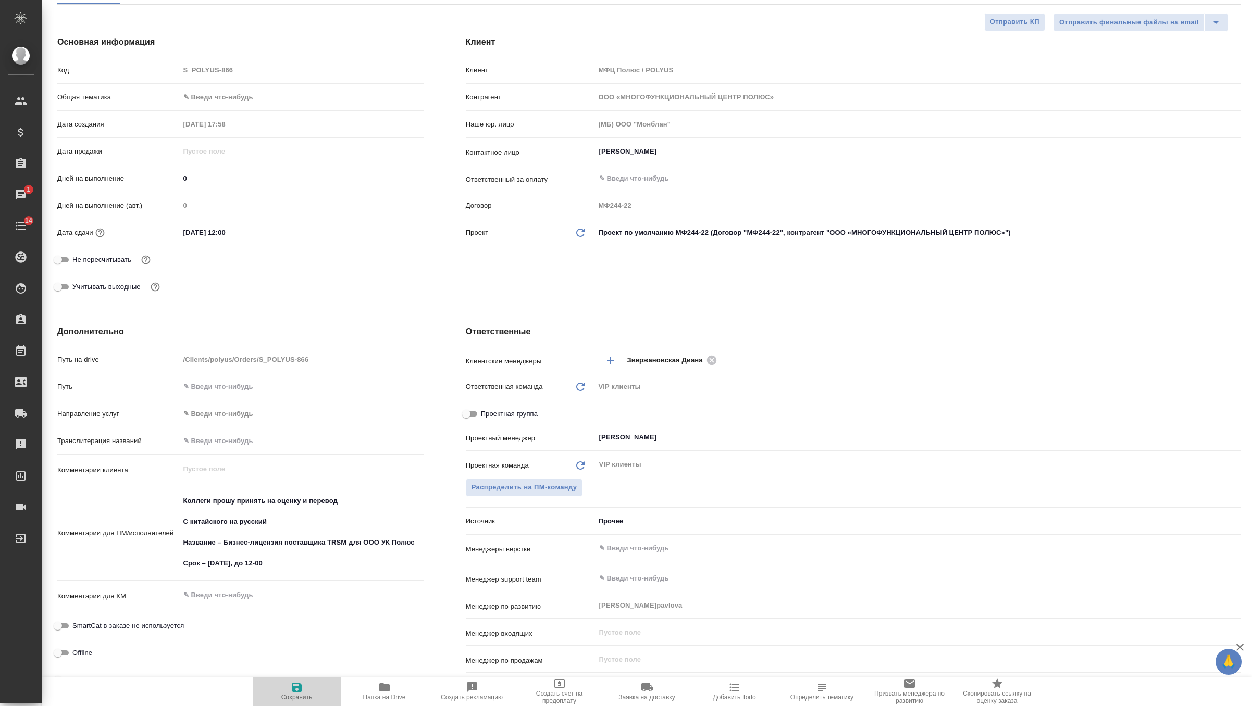
type textarea "x"
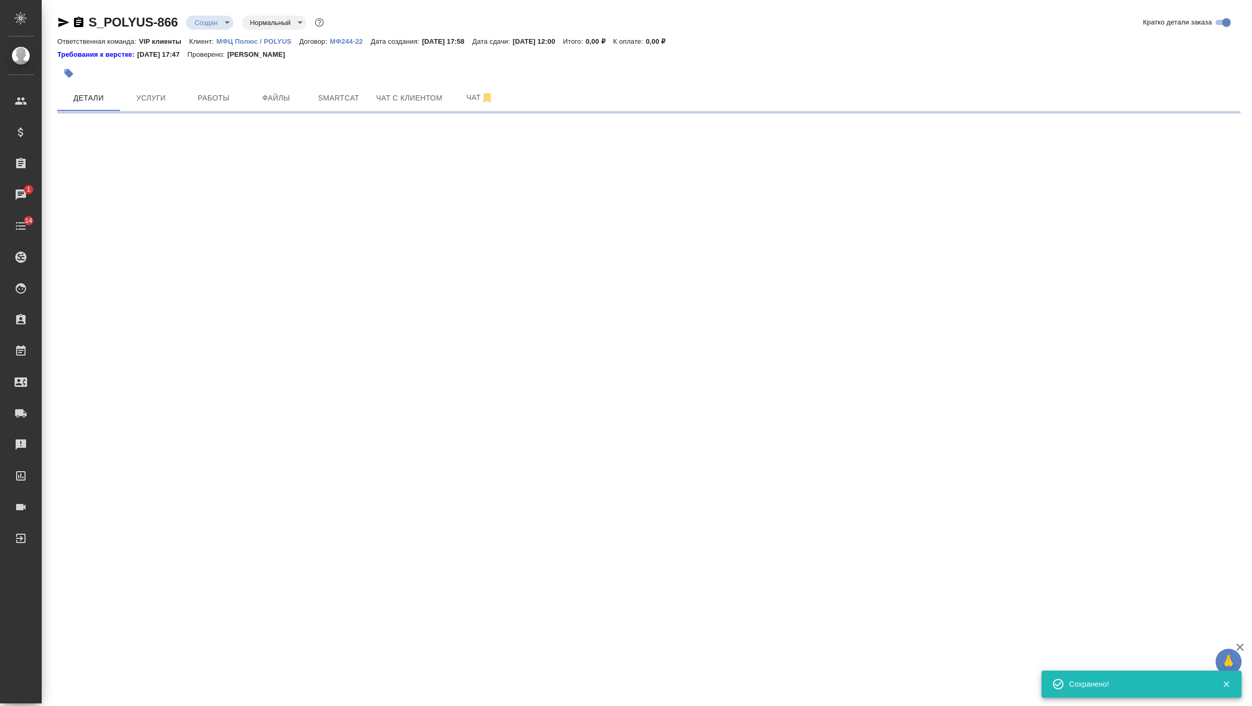
scroll to position [0, 0]
select select "RU"
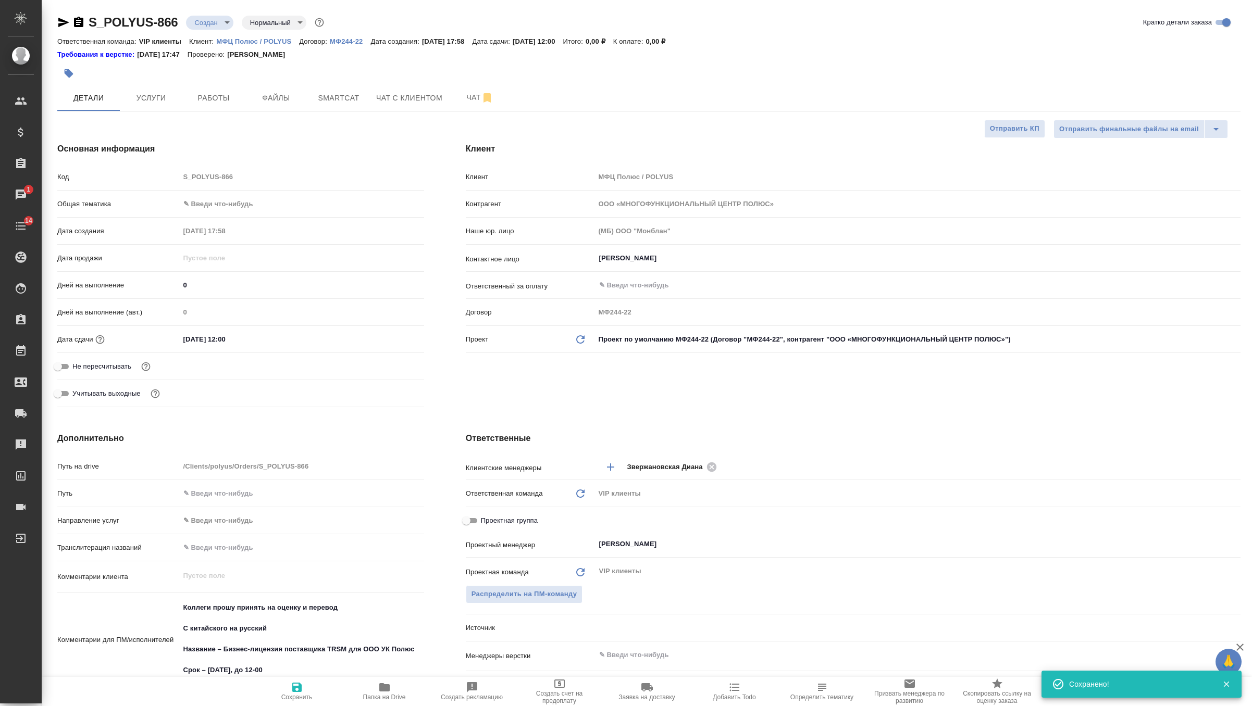
type textarea "x"
click at [217, 16] on body "🙏 .cls-1 fill:#fff; AWATERA Zverzhanovskaya Diana Клиенты Спецификации Заказы 1…" at bounding box center [626, 353] width 1252 height 706
click at [227, 192] on li "ТЗ" at bounding box center [233, 200] width 95 height 18
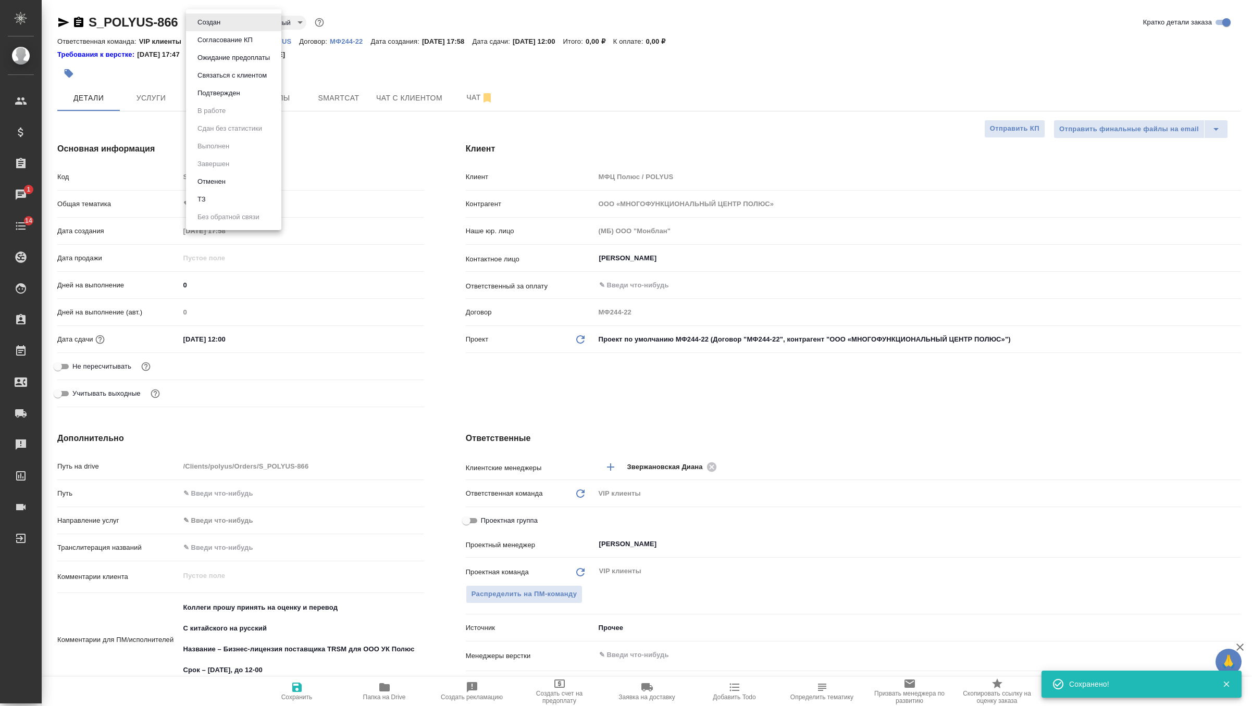
type textarea "x"
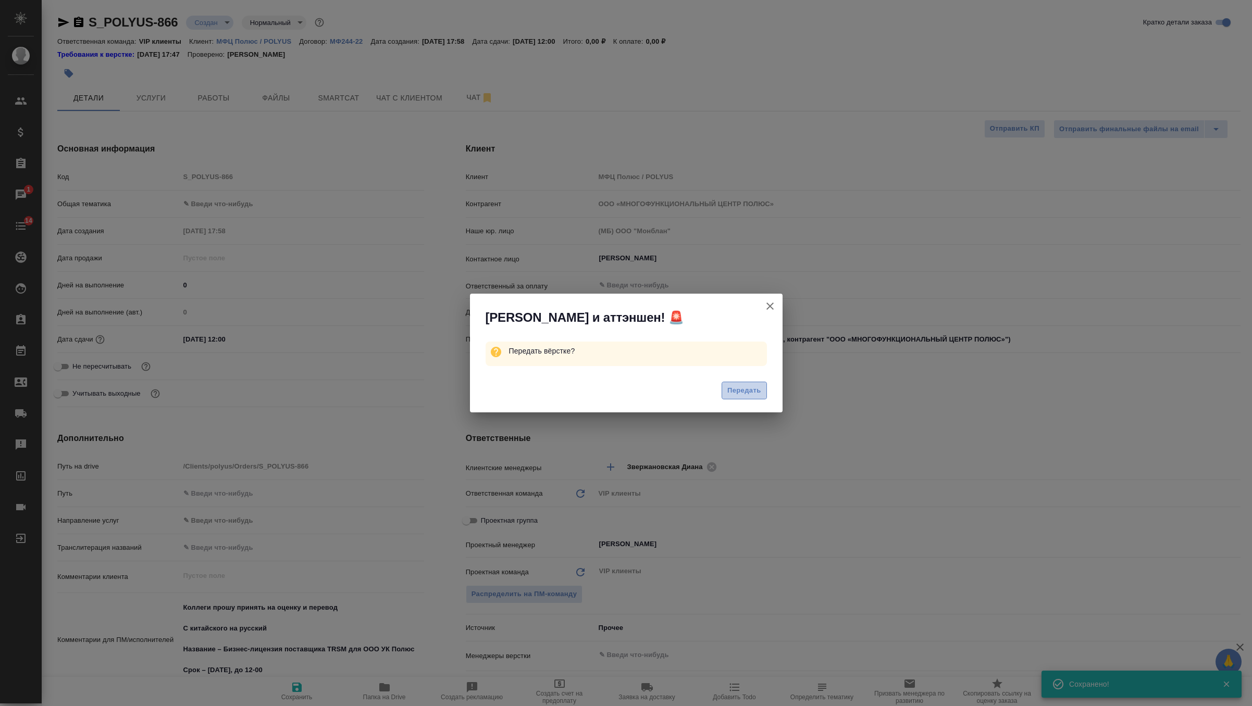
click at [745, 395] on span "Передать" at bounding box center [744, 391] width 34 height 12
type textarea "x"
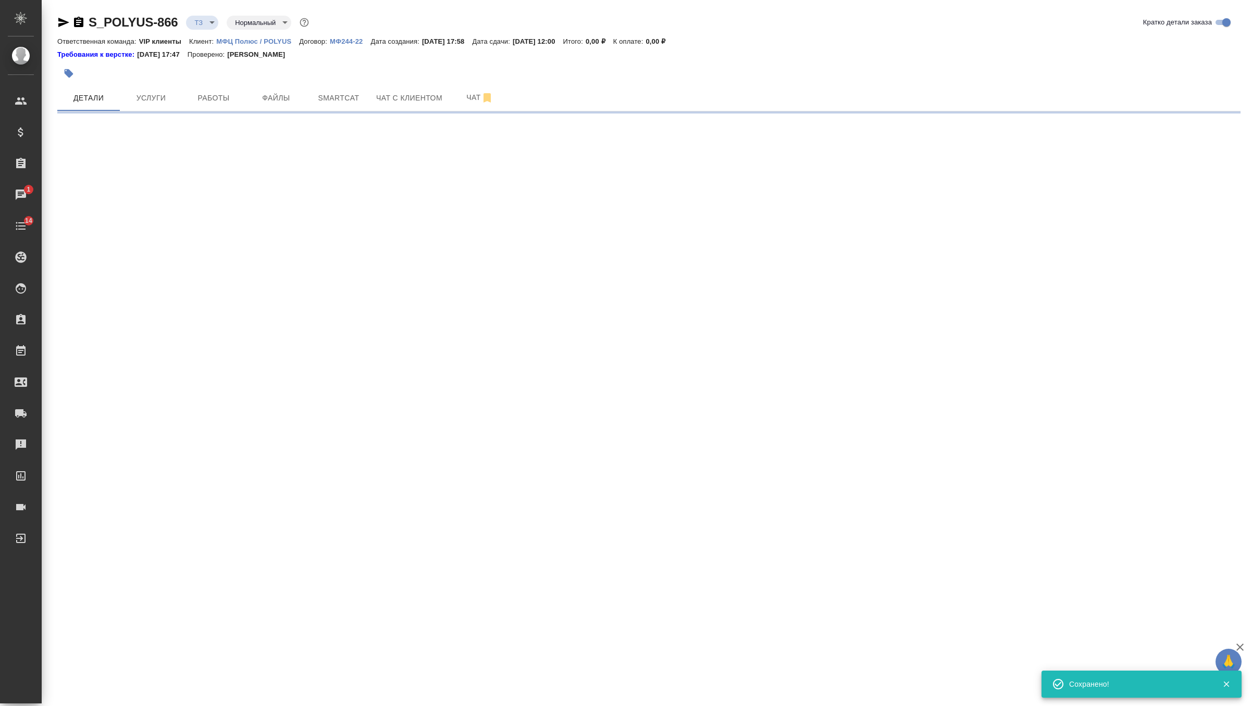
click at [62, 24] on icon "button" at bounding box center [63, 22] width 11 height 9
select select "RU"
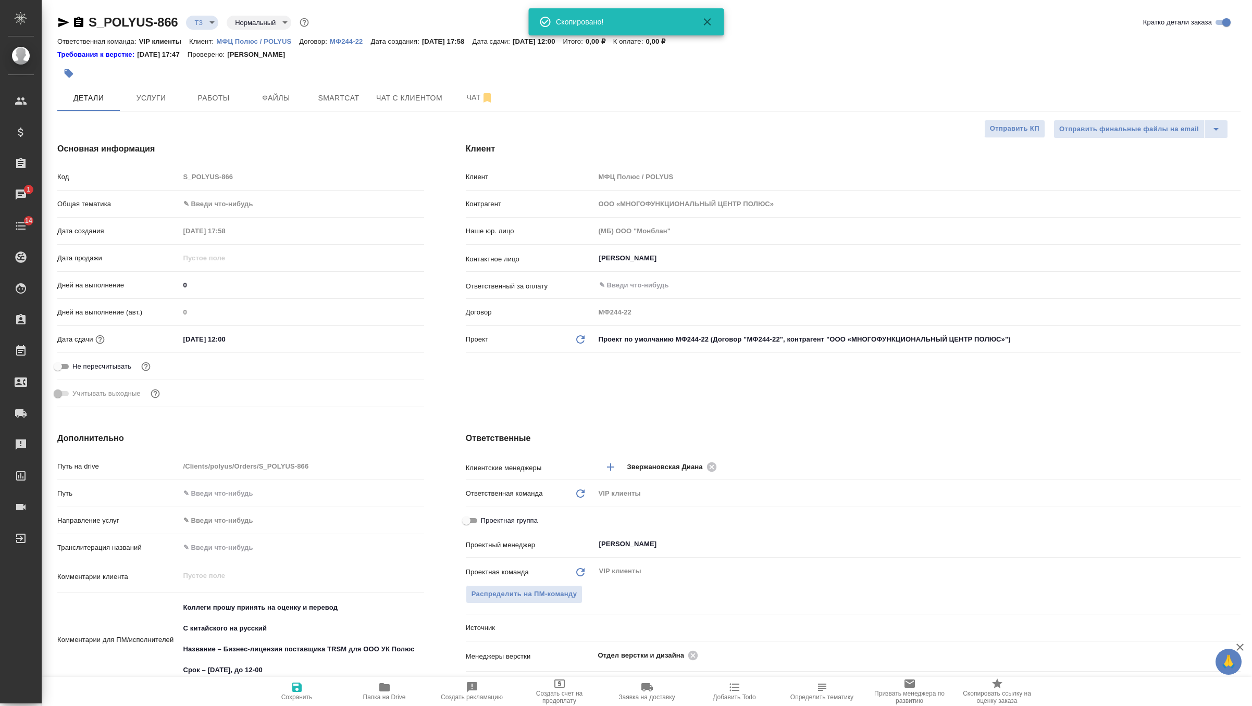
type textarea "x"
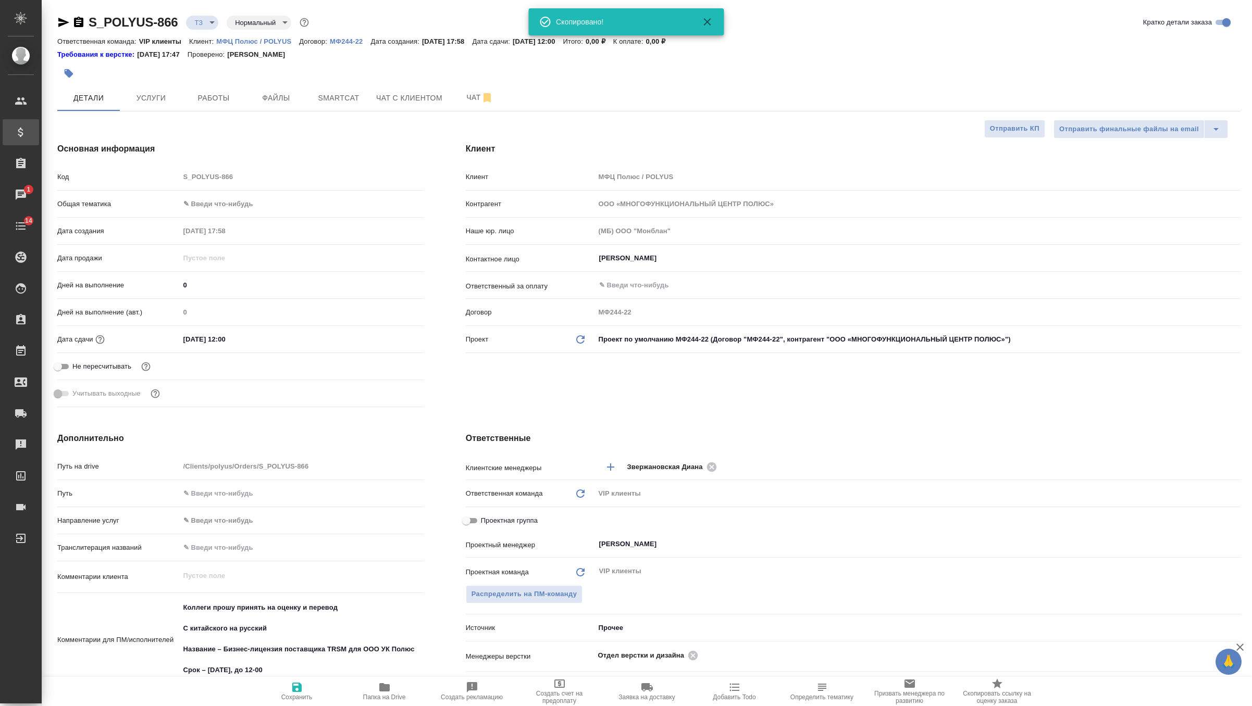
type textarea "x"
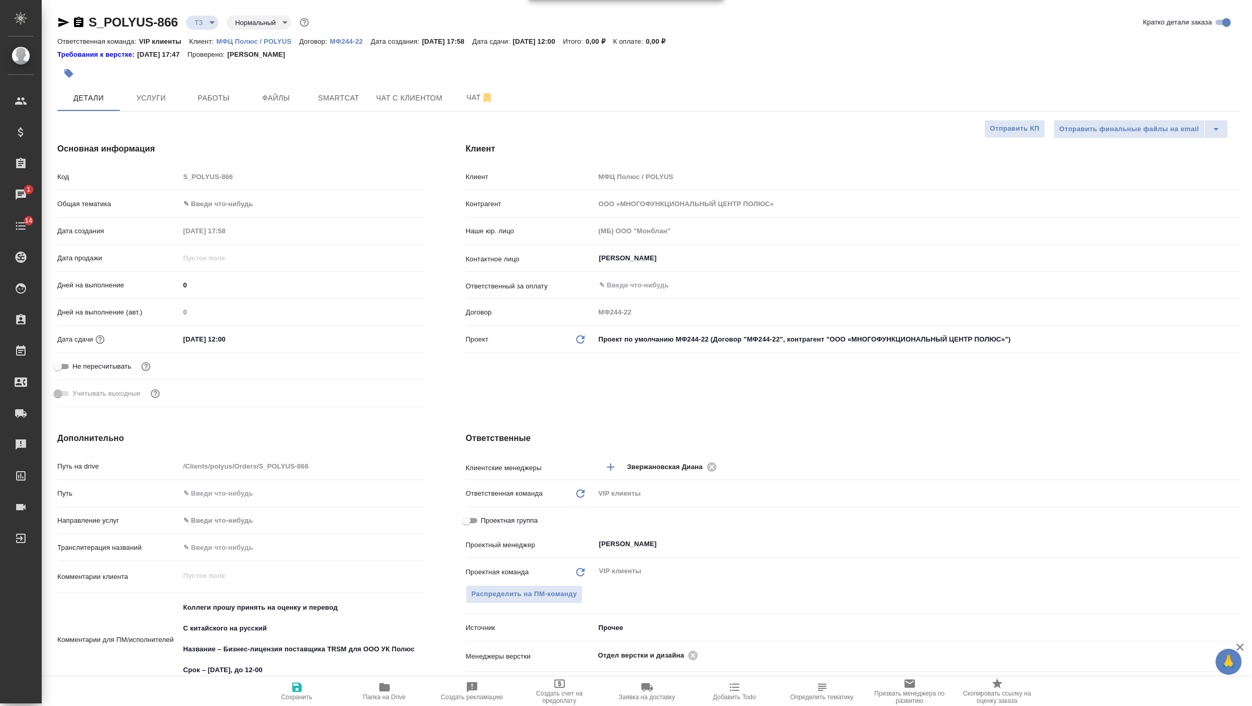
type textarea "x"
click at [171, 108] on button "Услуги" at bounding box center [151, 98] width 62 height 26
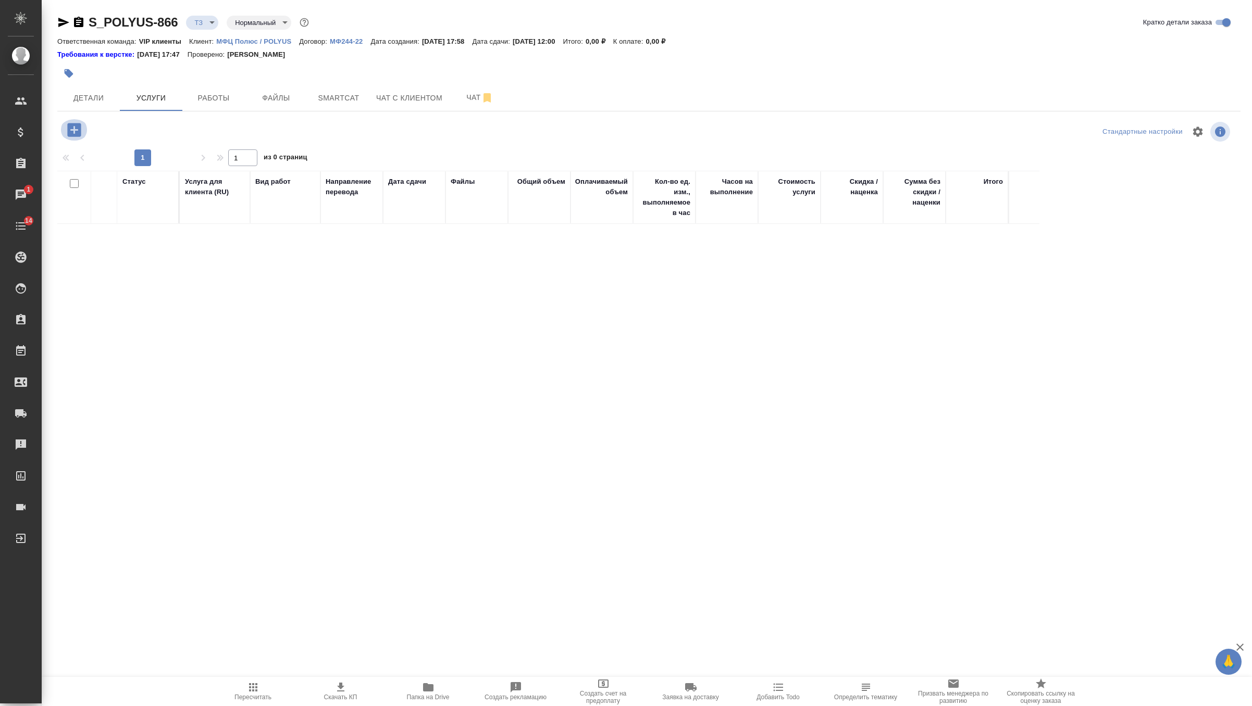
click at [78, 128] on icon "button" at bounding box center [74, 130] width 14 height 14
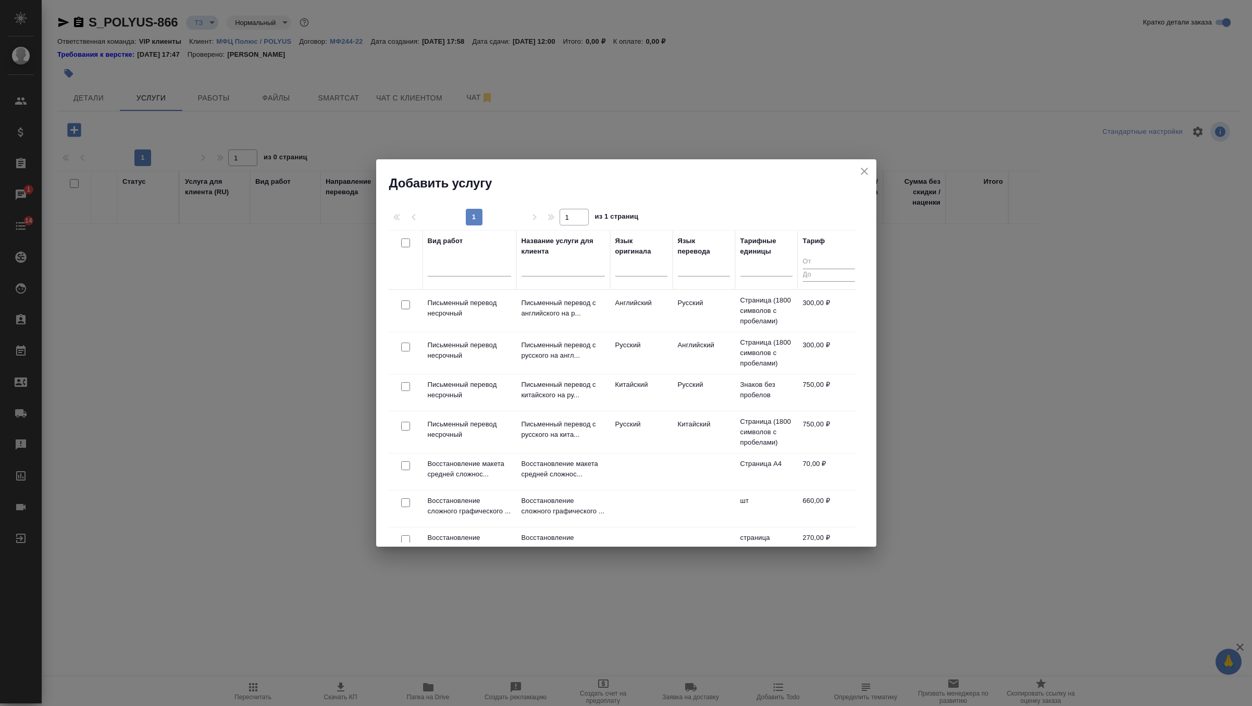
click at [403, 387] on input "checkbox" at bounding box center [405, 386] width 9 height 9
checkbox input "true"
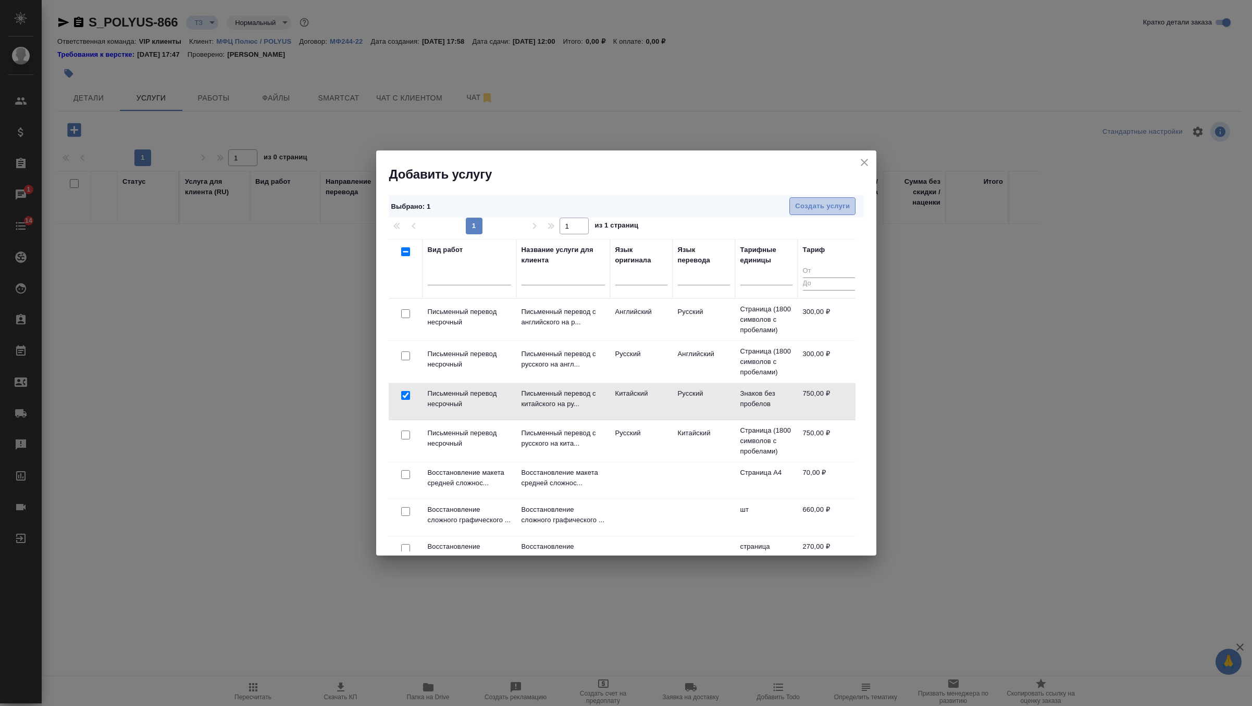
click at [827, 206] on span "Создать услуги" at bounding box center [822, 207] width 55 height 12
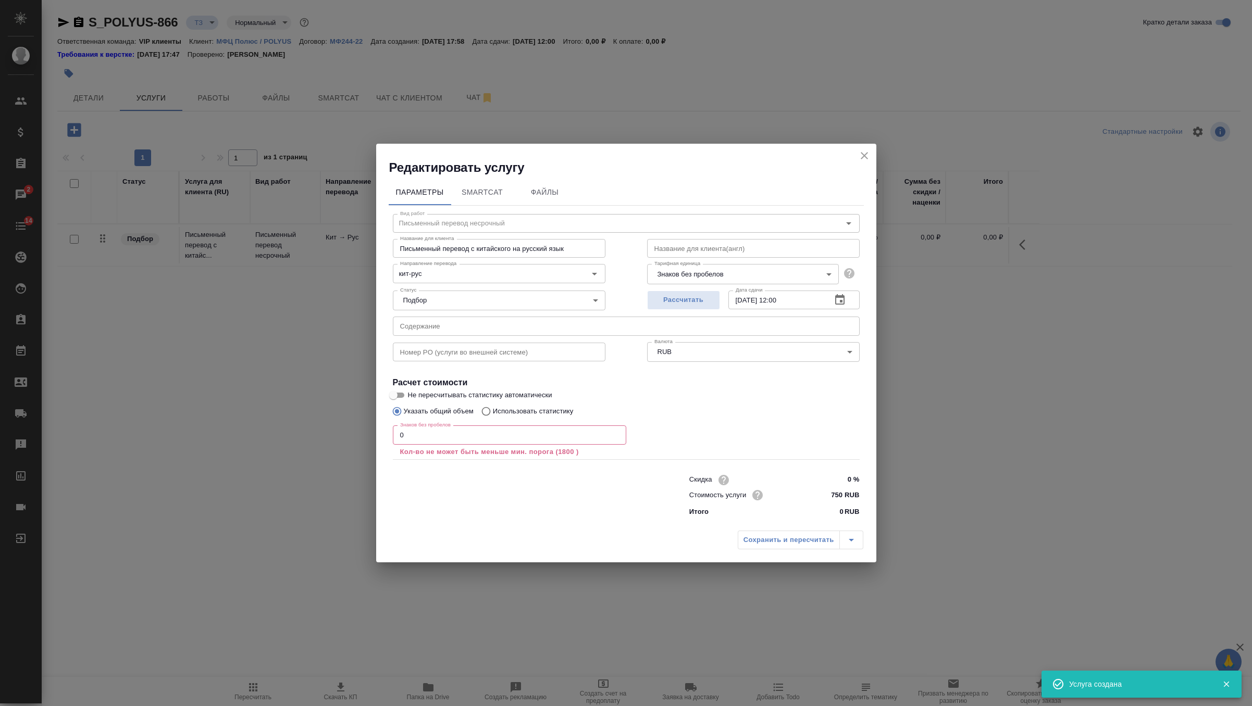
click at [502, 443] on input "0" at bounding box center [509, 435] width 233 height 19
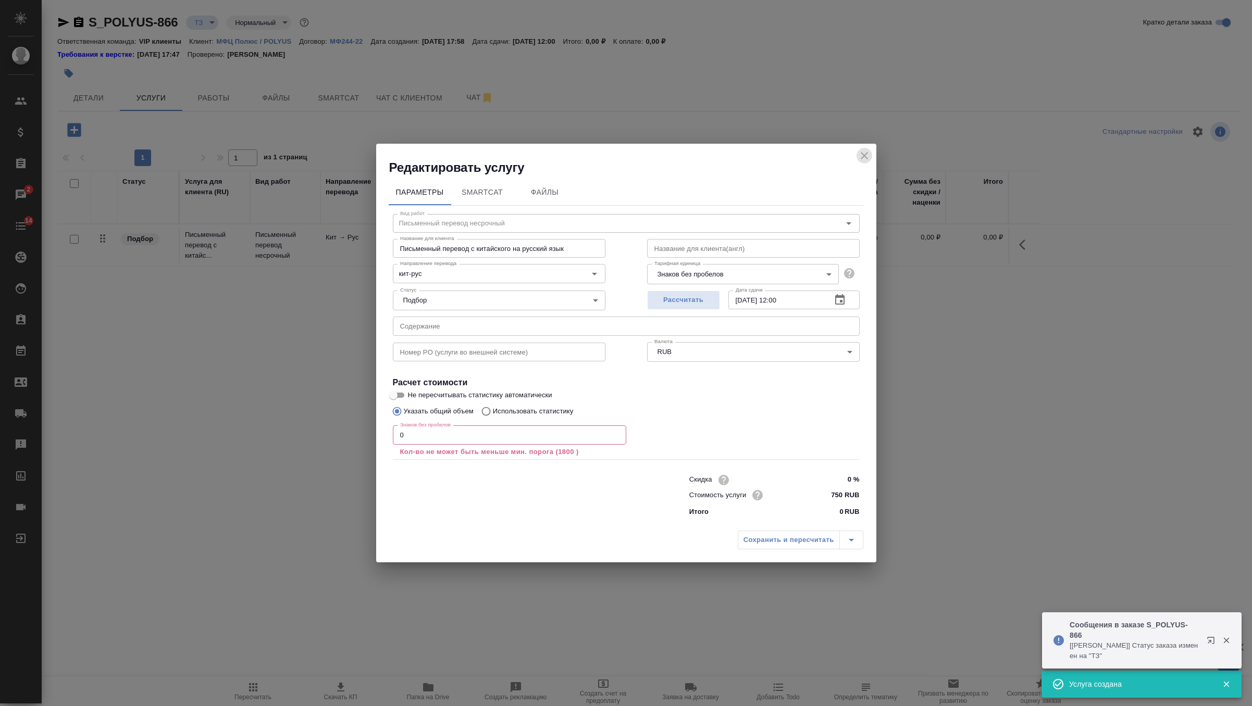
click at [863, 154] on icon "close" at bounding box center [863, 155] width 7 height 7
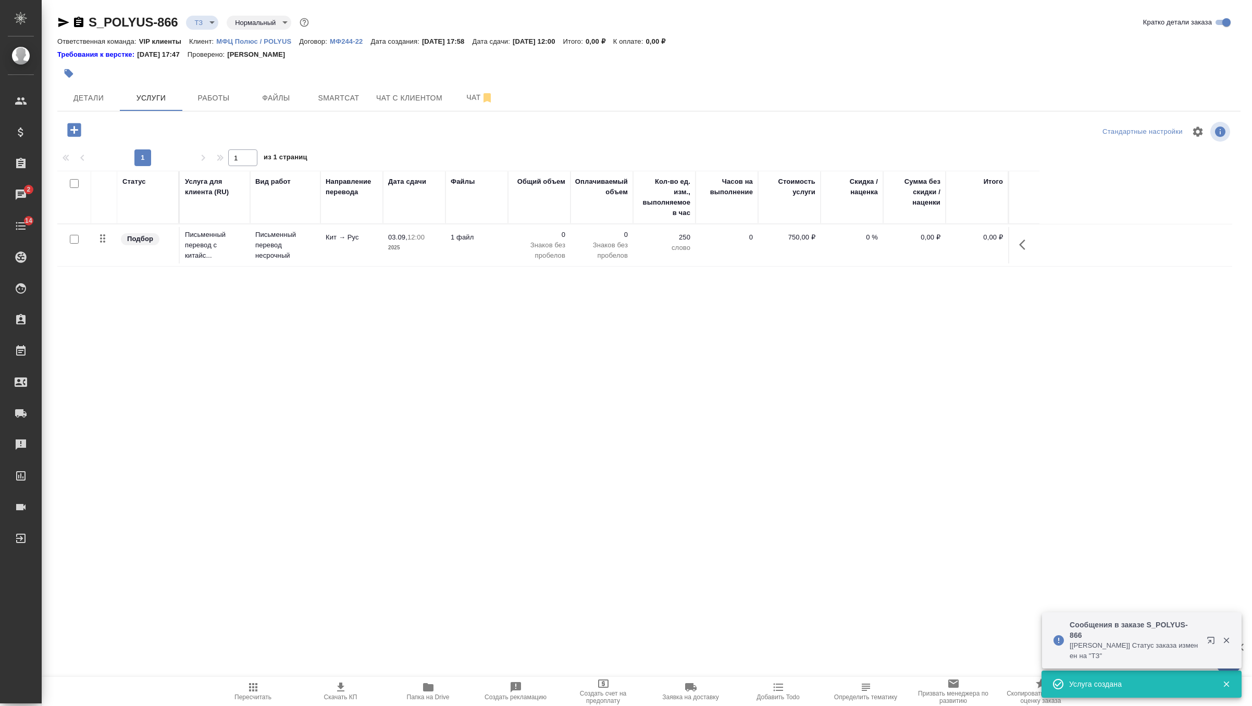
click at [208, 22] on body "🙏 .cls-1 fill:#fff; AWATERA Zverzhanovskaya Diana Клиенты Спецификации Заказы 2…" at bounding box center [626, 353] width 1252 height 706
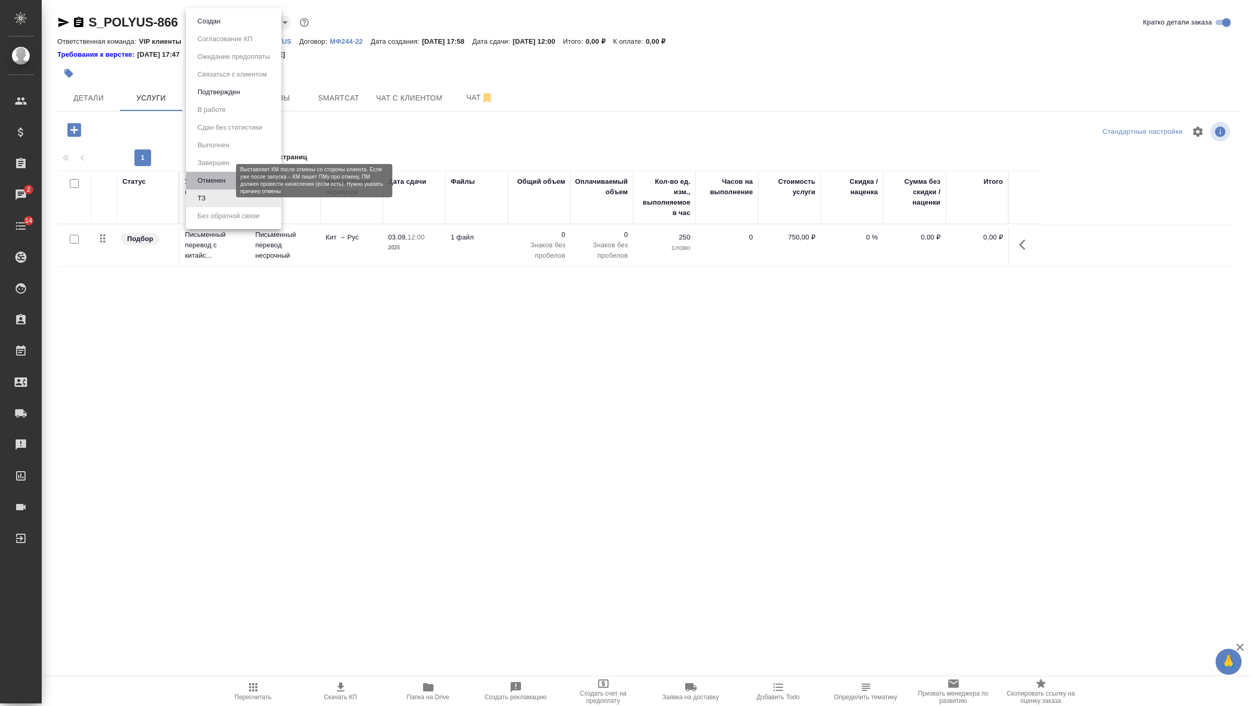
click at [217, 183] on button "Отменен" at bounding box center [211, 180] width 34 height 11
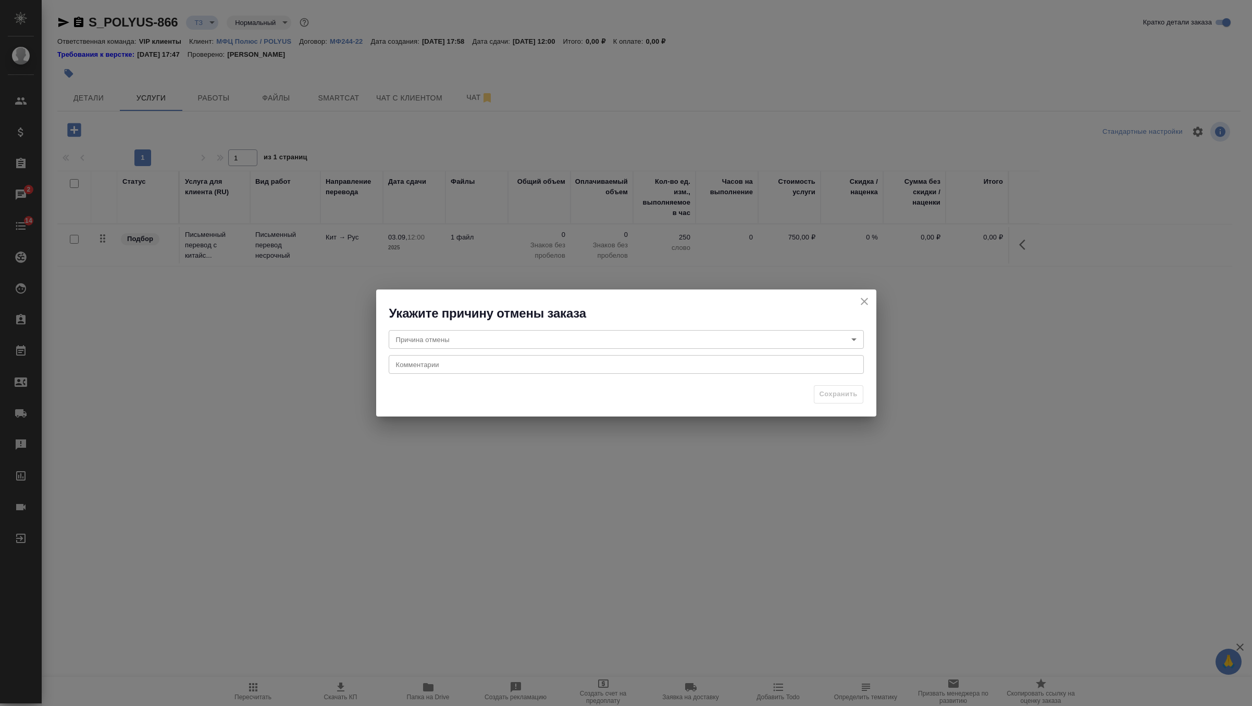
click at [641, 348] on body "🙏 .cls-1 fill:#fff; AWATERA Zverzhanovskaya Diana Клиенты Спецификации Заказы 2…" at bounding box center [626, 353] width 1252 height 706
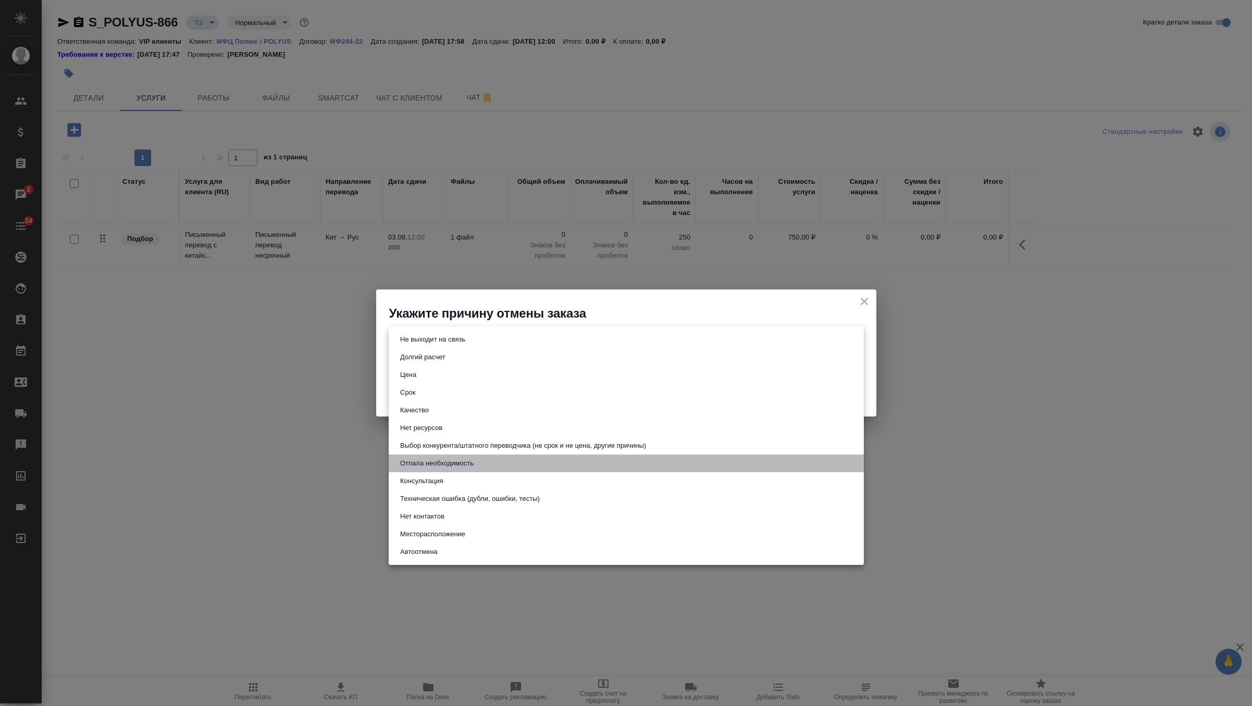
click at [496, 464] on li "Отпала необходимость" at bounding box center [626, 464] width 475 height 18
type input "noNeed"
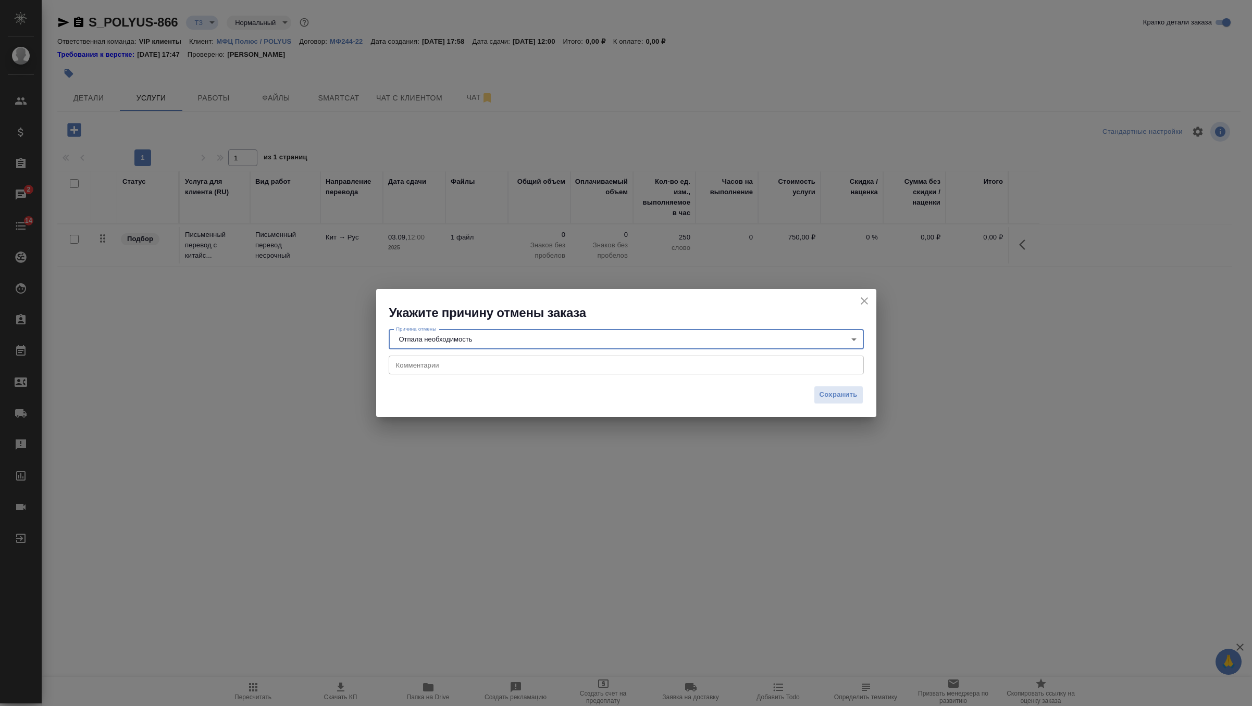
click at [476, 373] on div "x Комментарии" at bounding box center [626, 365] width 475 height 19
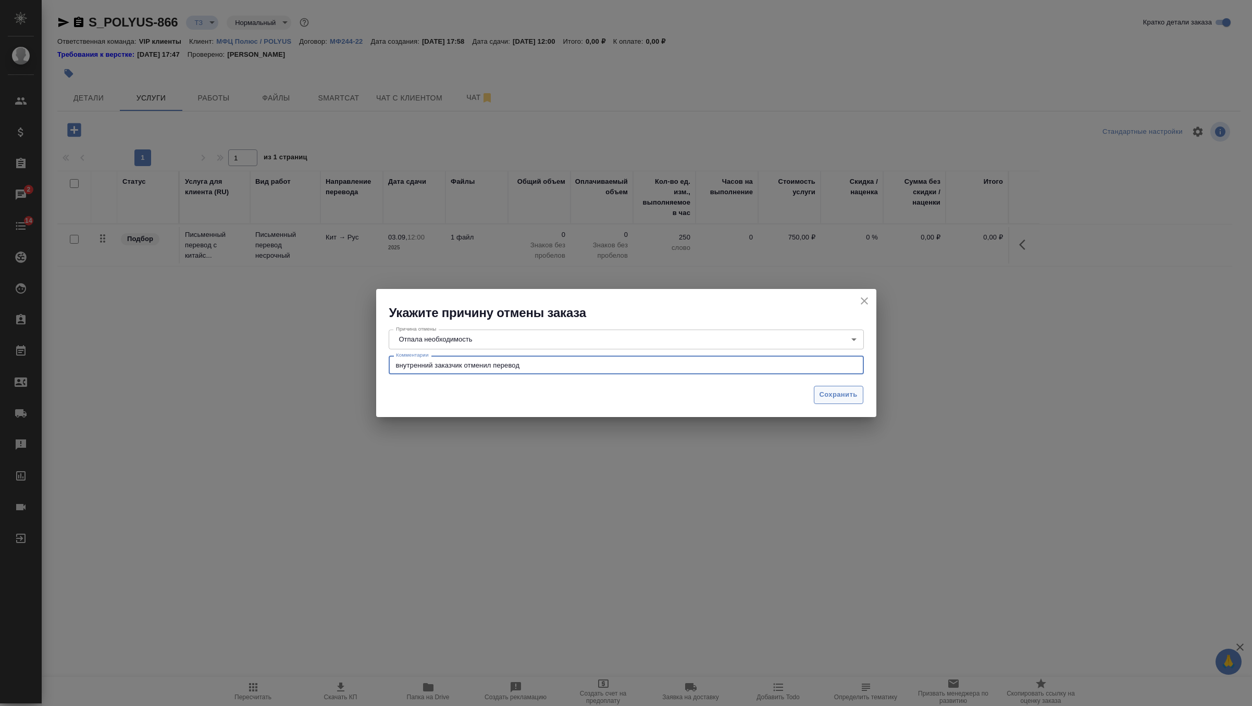
type textarea "внутренний заказчик отменил перевод"
click at [846, 395] on span "Сохранить" at bounding box center [838, 395] width 38 height 12
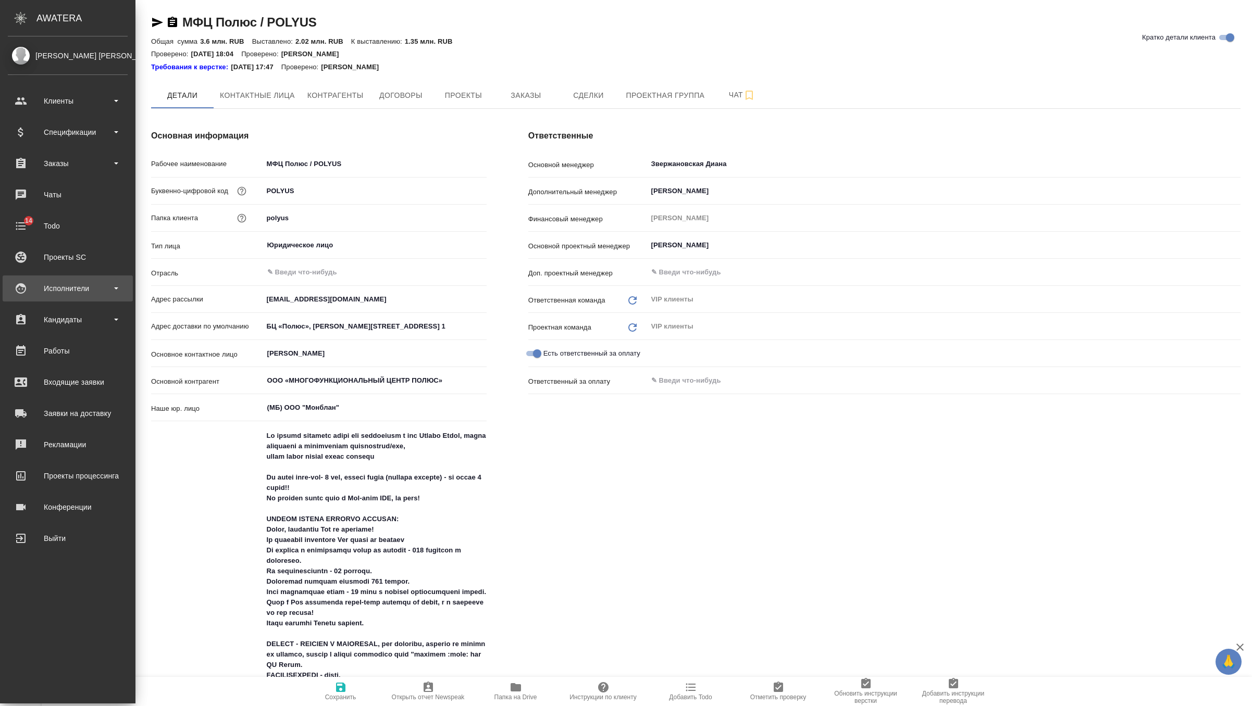
click at [61, 288] on div "Исполнители" at bounding box center [68, 289] width 120 height 16
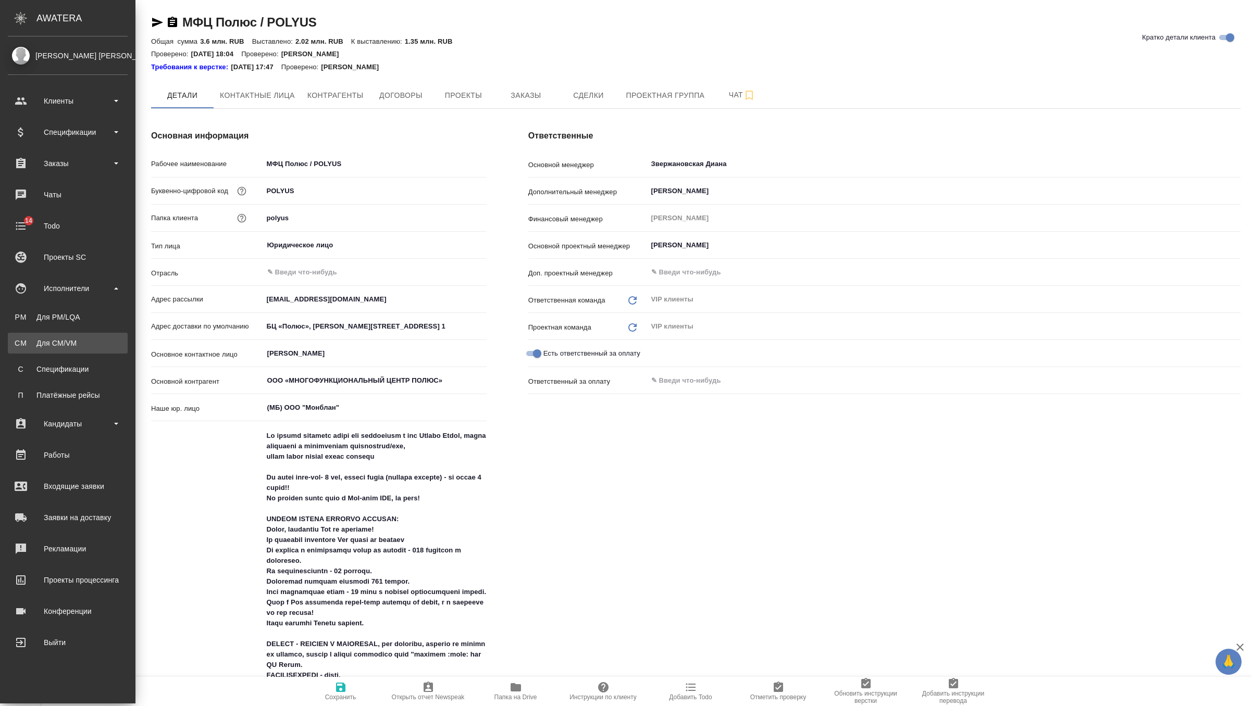
click at [64, 338] on div "Для CM/VM" at bounding box center [67, 343] width 109 height 10
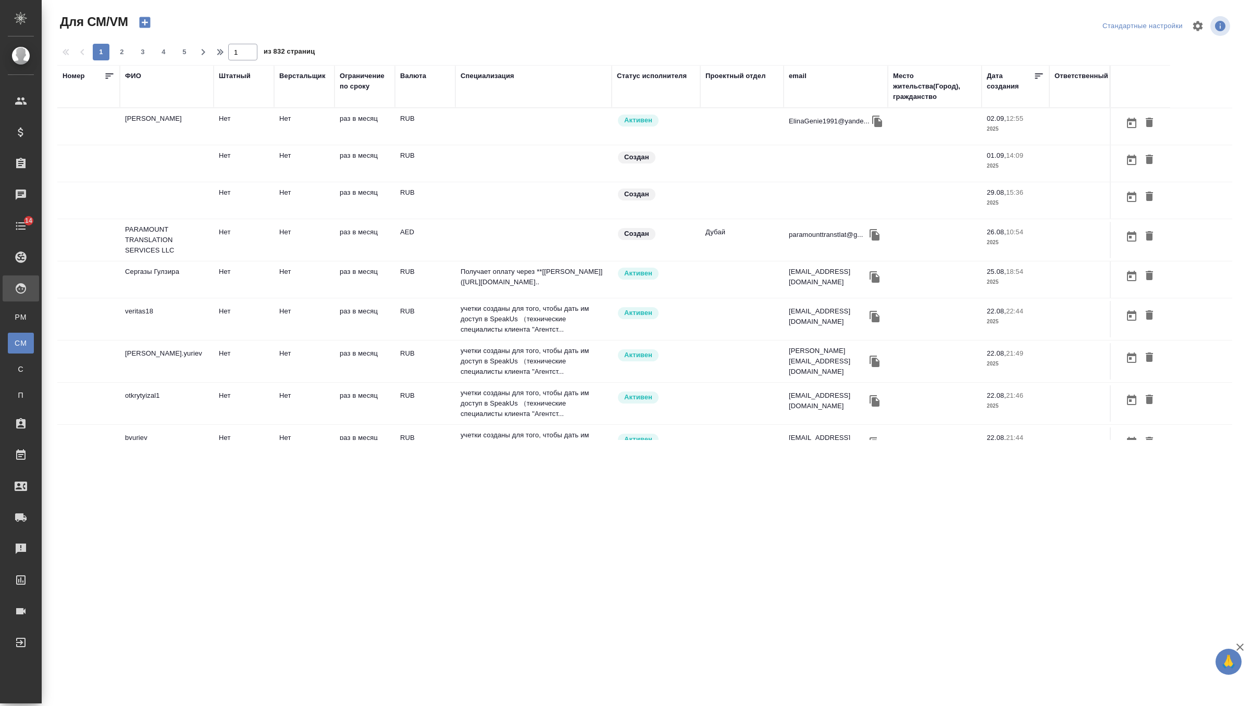
click at [133, 74] on div "ФИО" at bounding box center [133, 76] width 16 height 10
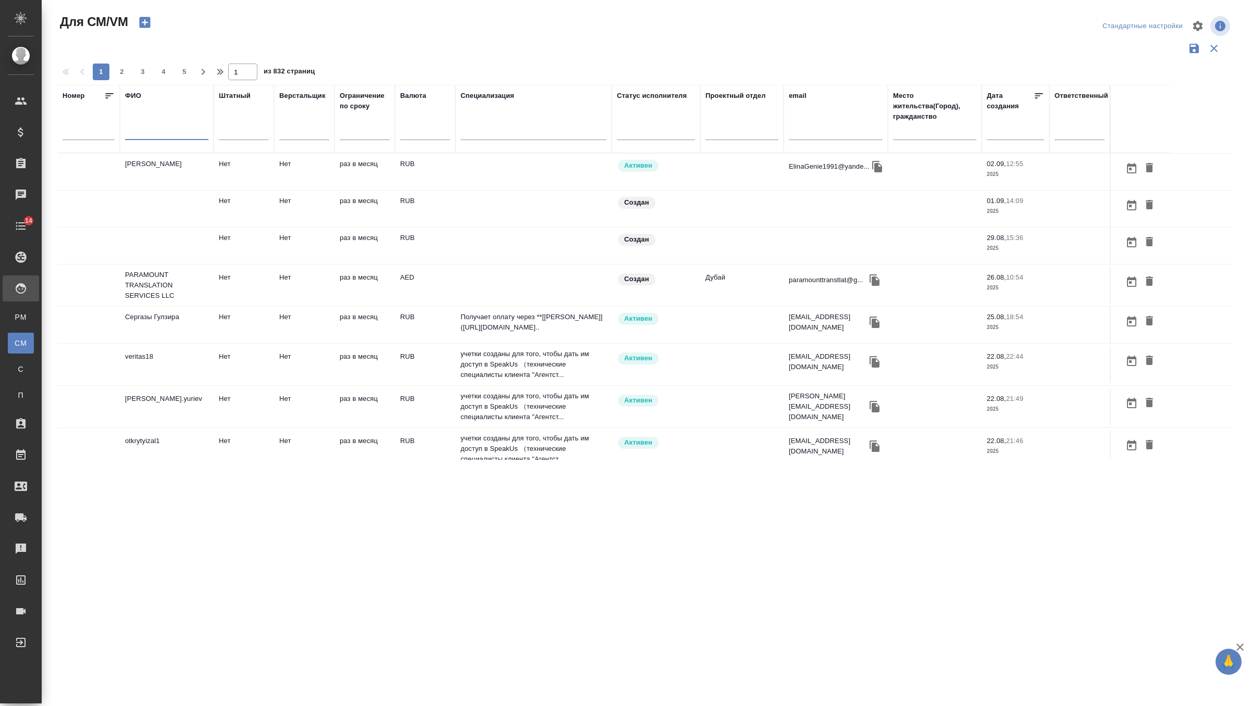
click at [142, 133] on input "text" at bounding box center [166, 133] width 83 height 13
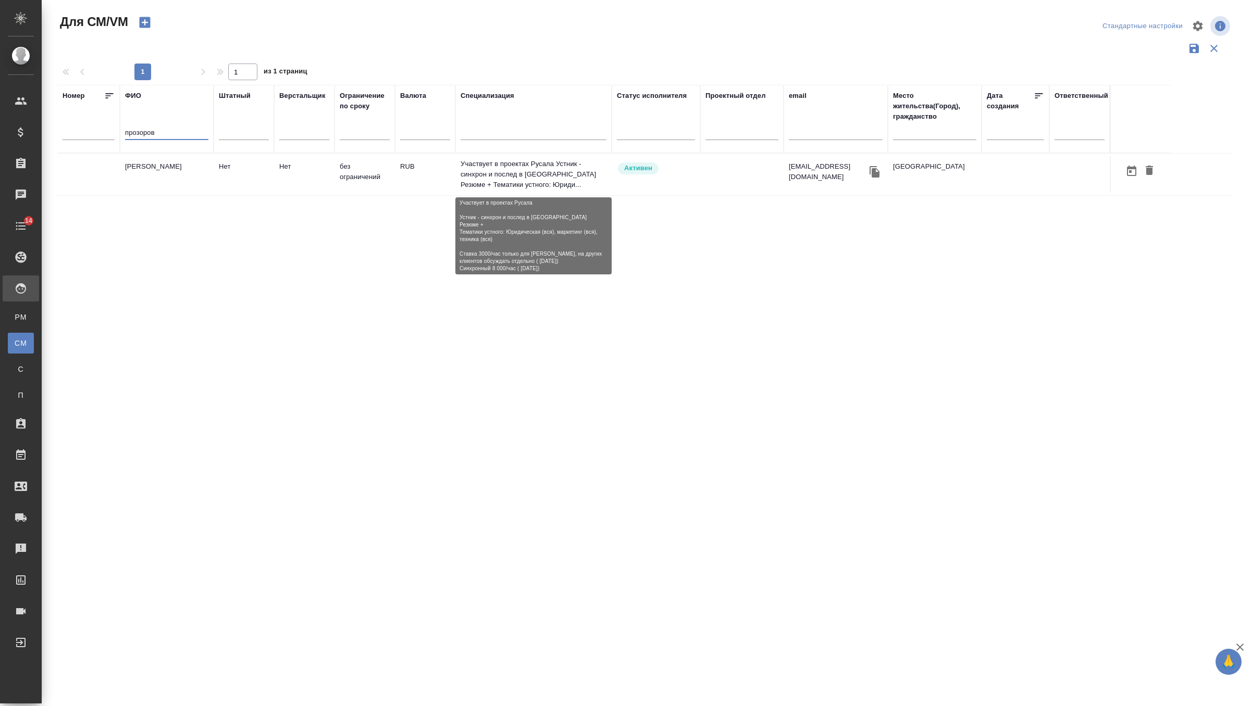
type input "прозоров"
click at [495, 168] on p "Участвует в проектах Русала Устник - синхрон и послед в [GEOGRAPHIC_DATA] Резюм…" at bounding box center [533, 174] width 146 height 31
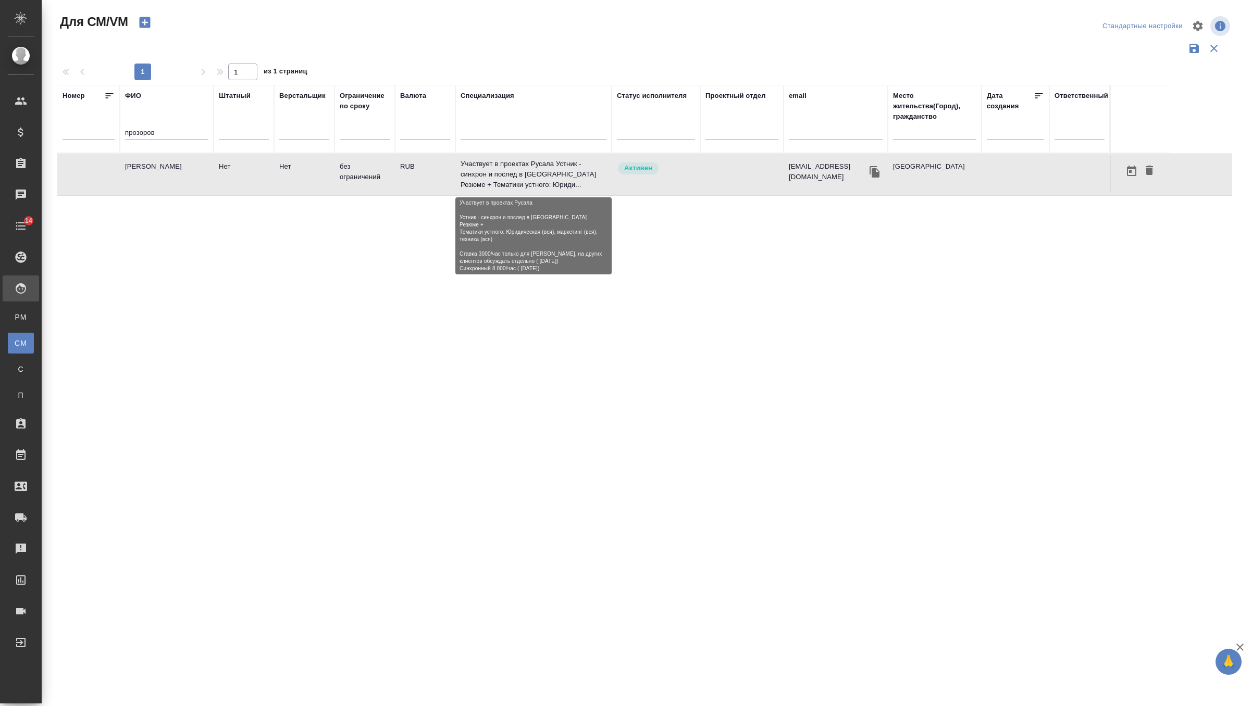
click at [495, 168] on p "Участвует в проектах Русала Устник - синхрон и послед в [GEOGRAPHIC_DATA] Резюм…" at bounding box center [533, 174] width 146 height 31
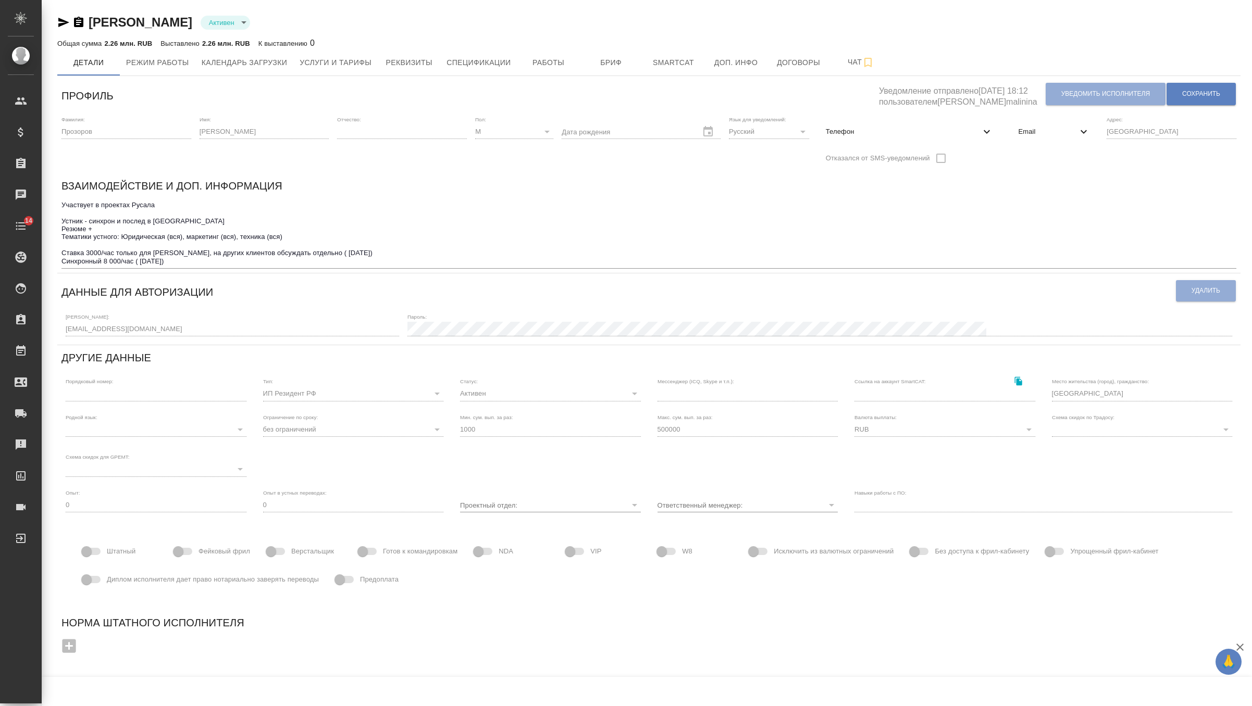
click at [844, 134] on span "Телефон" at bounding box center [903, 132] width 155 height 10
select select "RU"
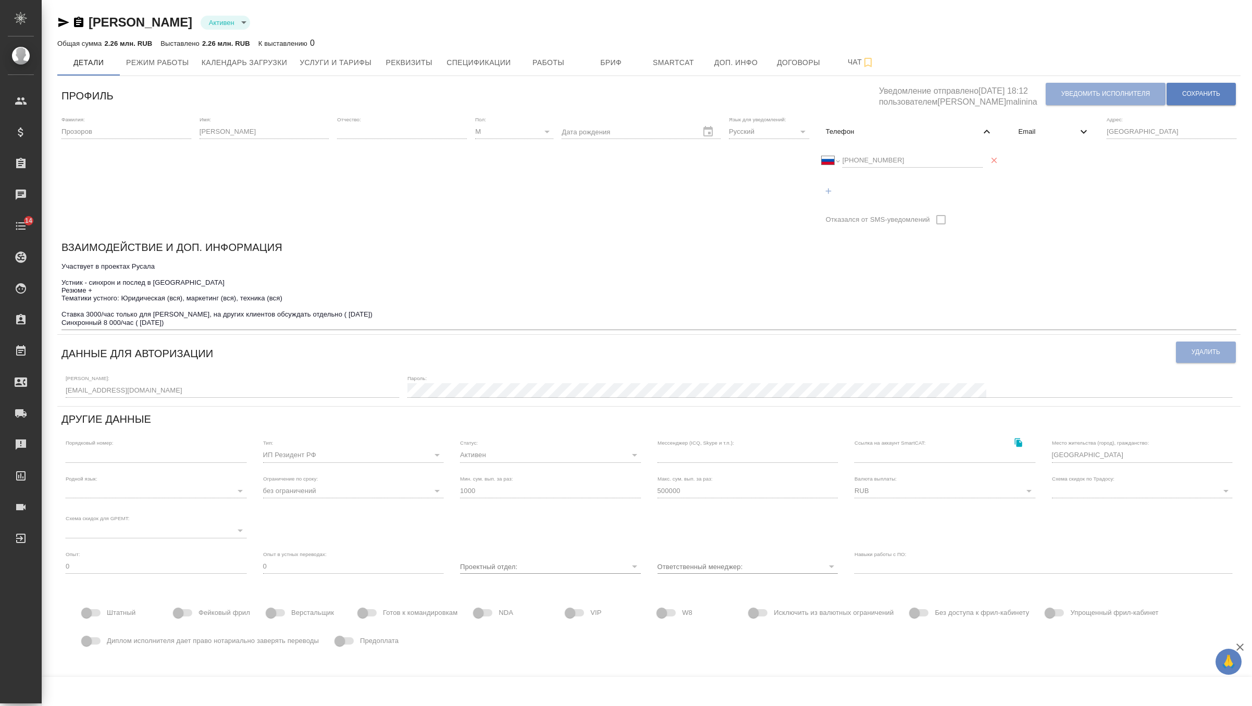
click at [821, 157] on div "Международный [GEOGRAPHIC_DATA] [GEOGRAPHIC_DATA] [GEOGRAPHIC_DATA] [GEOGRAPHIC…" at bounding box center [901, 160] width 161 height 15
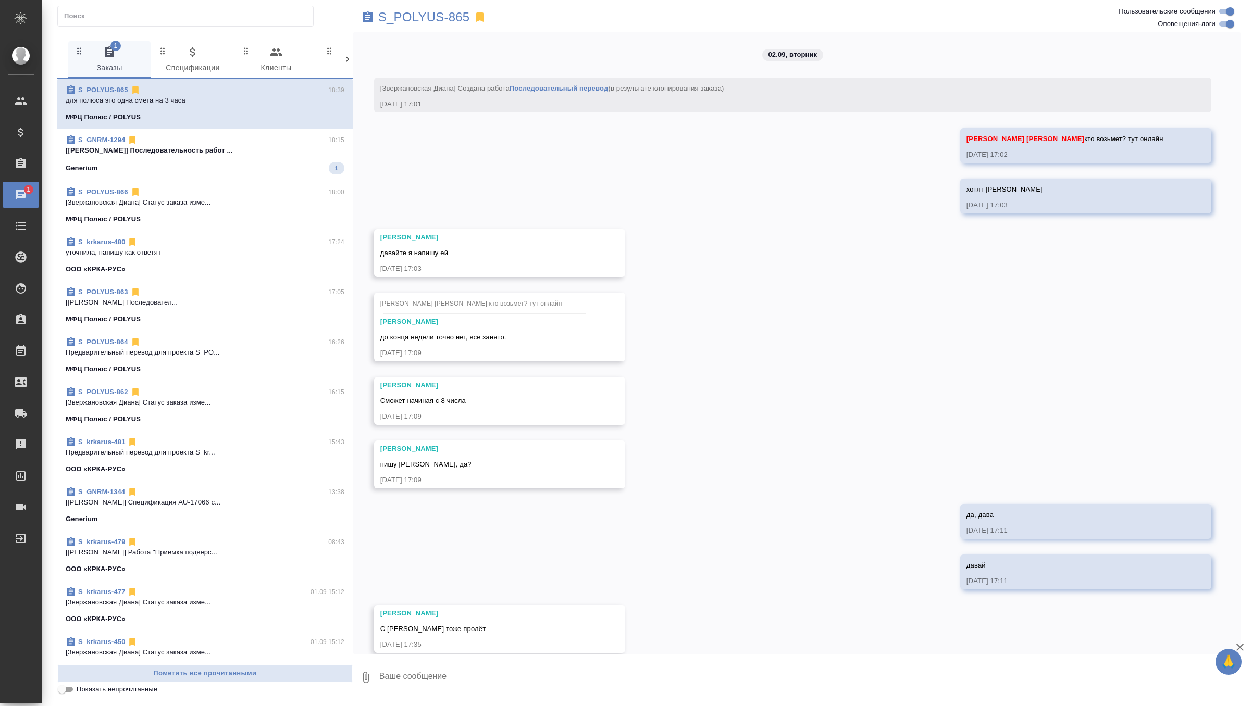
scroll to position [2490, 0]
